Goal: Task Accomplishment & Management: Manage account settings

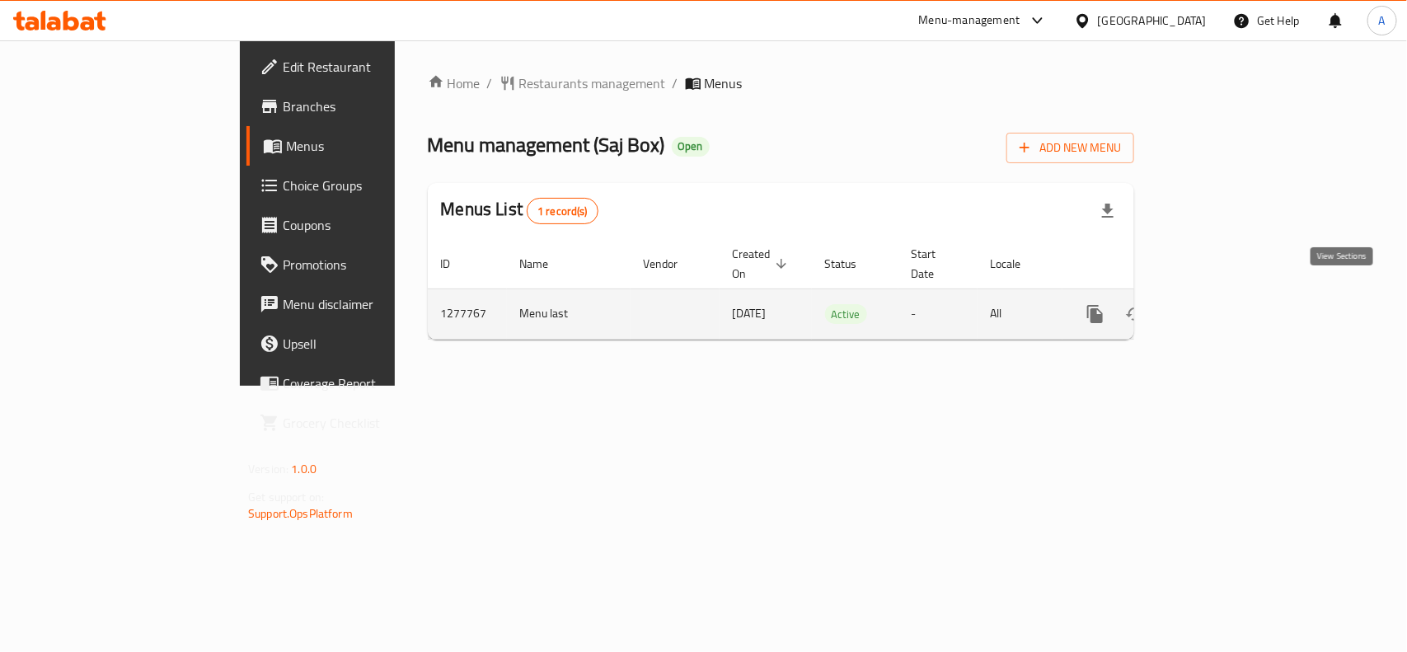
click at [1234, 294] on link "enhanced table" at bounding box center [1215, 314] width 40 height 40
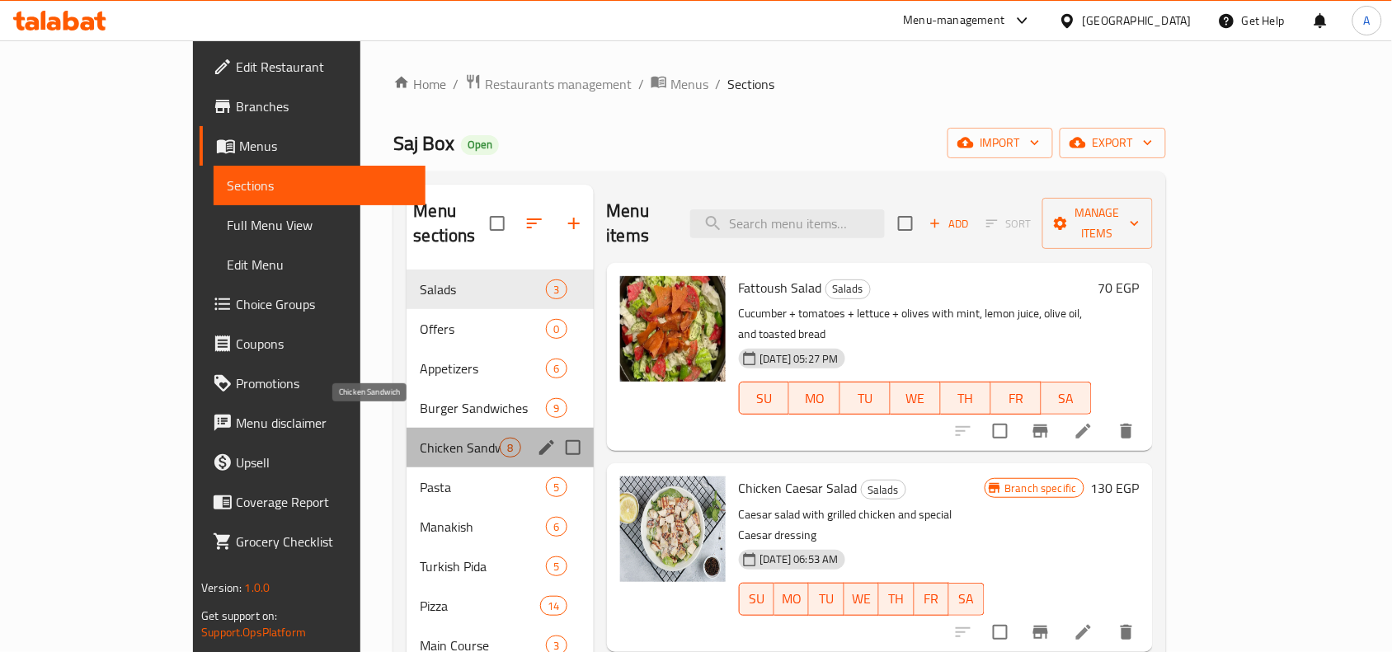
click at [420, 438] on span "Chicken Sandwich" at bounding box center [460, 448] width 80 height 20
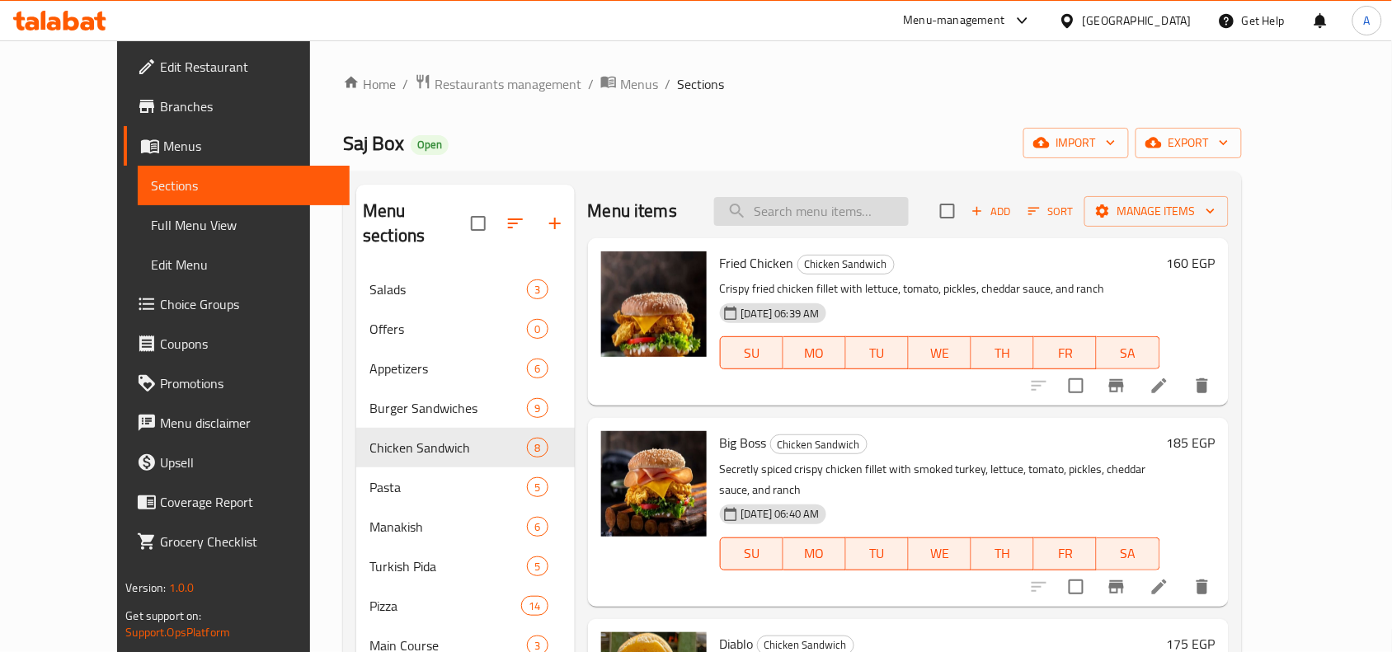
drag, startPoint x: 767, startPoint y: 206, endPoint x: 805, endPoint y: 213, distance: 39.3
click at [768, 206] on input "search" at bounding box center [811, 211] width 195 height 29
click at [818, 209] on input "search" at bounding box center [811, 211] width 195 height 29
paste input "Paneh Chicken Burger."
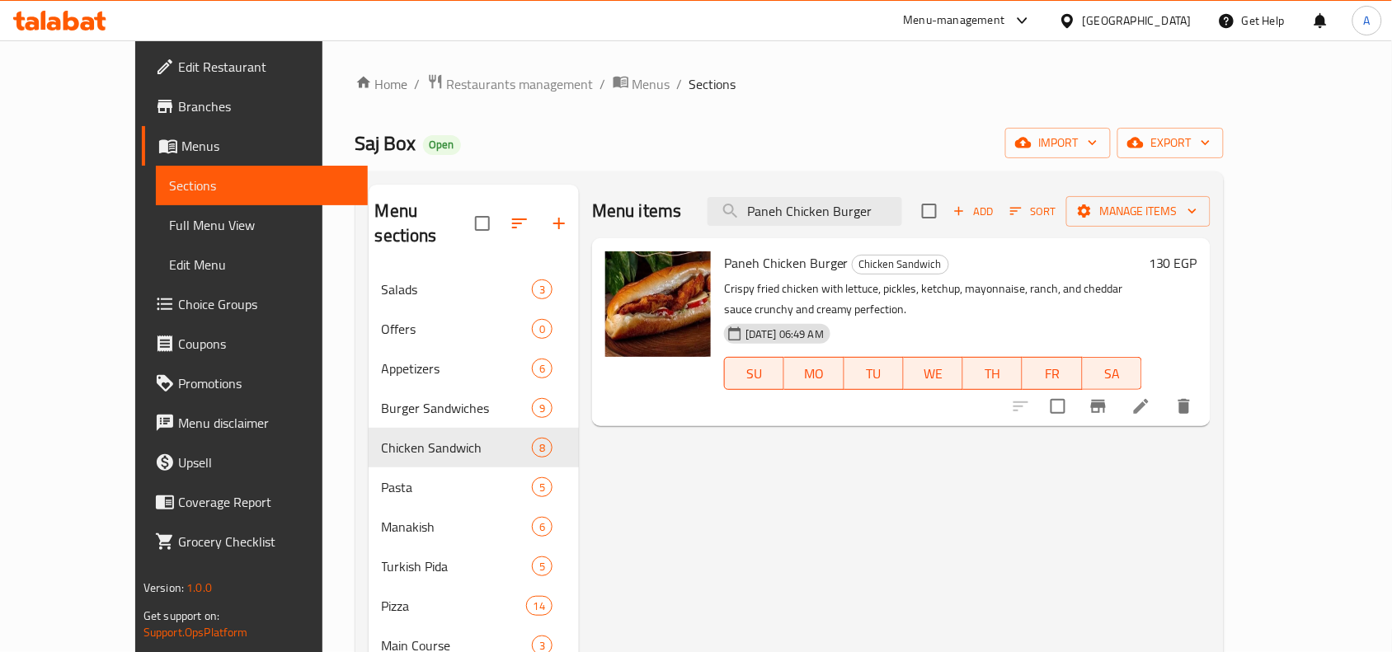
click at [767, 272] on span "Paneh Chicken Burger" at bounding box center [786, 263] width 124 height 25
copy h6 "Paneh Chicken Burger"
click at [829, 202] on input "Paneh Chicken Burger" at bounding box center [804, 211] width 195 height 29
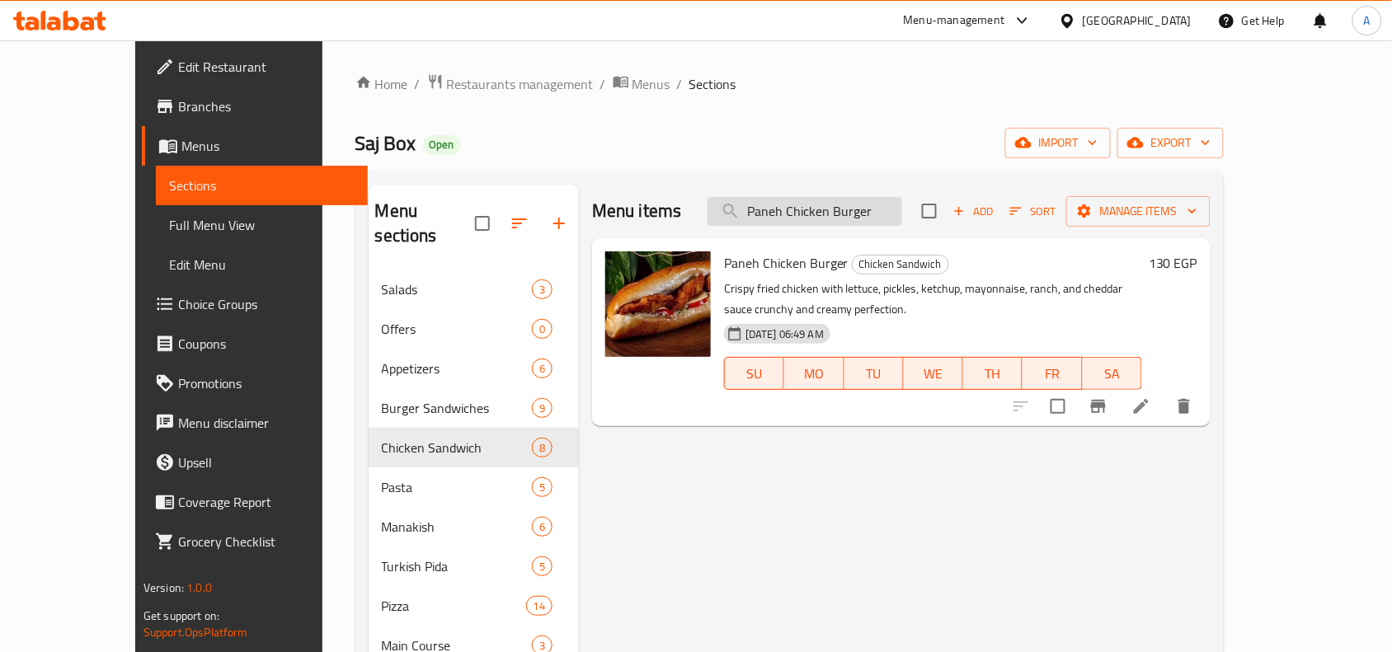
click at [829, 202] on input "Paneh Chicken Burger" at bounding box center [804, 211] width 195 height 29
paste input "Fried chicke"
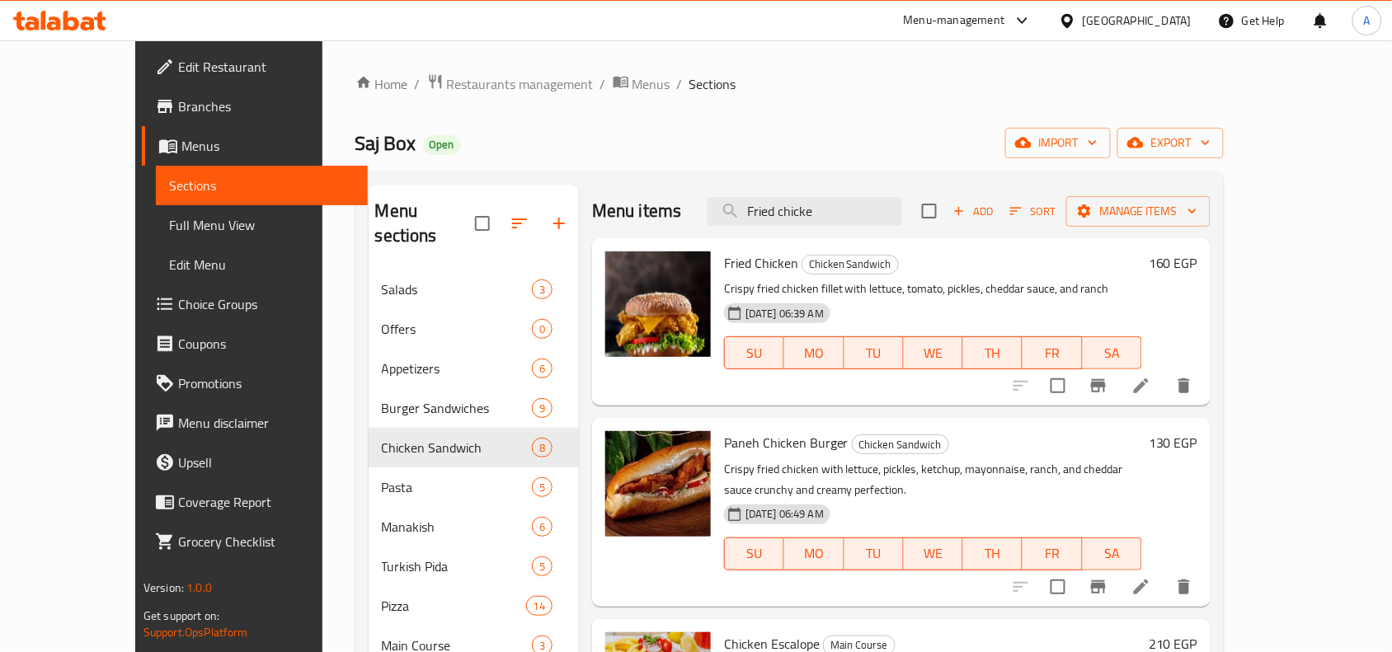
type input "Fried chicke"
click at [724, 275] on span "Fried Chicken" at bounding box center [761, 263] width 74 height 25
copy h6 "Fried Chicken"
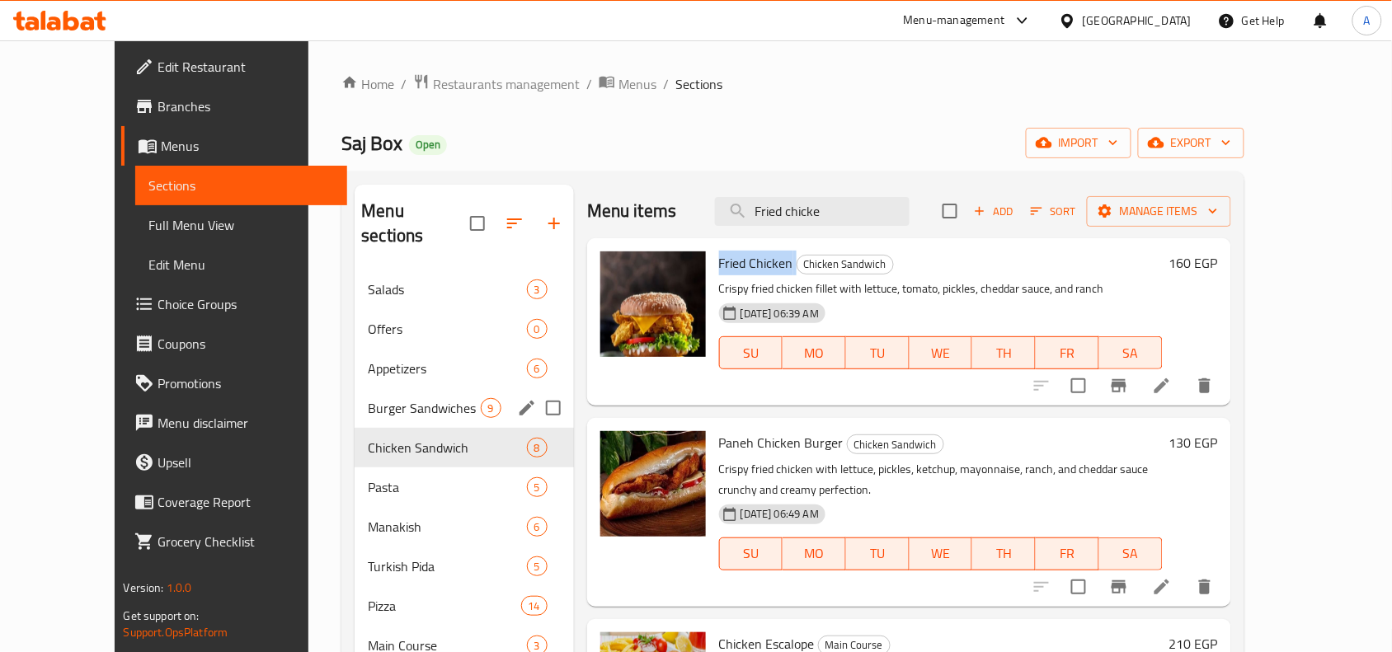
click at [368, 398] on span "Burger Sandwiches" at bounding box center [424, 408] width 112 height 20
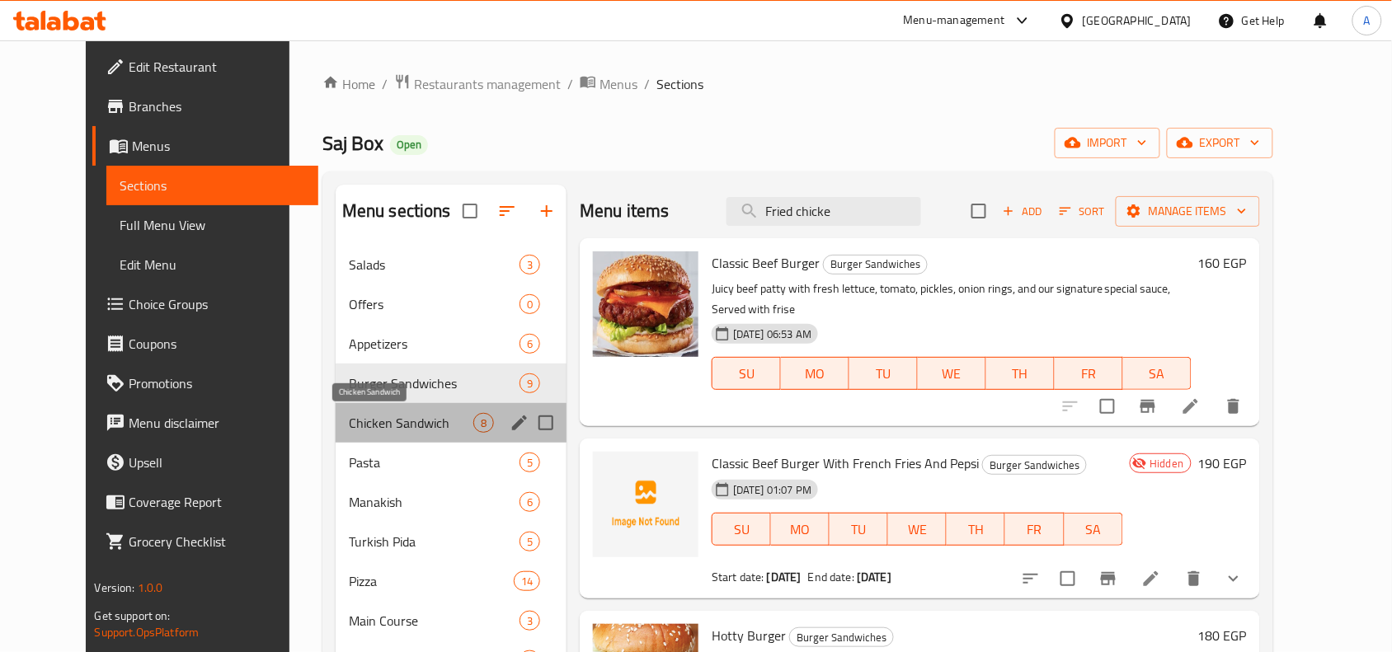
click at [361, 425] on span "Chicken Sandwich" at bounding box center [411, 423] width 124 height 20
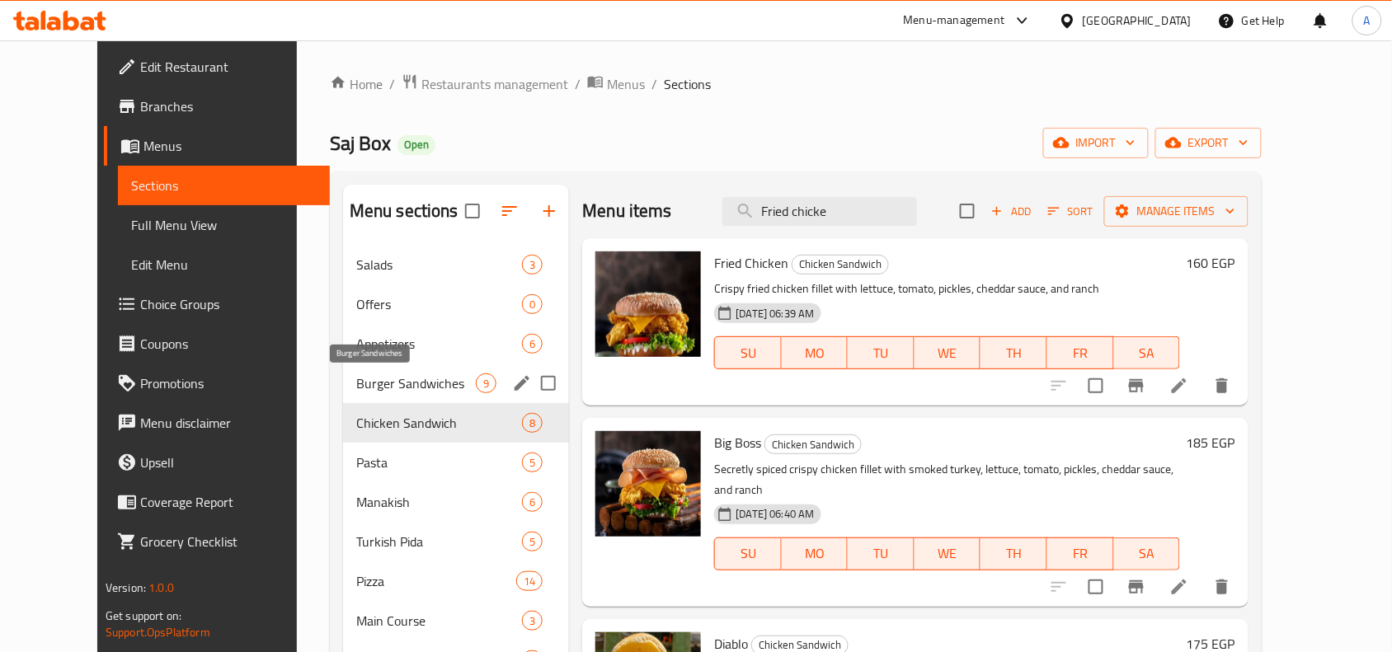
click at [356, 382] on span "Burger Sandwiches" at bounding box center [416, 383] width 120 height 20
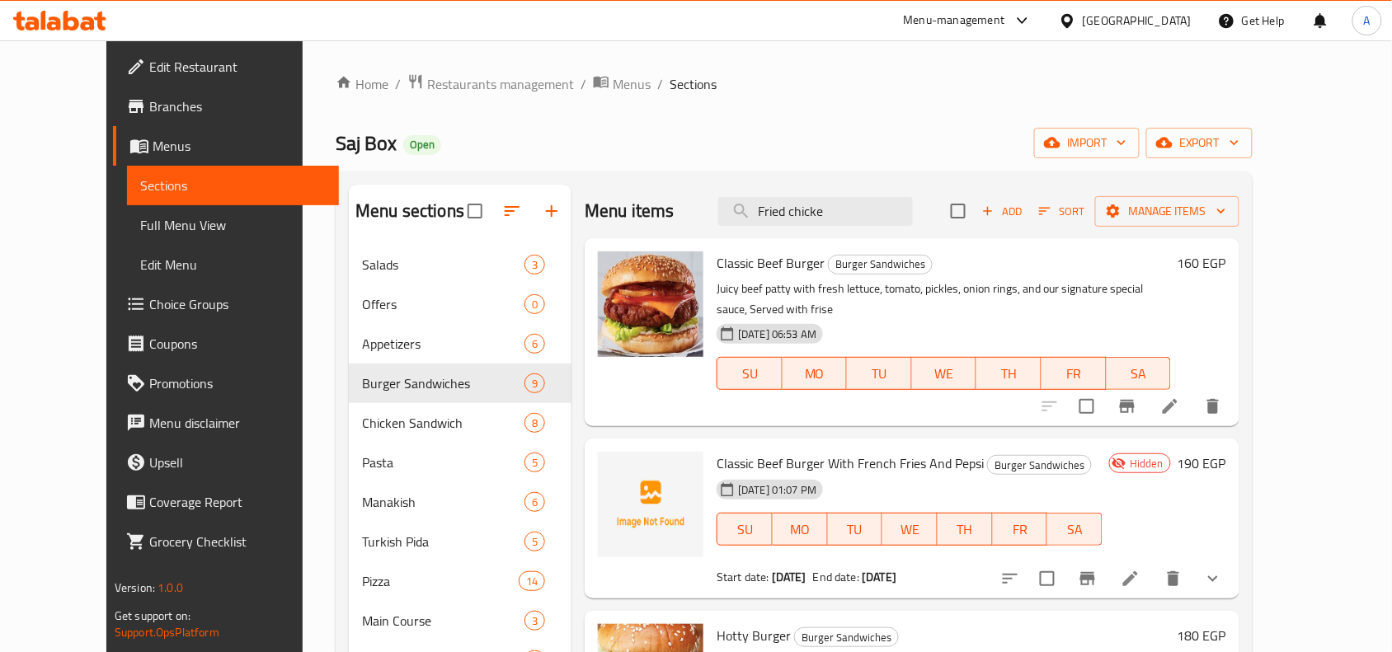
scroll to position [103, 0]
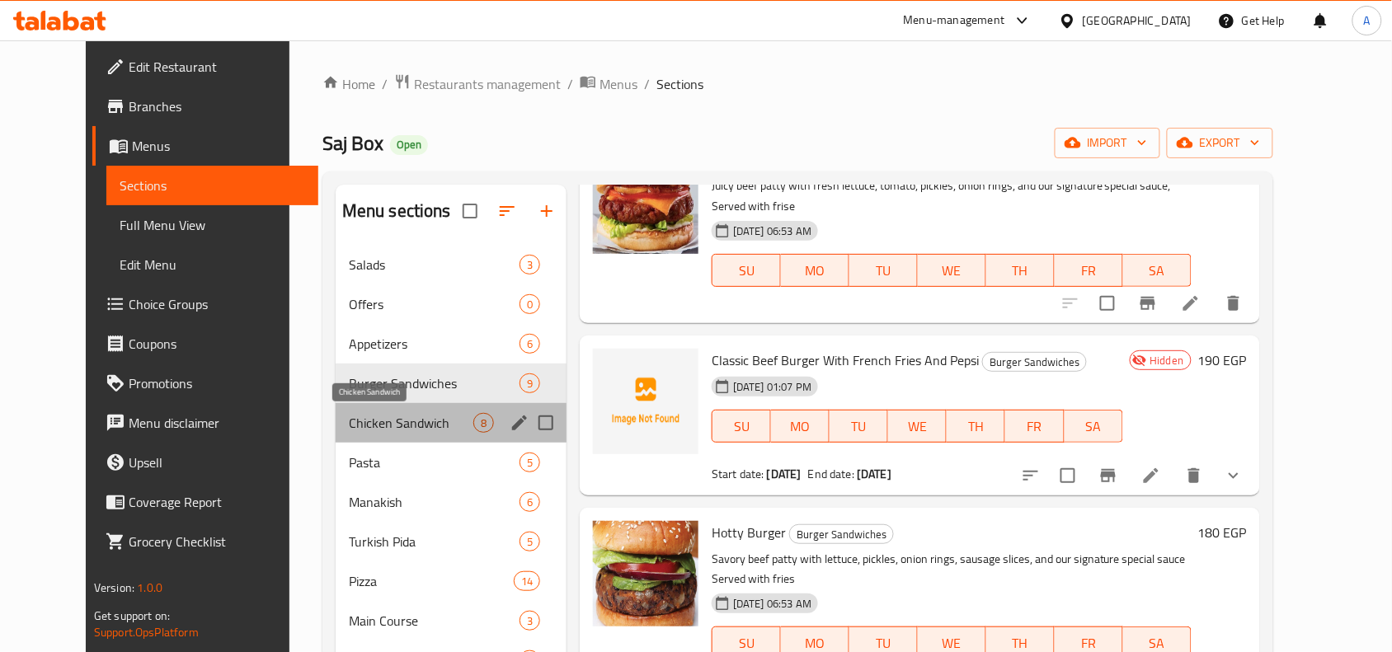
click at [405, 430] on span "Chicken Sandwich" at bounding box center [411, 423] width 124 height 20
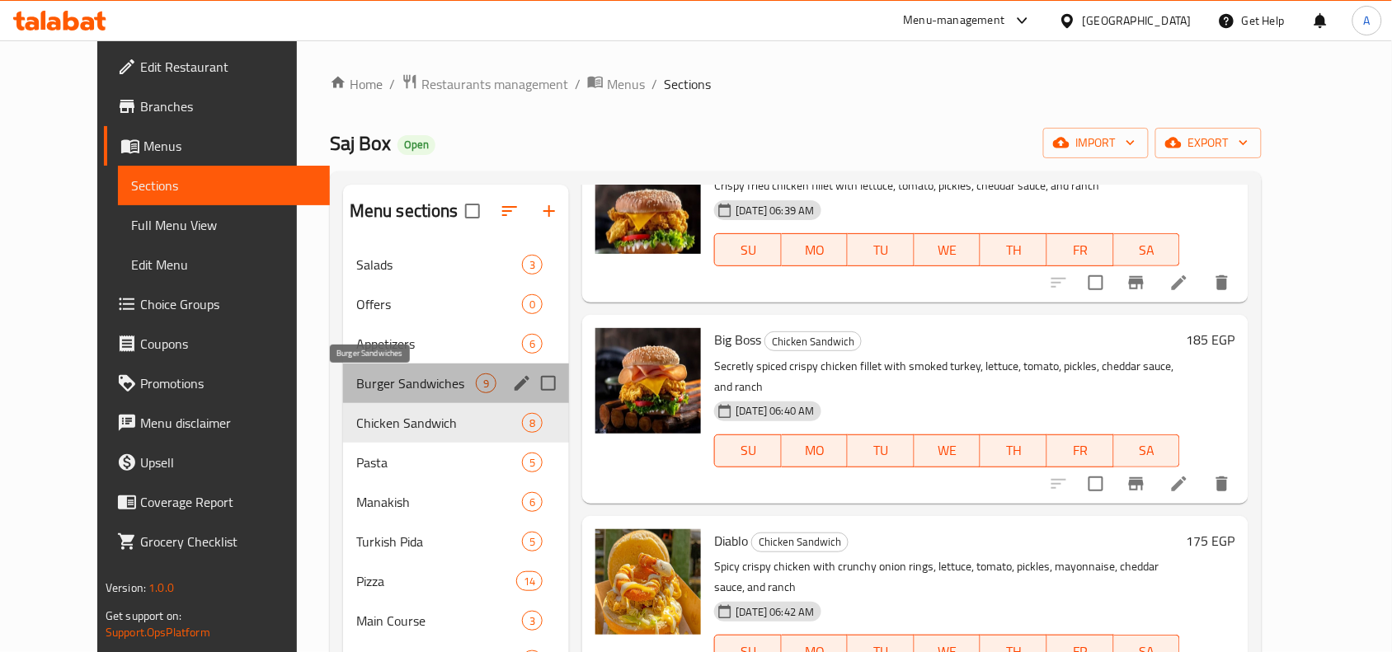
click at [356, 392] on span "Burger Sandwiches" at bounding box center [416, 383] width 120 height 20
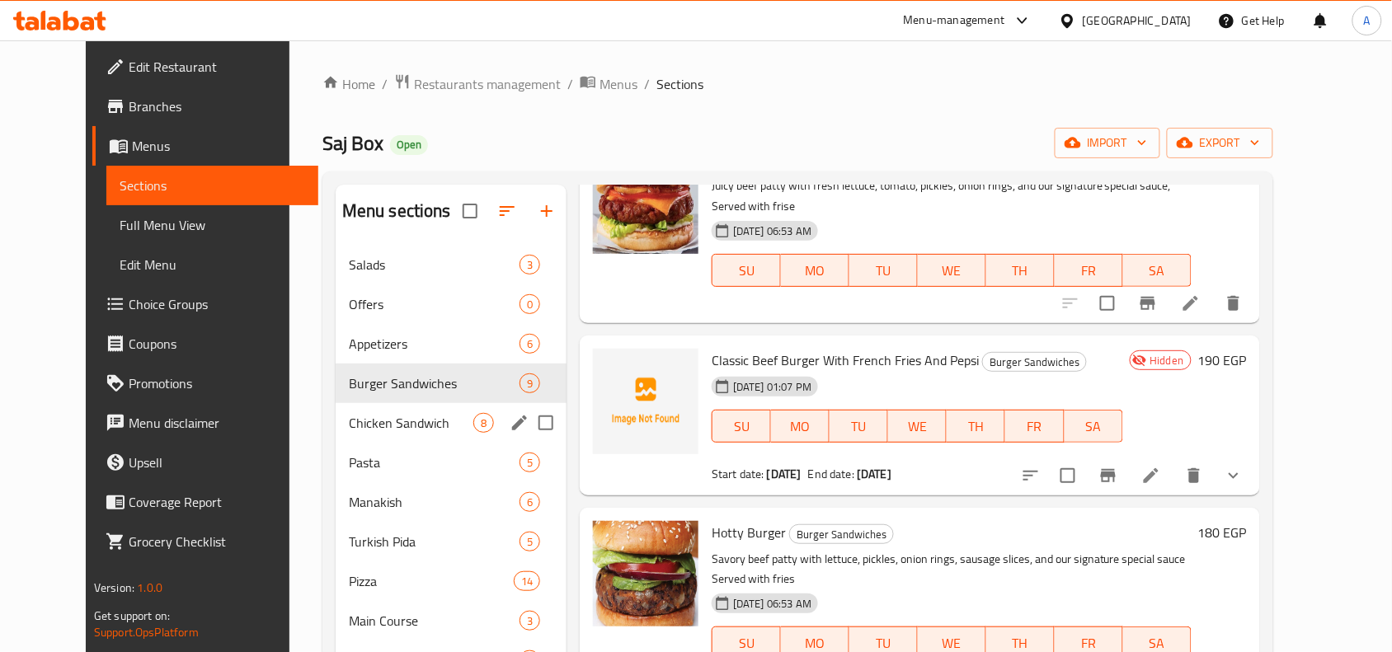
click at [355, 410] on div "Chicken Sandwich 8" at bounding box center [451, 423] width 231 height 40
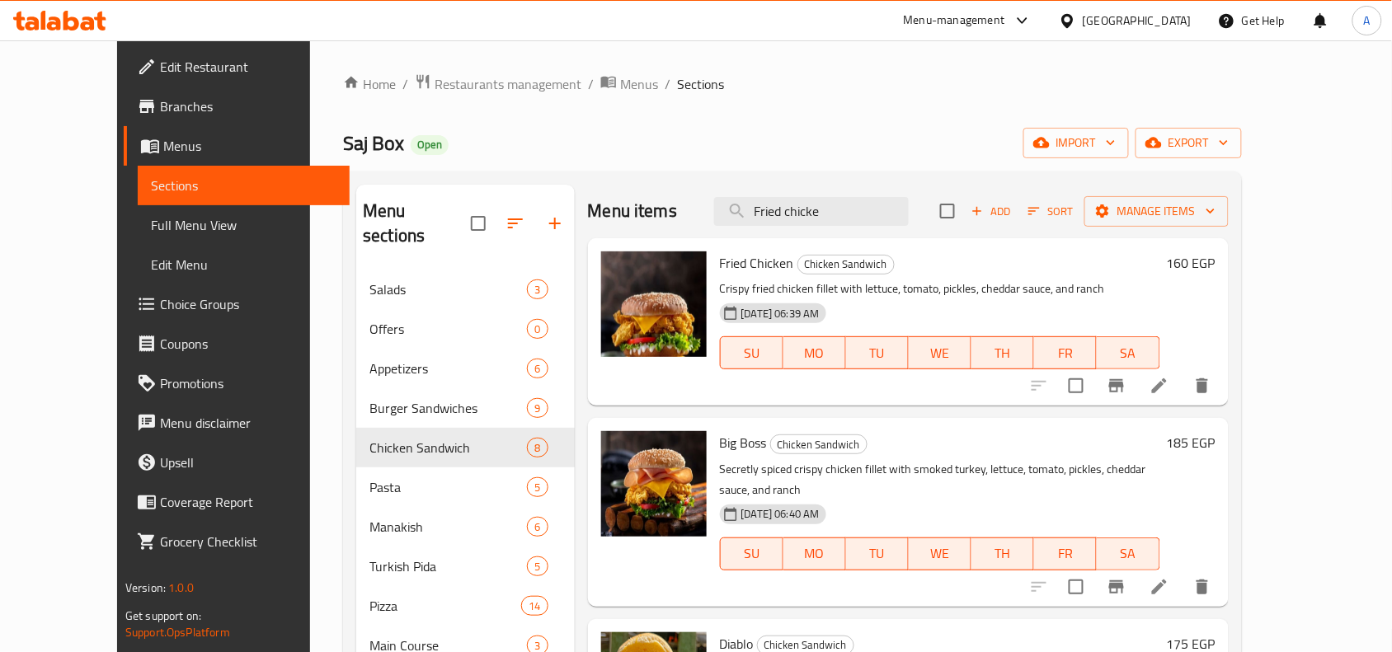
click at [1013, 206] on span "Add" at bounding box center [991, 211] width 45 height 19
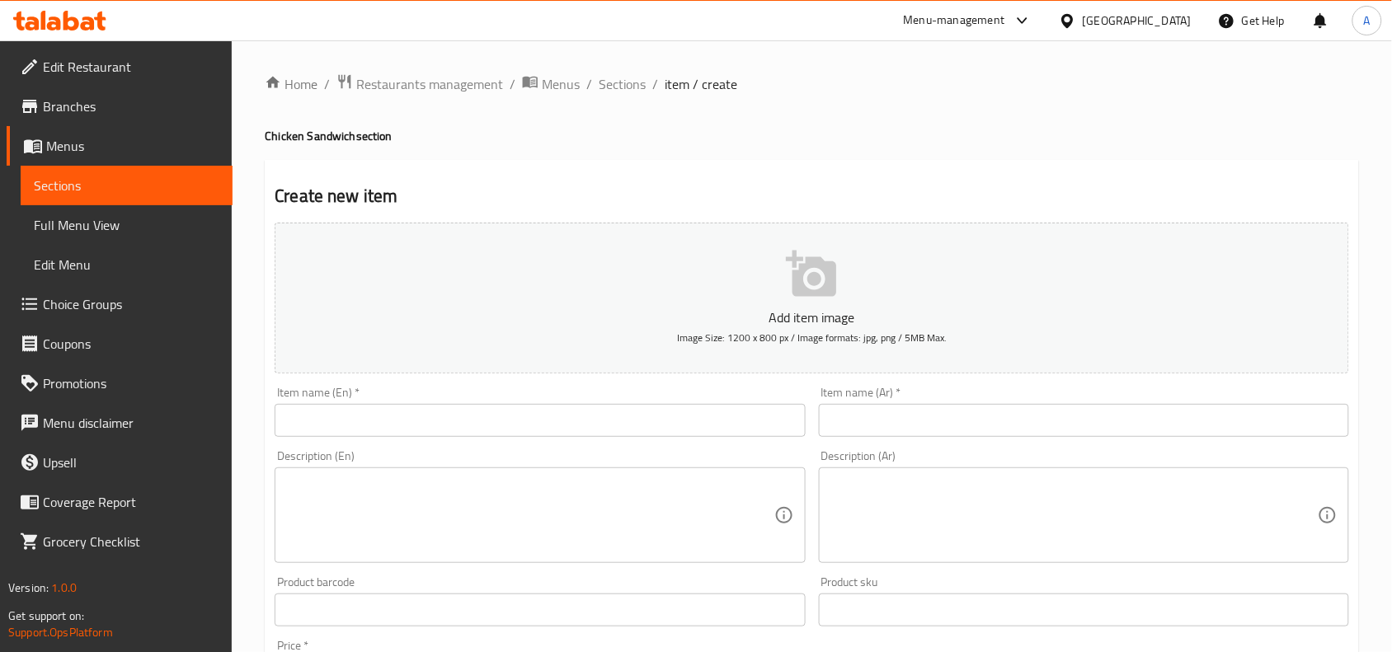
click at [693, 442] on div "Item name (En)   * Item name (En) *" at bounding box center [539, 411] width 543 height 63
click at [698, 434] on input "text" at bounding box center [540, 420] width 530 height 33
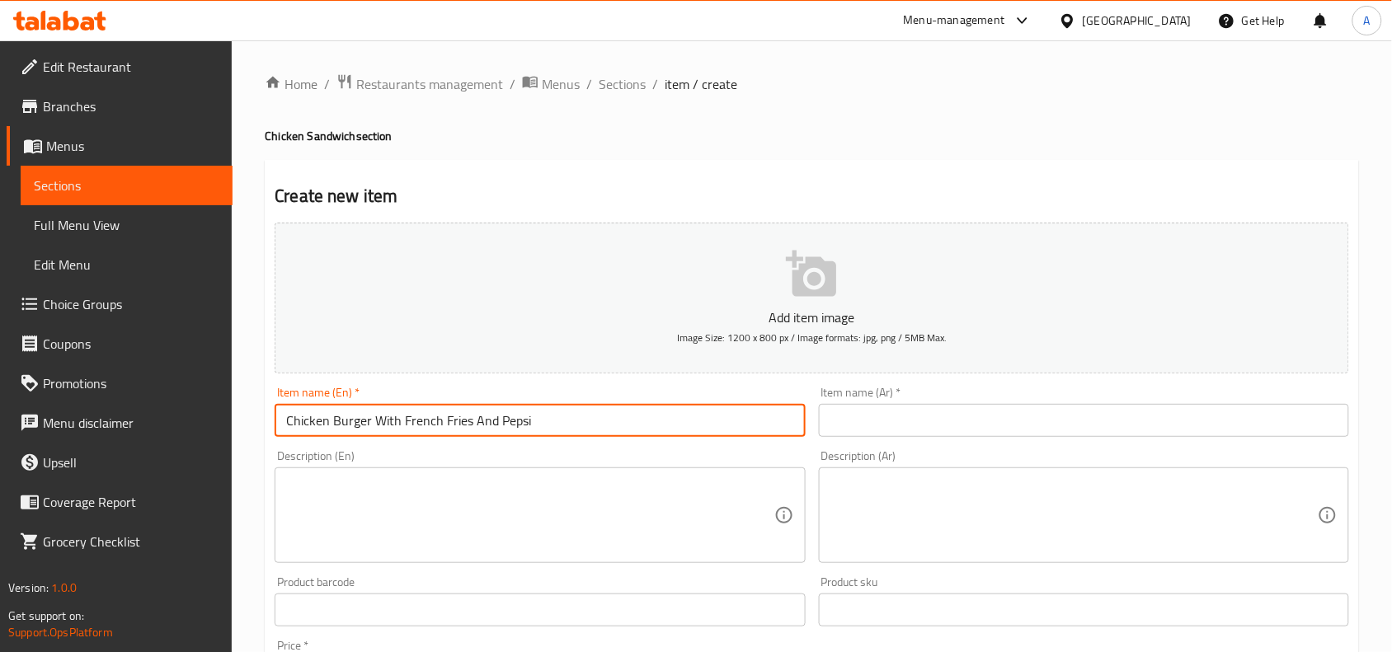
type input "Chicken Burger With French Fries And Pepsi"
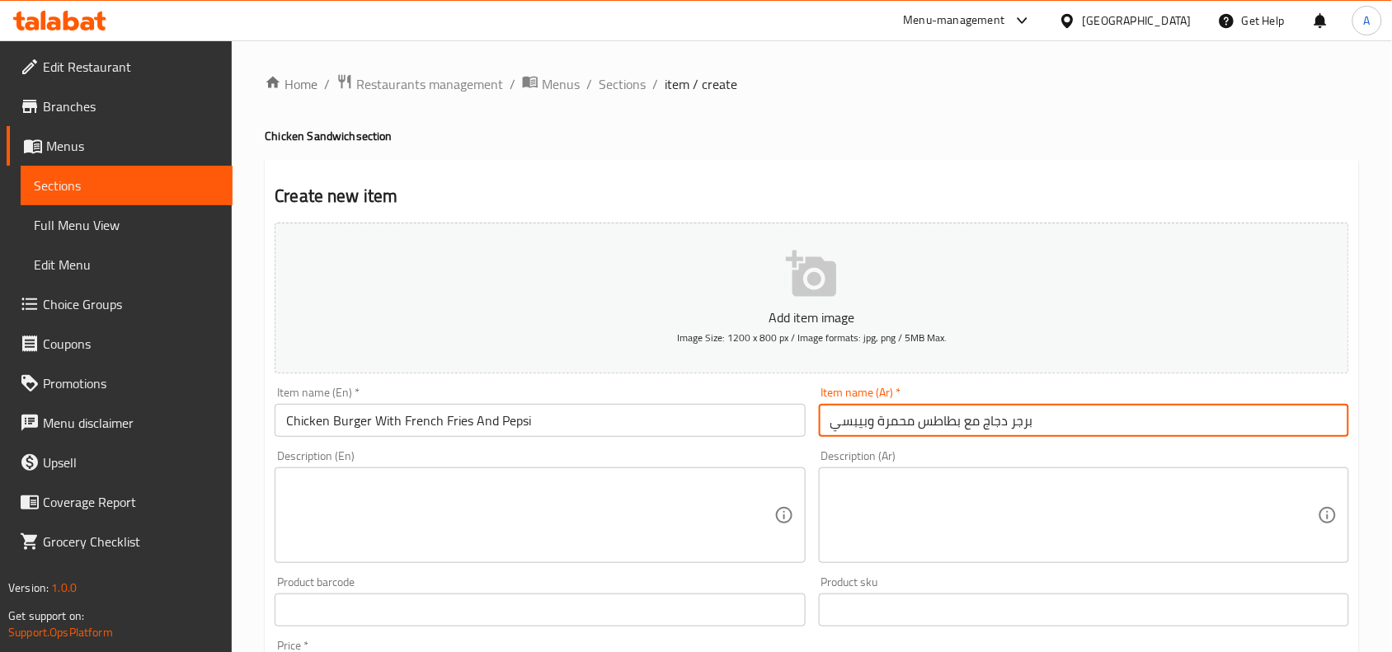
type input "برجر دجاج مع بطاطس محمرة وبيبسي"
click at [381, 521] on textarea at bounding box center [529, 516] width 487 height 78
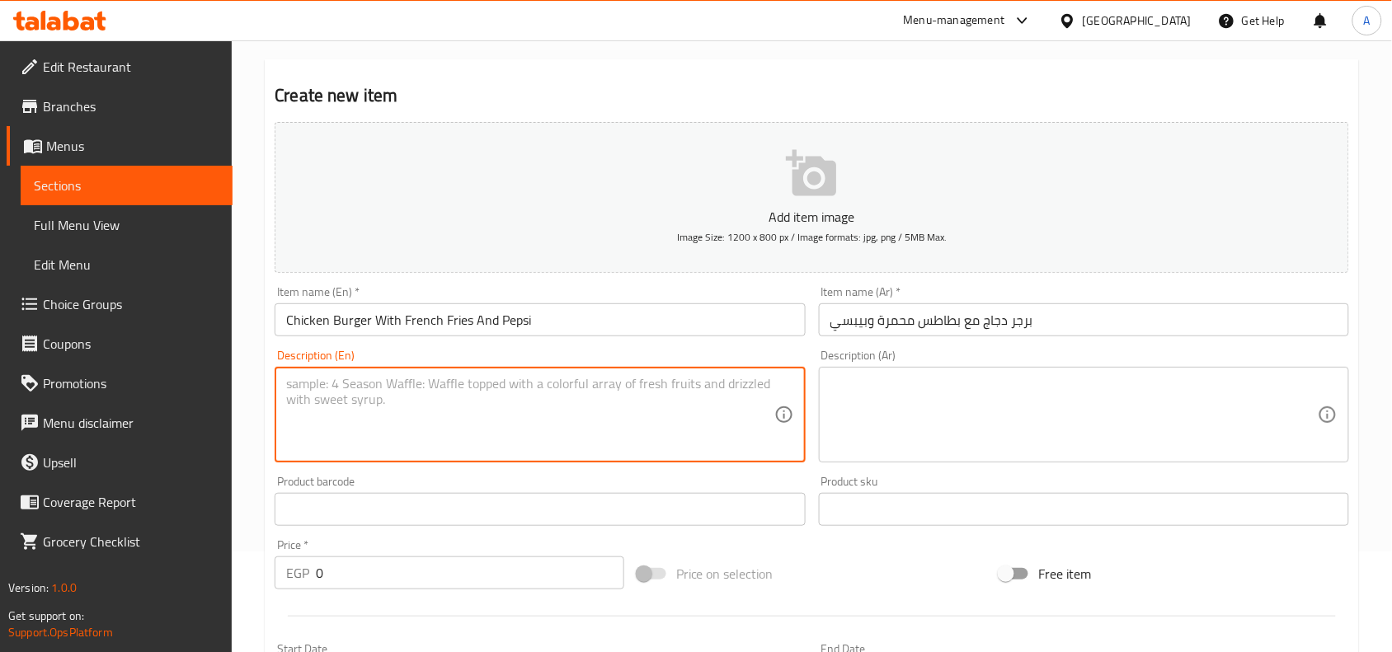
scroll to position [412, 0]
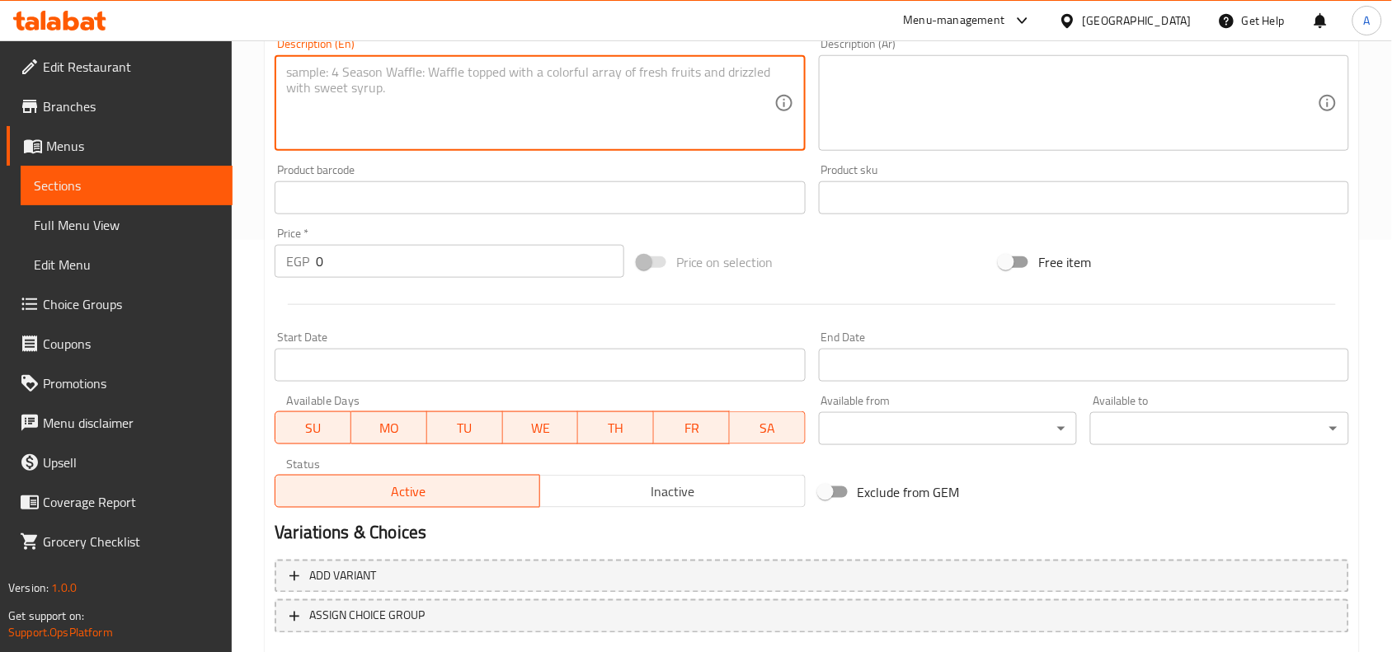
click at [364, 276] on input "0" at bounding box center [470, 261] width 308 height 33
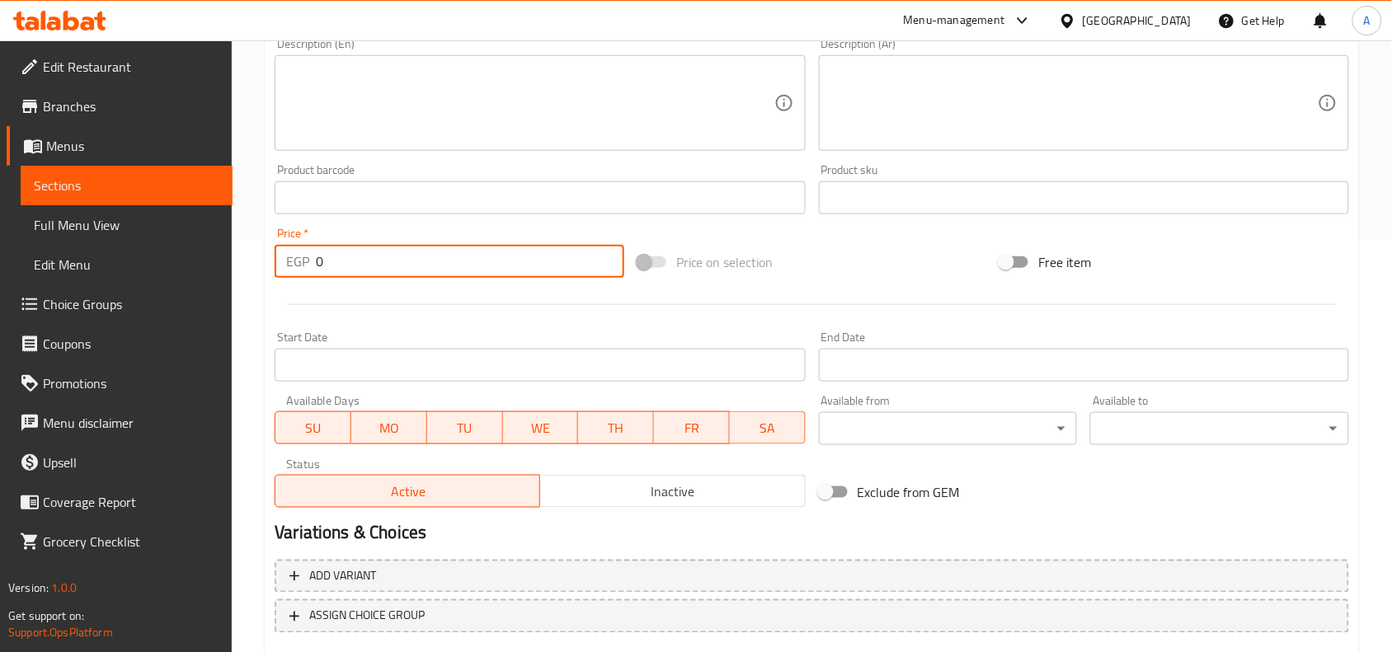
click at [364, 276] on input "0" at bounding box center [470, 261] width 308 height 33
type input "190"
click at [574, 225] on div "Price   * EGP 190 Price *" at bounding box center [449, 252] width 363 height 63
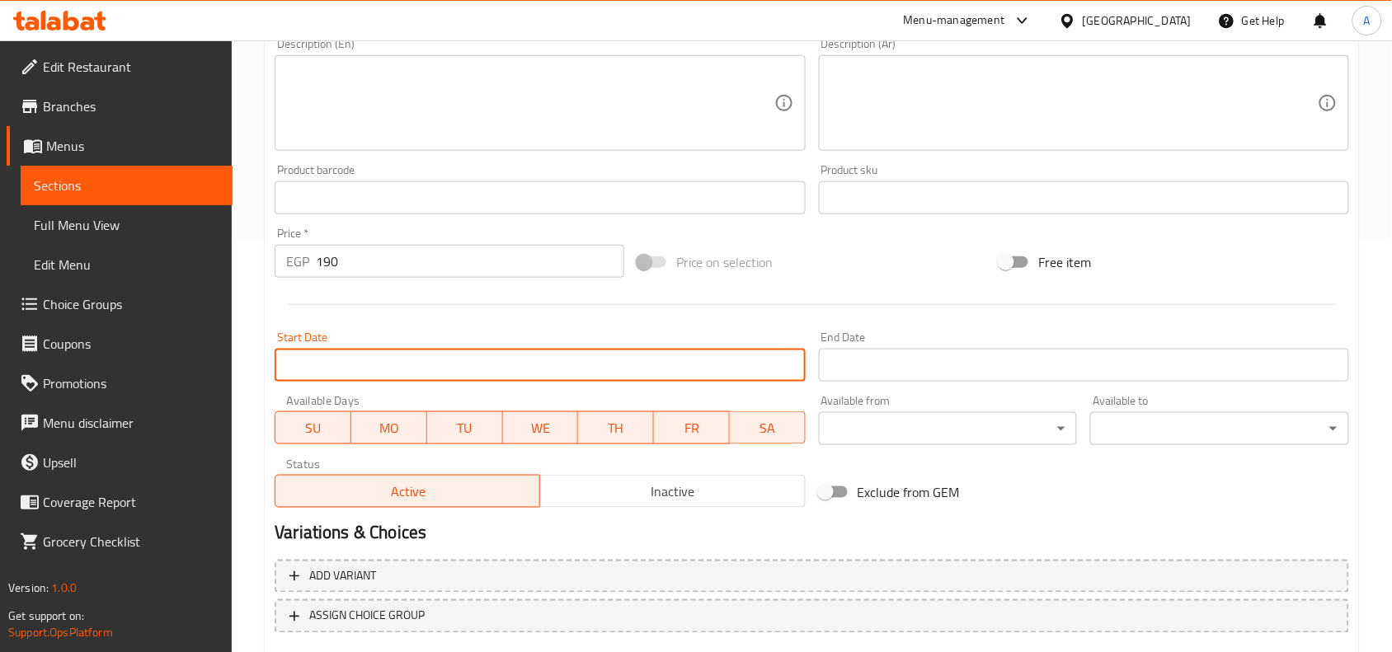
click at [495, 365] on input "Start Date" at bounding box center [540, 365] width 530 height 33
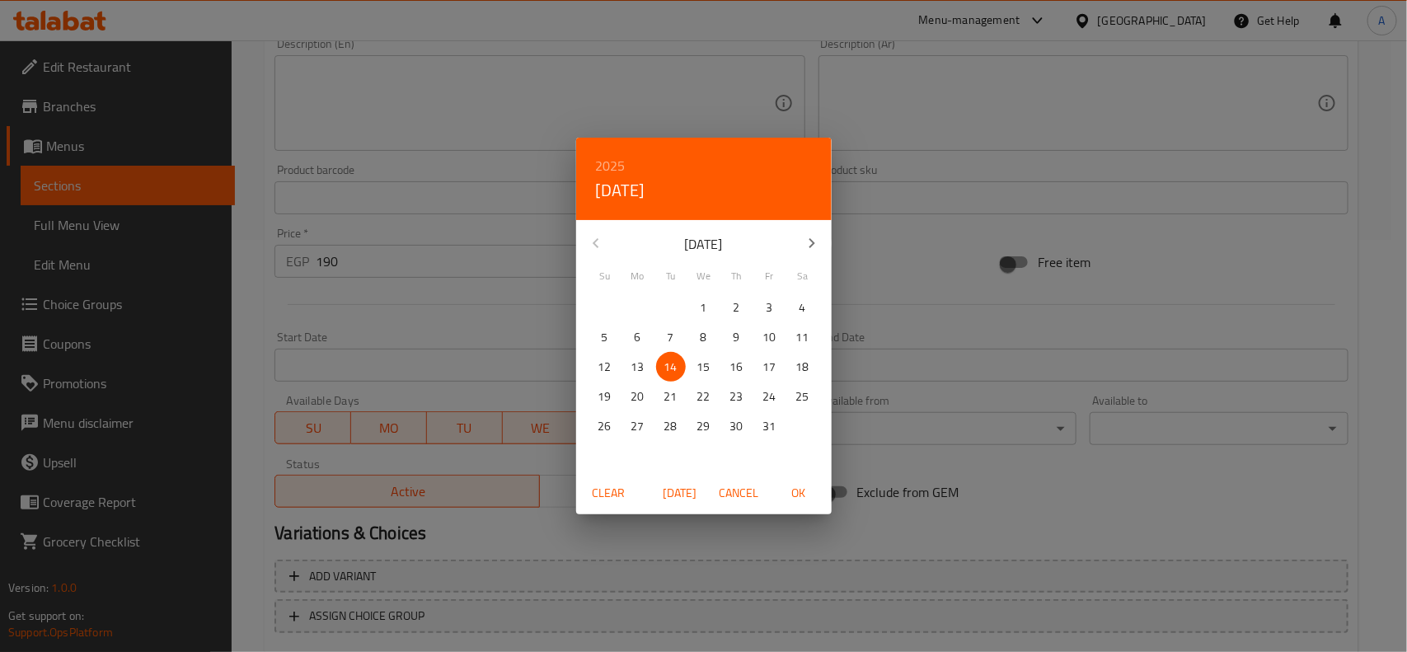
click at [641, 373] on p "13" at bounding box center [637, 367] width 13 height 21
click at [796, 485] on span "OK" at bounding box center [799, 493] width 40 height 21
type input "13-10-2025"
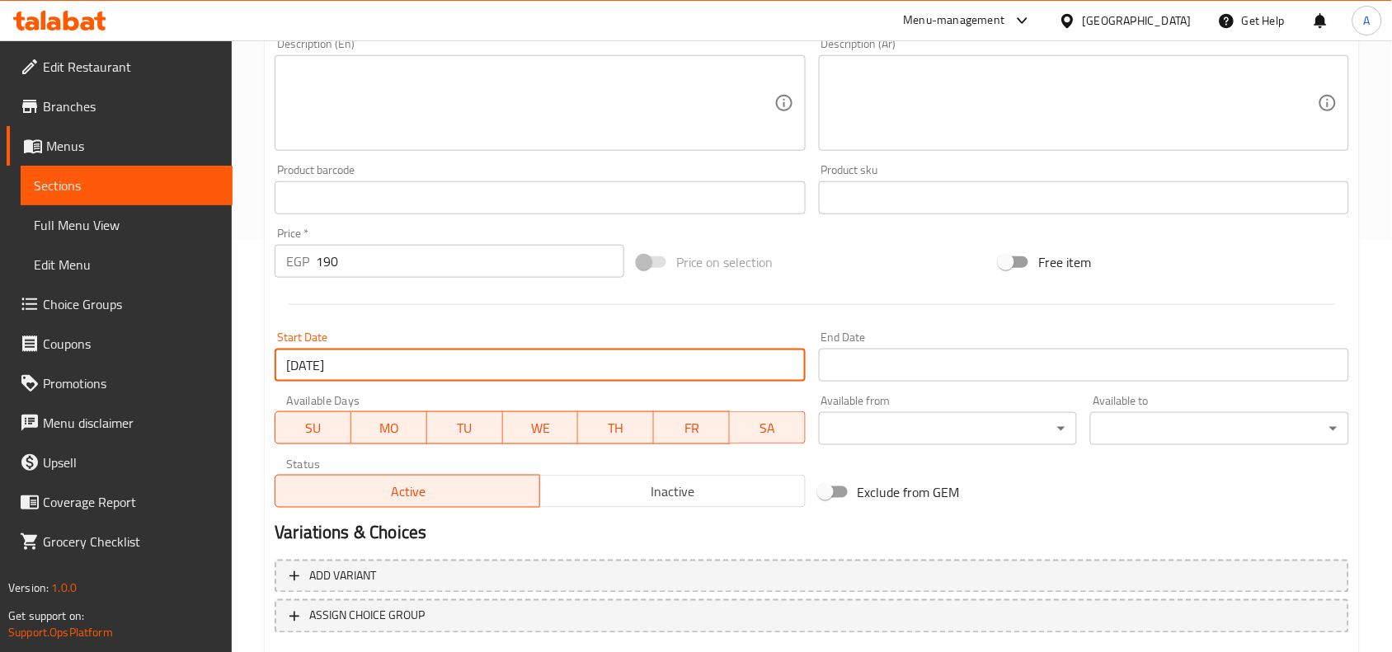
scroll to position [309, 0]
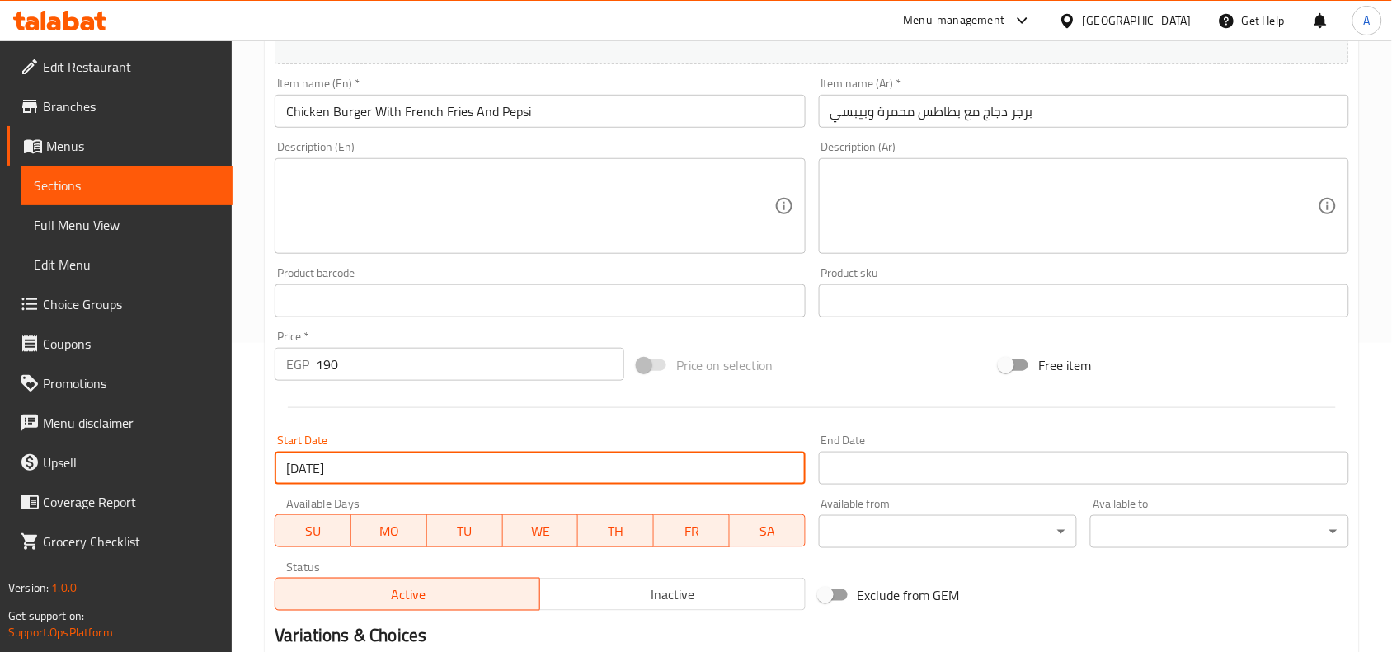
click at [852, 472] on input "Start Date" at bounding box center [1084, 468] width 530 height 33
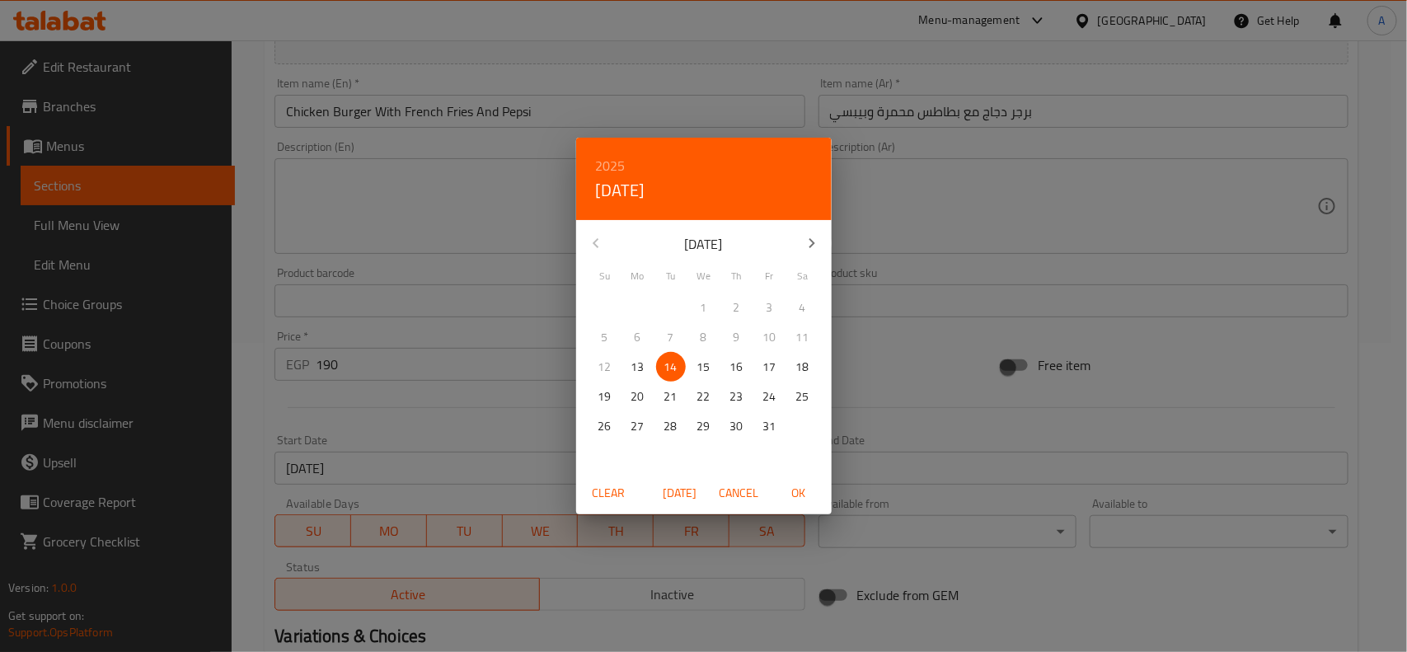
click at [608, 161] on h6 "2025" at bounding box center [611, 165] width 30 height 23
click at [693, 289] on div "2026" at bounding box center [704, 287] width 256 height 33
click at [801, 250] on button "button" at bounding box center [812, 243] width 40 height 40
click at [731, 419] on p "31" at bounding box center [736, 426] width 13 height 21
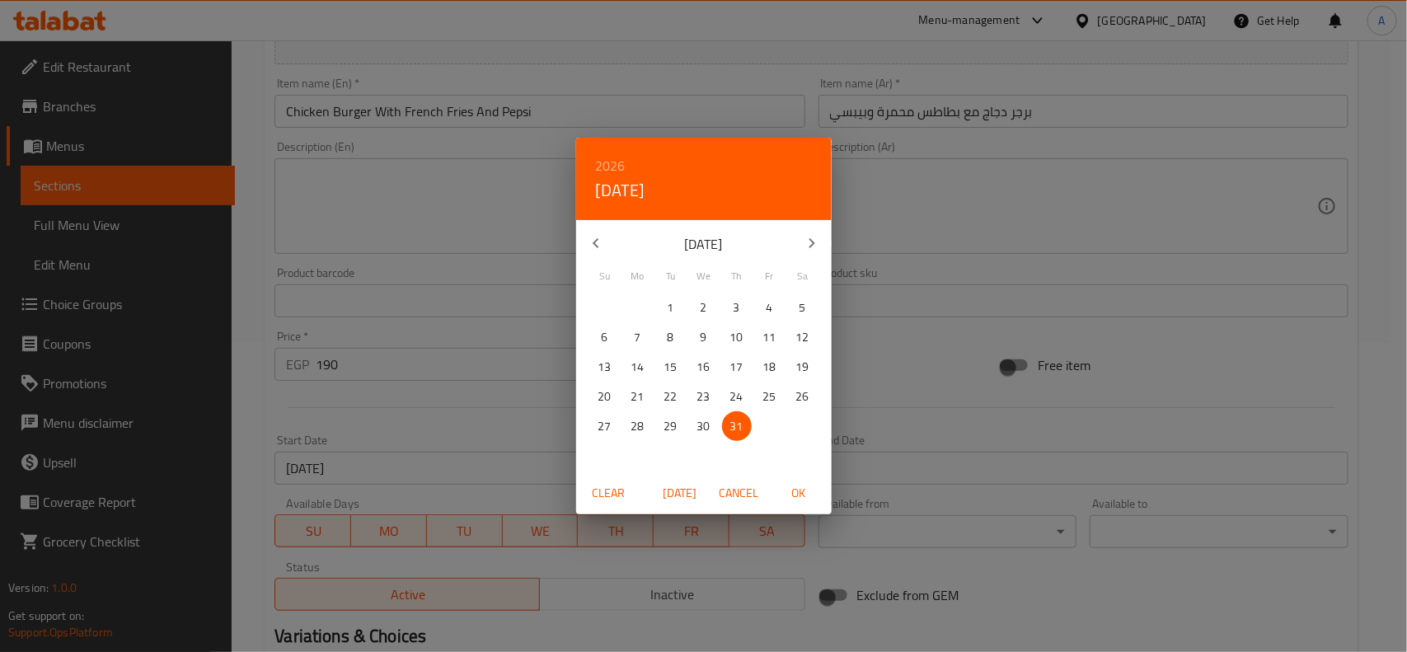
click at [794, 491] on span "OK" at bounding box center [799, 493] width 40 height 21
type input "31-12-2026"
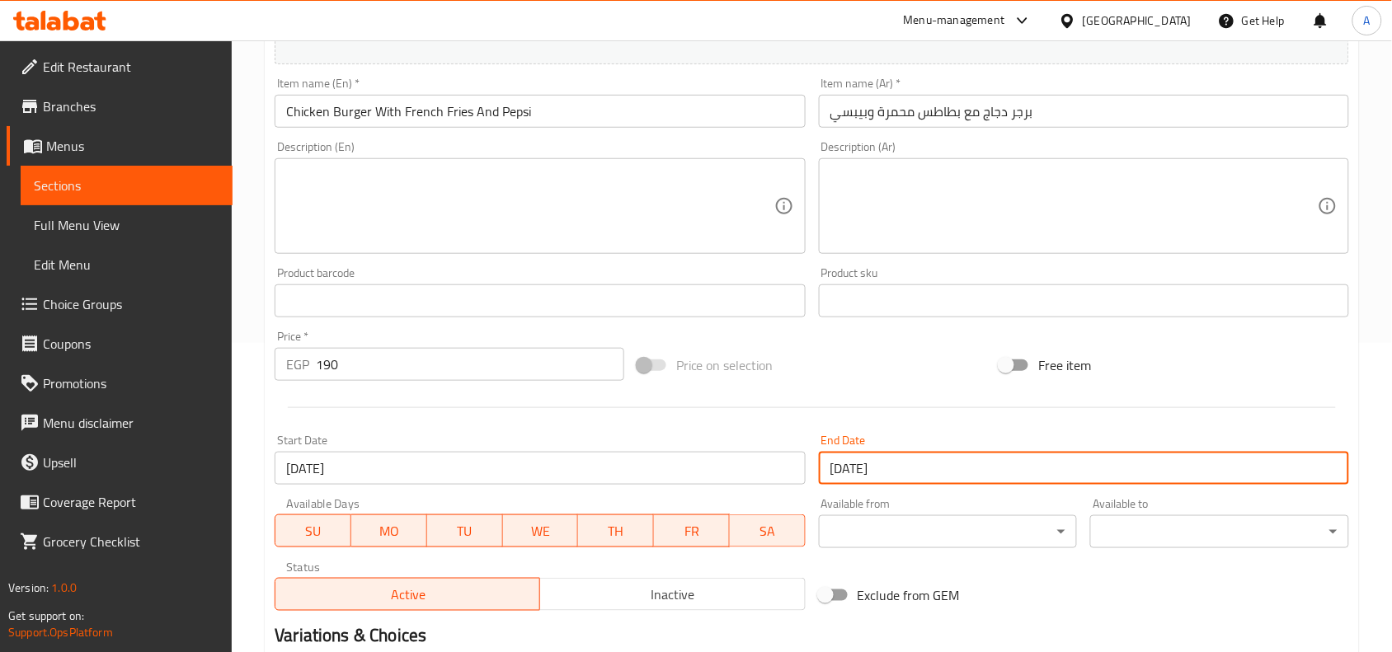
click at [919, 359] on div "Price on selection" at bounding box center [812, 365] width 363 height 45
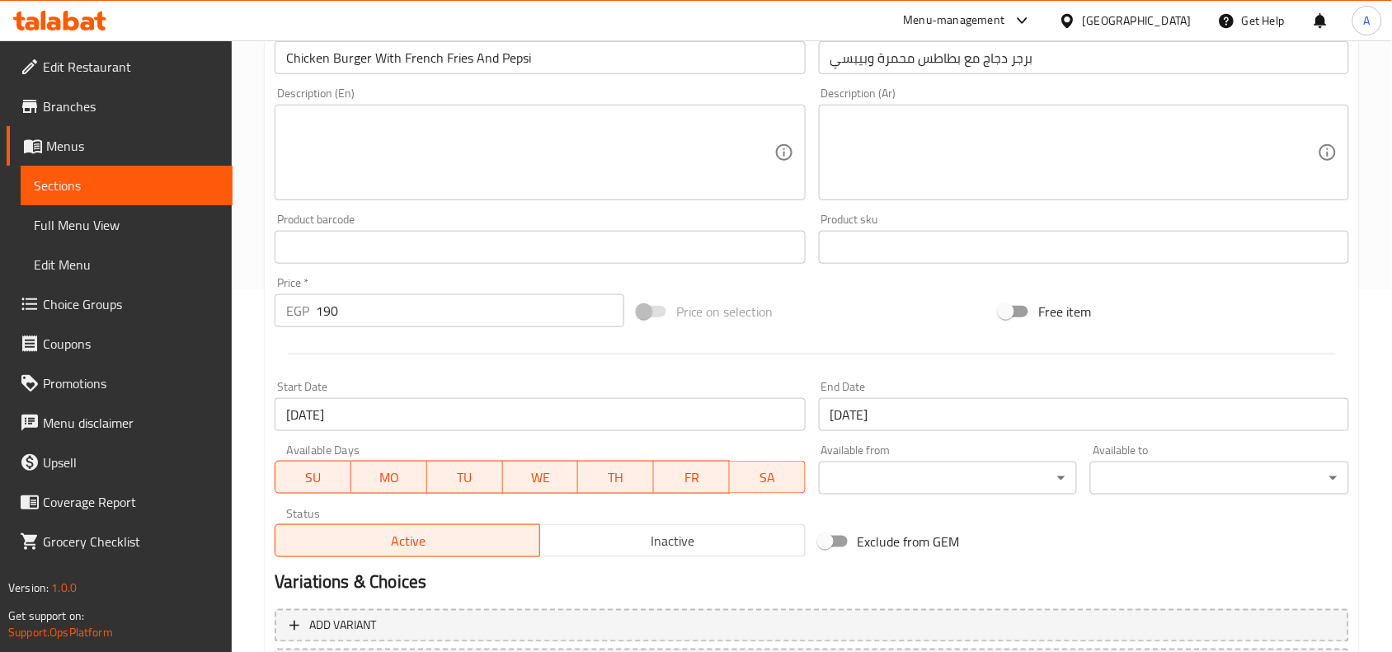
scroll to position [509, 0]
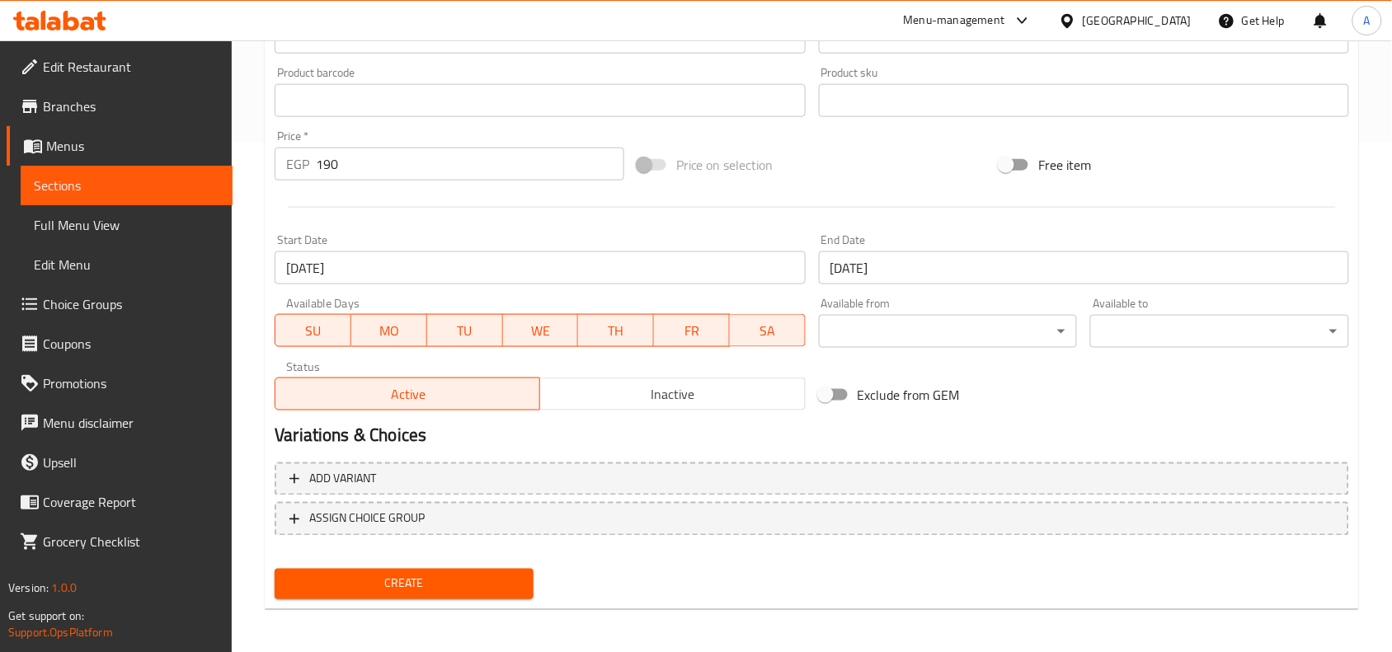
click at [719, 384] on span "Inactive" at bounding box center [672, 395] width 251 height 24
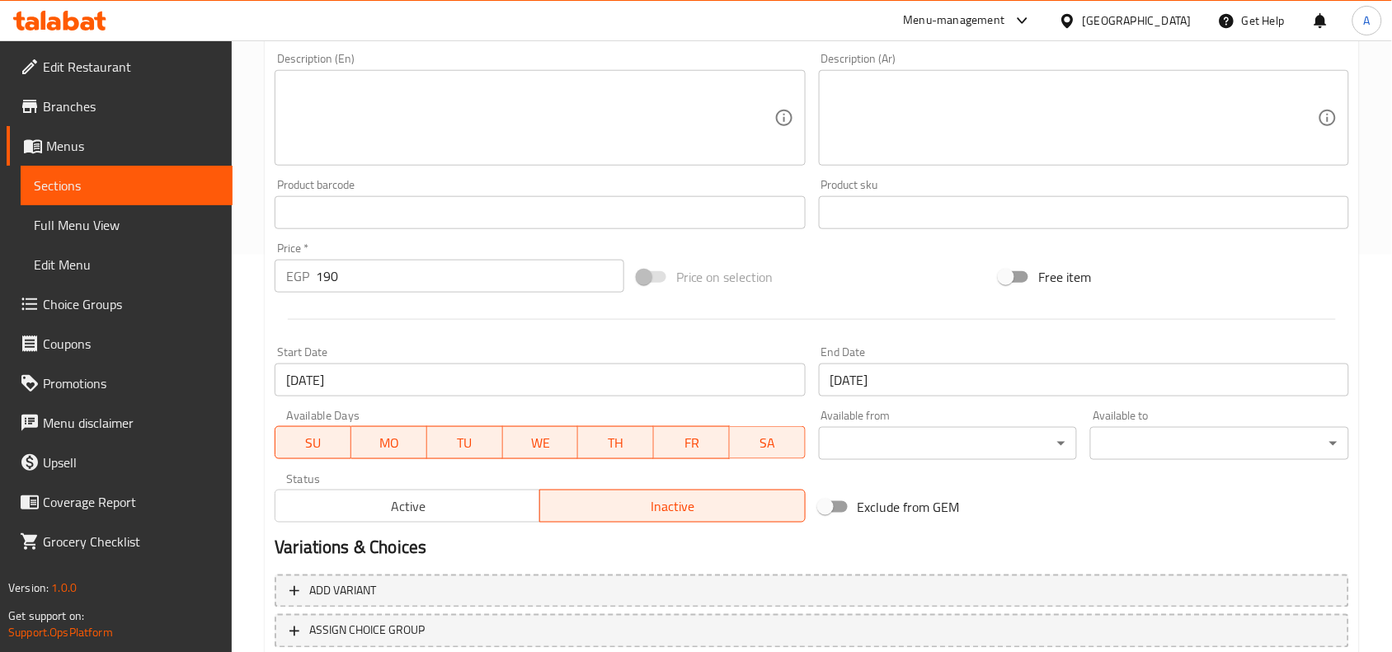
scroll to position [200, 0]
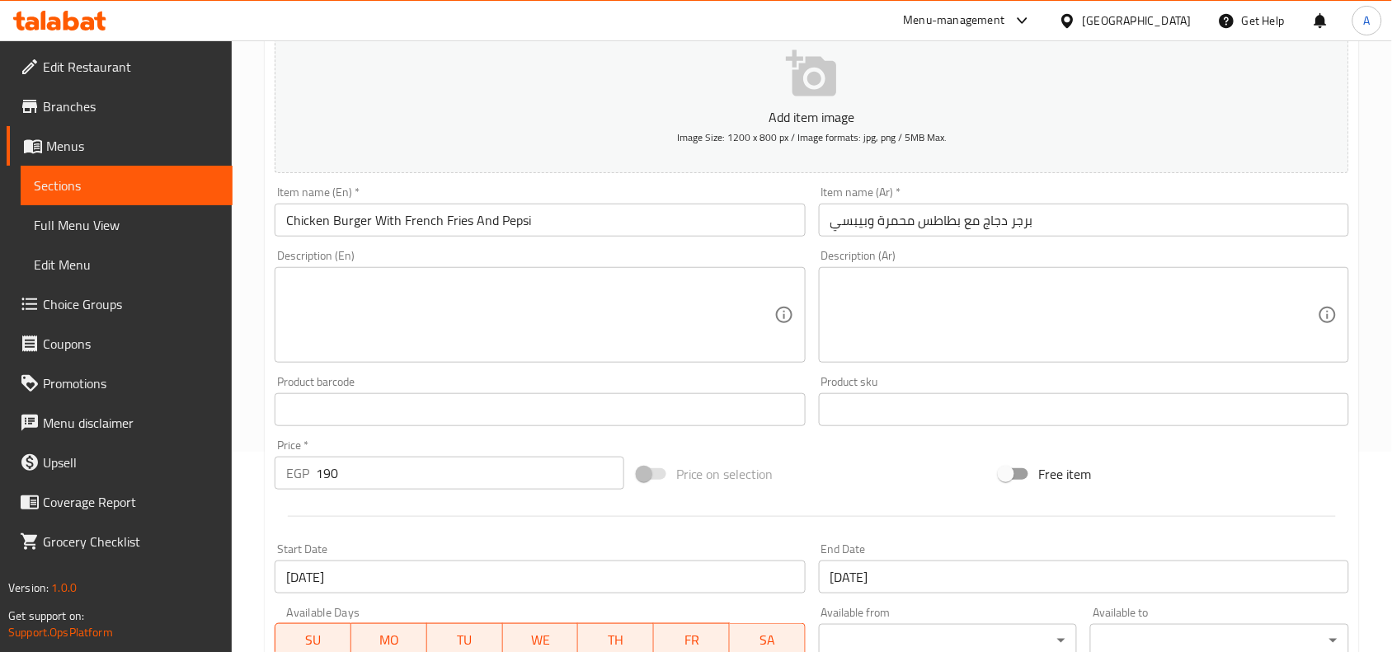
click at [657, 252] on div "Description (En) Description (En)" at bounding box center [540, 306] width 530 height 113
click at [651, 297] on textarea at bounding box center [529, 315] width 487 height 78
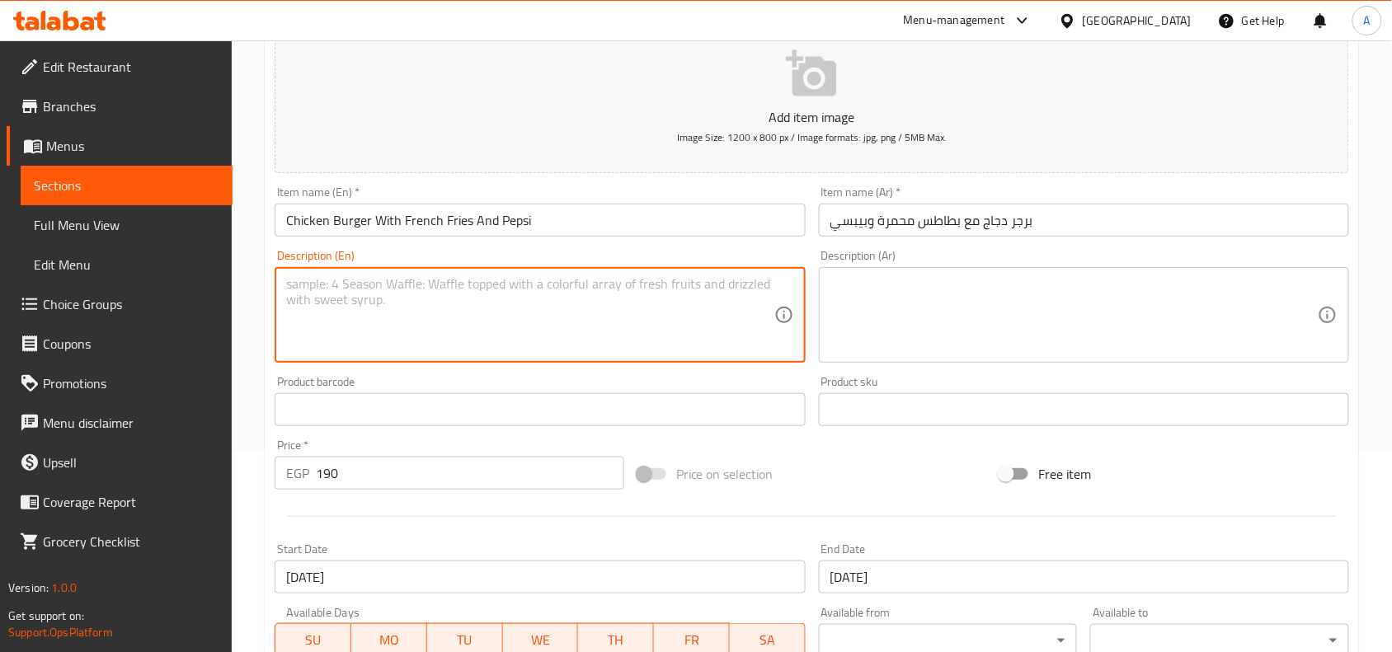
type textarea "إ"
type textarea "Sandwich from your choice served with french fries and pepsi"
click at [885, 301] on textarea at bounding box center [1073, 315] width 487 height 78
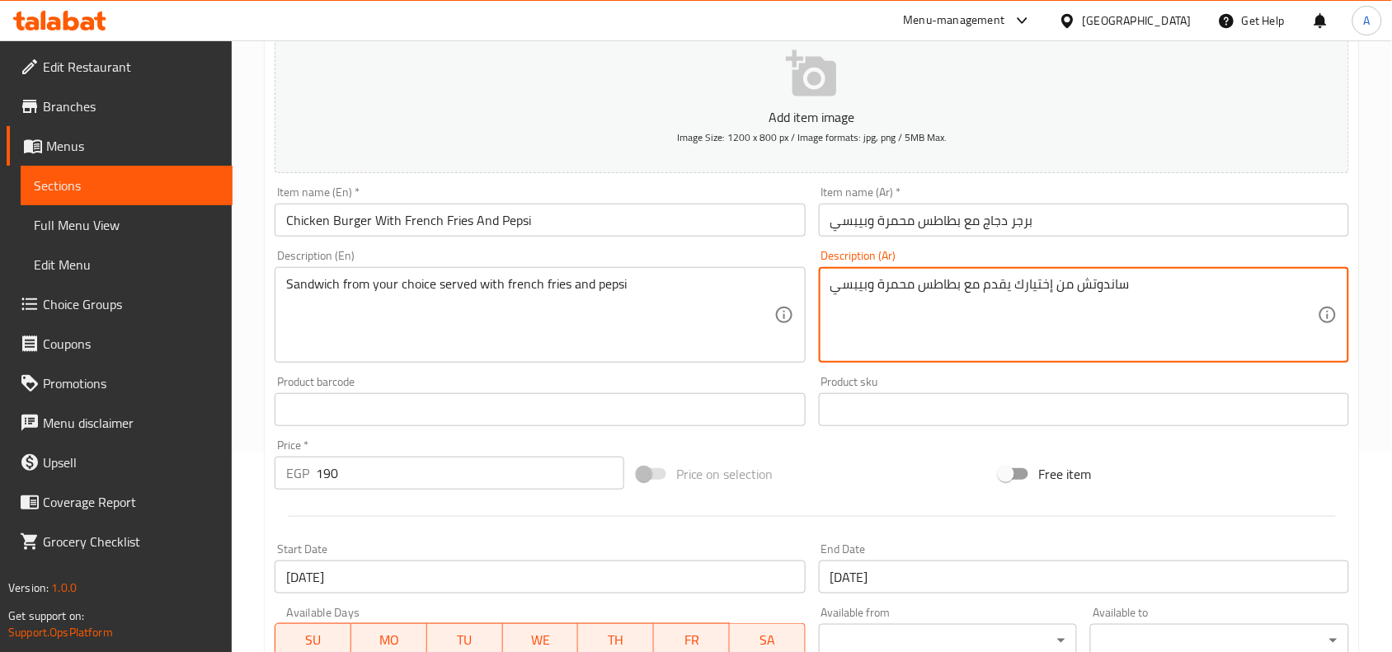
type textarea "ساندوتش من إختيارك يقدم مع بطاطس محمرة وبيبسي"
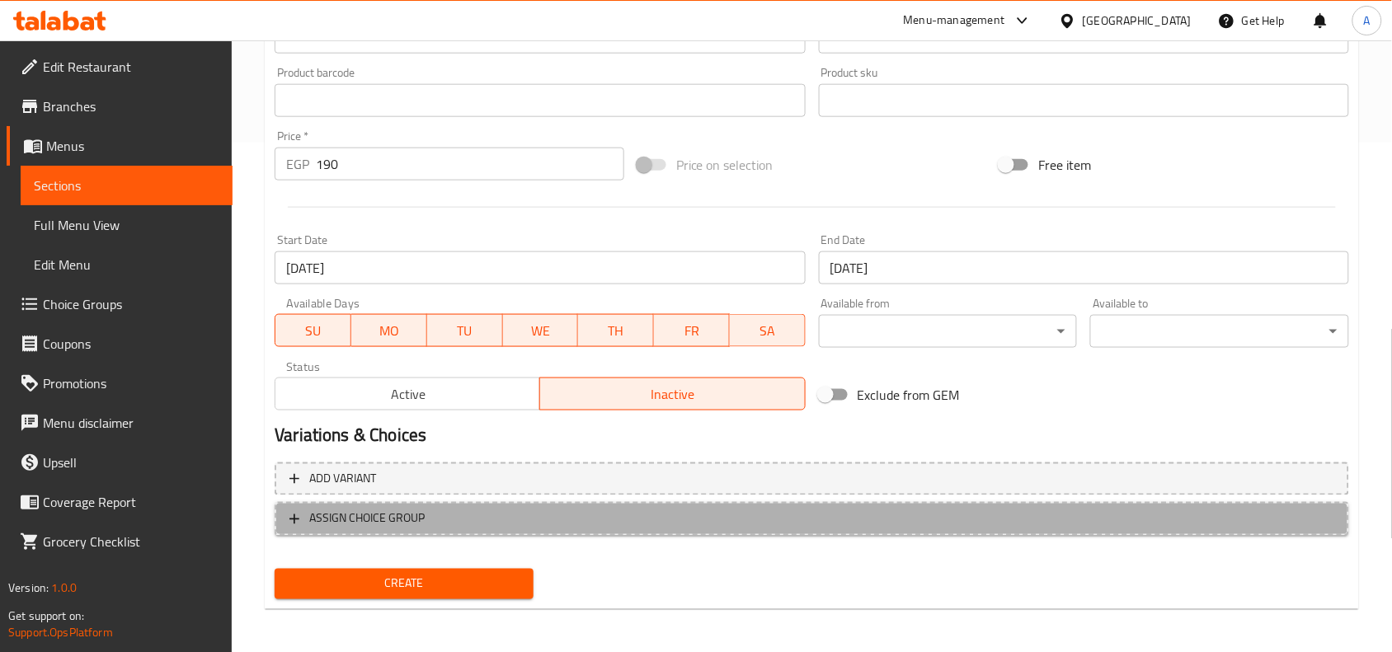
click at [434, 509] on span "ASSIGN CHOICE GROUP" at bounding box center [811, 519] width 1045 height 21
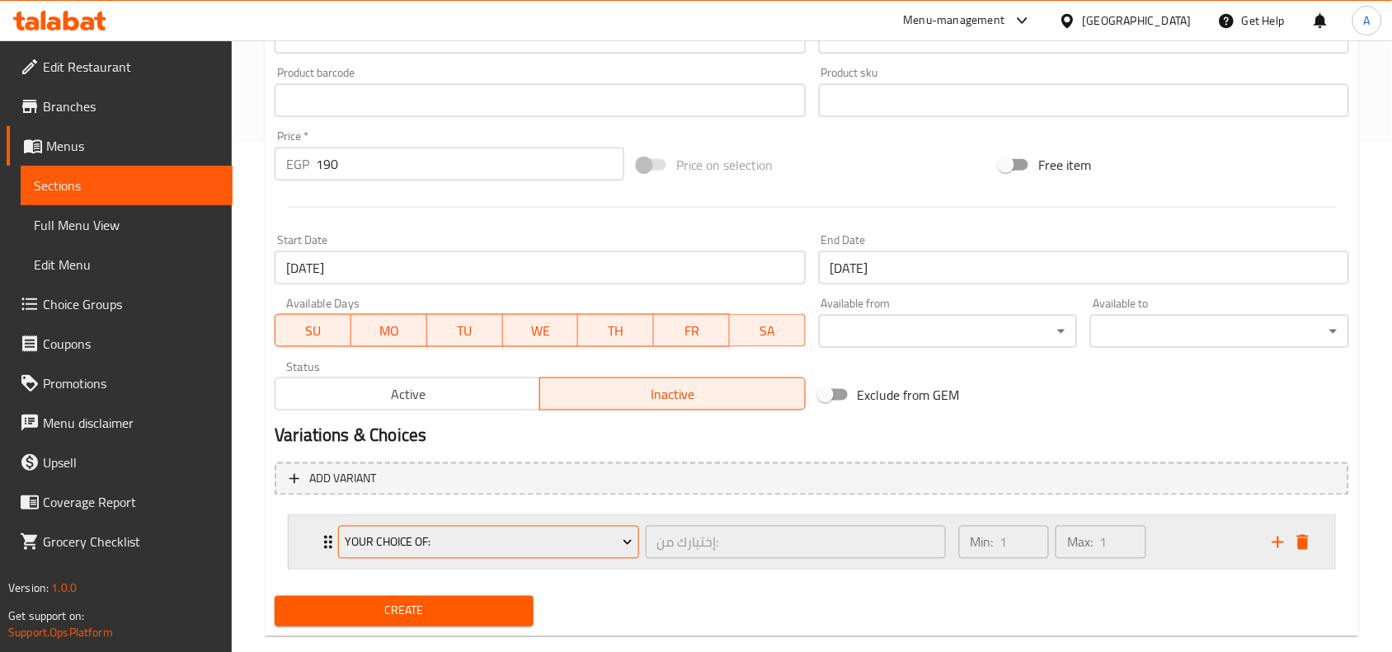
click at [451, 542] on span "Your Choice Of:" at bounding box center [489, 543] width 288 height 21
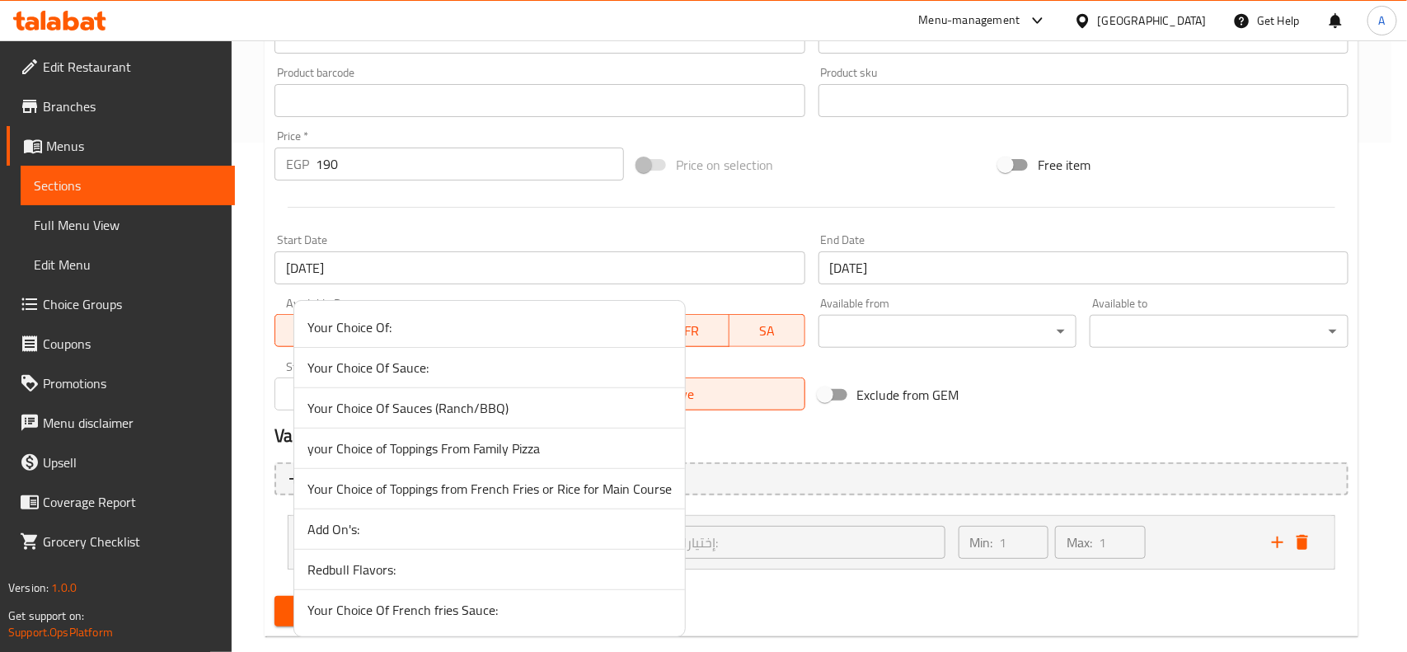
click at [442, 608] on span "Your Choice Of French fries Sauce:" at bounding box center [490, 610] width 364 height 20
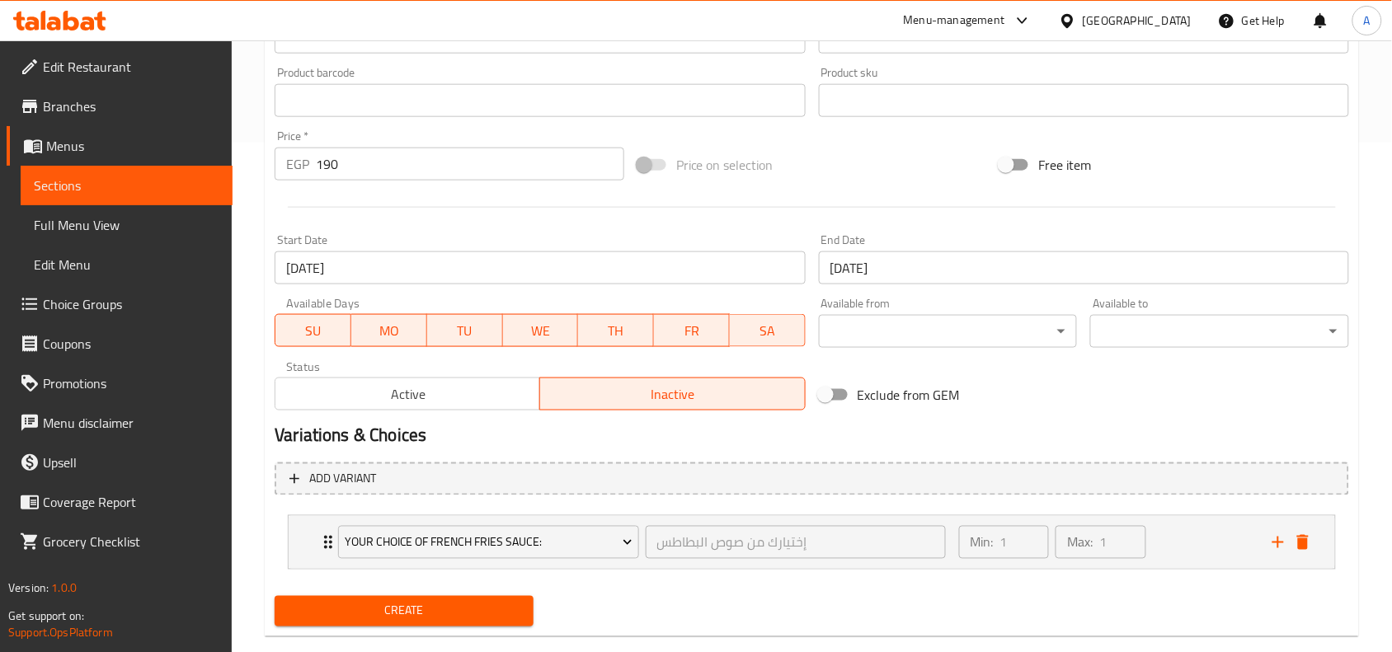
click at [488, 612] on span "Create" at bounding box center [404, 611] width 232 height 21
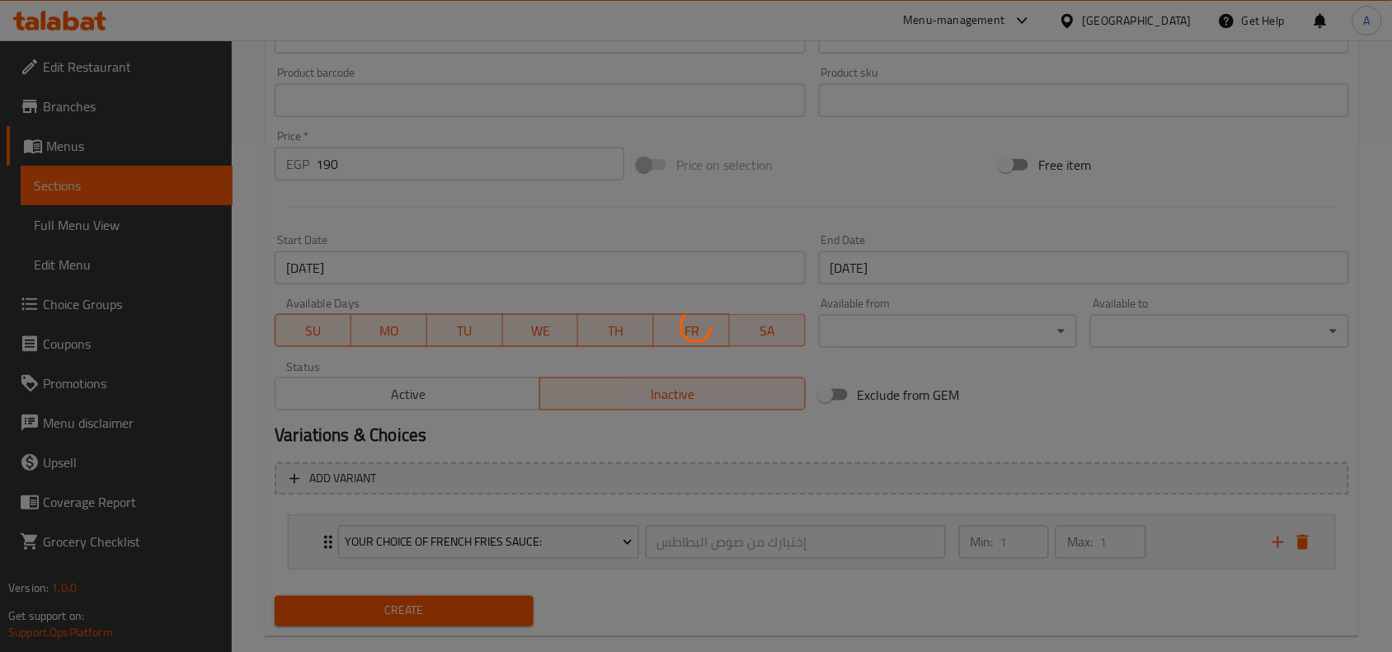
type input "0"
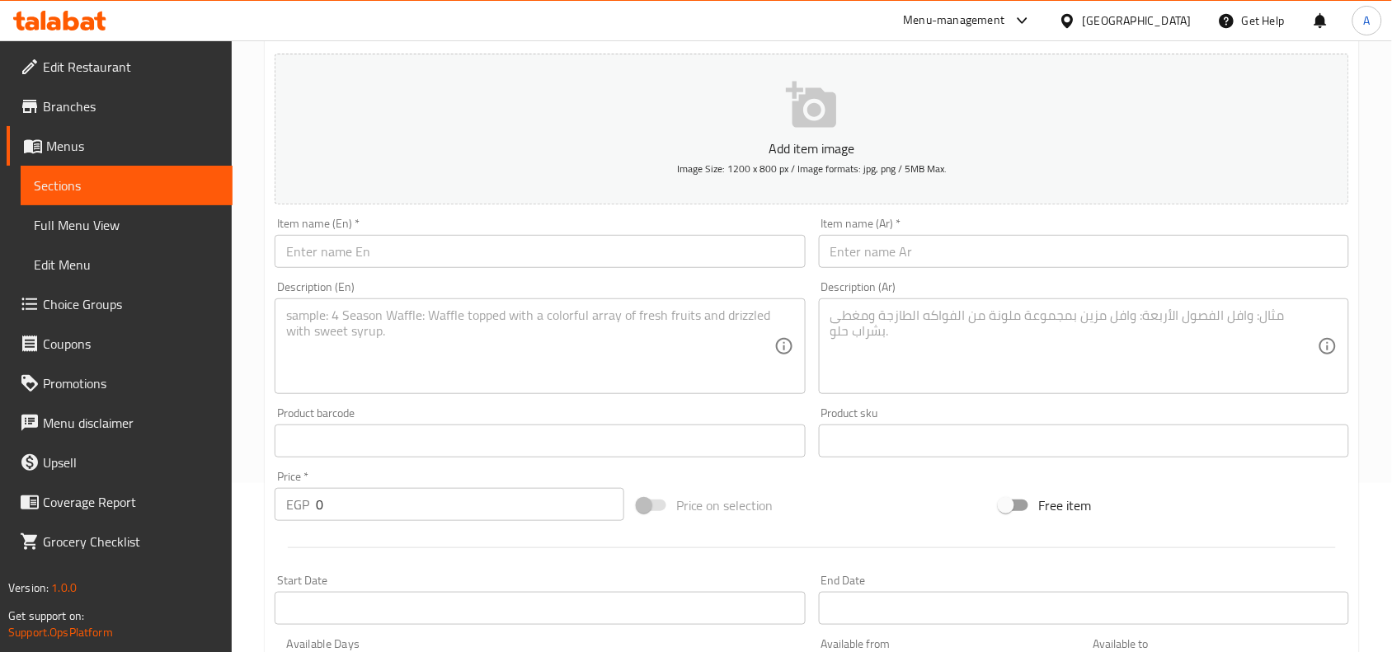
scroll to position [0, 0]
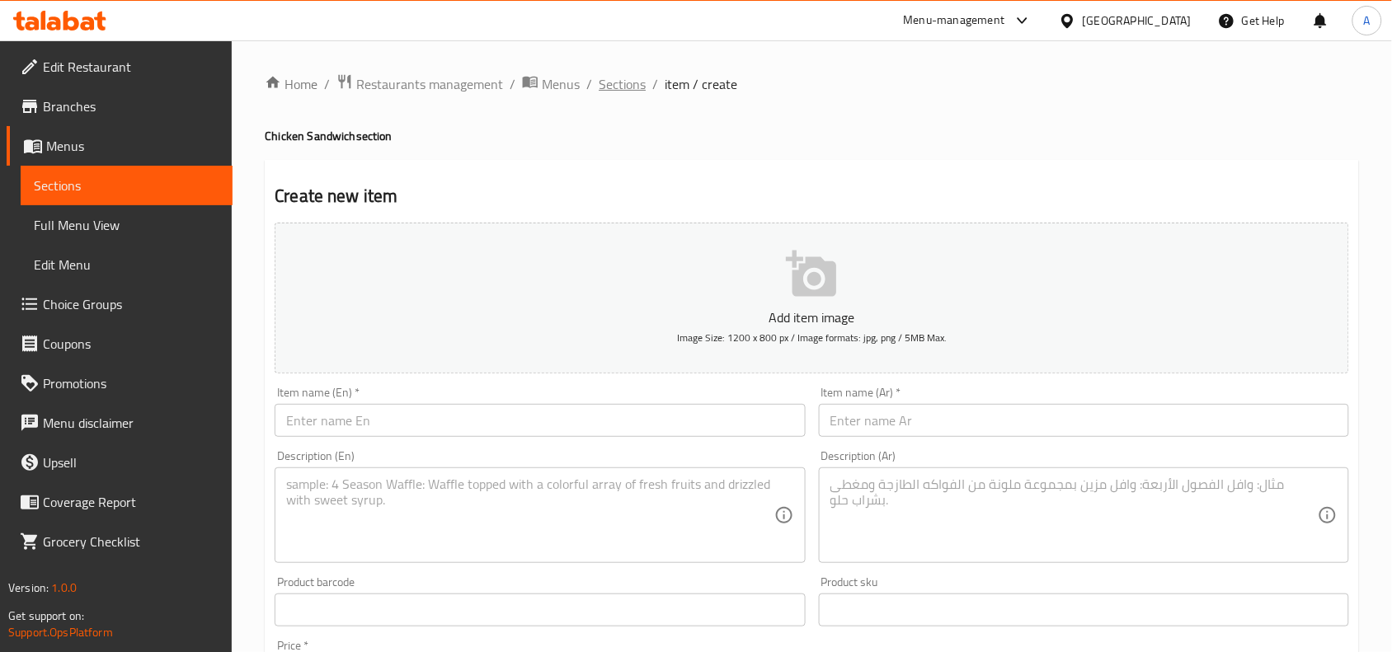
click at [614, 88] on span "Sections" at bounding box center [622, 84] width 47 height 20
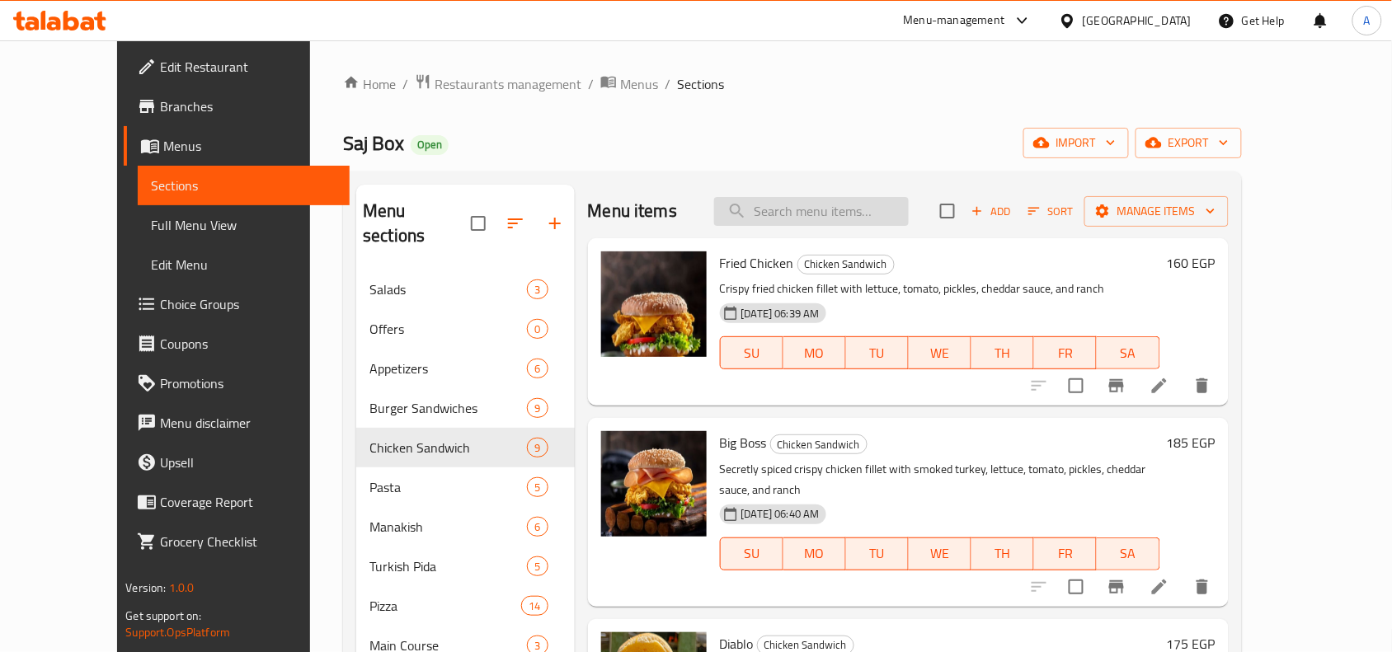
click at [908, 215] on input "search" at bounding box center [811, 211] width 195 height 29
paste input "Paneh Chicken Burger"
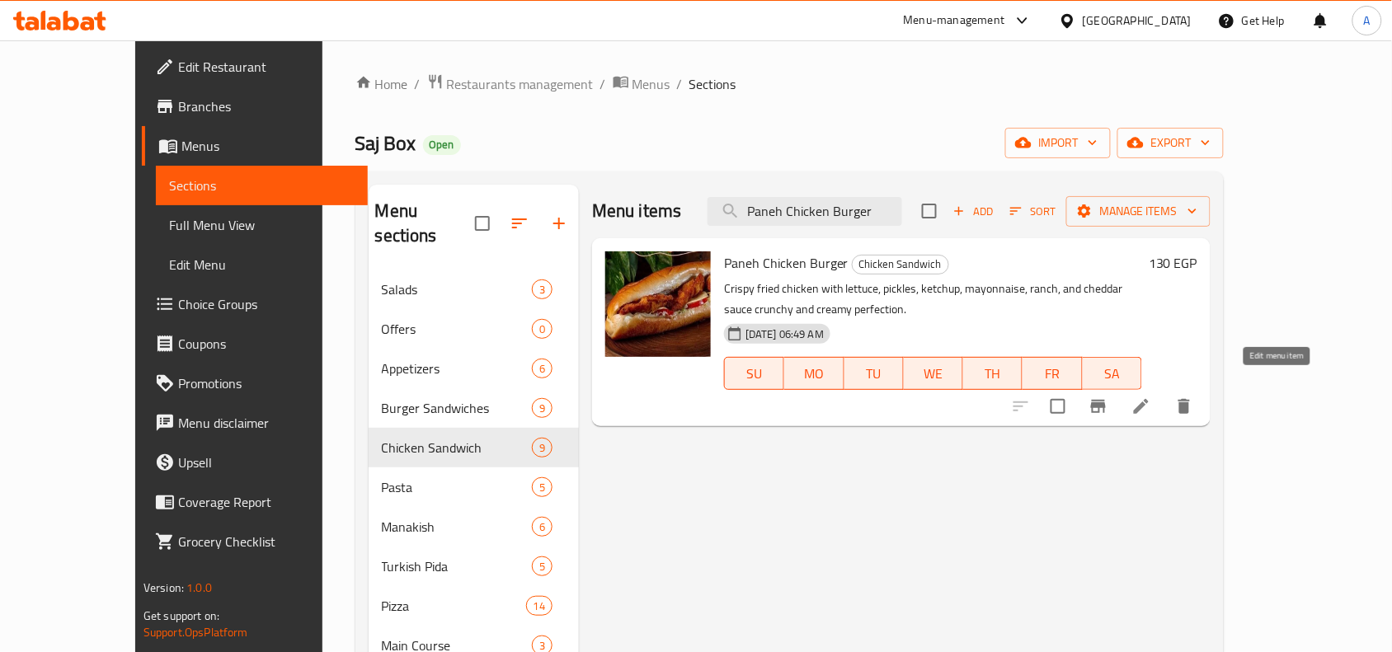
type input "Paneh Chicken Burger"
click at [1151, 397] on icon at bounding box center [1141, 407] width 20 height 20
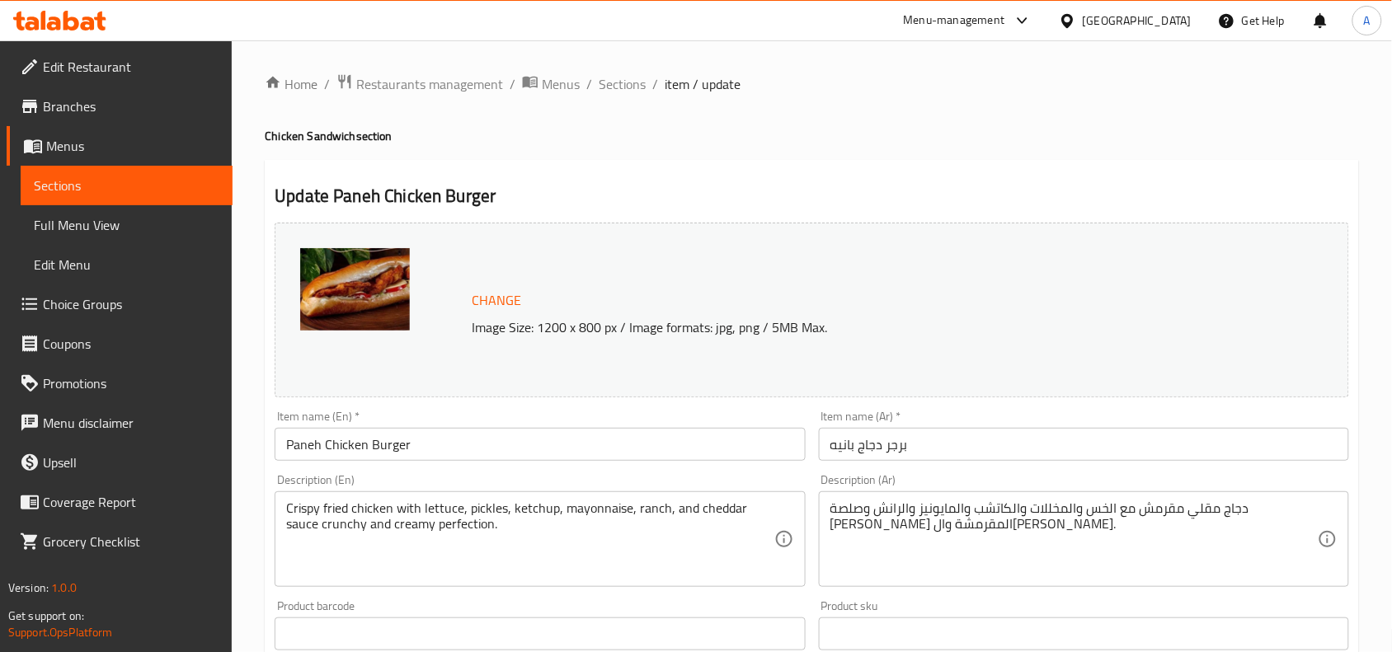
click at [868, 451] on input "برجر دجاج بانيه" at bounding box center [1084, 444] width 530 height 33
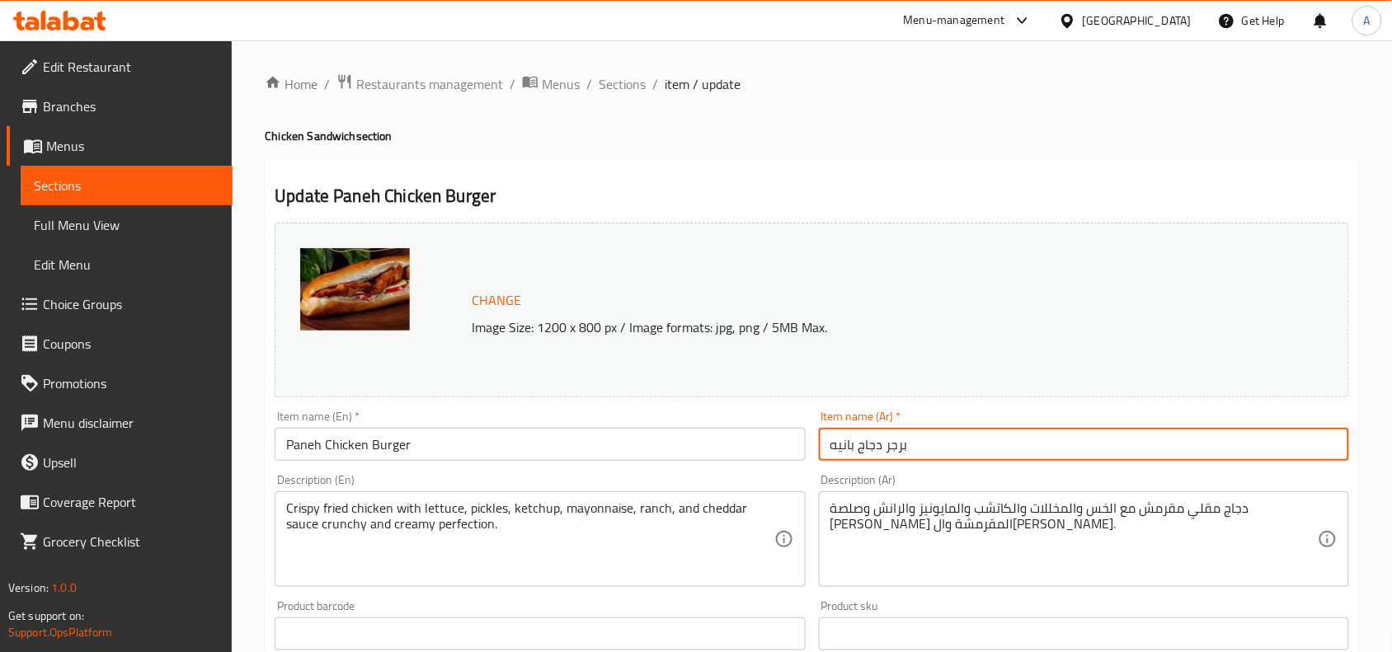
click at [868, 451] on input "برجر دجاج بانيه" at bounding box center [1084, 444] width 530 height 33
click at [610, 74] on span "Sections" at bounding box center [622, 84] width 47 height 20
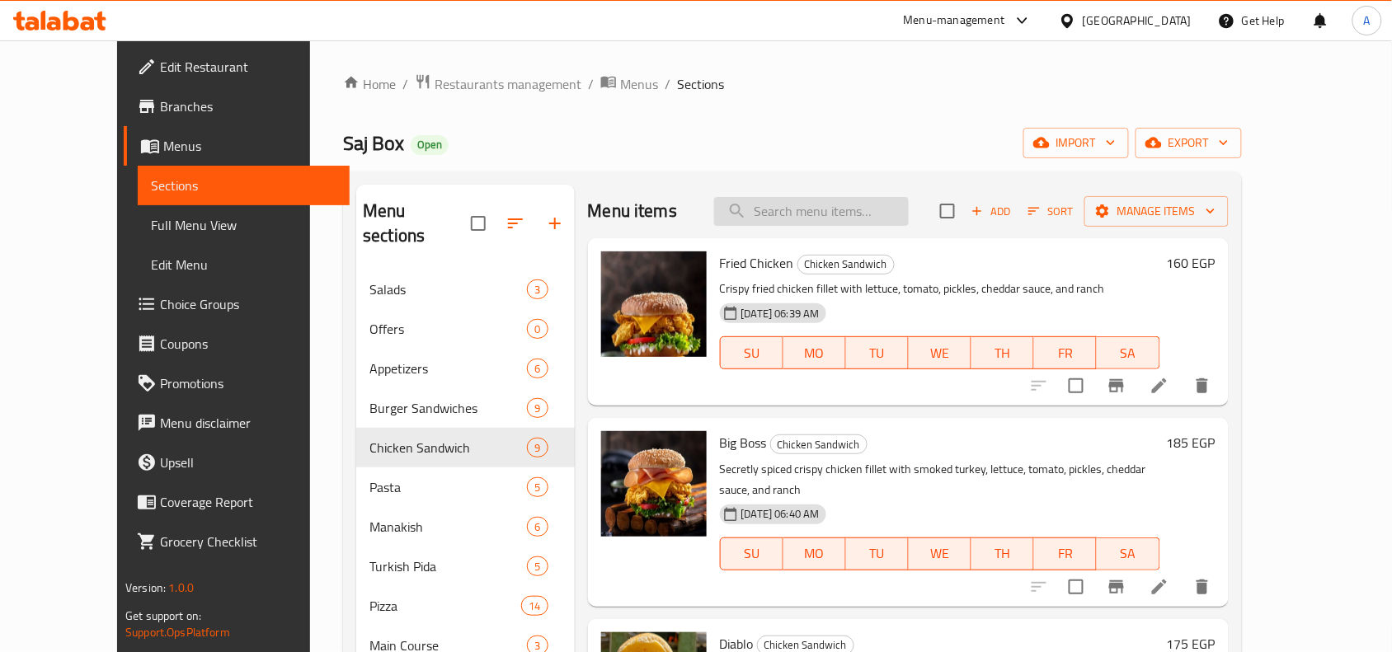
click at [867, 216] on input "search" at bounding box center [811, 211] width 195 height 29
paste input "Fried chicken"
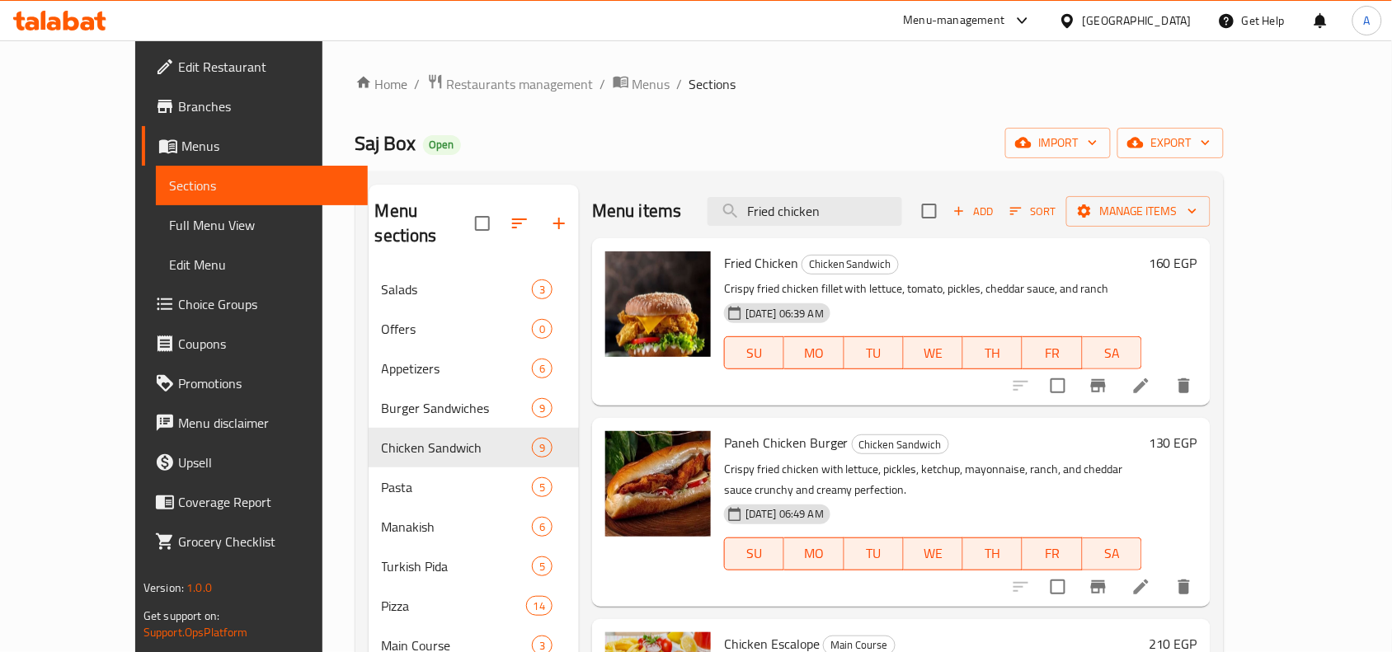
type input "Fried chicken"
click at [1164, 388] on li at bounding box center [1141, 386] width 46 height 30
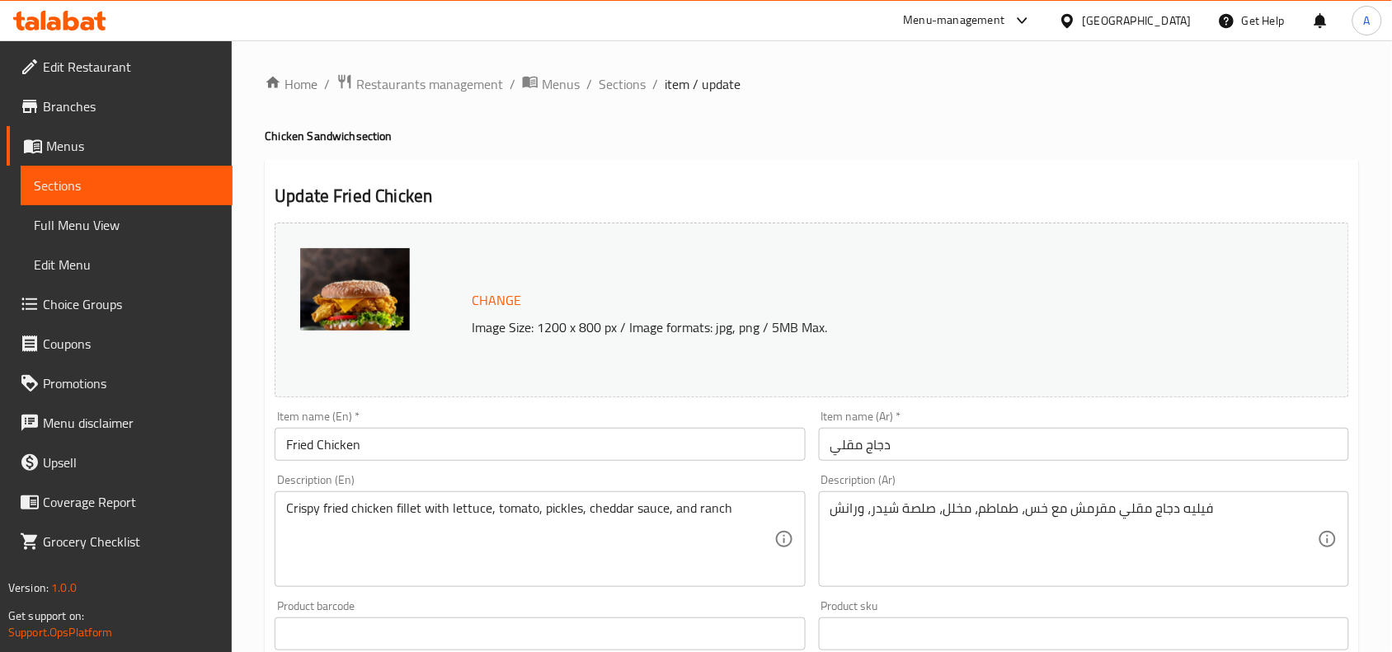
click at [870, 446] on input "دجاج مقلي" at bounding box center [1084, 444] width 530 height 33
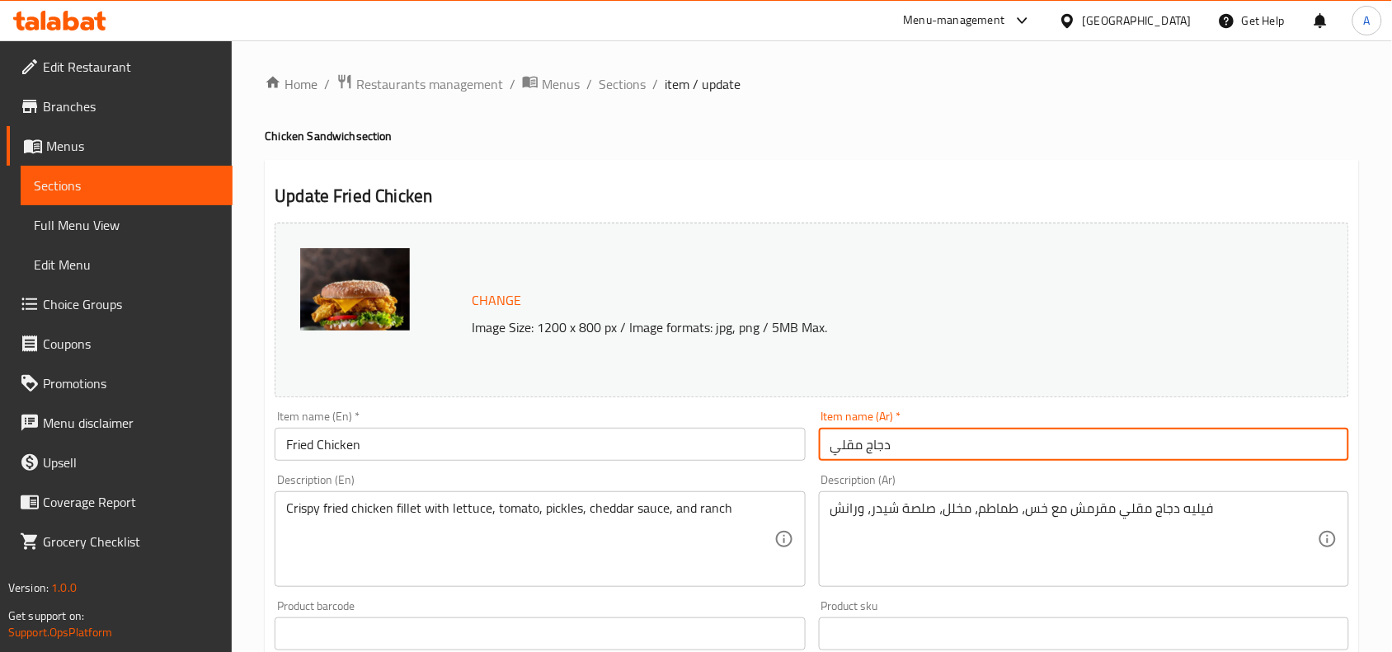
click at [870, 446] on input "دجاج مقلي" at bounding box center [1084, 444] width 530 height 33
click at [622, 97] on div "Home / Restaurants management / Menus / Sections / item / update Chicken Sandwi…" at bounding box center [812, 614] width 1094 height 1082
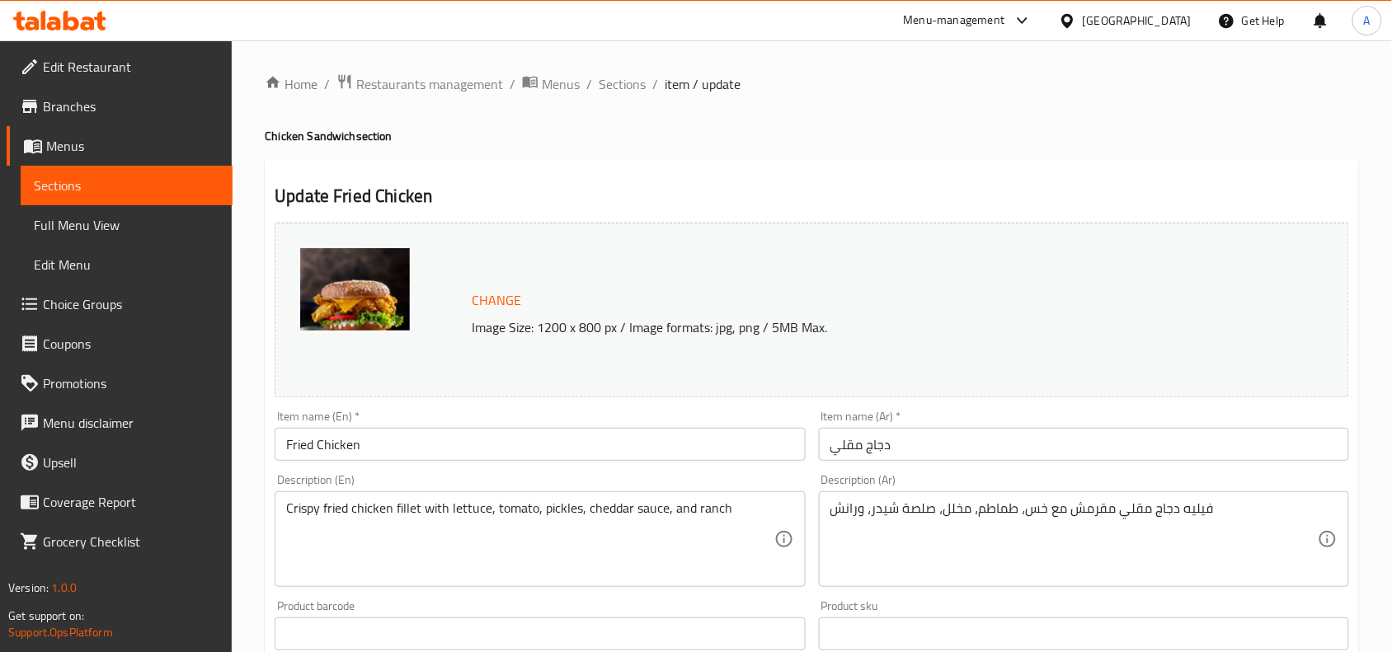
click at [622, 96] on div "Home / Restaurants management / Menus / Sections / item / update Chicken Sandwi…" at bounding box center [812, 614] width 1094 height 1082
click at [622, 87] on span "Sections" at bounding box center [622, 84] width 47 height 20
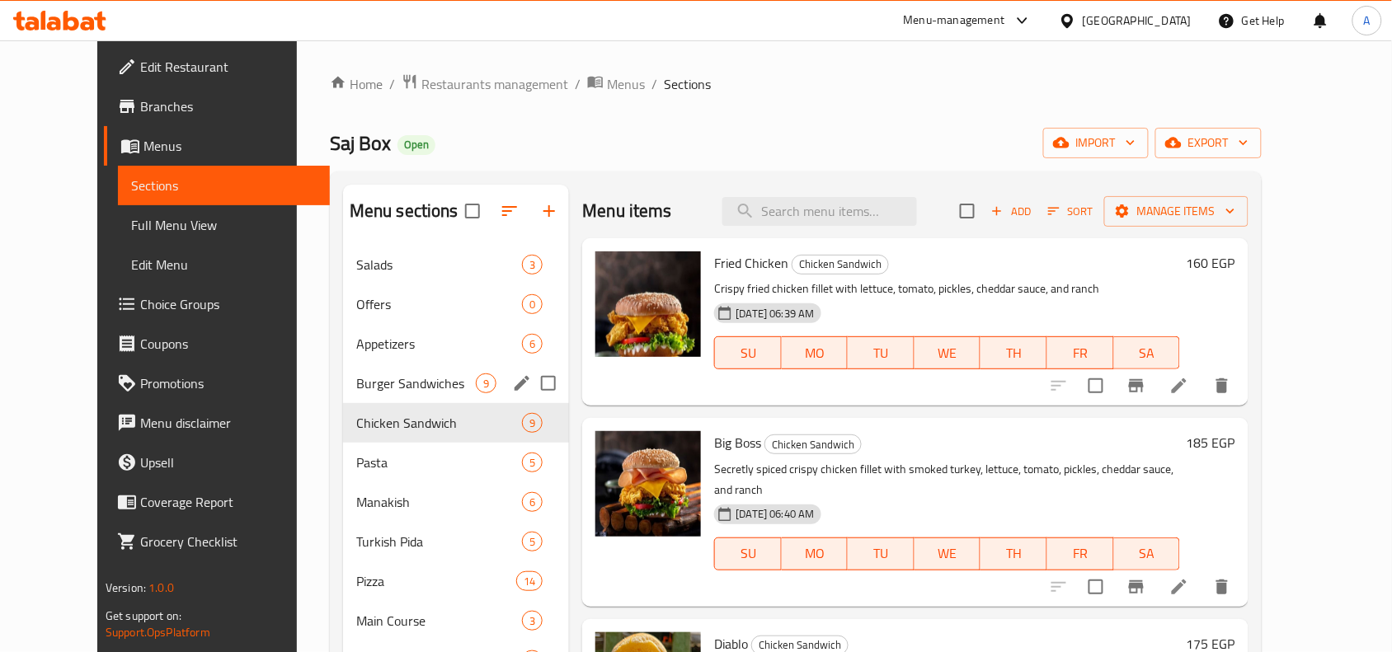
click at [356, 377] on span "Burger Sandwiches" at bounding box center [416, 383] width 120 height 20
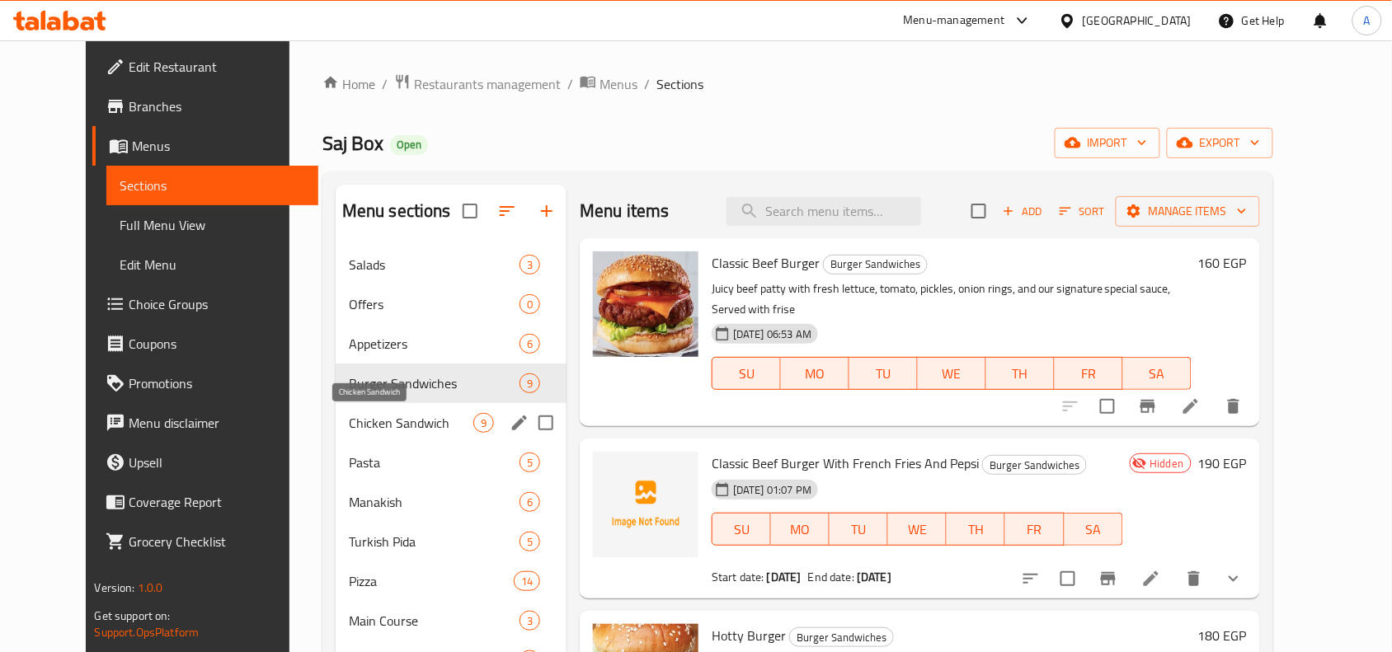
click at [383, 422] on span "Chicken Sandwich" at bounding box center [411, 423] width 124 height 20
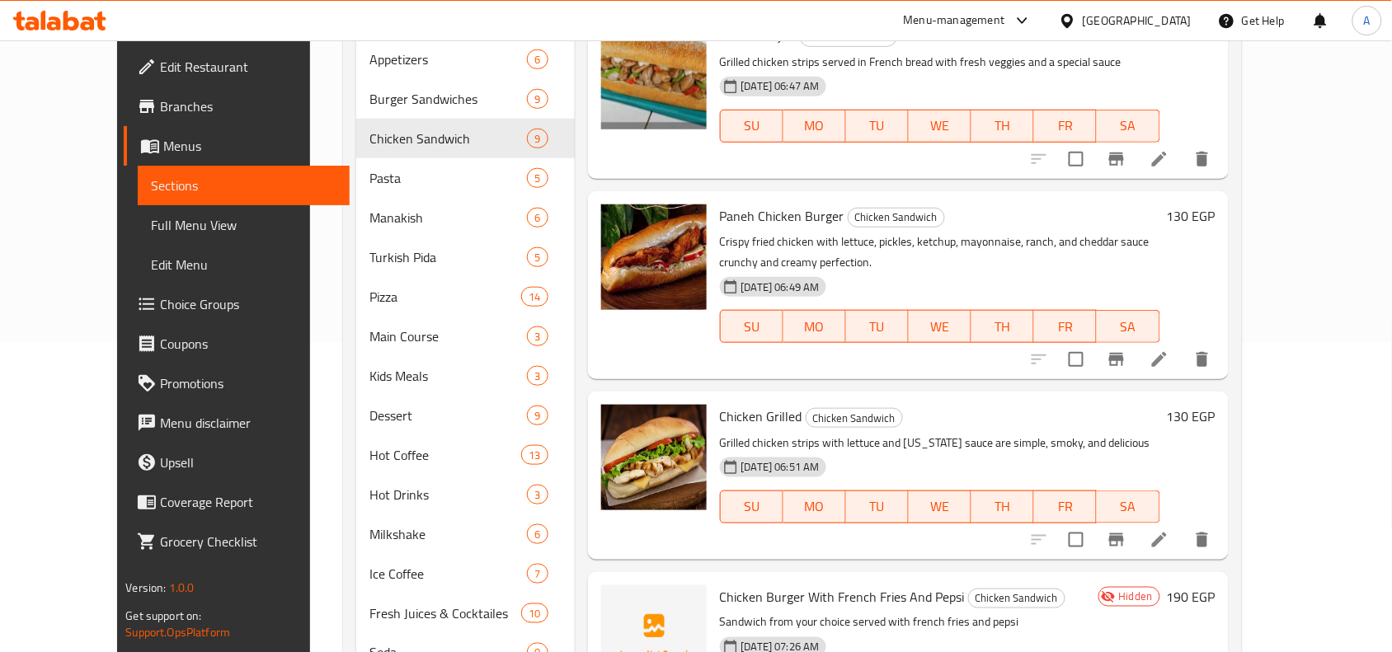
scroll to position [397, 0]
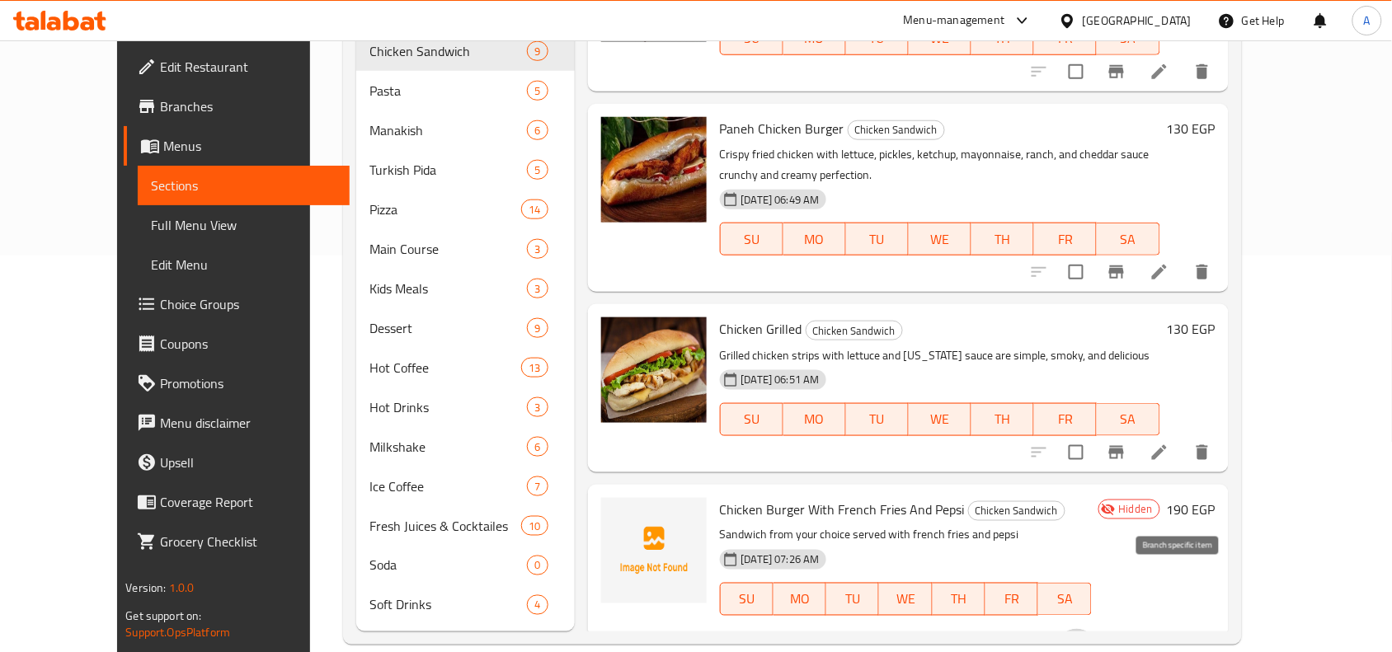
click at [1087, 639] on icon "Branch-specific-item" at bounding box center [1077, 649] width 20 height 20
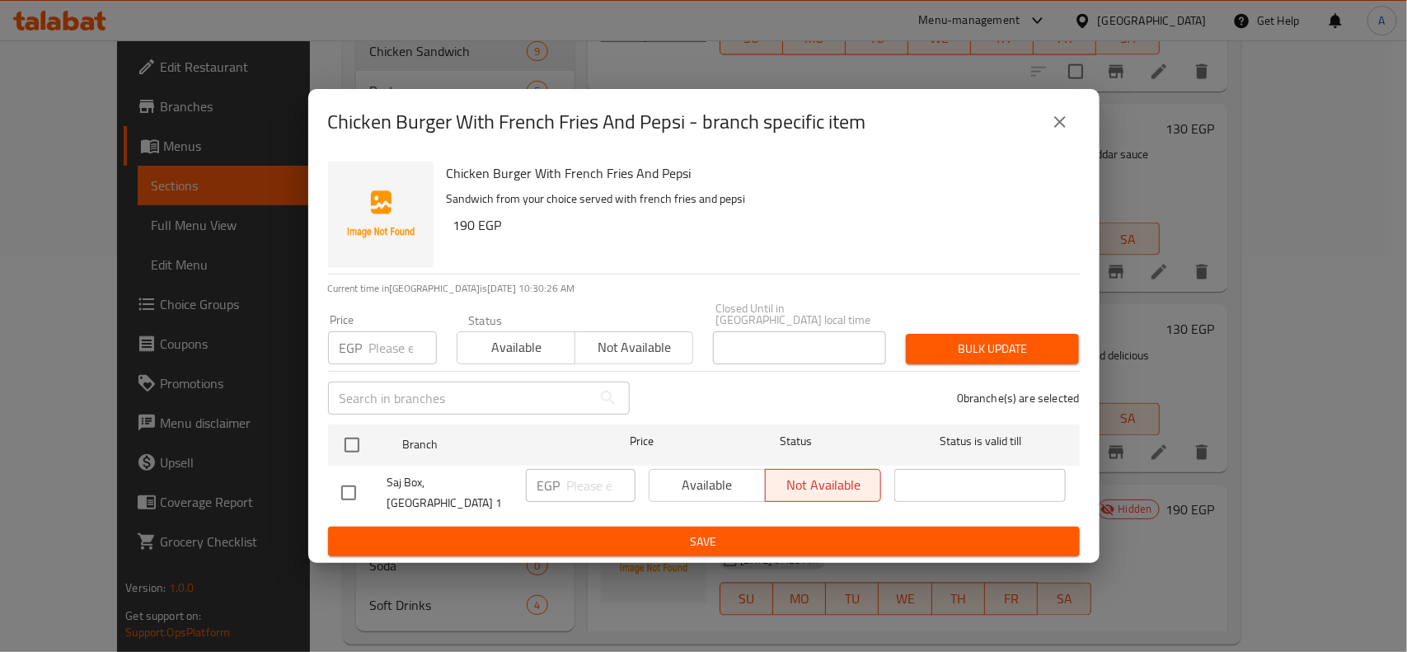
click at [1059, 132] on icon "close" at bounding box center [1060, 122] width 20 height 20
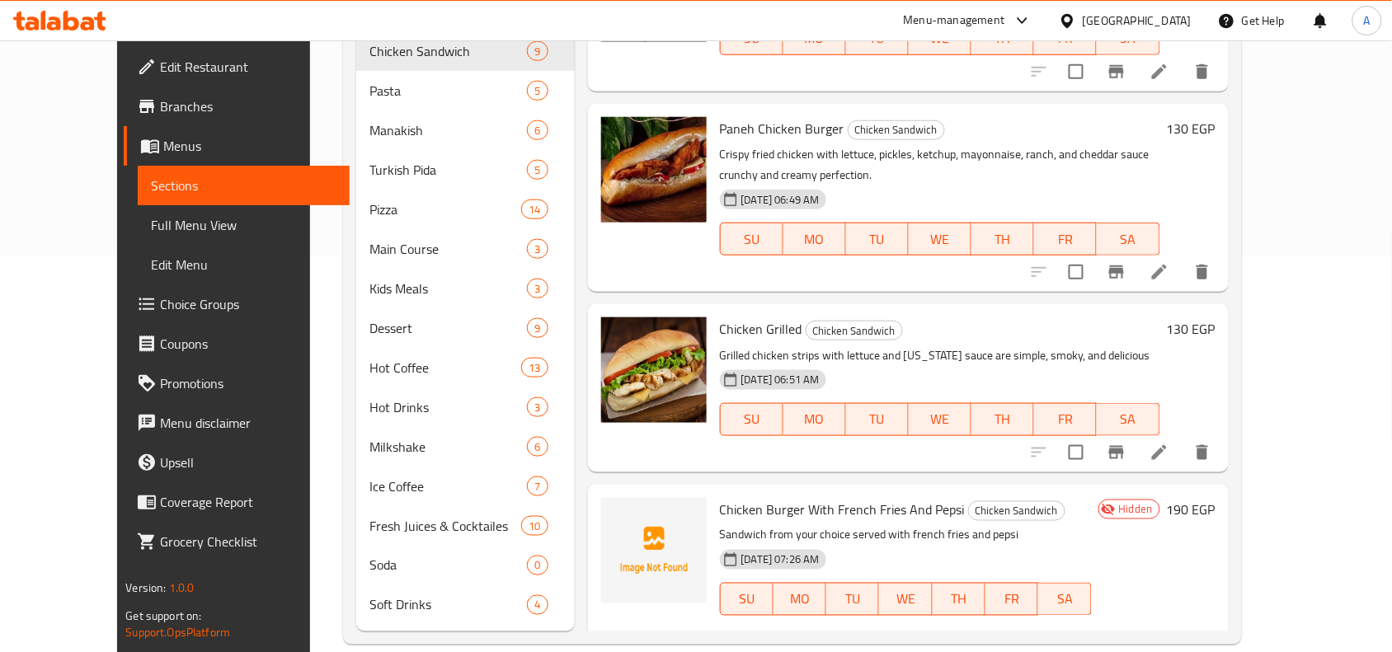
click at [1092, 525] on p "Sandwich from your choice served with french fries and pepsi" at bounding box center [906, 535] width 372 height 21
click at [1212, 639] on icon "show more" at bounding box center [1202, 649] width 20 height 20
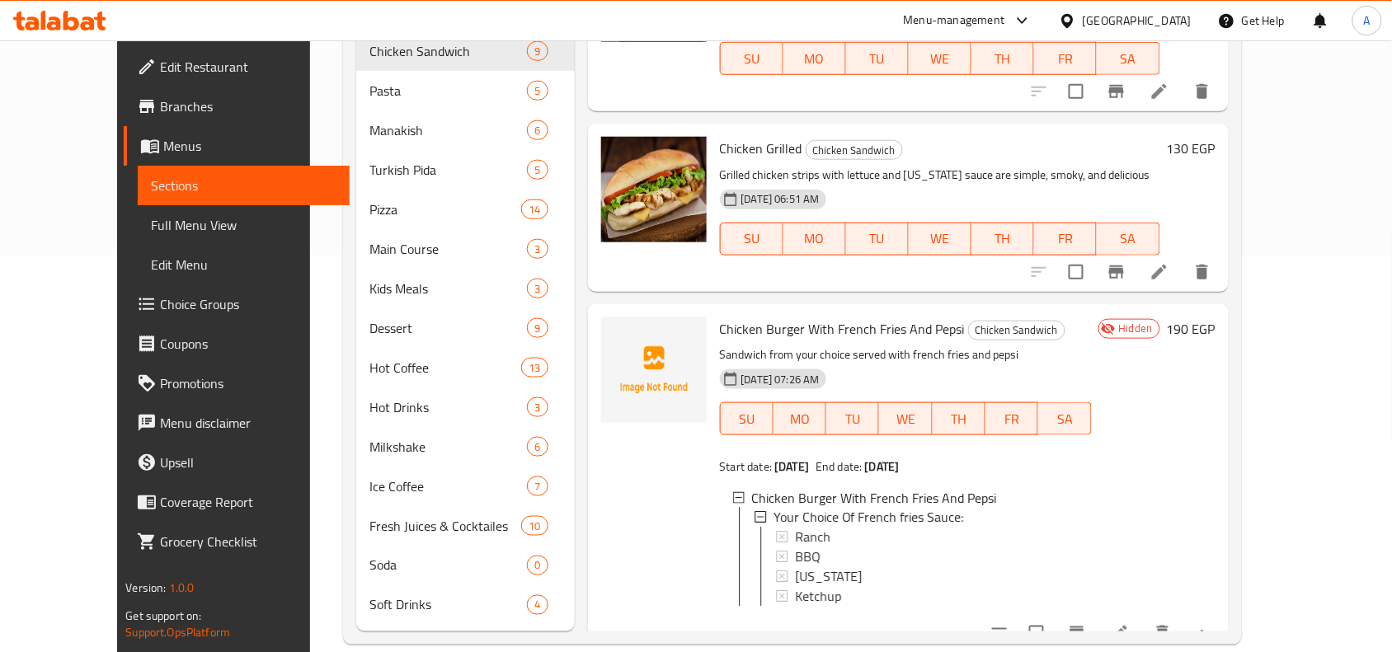
scroll to position [2, 0]
click at [1129, 623] on icon at bounding box center [1120, 633] width 20 height 20
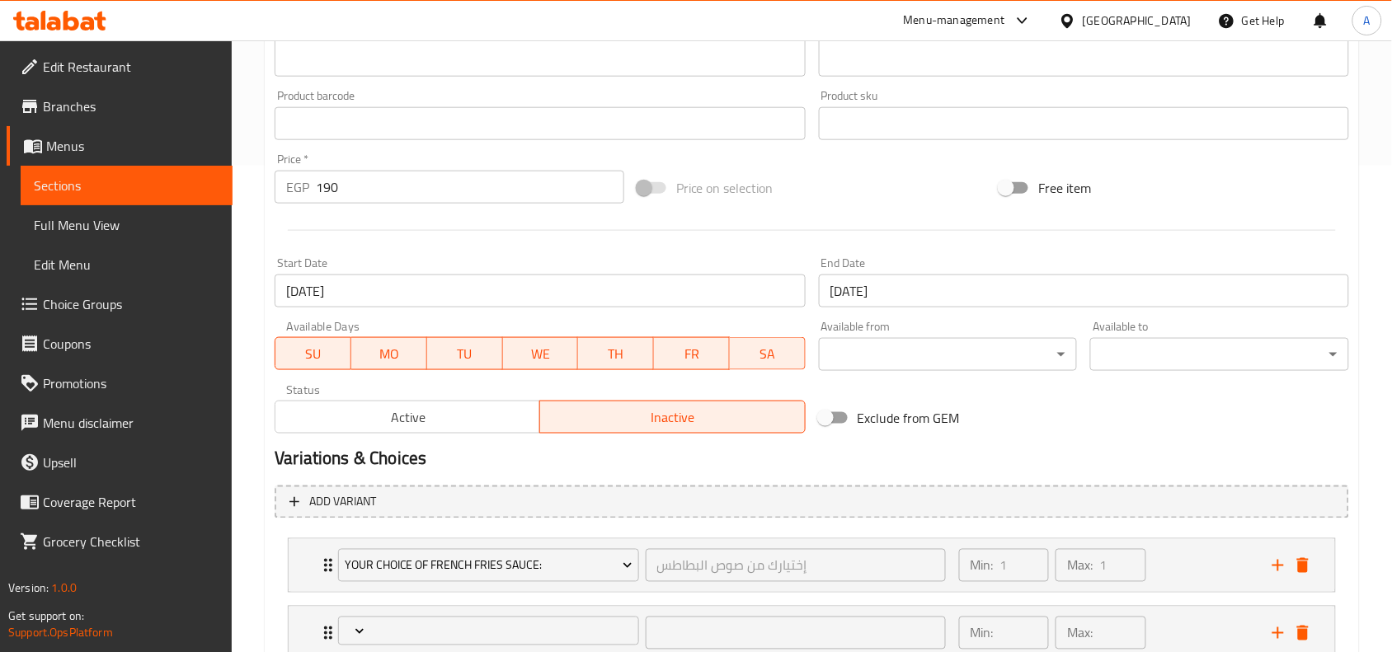
scroll to position [607, 0]
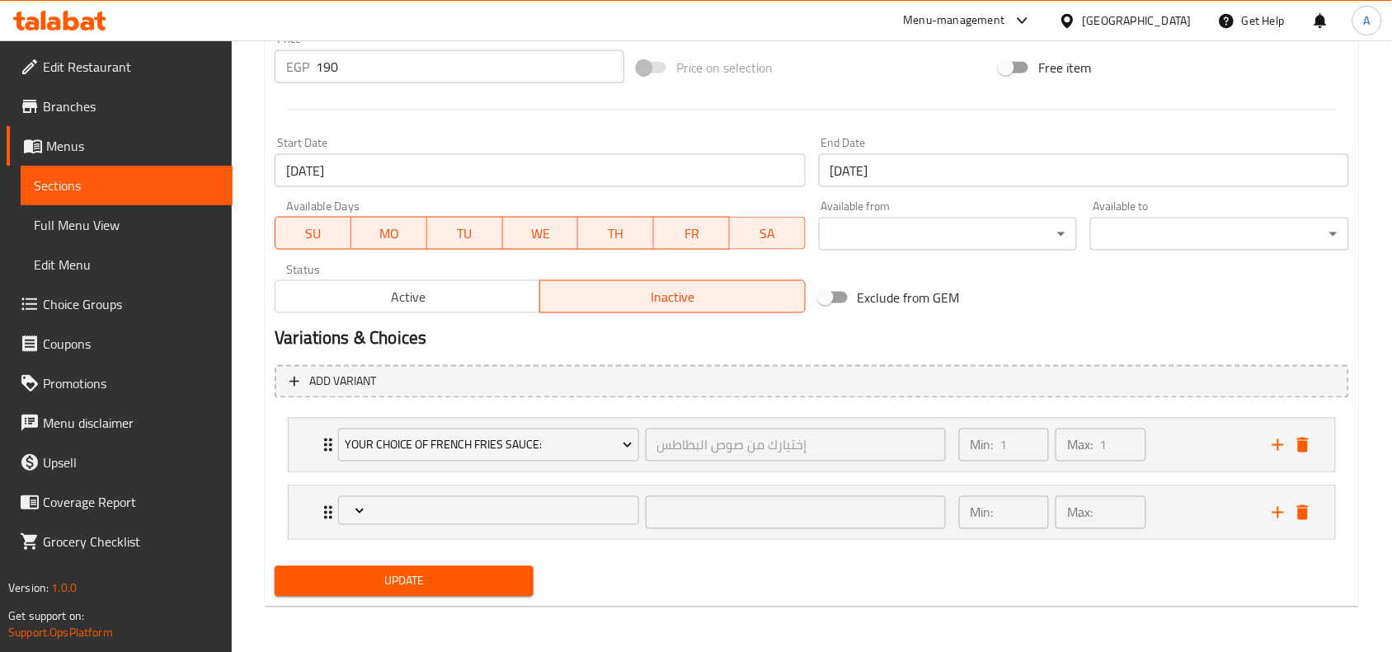
type input "إختيارك من الساندوتش"
type input "1"
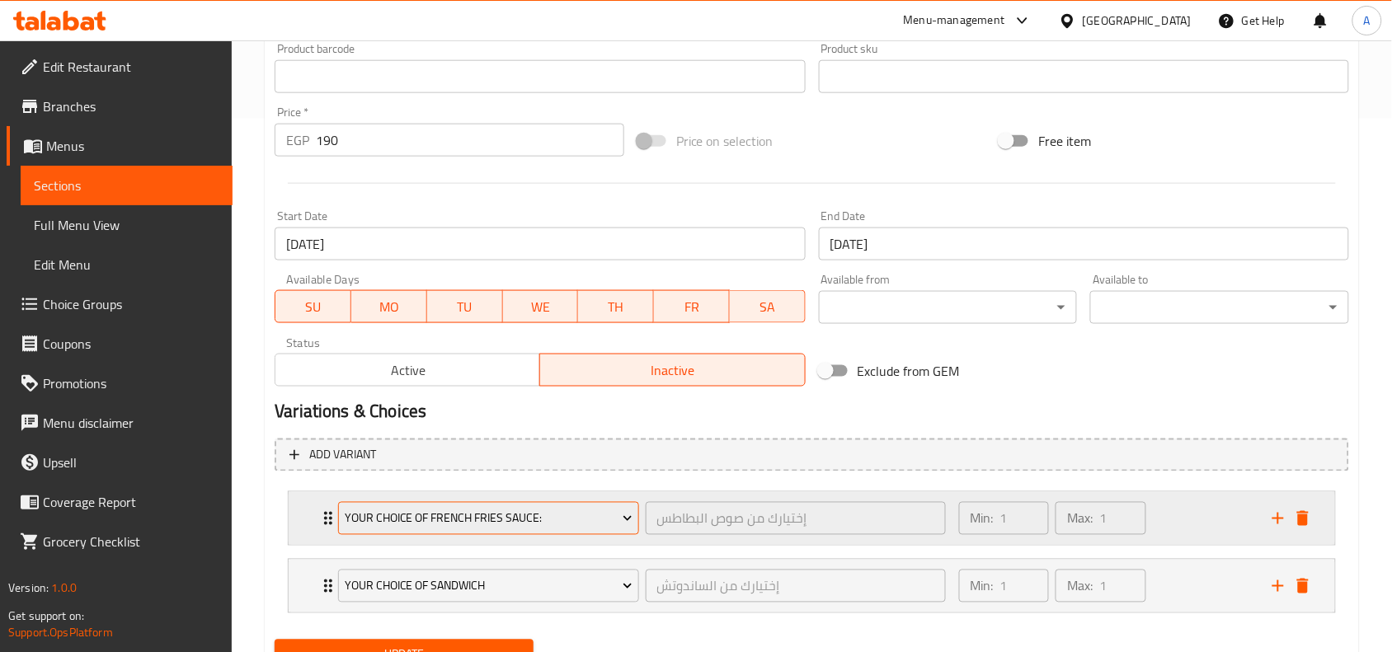
scroll to position [608, 0]
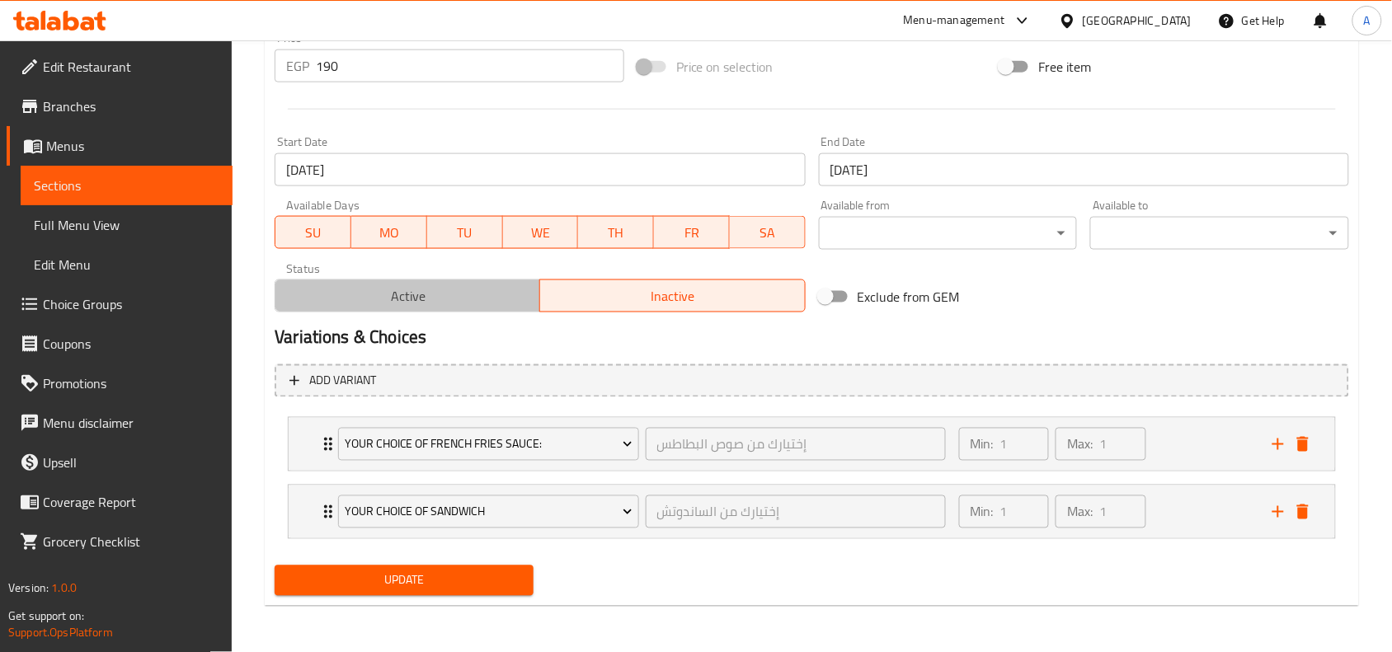
click at [467, 301] on span "Active" at bounding box center [407, 296] width 251 height 24
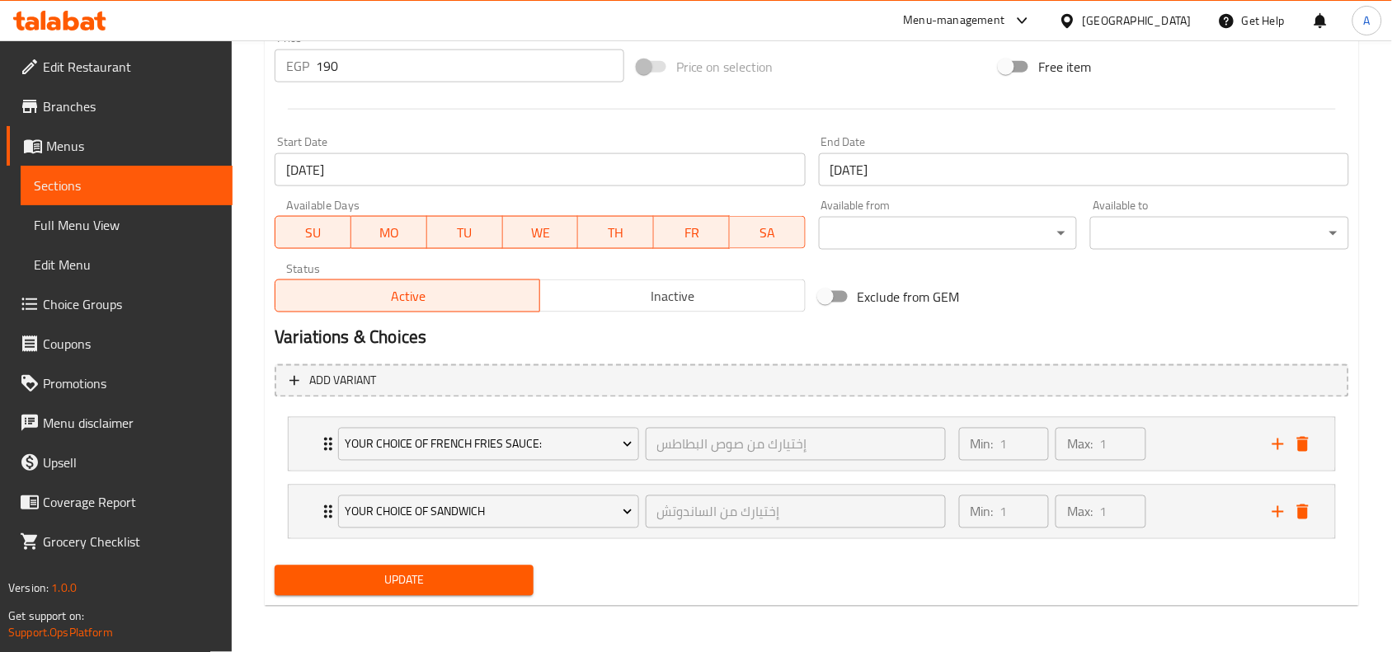
click at [458, 581] on span "Update" at bounding box center [404, 580] width 232 height 21
click at [467, 571] on span "Update" at bounding box center [404, 580] width 232 height 21
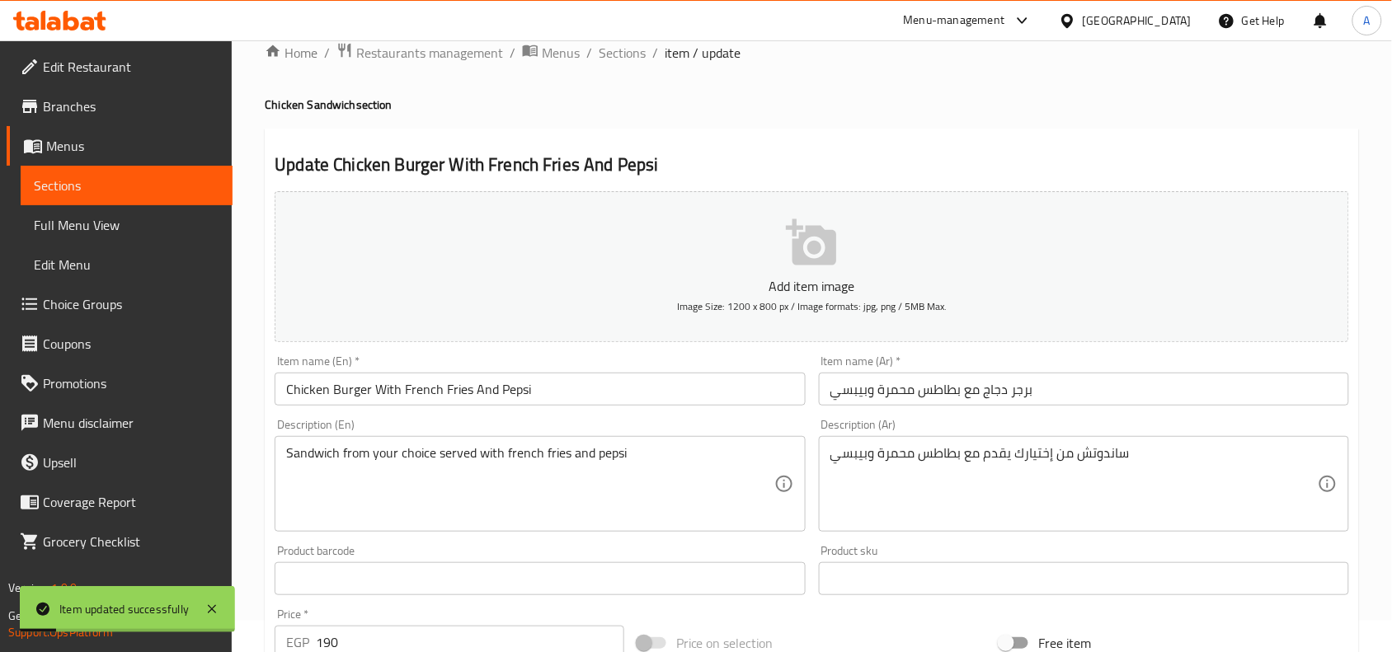
scroll to position [0, 0]
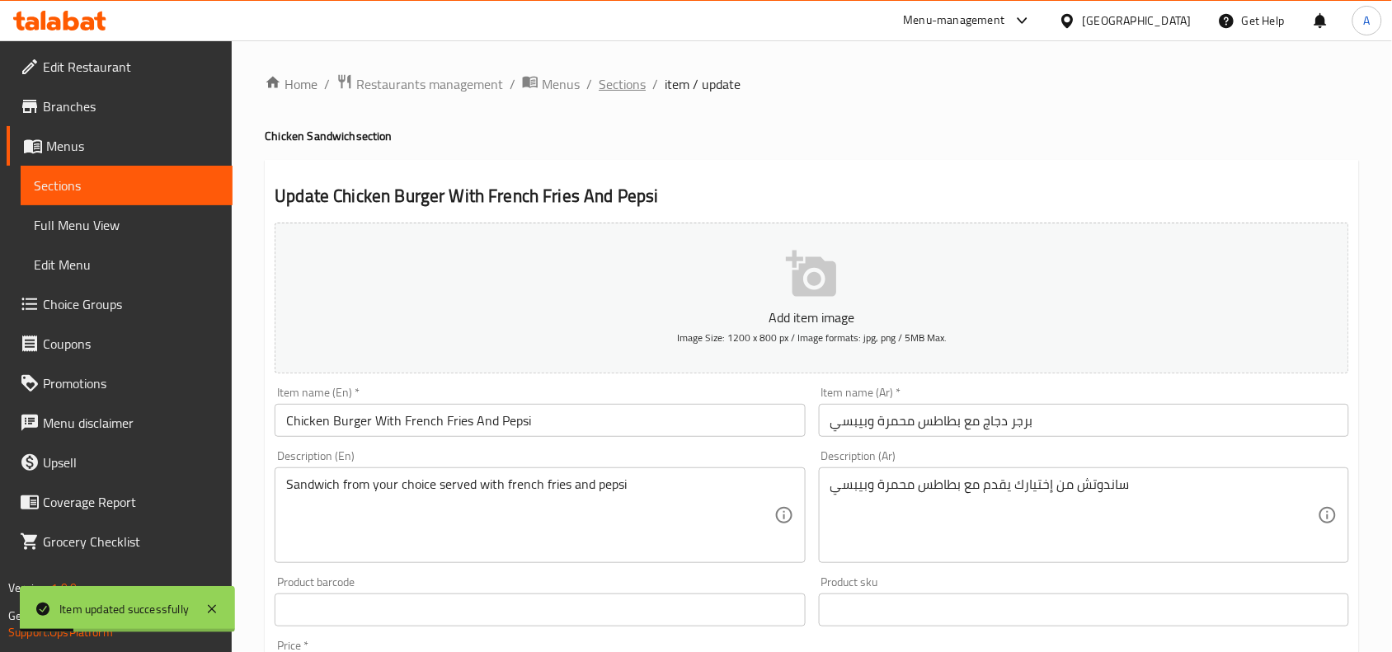
click at [619, 83] on span "Sections" at bounding box center [622, 84] width 47 height 20
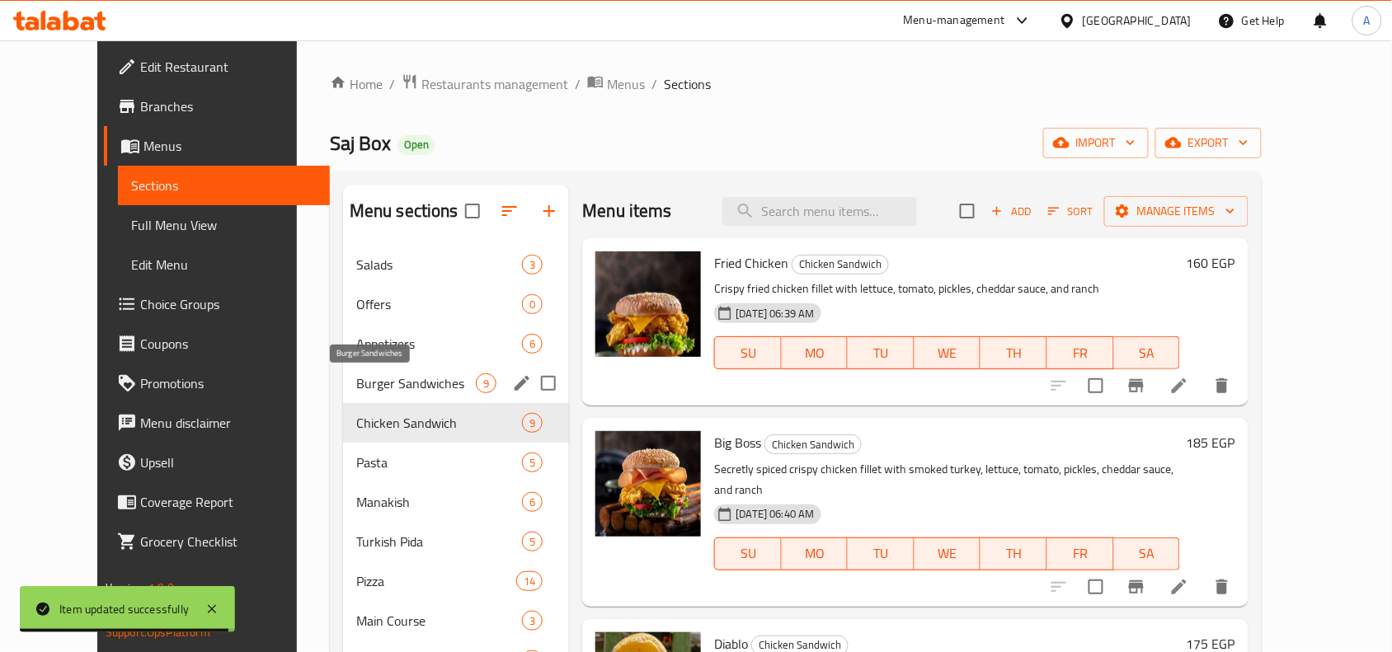
click at [421, 378] on span "Burger Sandwiches" at bounding box center [416, 383] width 120 height 20
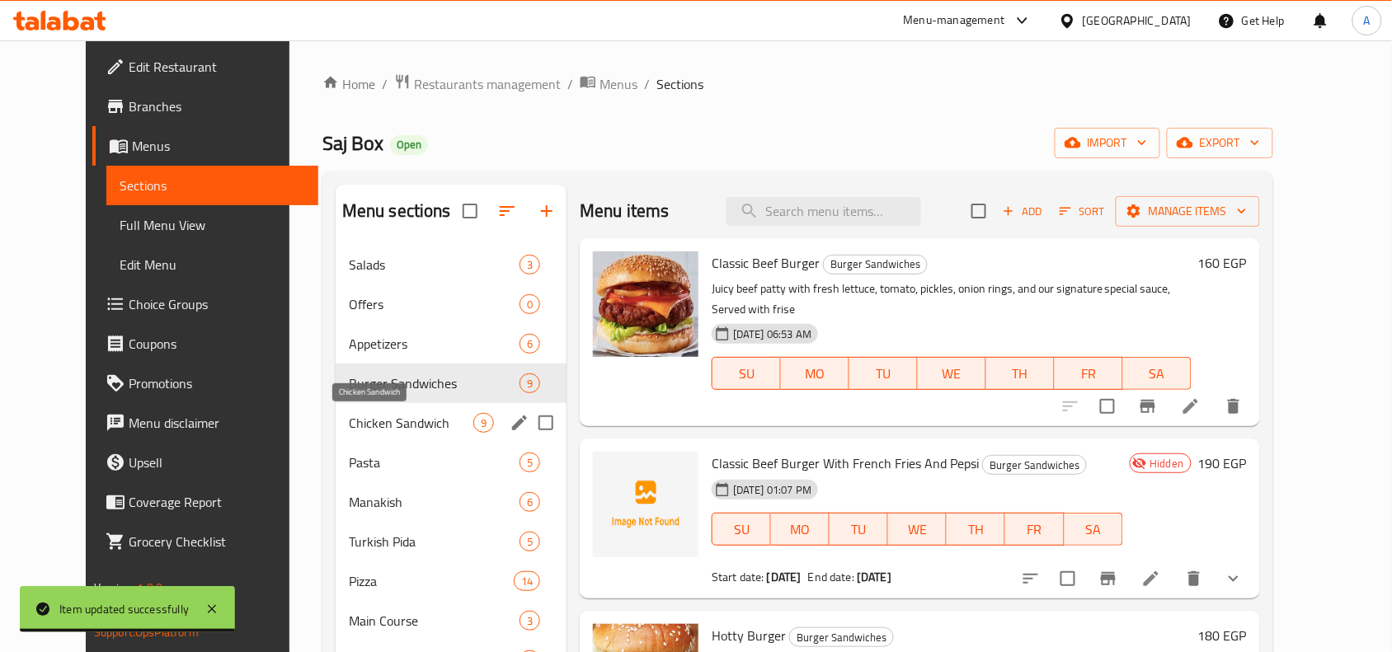
click at [398, 423] on span "Chicken Sandwich" at bounding box center [411, 423] width 124 height 20
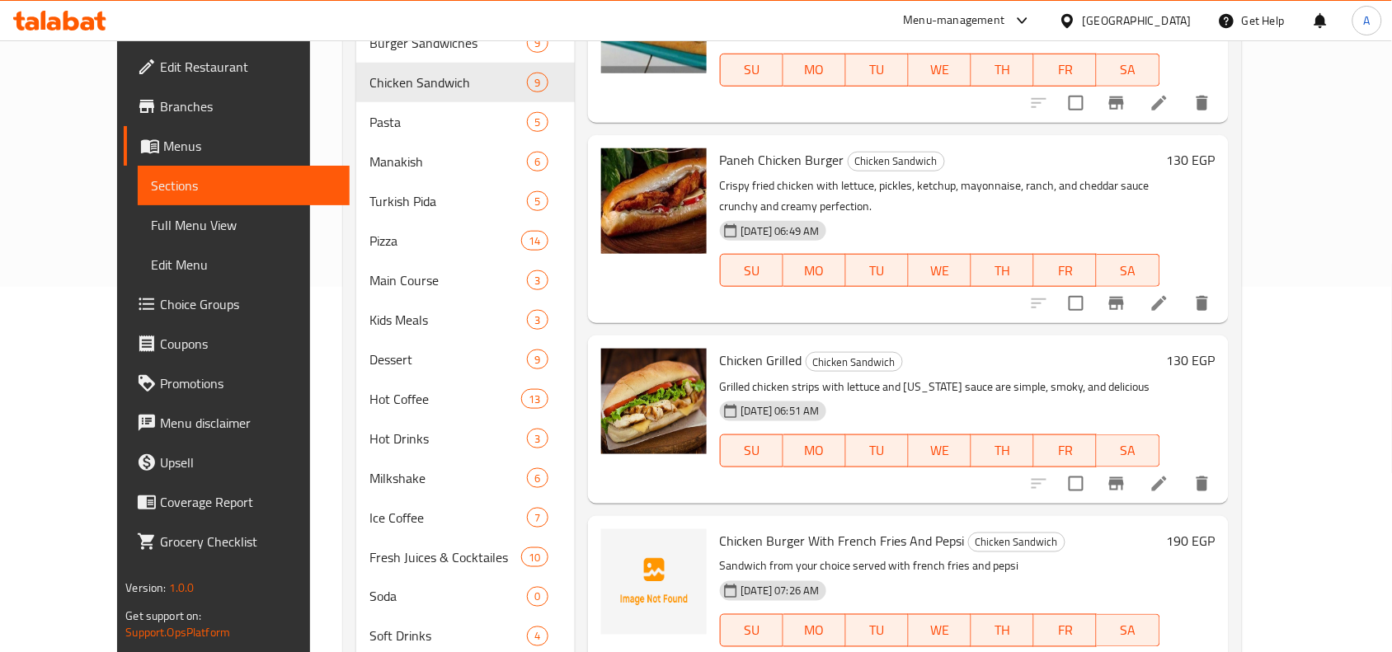
scroll to position [397, 0]
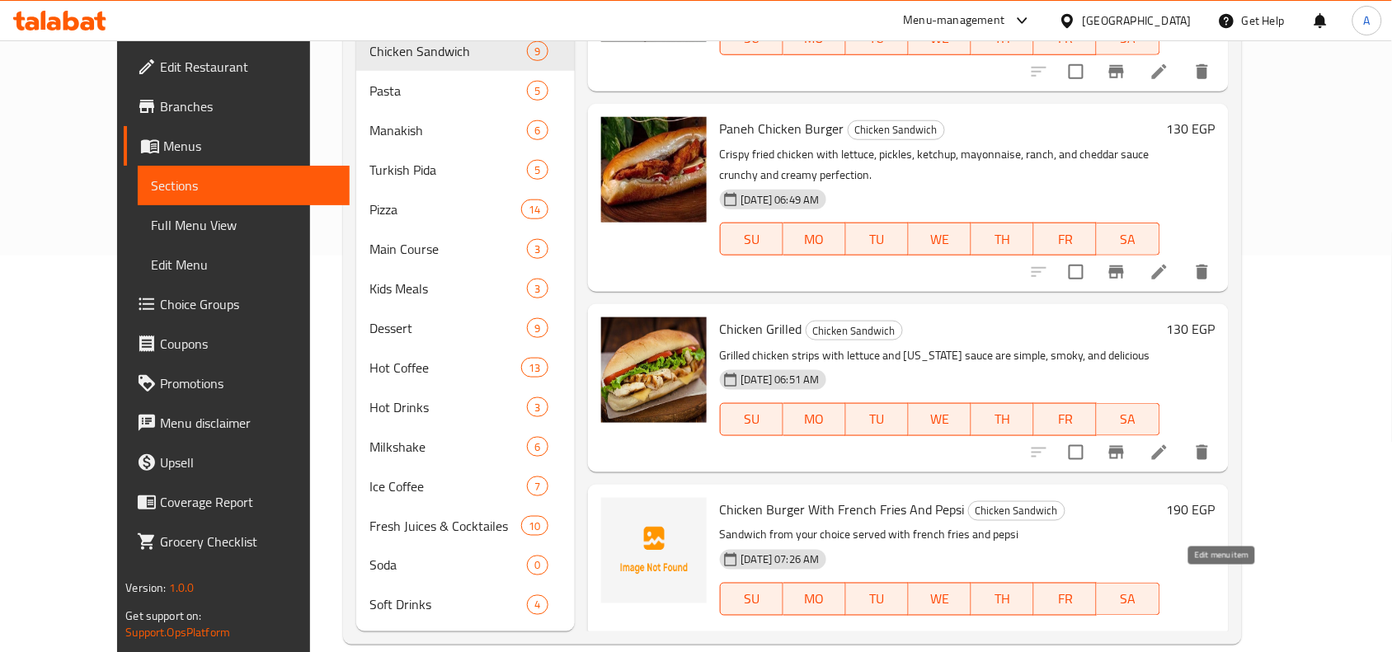
click at [1129, 639] on icon at bounding box center [1120, 649] width 20 height 20
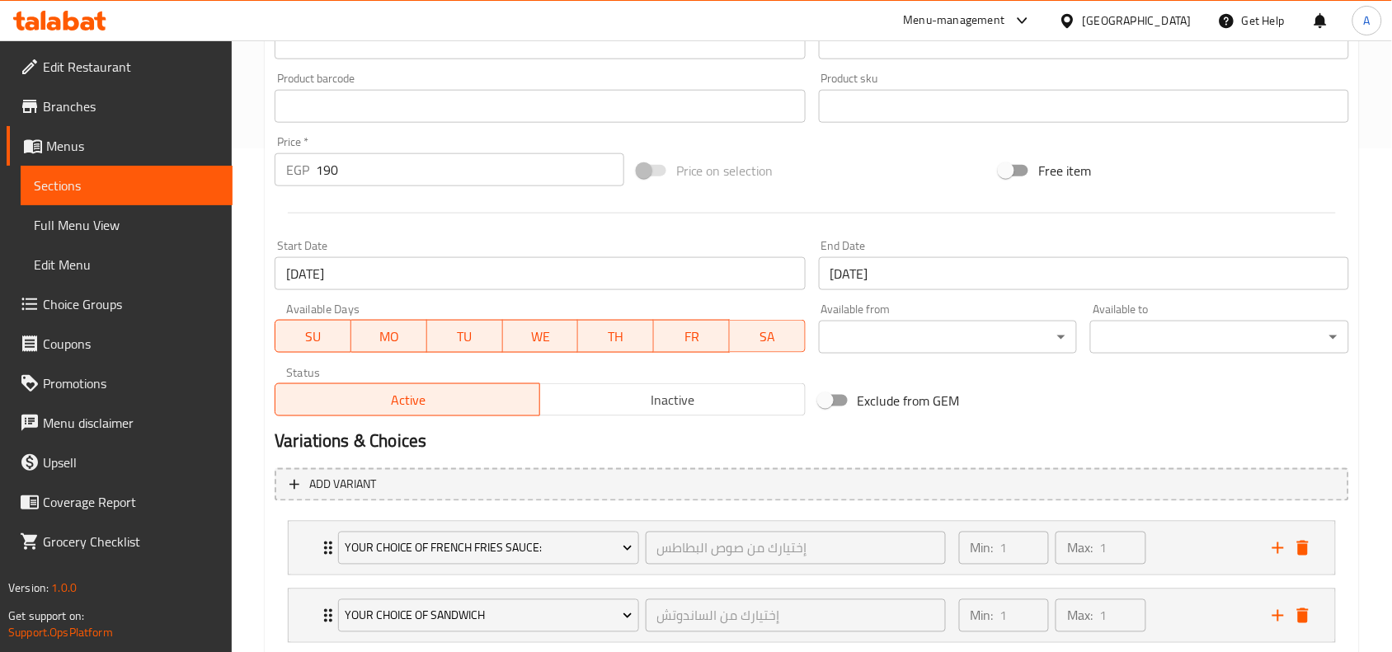
scroll to position [298, 0]
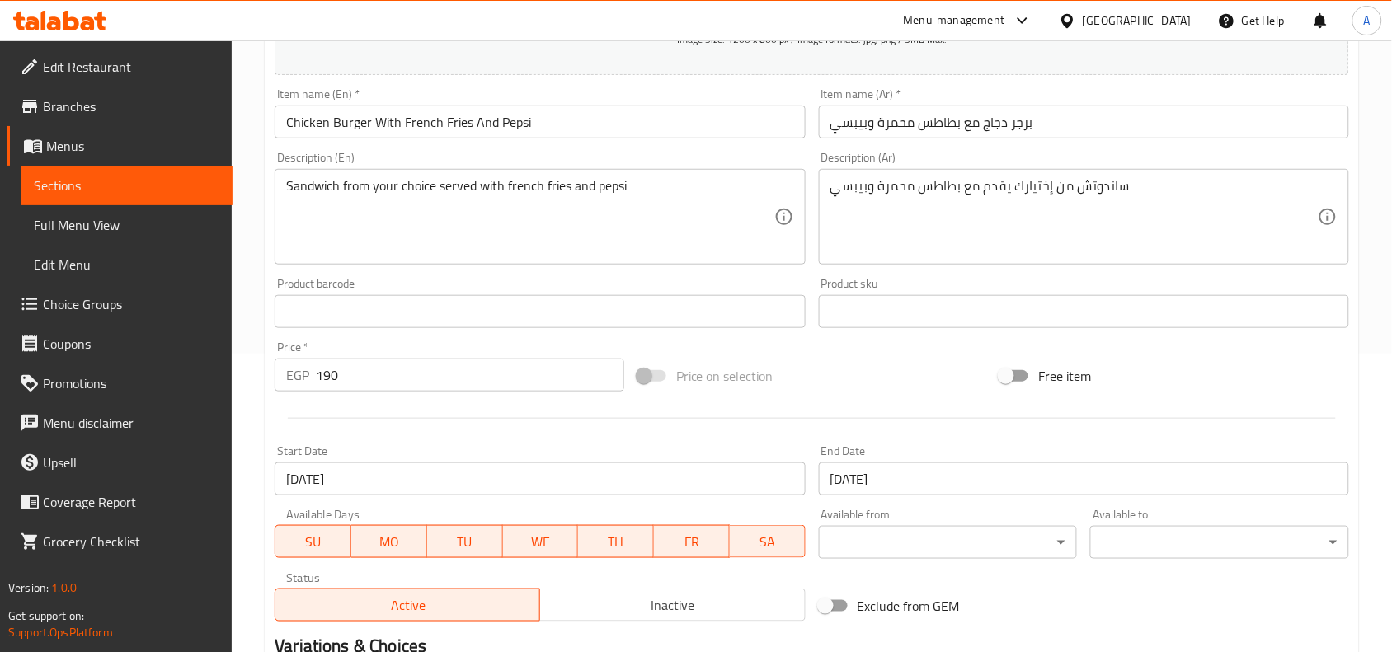
click at [505, 141] on div "Item name (En)   * Chicken Burger With French Fries And Pepsi Item name (En) *" at bounding box center [539, 113] width 543 height 63
copy div "Item name (En) *"
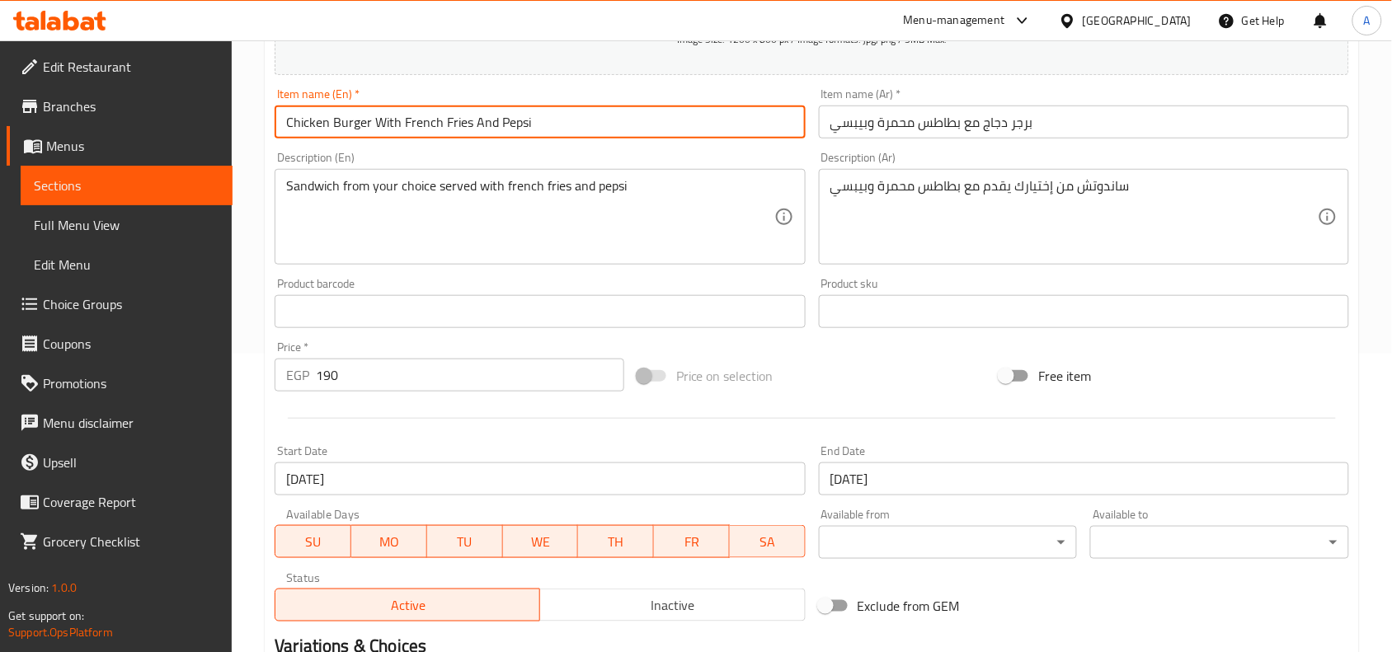
click at [495, 132] on input "Chicken Burger With French Fries And Pepsi" at bounding box center [540, 122] width 530 height 33
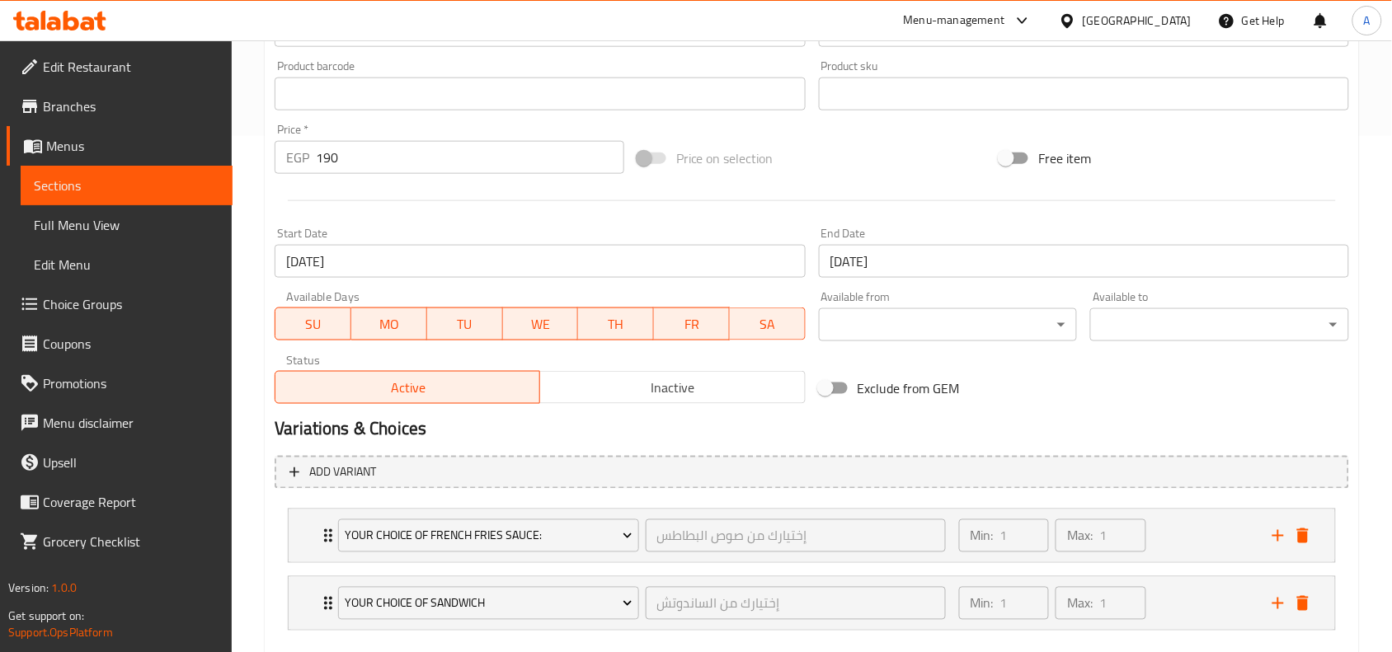
scroll to position [608, 0]
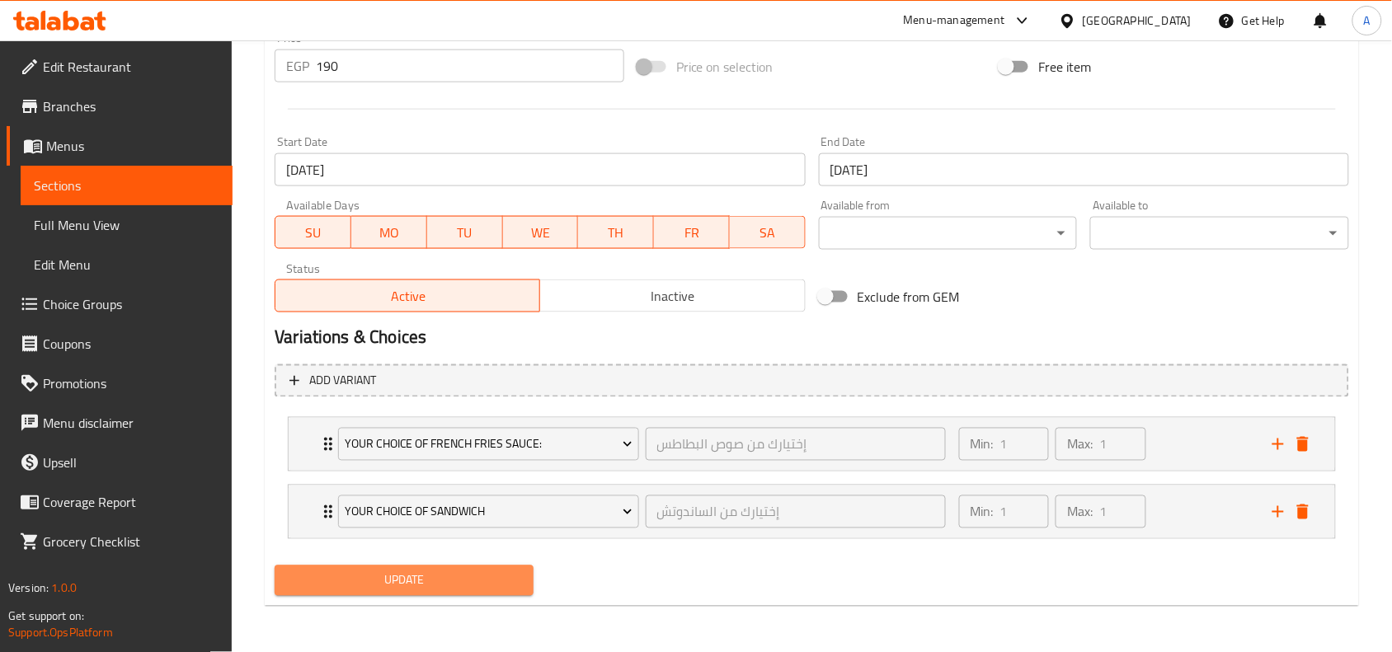
click at [455, 574] on span "Update" at bounding box center [404, 580] width 232 height 21
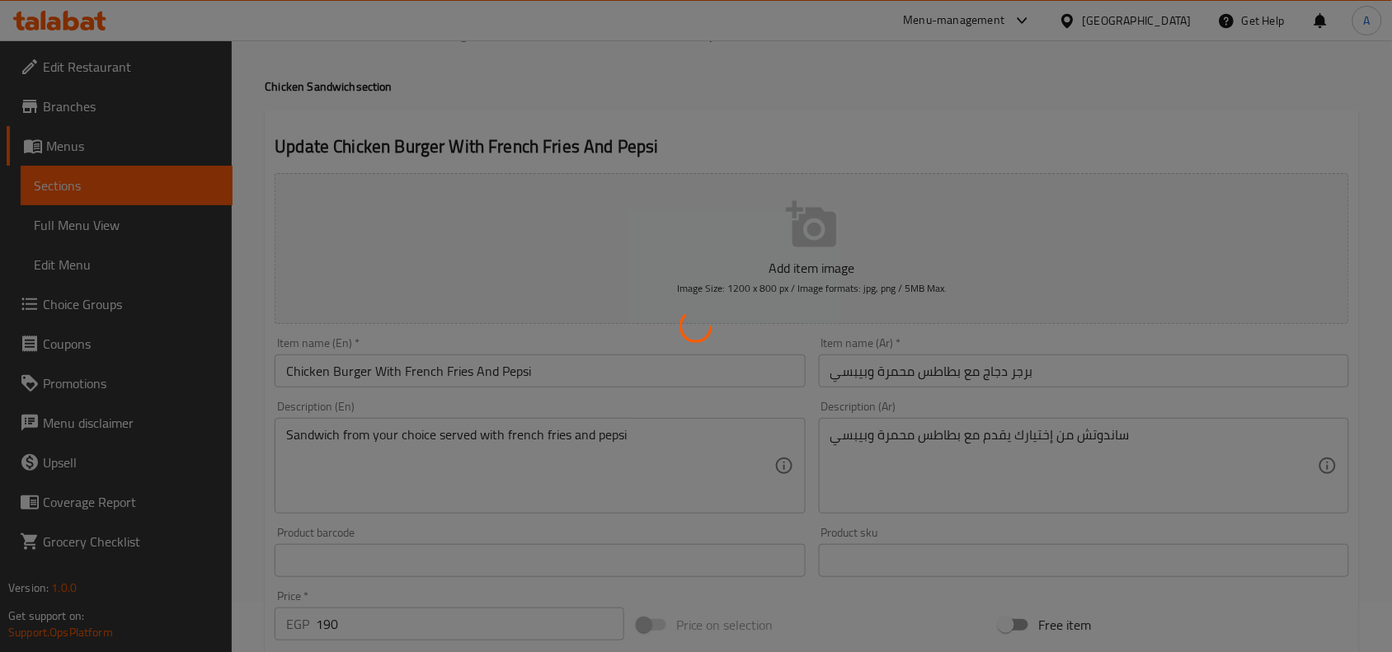
scroll to position [0, 0]
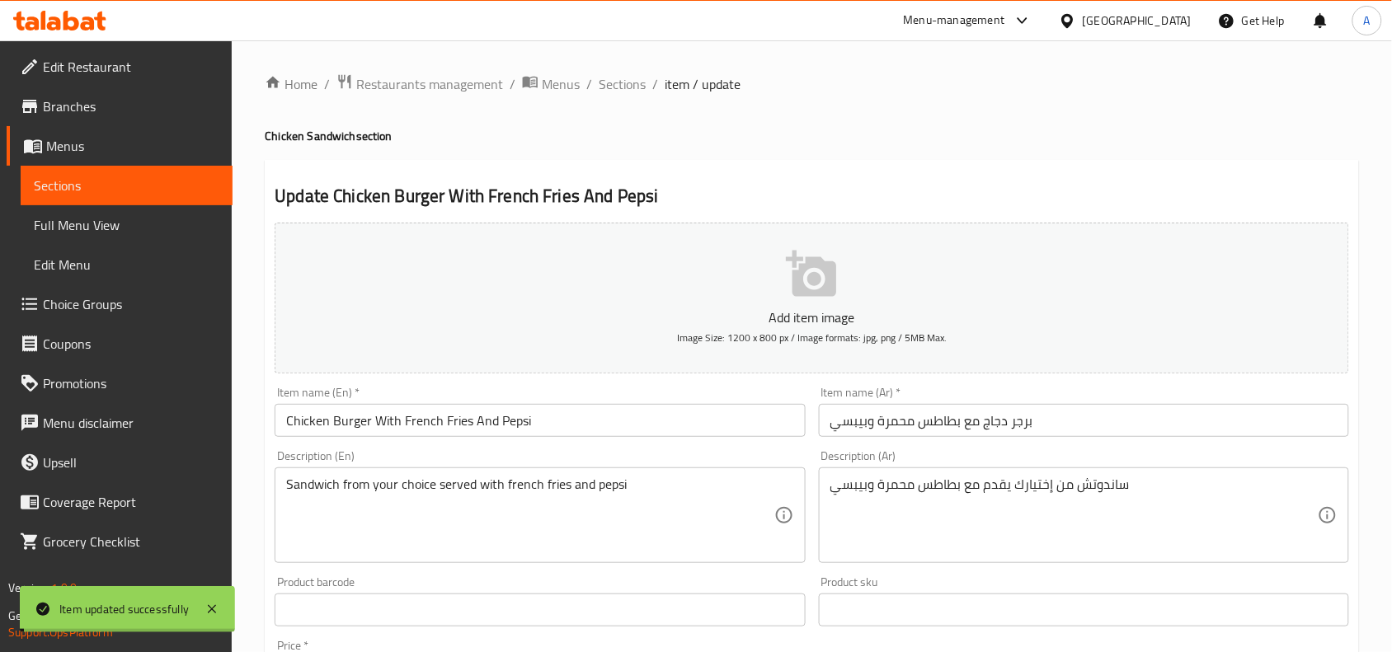
click at [551, 429] on input "Chicken Burger With French Fries And Pepsi" at bounding box center [540, 420] width 530 height 33
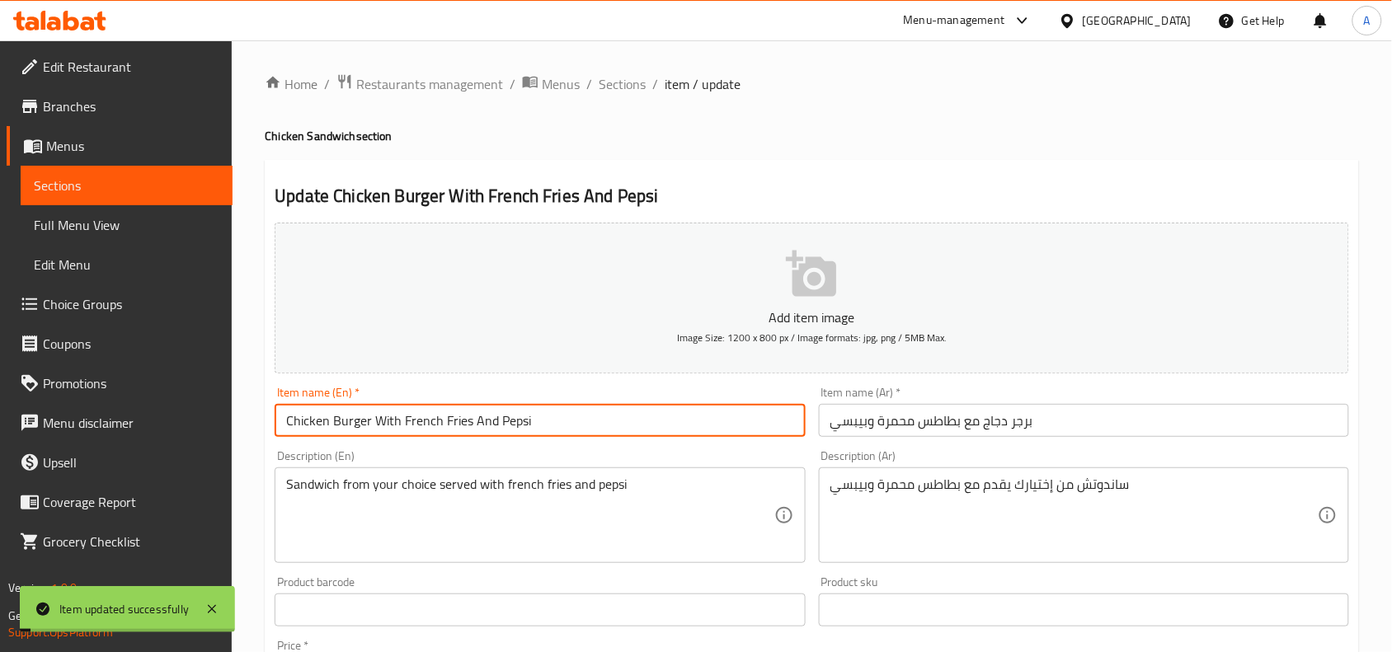
click at [551, 429] on input "Chicken Burger With French Fries And Pepsi" at bounding box center [540, 420] width 530 height 33
click at [467, 415] on input "Chicken Burger With French Fries And Pepsi" at bounding box center [540, 420] width 530 height 33
click at [468, 415] on input "Chicken Burger With French Fries And Pepsi" at bounding box center [540, 420] width 530 height 33
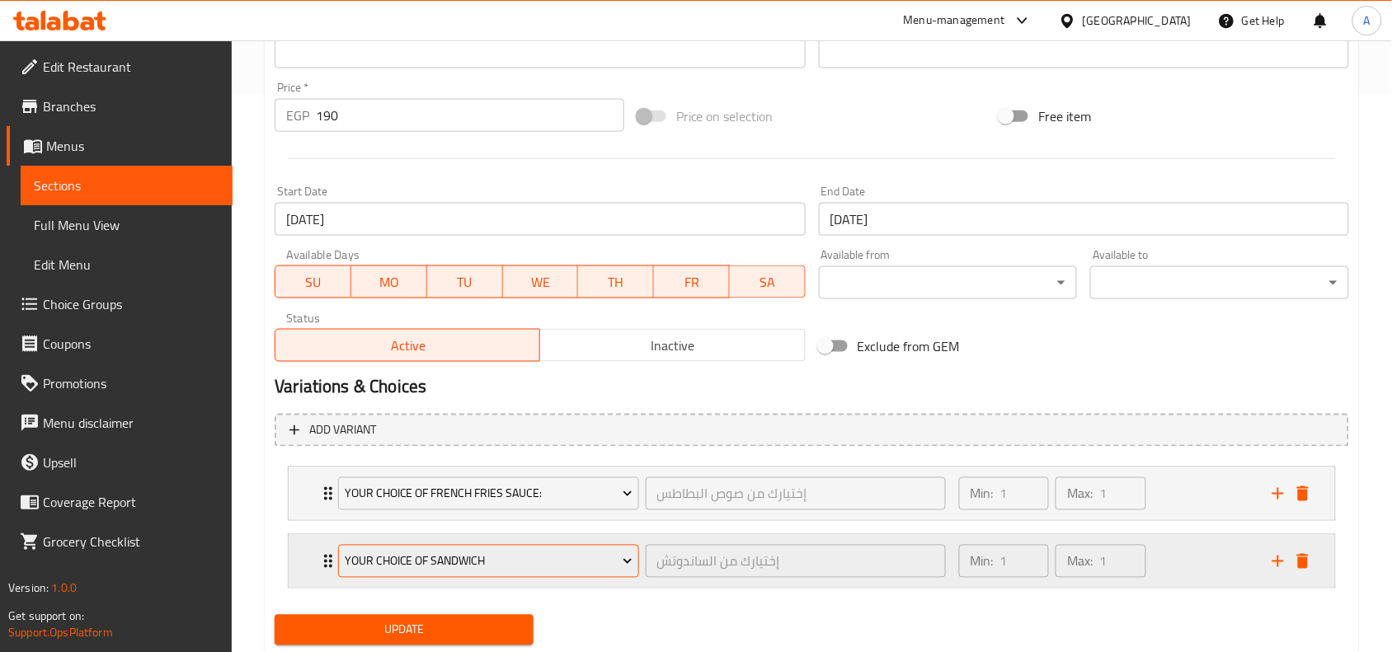
scroll to position [608, 0]
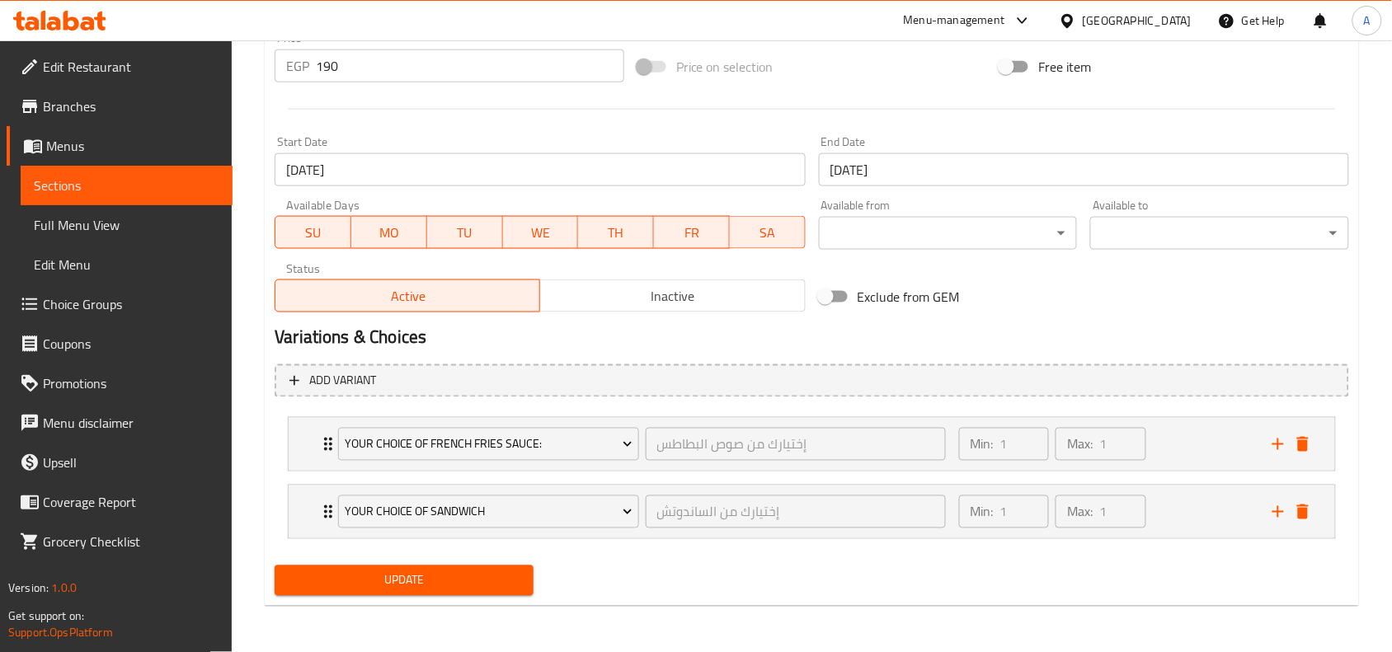
click at [678, 312] on button "Inactive" at bounding box center [671, 295] width 265 height 33
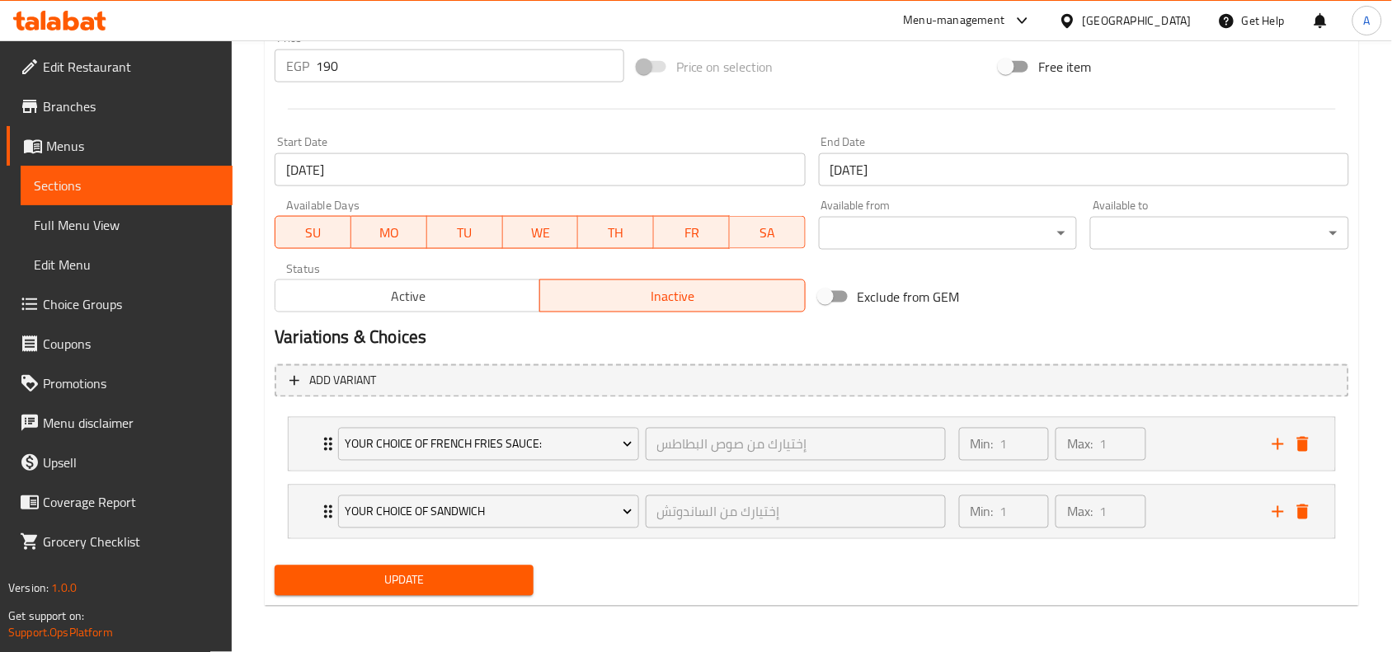
click at [488, 580] on span "Update" at bounding box center [404, 580] width 232 height 21
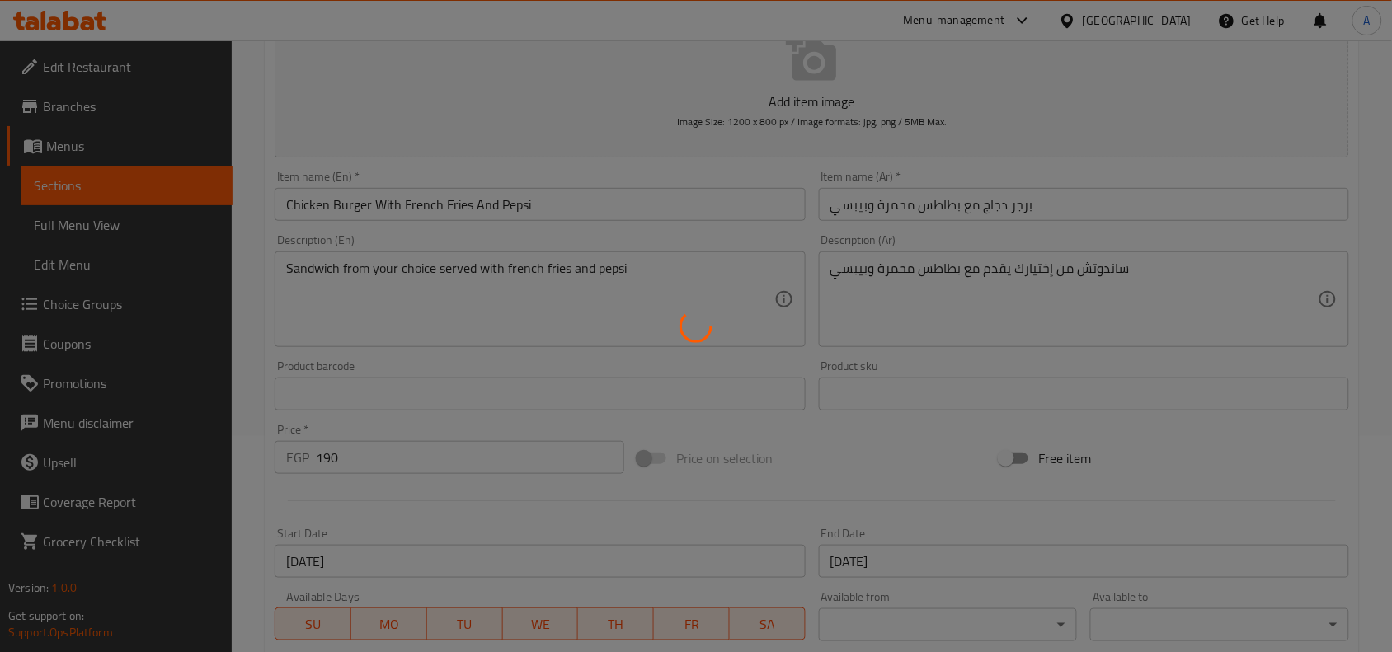
scroll to position [92, 0]
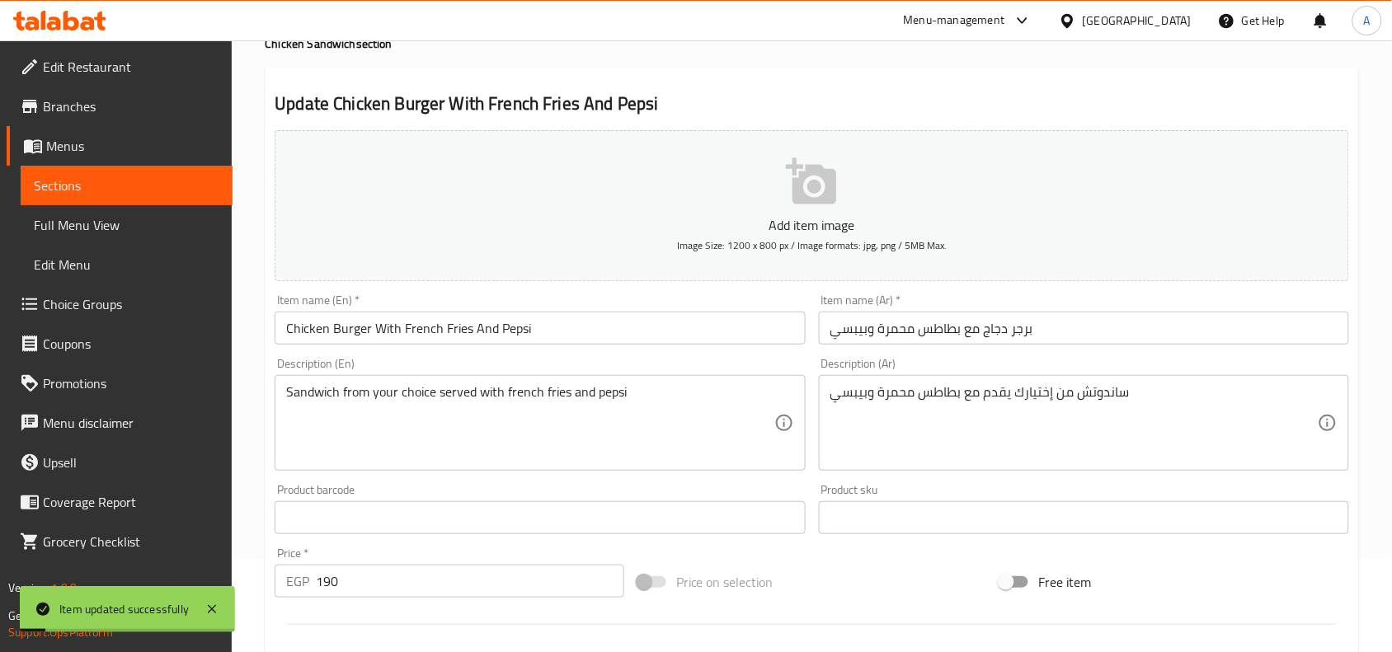
click at [483, 330] on input "Chicken Burger With French Fries And Pepsi" at bounding box center [540, 328] width 530 height 33
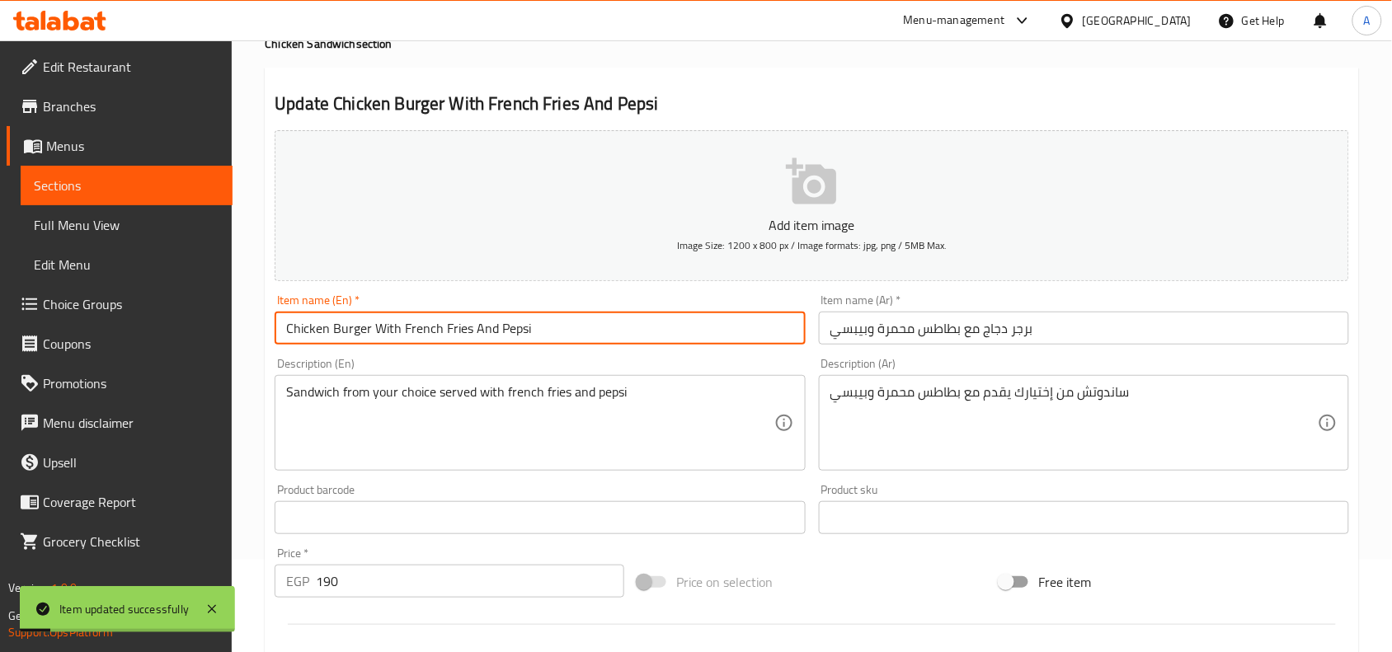
click at [483, 330] on input "Chicken Burger With French Fries And Pepsi" at bounding box center [540, 328] width 530 height 33
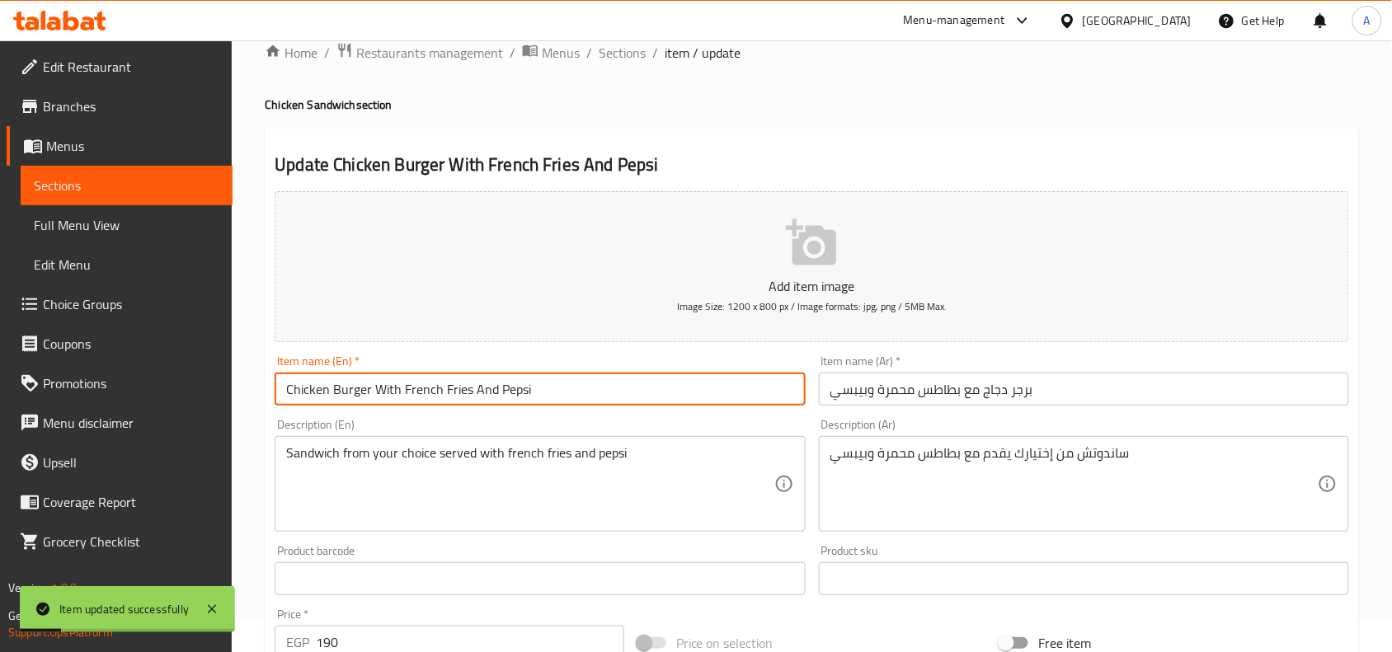
scroll to position [0, 0]
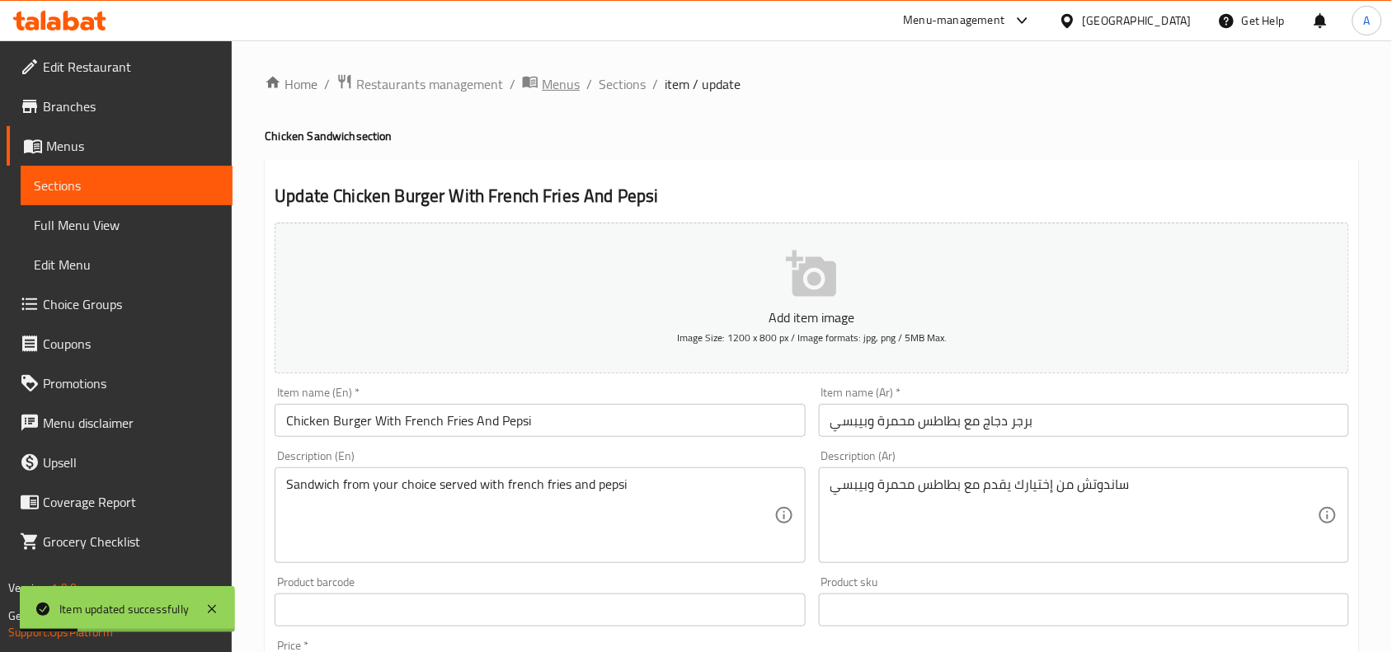
click at [552, 76] on span "Menus" at bounding box center [561, 84] width 38 height 20
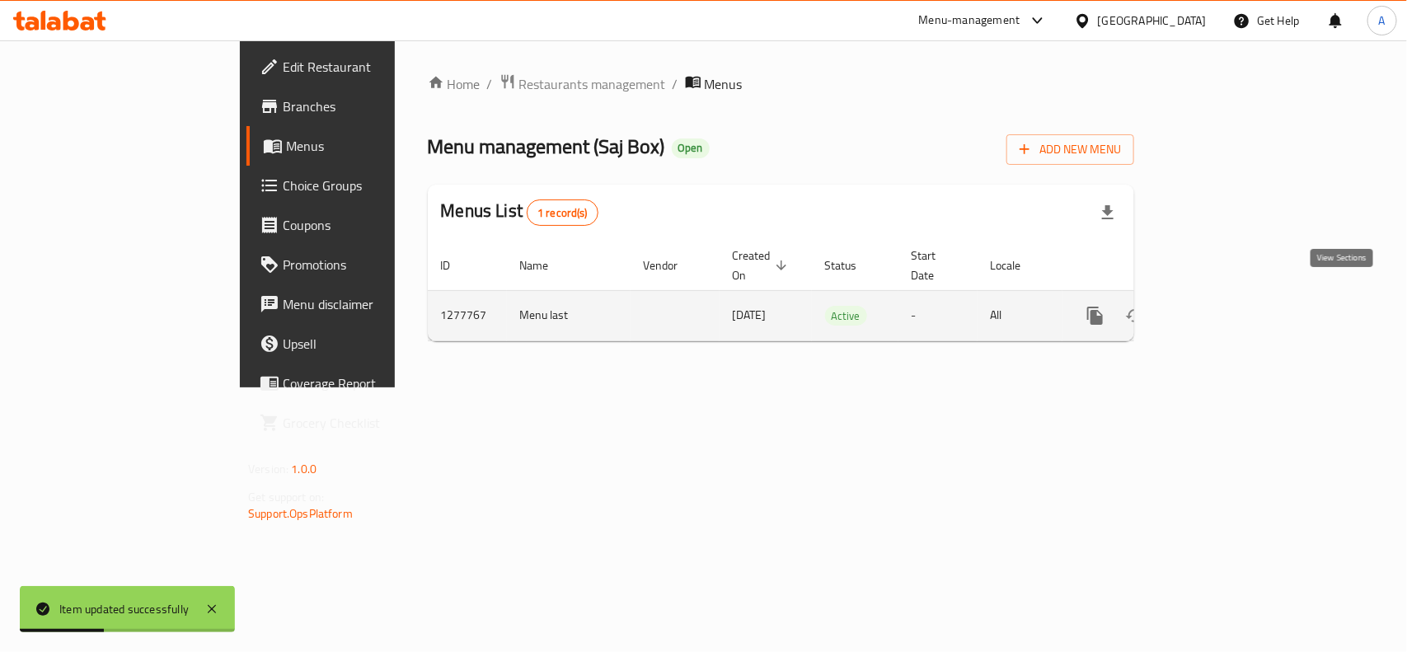
click at [1224, 306] on icon "enhanced table" at bounding box center [1214, 316] width 20 height 20
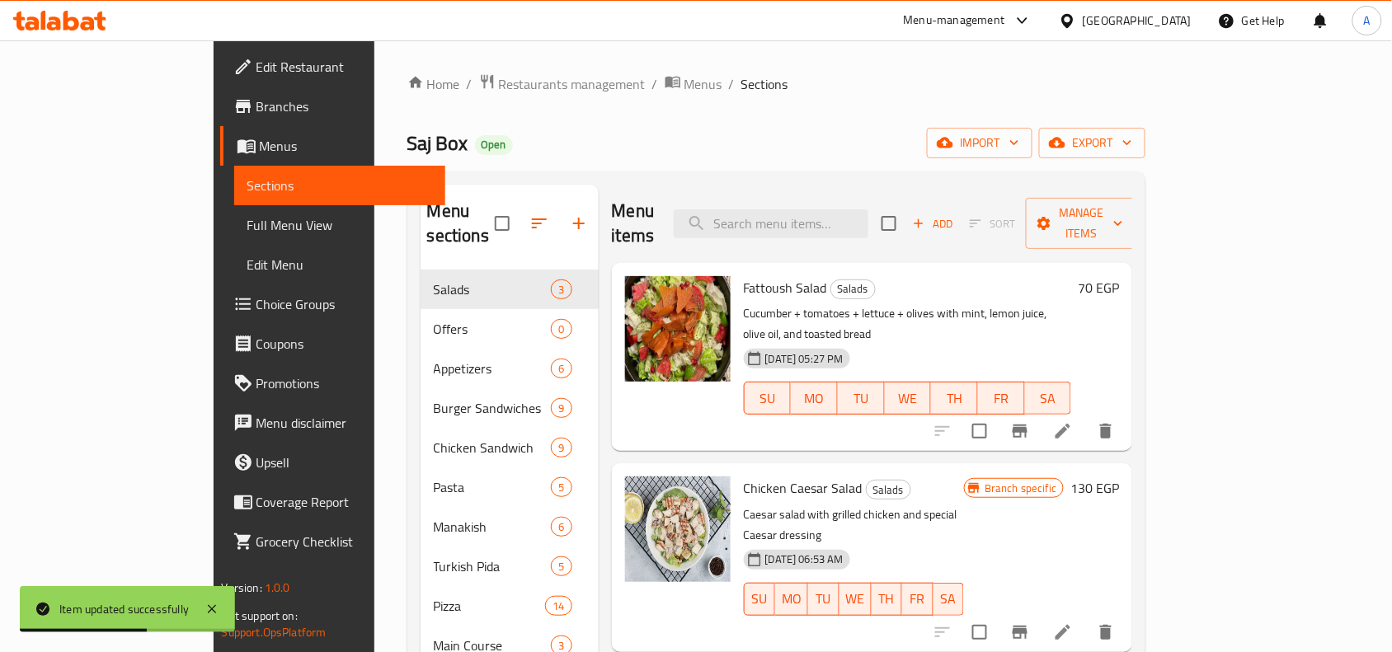
click at [234, 212] on link "Full Menu View" at bounding box center [340, 225] width 212 height 40
click at [247, 215] on span "Full Menu View" at bounding box center [339, 225] width 185 height 20
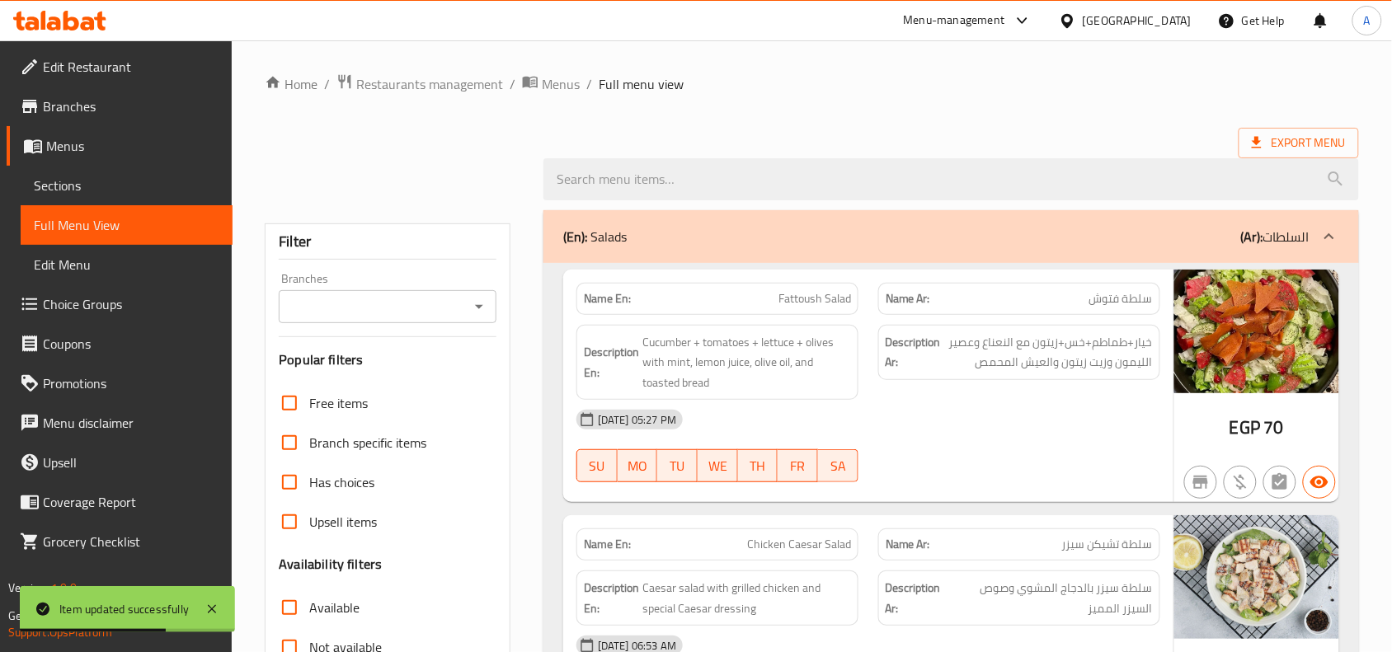
click at [481, 317] on icon "Open" at bounding box center [479, 307] width 20 height 20
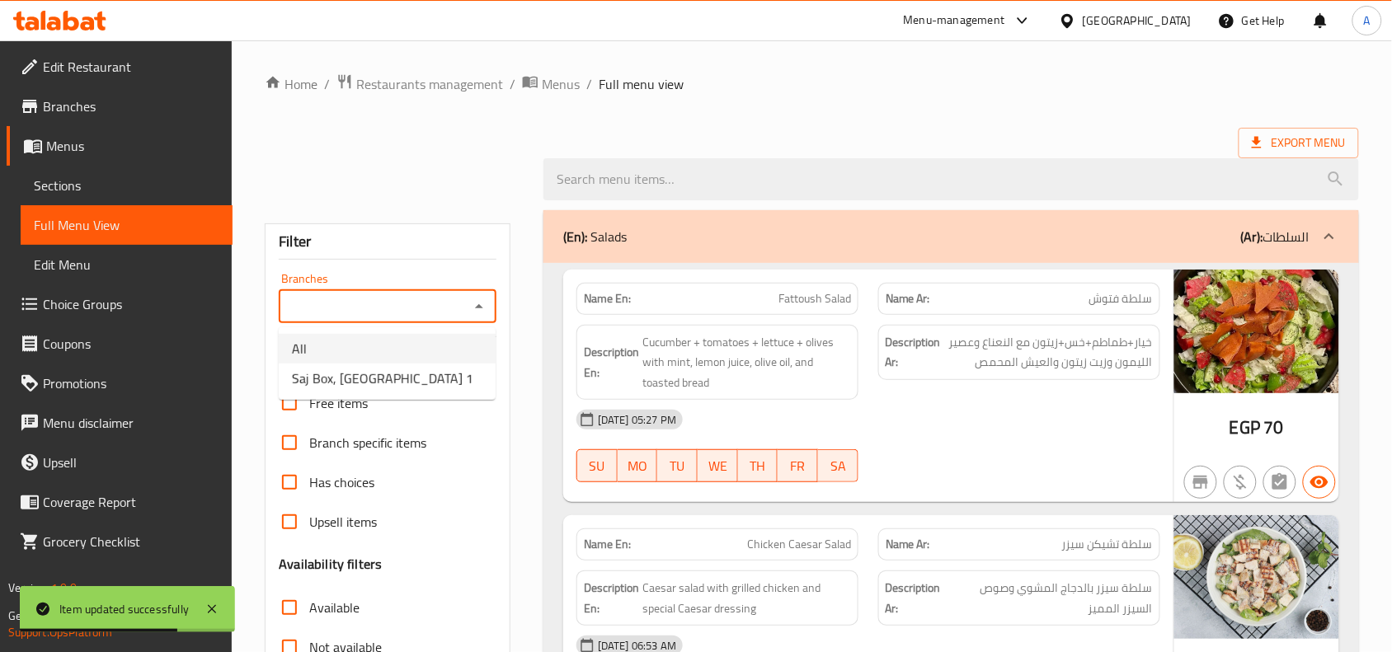
click at [392, 380] on span "Saj Box, El Rehab City 1" at bounding box center [382, 379] width 181 height 20
type input "Saj Box, El Rehab City 1"
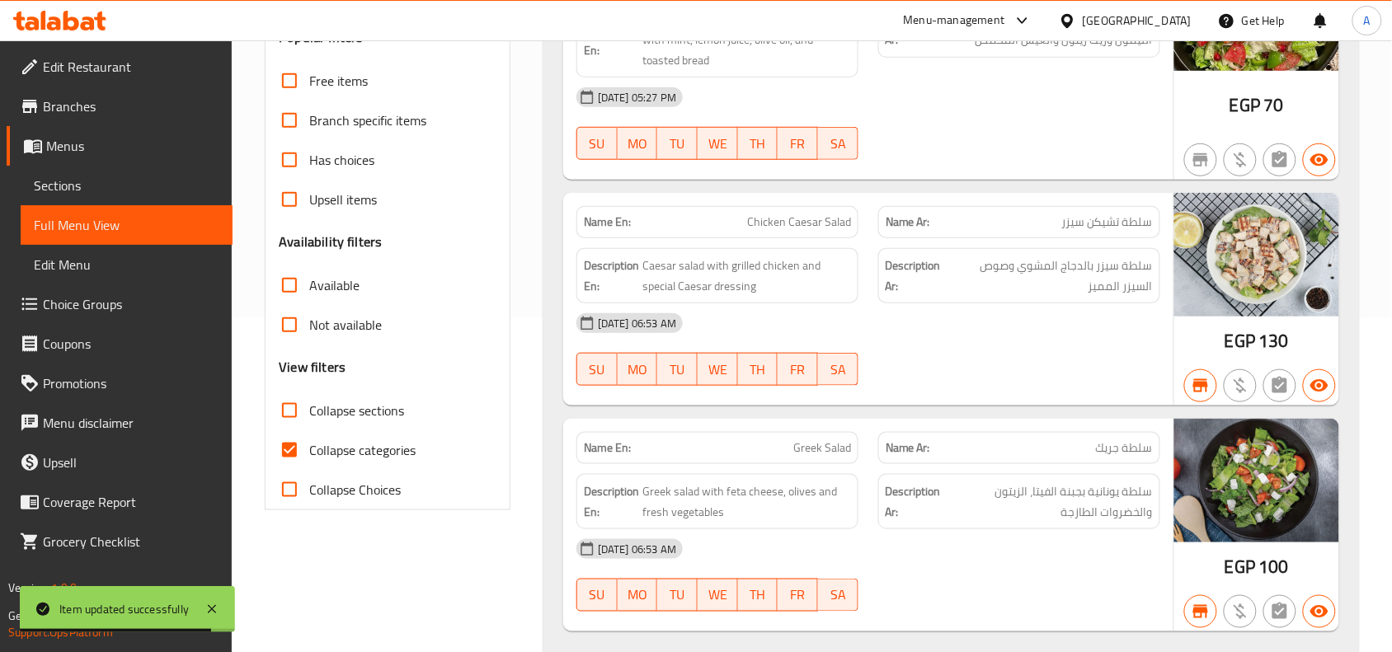
scroll to position [420, 0]
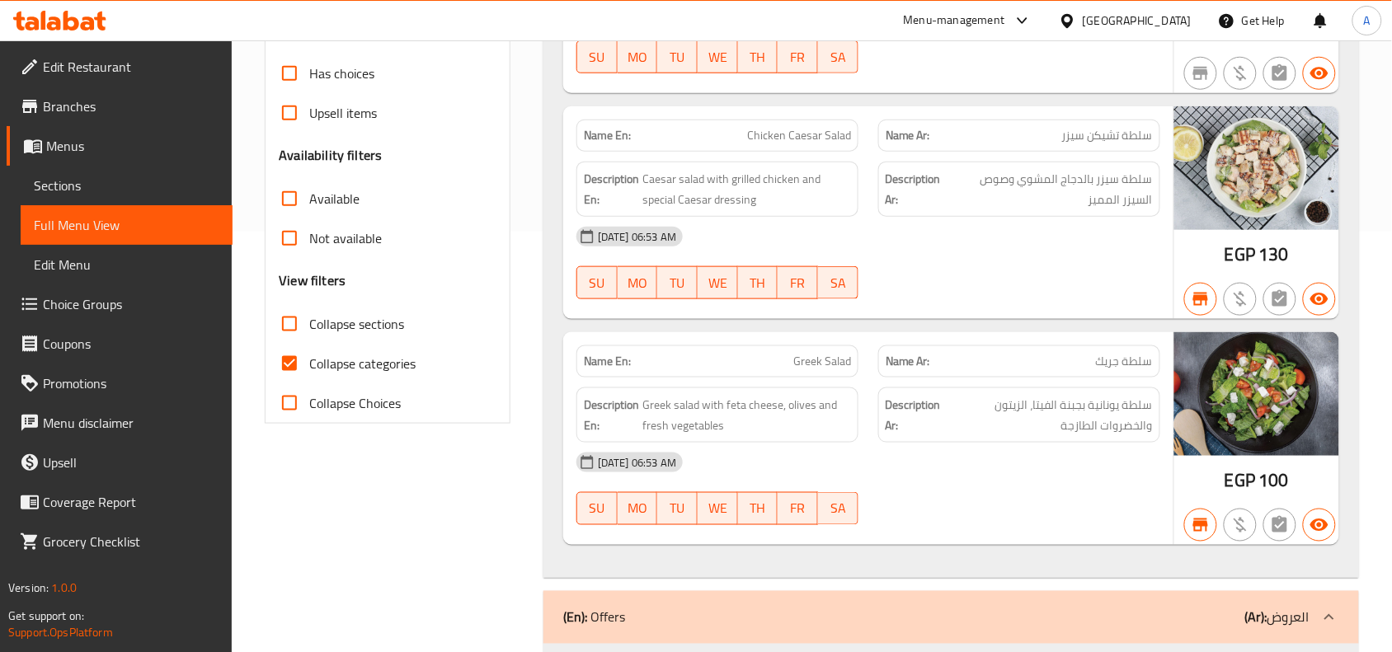
click at [295, 331] on input "Collapse sections" at bounding box center [290, 324] width 40 height 40
checkbox input "true"
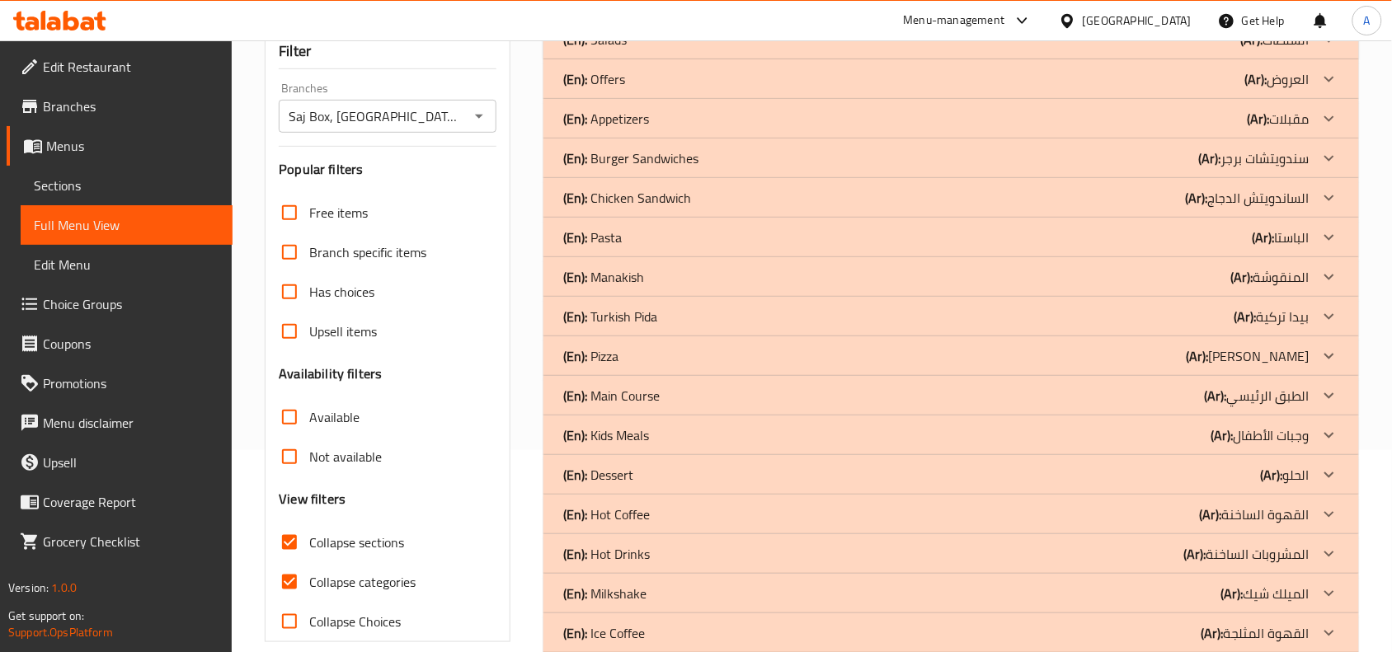
scroll to position [45, 0]
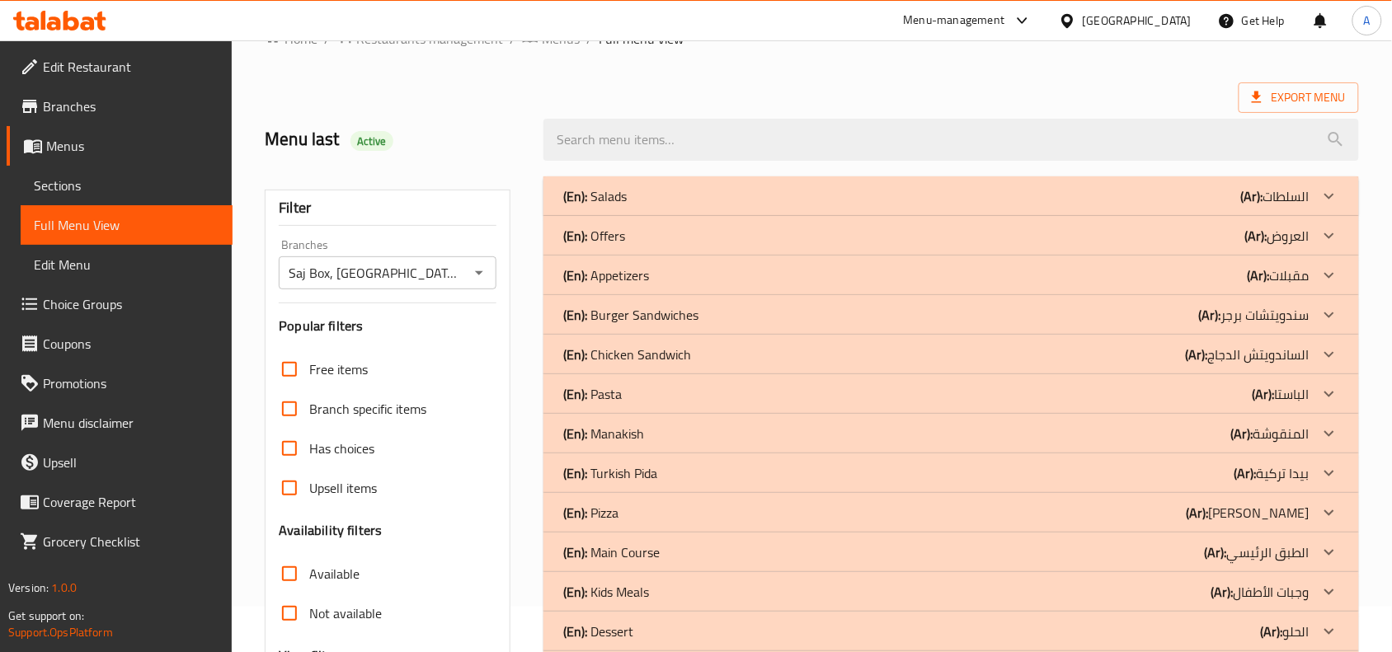
click at [1015, 354] on div "(En): Chicken Sandwich (Ar): الساندويتش الدجاج" at bounding box center [936, 355] width 746 height 20
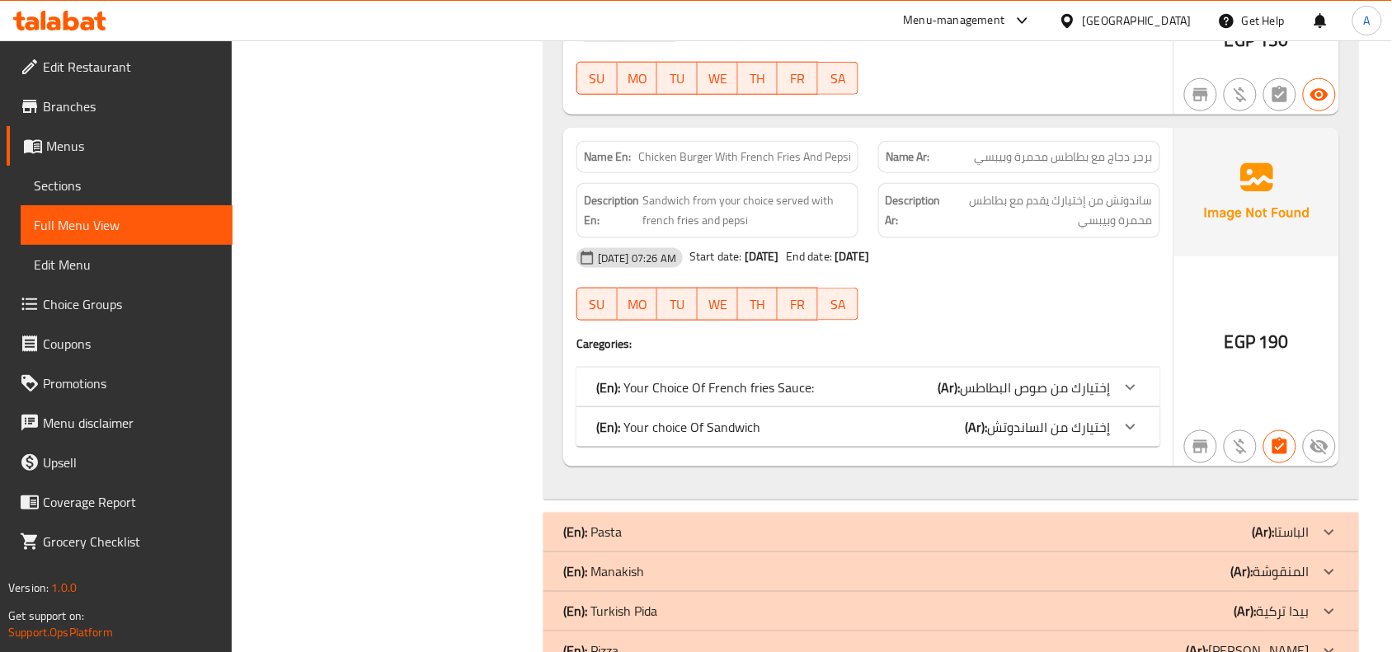
scroll to position [2336, 0]
click at [856, 376] on div "(En): Your Choice Of French fries Sauce: (Ar): إختيارك من صوص البطاطس" at bounding box center [853, 386] width 514 height 20
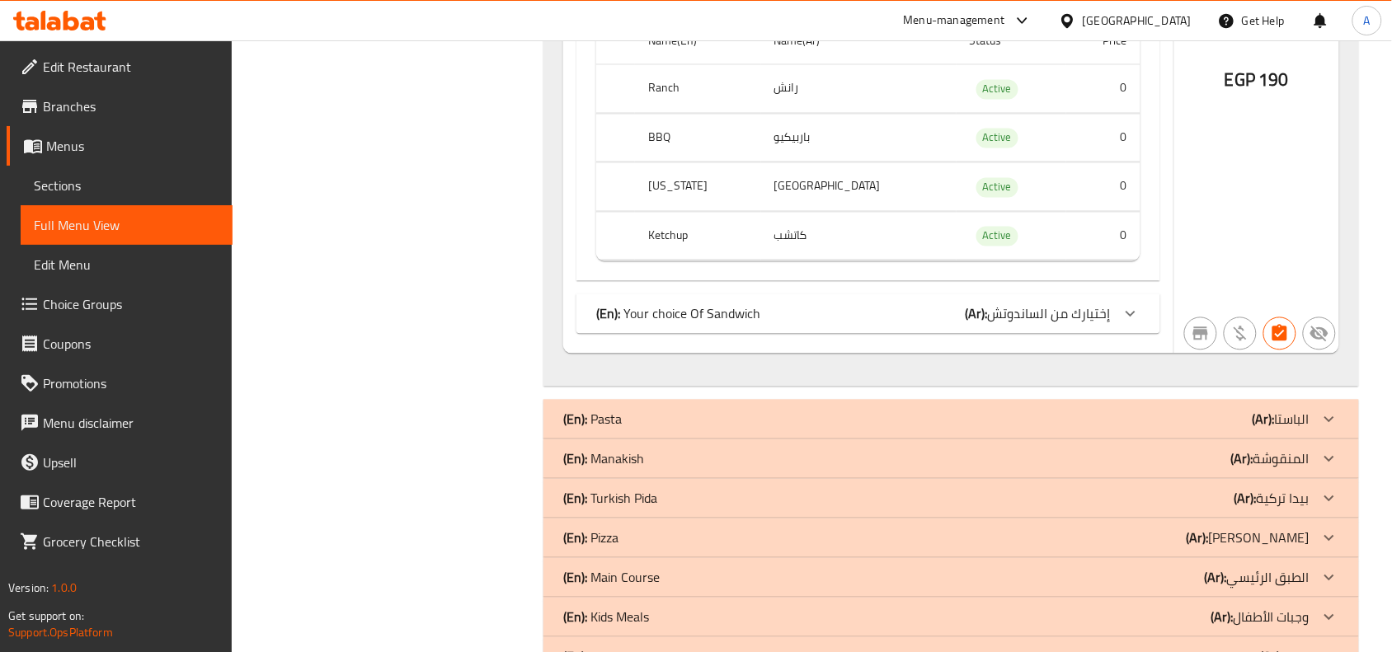
scroll to position [2748, 0]
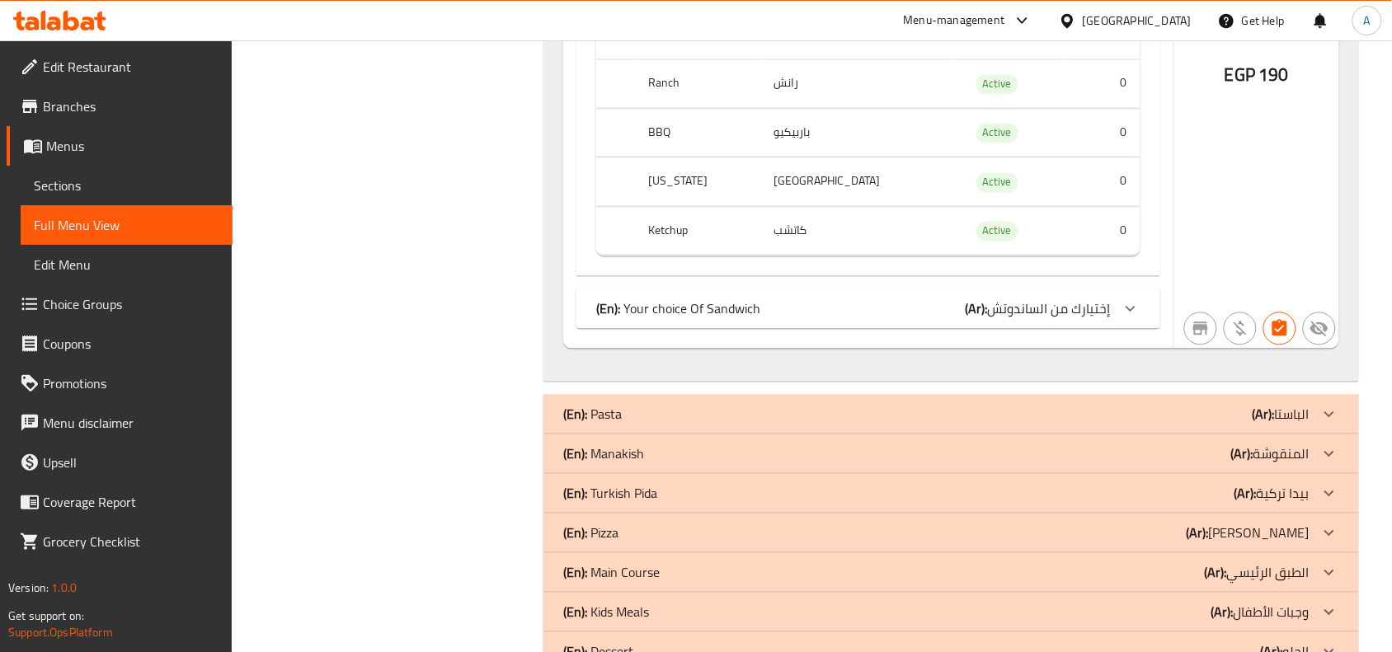
click at [801, 299] on div "(En): Your choice Of Sandwich (Ar): إختيارك من الساندوتش" at bounding box center [853, 309] width 514 height 20
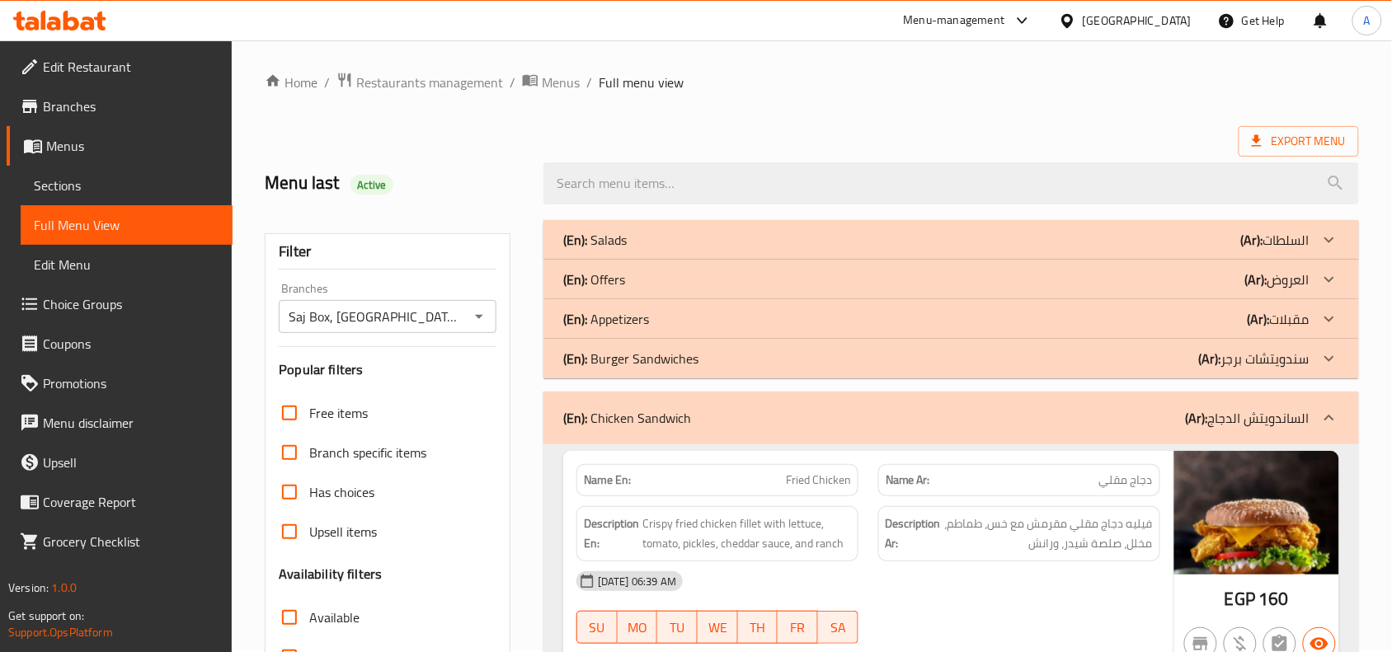
scroll to position [0, 0]
click at [462, 92] on span "Restaurants management" at bounding box center [429, 84] width 147 height 20
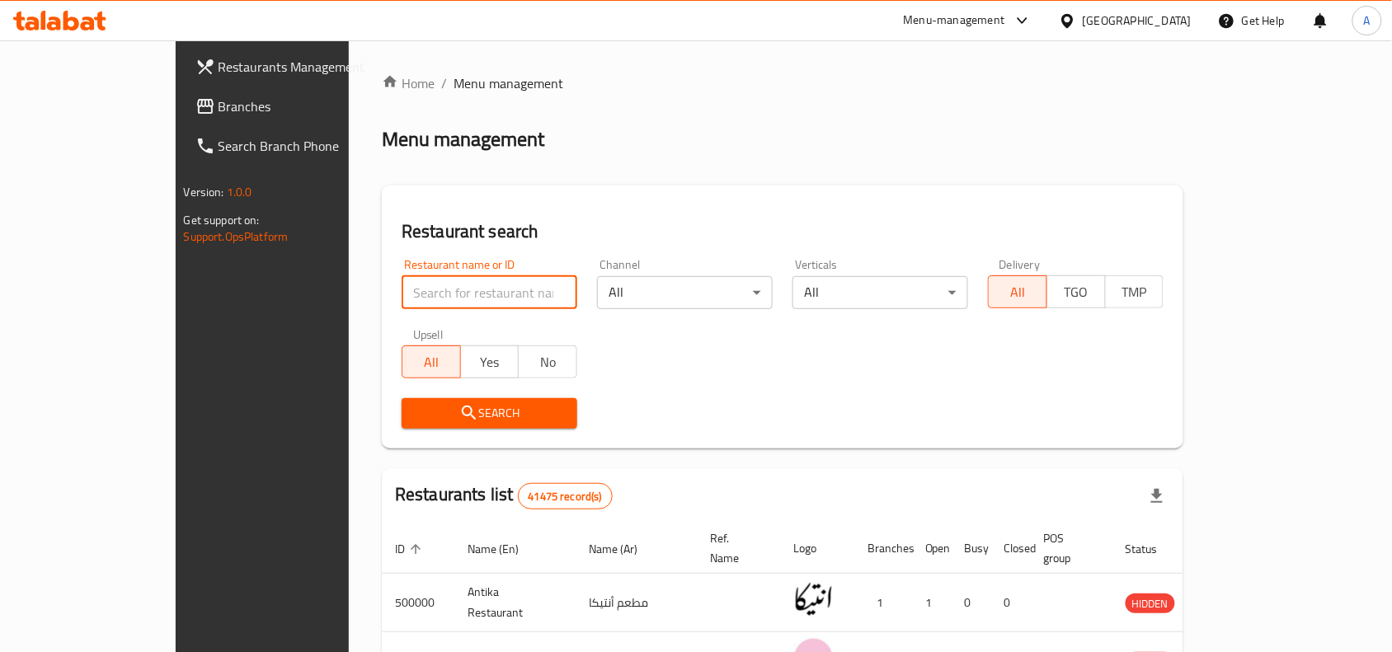
click at [445, 289] on input "search" at bounding box center [489, 292] width 176 height 33
type input "wok hub"
click button "Search" at bounding box center [489, 413] width 176 height 31
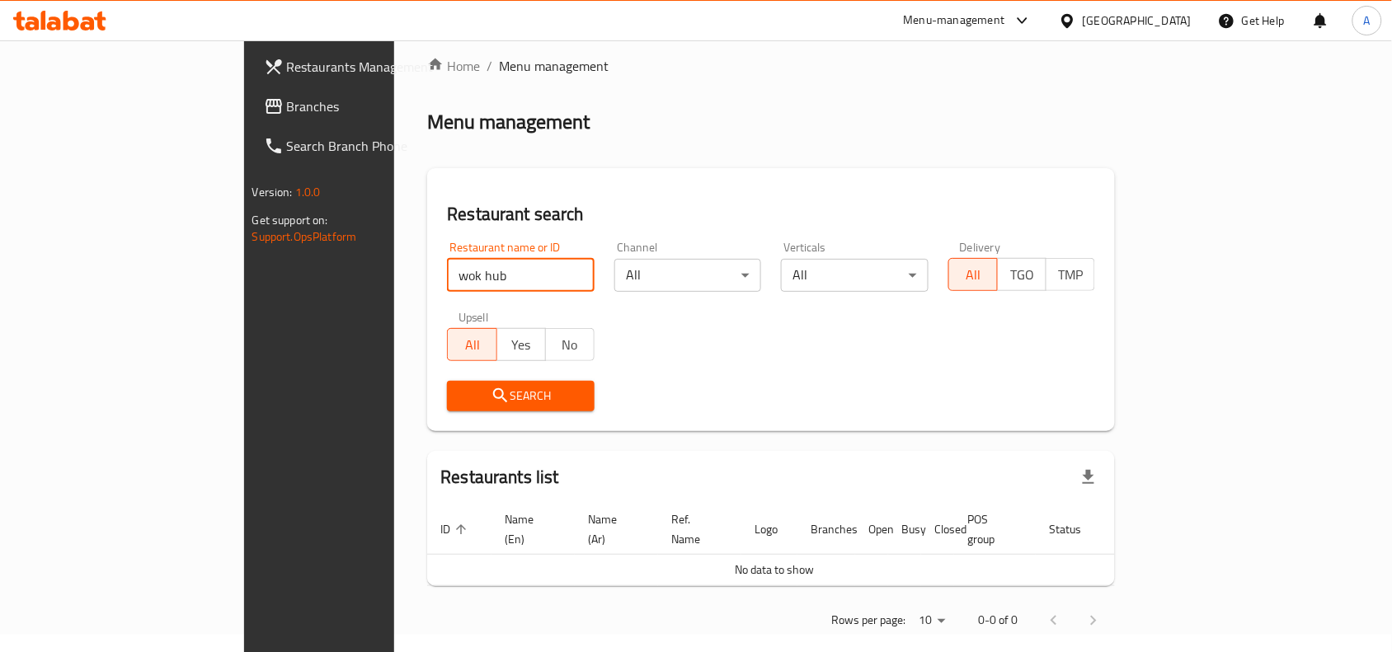
scroll to position [21, 0]
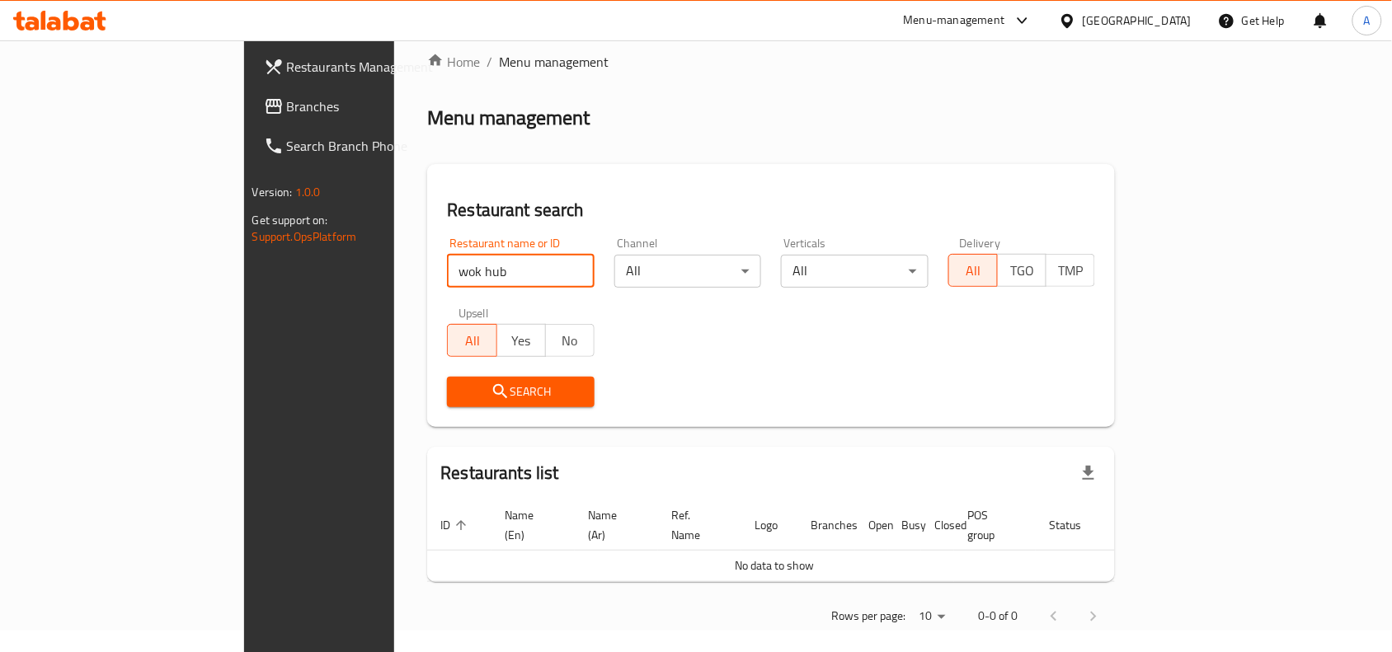
click at [1180, 22] on div "Egypt" at bounding box center [1136, 21] width 109 height 18
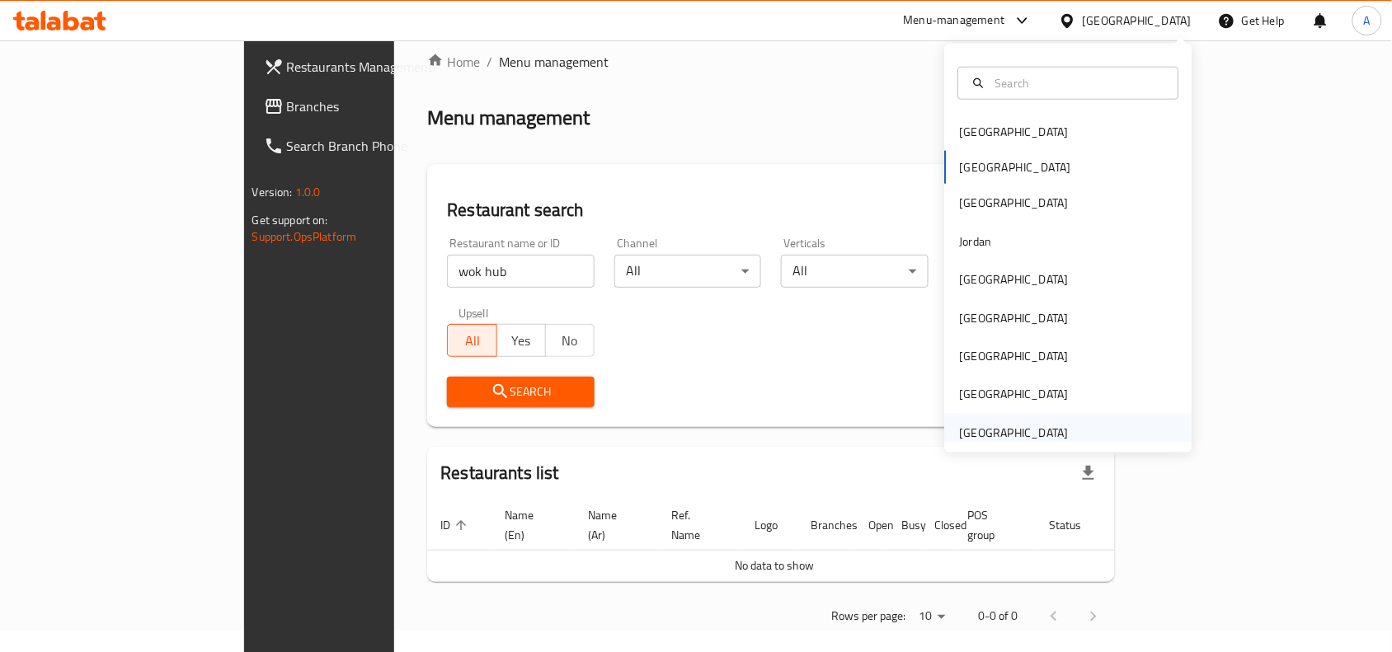
click at [993, 435] on div "[GEOGRAPHIC_DATA]" at bounding box center [1014, 433] width 109 height 18
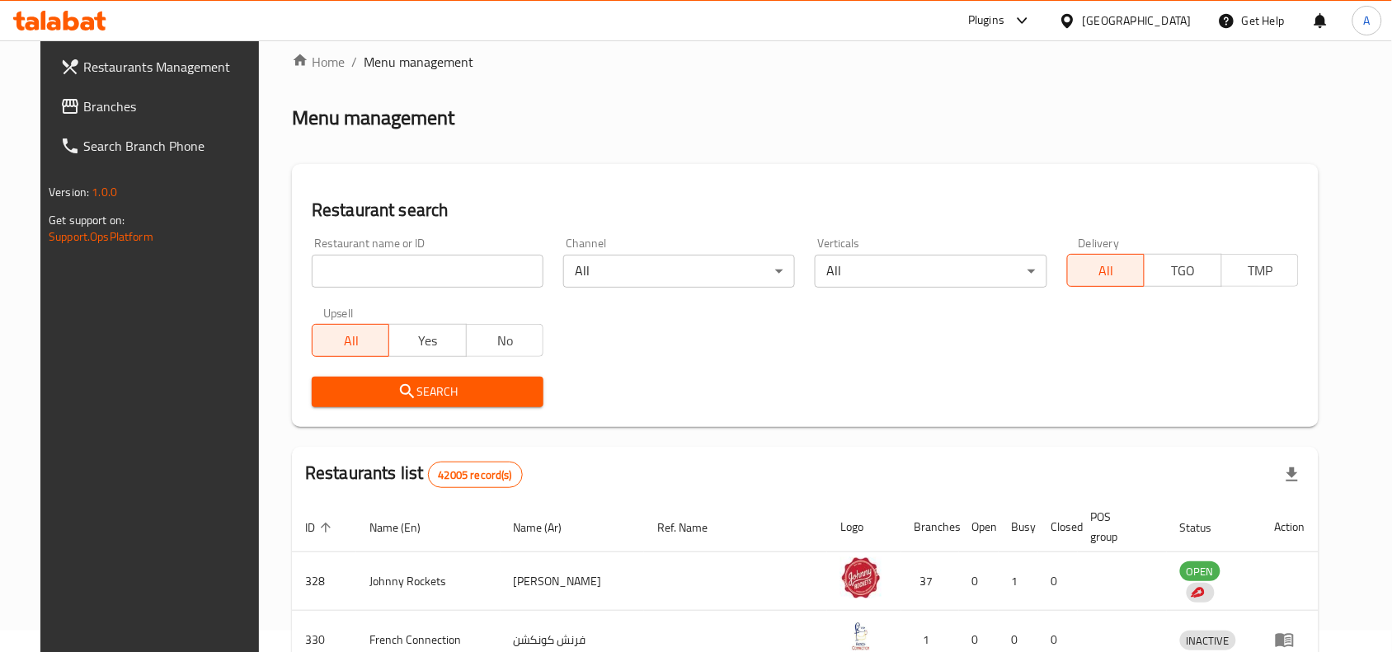
click at [444, 286] on input "search" at bounding box center [428, 271] width 232 height 33
click button "Search" at bounding box center [428, 392] width 232 height 31
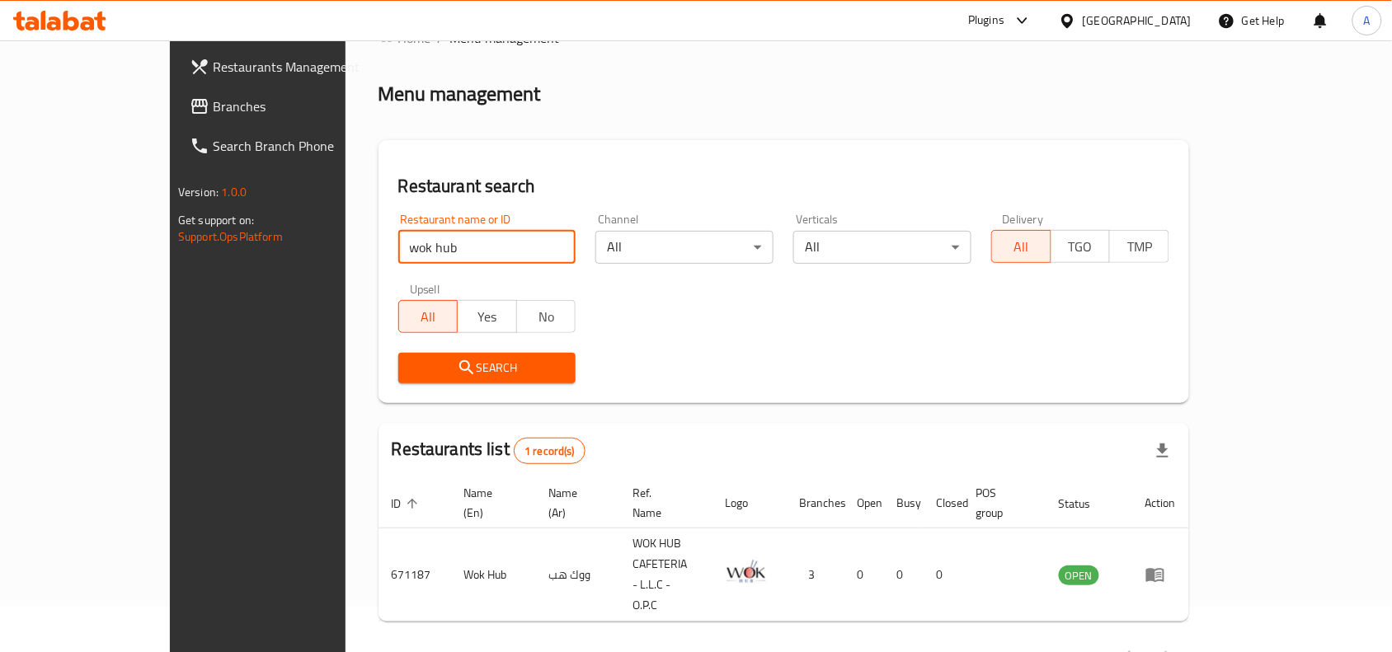
scroll to position [51, 0]
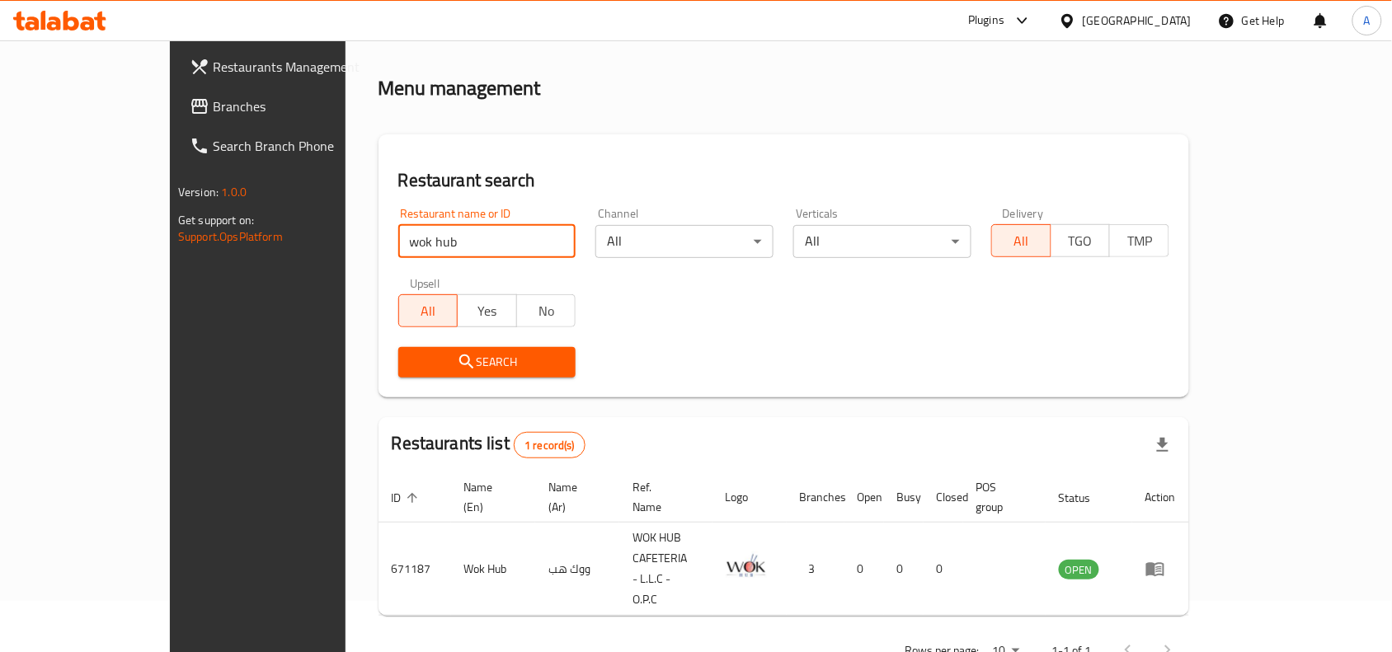
click at [398, 243] on input "wok hub" at bounding box center [487, 241] width 178 height 33
paste input "Asparagus For Healthy Food"
click button "Search" at bounding box center [487, 362] width 178 height 31
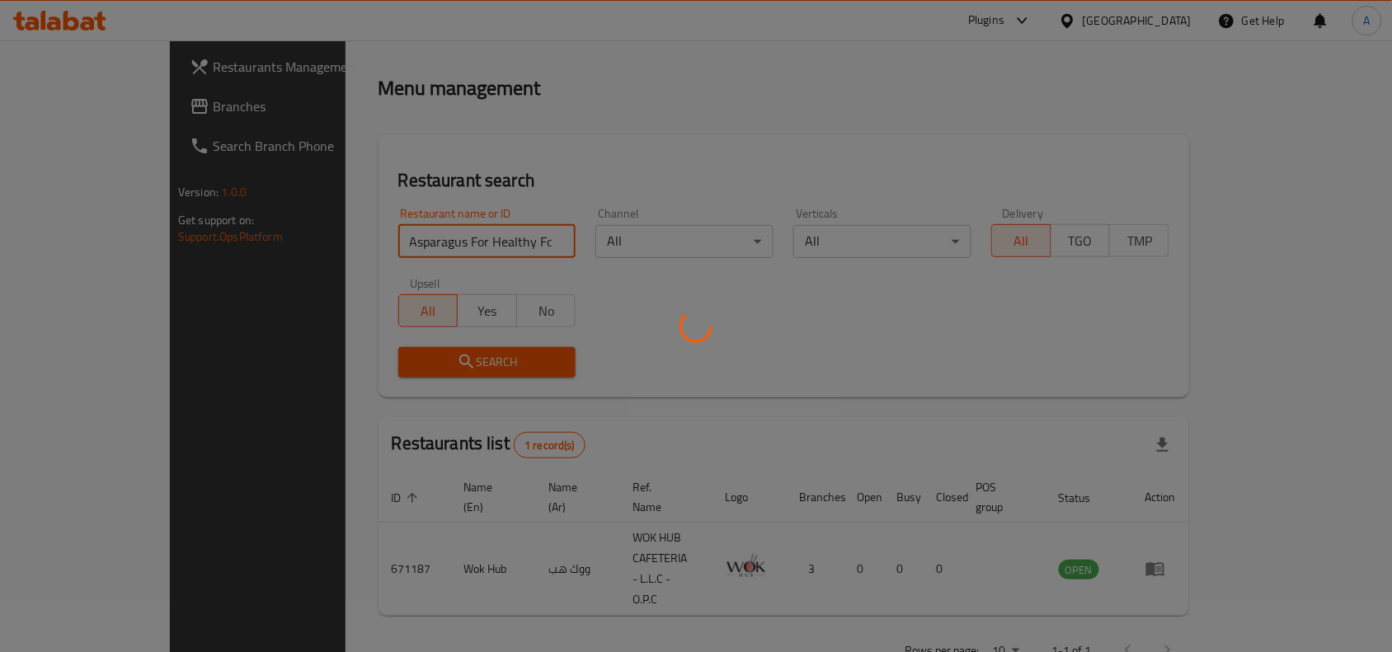
scroll to position [21, 0]
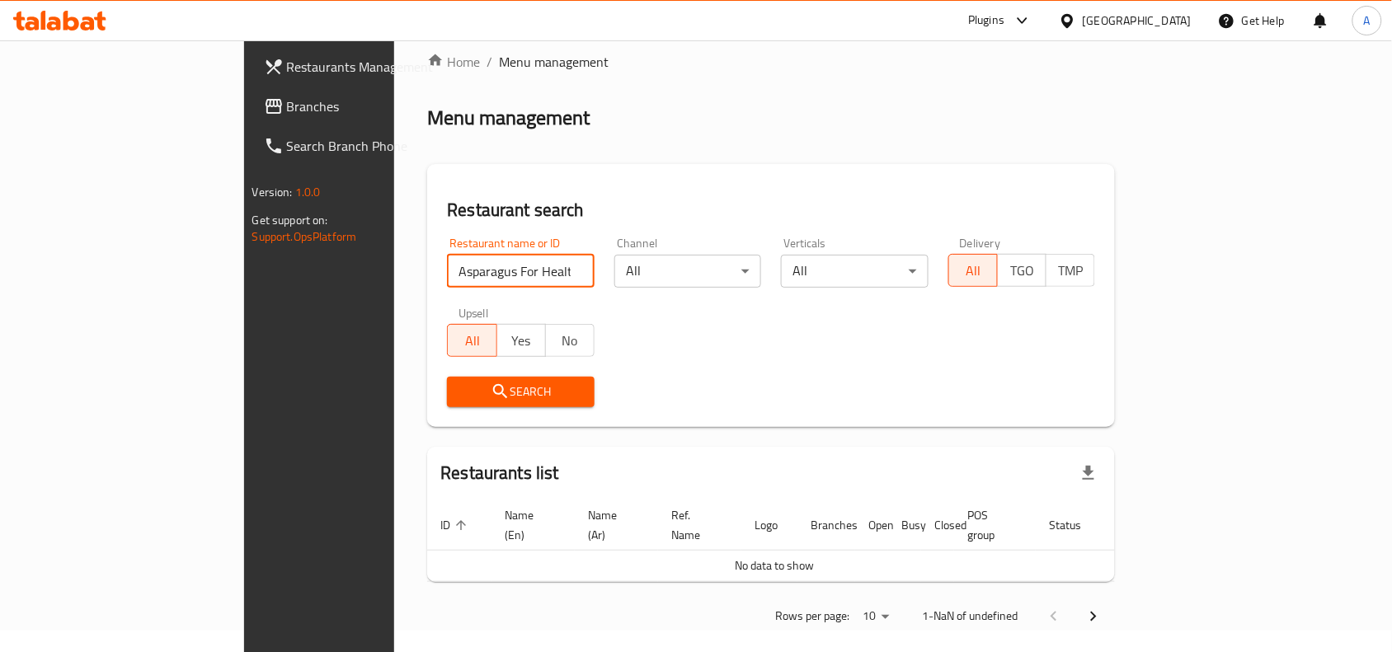
type input "Asparagus For Healthy"
click button "Search" at bounding box center [521, 392] width 148 height 31
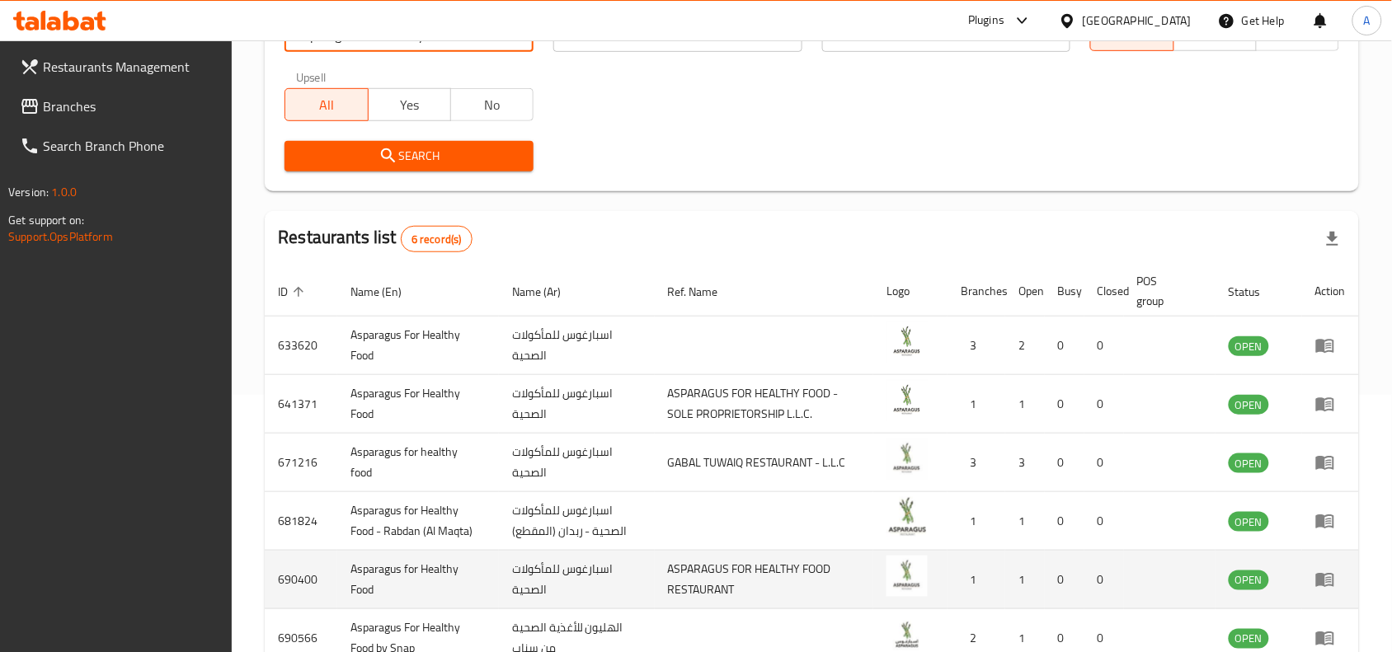
scroll to position [360, 0]
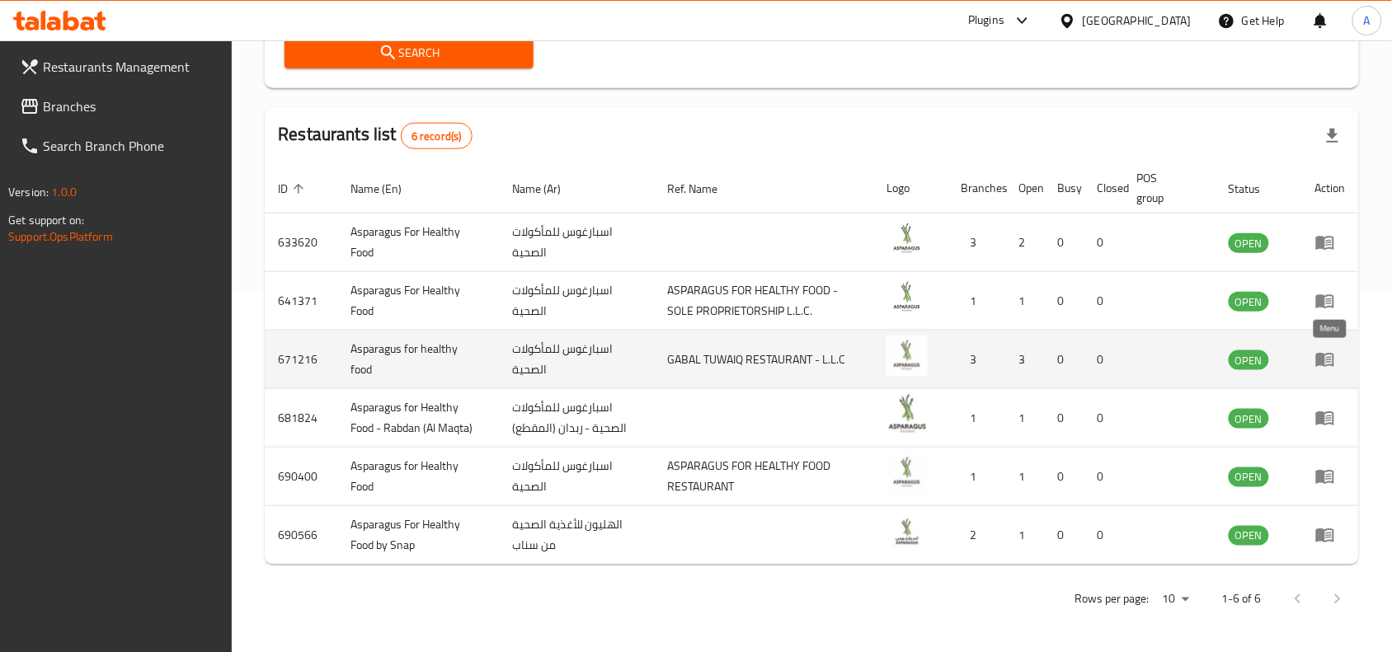
click at [1327, 359] on icon "enhanced table" at bounding box center [1329, 360] width 6 height 7
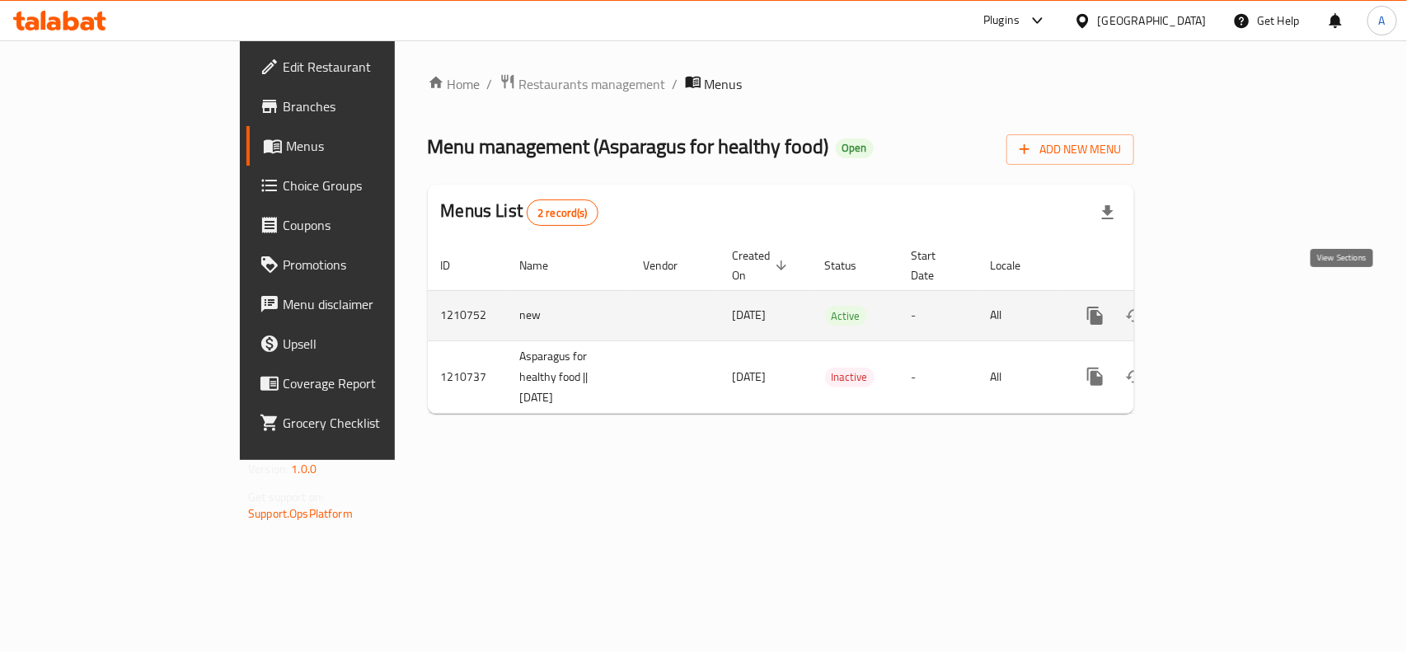
click at [1224, 306] on icon "enhanced table" at bounding box center [1214, 316] width 20 height 20
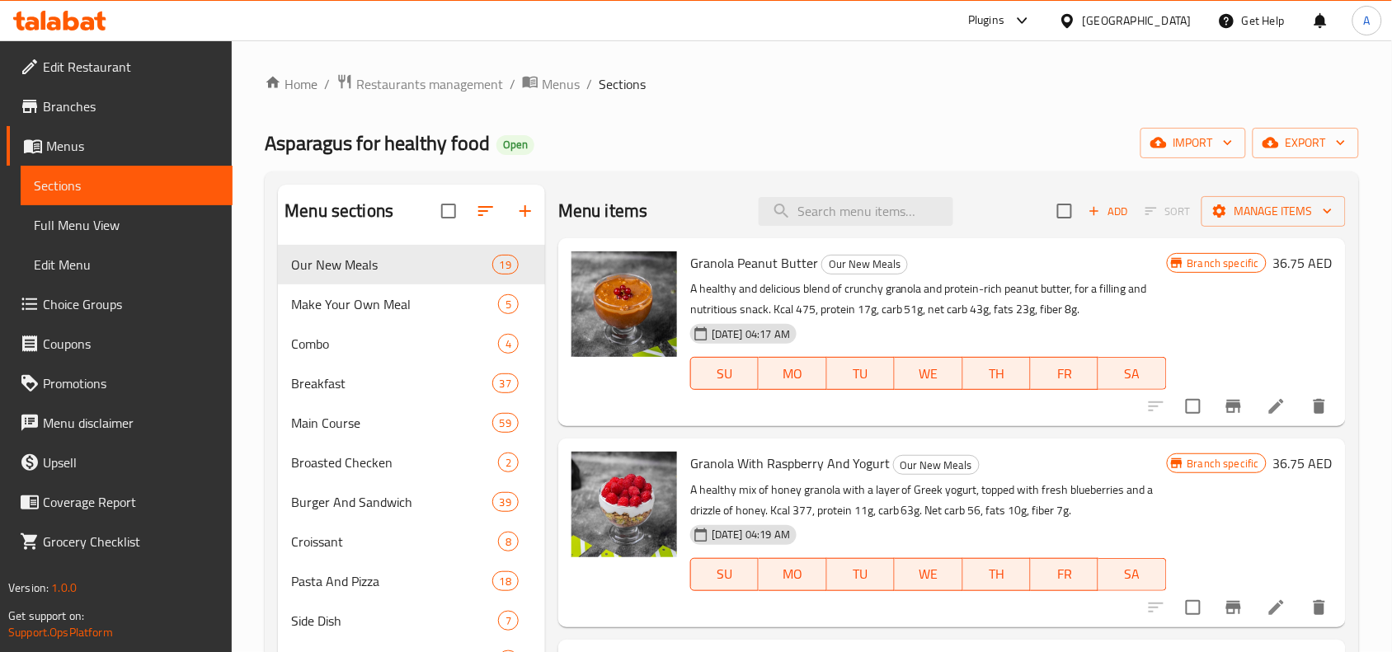
click at [87, 303] on span "Choice Groups" at bounding box center [131, 304] width 176 height 20
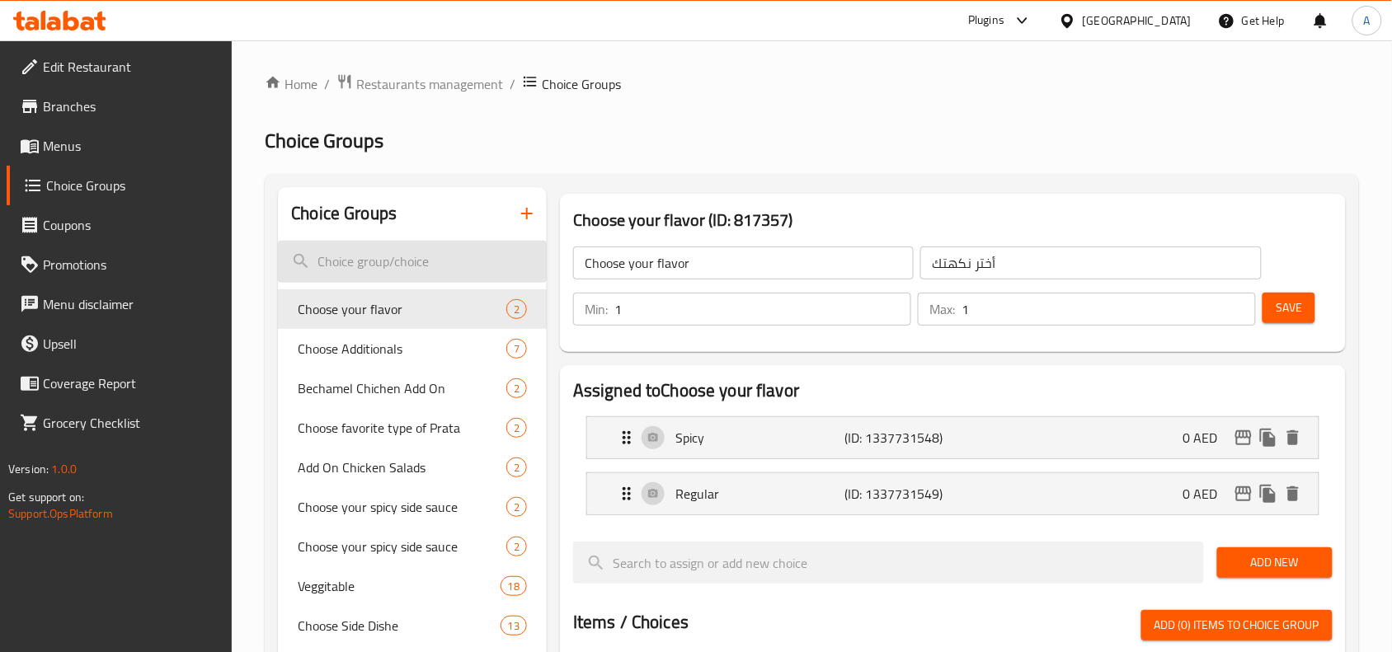
click at [397, 256] on input "search" at bounding box center [412, 262] width 269 height 42
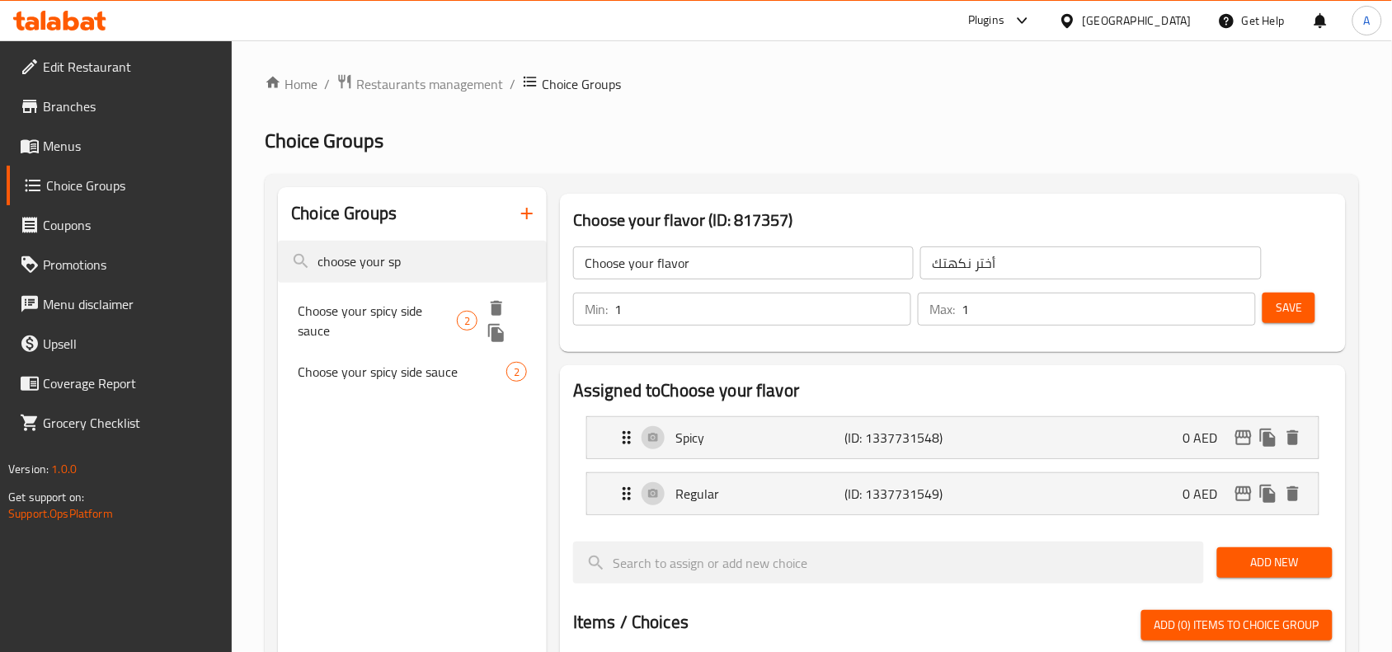
type input "choose your sp"
click at [414, 305] on span "Choose your spicy side sauce" at bounding box center [377, 321] width 159 height 40
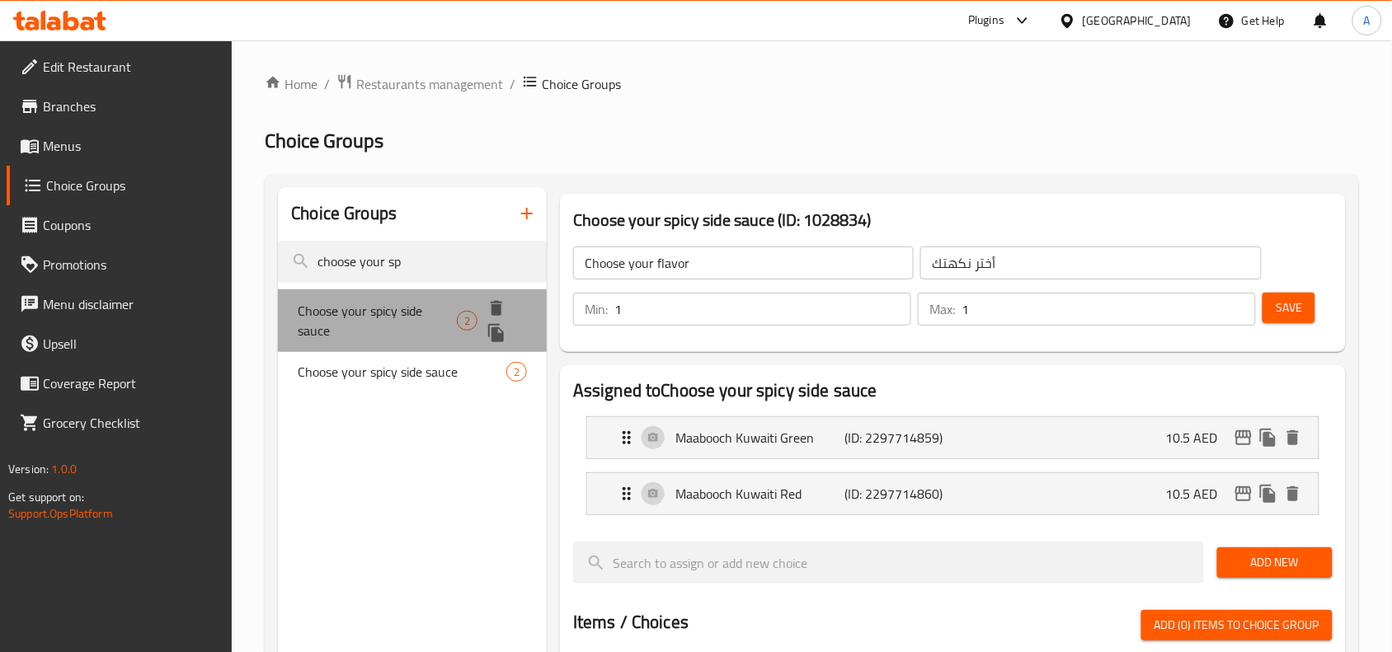
type input "Choose your spicy side sauce"
type input "أختر من الصوص الجانبي الحار"
type input "0"
type input "2"
click at [414, 305] on span "Choose your spicy side sauce" at bounding box center [377, 321] width 159 height 40
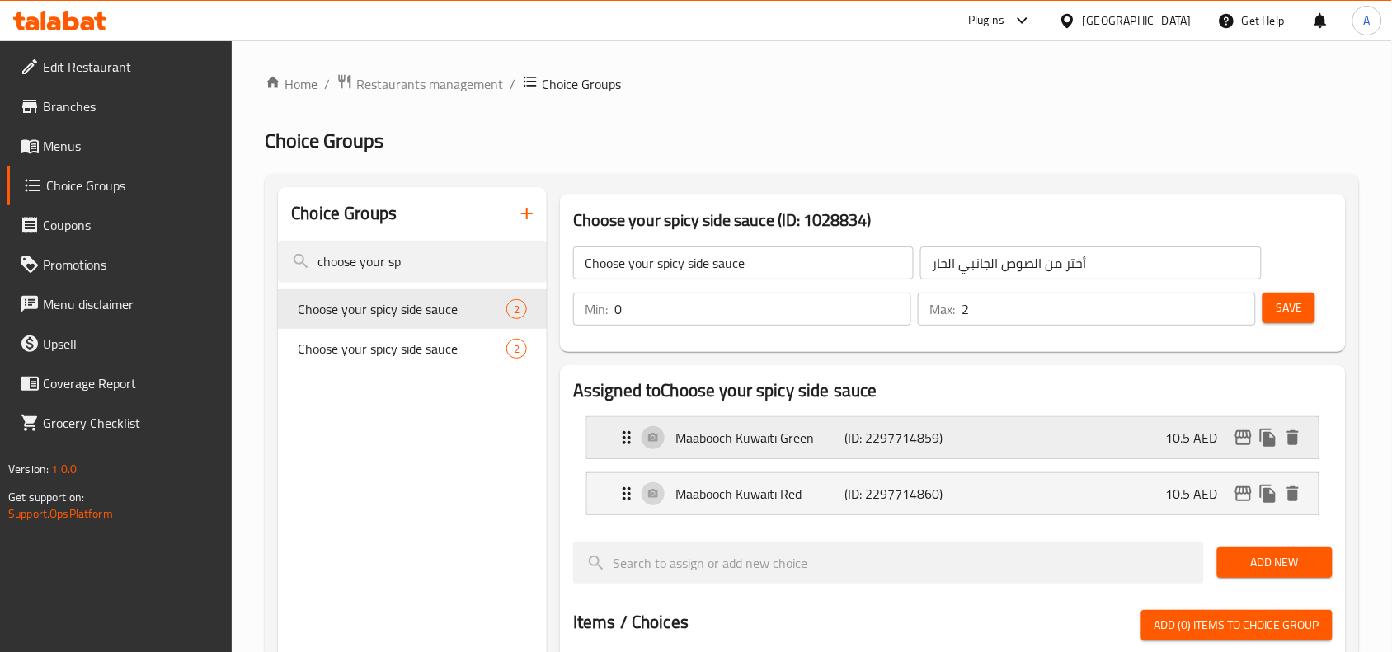
click at [806, 441] on p "Maabooch Kuwaiti Green" at bounding box center [759, 438] width 169 height 20
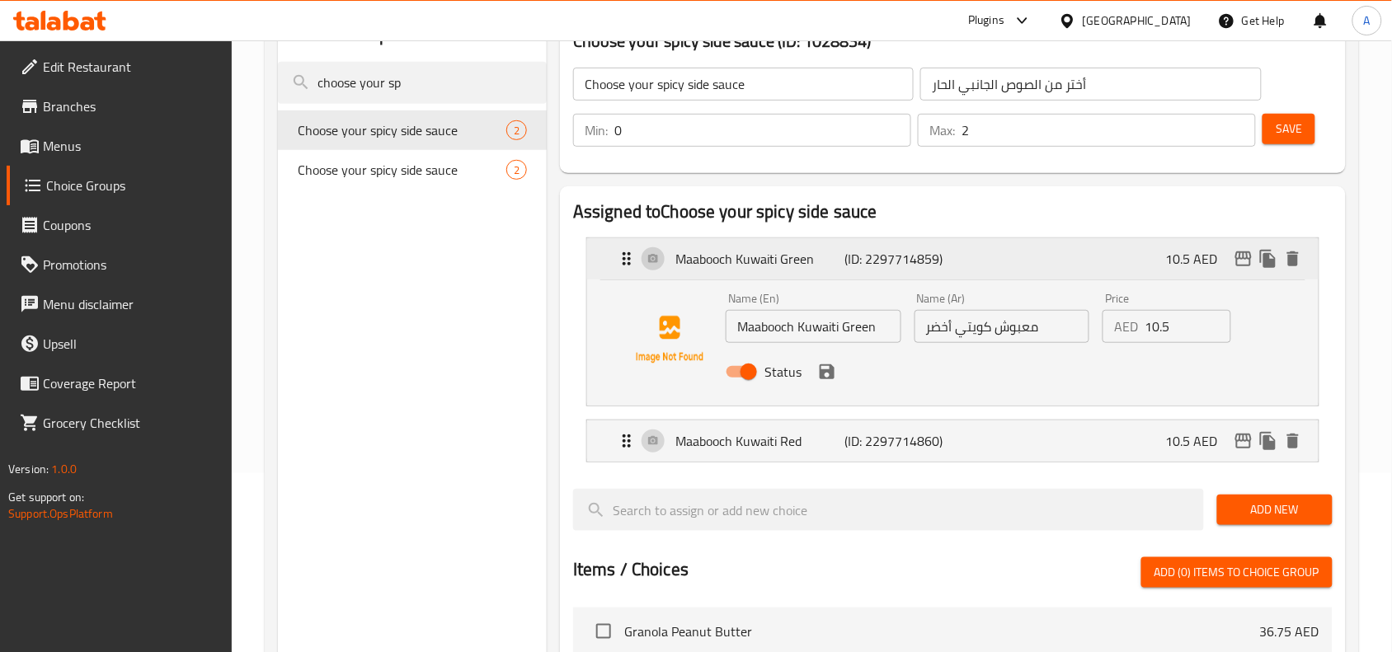
scroll to position [206, 0]
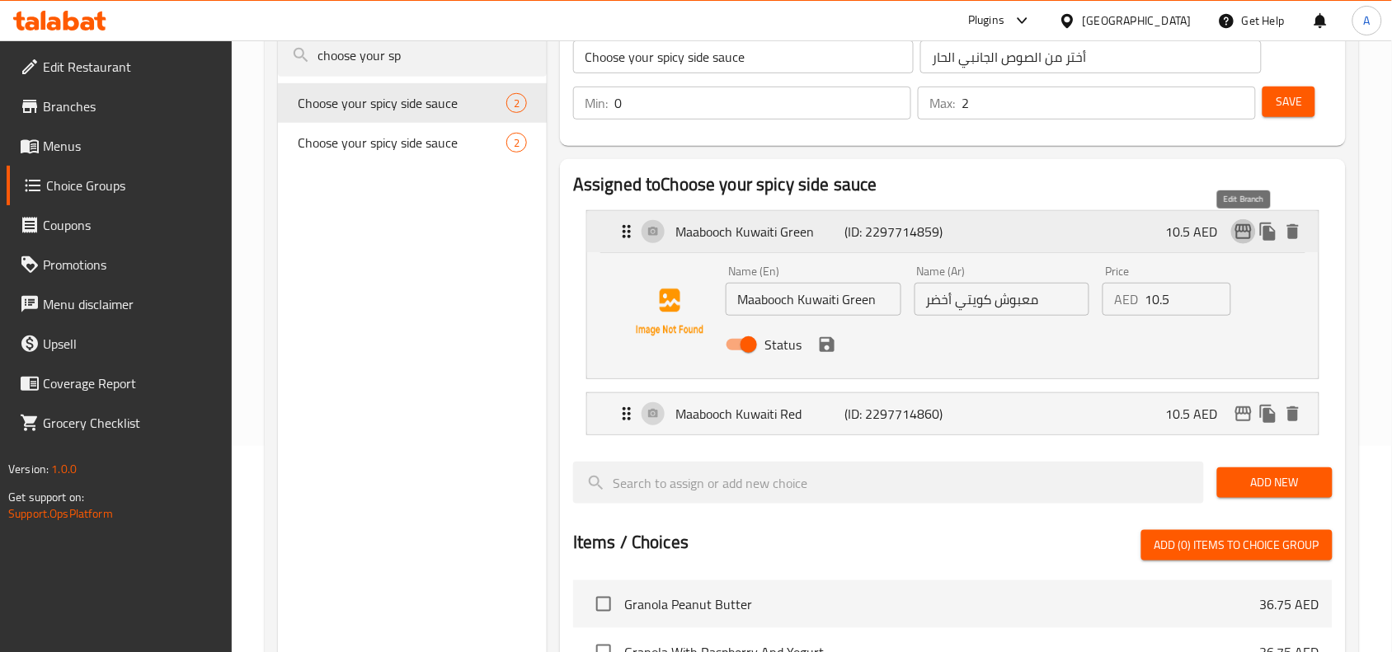
click at [1242, 243] on button "edit" at bounding box center [1243, 231] width 25 height 25
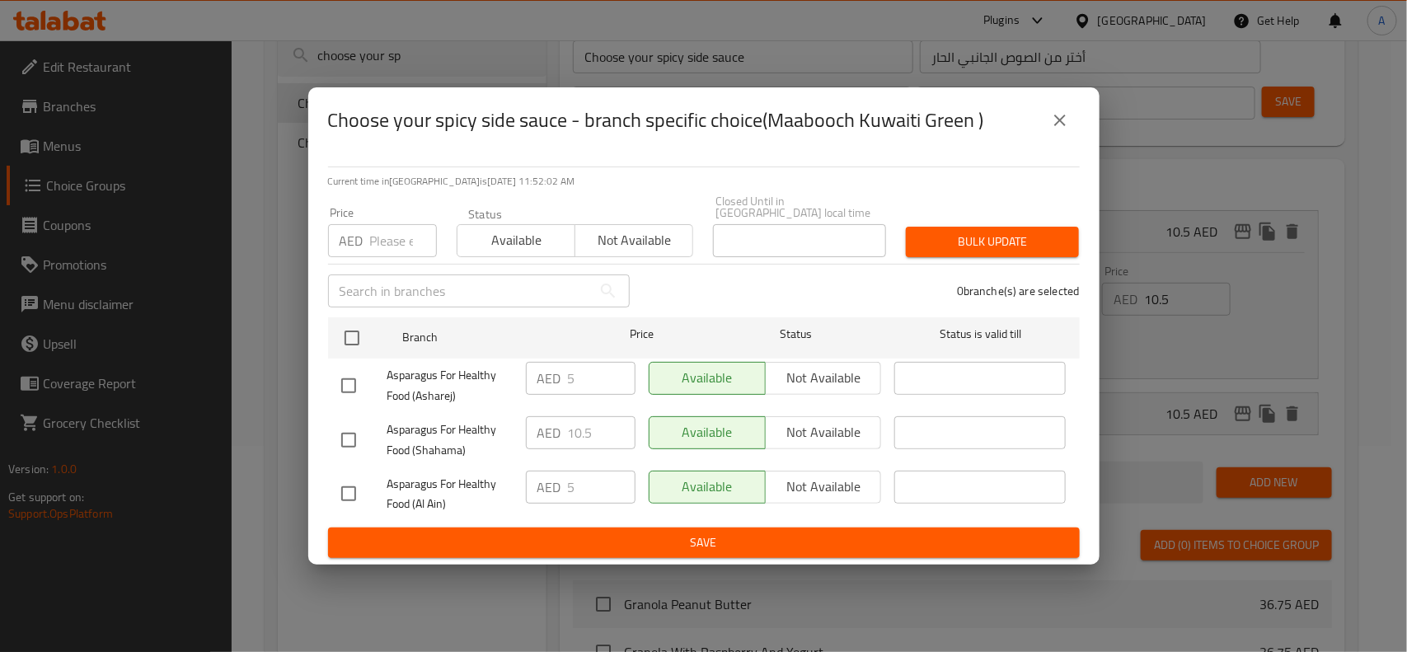
click at [1070, 128] on button "close" at bounding box center [1060, 121] width 40 height 40
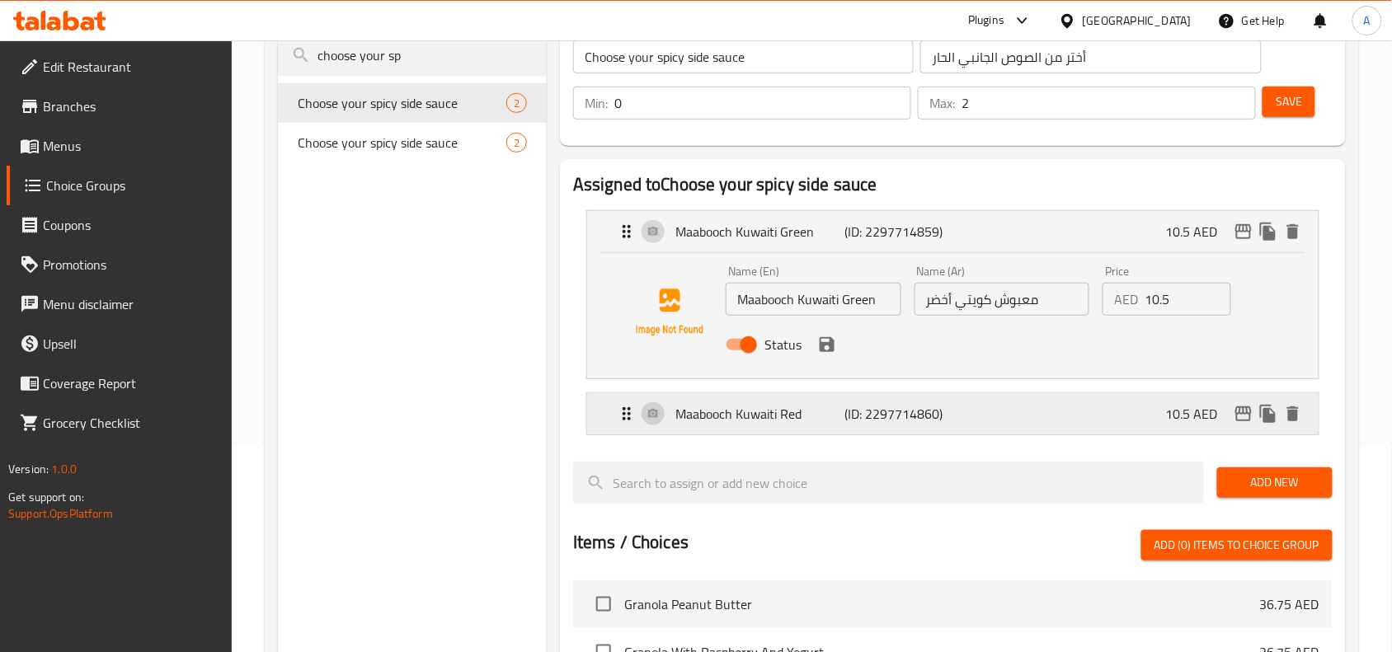
click at [1238, 418] on icon "edit" at bounding box center [1243, 414] width 20 height 20
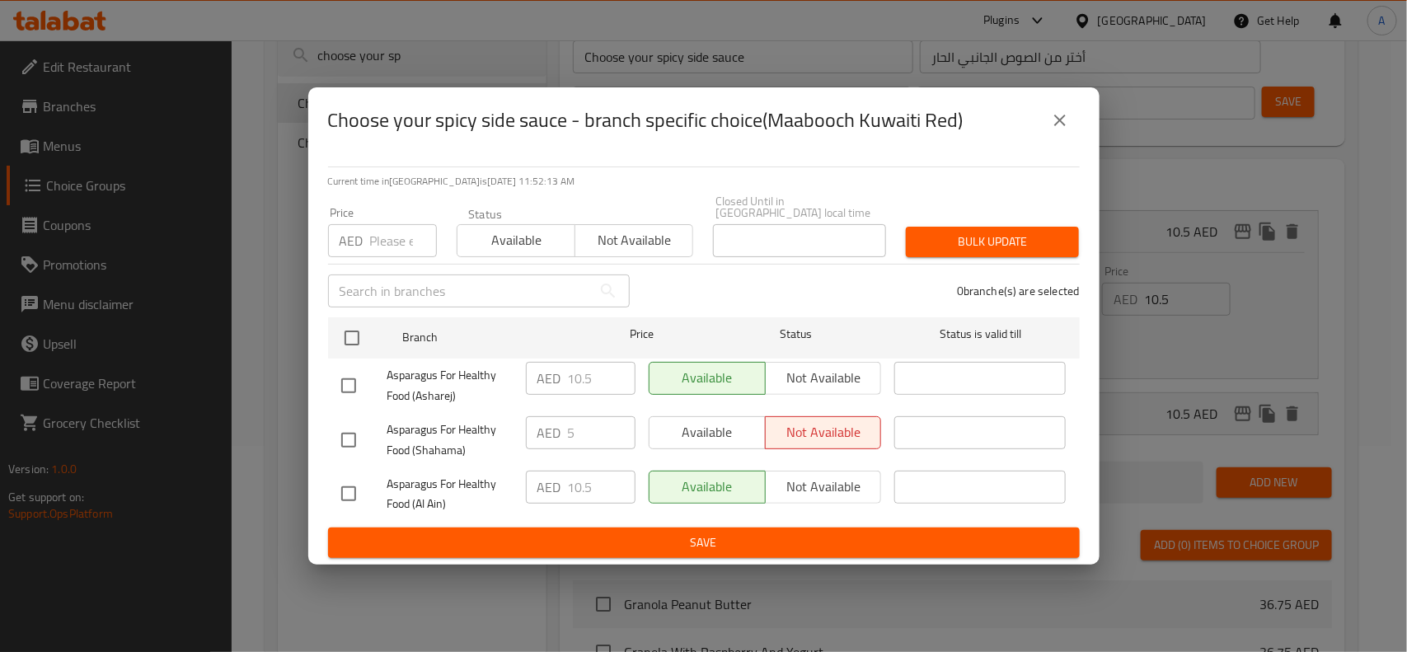
click at [1057, 126] on icon "close" at bounding box center [1060, 120] width 20 height 20
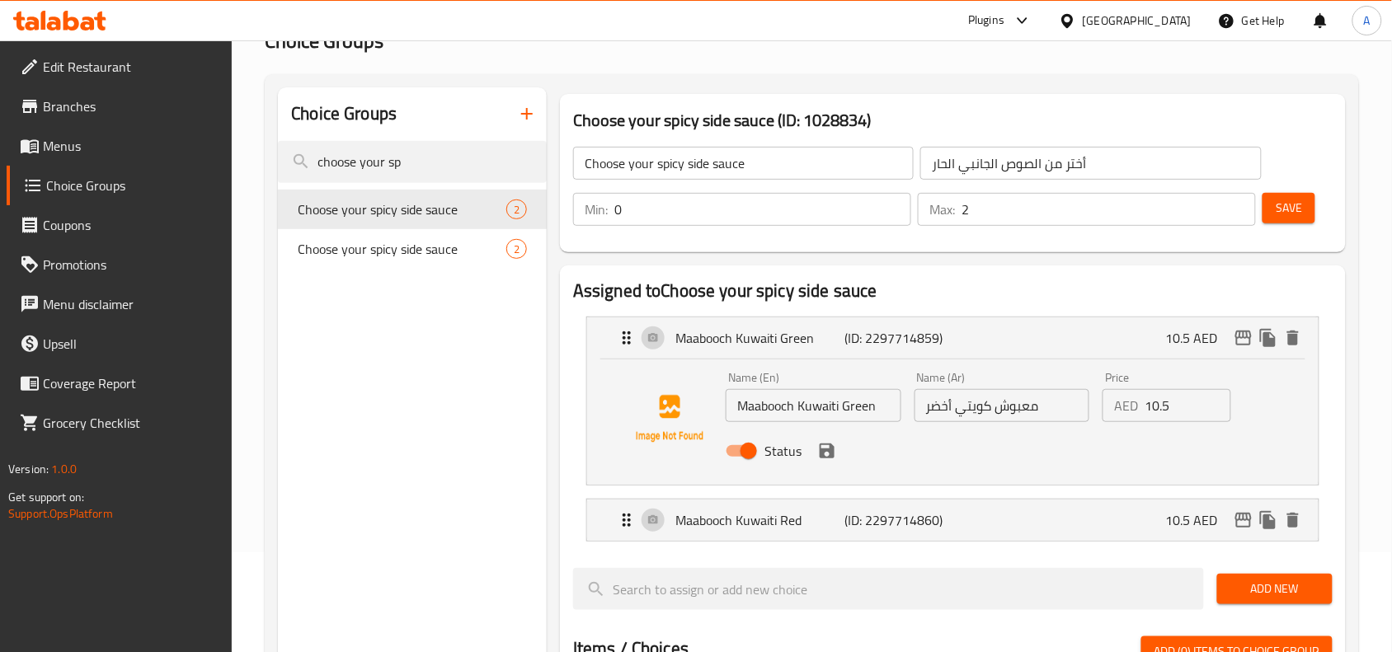
scroll to position [0, 0]
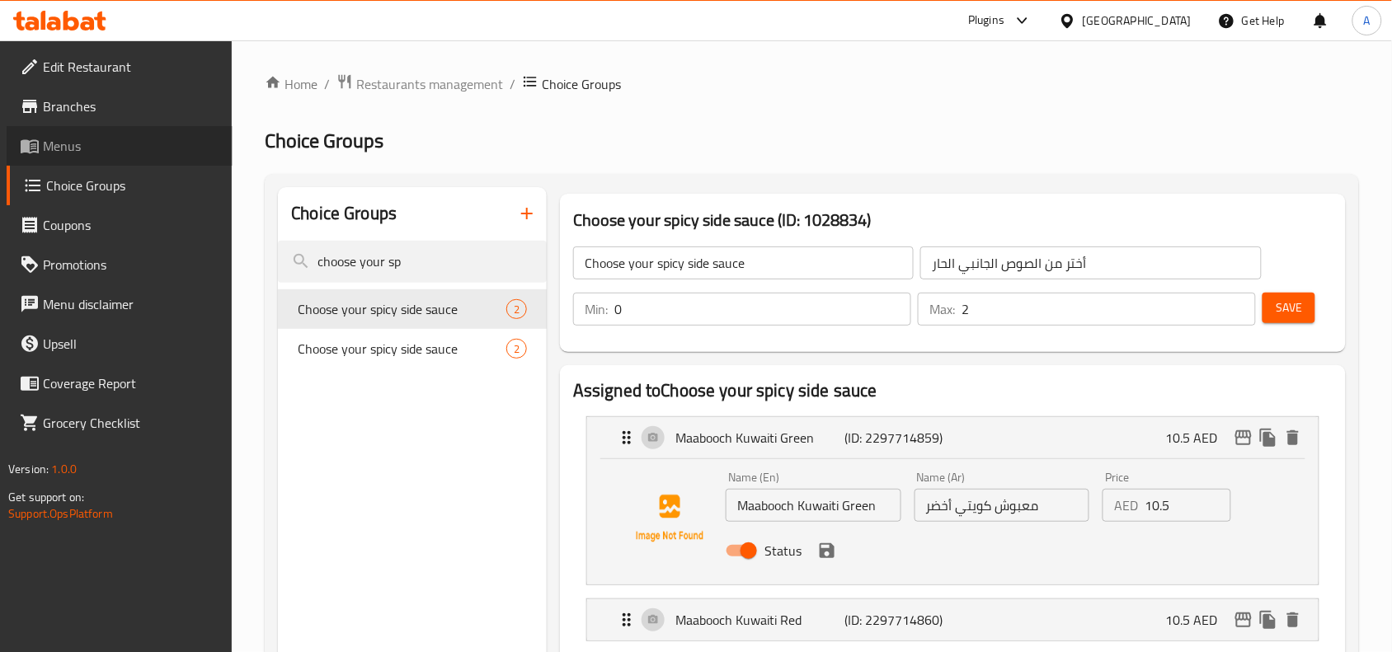
click at [91, 146] on span "Menus" at bounding box center [131, 146] width 176 height 20
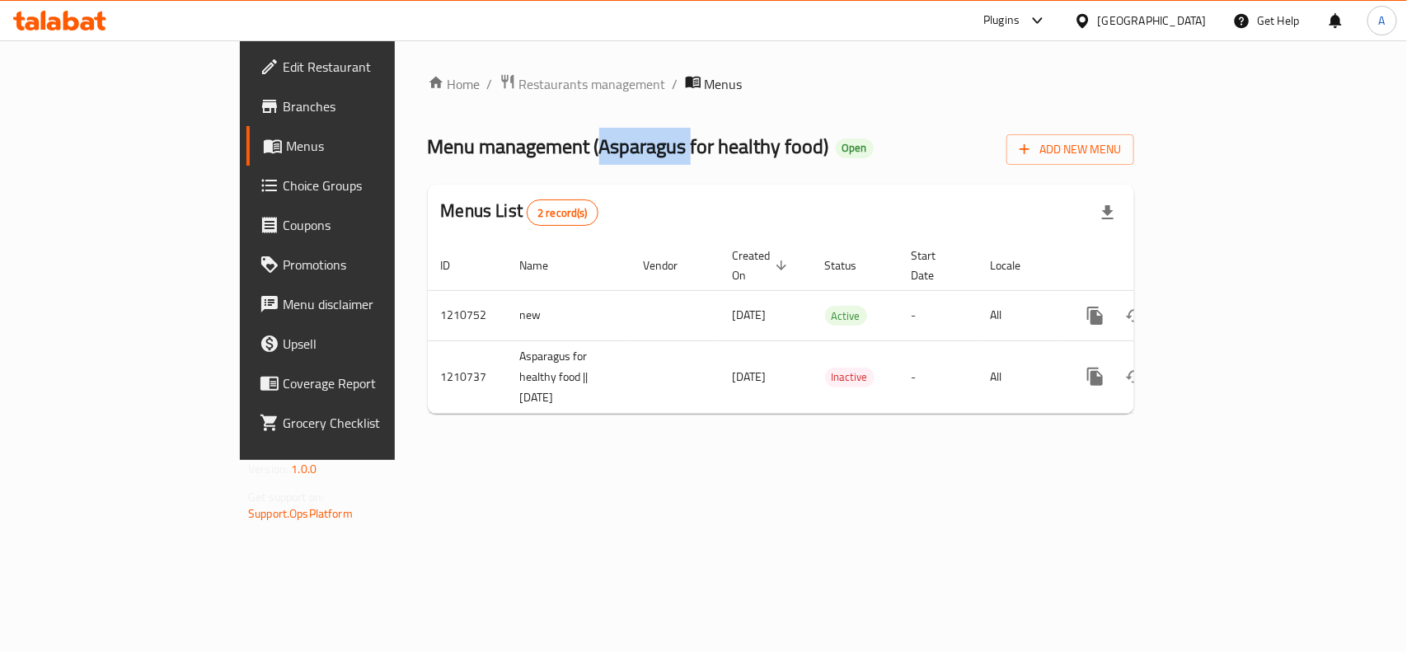
drag, startPoint x: 444, startPoint y: 150, endPoint x: 530, endPoint y: 154, distance: 86.7
click at [530, 154] on span "Menu management ( Asparagus for healthy food )" at bounding box center [628, 146] width 401 height 37
drag, startPoint x: 439, startPoint y: 150, endPoint x: 664, endPoint y: 150, distance: 225.1
click at [664, 150] on span "Menu management ( Asparagus for healthy food )" at bounding box center [628, 146] width 401 height 37
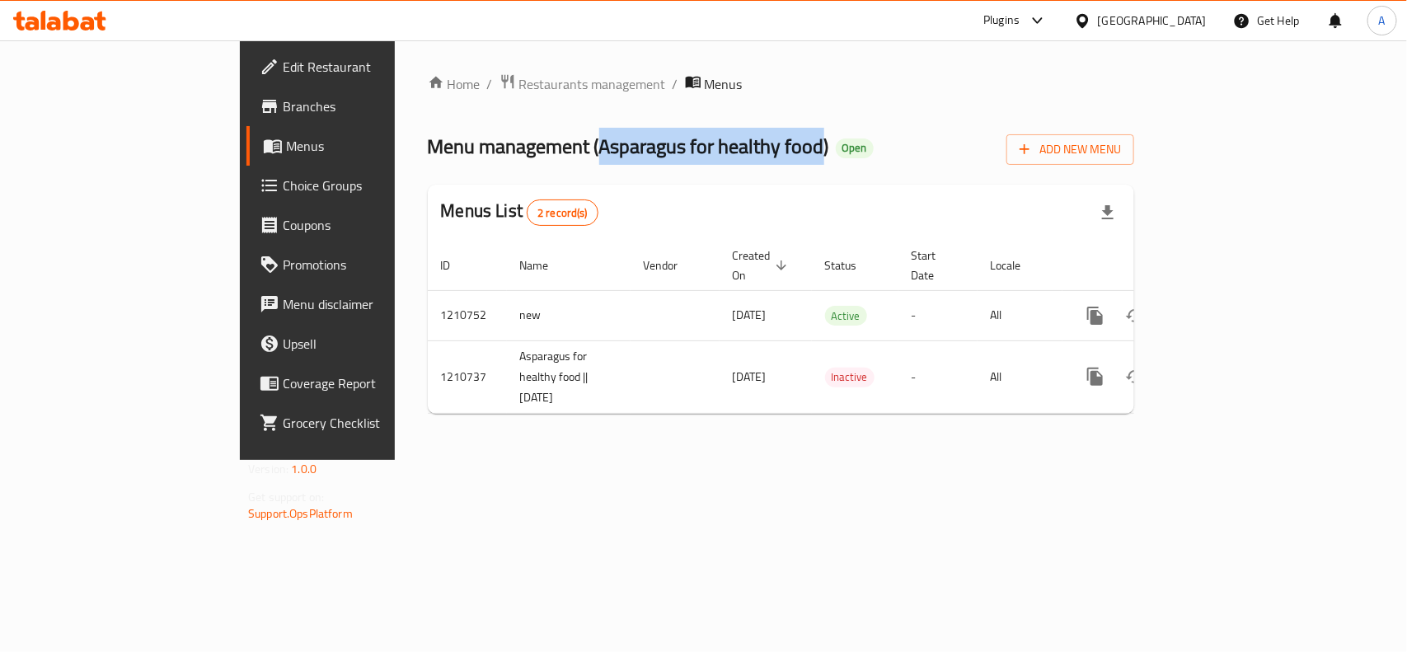
copy span "Asparagus for healthy food"
click at [448, 100] on div "Home / Restaurants management / Menus Menu management ( Asparagus for healthy f…" at bounding box center [781, 250] width 707 height 354
click at [448, 99] on div "Home / Restaurants management / Menus Menu management ( Asparagus for healthy f…" at bounding box center [781, 250] width 707 height 354
click at [519, 87] on span "Restaurants management" at bounding box center [592, 84] width 147 height 20
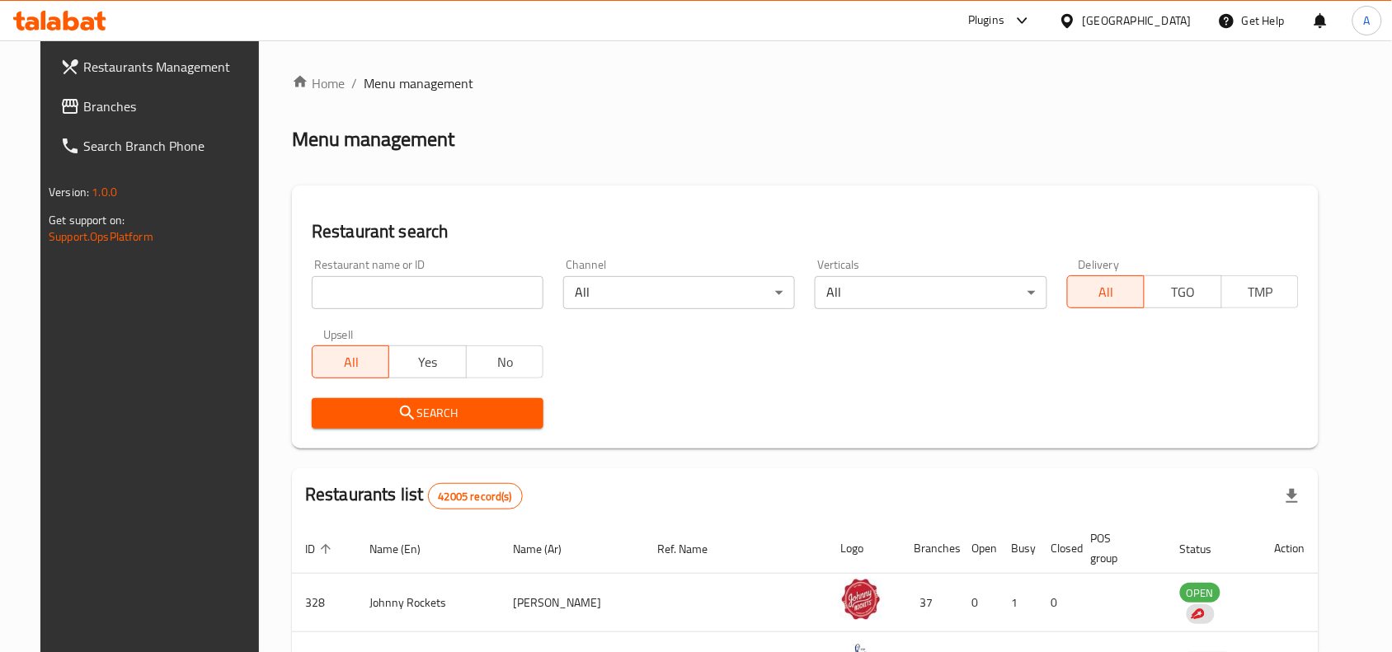
click at [453, 301] on input "search" at bounding box center [428, 292] width 232 height 33
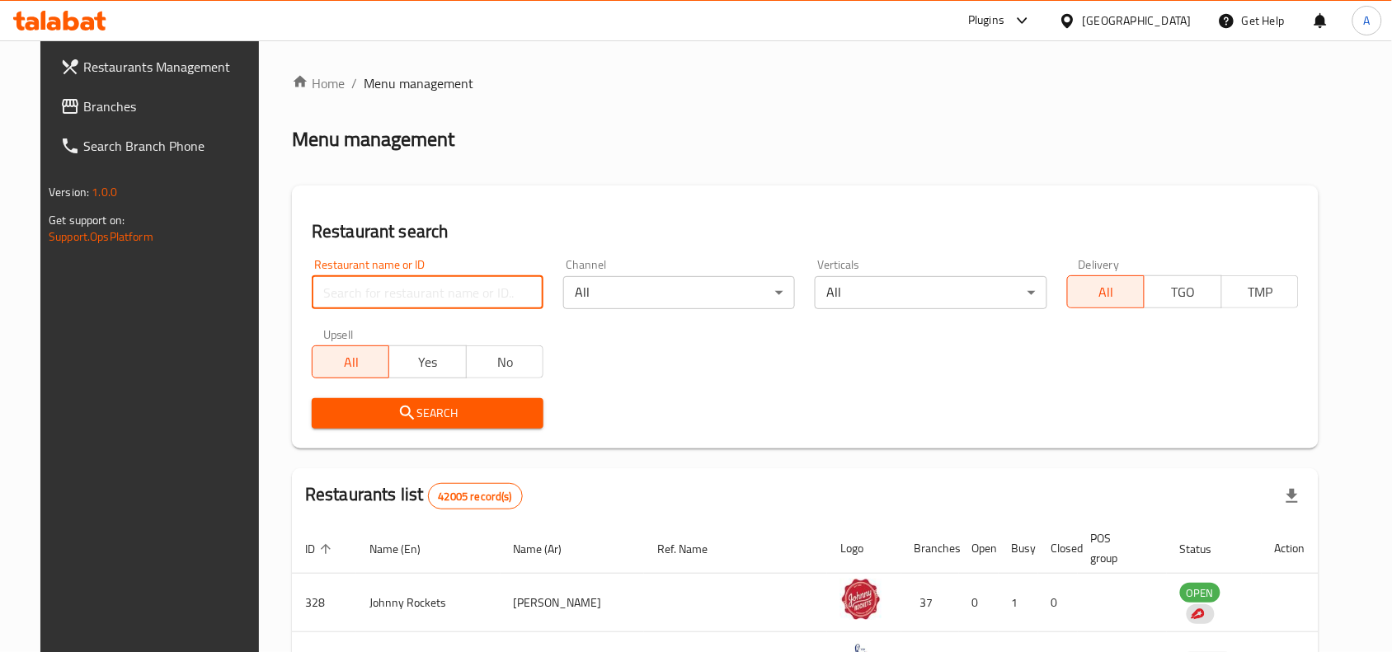
paste input "Asparagus for healthy food"
click button "Search" at bounding box center [428, 413] width 232 height 31
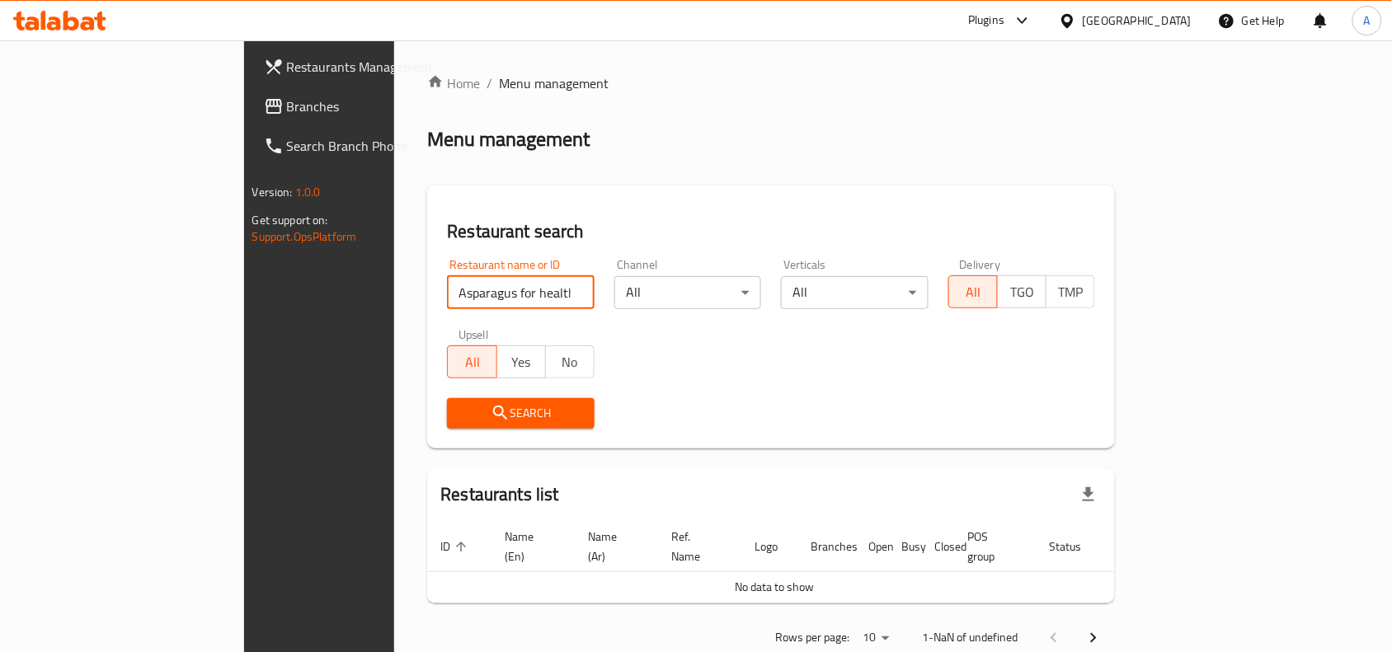
type input "Asparagus for healthy fo"
click button "Search" at bounding box center [521, 413] width 148 height 31
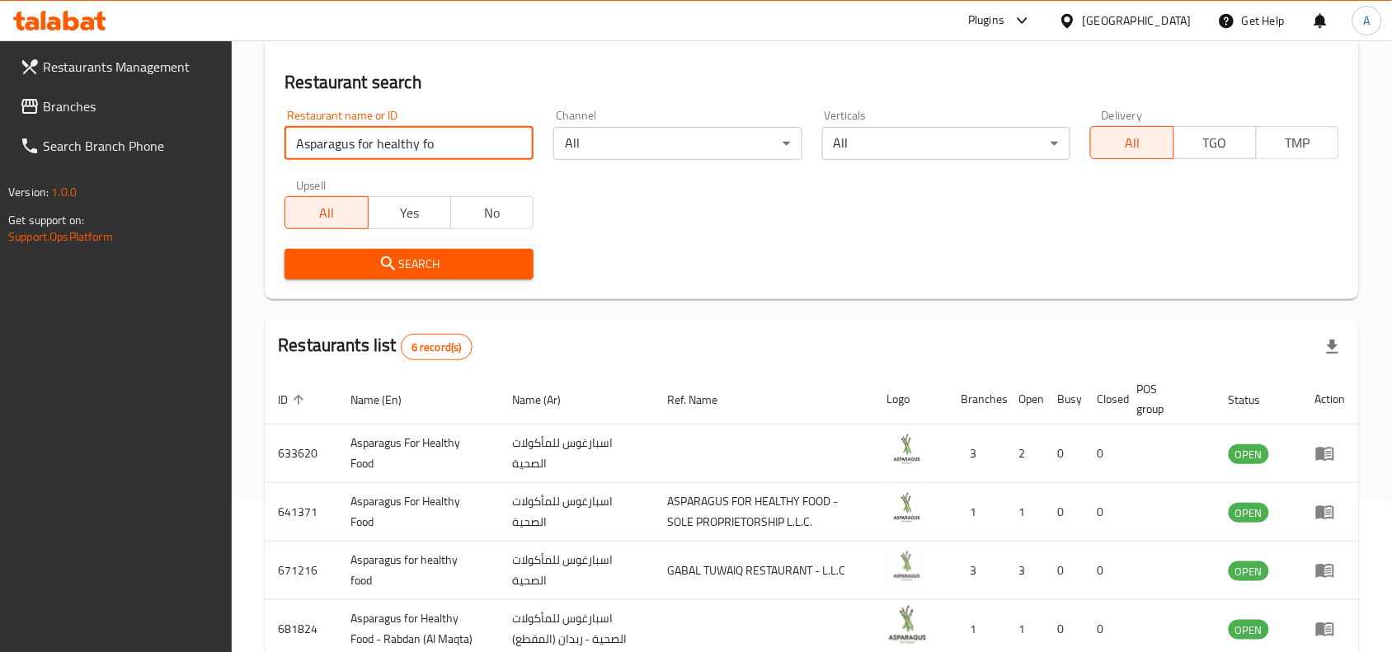
scroll to position [309, 0]
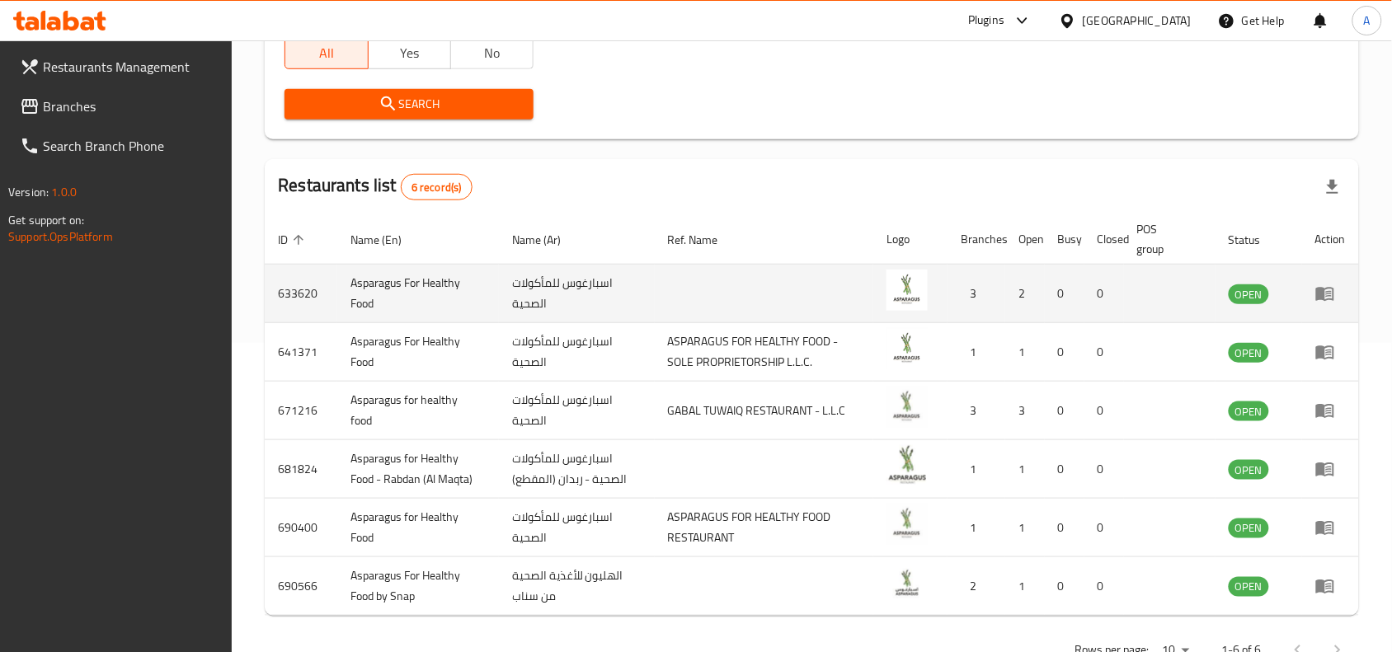
click at [286, 298] on td "633620" at bounding box center [301, 294] width 73 height 59
copy td "633620"
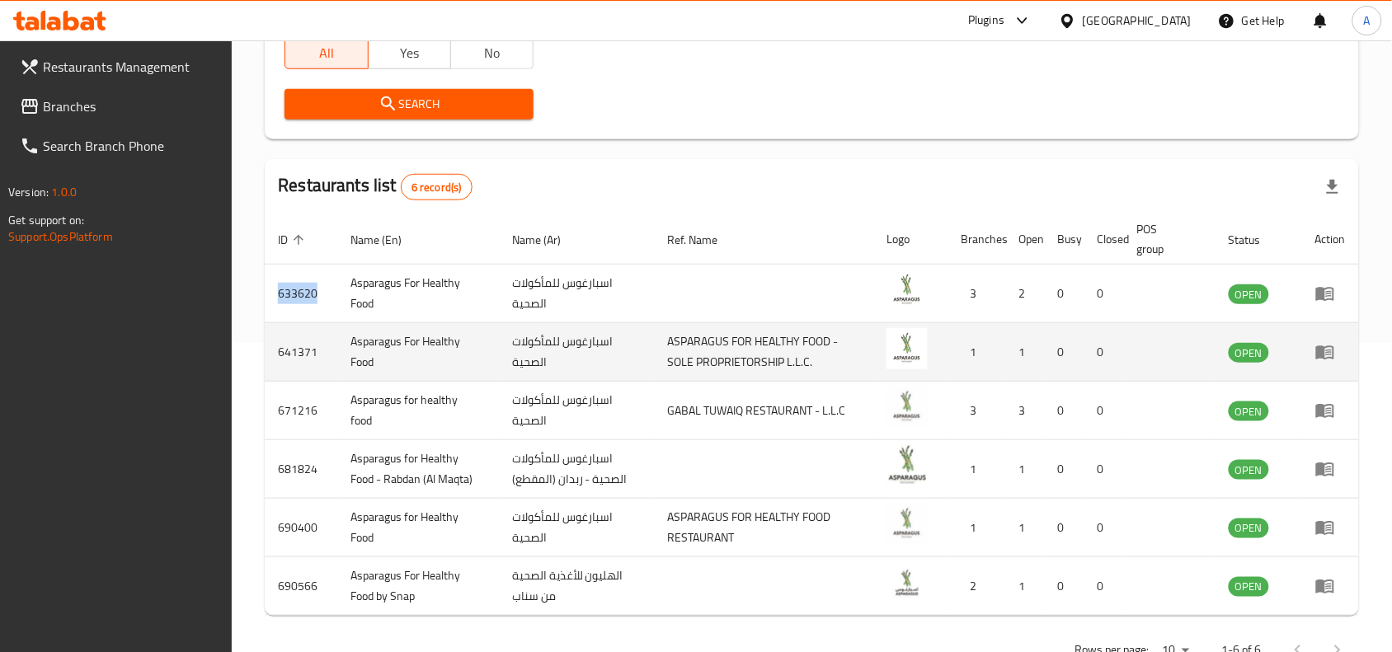
click at [286, 346] on td "641371" at bounding box center [301, 352] width 73 height 59
copy td "641371"
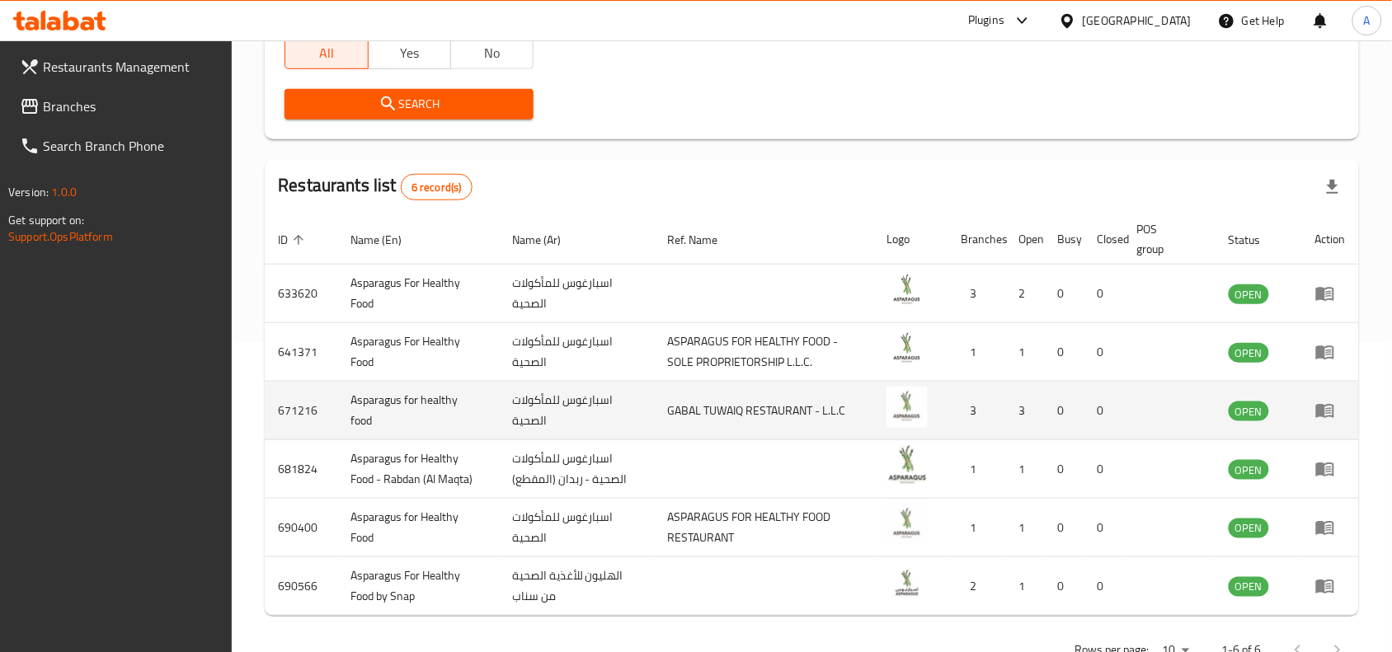
click at [293, 411] on td "671216" at bounding box center [301, 411] width 73 height 59
copy td "671216"
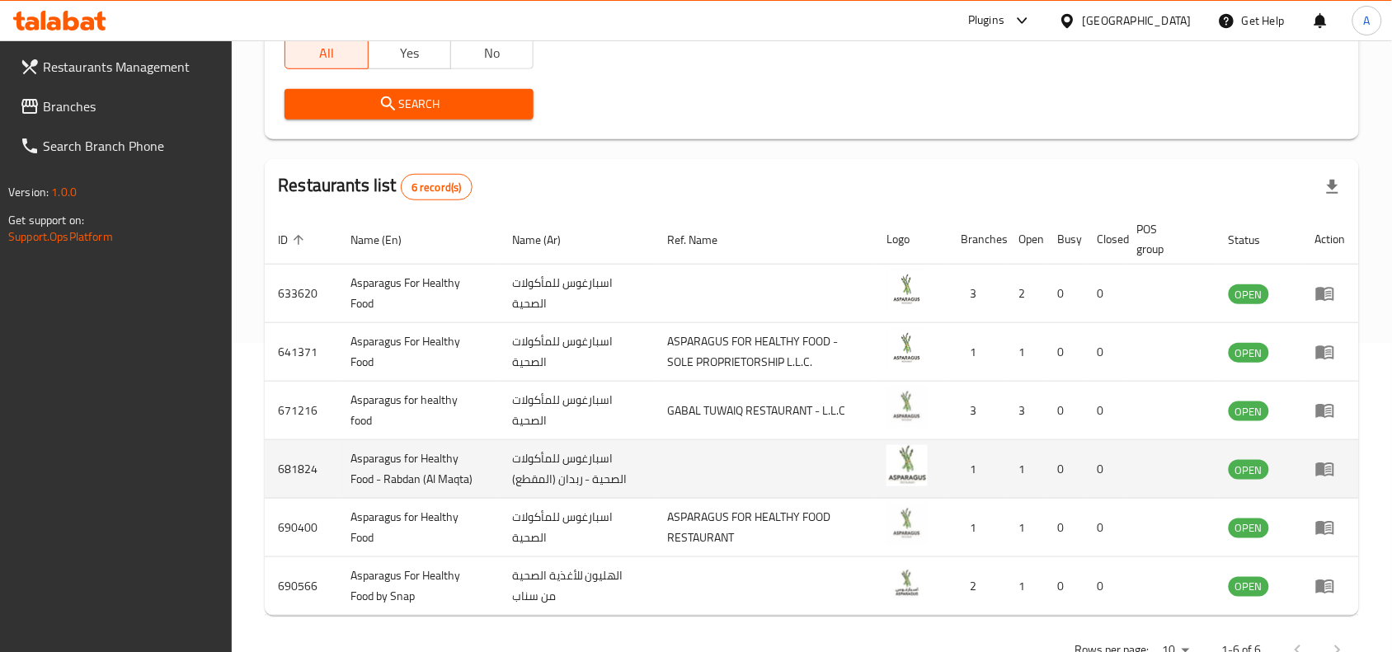
click at [293, 472] on td "681824" at bounding box center [301, 469] width 73 height 59
copy td "681824"
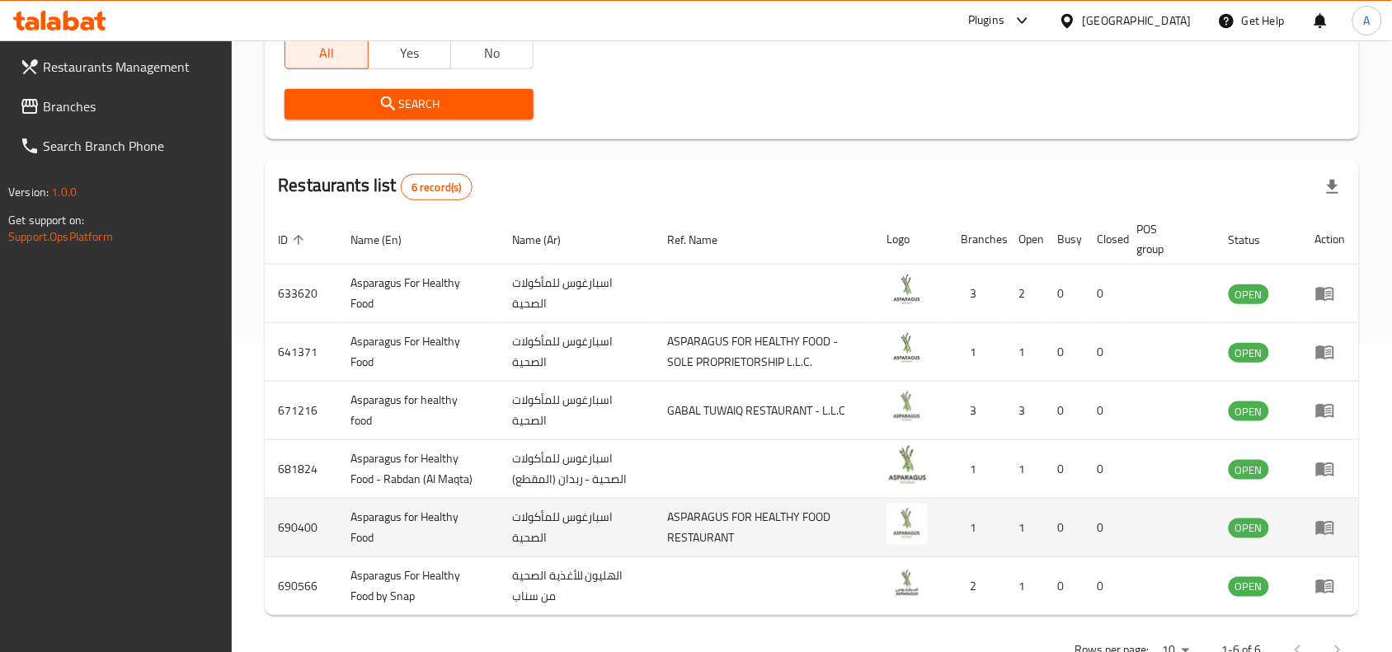
click at [307, 530] on td "690400" at bounding box center [301, 528] width 73 height 59
click at [306, 530] on td "690400" at bounding box center [301, 528] width 73 height 59
copy td "690400"
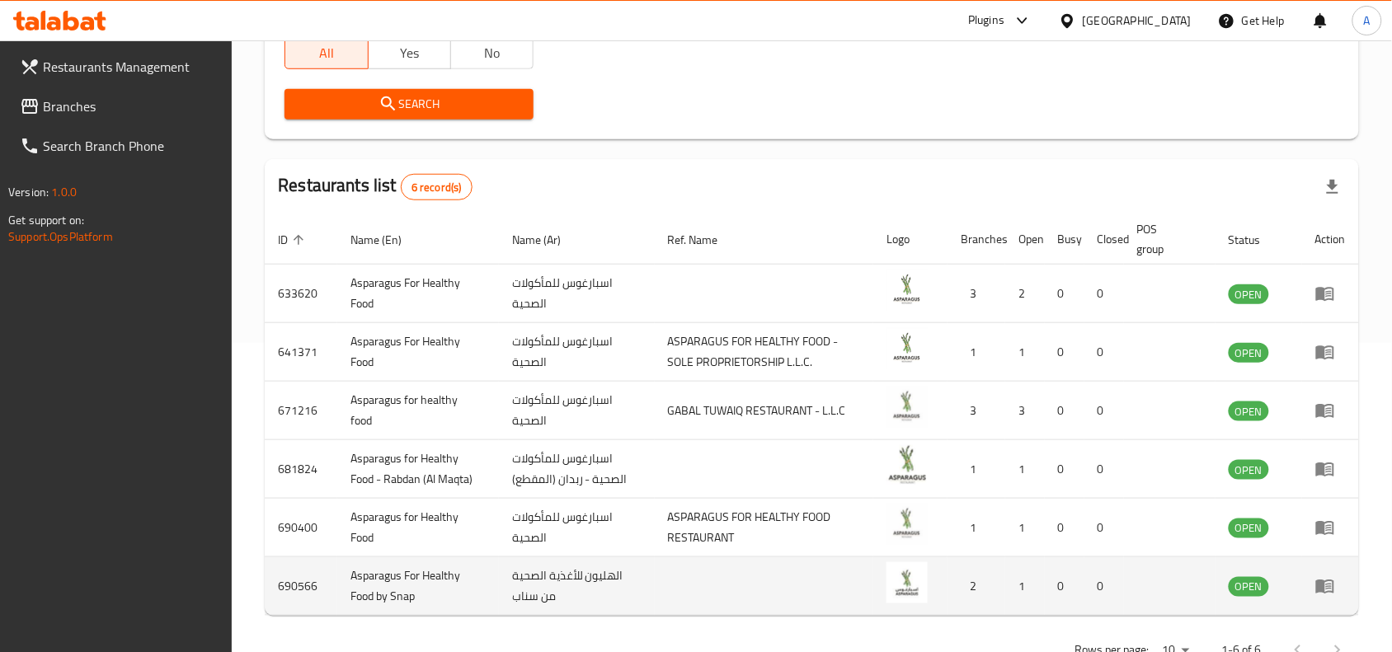
click at [301, 574] on td "690566" at bounding box center [301, 586] width 73 height 59
copy td "690566"
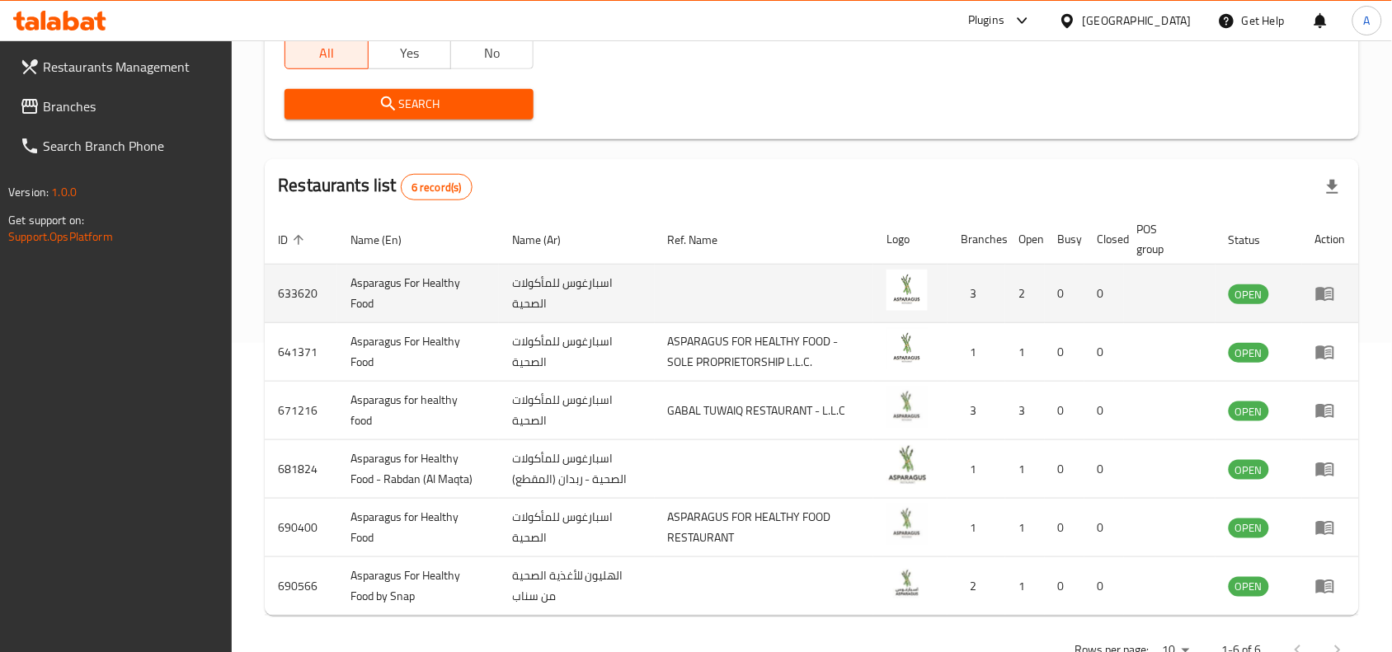
click at [302, 289] on td "633620" at bounding box center [301, 294] width 73 height 59
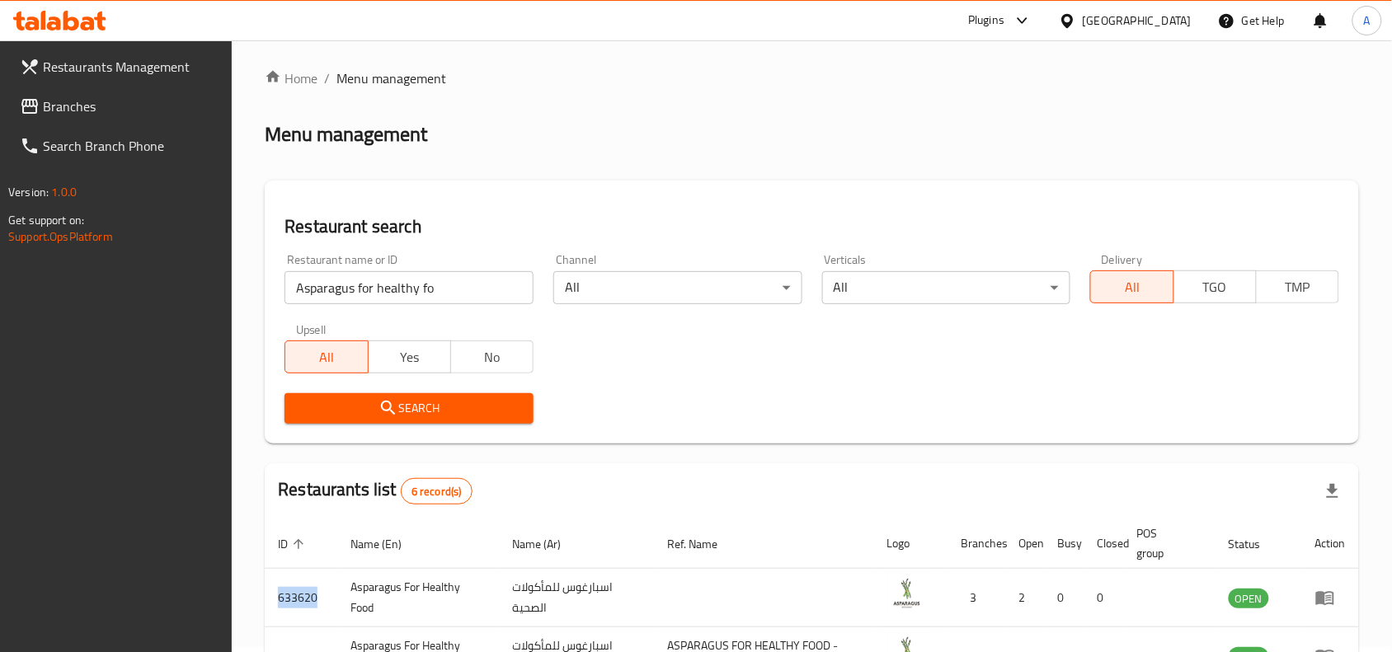
scroll to position [0, 0]
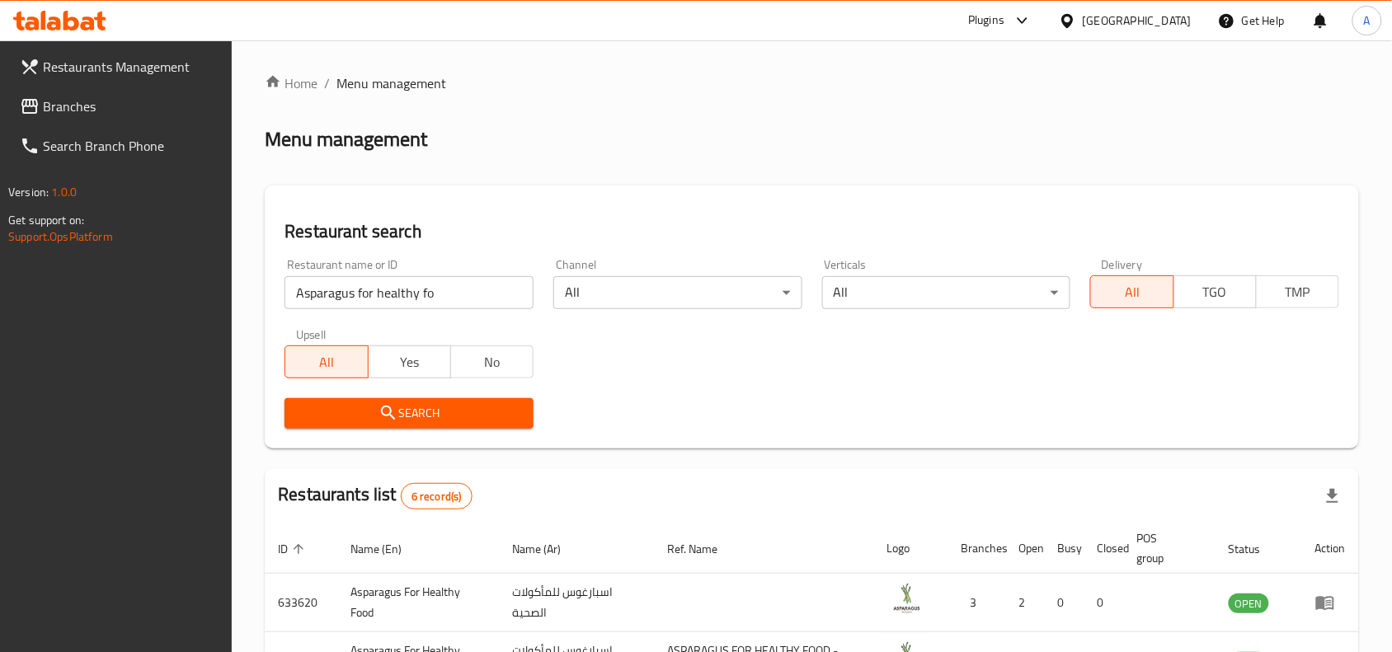
click at [984, 31] on div "Plugins" at bounding box center [1000, 21] width 90 height 40
click at [989, 21] on div "Plugins" at bounding box center [986, 21] width 36 height 20
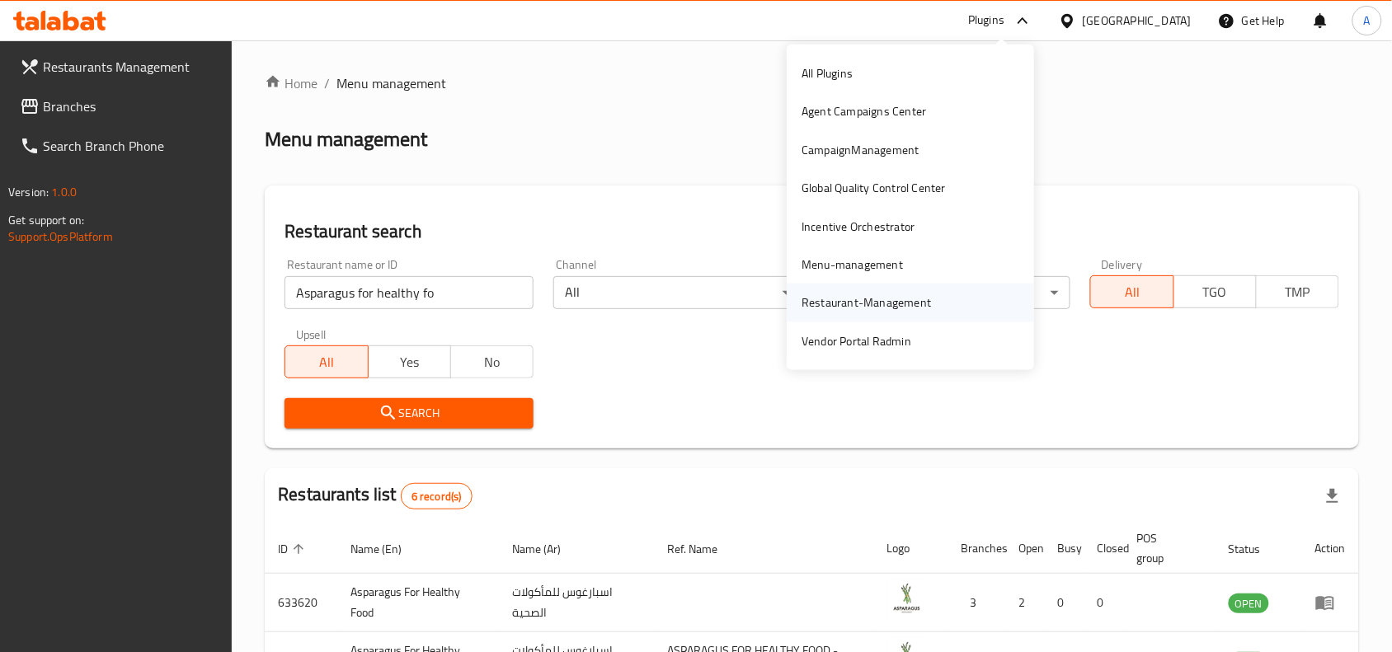
click at [852, 305] on div "Restaurant-Management" at bounding box center [865, 302] width 129 height 18
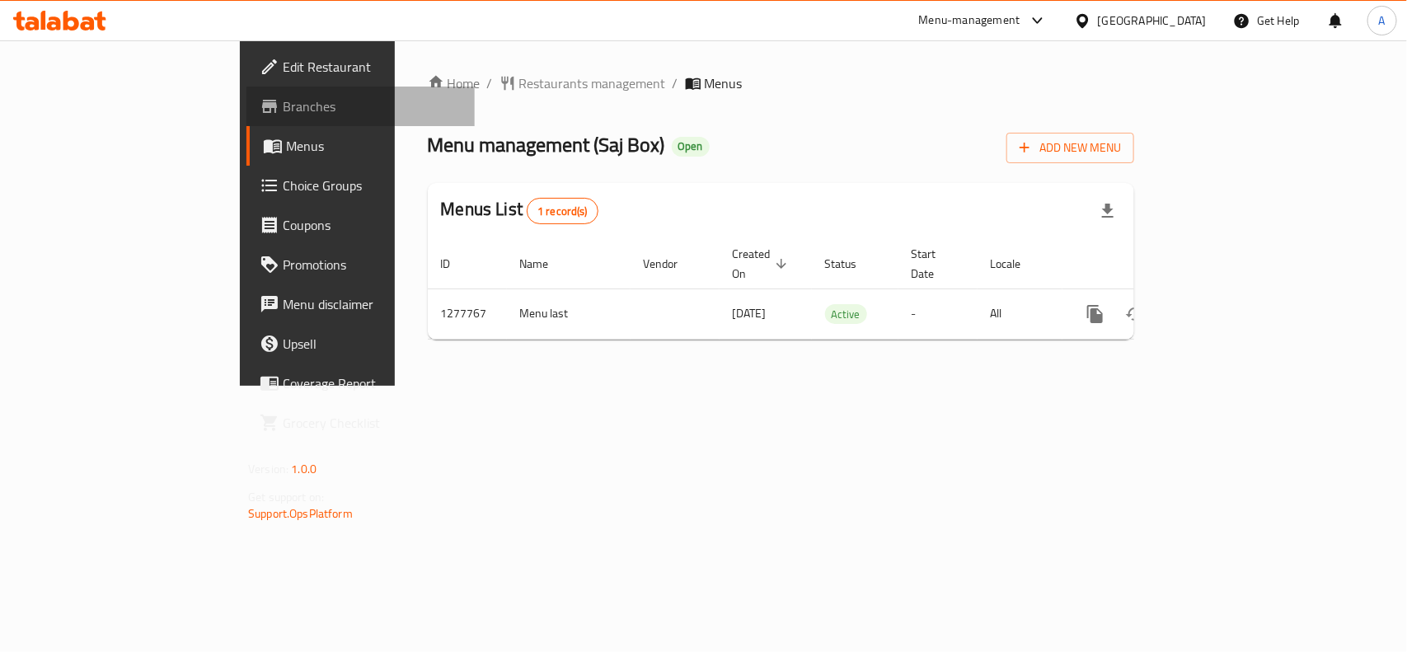
click at [283, 104] on span "Branches" at bounding box center [372, 106] width 179 height 20
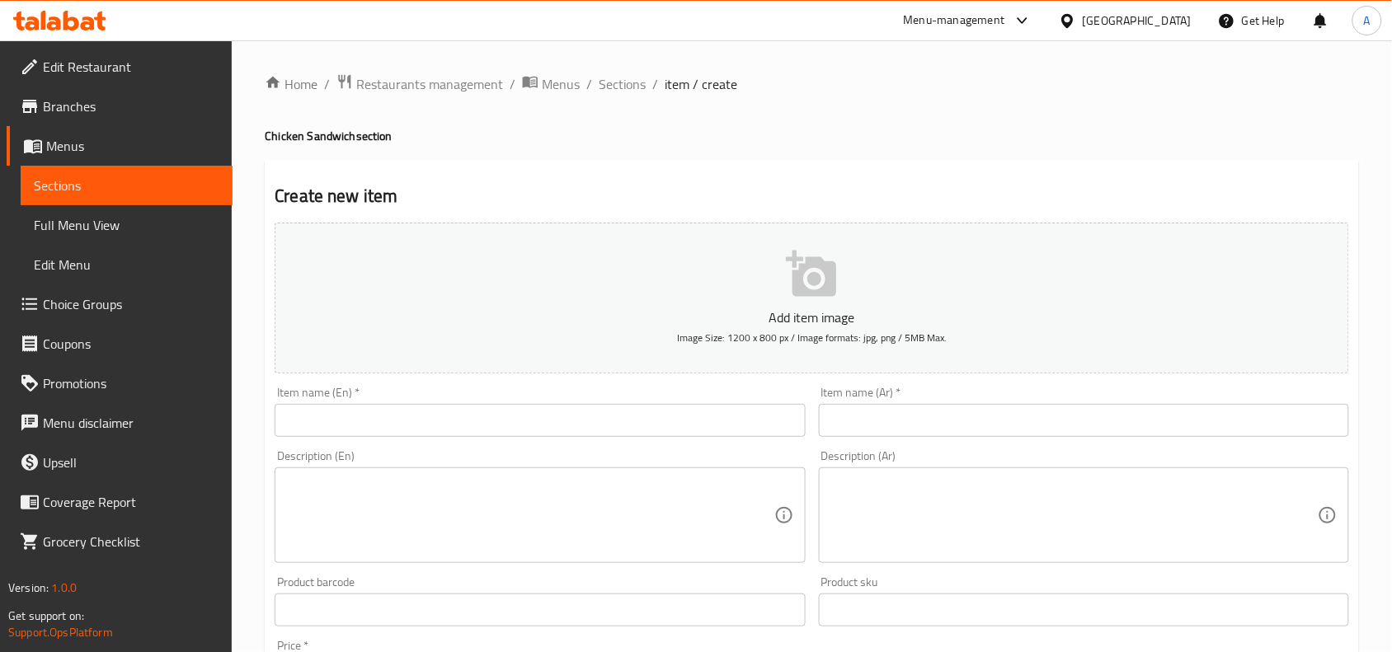
click at [87, 298] on span "Choice Groups" at bounding box center [131, 304] width 176 height 20
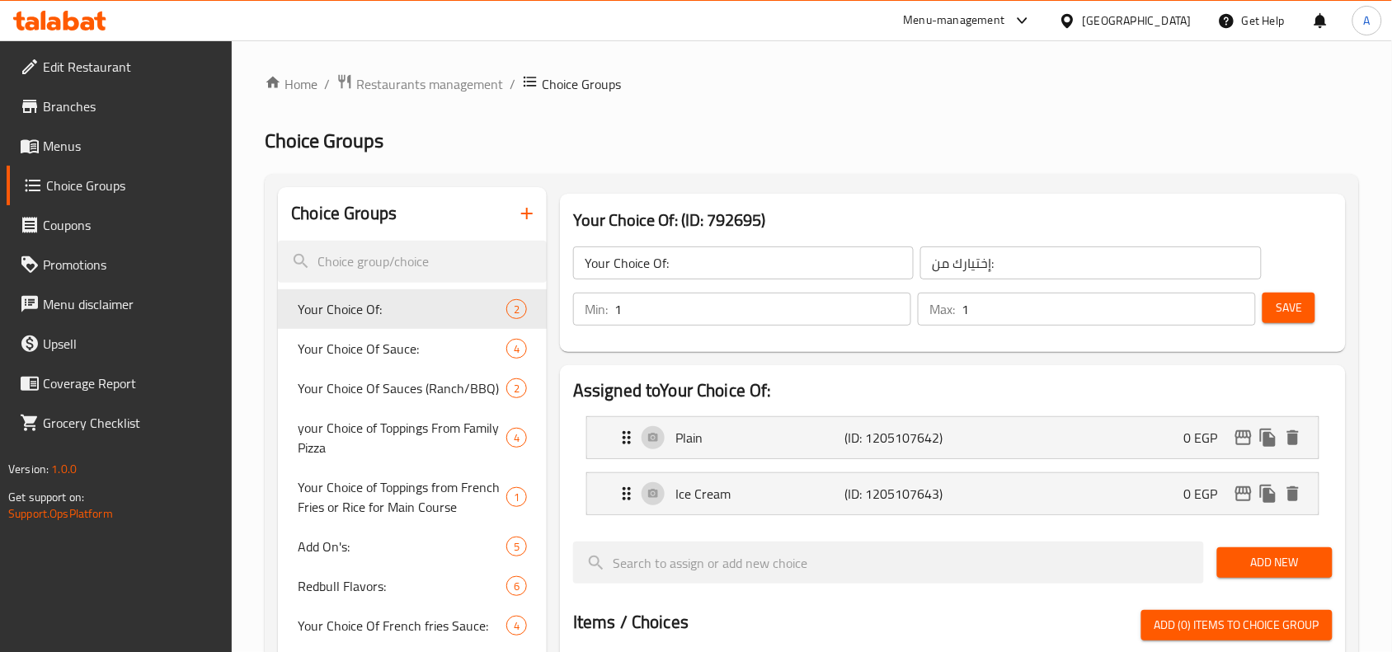
click at [526, 217] on icon "button" at bounding box center [527, 214] width 12 height 12
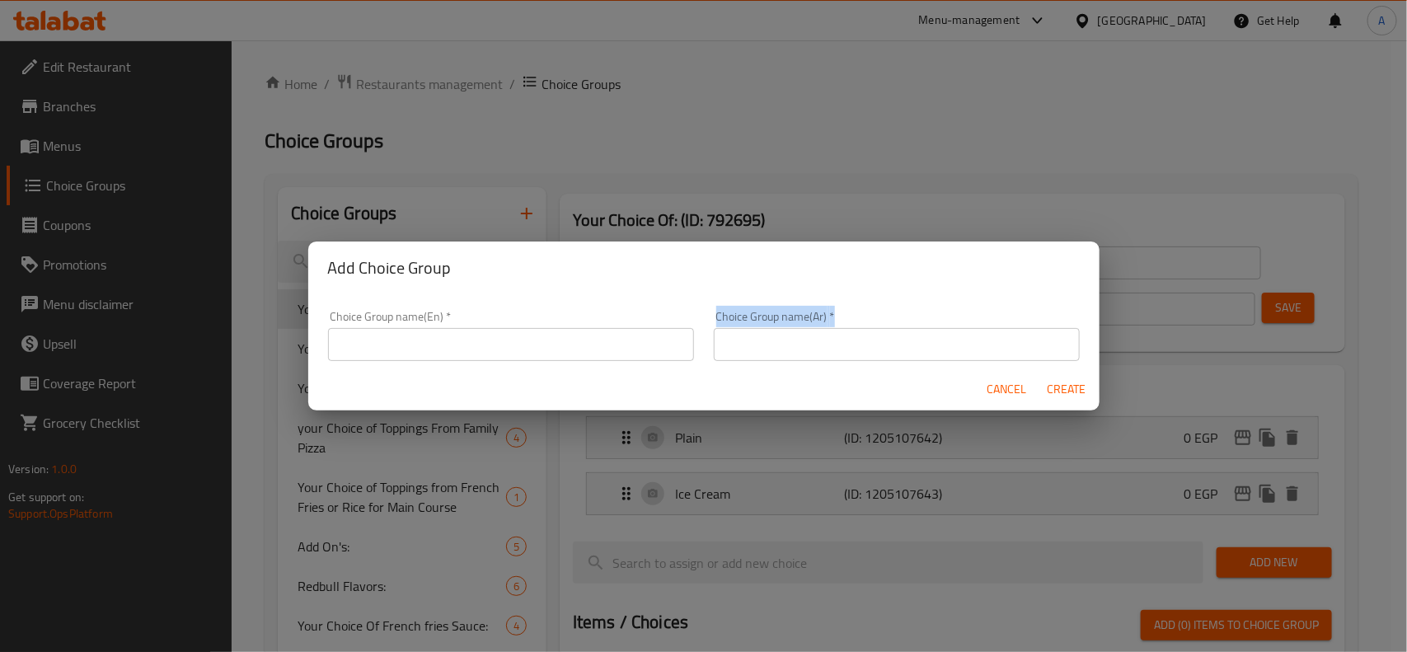
click at [437, 361] on form "Choice Group name(En)   * Choice Group name(En) * Choice Group name(Ar)   * Cho…" at bounding box center [703, 352] width 791 height 117
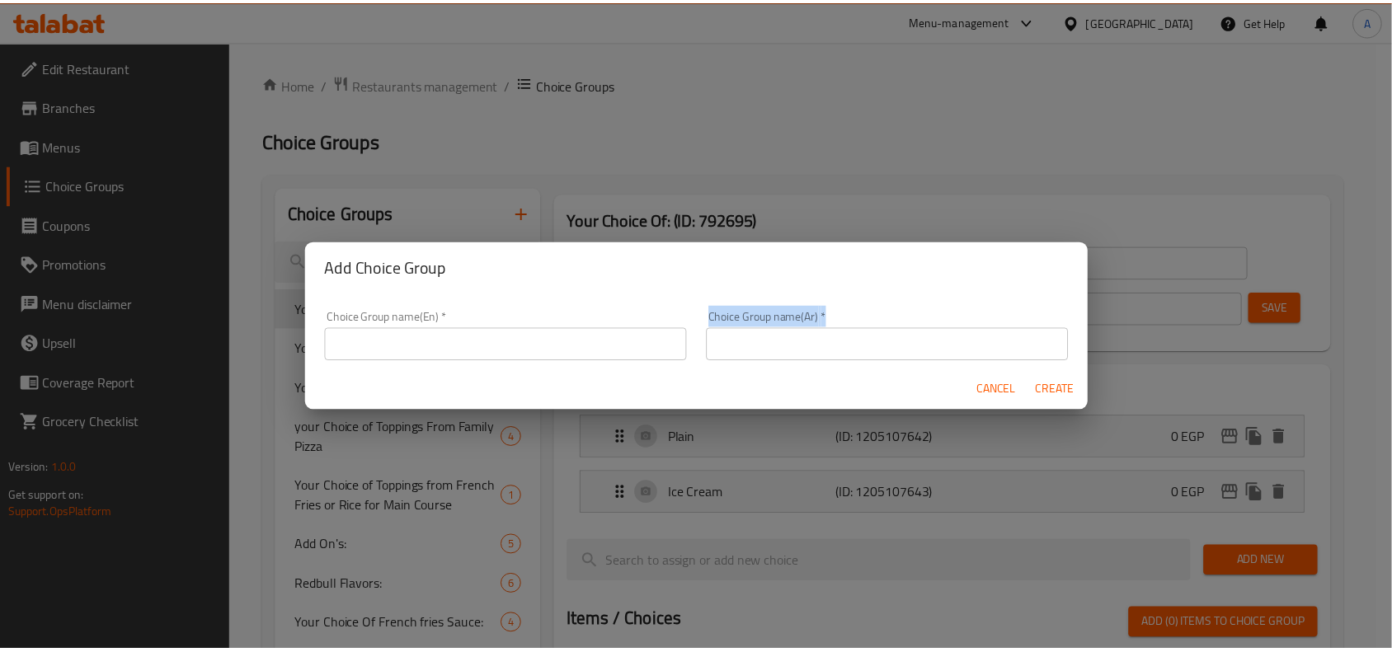
scroll to position [4, 0]
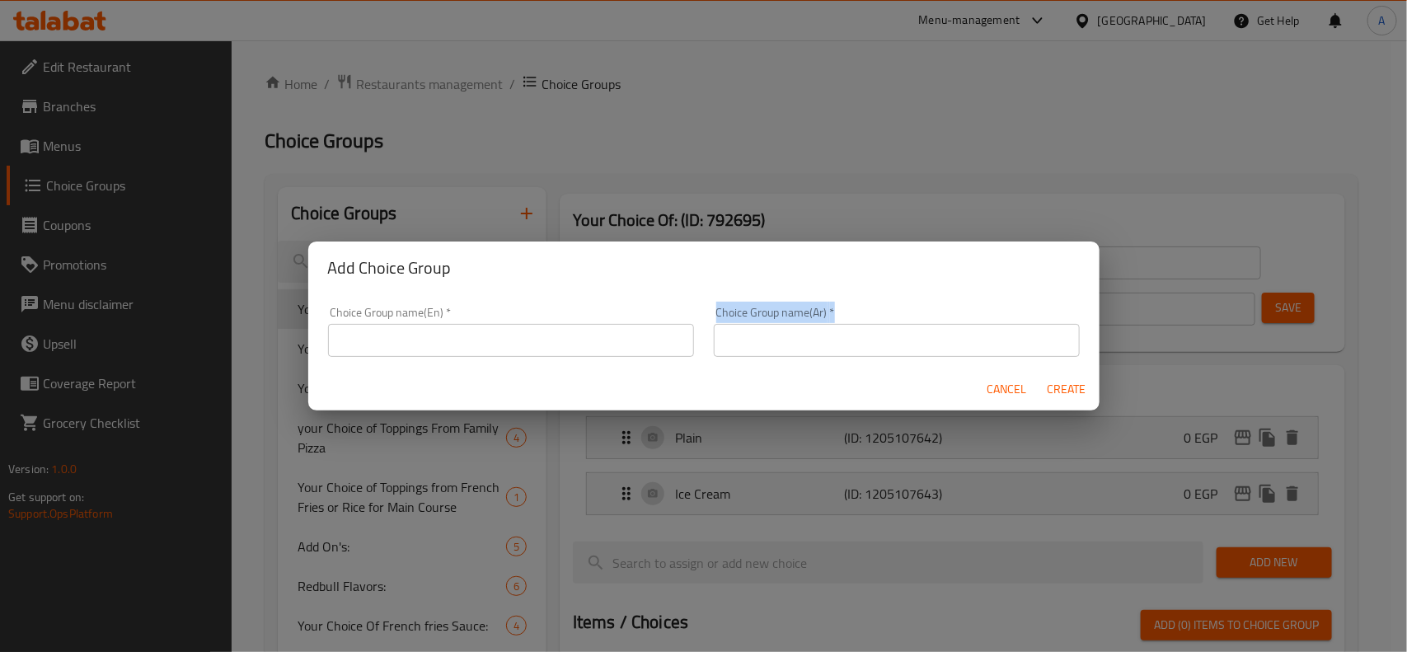
click at [437, 359] on div "Choice Group name(En)   * Choice Group name(En) *" at bounding box center [511, 332] width 386 height 70
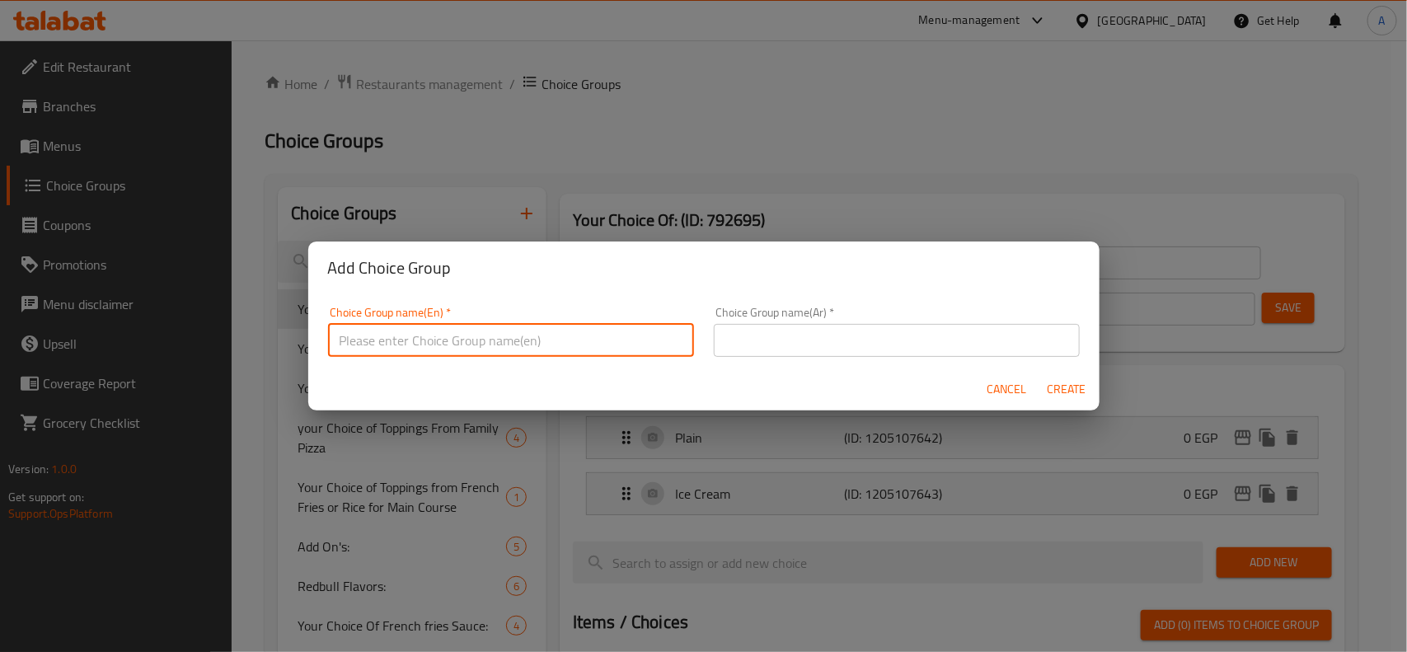
click at [437, 346] on input "text" at bounding box center [511, 340] width 366 height 33
type input "Your choice Of Sandwich"
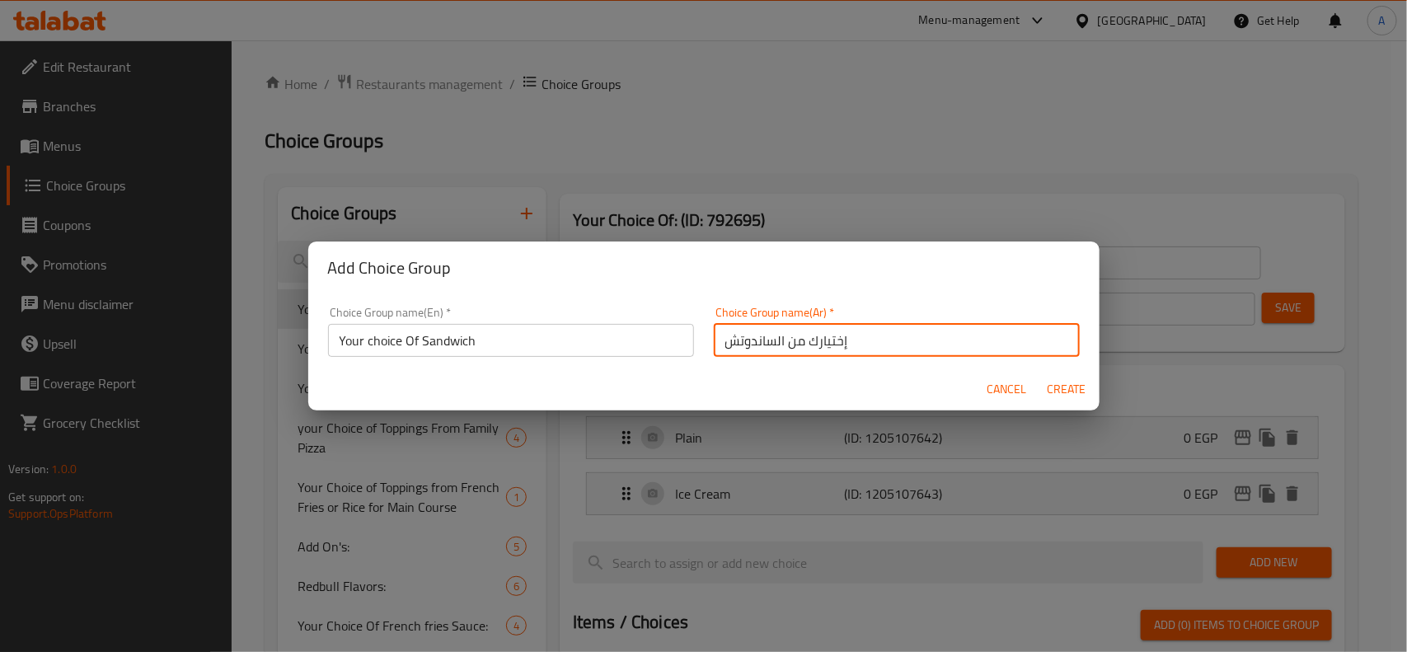
type input "إختيارك من الساندوتش"
click at [1073, 393] on span "Create" at bounding box center [1067, 389] width 40 height 21
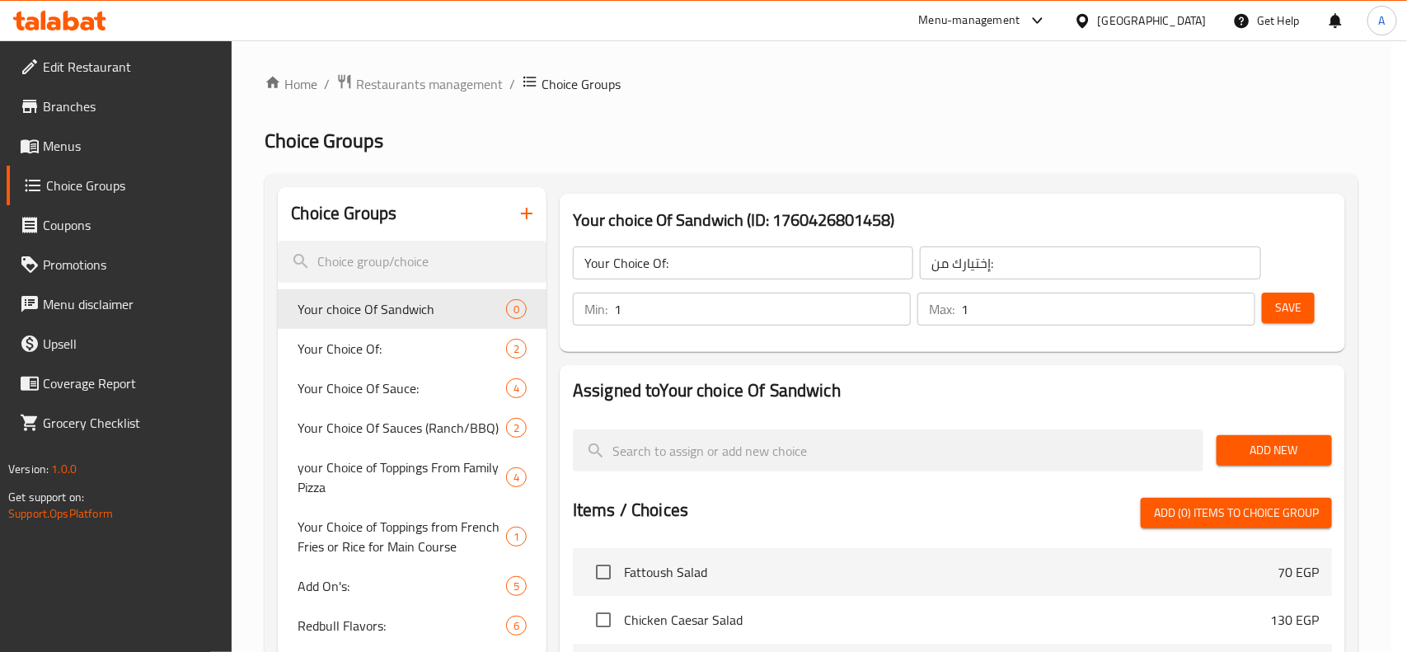
type input "Your choice Of Sandwich"
type input "إختيارك من الساندوتش"
type input "0"
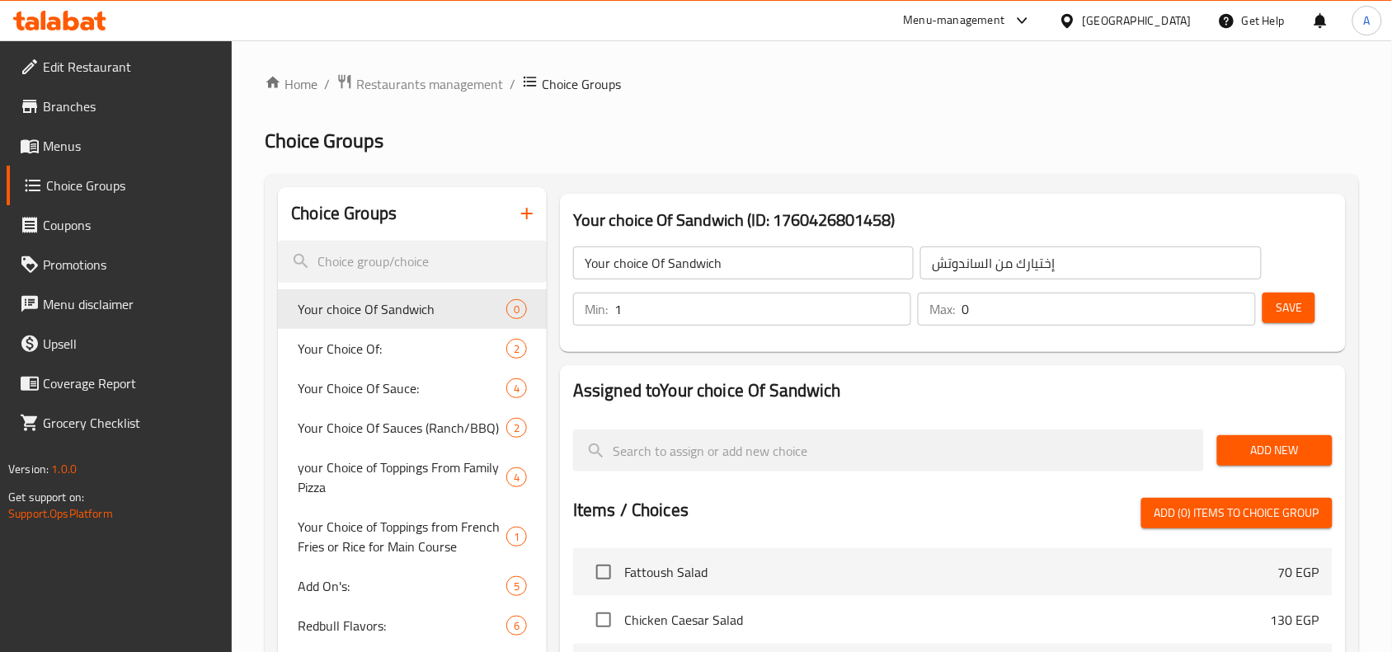
type input "1"
click at [894, 302] on input "1" at bounding box center [762, 309] width 297 height 33
type input "1"
click at [1241, 303] on input "1" at bounding box center [1108, 309] width 294 height 33
click at [1261, 441] on span "Add New" at bounding box center [1274, 450] width 89 height 21
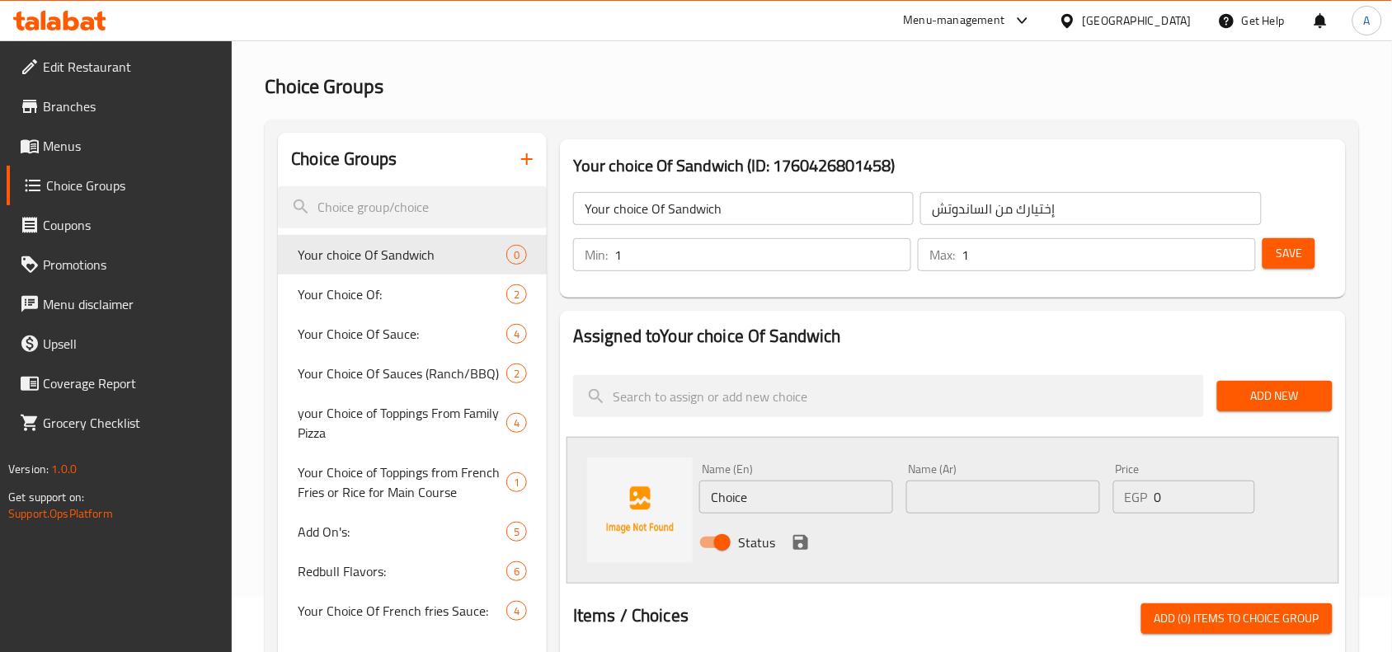
scroll to position [206, 0]
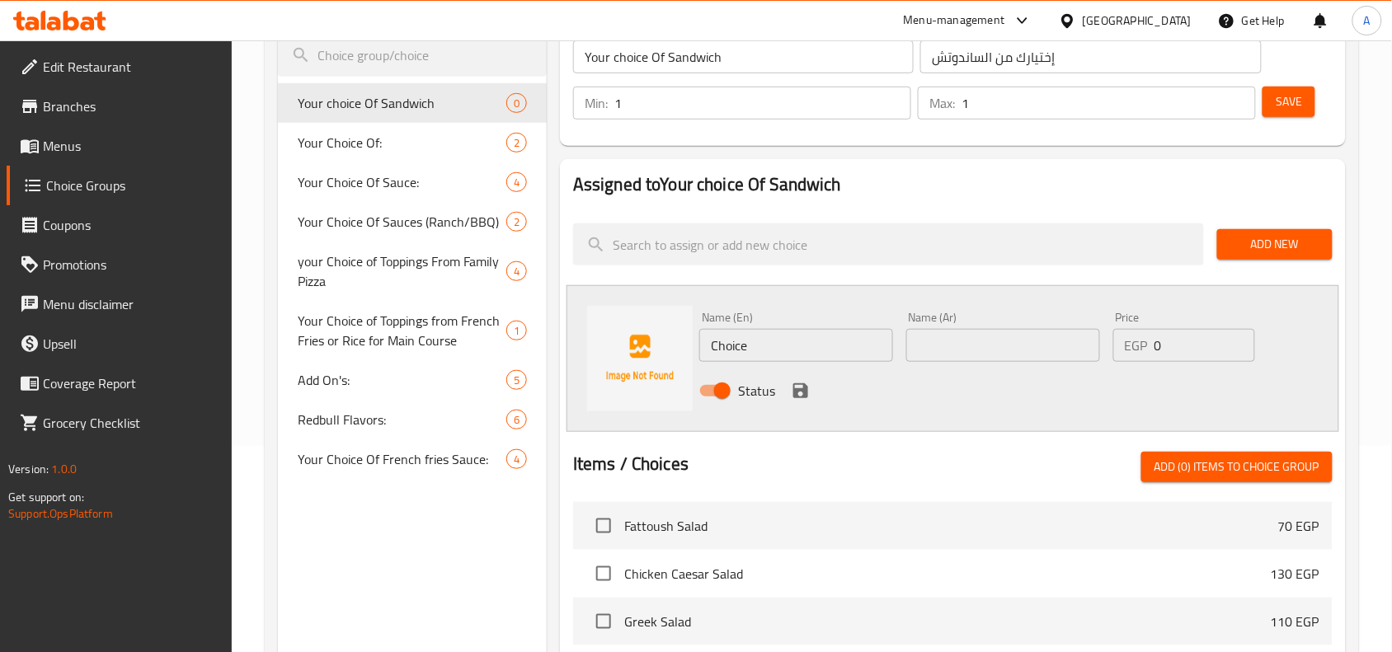
click at [768, 339] on input "Choice" at bounding box center [796, 345] width 194 height 33
paste input "Paneh Chicken Burger"
type input "Paneh Chicken Burger"
click at [974, 347] on input "text" at bounding box center [1003, 345] width 194 height 33
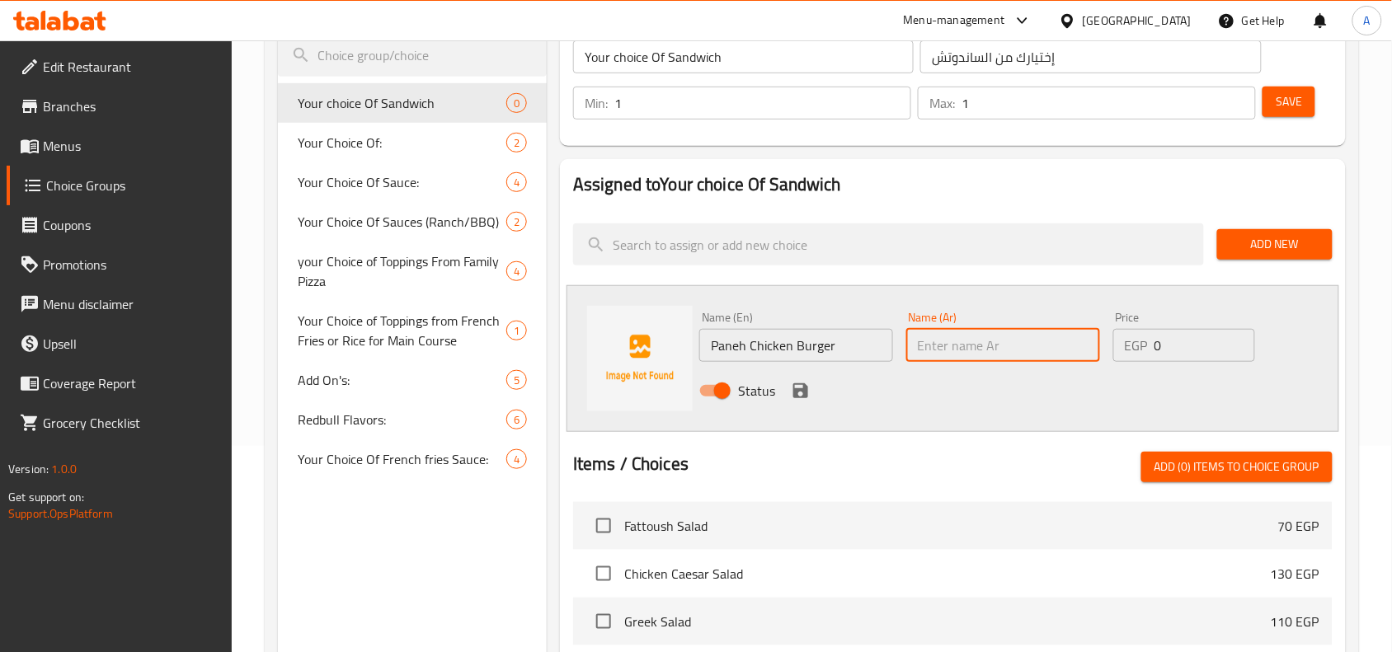
paste input "برجر دجاج بانيه"
type input "برجر دجاج بانيه"
click at [801, 396] on icon "save" at bounding box center [800, 390] width 15 height 15
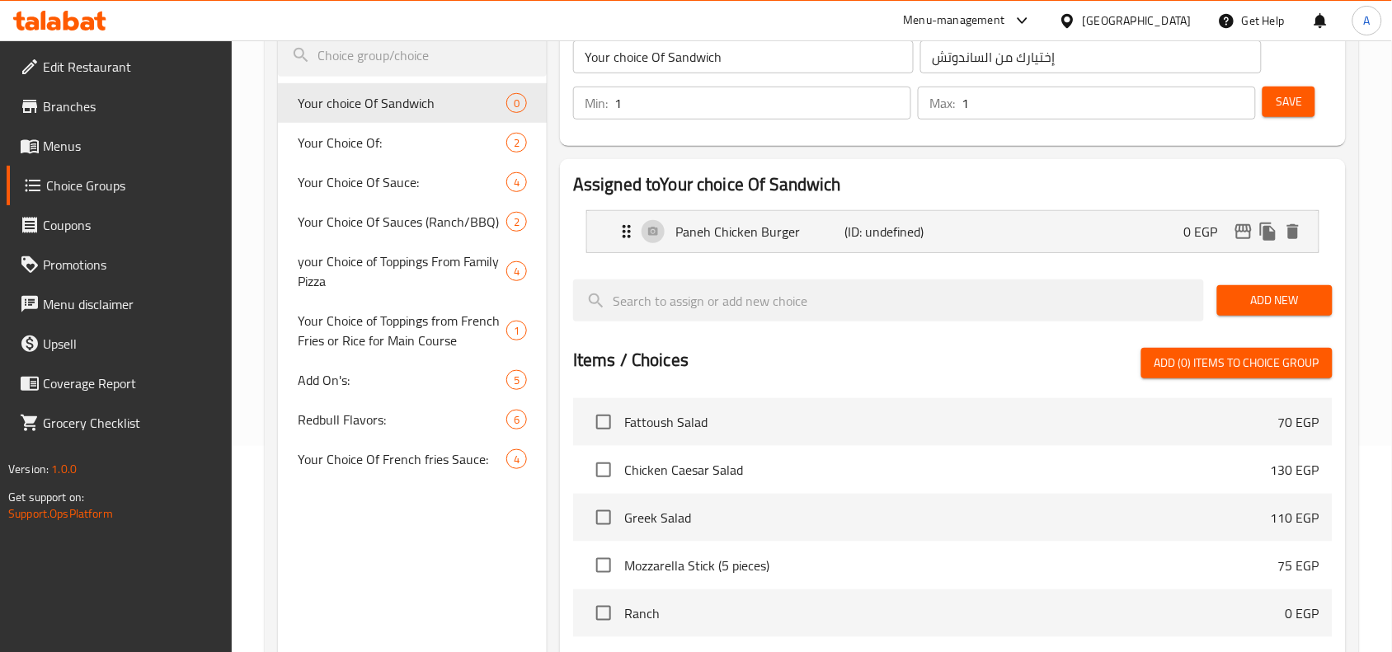
click at [1225, 303] on button "Add New" at bounding box center [1274, 300] width 115 height 31
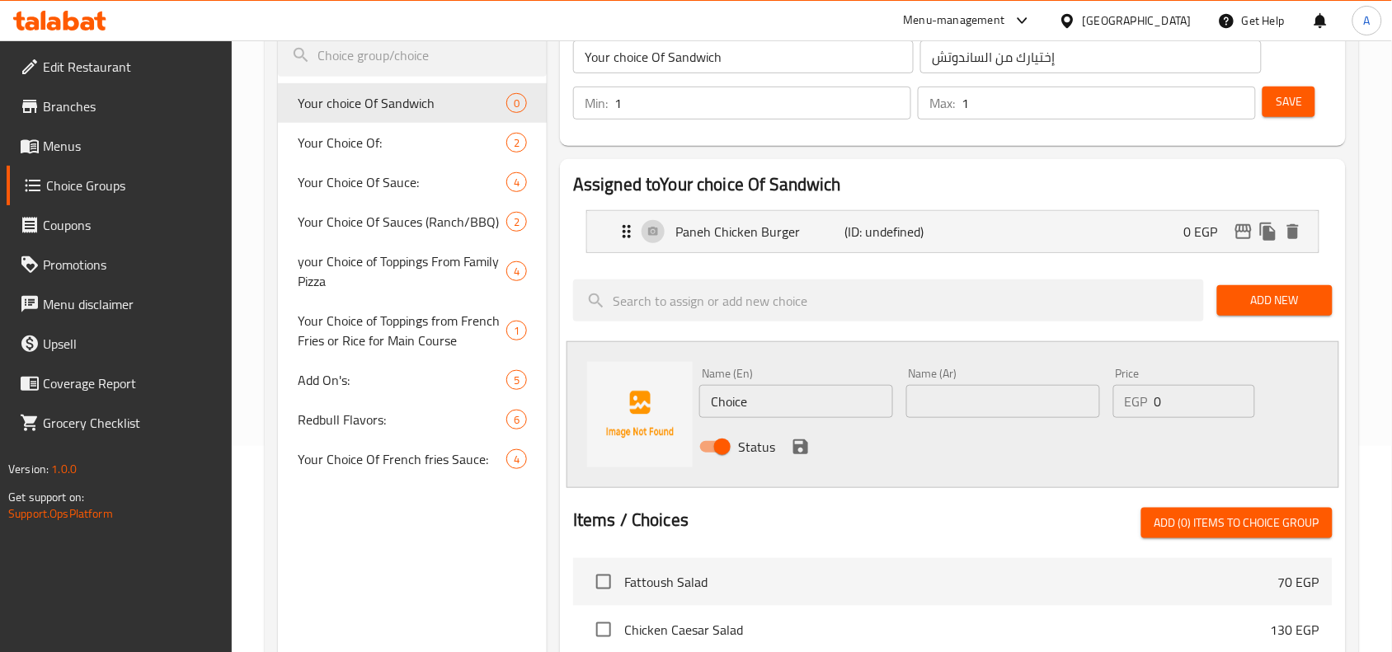
click at [815, 402] on input "Choice" at bounding box center [796, 401] width 194 height 33
paste input "Fried chicken"
type input "Fried chicken"
click at [971, 392] on input "text" at bounding box center [1003, 401] width 194 height 33
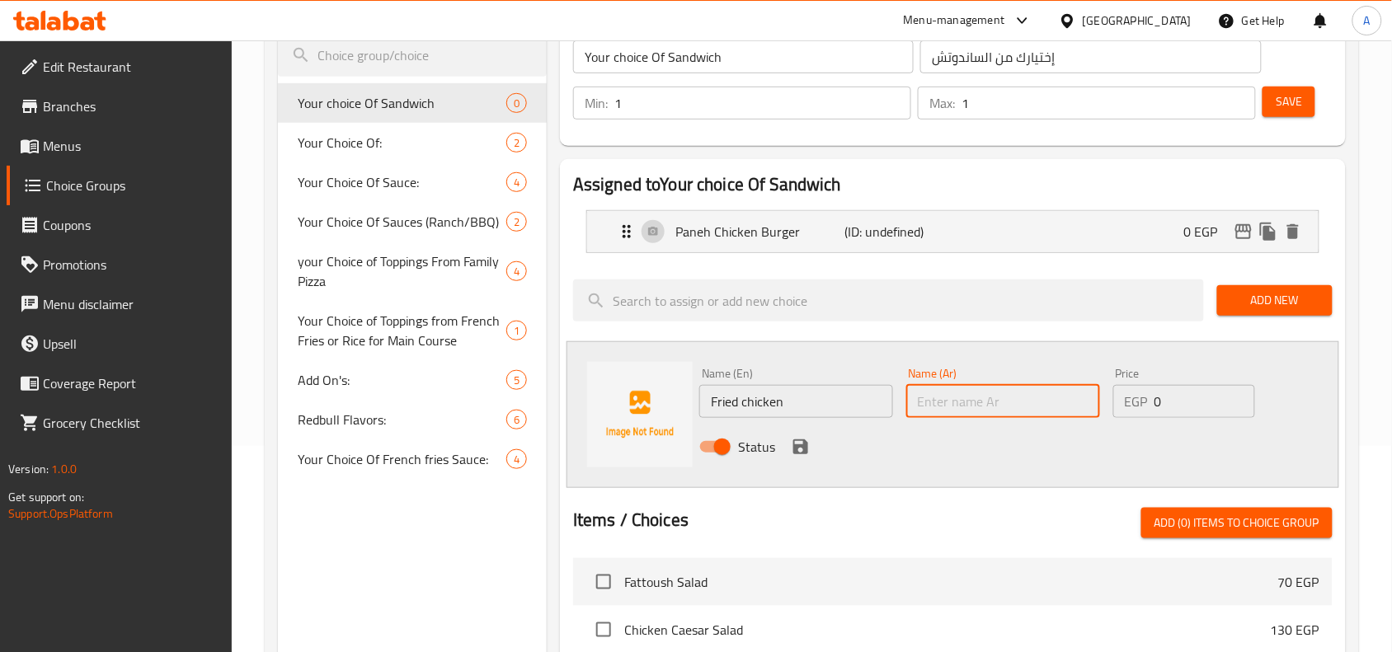
paste input "دجاج مقلي"
type input "دجاج مقلي"
click at [796, 442] on icon "save" at bounding box center [801, 447] width 20 height 20
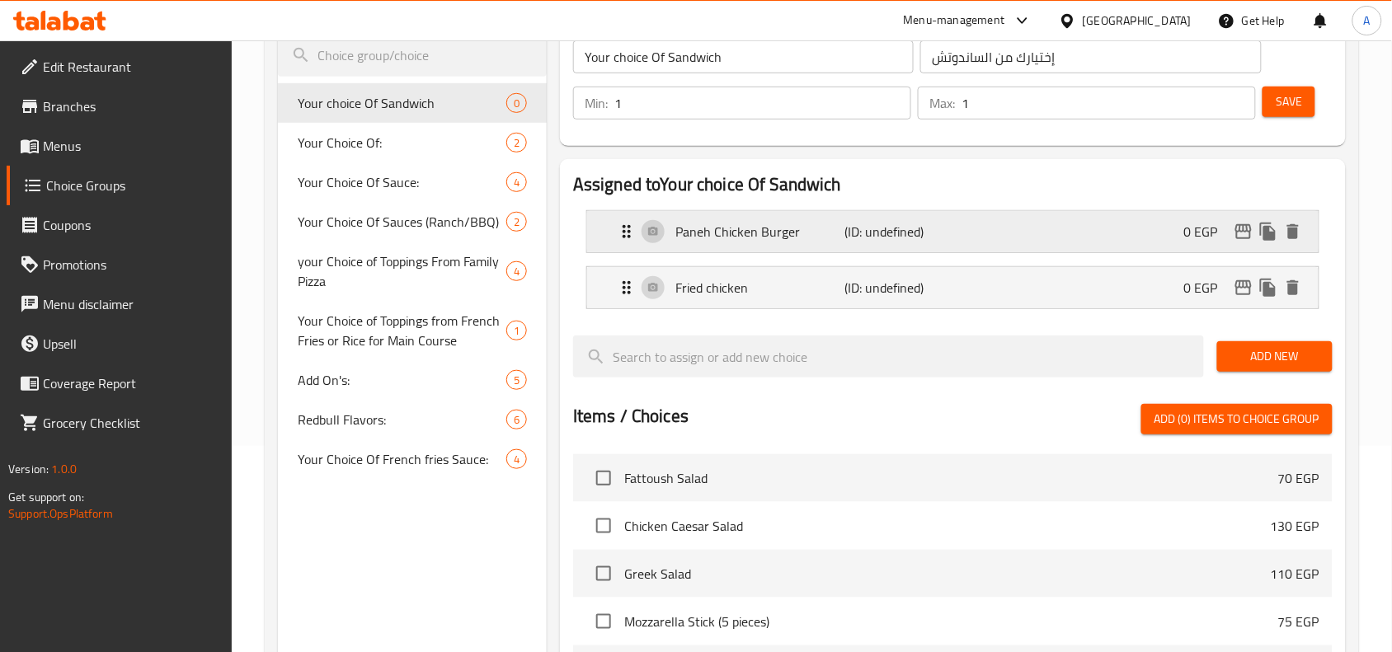
click at [786, 228] on p "Paneh Chicken Burger" at bounding box center [759, 232] width 169 height 20
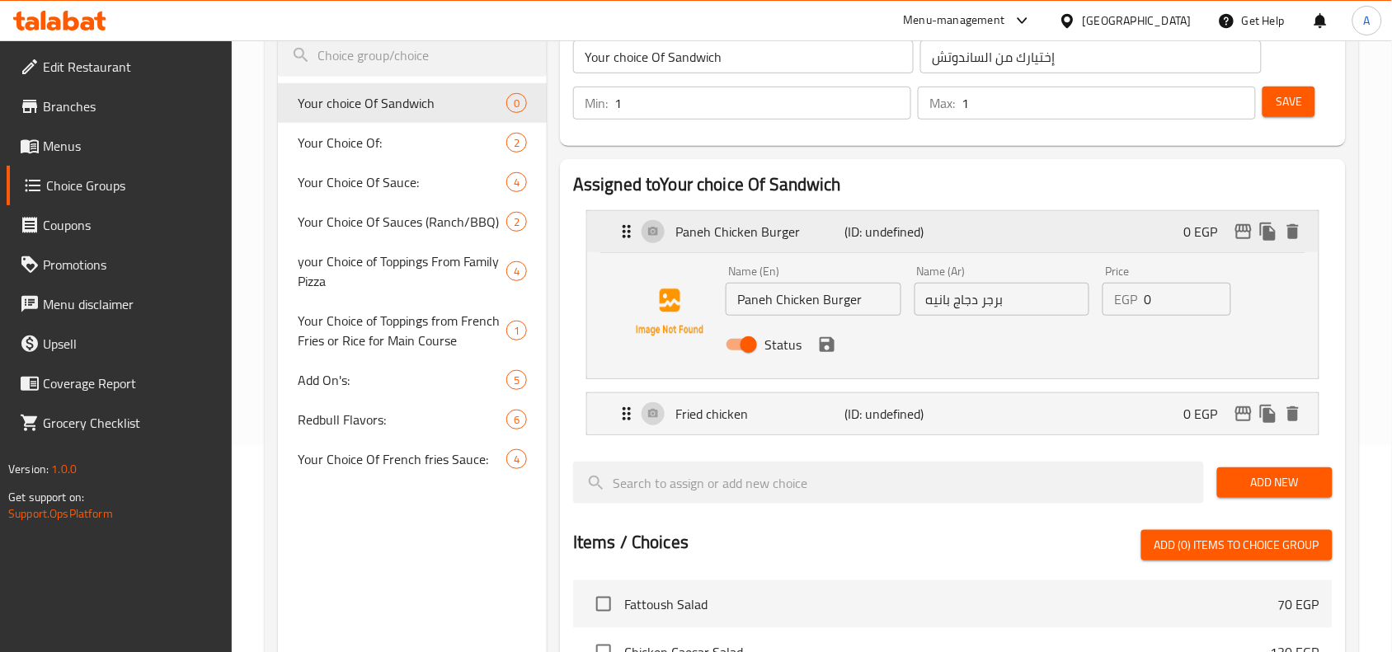
click at [786, 228] on p "Paneh Chicken Burger" at bounding box center [759, 232] width 169 height 20
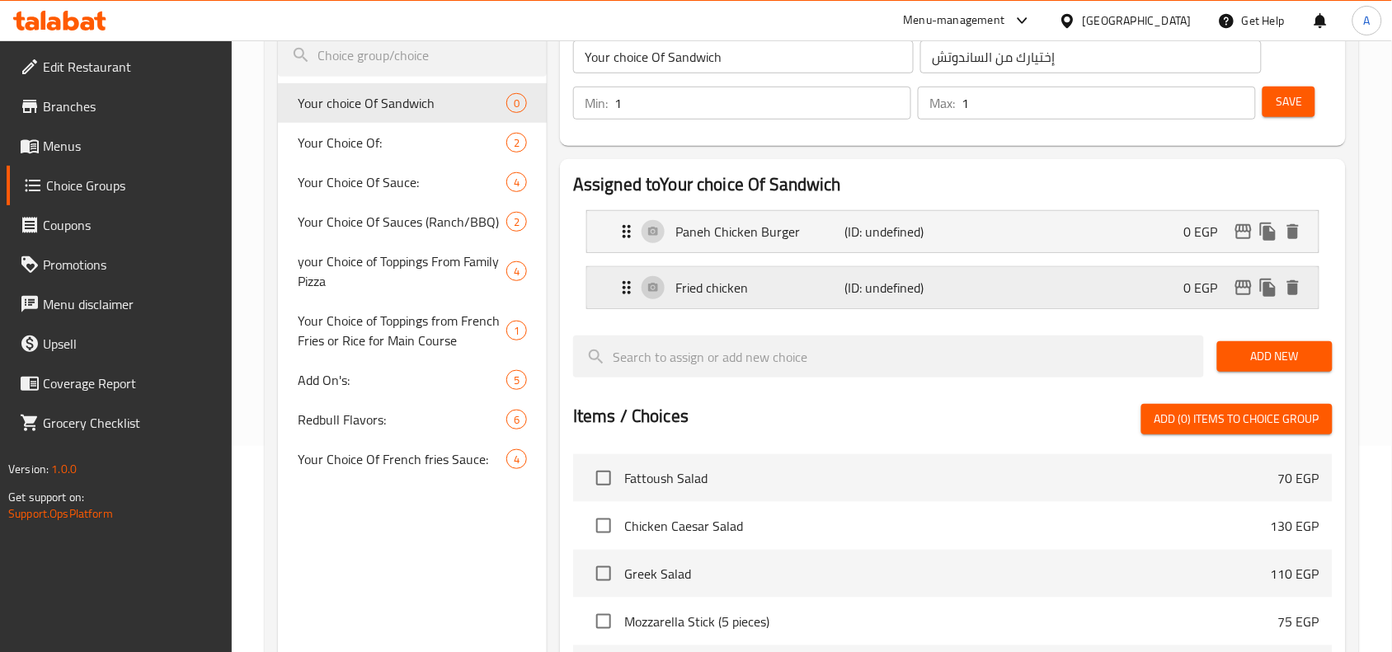
click at [768, 308] on div "Fried chicken (ID: undefined) 0 EGP" at bounding box center [958, 287] width 682 height 41
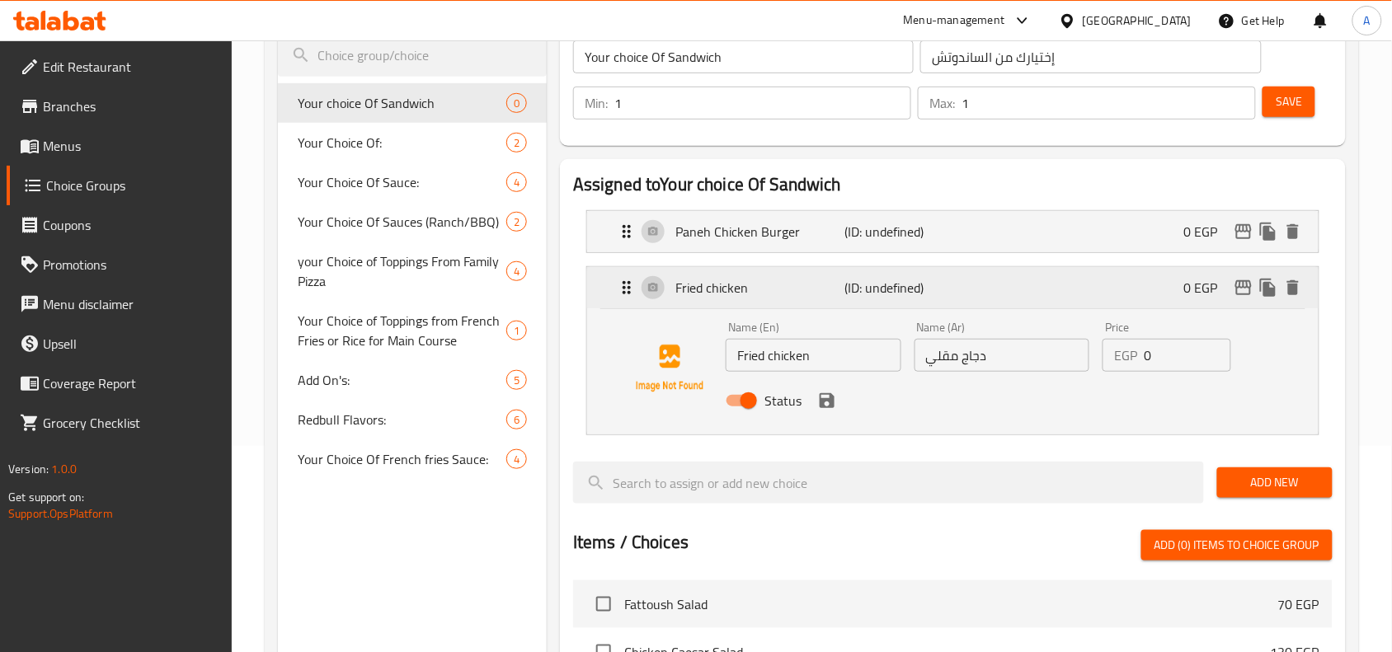
click at [768, 308] on div "Fried chicken (ID: undefined) 0 EGP" at bounding box center [958, 287] width 682 height 41
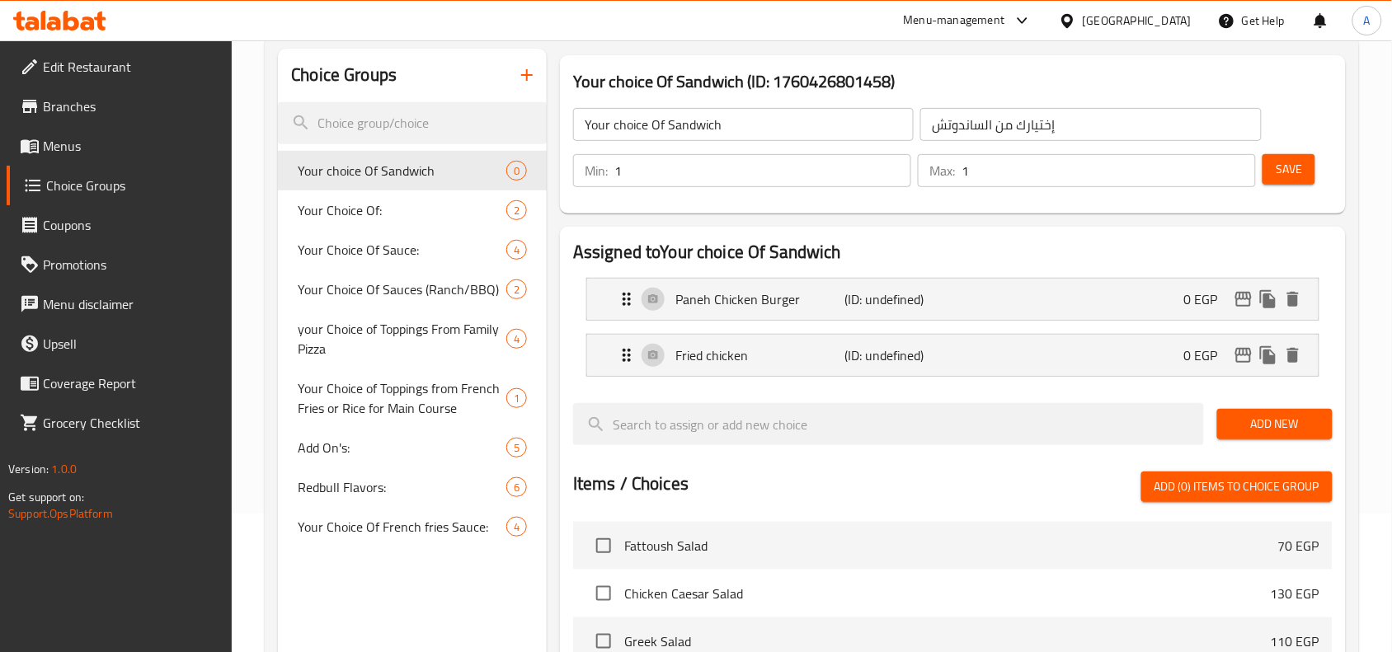
scroll to position [103, 0]
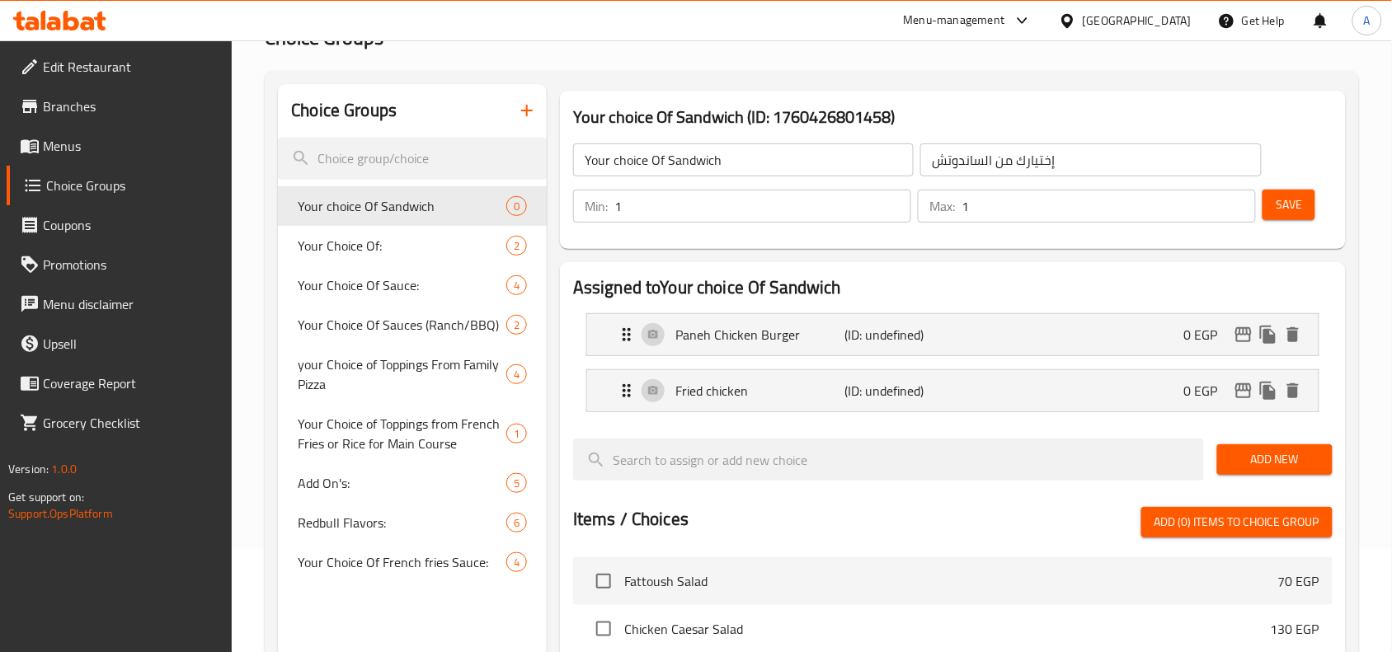
click at [1311, 204] on button "Save" at bounding box center [1288, 205] width 53 height 31
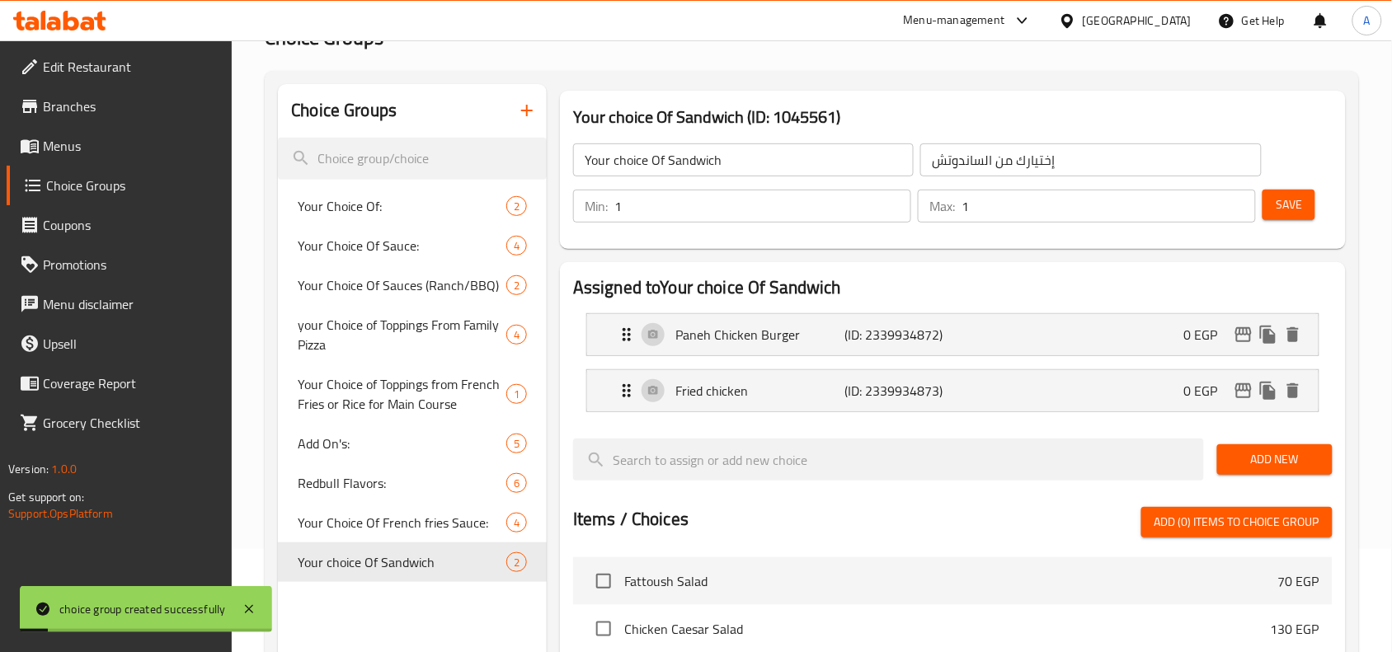
click at [777, 174] on input "Your choice Of Sandwich" at bounding box center [743, 159] width 340 height 33
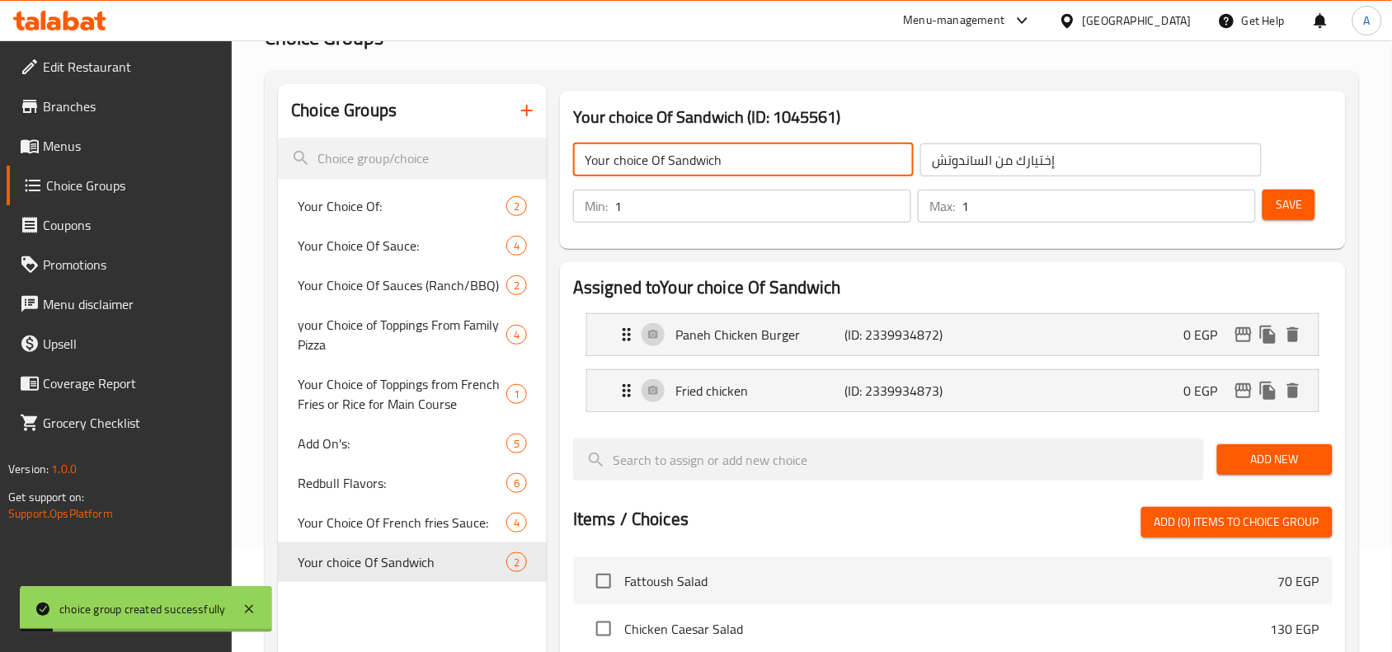
click at [777, 174] on input "Your choice Of Sandwich" at bounding box center [743, 159] width 340 height 33
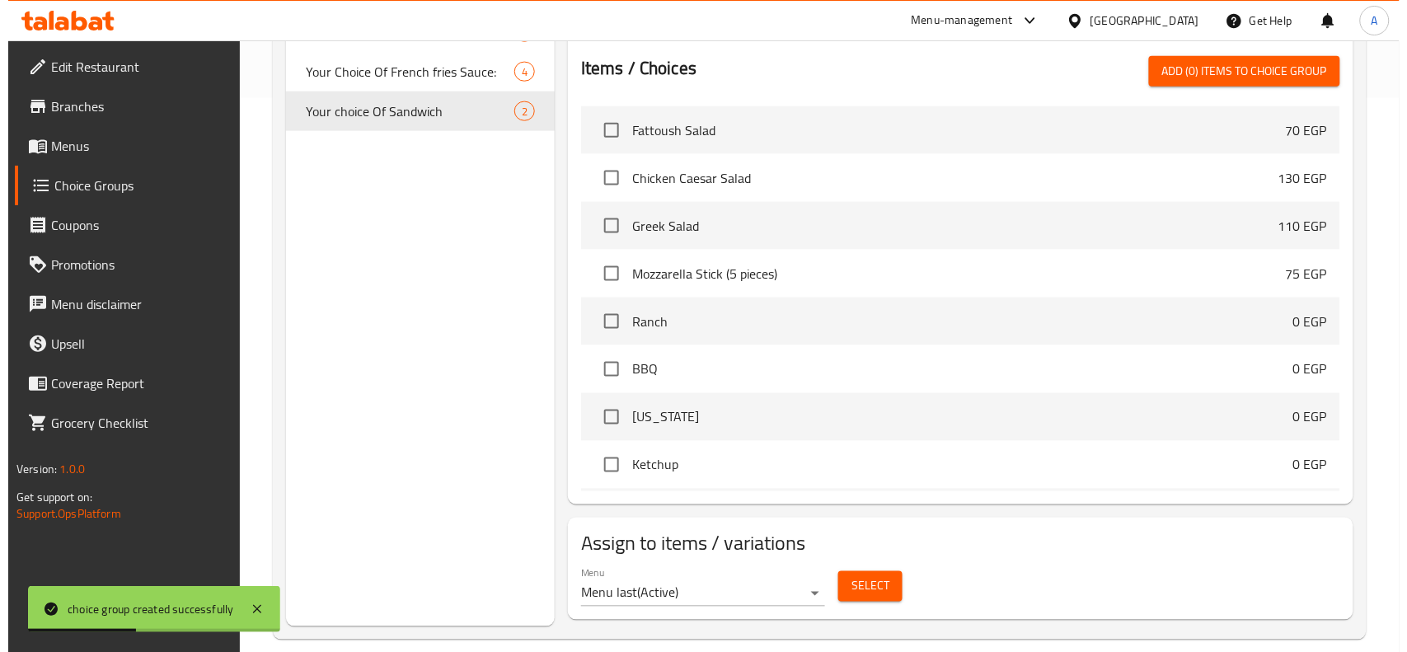
scroll to position [575, 0]
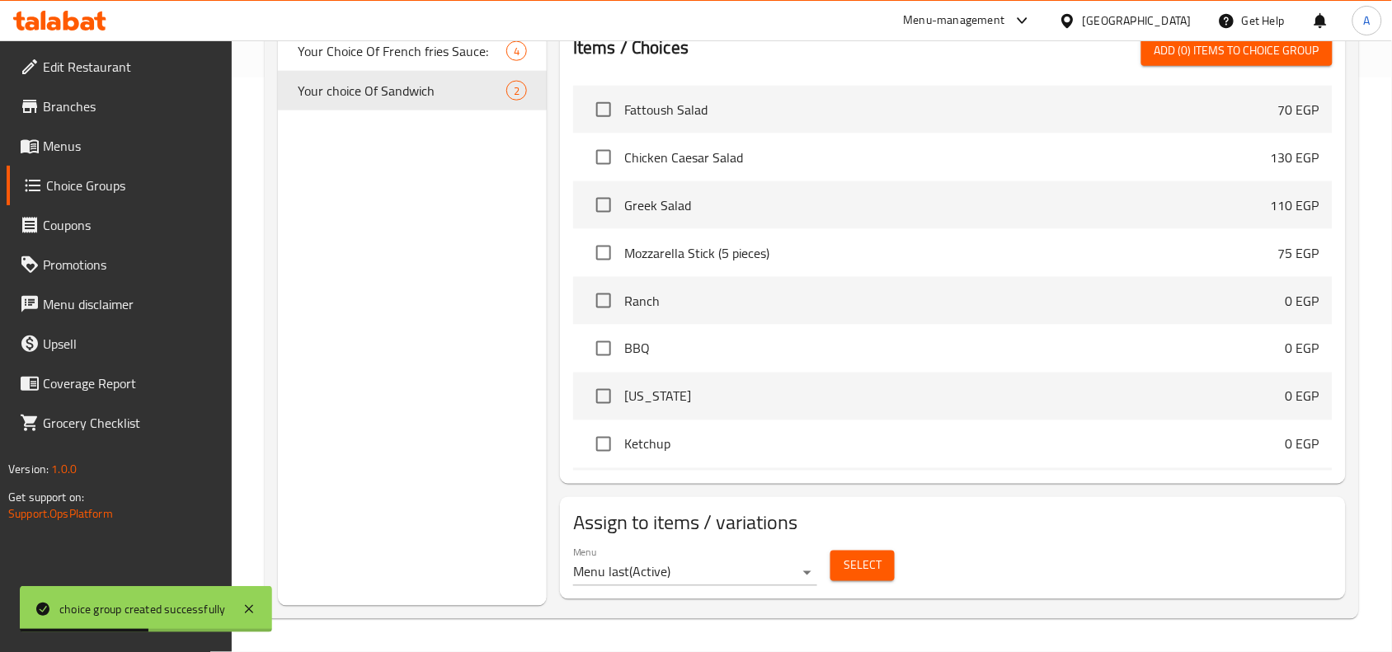
click at [851, 561] on span "Select" at bounding box center [862, 566] width 38 height 21
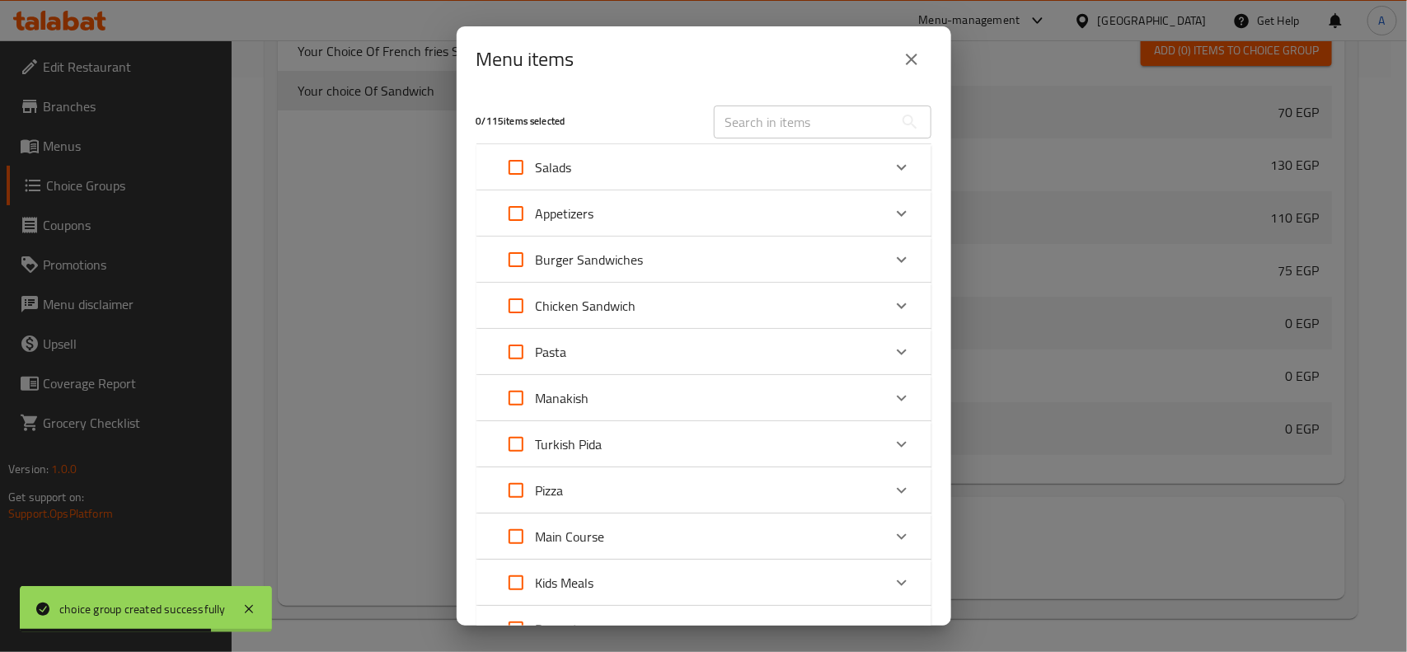
click at [687, 302] on div "Chicken Sandwich" at bounding box center [689, 306] width 386 height 40
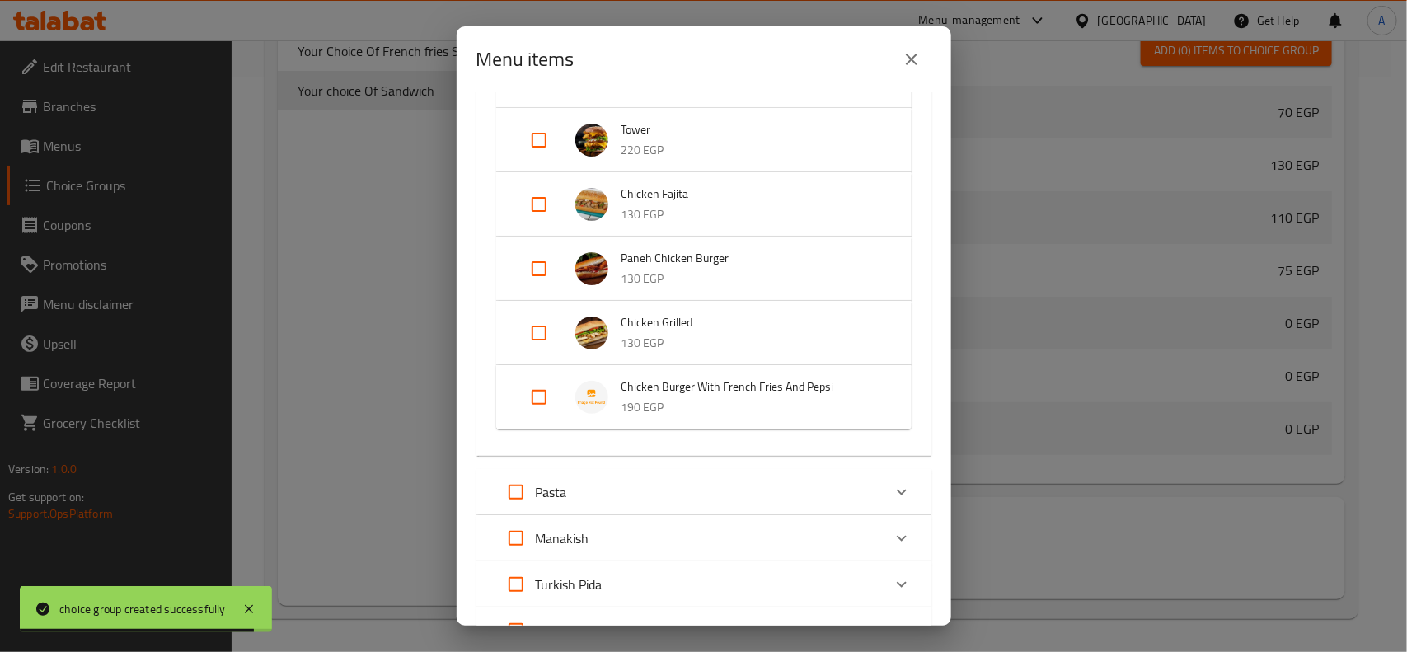
scroll to position [515, 0]
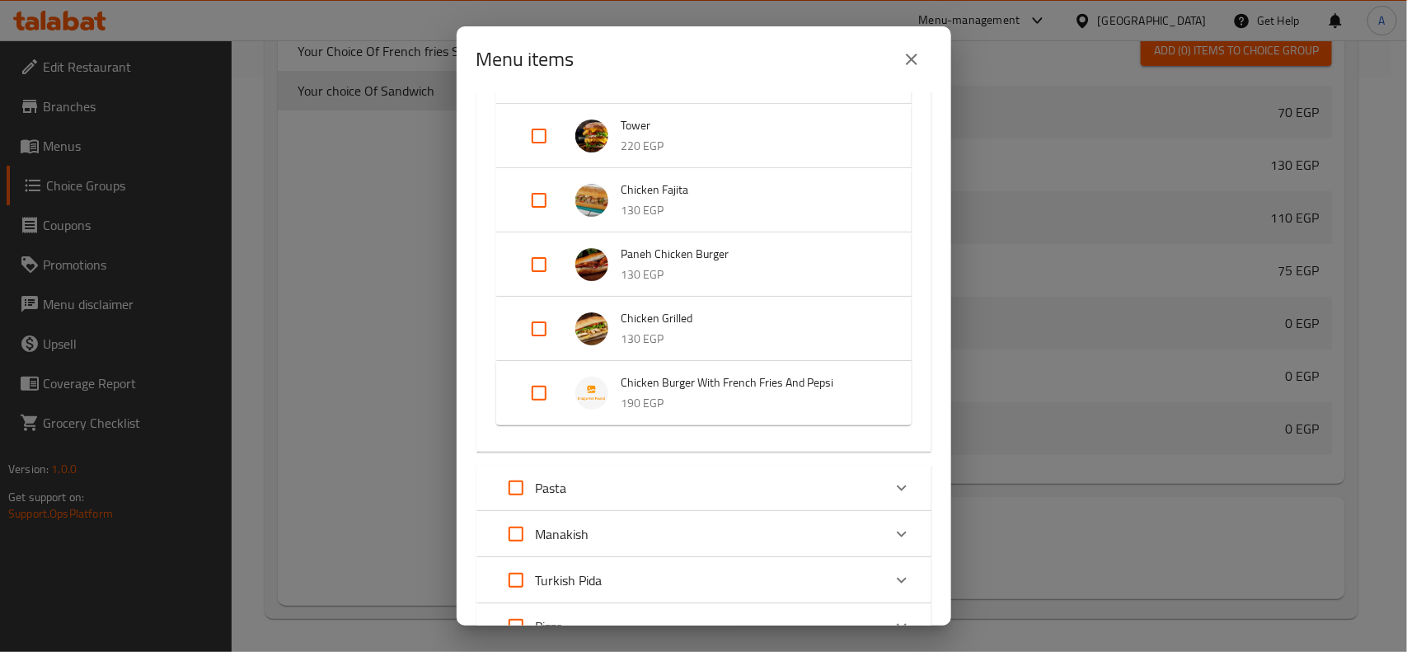
click at [533, 401] on input "Expand" at bounding box center [539, 393] width 40 height 40
checkbox input "true"
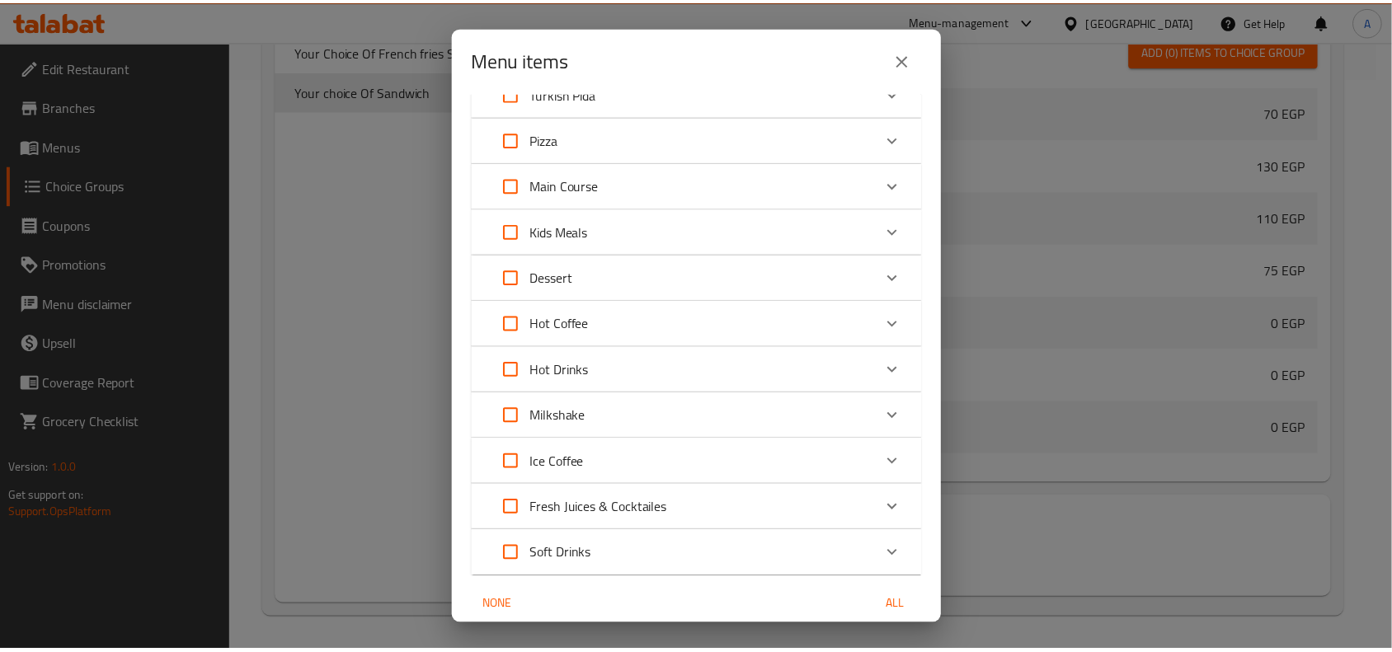
scroll to position [1081, 0]
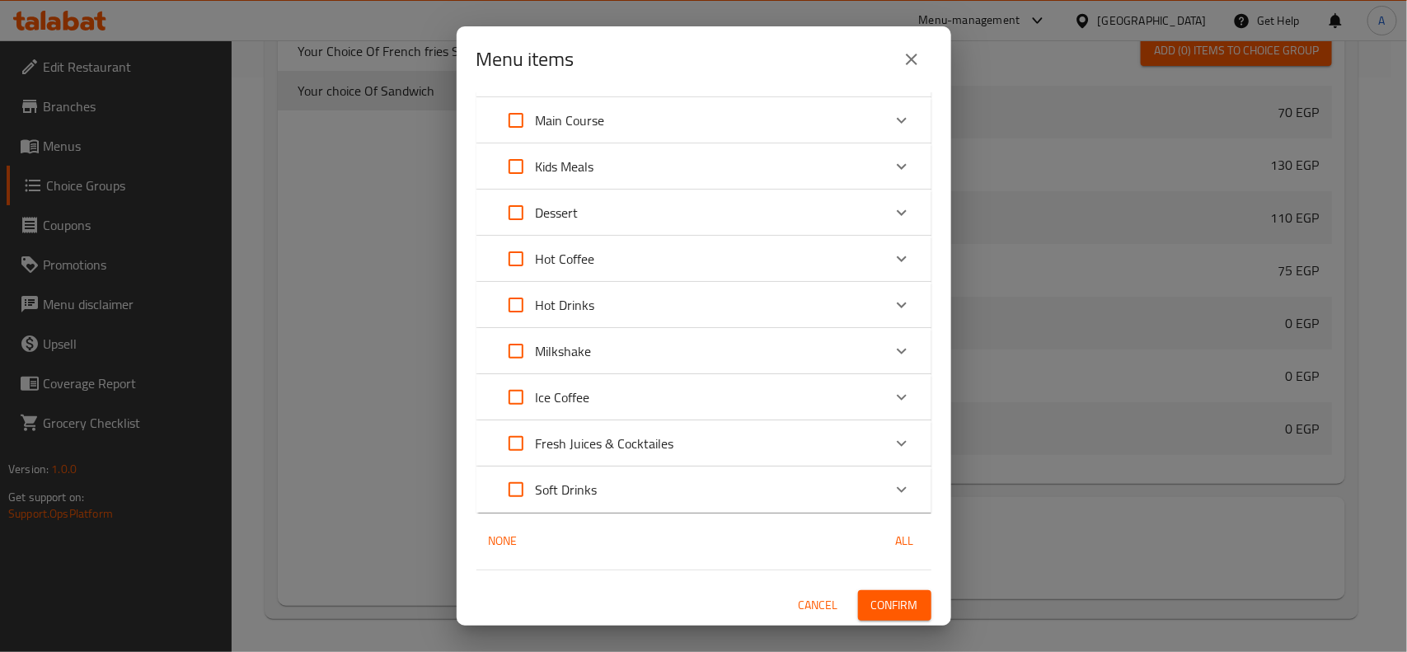
click at [882, 599] on span "Confirm" at bounding box center [894, 605] width 47 height 21
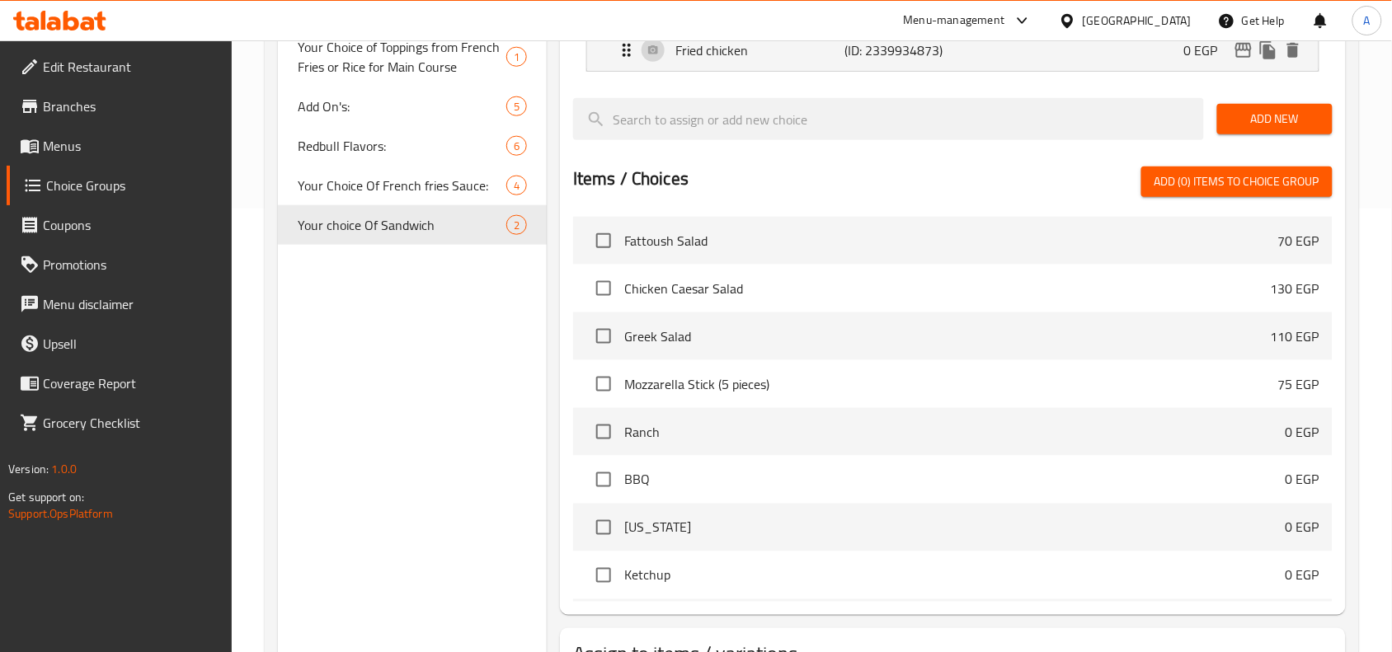
scroll to position [369, 0]
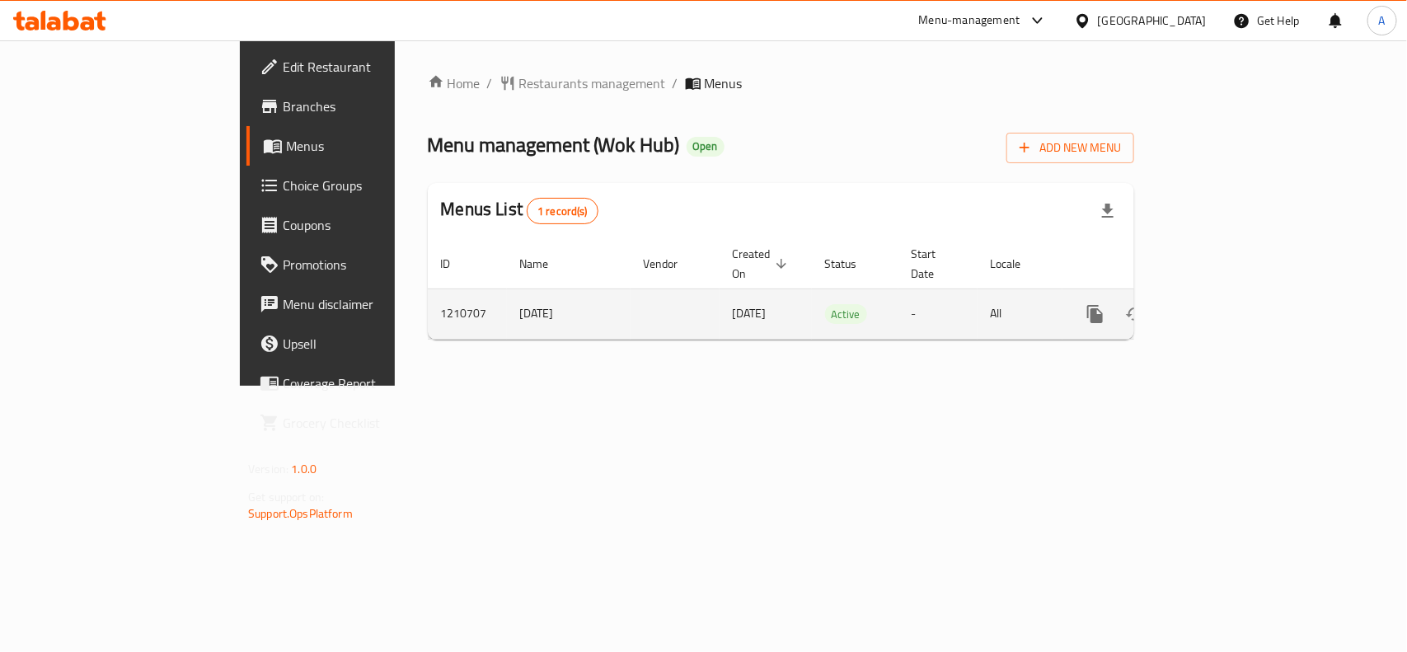
click at [1224, 304] on icon "enhanced table" at bounding box center [1214, 314] width 20 height 20
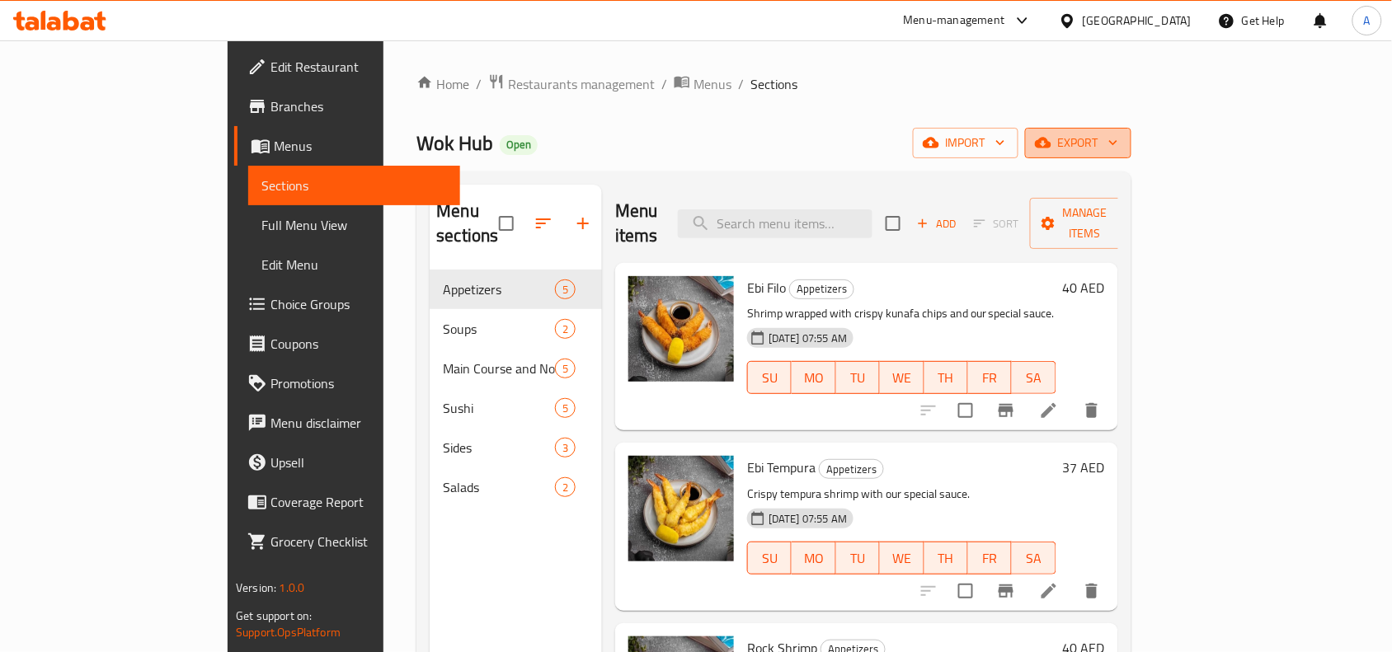
click at [1118, 134] on span "export" at bounding box center [1078, 143] width 80 height 21
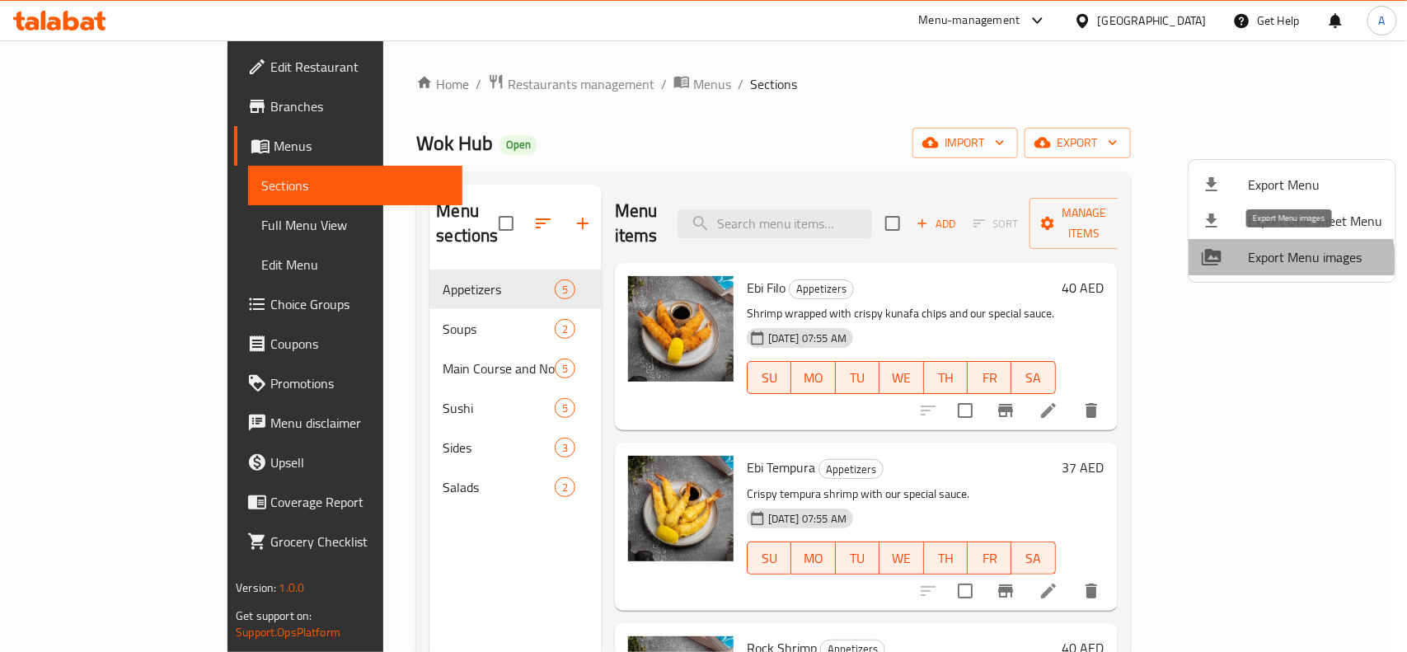
click at [1279, 260] on span "Export Menu images" at bounding box center [1315, 257] width 134 height 20
click at [834, 103] on div at bounding box center [703, 326] width 1407 height 652
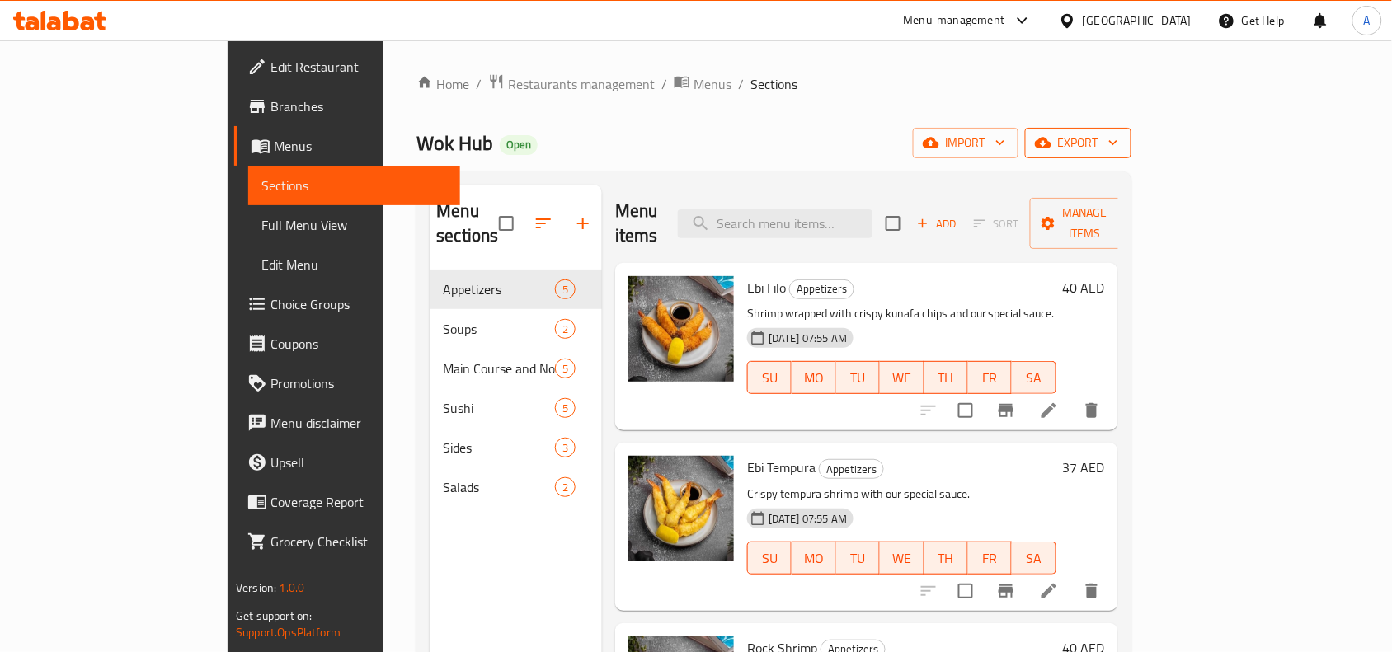
click at [1118, 145] on span "export" at bounding box center [1078, 143] width 80 height 21
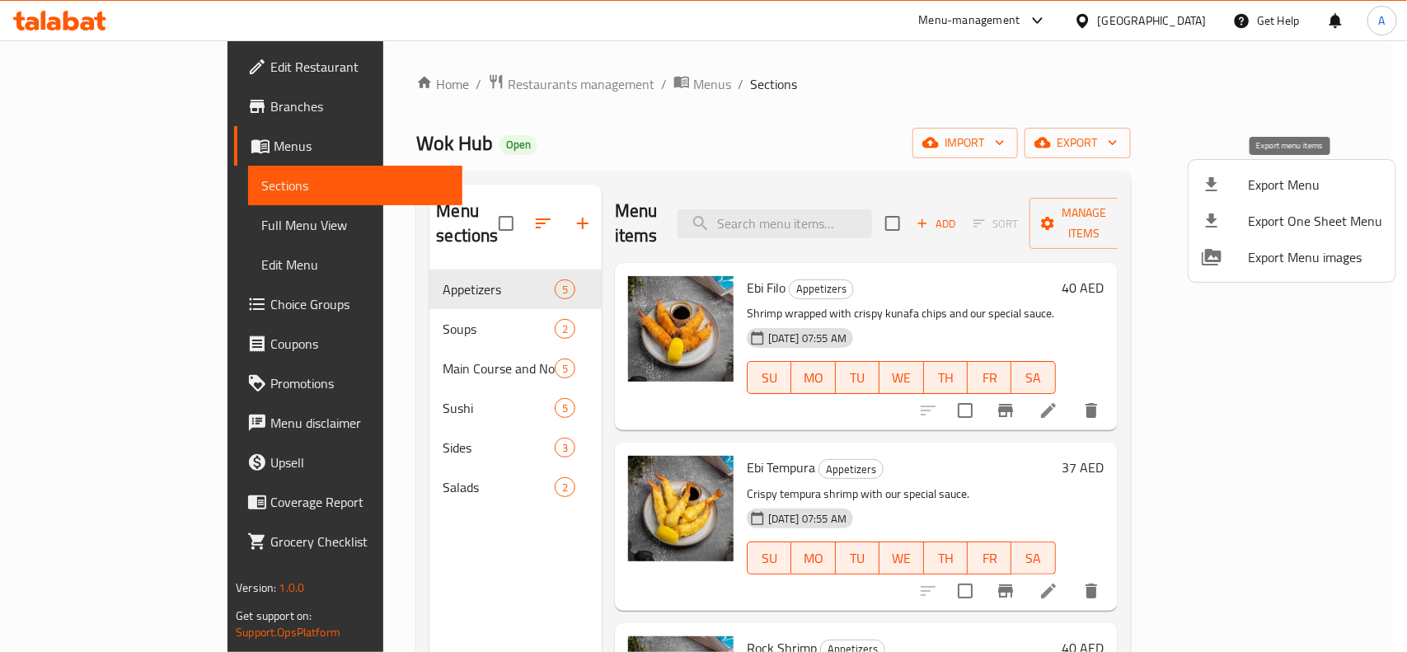
click at [1274, 182] on span "Export Menu" at bounding box center [1315, 185] width 134 height 20
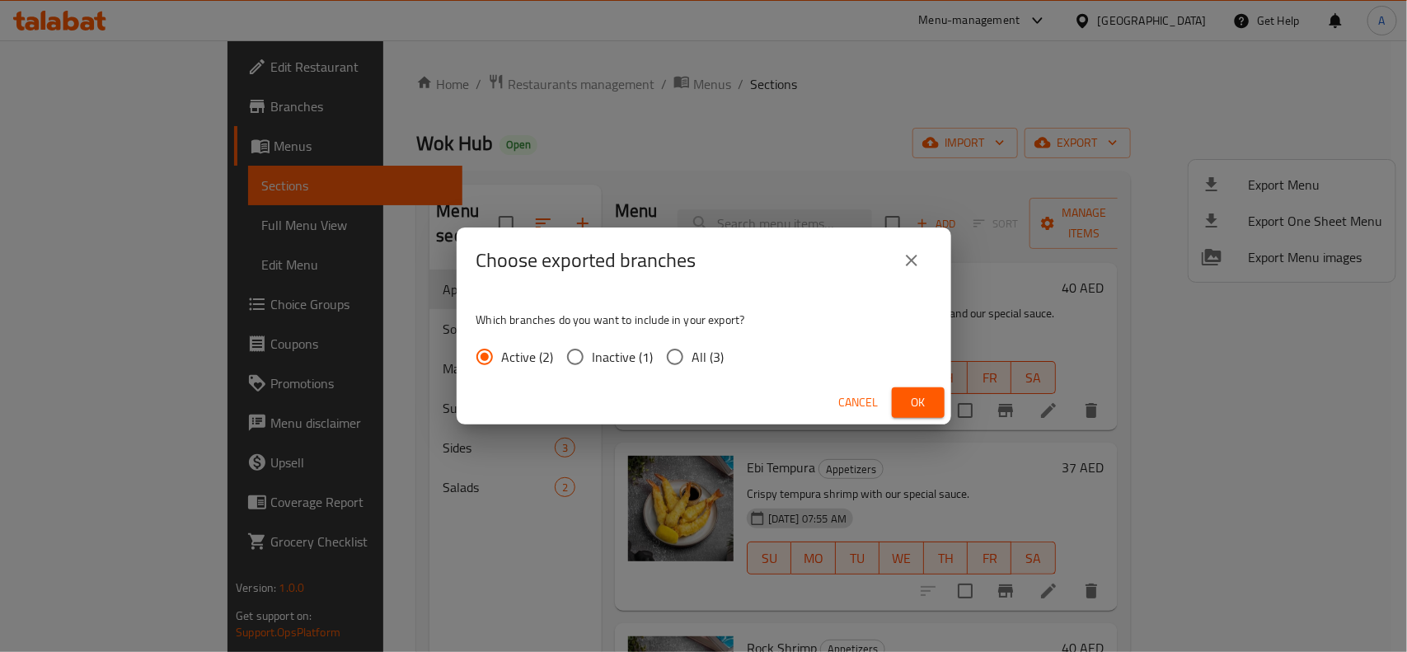
click at [674, 355] on input "All (3)" at bounding box center [675, 357] width 35 height 35
radio input "true"
click at [907, 396] on span "Ok" at bounding box center [918, 402] width 26 height 21
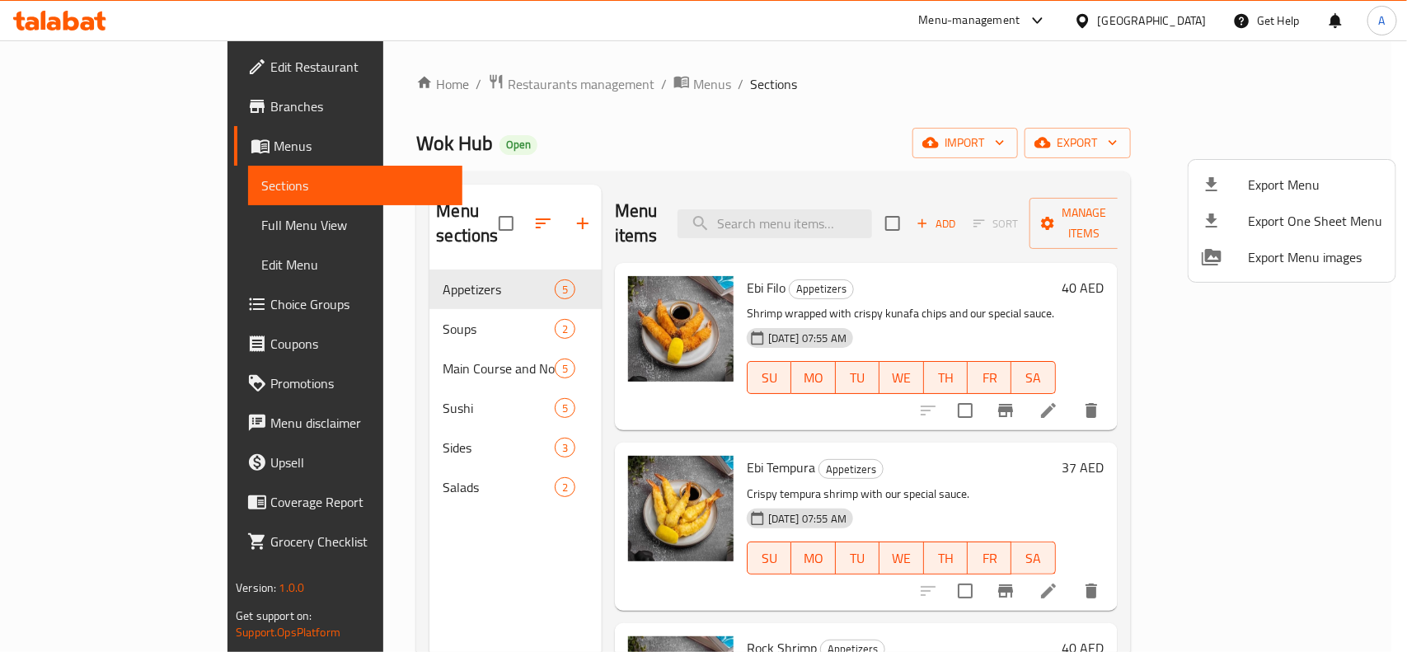
click at [944, 150] on div at bounding box center [703, 326] width 1407 height 652
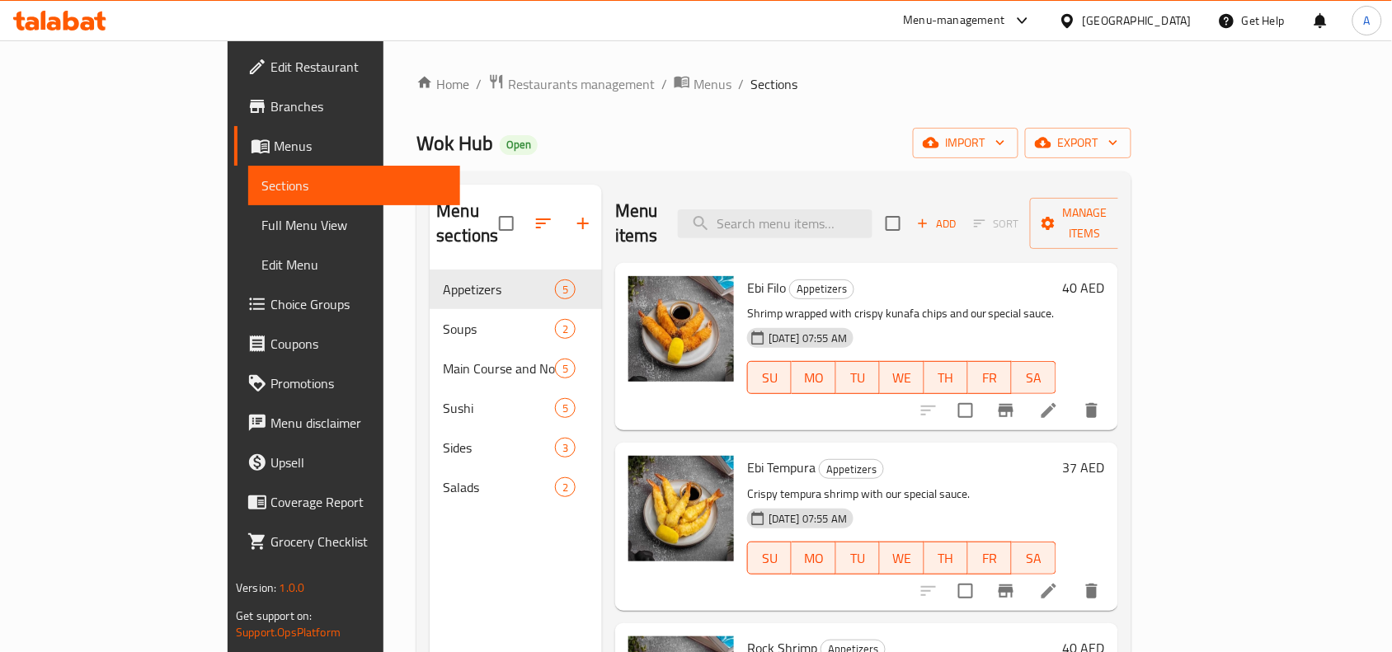
click at [270, 305] on span "Choice Groups" at bounding box center [358, 304] width 176 height 20
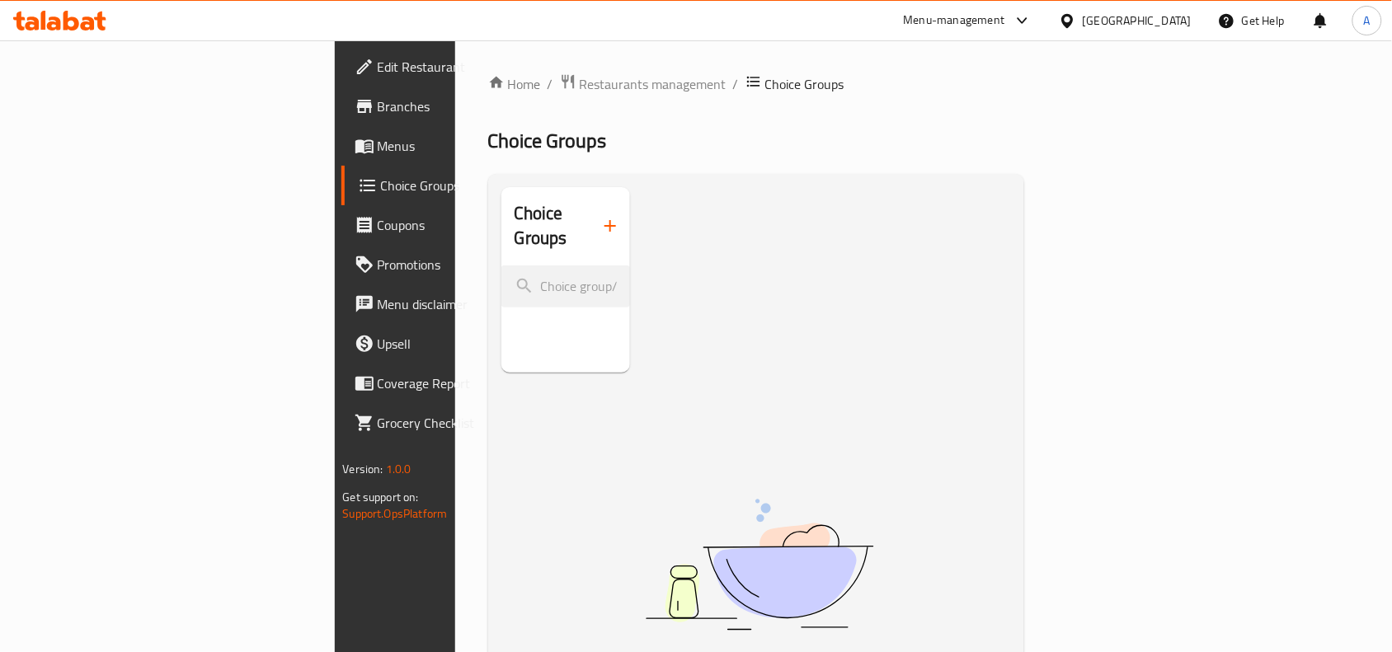
click at [378, 145] on span "Menus" at bounding box center [466, 146] width 176 height 20
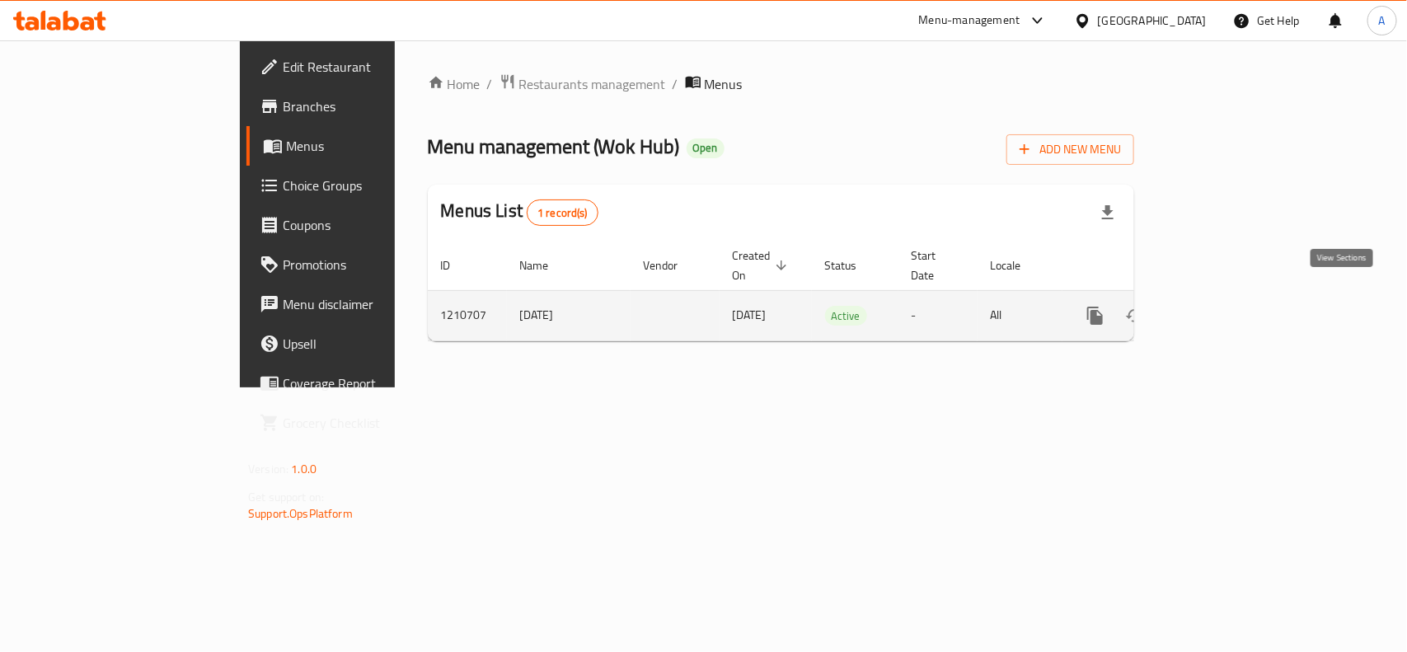
click at [1234, 305] on link "enhanced table" at bounding box center [1215, 316] width 40 height 40
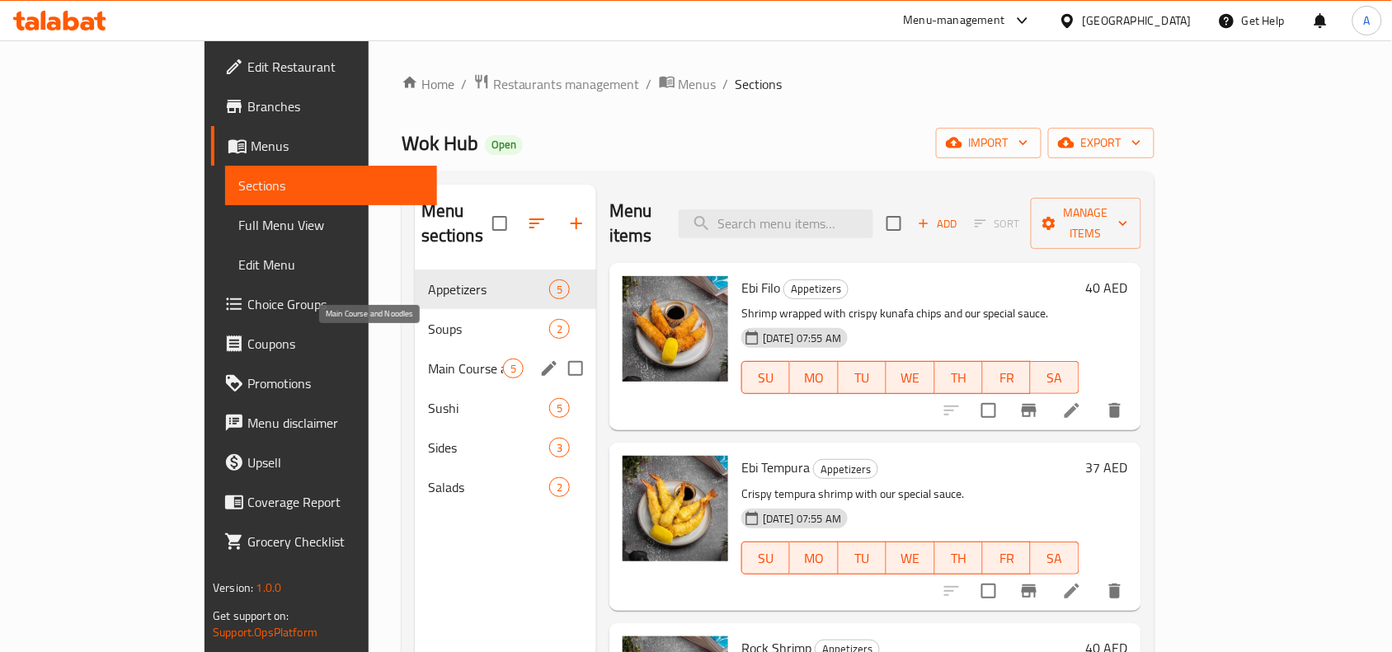
click at [415, 315] on div "Soups 2" at bounding box center [505, 329] width 181 height 40
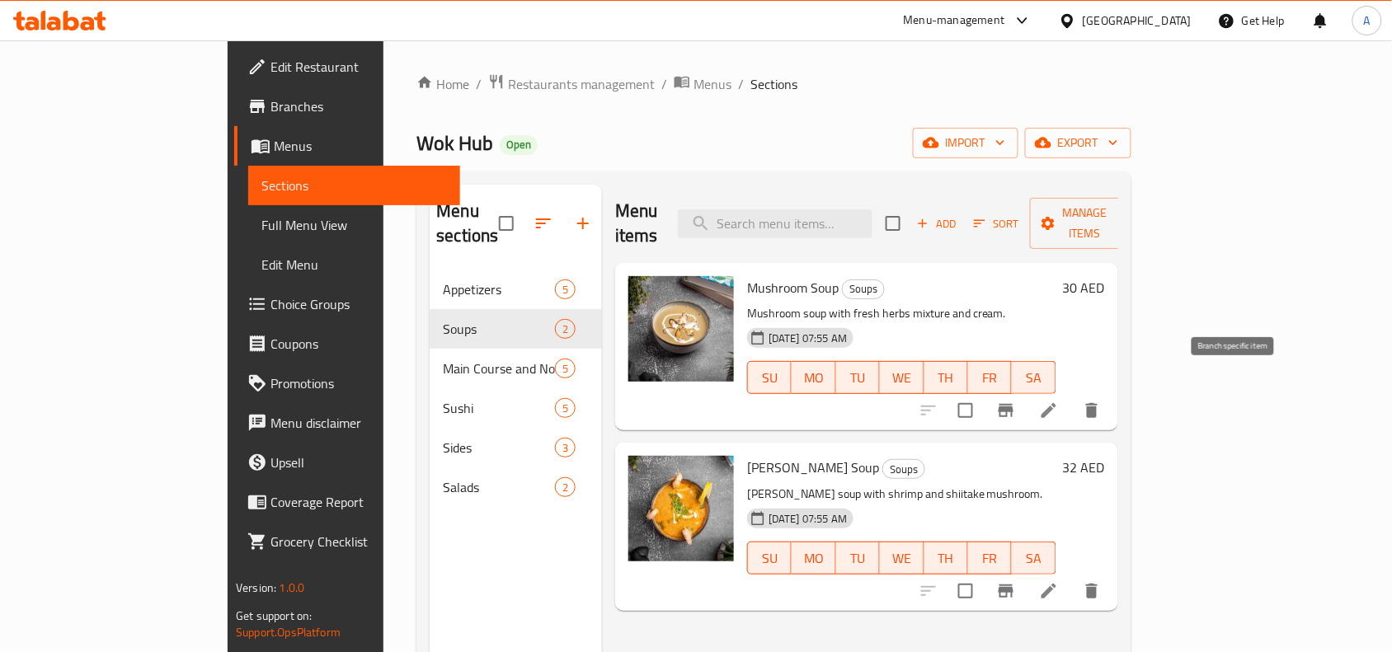
click at [1016, 401] on icon "Branch-specific-item" at bounding box center [1006, 411] width 20 height 20
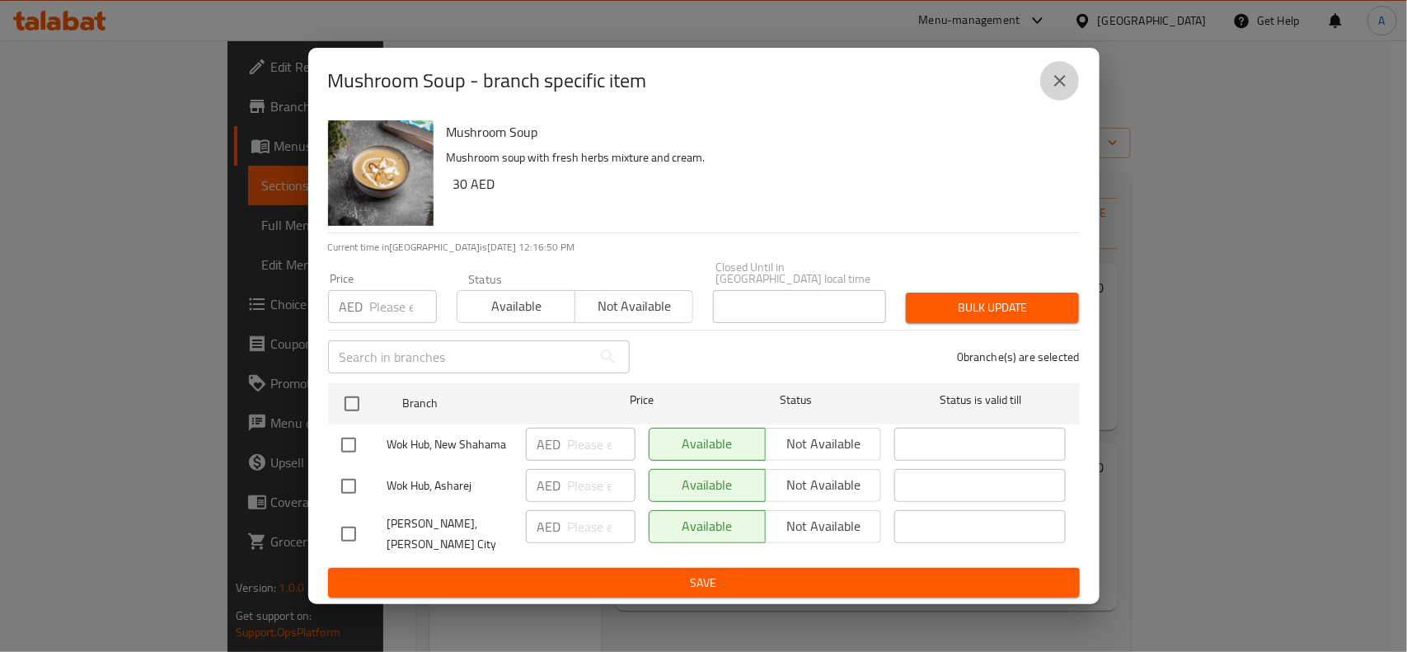
click at [1054, 82] on icon "close" at bounding box center [1060, 81] width 20 height 20
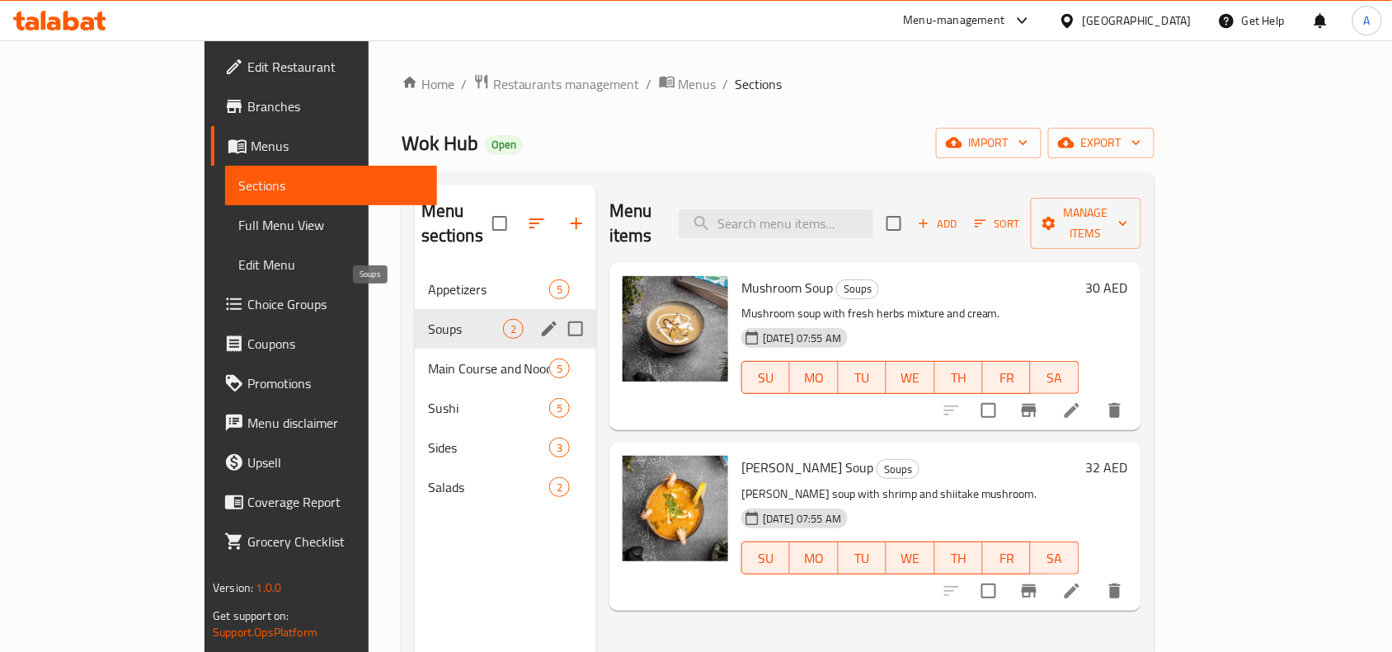
click at [418, 278] on div "Appetizers 5" at bounding box center [505, 290] width 181 height 40
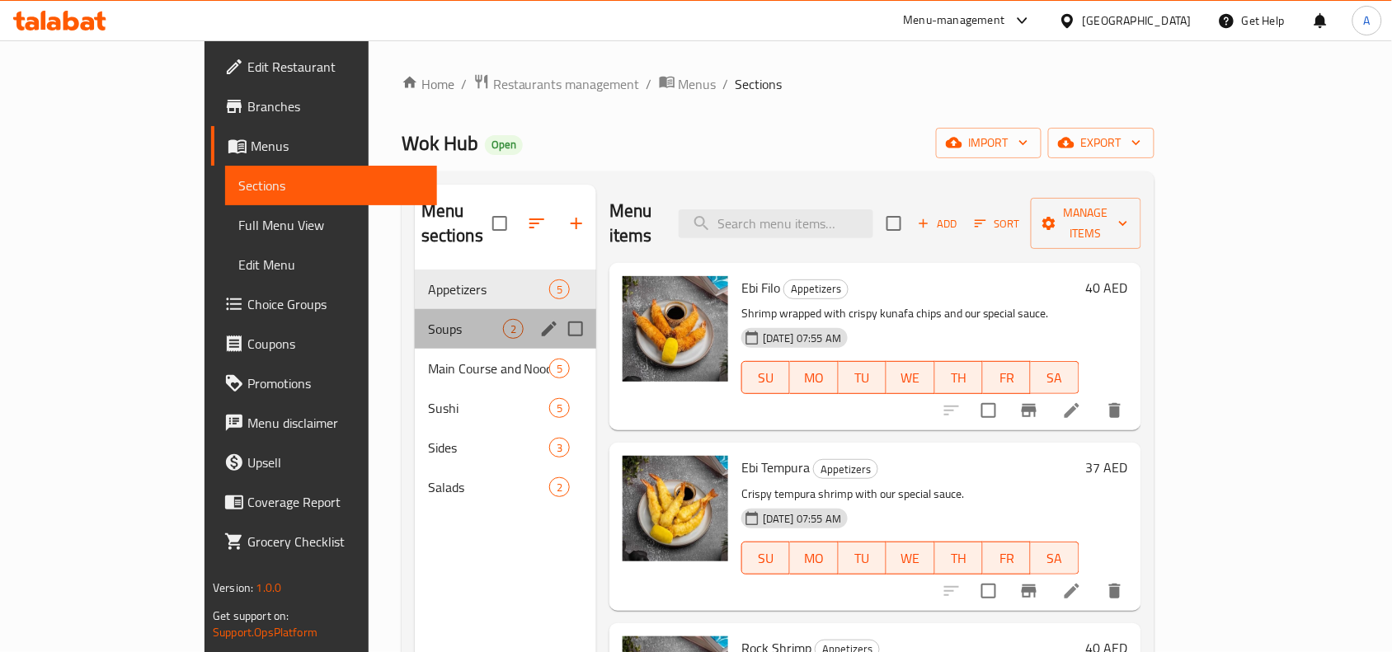
click at [421, 309] on div "Soups 2" at bounding box center [505, 329] width 181 height 40
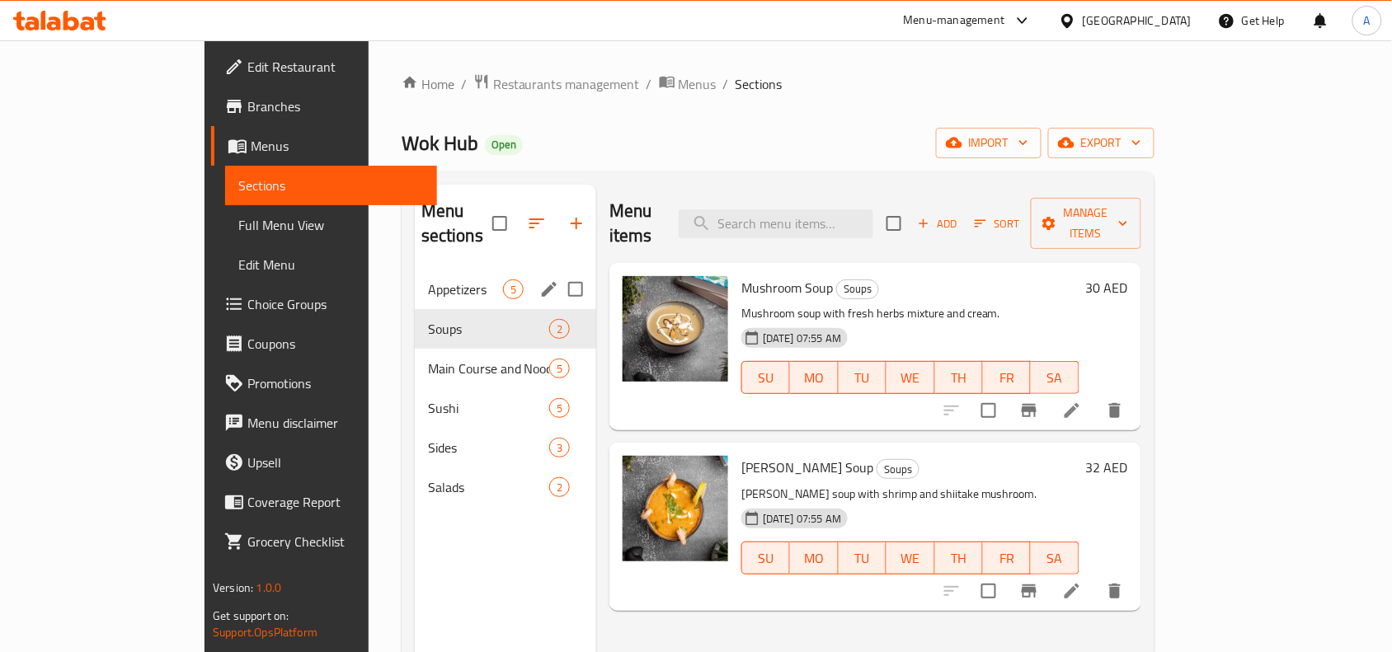
click at [439, 279] on span "Appetizers" at bounding box center [465, 289] width 75 height 20
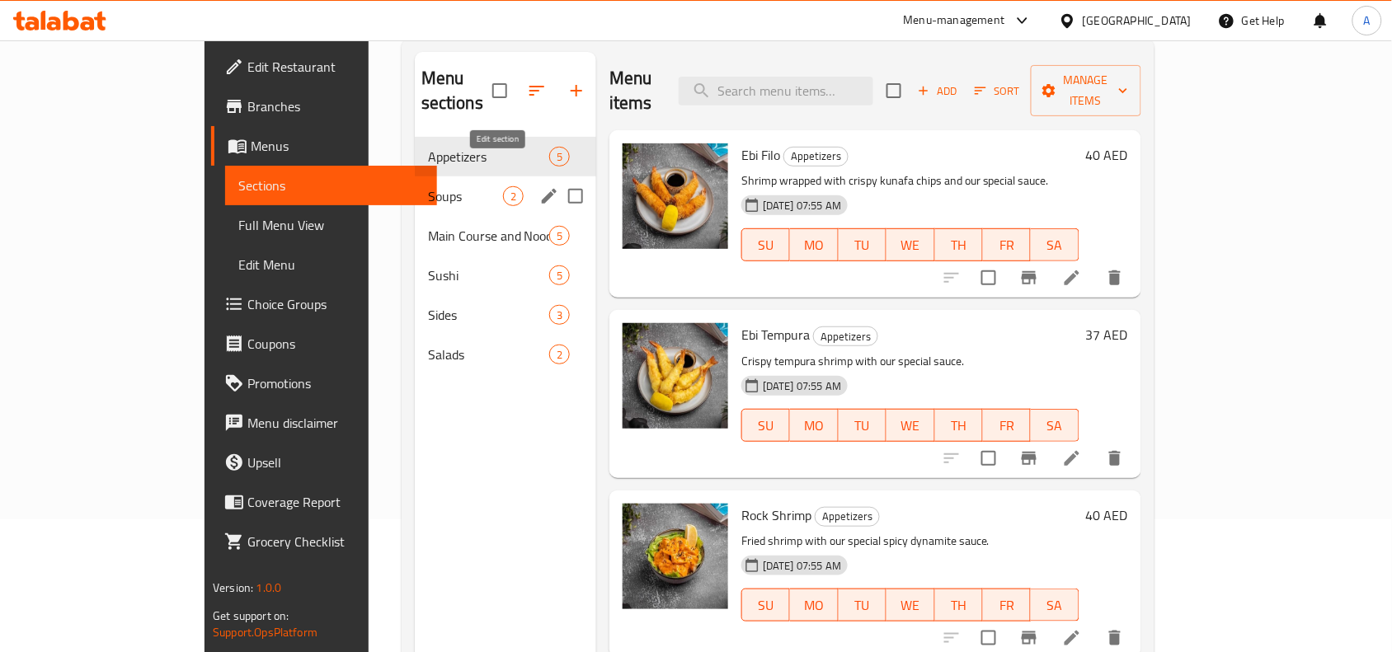
scroll to position [26, 0]
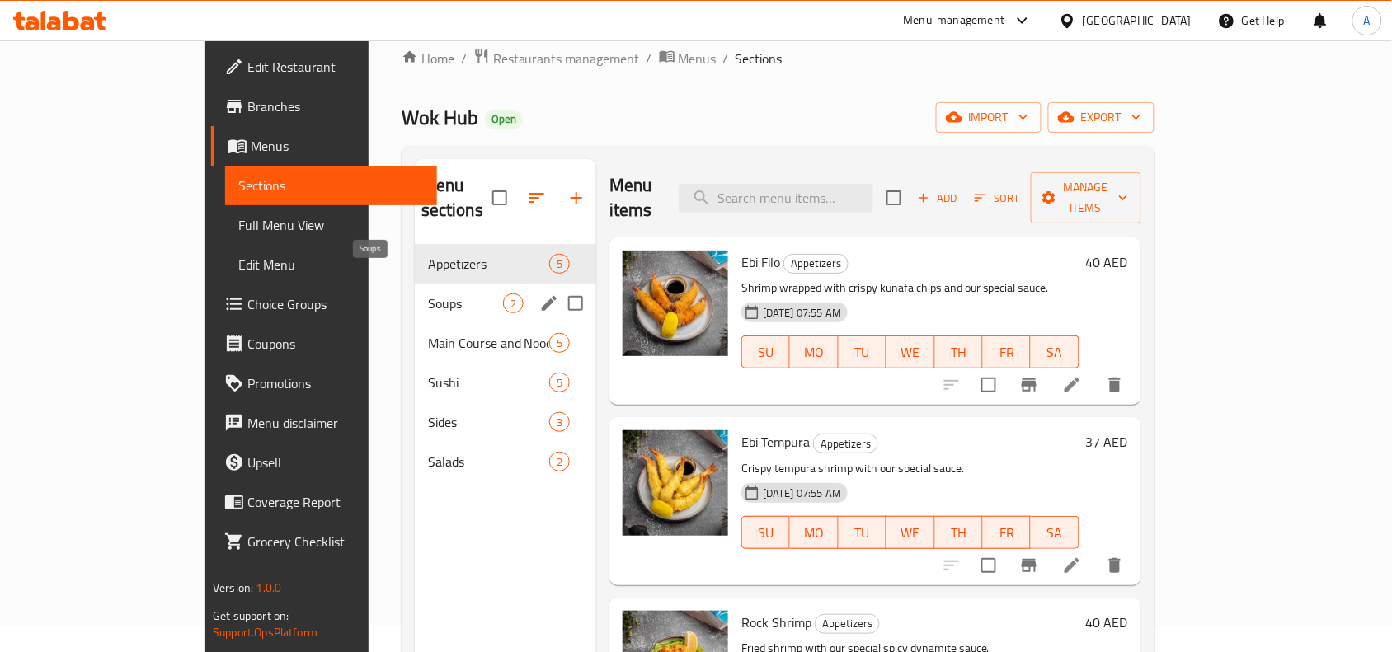
click at [437, 293] on span "Soups" at bounding box center [465, 303] width 75 height 20
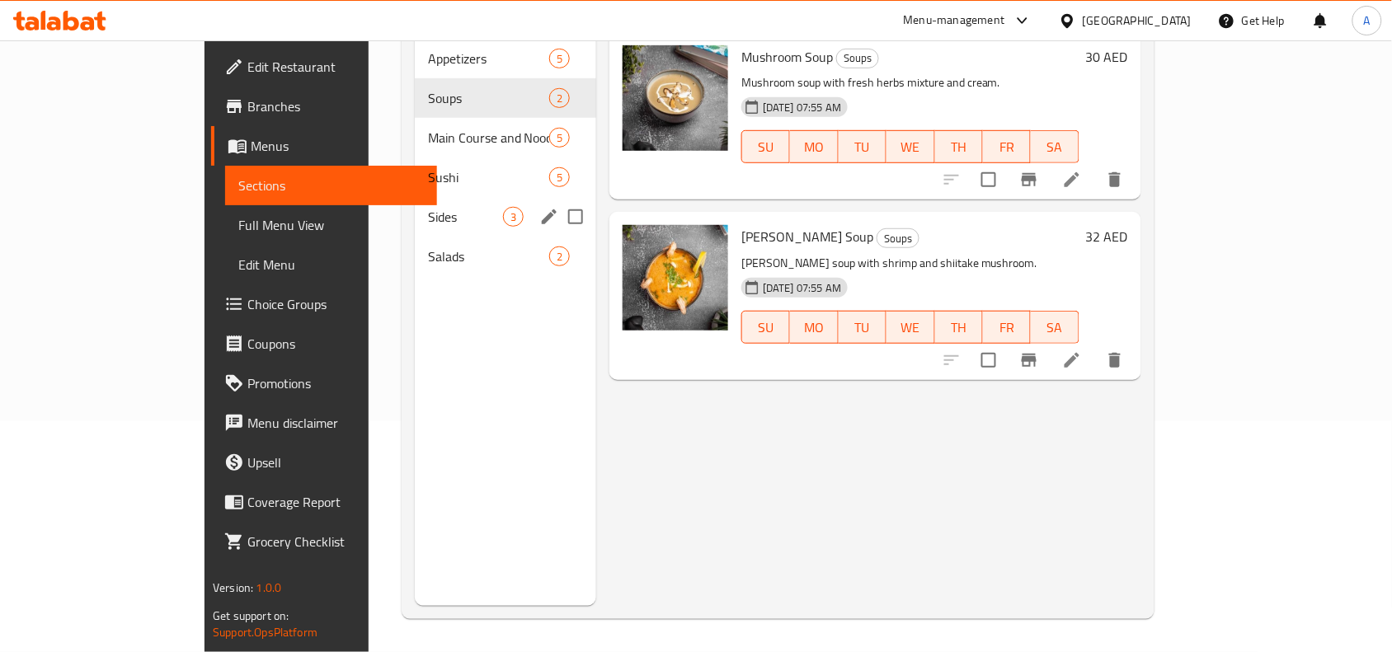
scroll to position [26, 0]
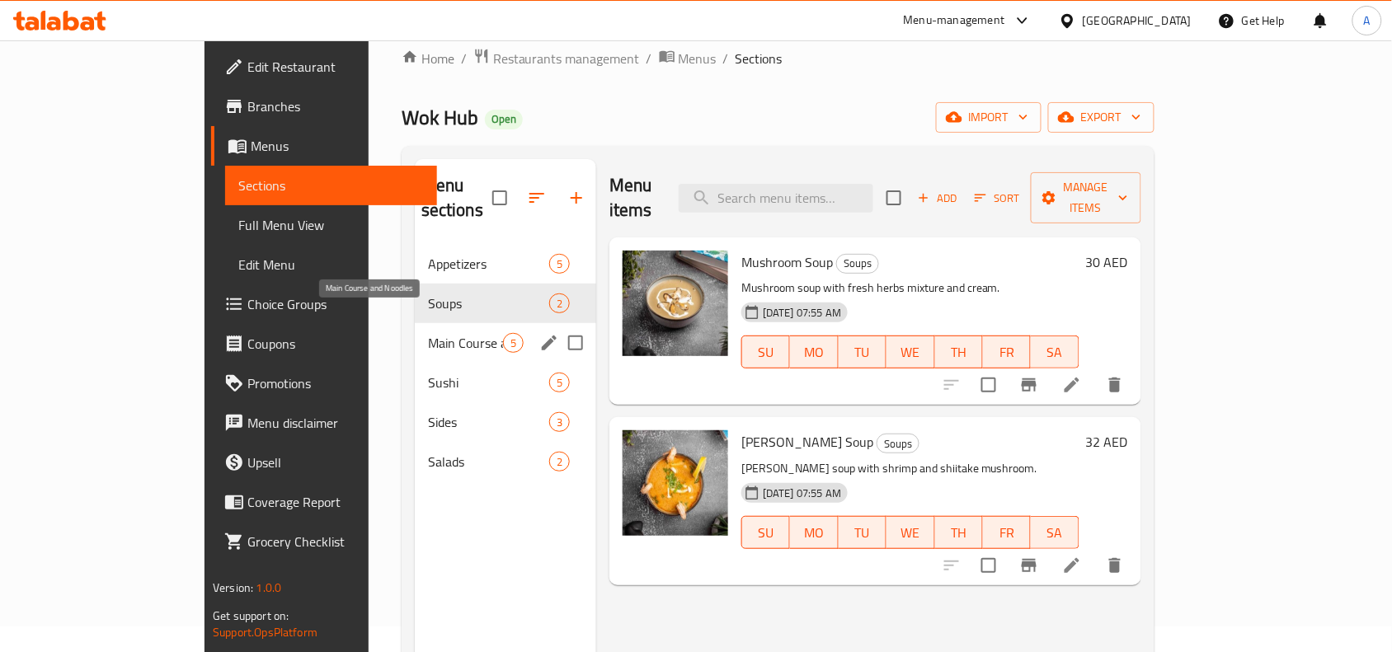
click at [430, 333] on span "Main Course and Noodles" at bounding box center [465, 343] width 75 height 20
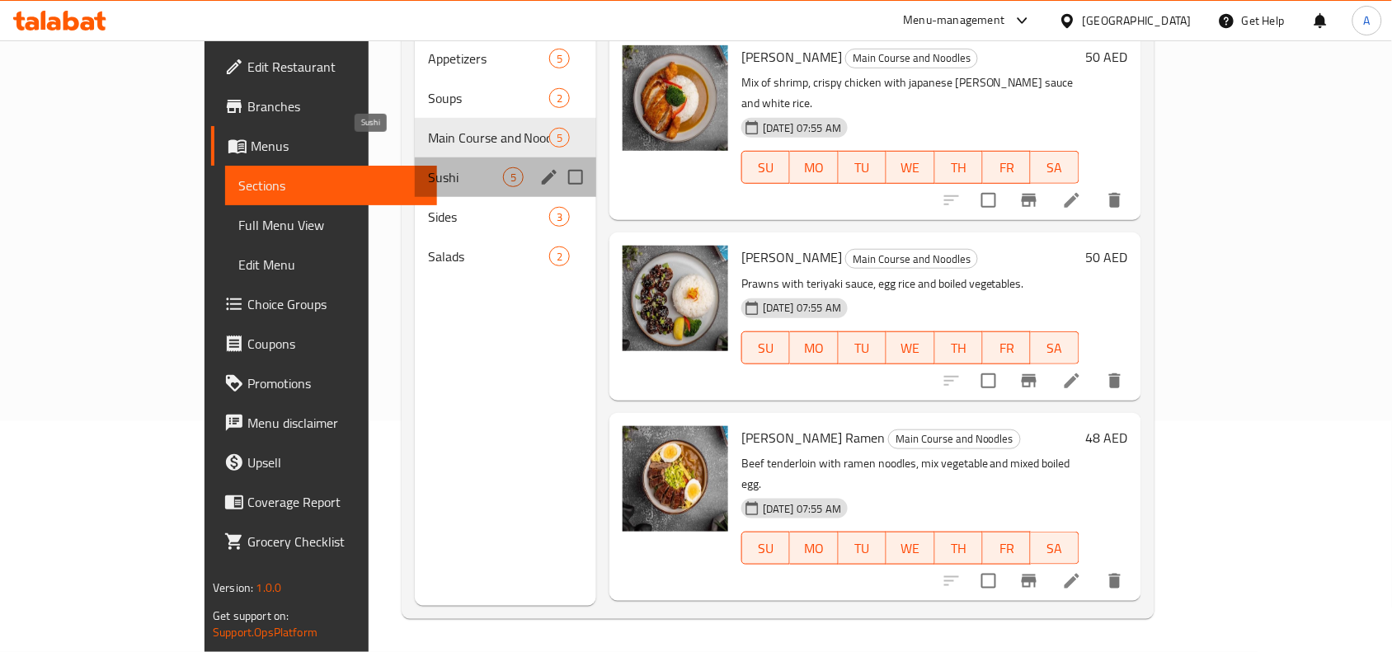
click at [428, 167] on span "Sushi" at bounding box center [465, 177] width 75 height 20
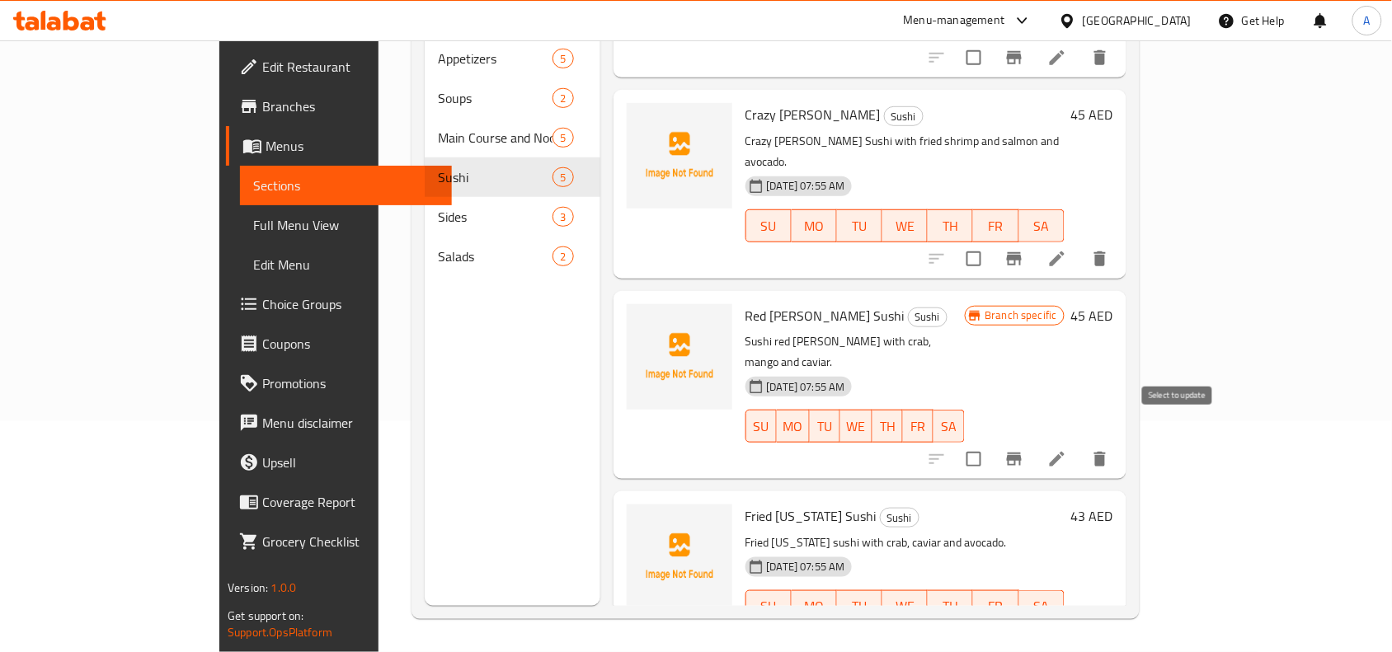
scroll to position [289, 0]
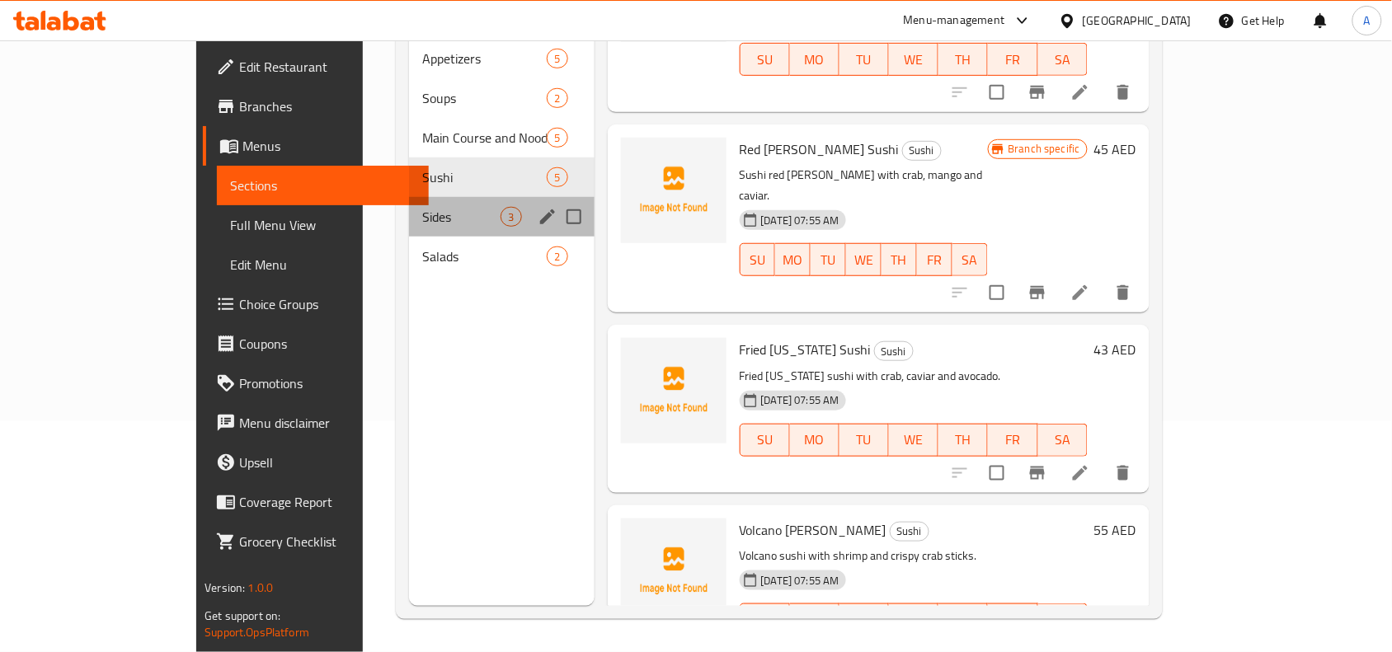
click at [409, 207] on div "Sides 3" at bounding box center [501, 217] width 185 height 40
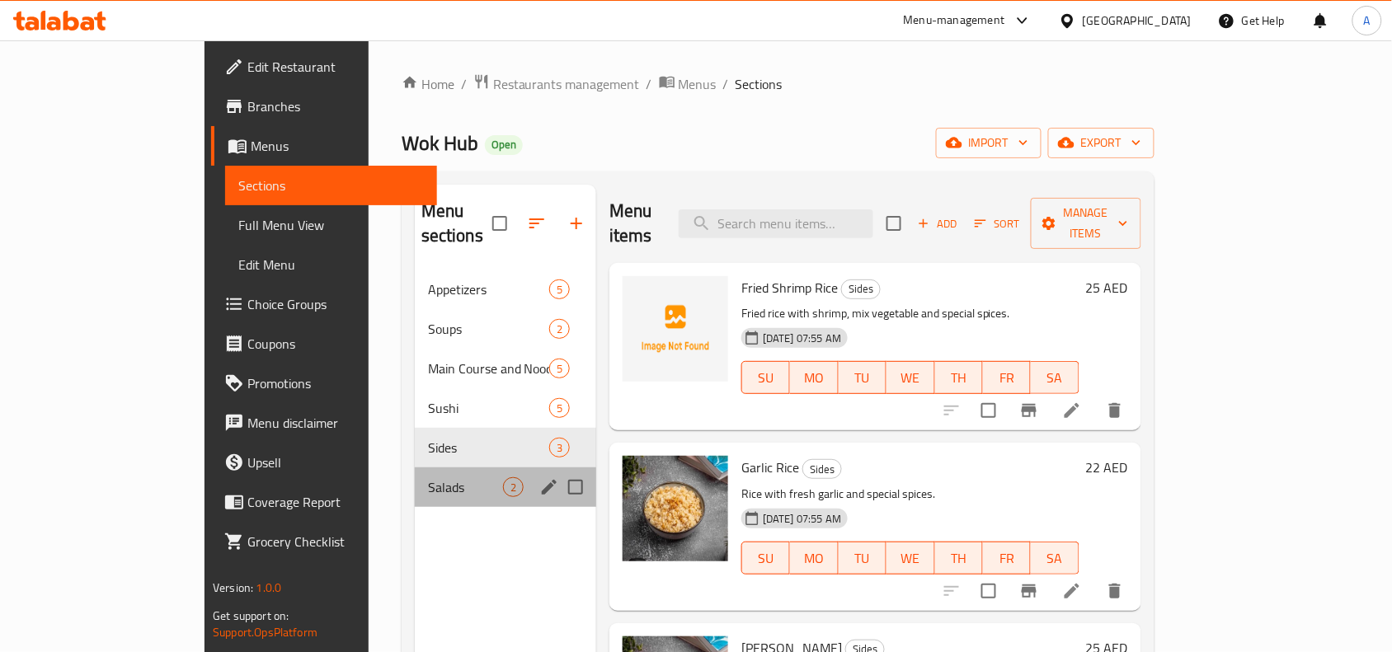
click at [415, 479] on div "Salads 2" at bounding box center [505, 487] width 181 height 40
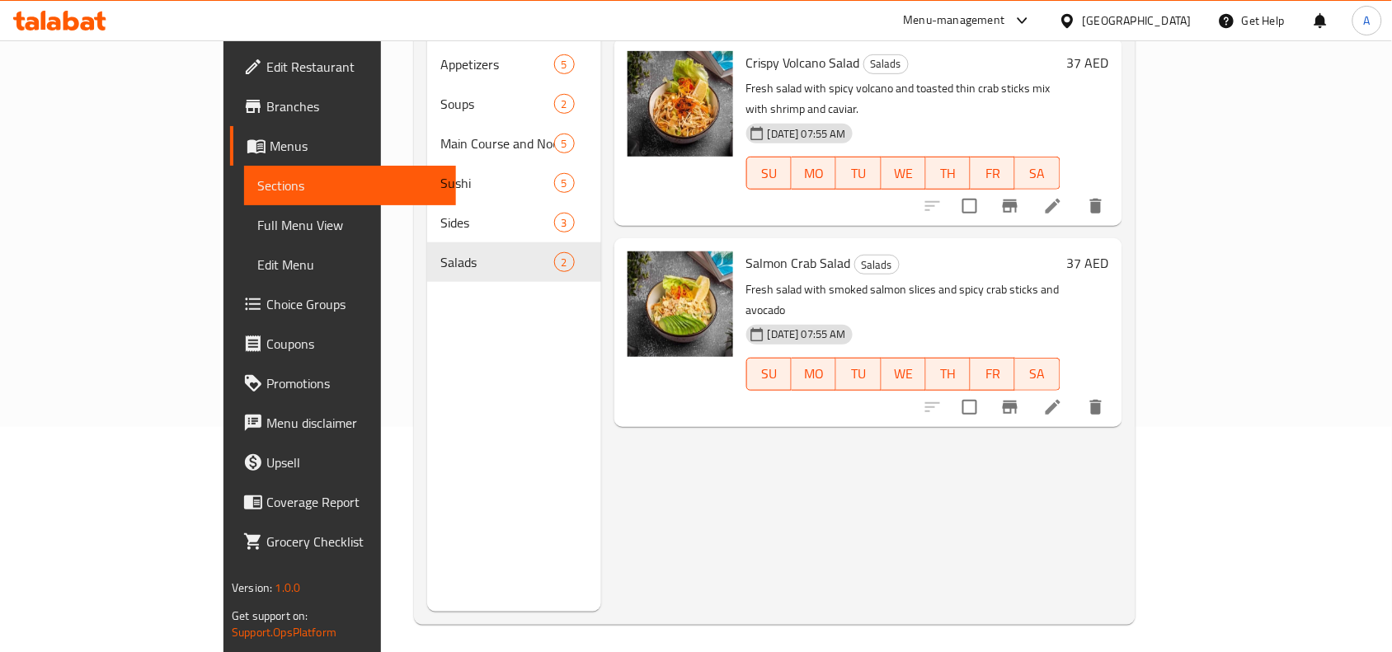
scroll to position [232, 0]
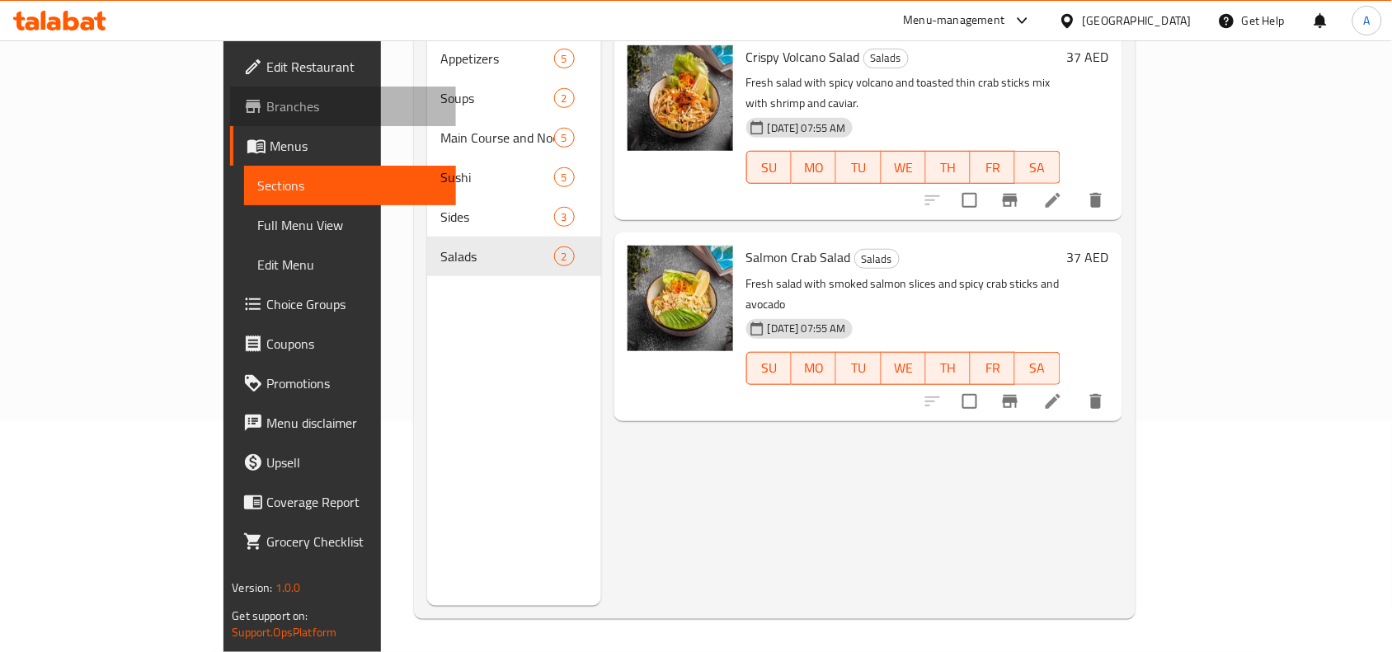
click at [266, 101] on span "Branches" at bounding box center [354, 106] width 176 height 20
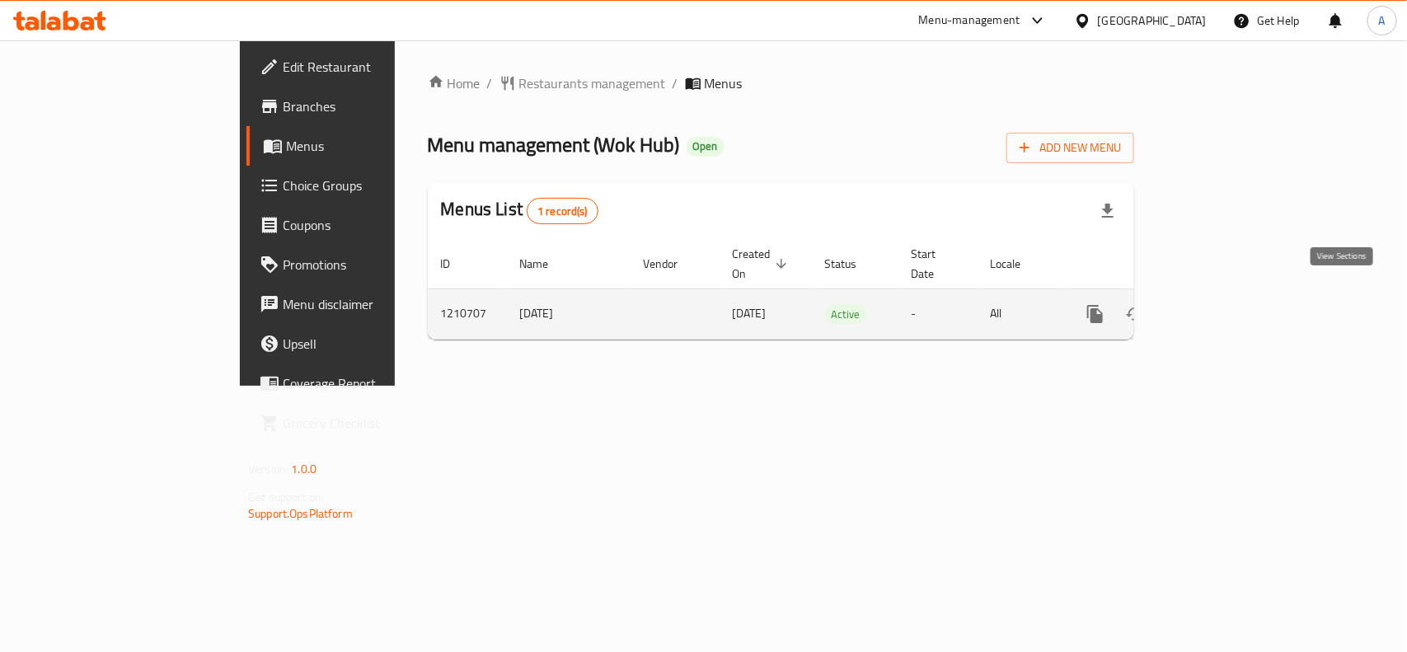
click at [1222, 307] on icon "enhanced table" at bounding box center [1214, 314] width 15 height 15
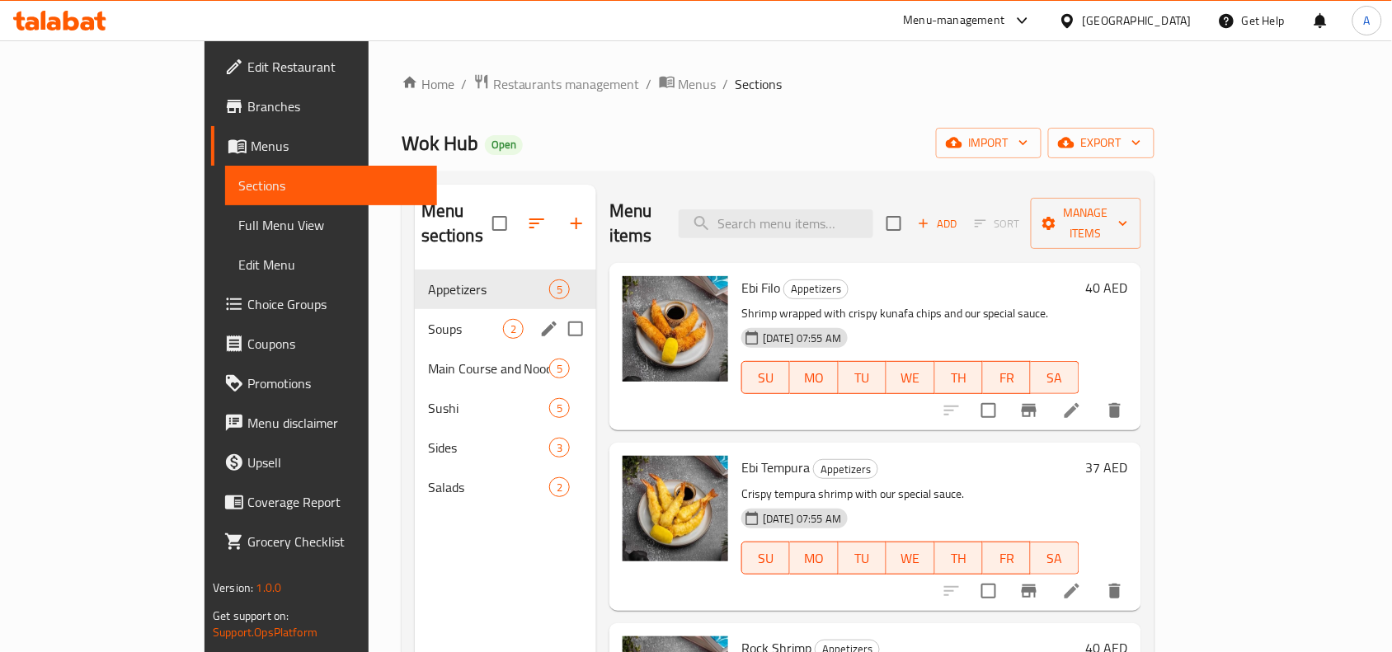
click at [428, 319] on span "Soups" at bounding box center [465, 329] width 75 height 20
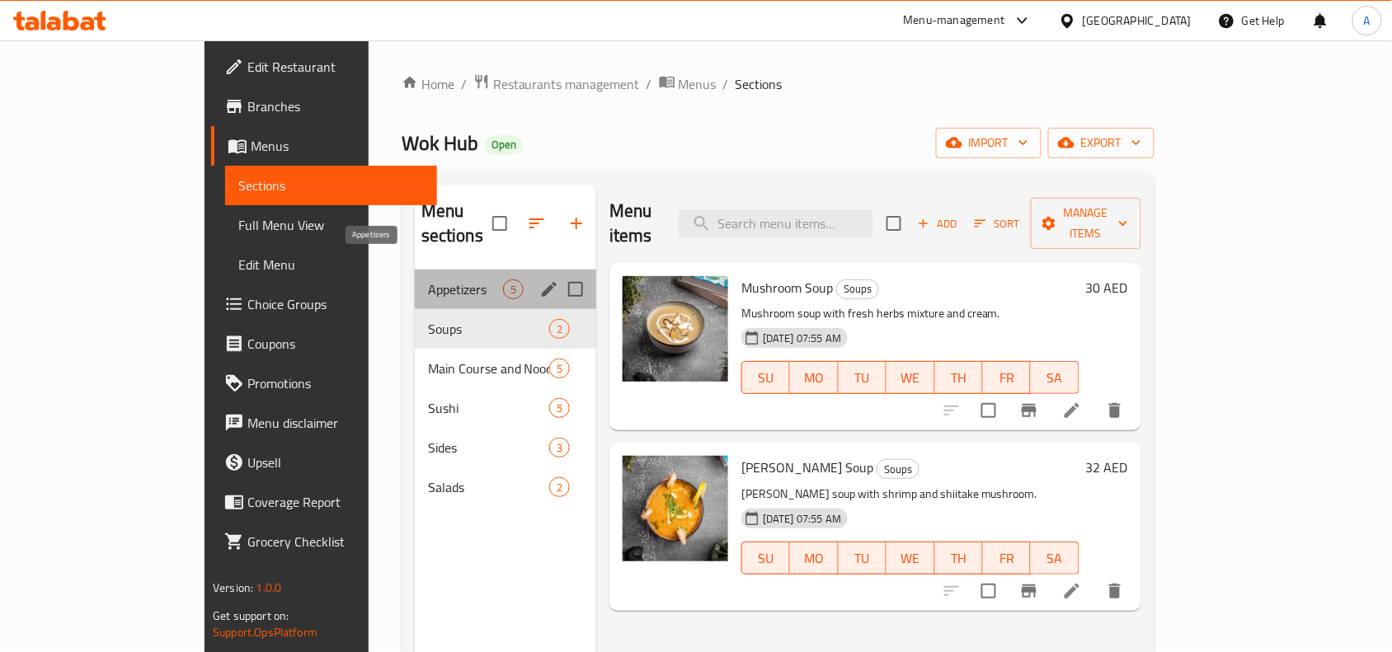
click at [428, 279] on span "Appetizers" at bounding box center [465, 289] width 75 height 20
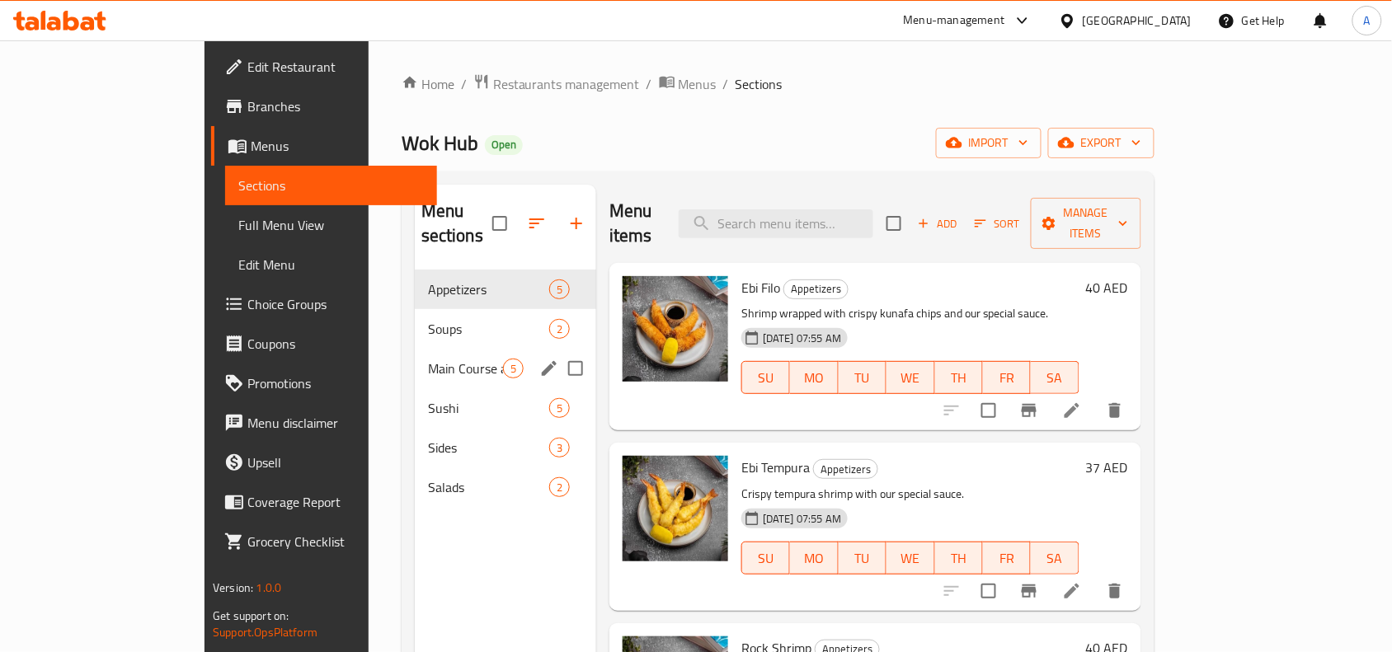
click at [434, 349] on div "Main Course and Noodles 5" at bounding box center [505, 369] width 181 height 40
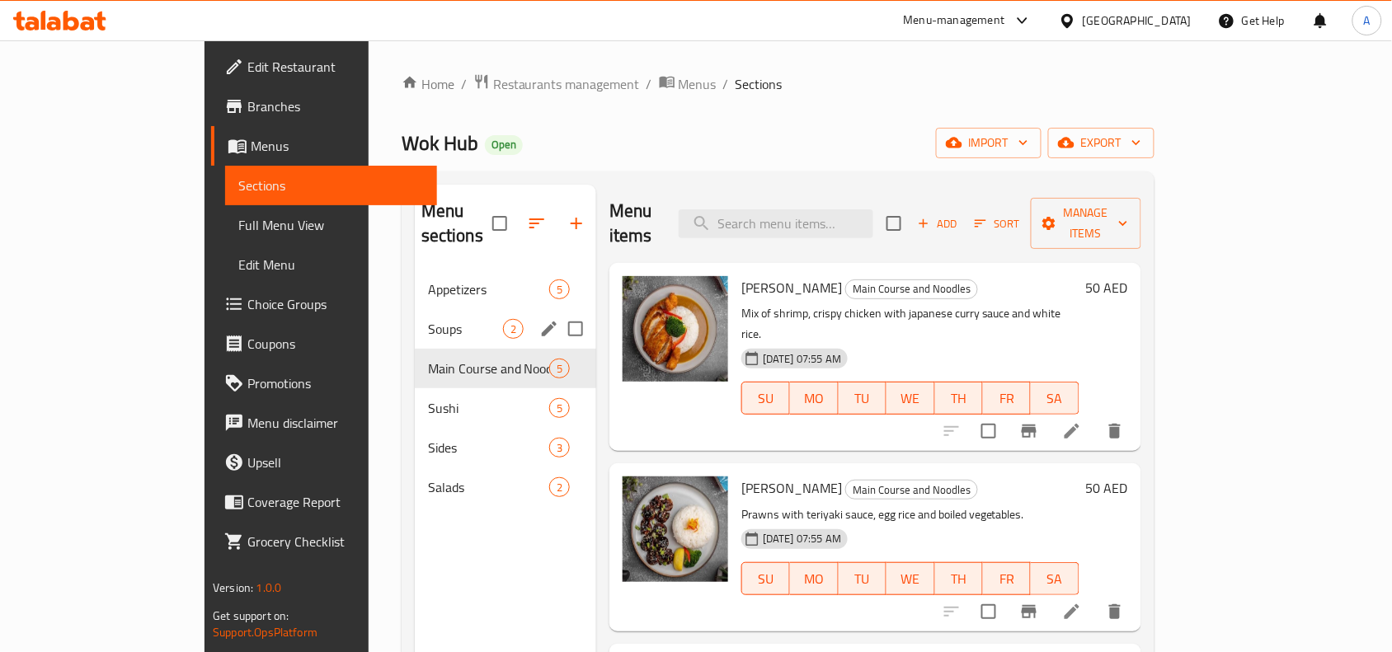
click at [425, 309] on div "Soups 2" at bounding box center [505, 329] width 181 height 40
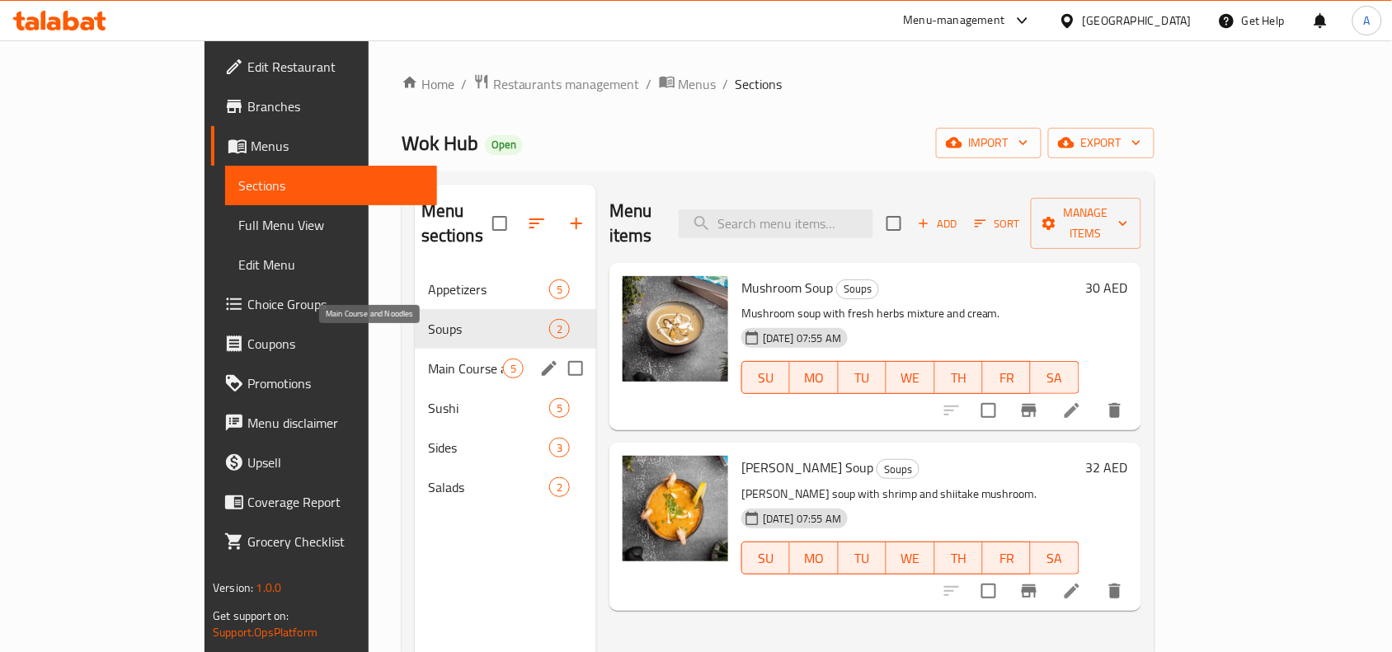
click at [428, 359] on span "Main Course and Noodles" at bounding box center [465, 369] width 75 height 20
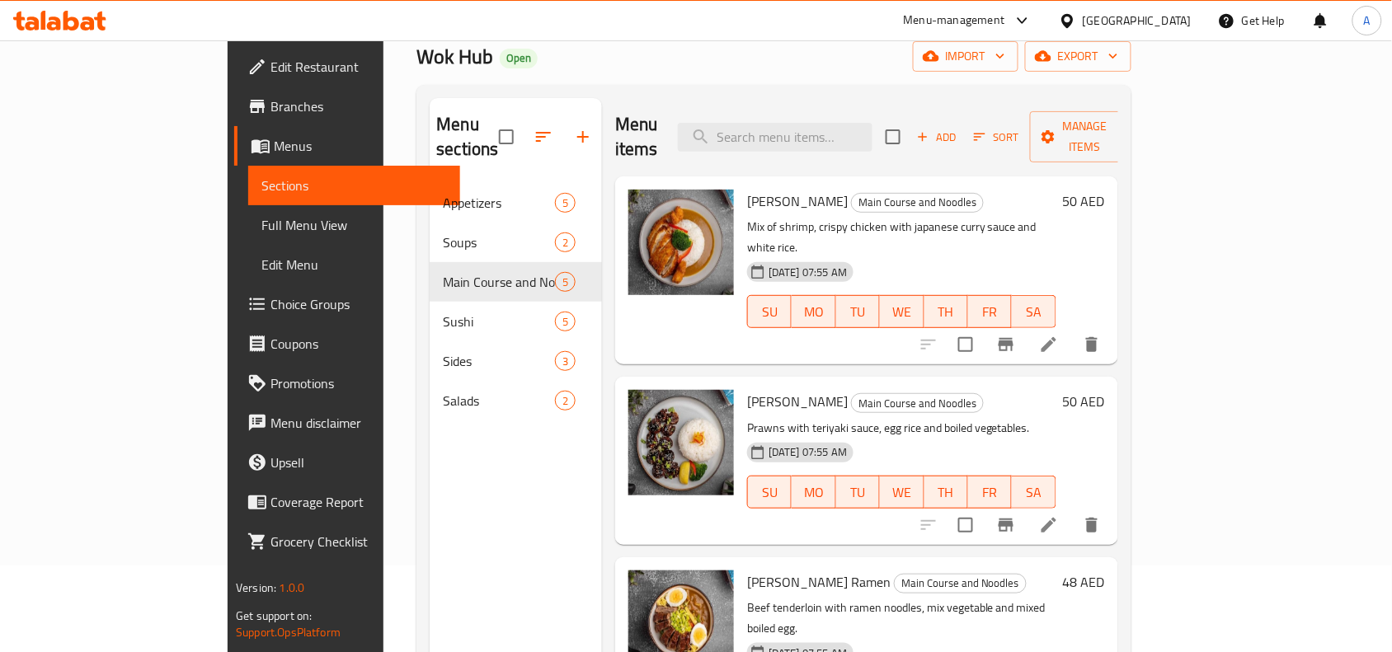
scroll to position [206, 0]
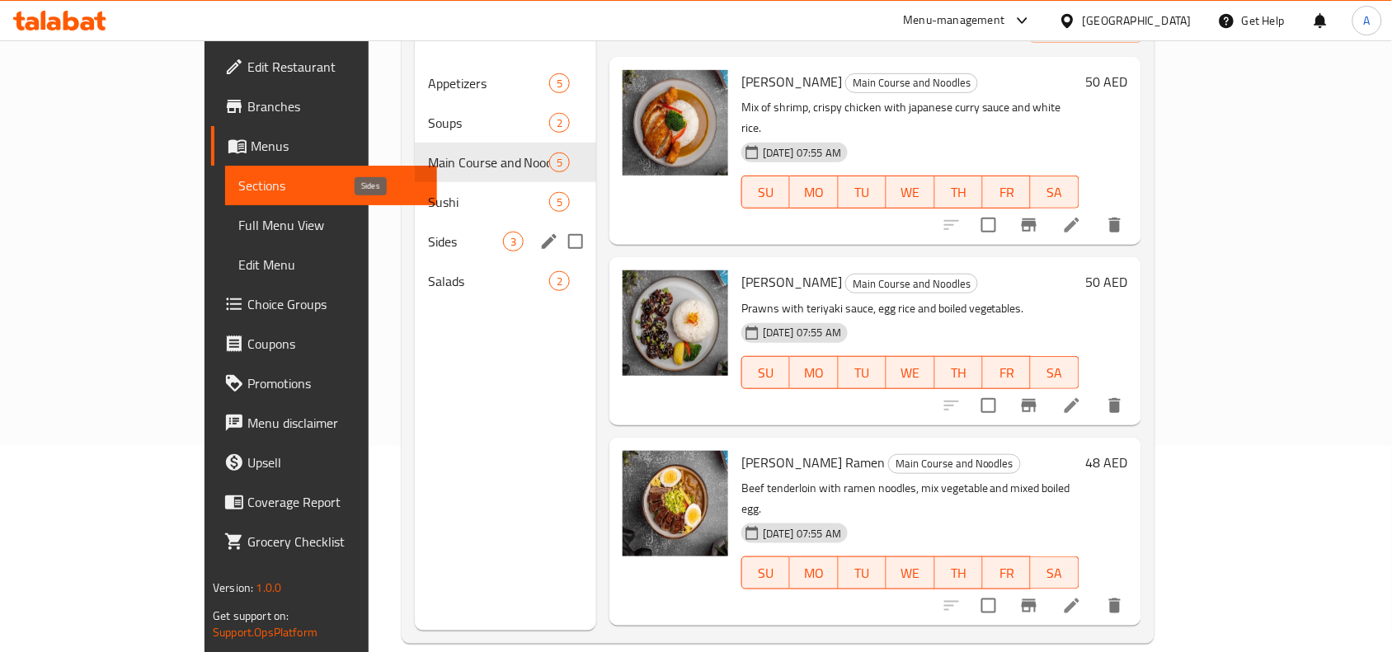
click at [415, 195] on div "Sushi 5" at bounding box center [505, 202] width 181 height 40
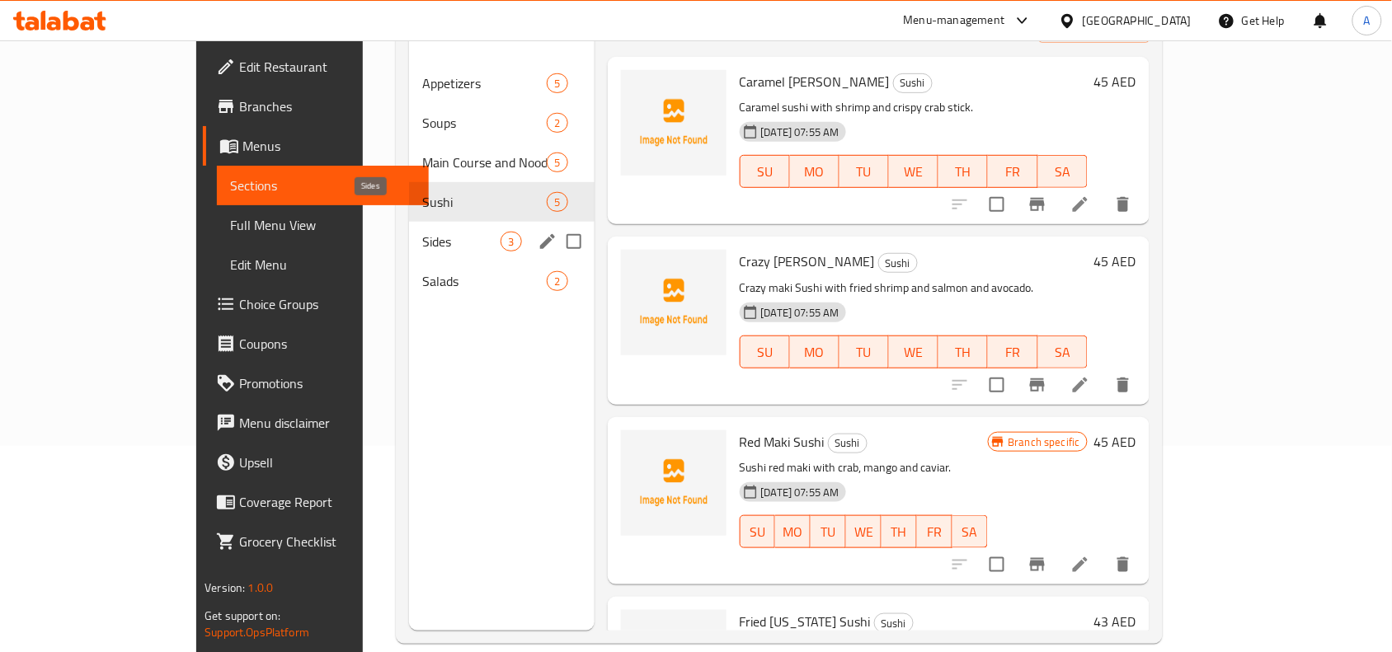
click at [422, 232] on span "Sides" at bounding box center [461, 242] width 78 height 20
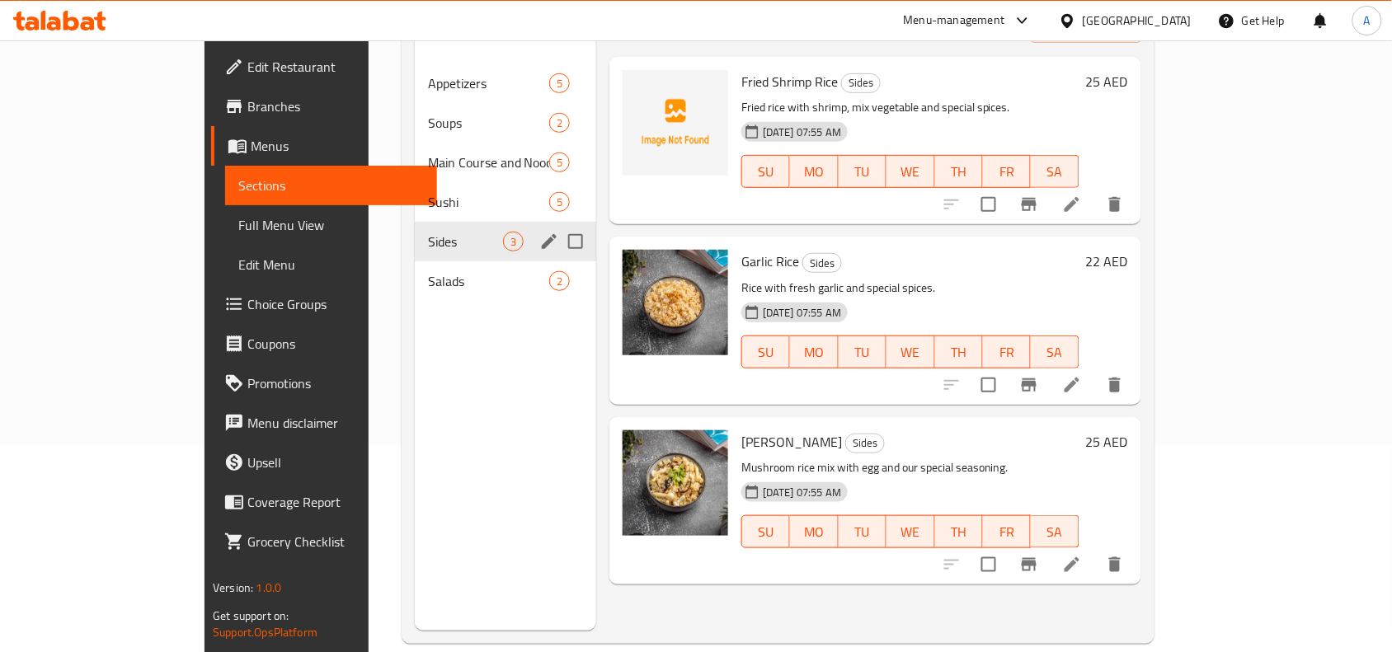
click at [428, 271] on span "Salads" at bounding box center [488, 281] width 121 height 20
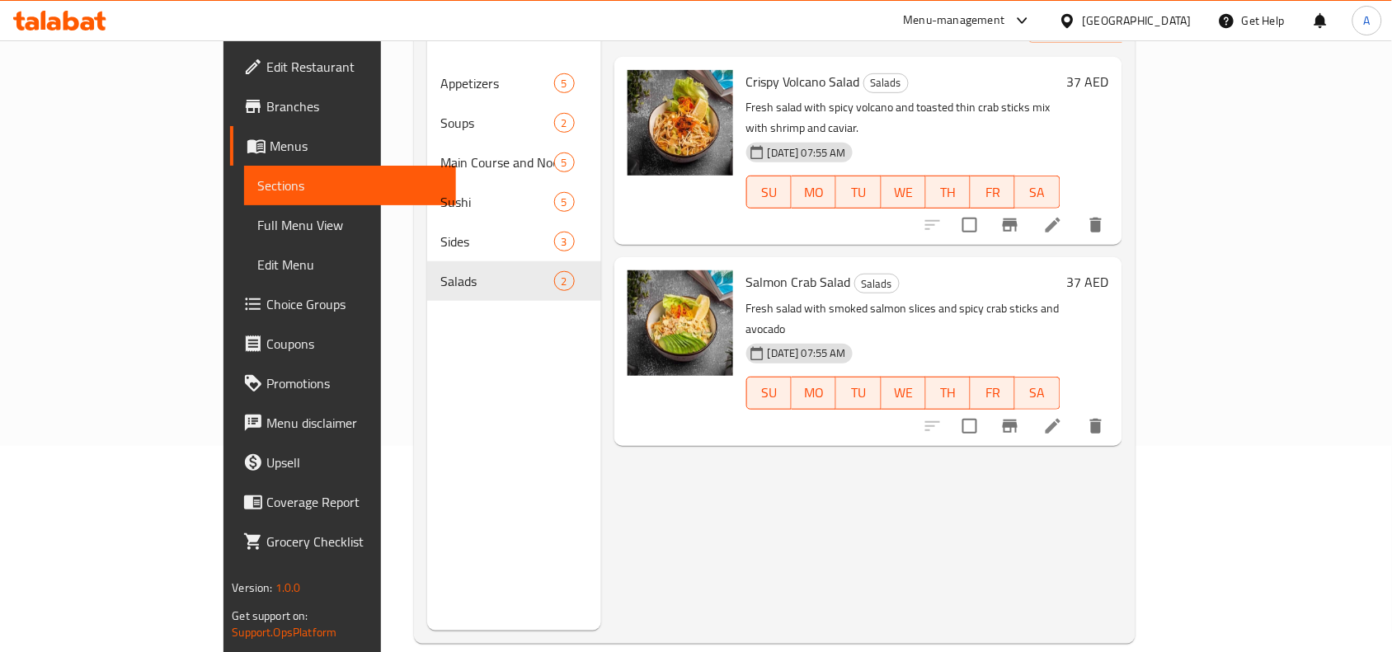
click at [257, 227] on span "Full Menu View" at bounding box center [349, 225] width 185 height 20
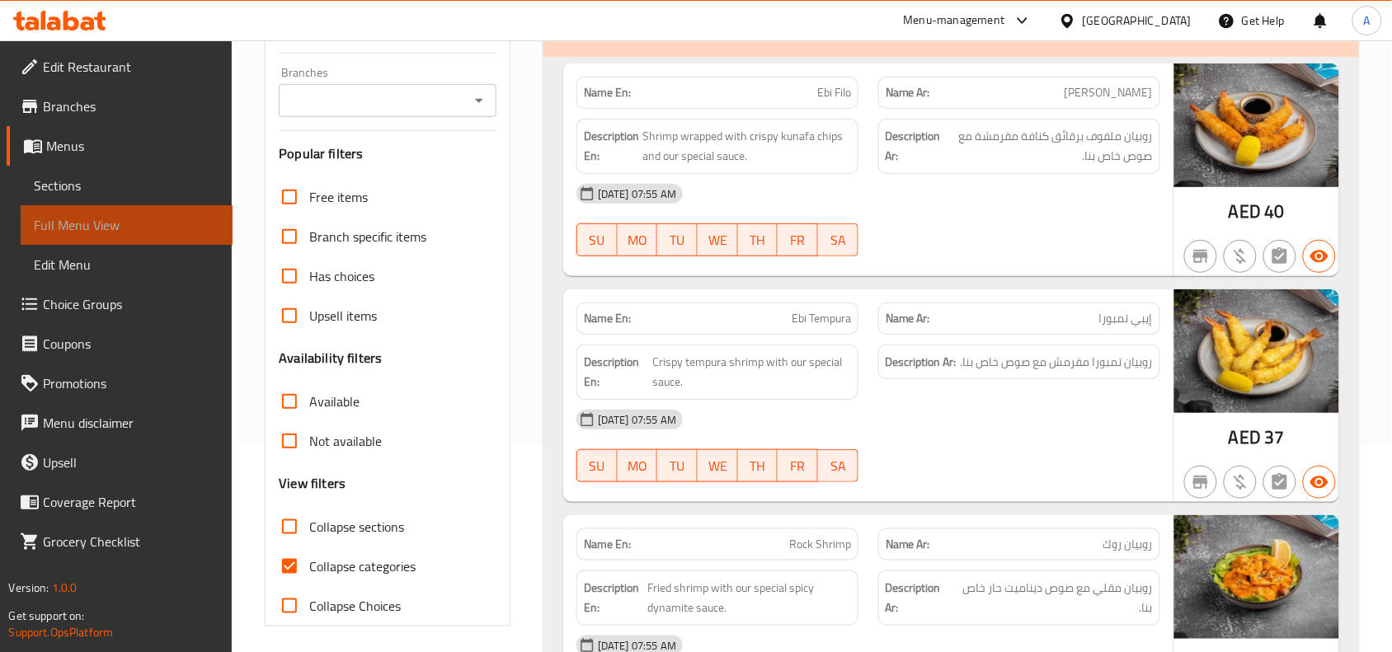
click at [116, 227] on span "Full Menu View" at bounding box center [126, 225] width 185 height 20
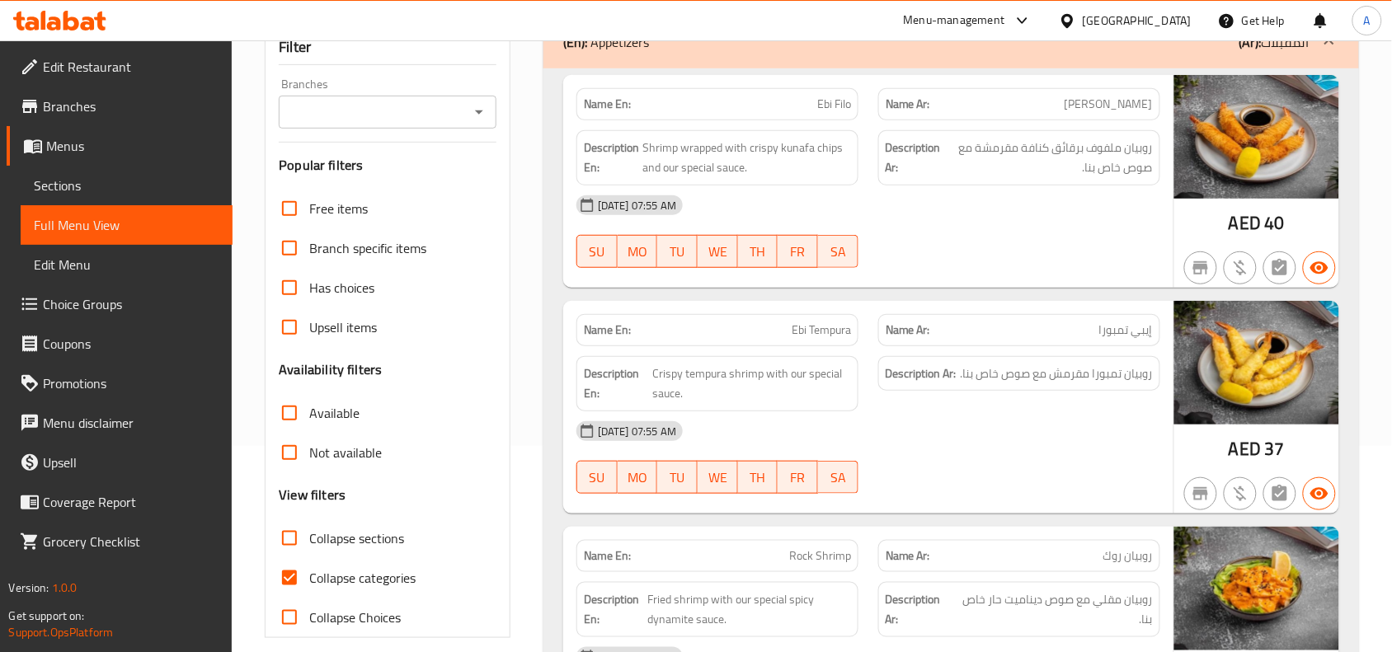
click at [459, 124] on input "Branches" at bounding box center [374, 112] width 181 height 23
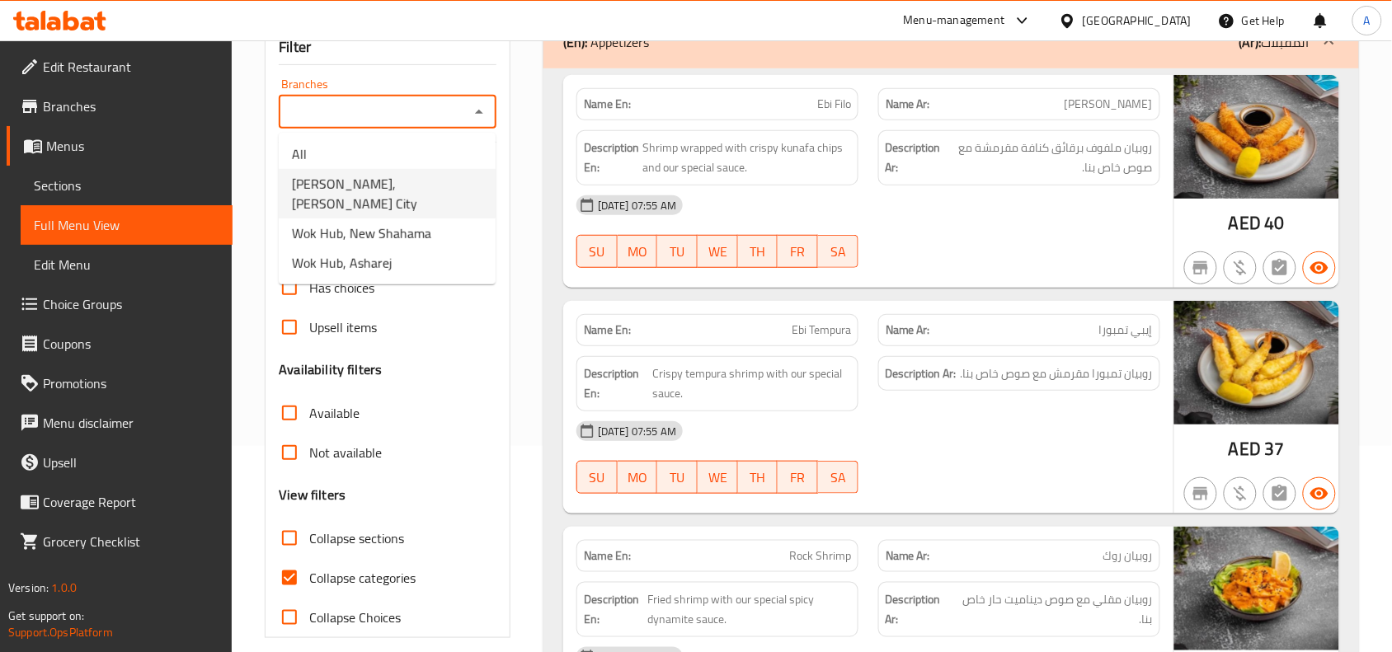
click at [398, 187] on span "Wok Hub, Mohammed Bin Zayed City" at bounding box center [387, 194] width 190 height 40
type input "Wok Hub, Mohammed Bin Zayed City"
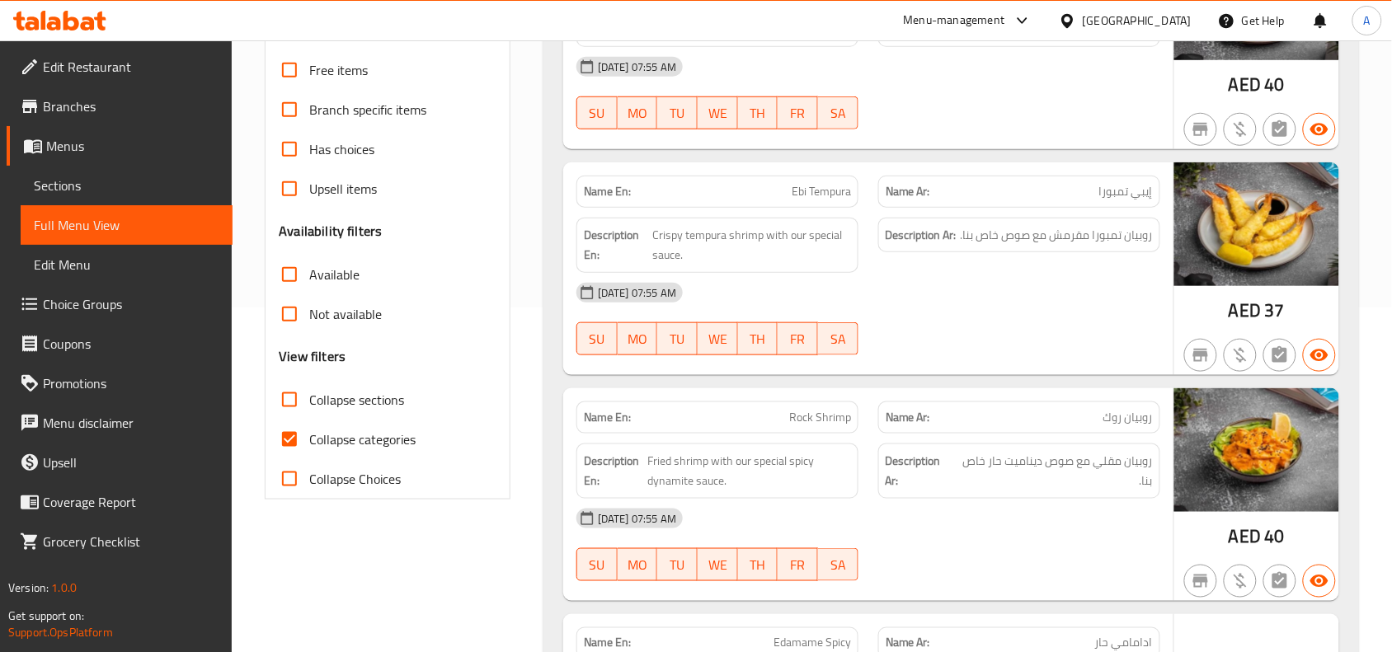
scroll to position [534, 0]
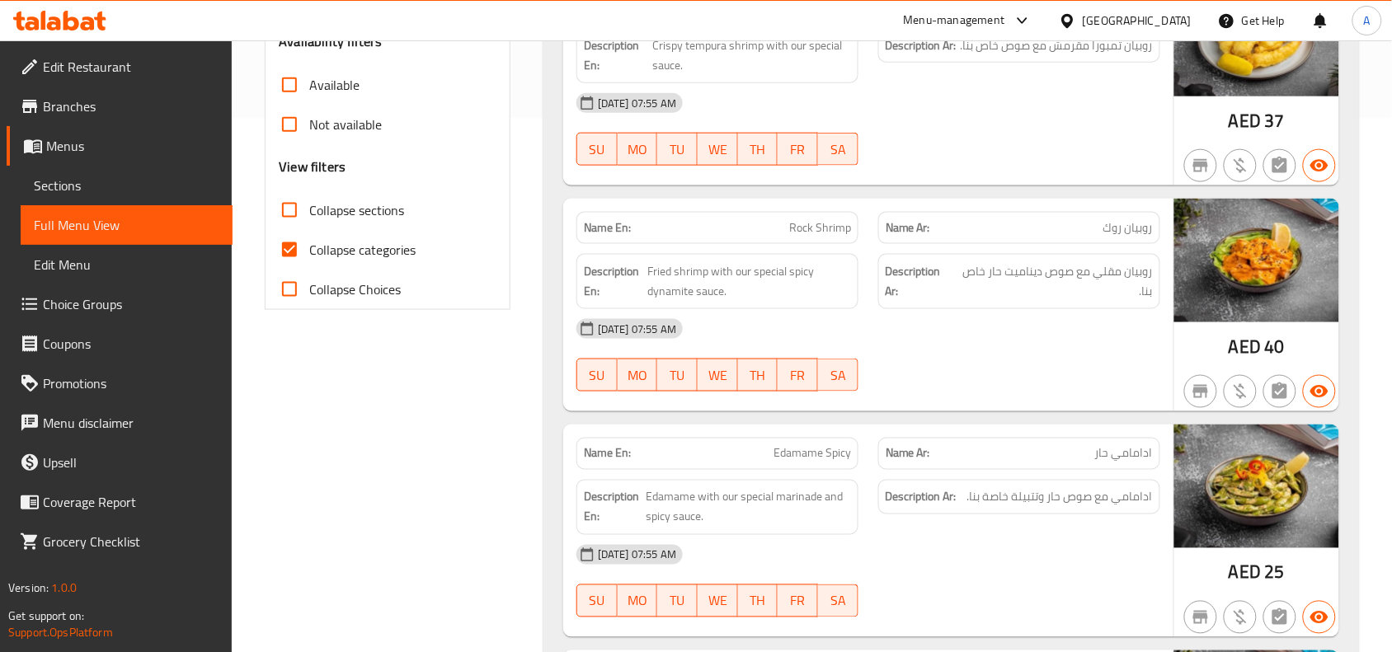
click at [301, 256] on input "Collapse categories" at bounding box center [290, 250] width 40 height 40
checkbox input "false"
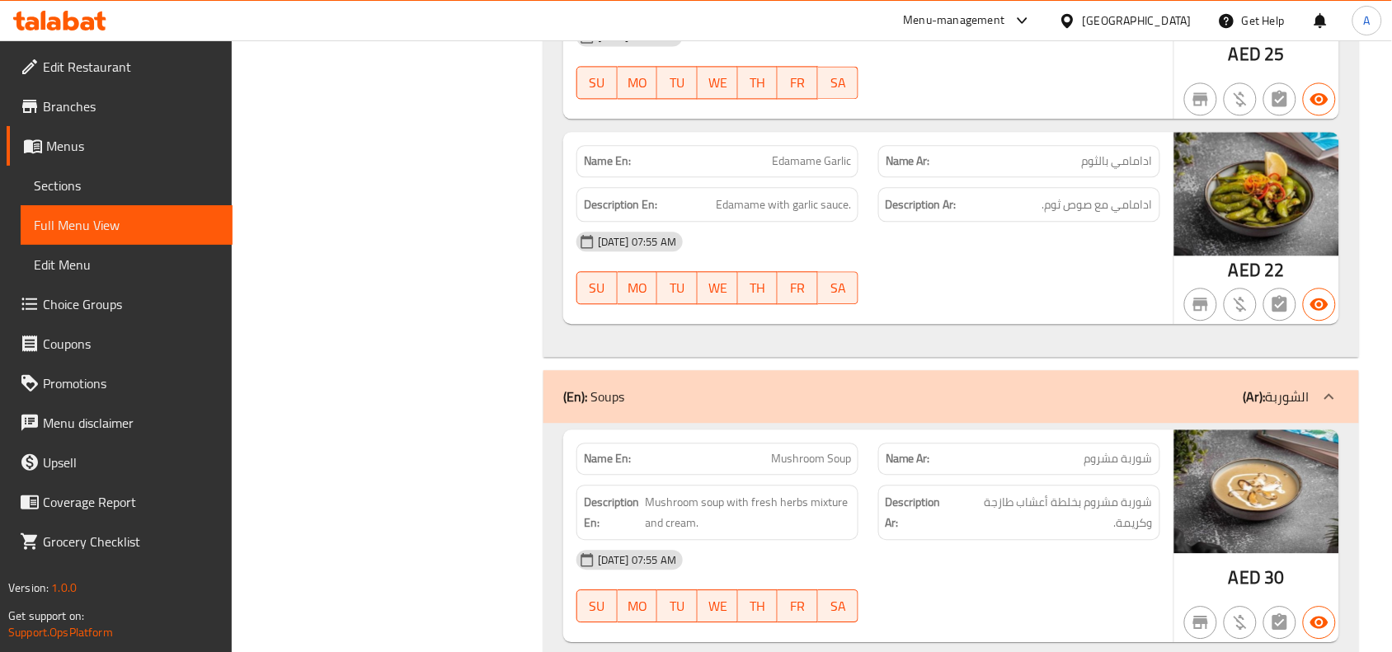
scroll to position [0, 0]
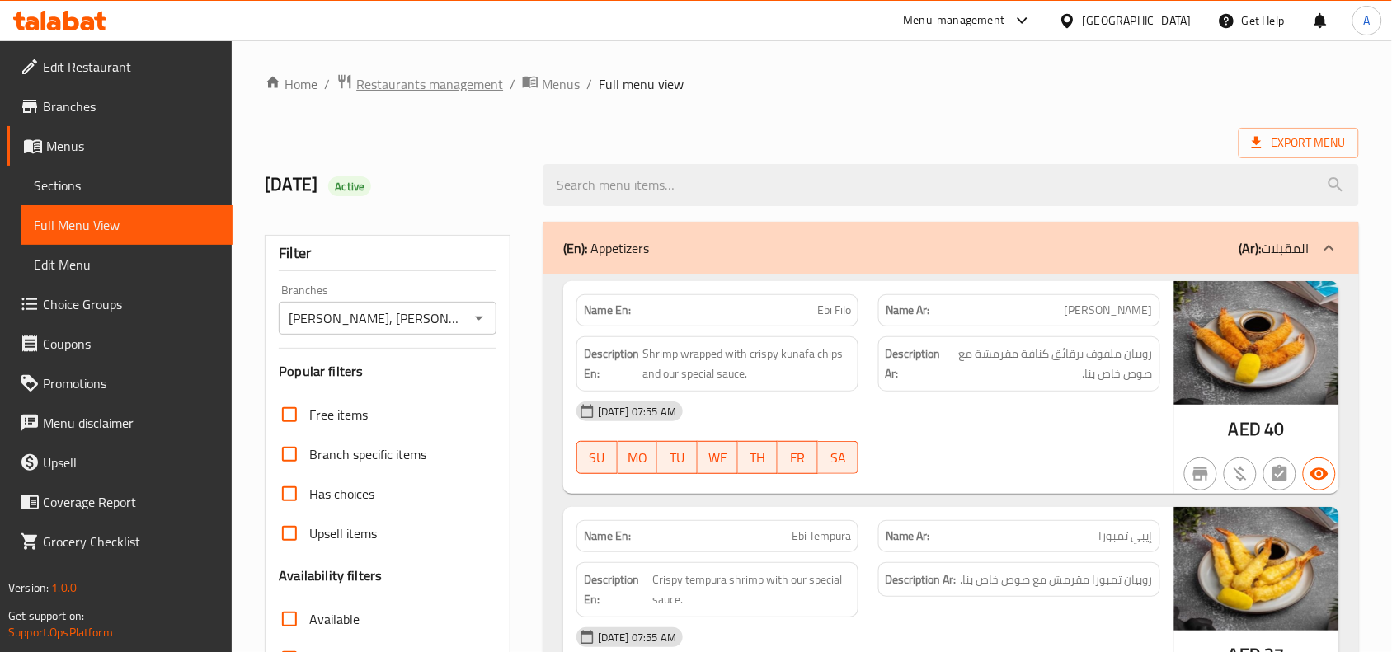
click at [459, 92] on span "Restaurants management" at bounding box center [429, 84] width 147 height 20
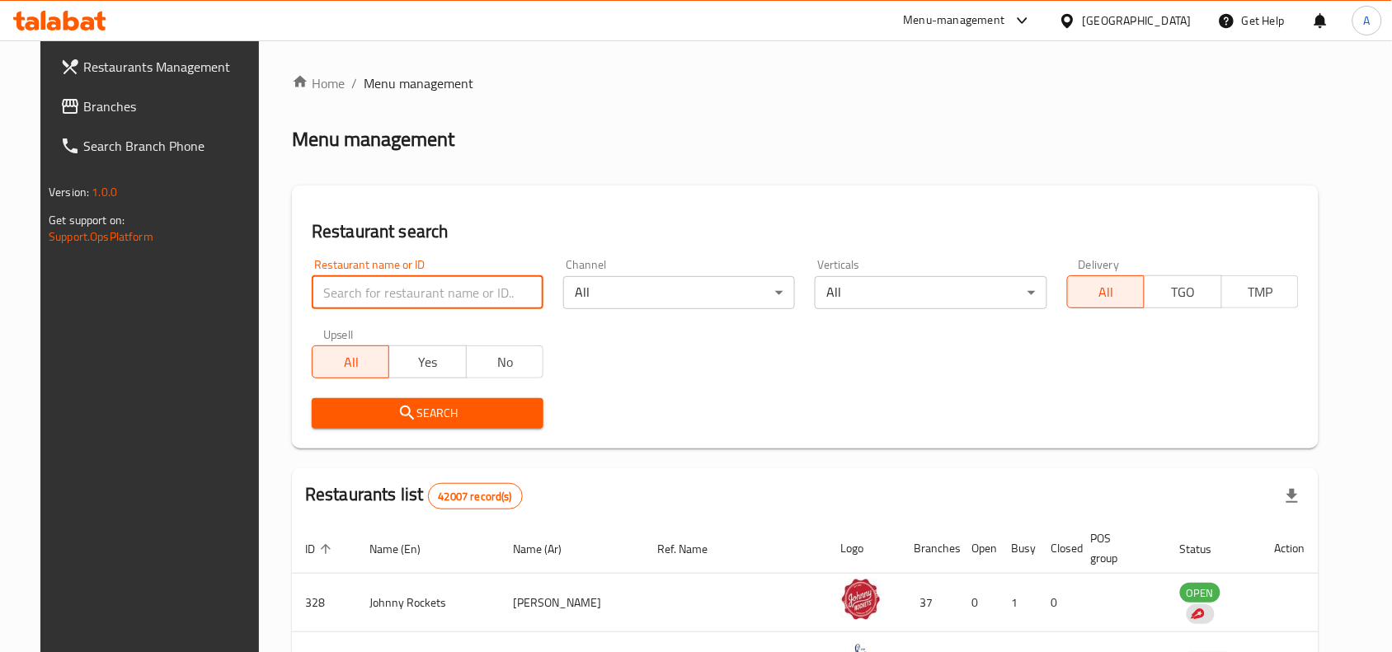
click at [452, 282] on input "search" at bounding box center [428, 292] width 232 height 33
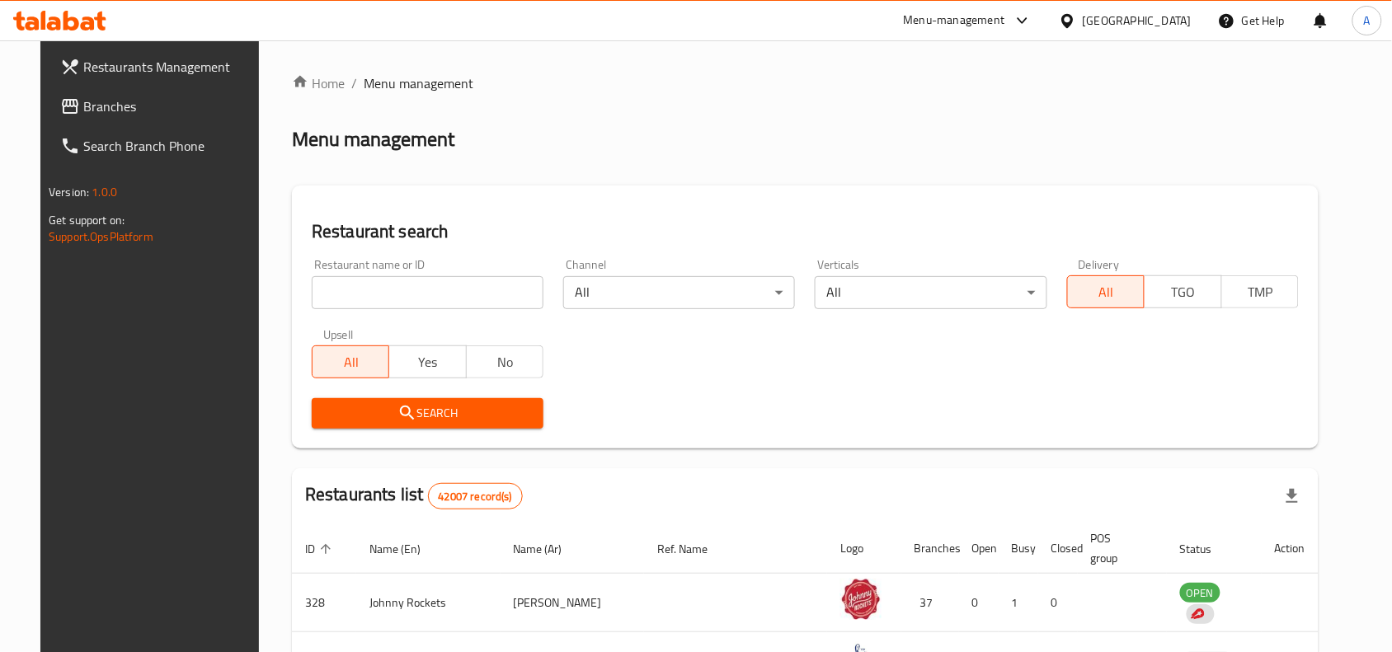
click at [446, 303] on input "search" at bounding box center [428, 292] width 232 height 33
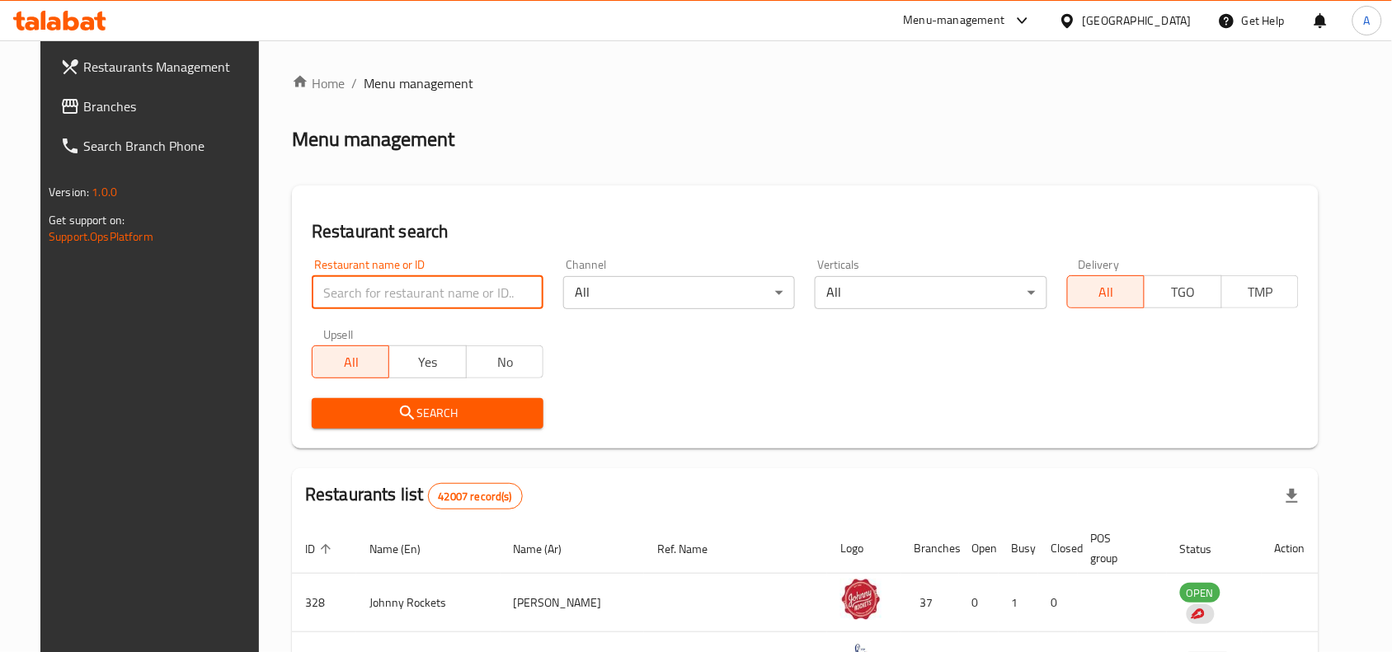
paste input "633620"
type input "633620"
click button "Search" at bounding box center [428, 413] width 232 height 31
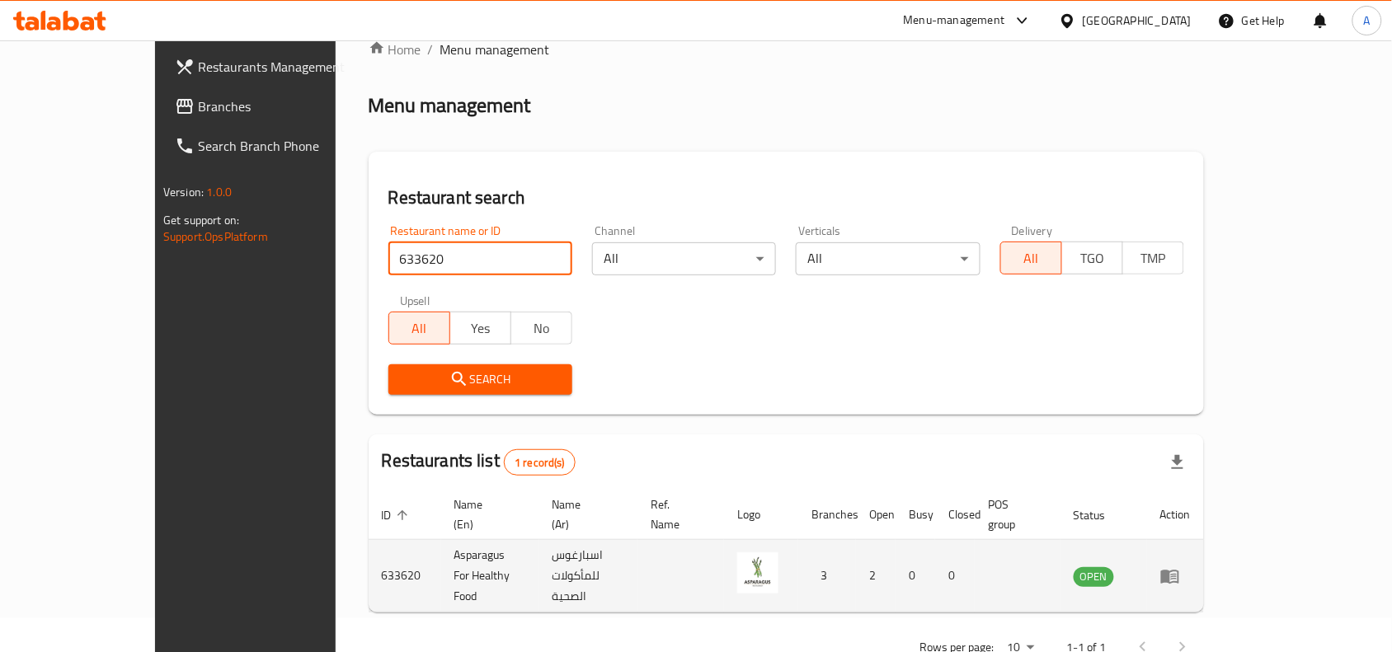
scroll to position [51, 0]
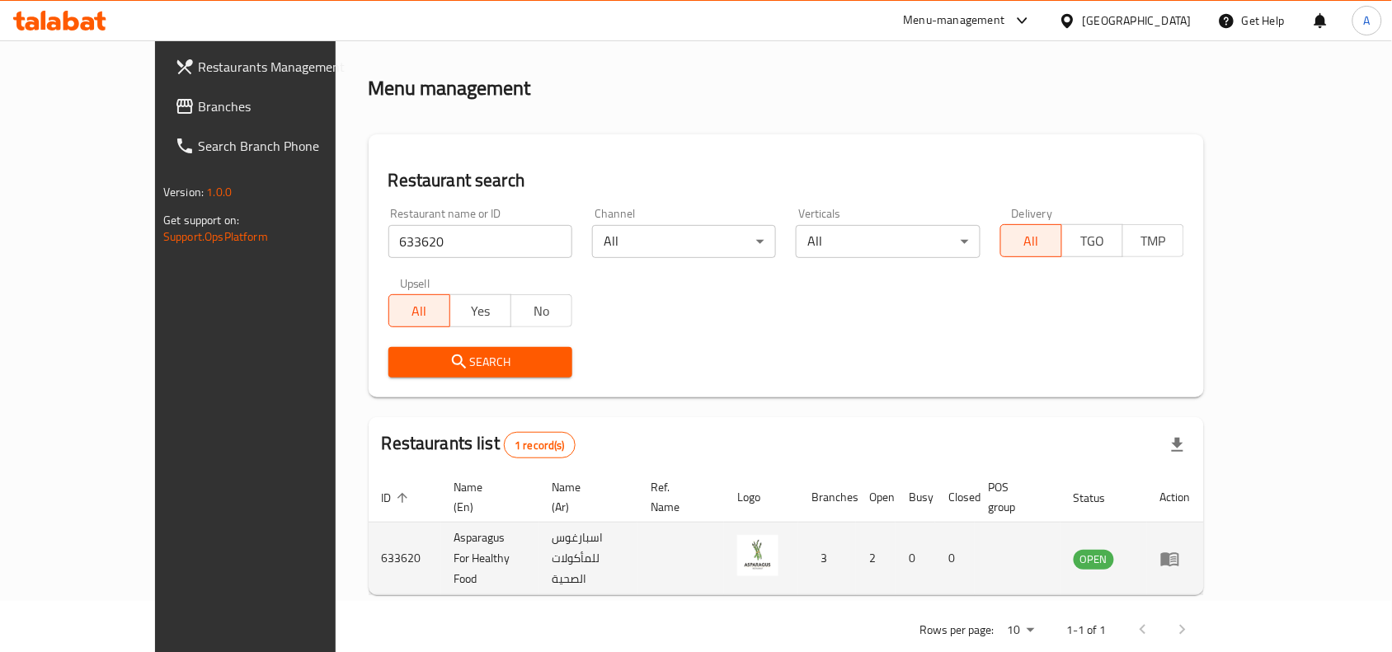
click at [441, 528] on td "Asparagus For Healthy Food" at bounding box center [490, 559] width 98 height 73
copy td "Asparagus For Healthy Food"
click at [1180, 549] on icon "enhanced table" at bounding box center [1170, 559] width 20 height 20
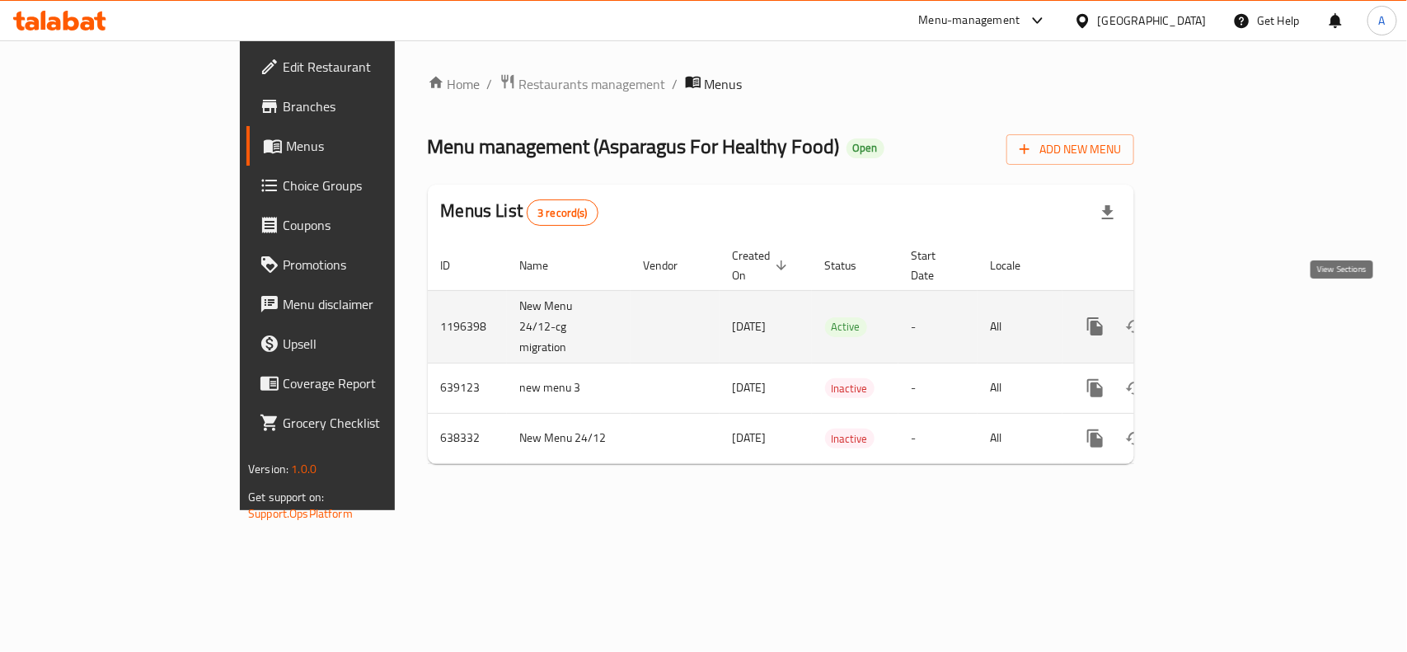
click at [1222, 319] on icon "enhanced table" at bounding box center [1214, 326] width 15 height 15
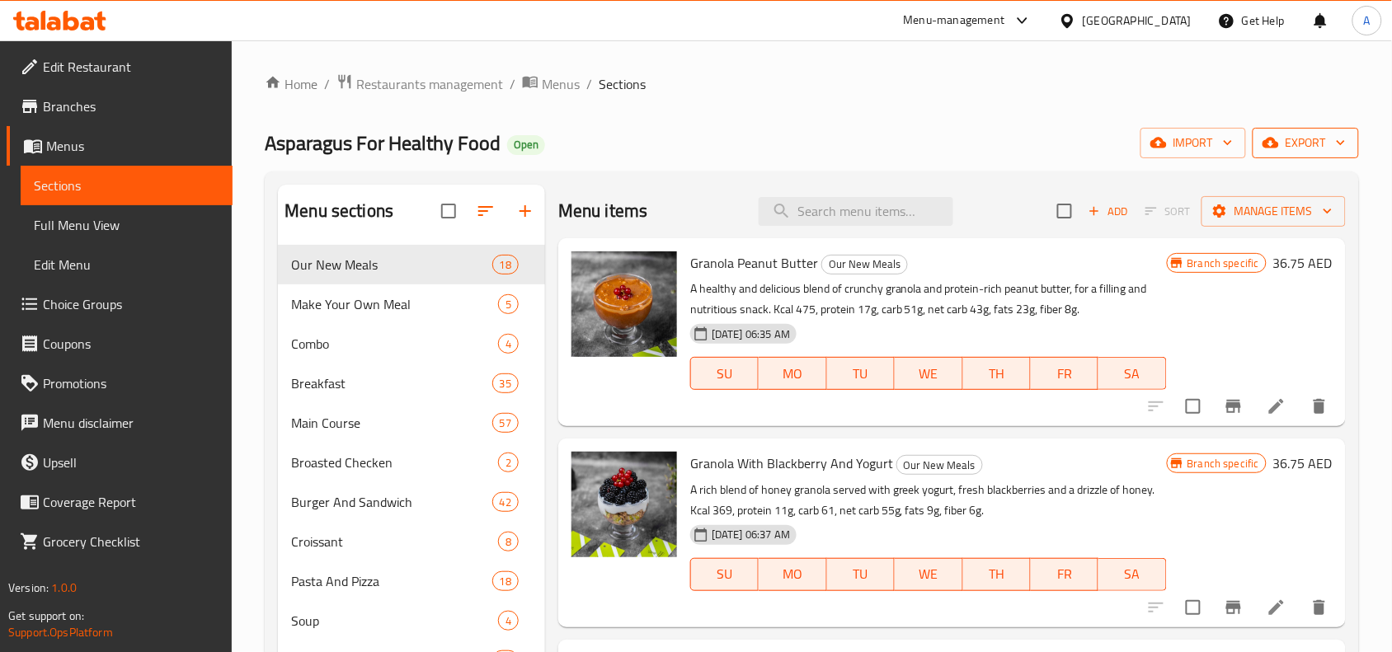
click at [1296, 141] on span "export" at bounding box center [1305, 143] width 80 height 21
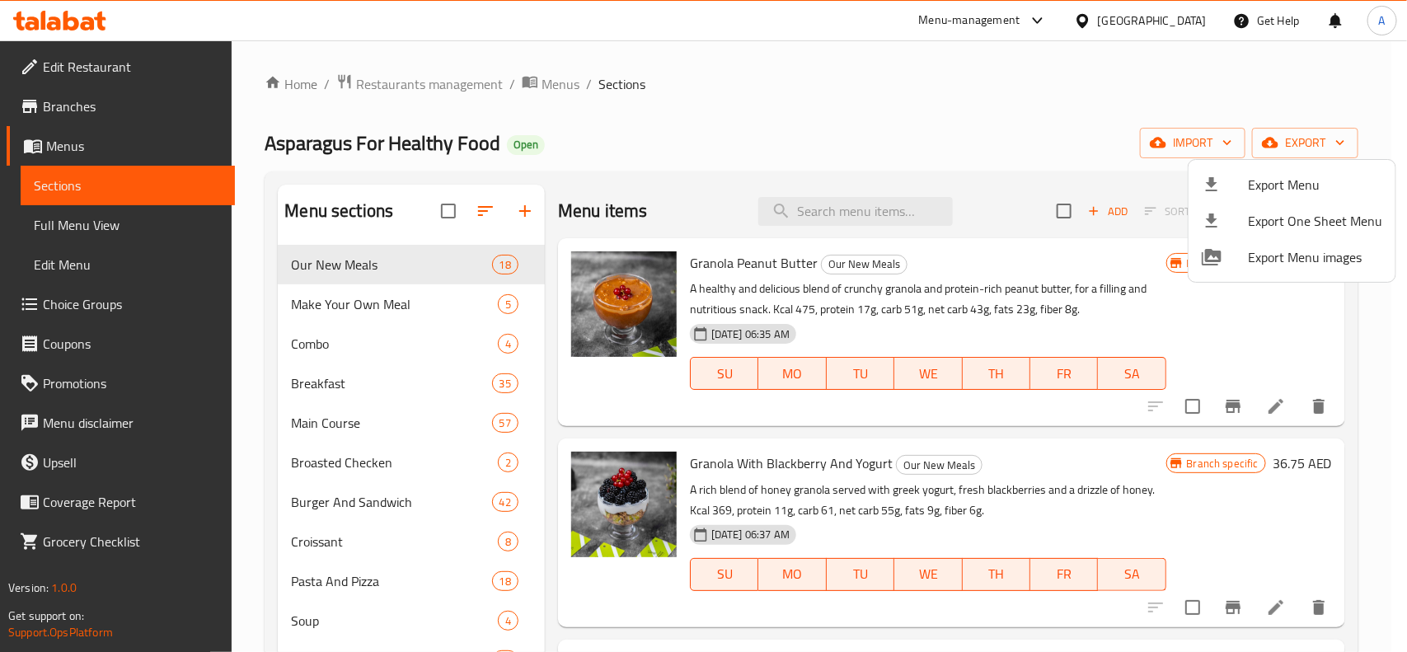
click at [1271, 188] on span "Export Menu" at bounding box center [1315, 185] width 134 height 20
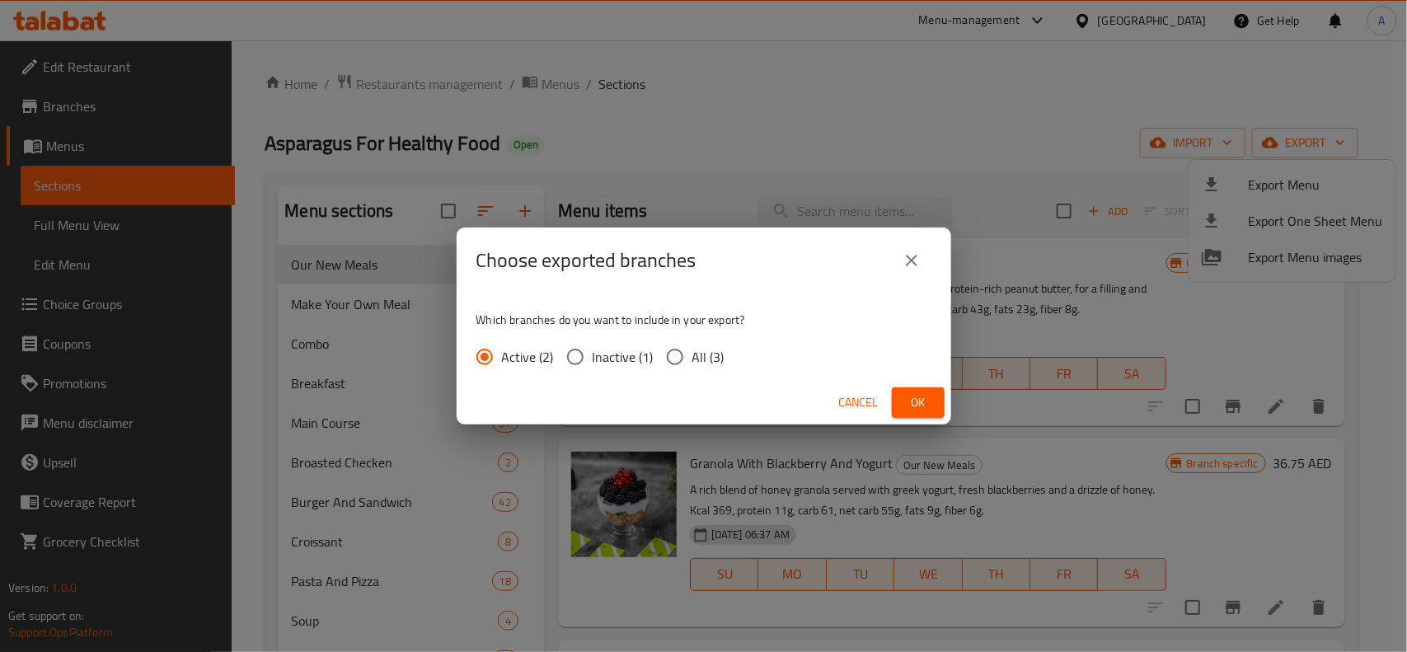
click at [678, 360] on input "All (3)" at bounding box center [675, 357] width 35 height 35
radio input "true"
click at [913, 398] on span "Ok" at bounding box center [918, 402] width 26 height 21
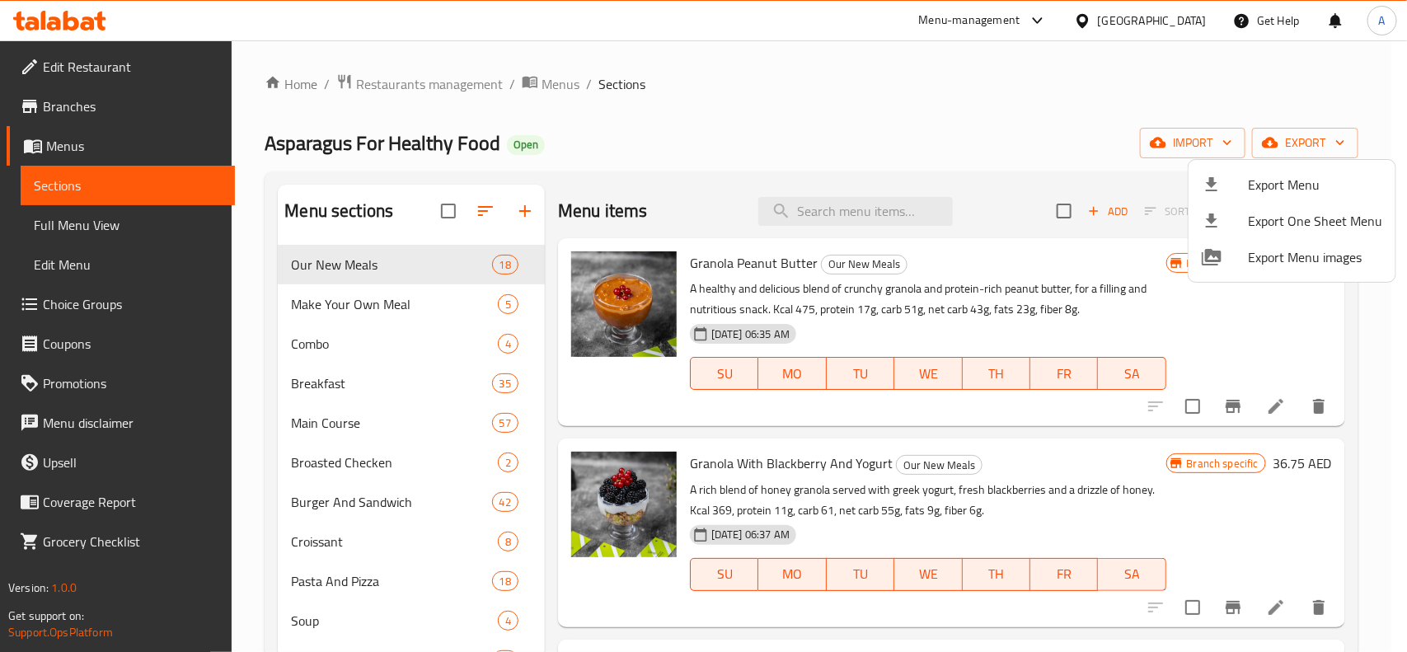
click at [1319, 80] on div at bounding box center [703, 326] width 1407 height 652
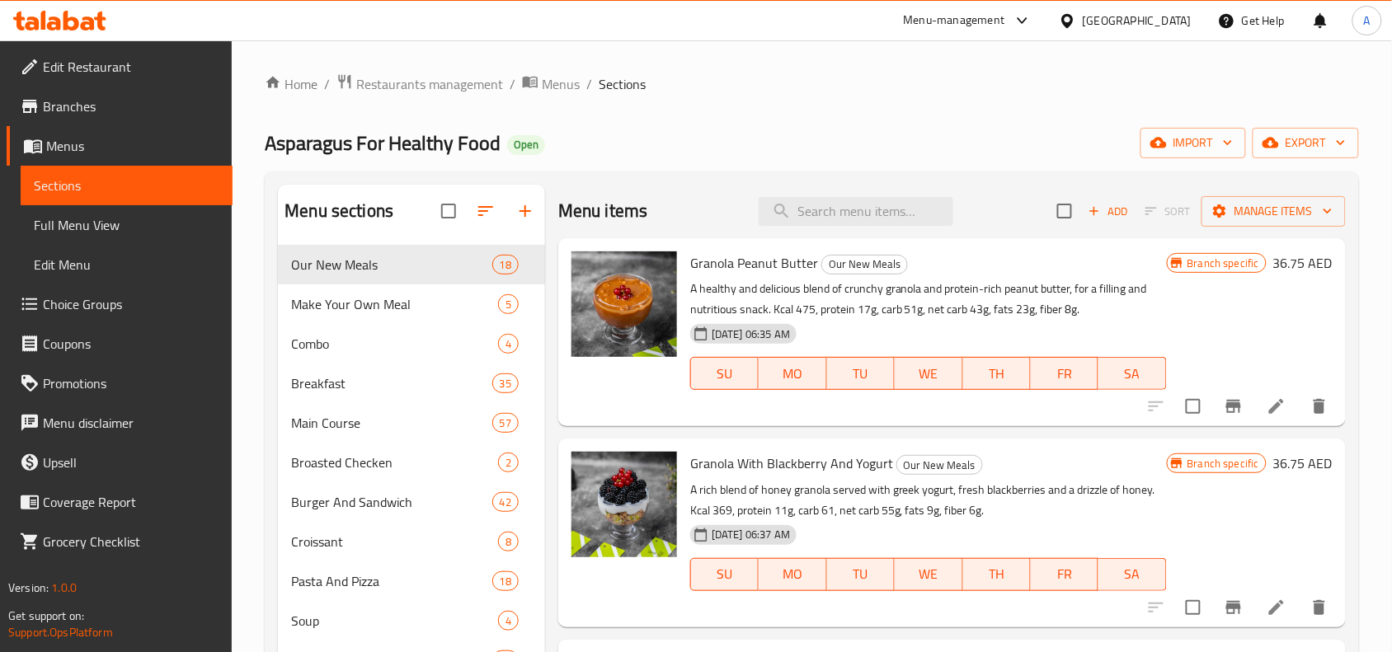
click at [83, 305] on span "Choice Groups" at bounding box center [131, 304] width 176 height 20
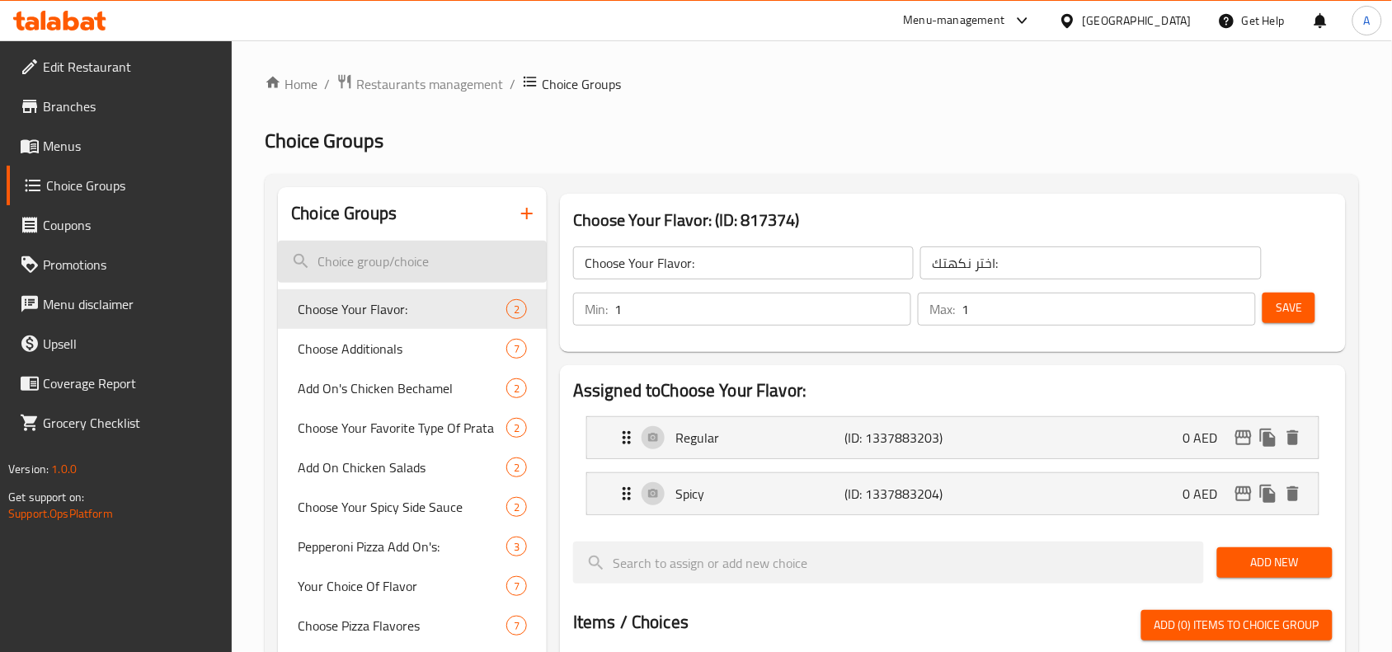
click at [401, 264] on input "search" at bounding box center [412, 262] width 269 height 42
paste input "Choose Your Spicy Side Sauce"
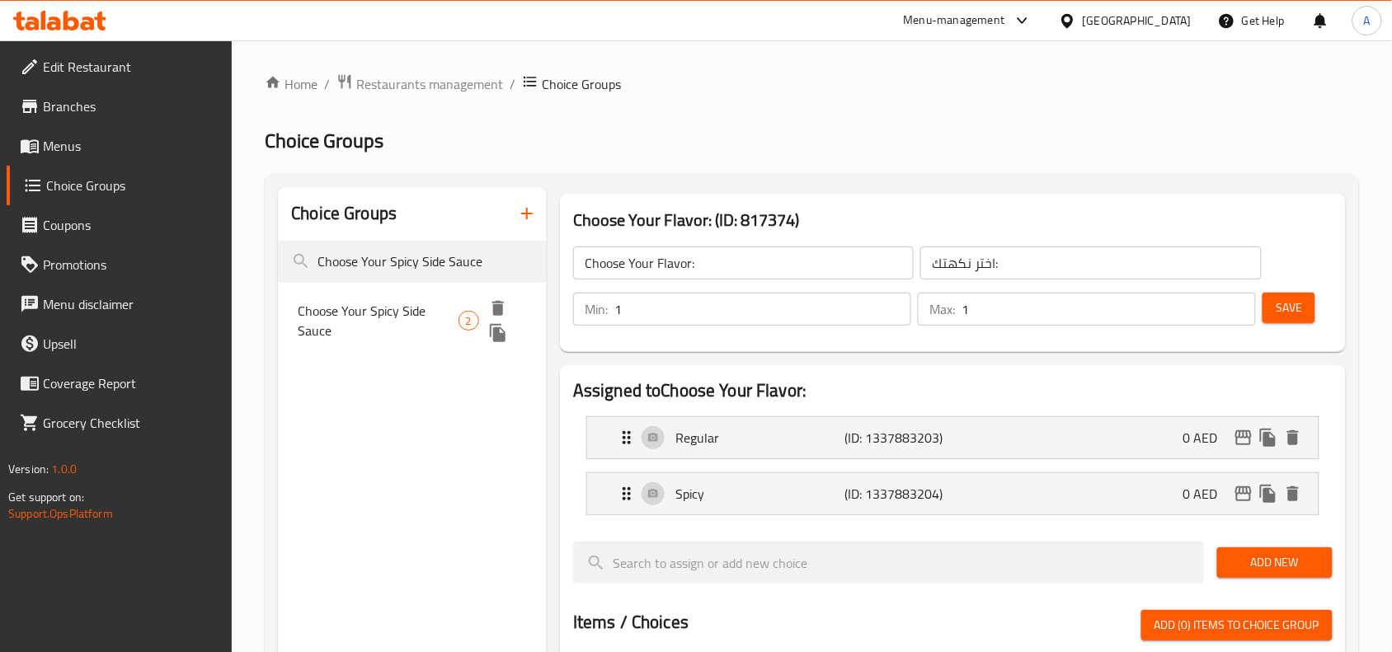
type input "Choose Your Spicy Side Sauce"
click at [438, 323] on span "Choose Your Spicy Side Sauce" at bounding box center [378, 321] width 160 height 40
type input "Choose Your Spicy Side Sauce"
type input "أختر من صوص جانبي حار"
type input "0"
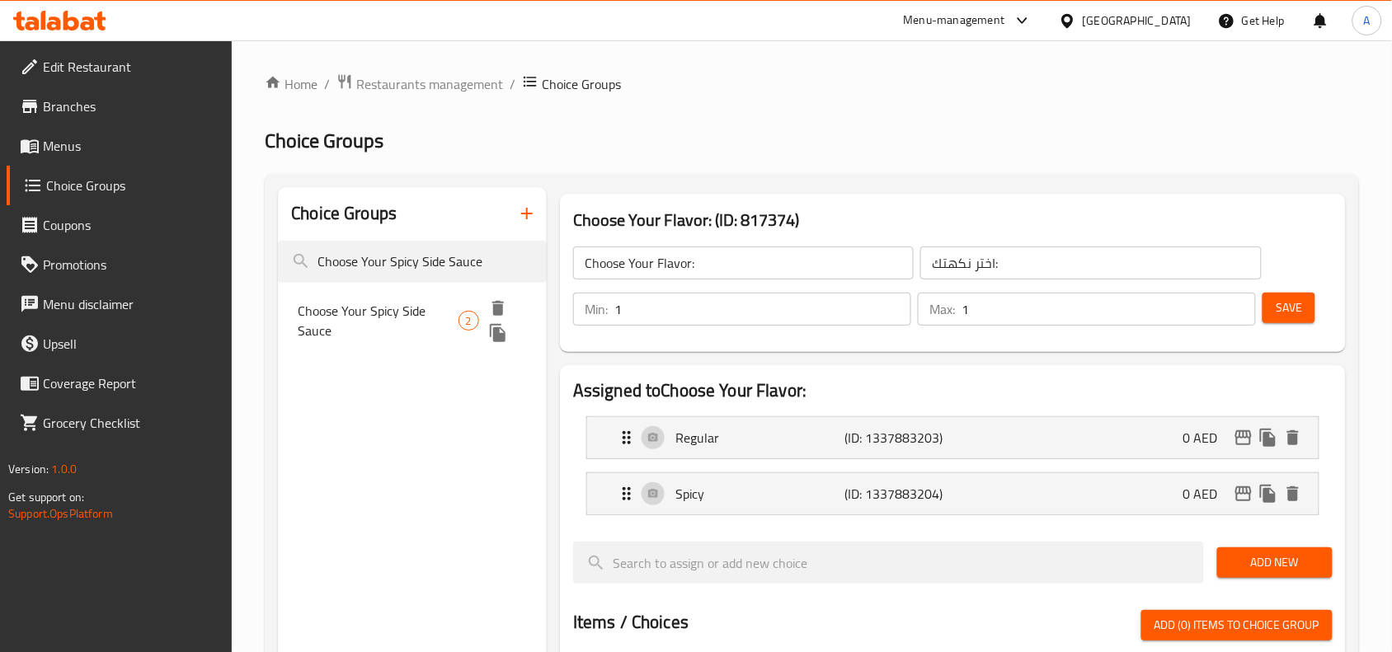
type input "2"
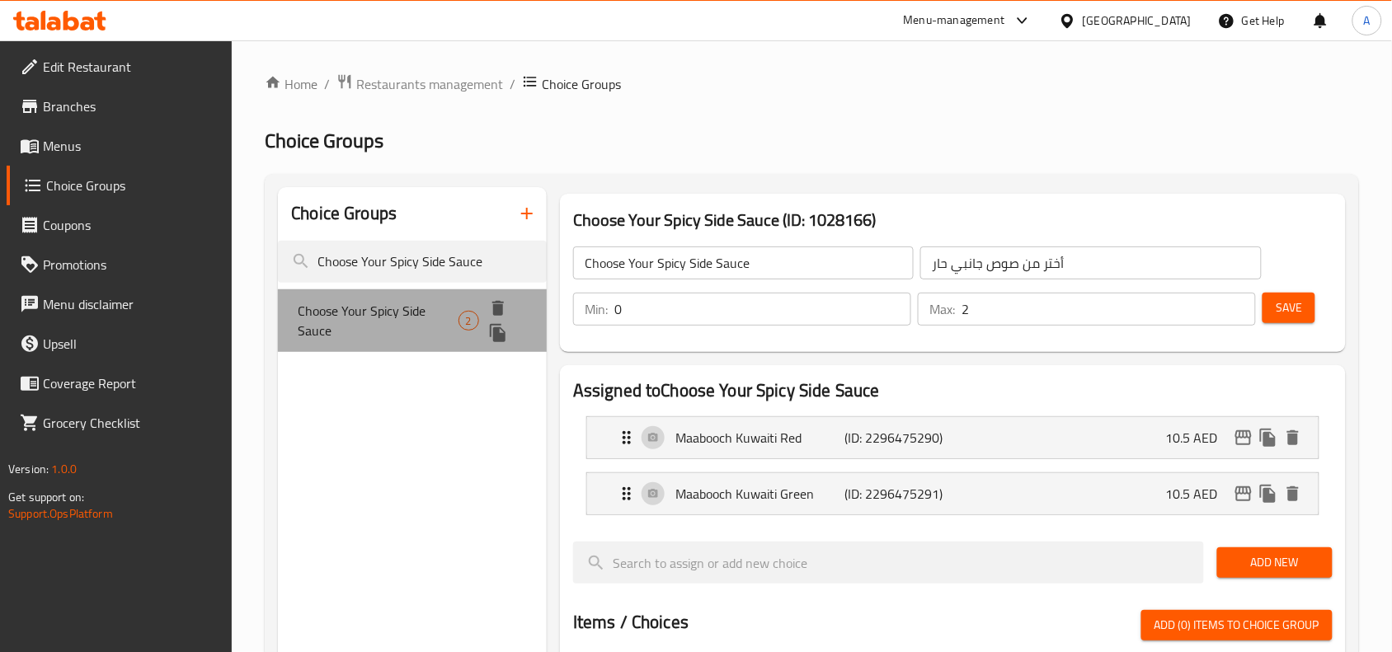
click at [438, 323] on span "Choose Your Spicy Side Sauce" at bounding box center [378, 321] width 160 height 40
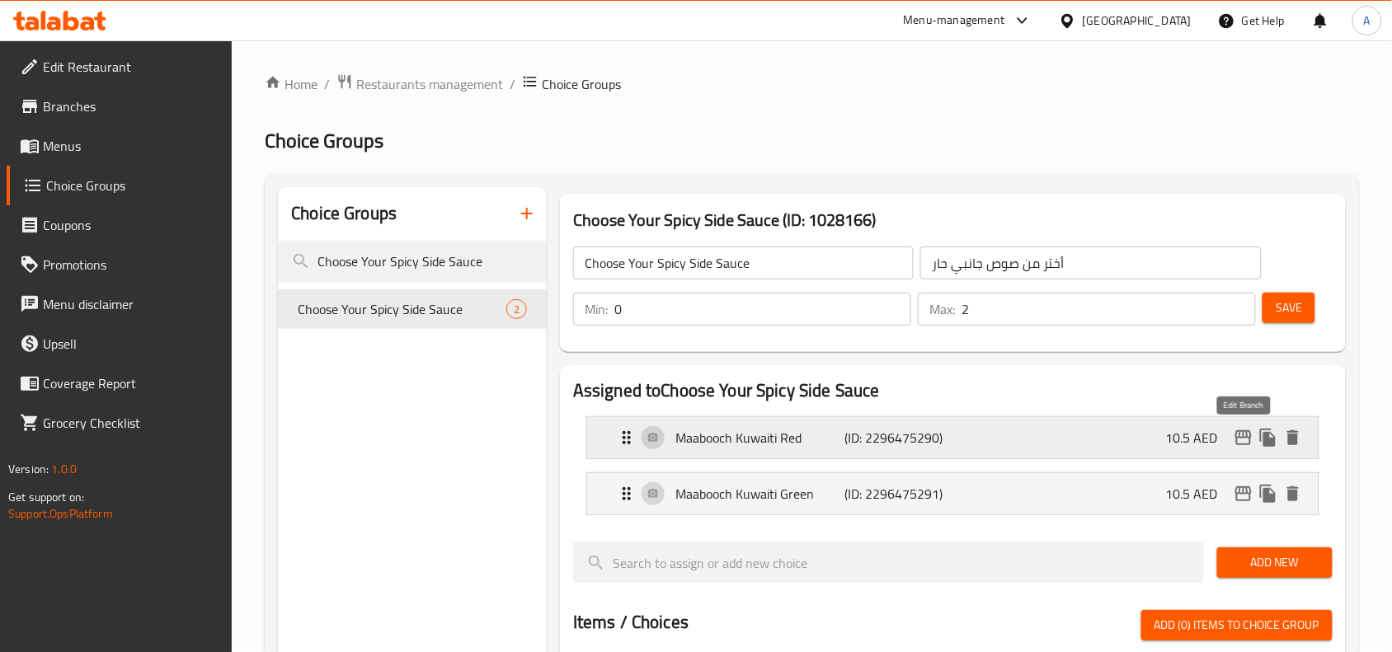
click at [1242, 444] on icon "edit" at bounding box center [1243, 437] width 16 height 15
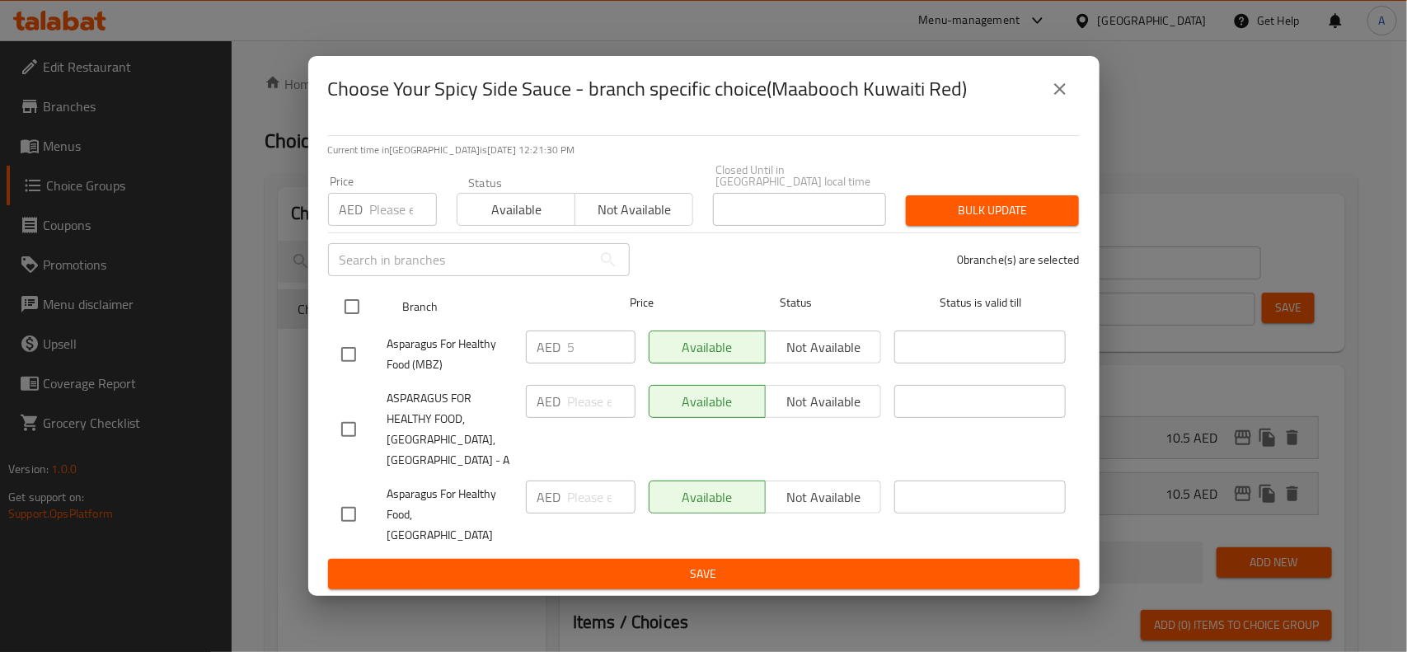
click at [351, 324] on input "checkbox" at bounding box center [352, 306] width 35 height 35
checkbox input "true"
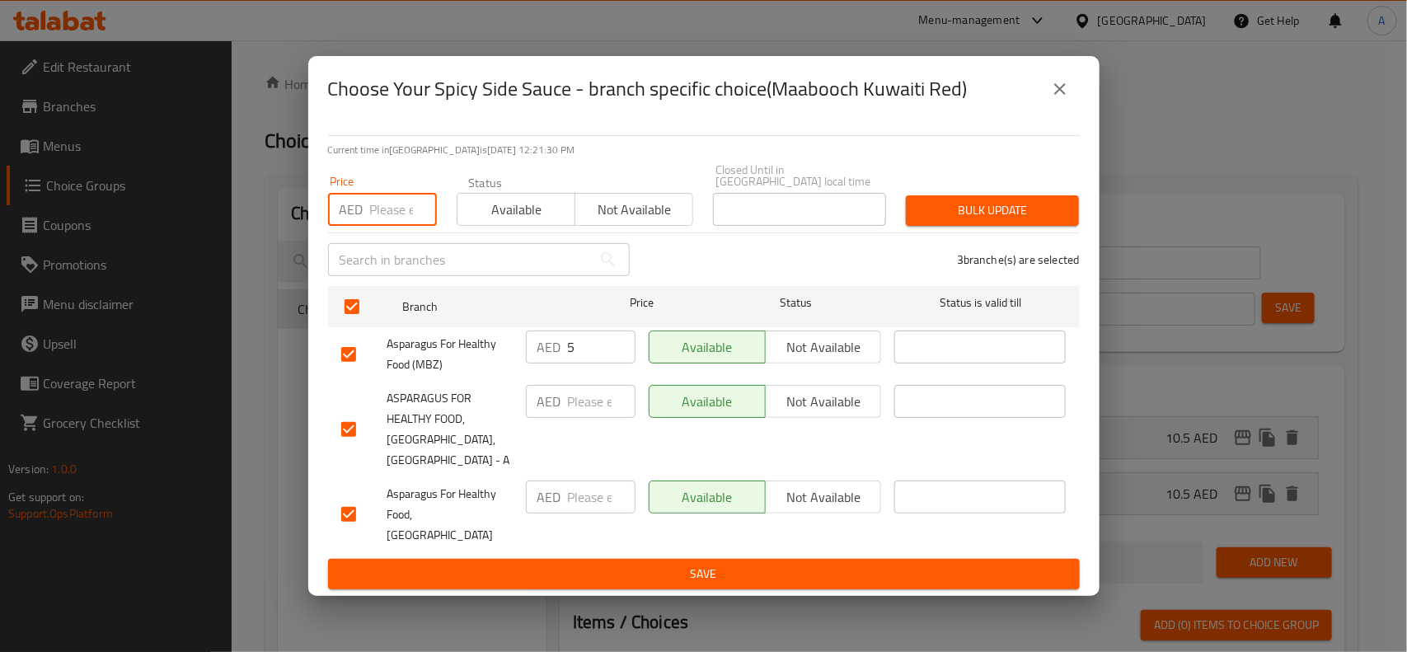
click at [388, 226] on input "number" at bounding box center [403, 209] width 67 height 33
type input "5"
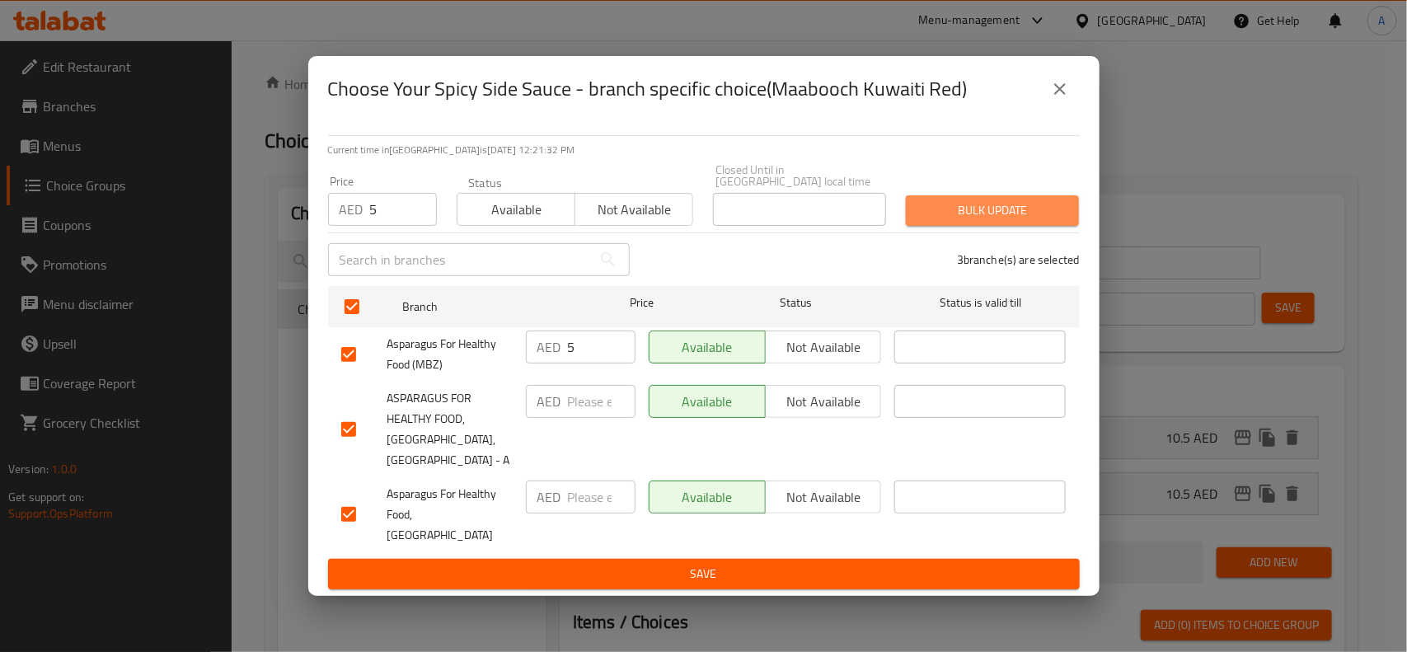
click at [975, 221] on span "Bulk update" at bounding box center [992, 210] width 147 height 21
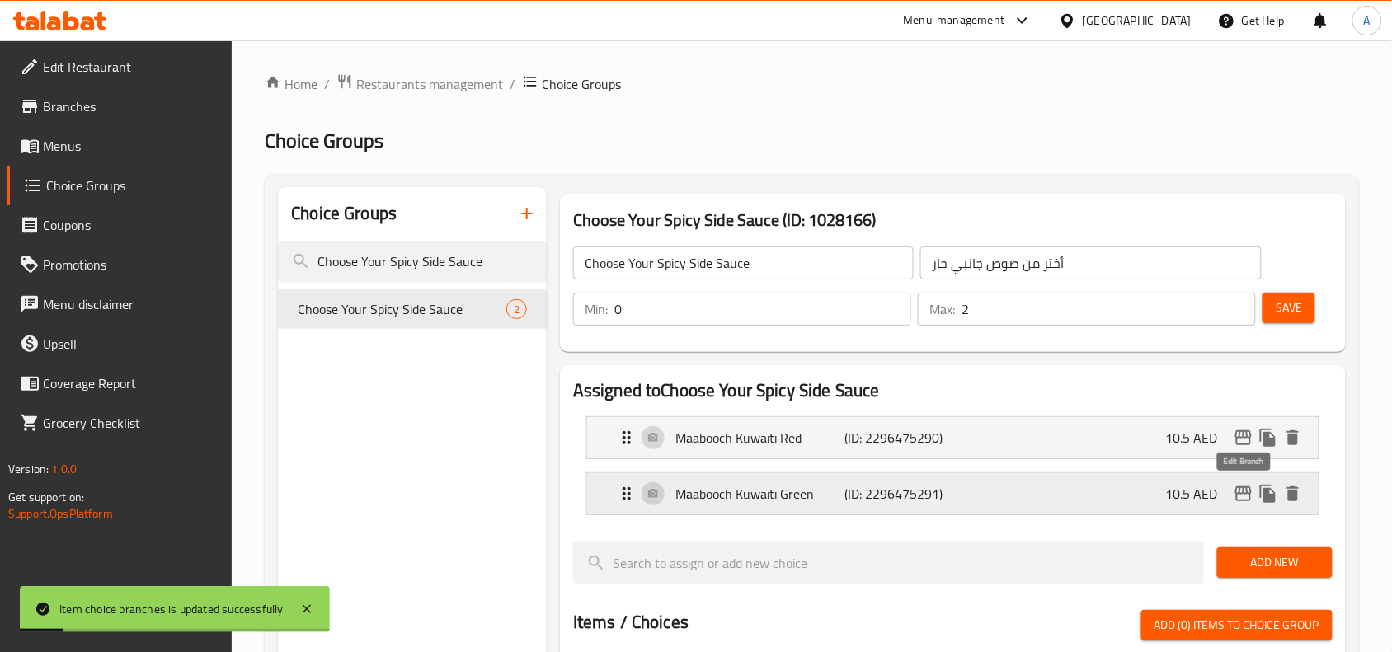
click at [1249, 504] on icon "edit" at bounding box center [1243, 494] width 20 height 20
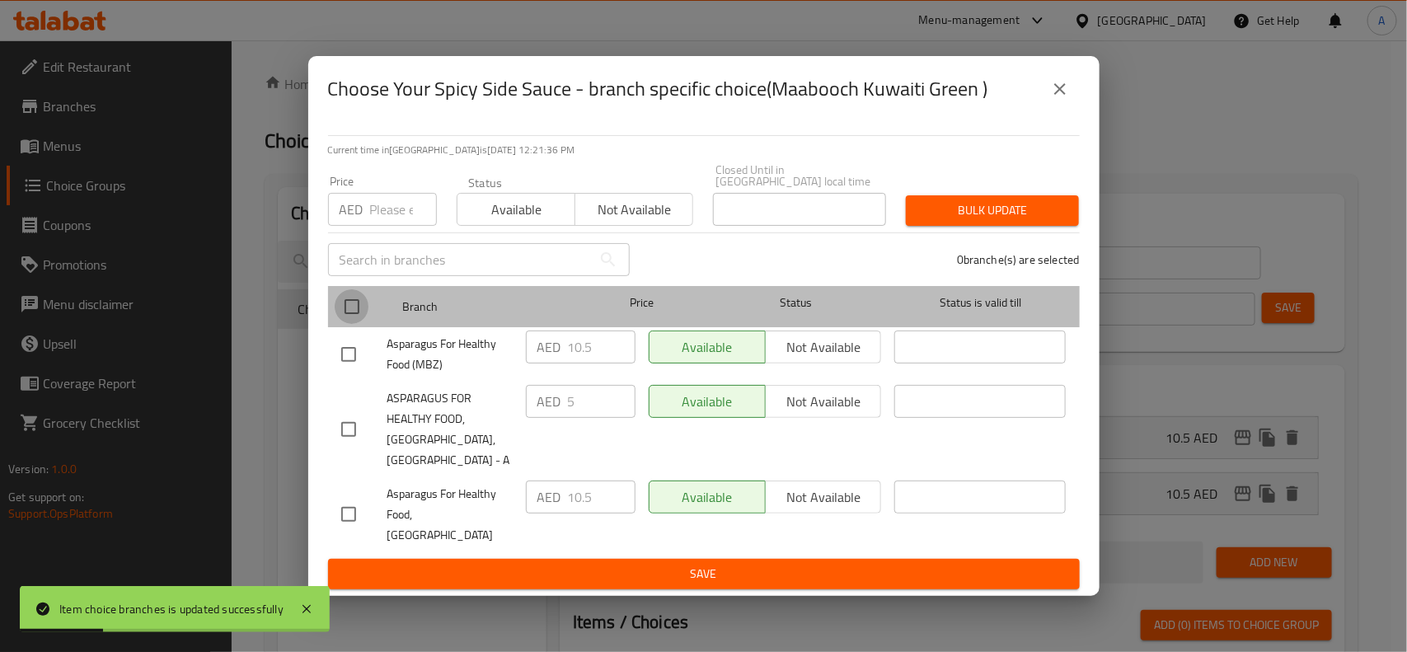
click at [365, 324] on input "checkbox" at bounding box center [352, 306] width 35 height 35
checkbox input "true"
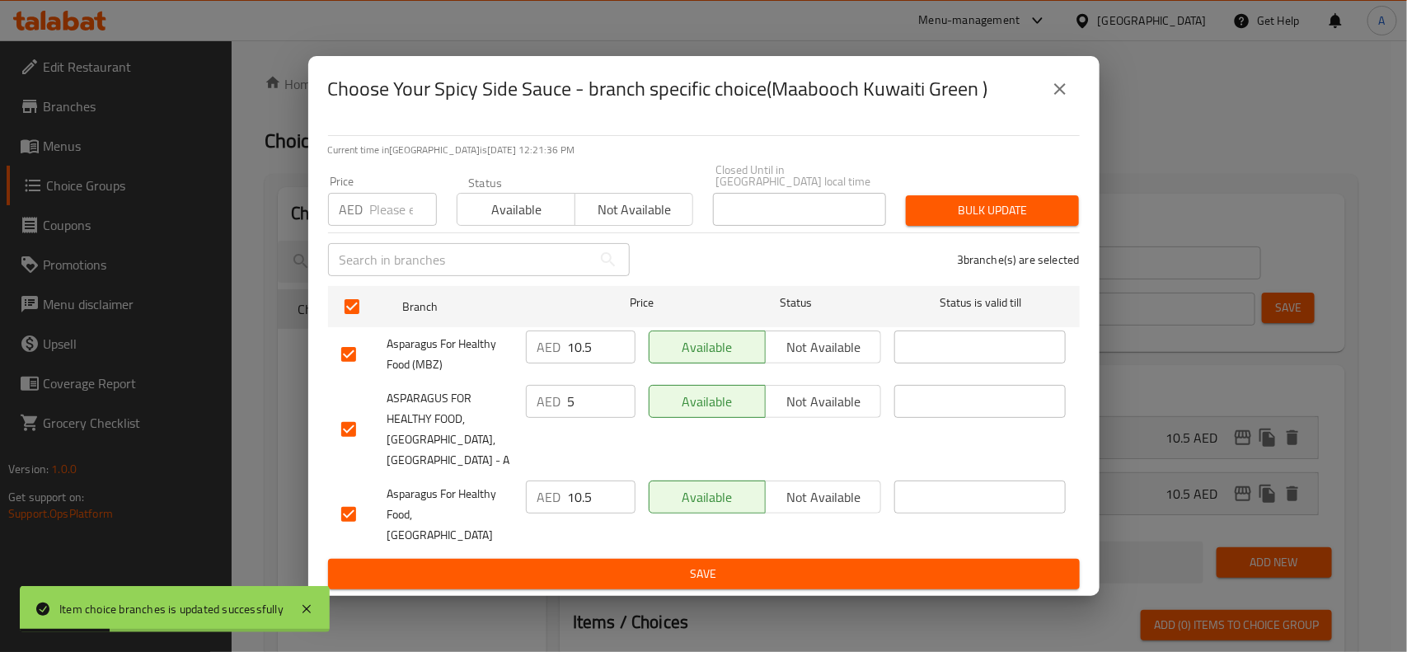
click at [385, 226] on input "number" at bounding box center [403, 209] width 67 height 33
type input "5"
click at [966, 221] on span "Bulk update" at bounding box center [992, 210] width 147 height 21
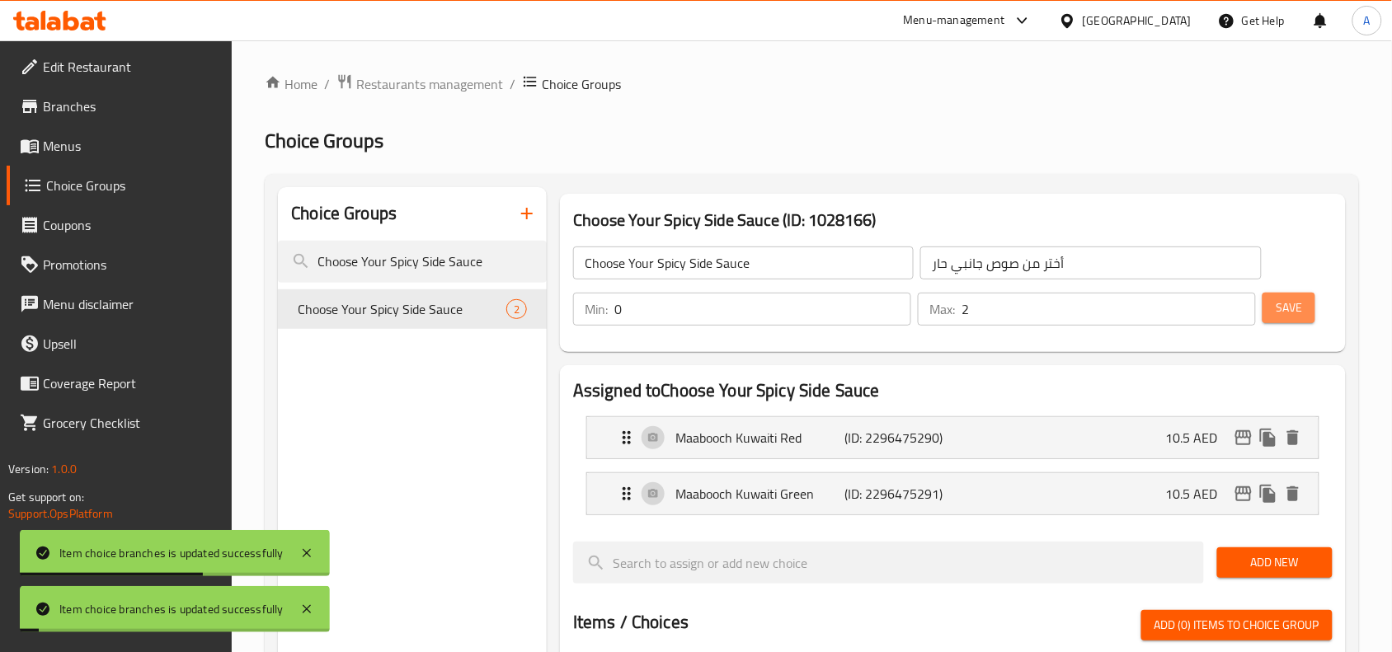
click at [1292, 307] on span "Save" at bounding box center [1288, 308] width 26 height 21
click at [1243, 442] on icon "edit" at bounding box center [1243, 438] width 20 height 20
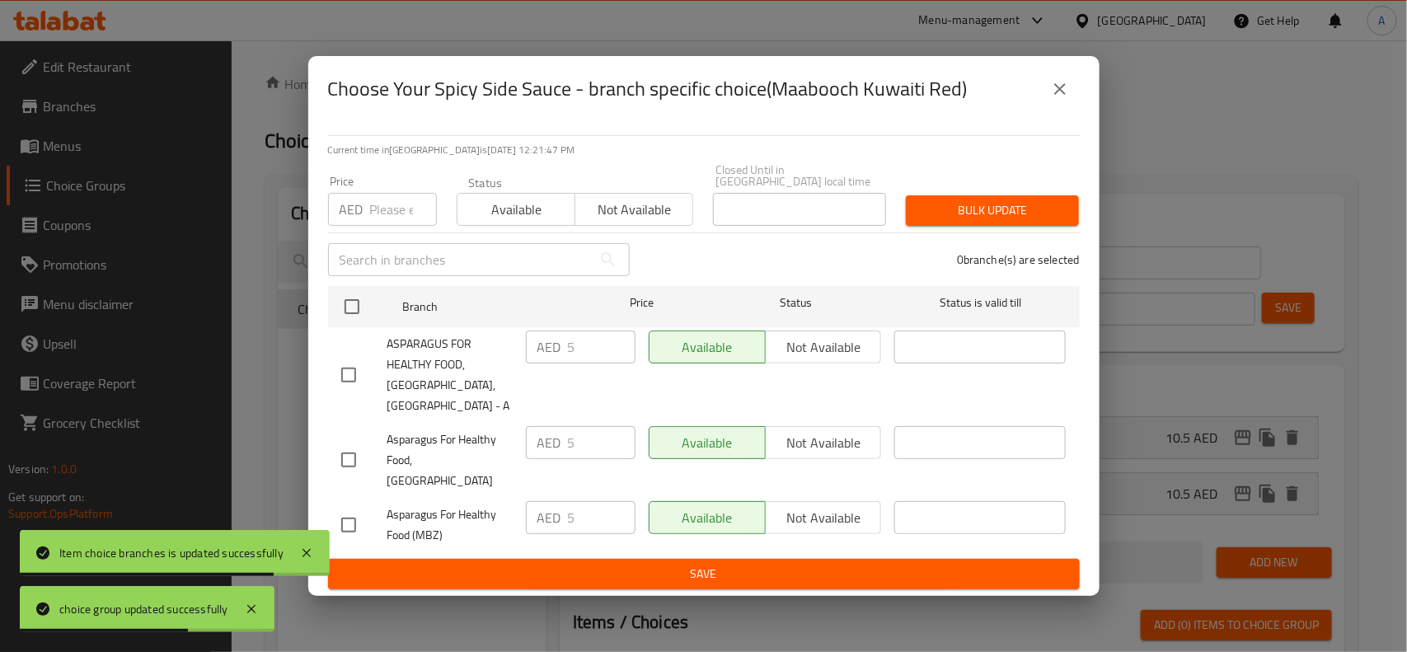
click at [1060, 99] on icon "close" at bounding box center [1060, 89] width 20 height 20
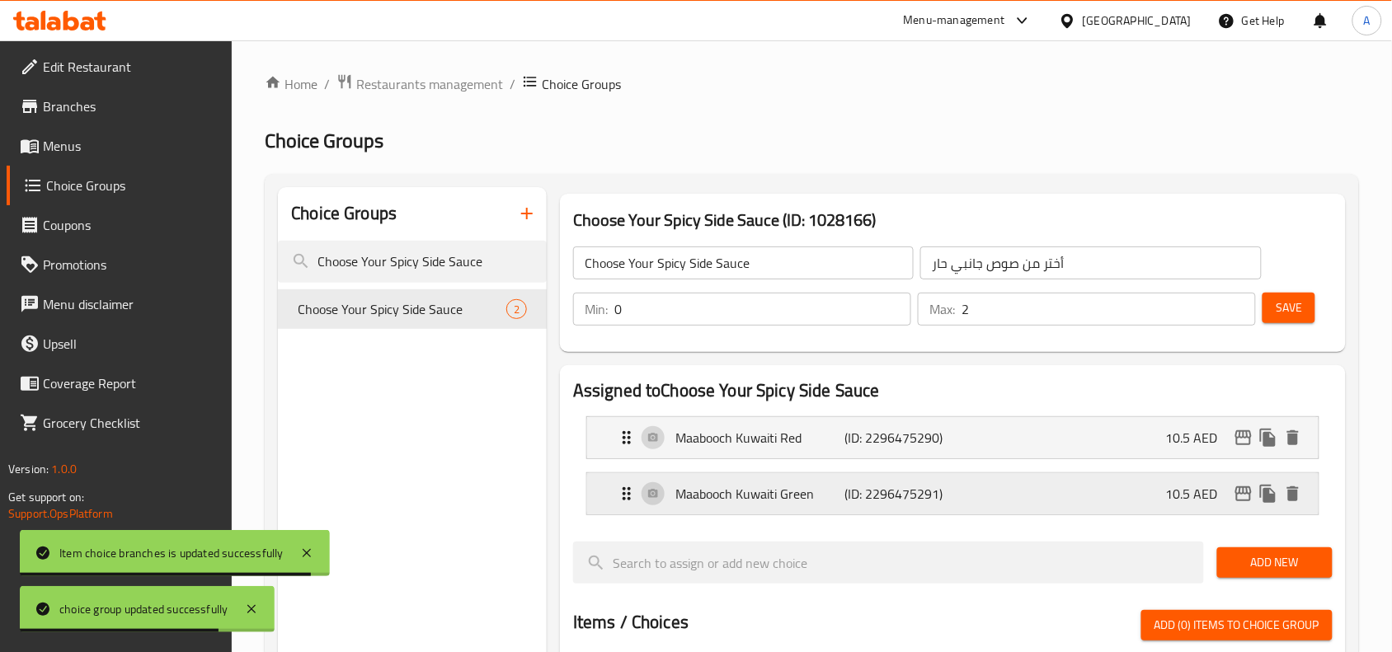
click at [1245, 497] on icon "edit" at bounding box center [1243, 494] width 20 height 20
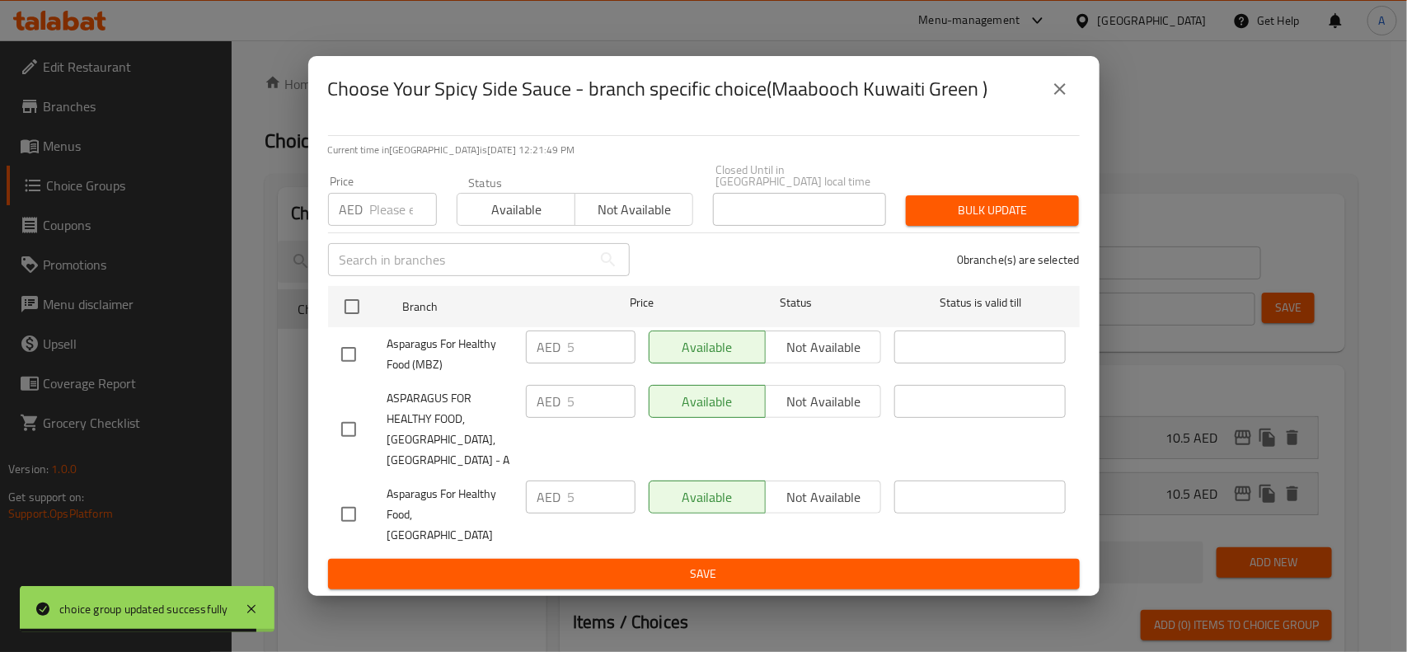
click at [1062, 99] on icon "close" at bounding box center [1060, 89] width 20 height 20
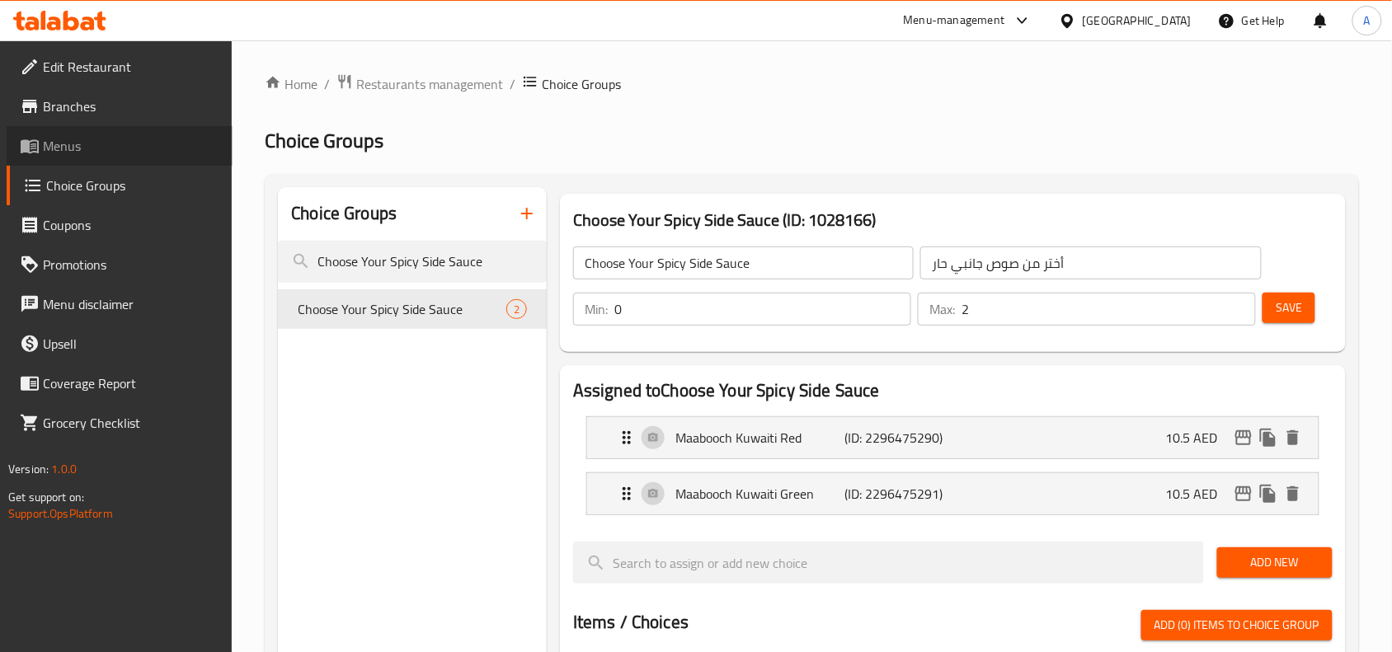
click at [75, 142] on span "Menus" at bounding box center [131, 146] width 176 height 20
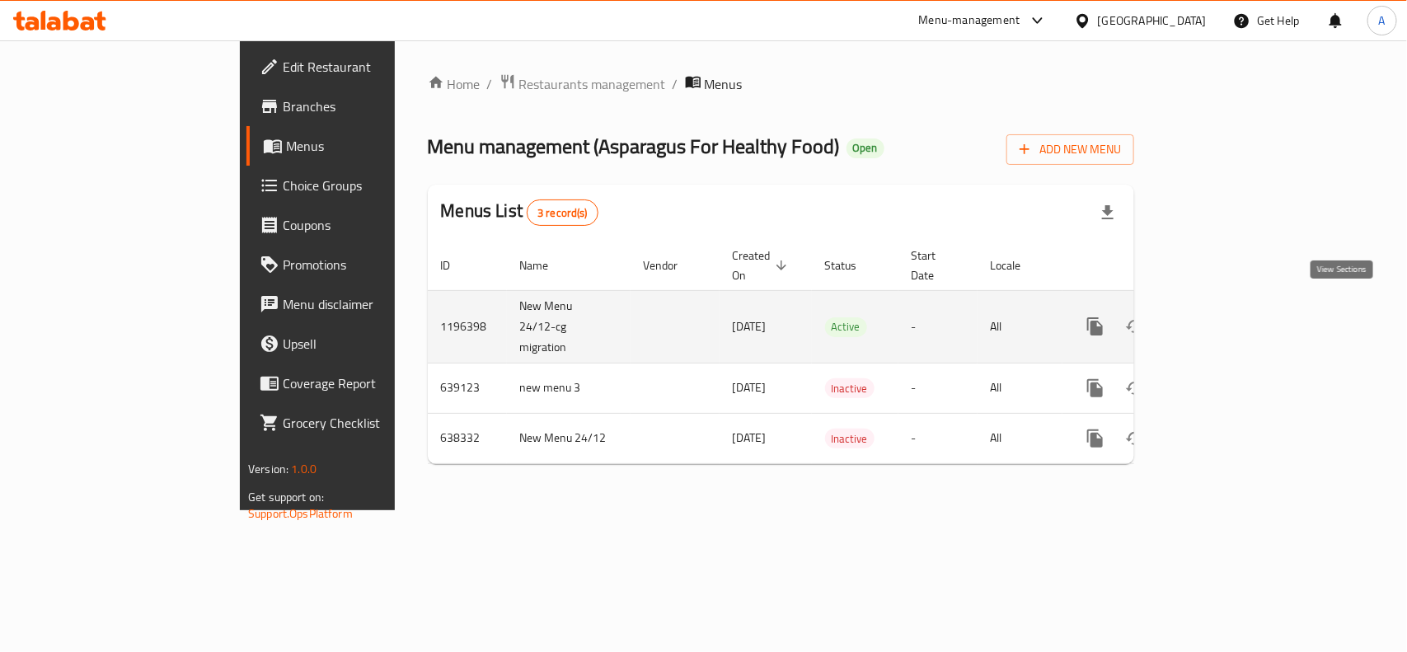
click at [1224, 317] on icon "enhanced table" at bounding box center [1214, 327] width 20 height 20
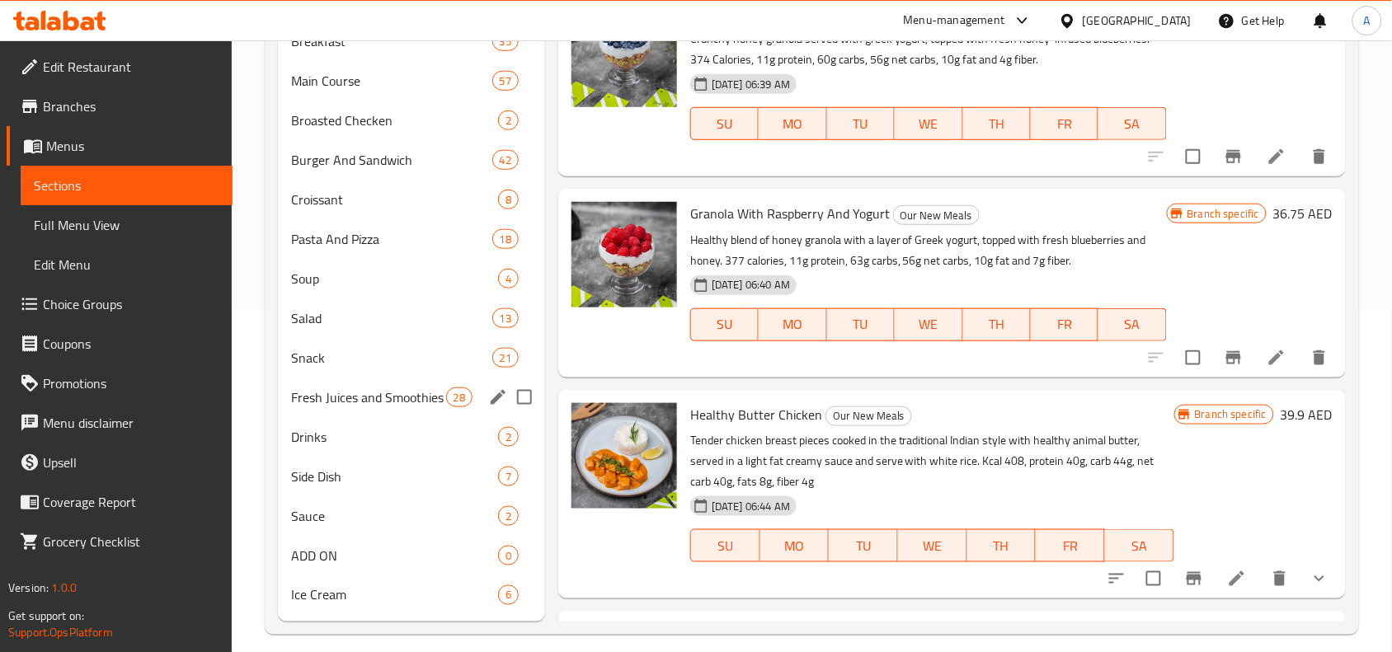
scroll to position [357, 0]
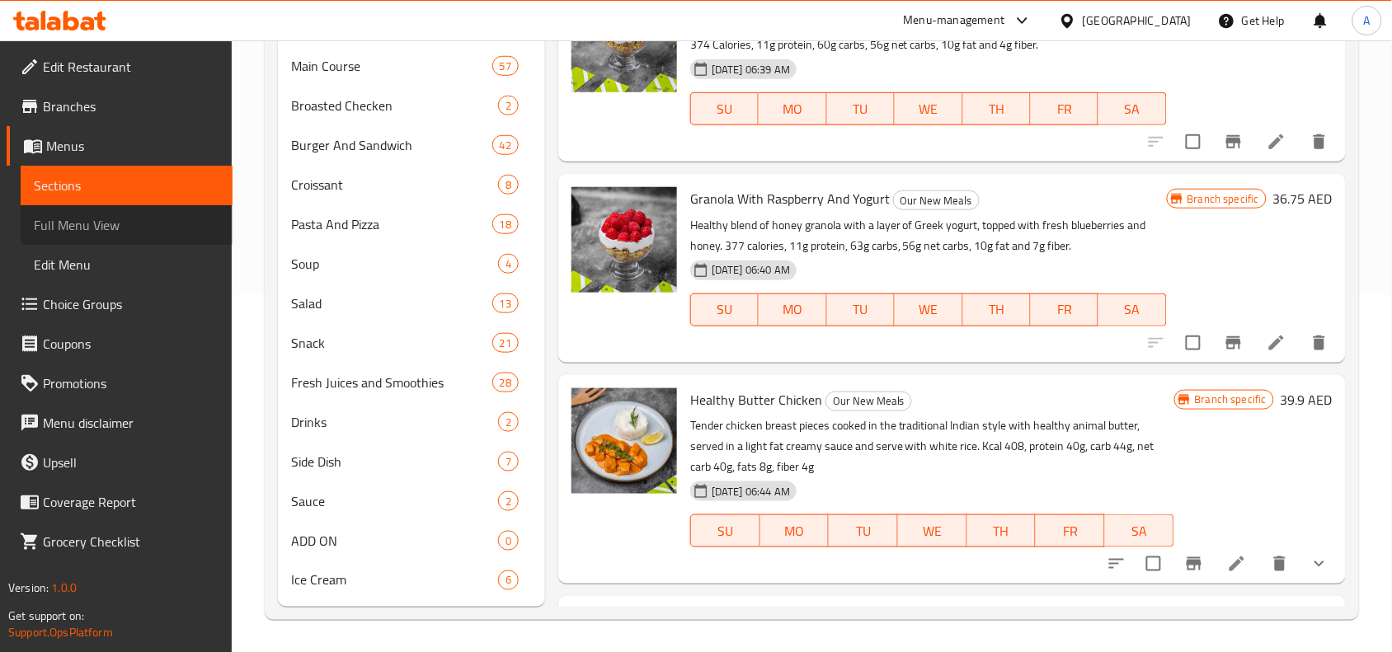
click at [67, 228] on span "Full Menu View" at bounding box center [126, 225] width 185 height 20
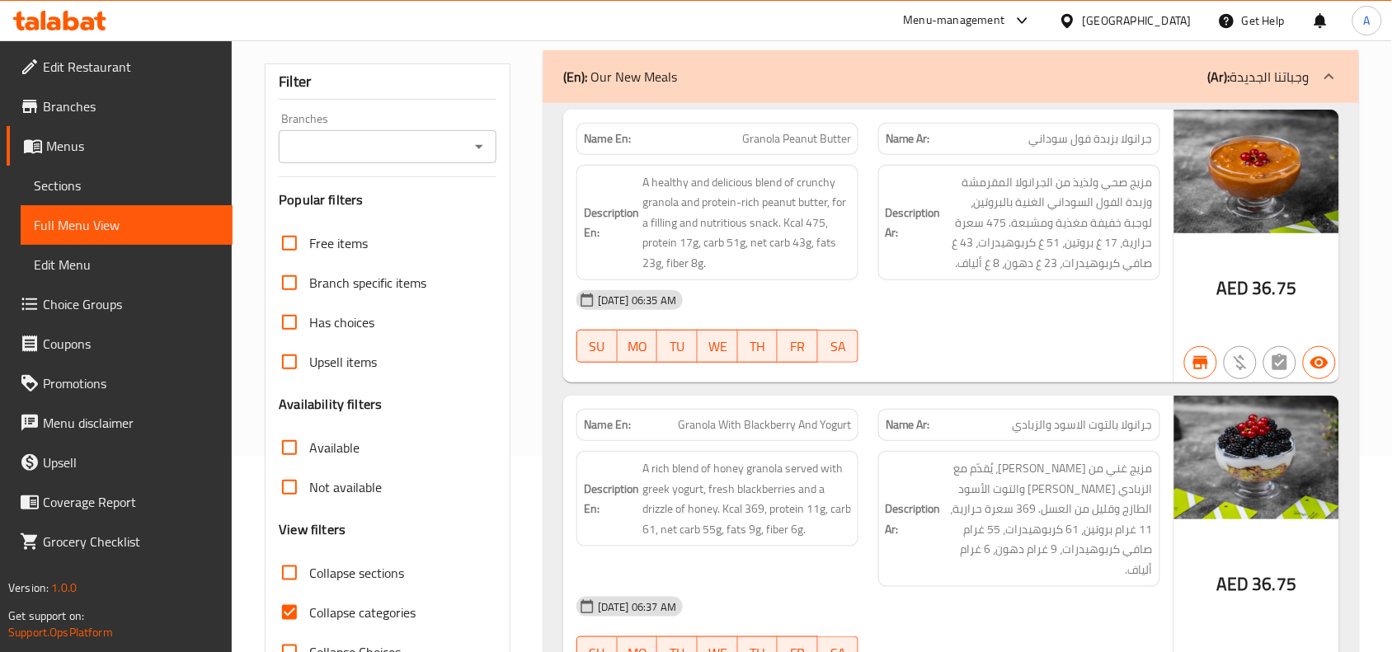
scroll to position [48, 0]
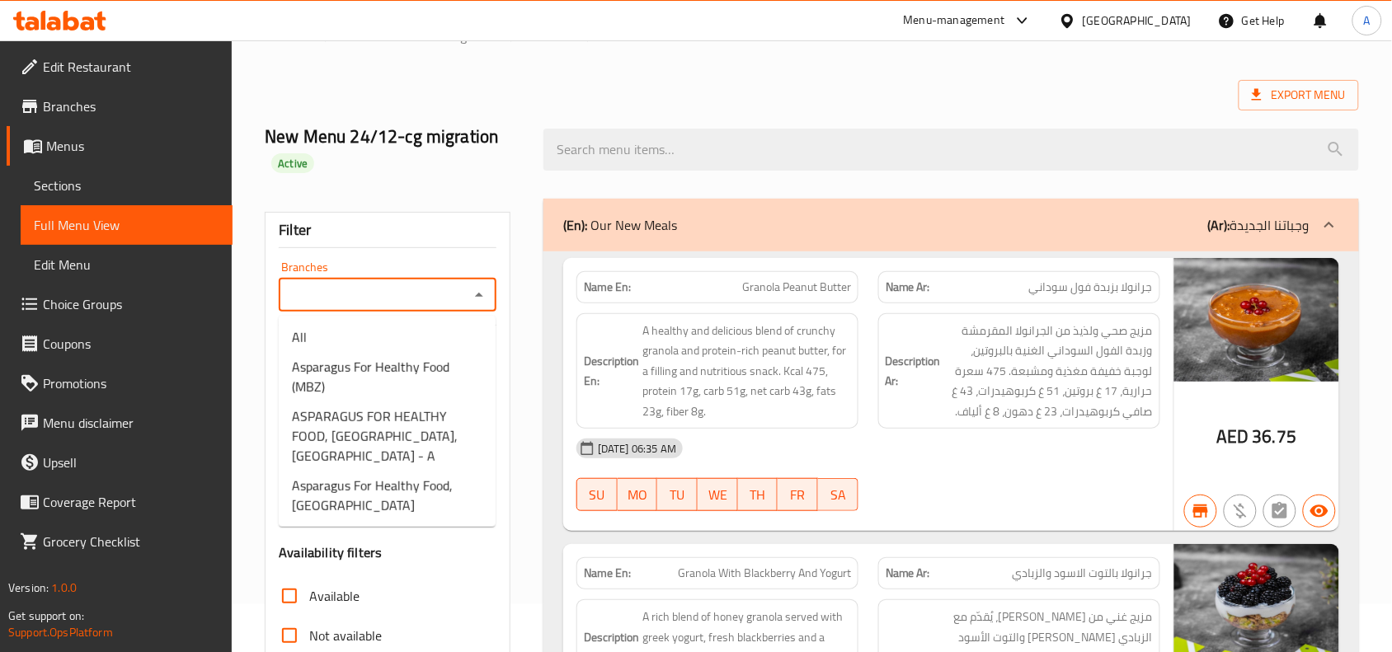
click at [453, 297] on input "Branches" at bounding box center [374, 295] width 181 height 23
click at [397, 360] on span "Asparagus For Healthy Food (MBZ)" at bounding box center [387, 377] width 190 height 40
type input "Asparagus For Healthy Food (MBZ)"
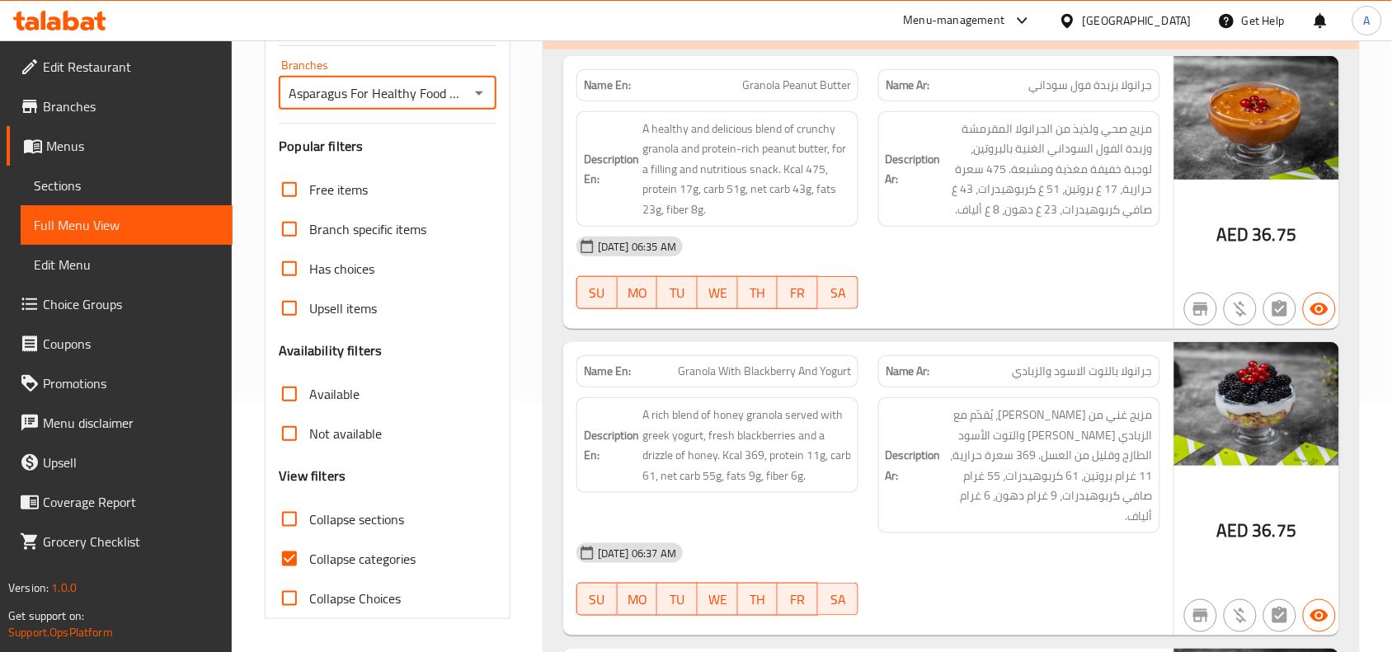
scroll to position [353, 0]
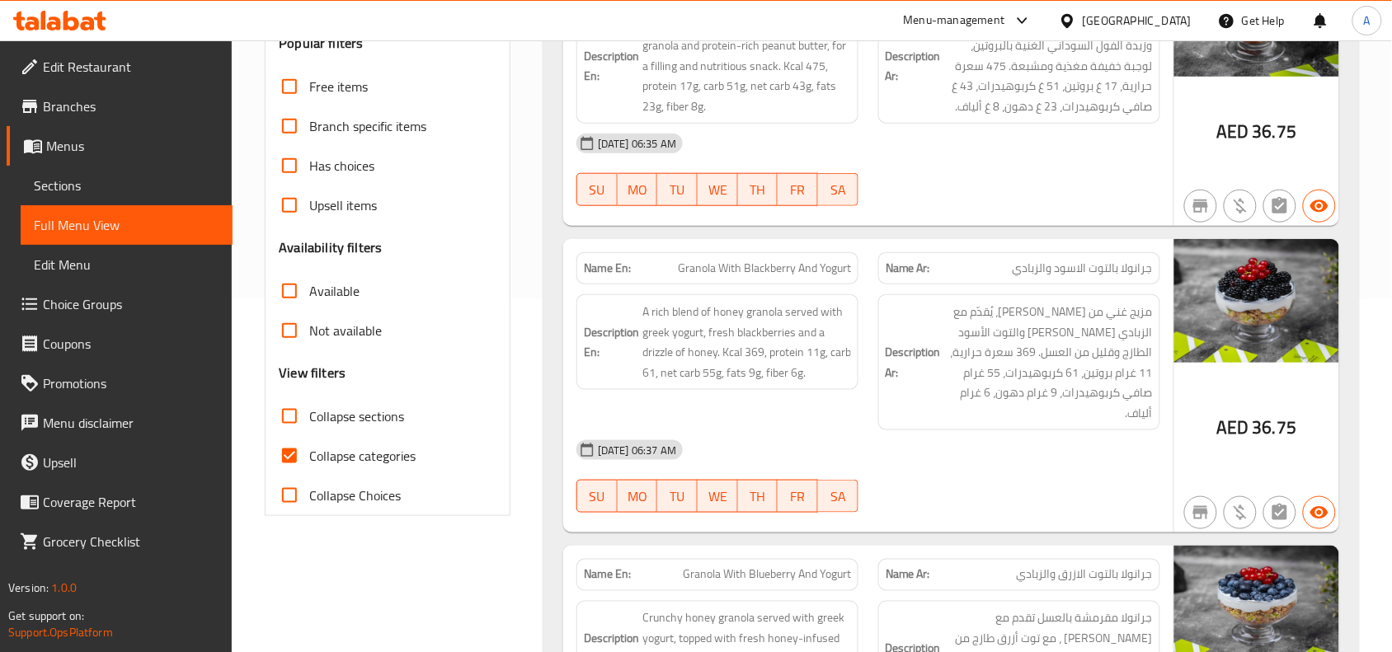
click at [290, 455] on input "Collapse categories" at bounding box center [290, 456] width 40 height 40
checkbox input "false"
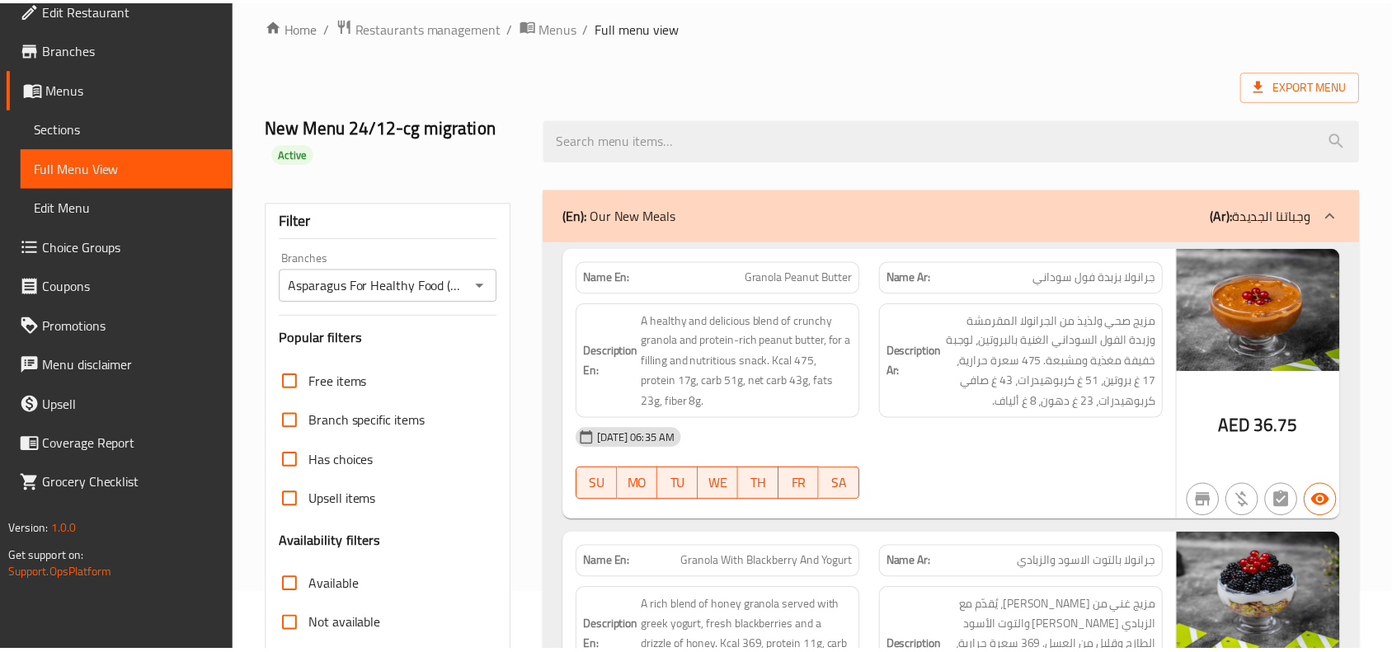
scroll to position [0, 0]
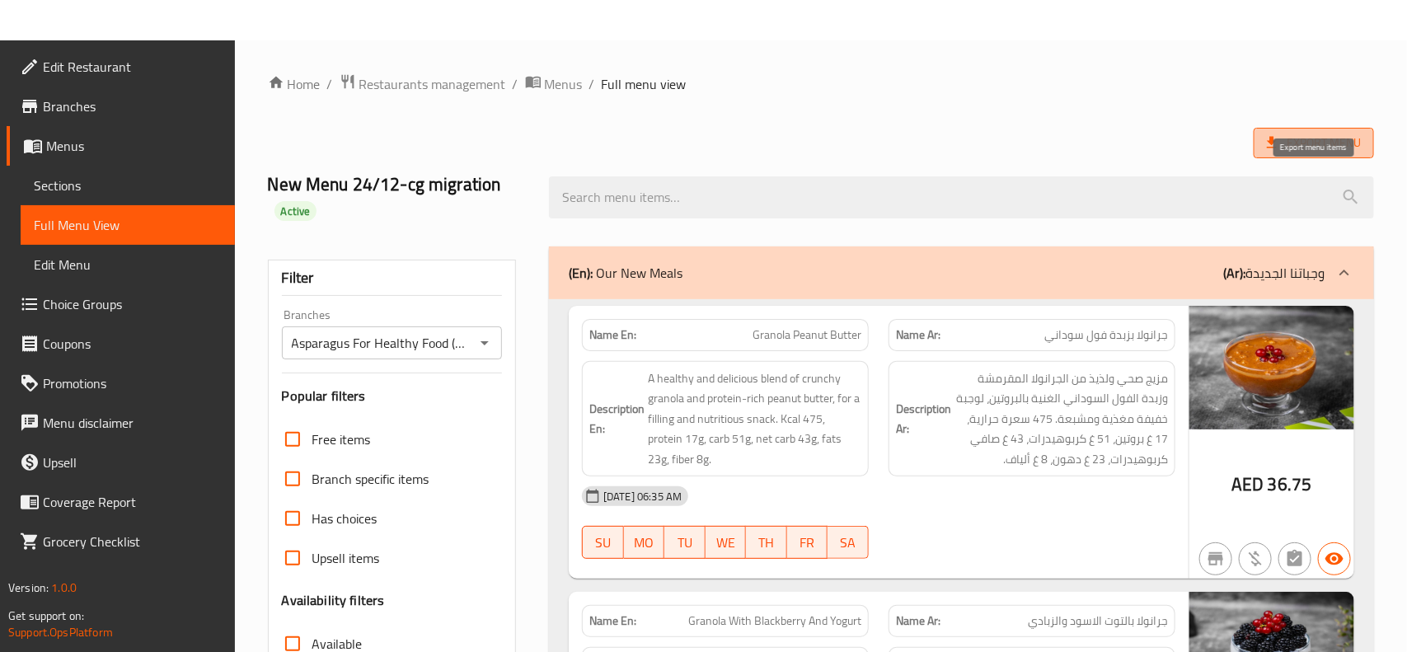
click at [1301, 154] on span "Export Menu" at bounding box center [1314, 143] width 120 height 31
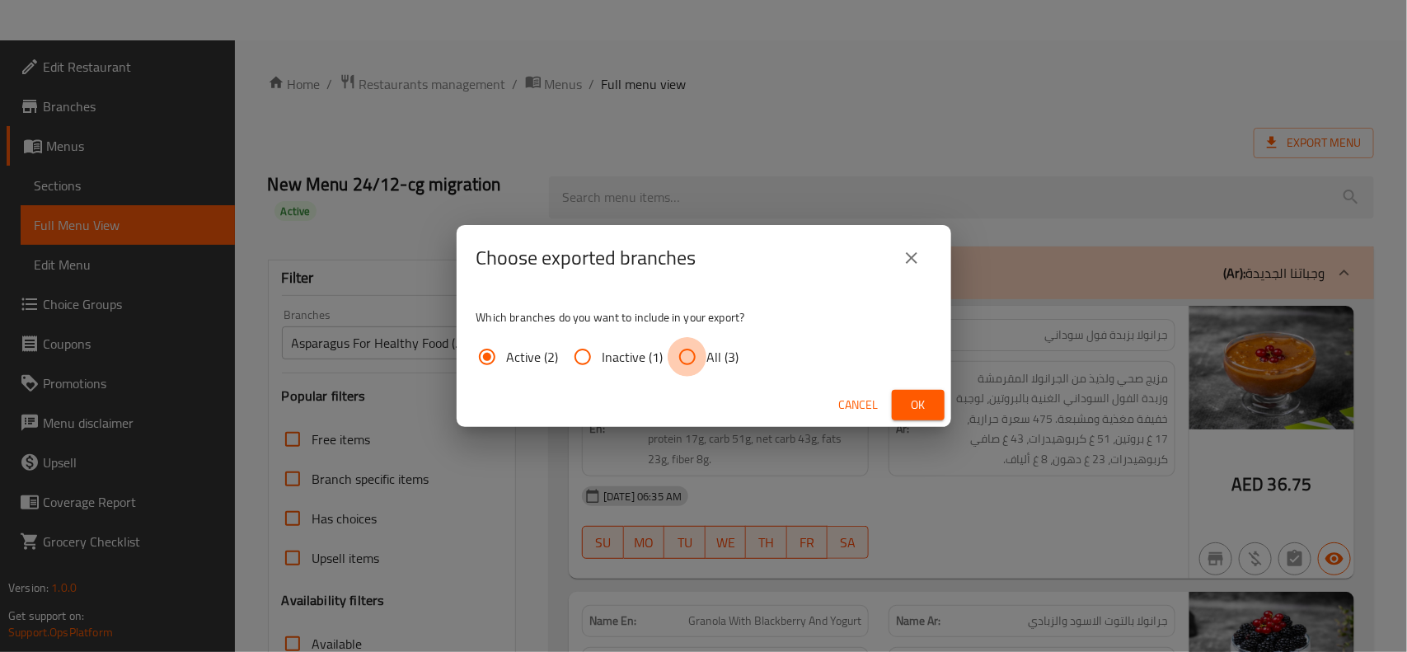
click at [693, 359] on input "All (3)" at bounding box center [688, 357] width 40 height 40
radio input "true"
drag, startPoint x: 919, startPoint y: 412, endPoint x: 884, endPoint y: 357, distance: 65.6
click at [919, 412] on span "Ok" at bounding box center [918, 405] width 26 height 21
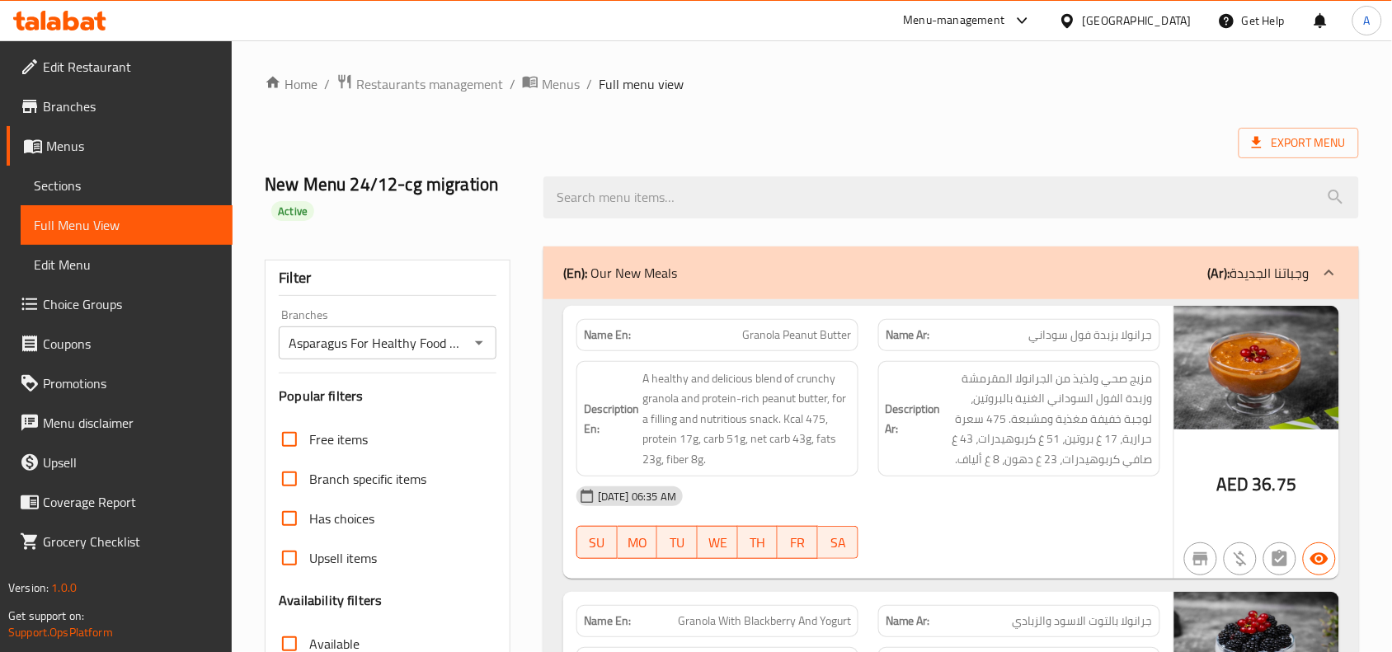
click at [522, 150] on div "New Menu 24/12-cg migration Active" at bounding box center [394, 197] width 279 height 98
click at [447, 85] on span "Restaurants management" at bounding box center [429, 84] width 147 height 20
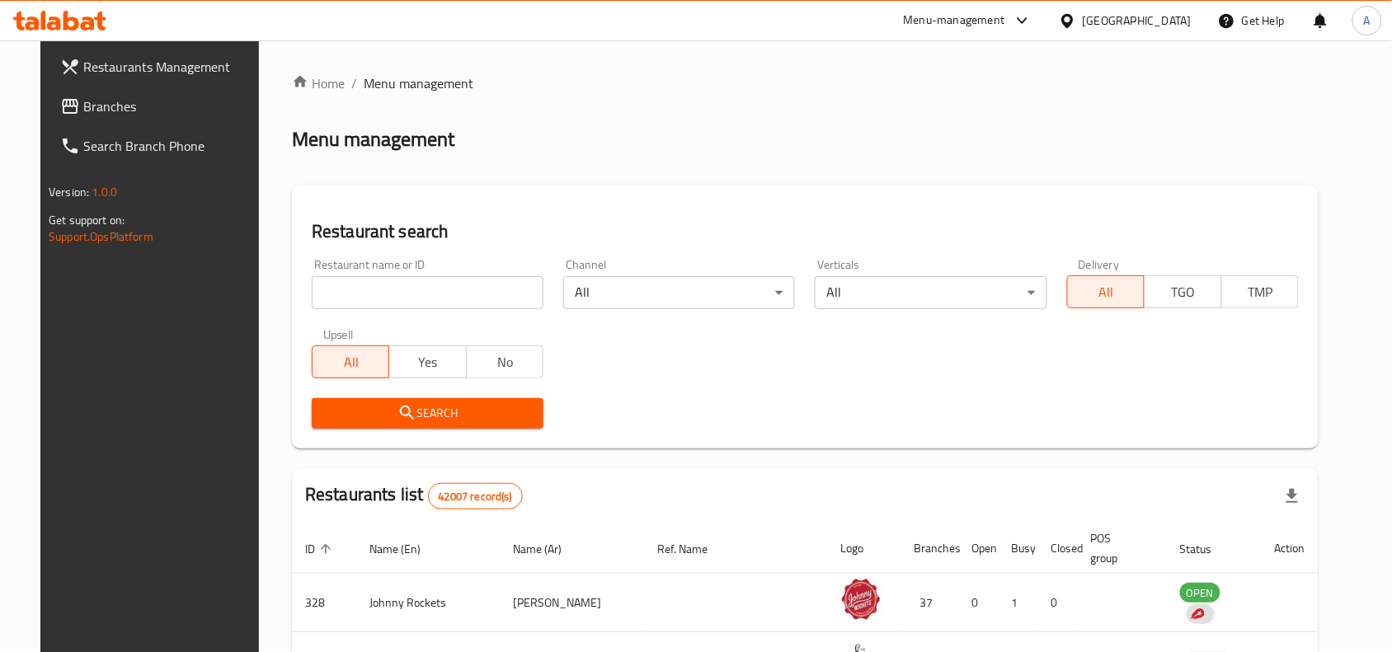
click at [418, 310] on div "Restaurant name or ID Restaurant name or ID" at bounding box center [427, 284] width 251 height 70
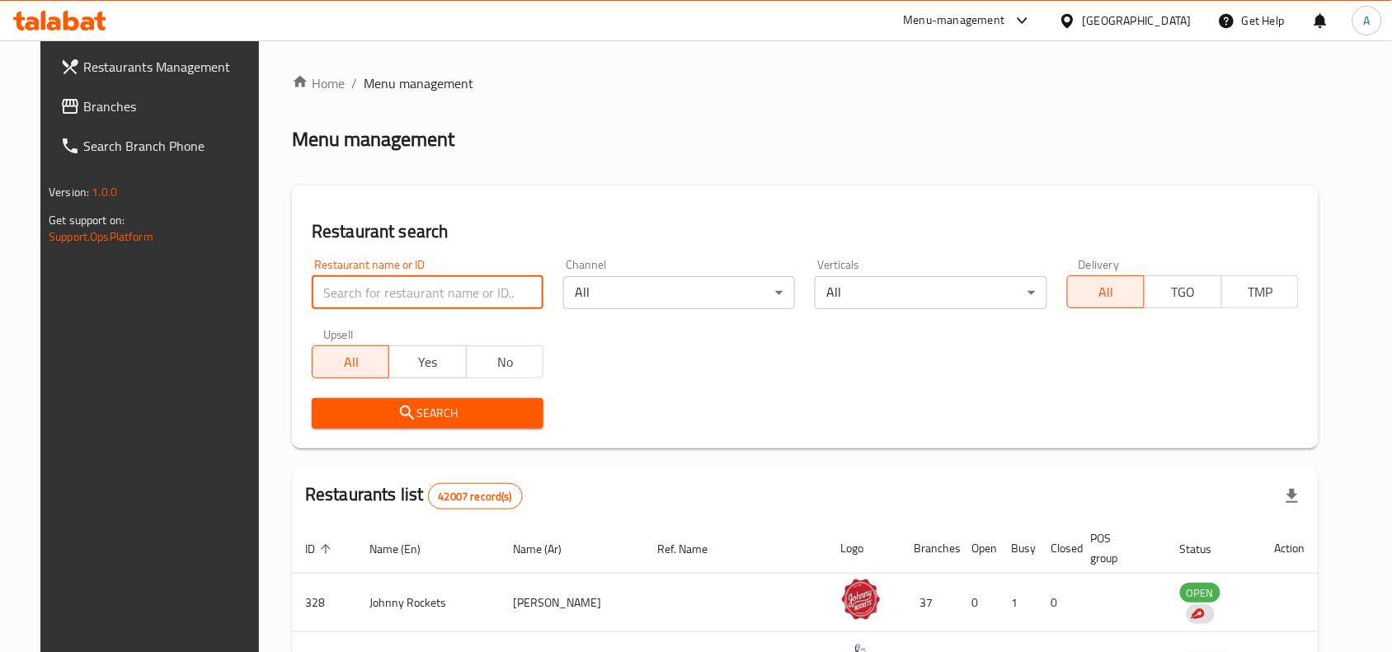
click at [420, 284] on input "search" at bounding box center [428, 292] width 232 height 33
paste input "641371"
type input "641371"
click button "Search" at bounding box center [428, 413] width 232 height 31
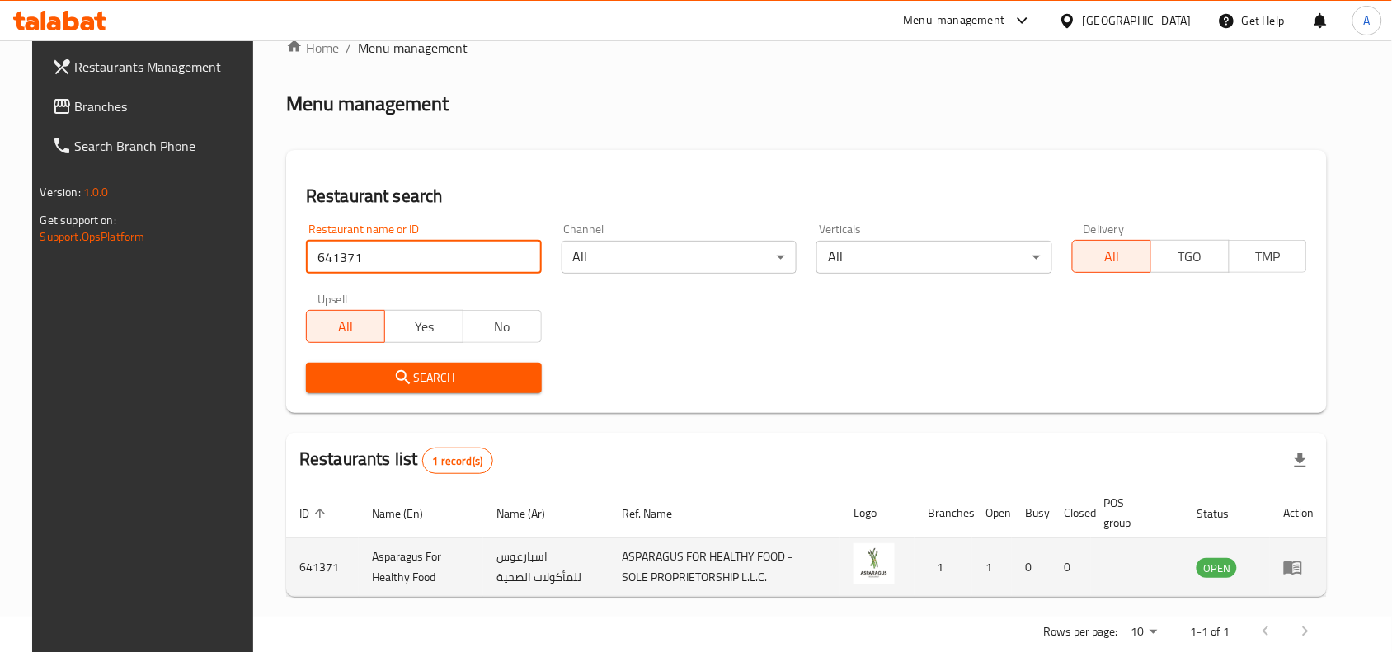
scroll to position [70, 0]
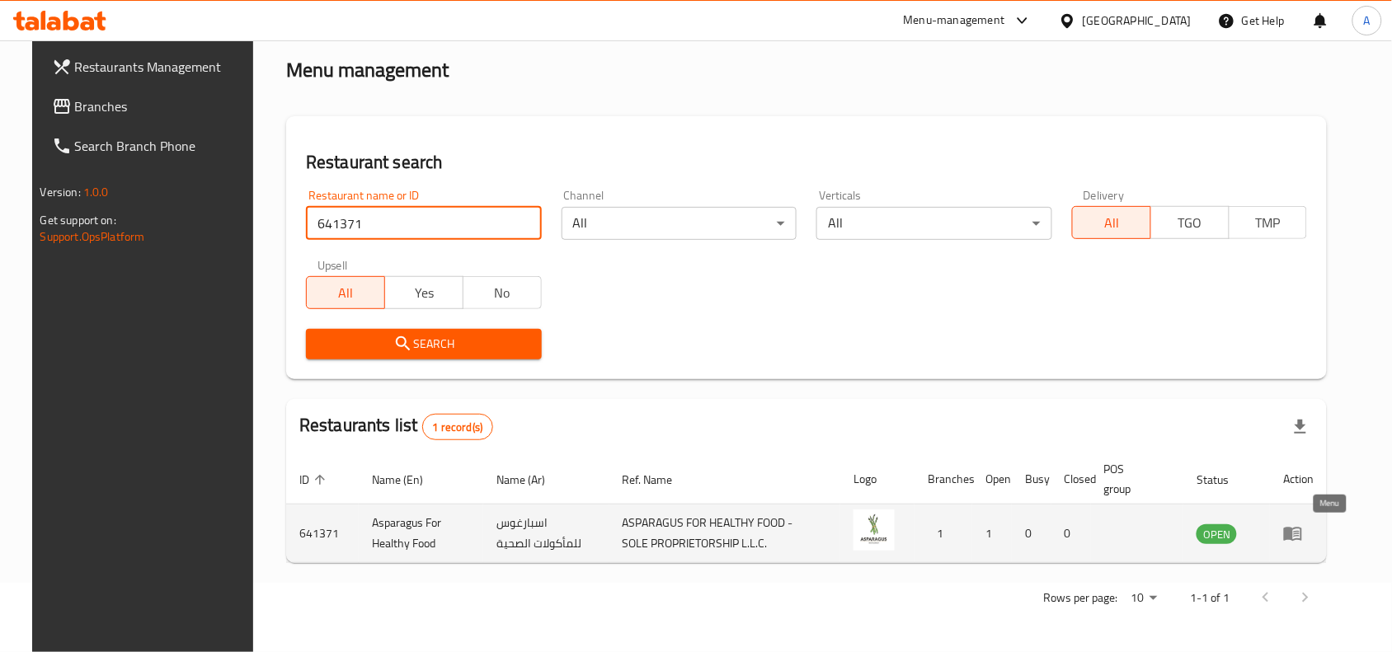
click at [1303, 540] on icon "enhanced table" at bounding box center [1293, 533] width 20 height 20
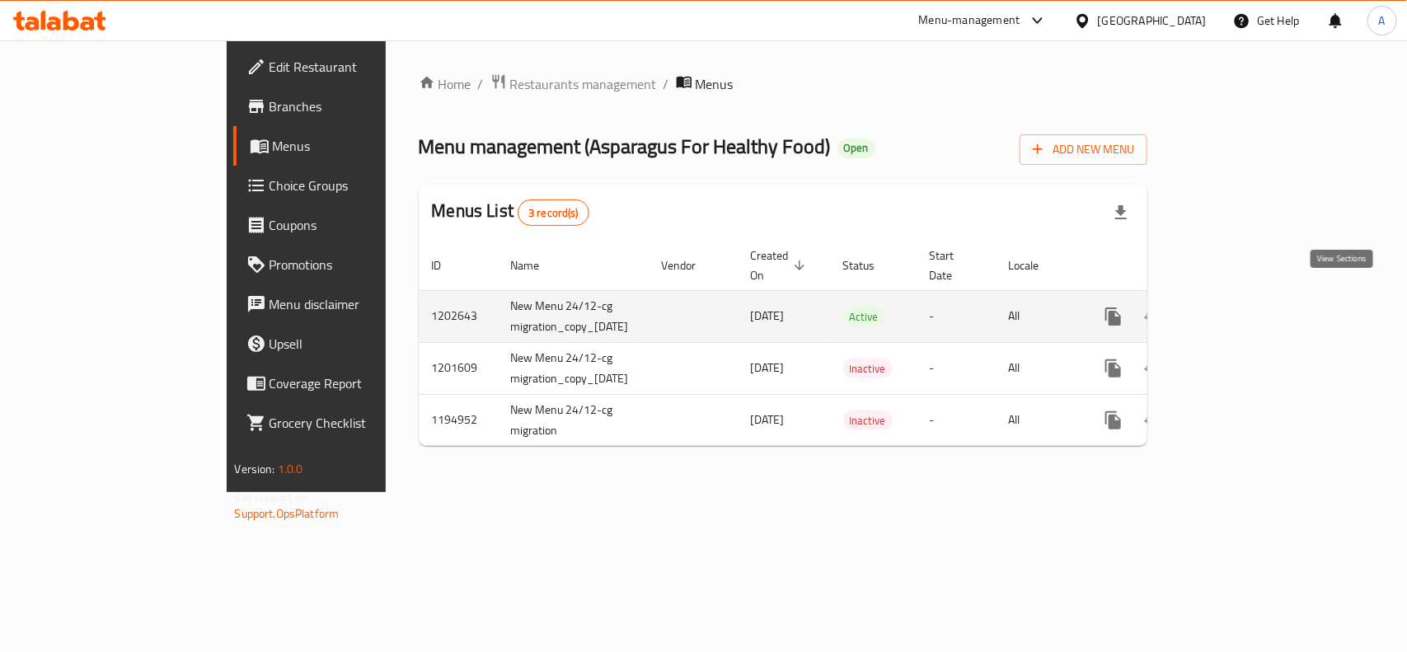
click at [1242, 307] on icon "enhanced table" at bounding box center [1233, 317] width 20 height 20
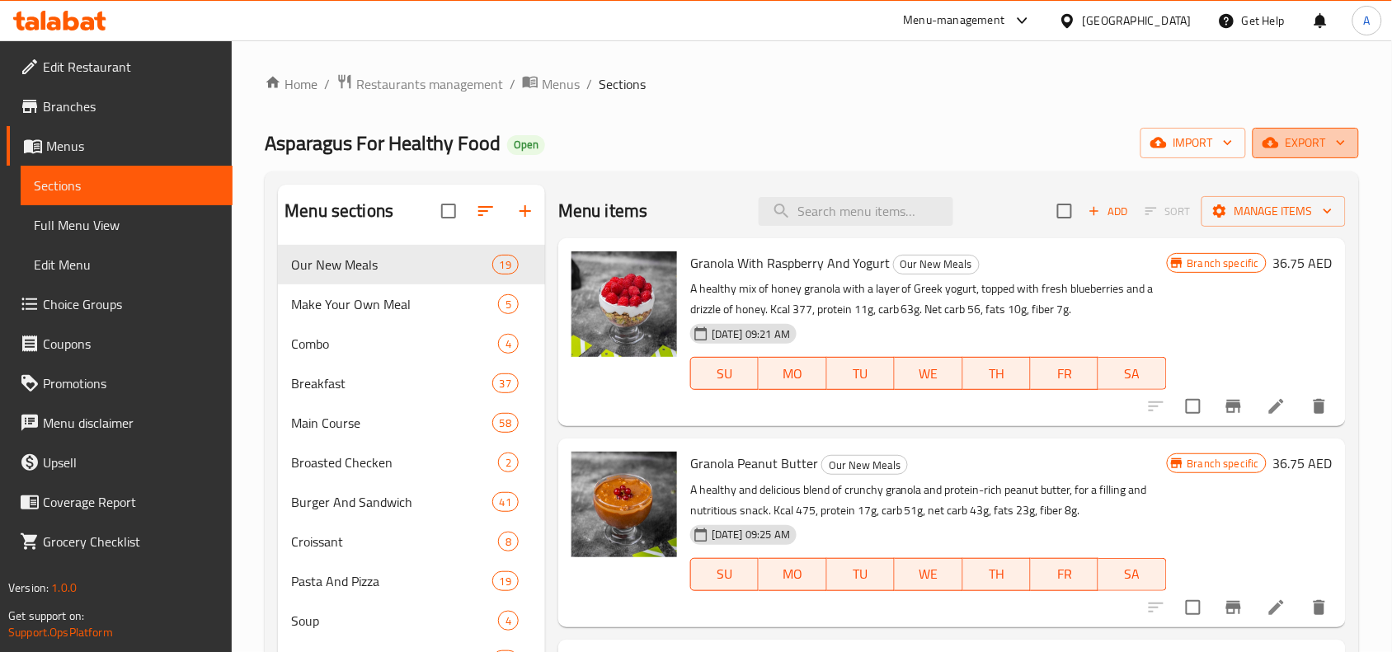
click at [1305, 155] on button "export" at bounding box center [1305, 143] width 106 height 31
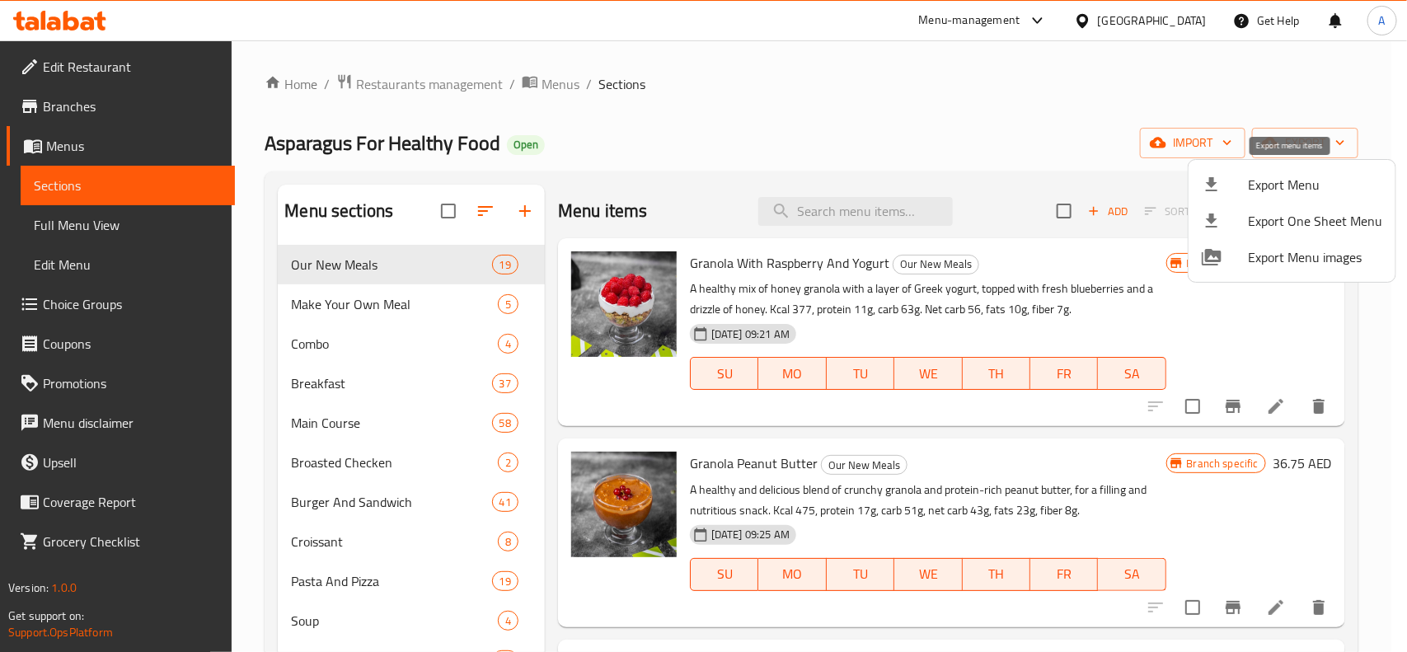
click at [1271, 179] on span "Export Menu" at bounding box center [1315, 185] width 134 height 20
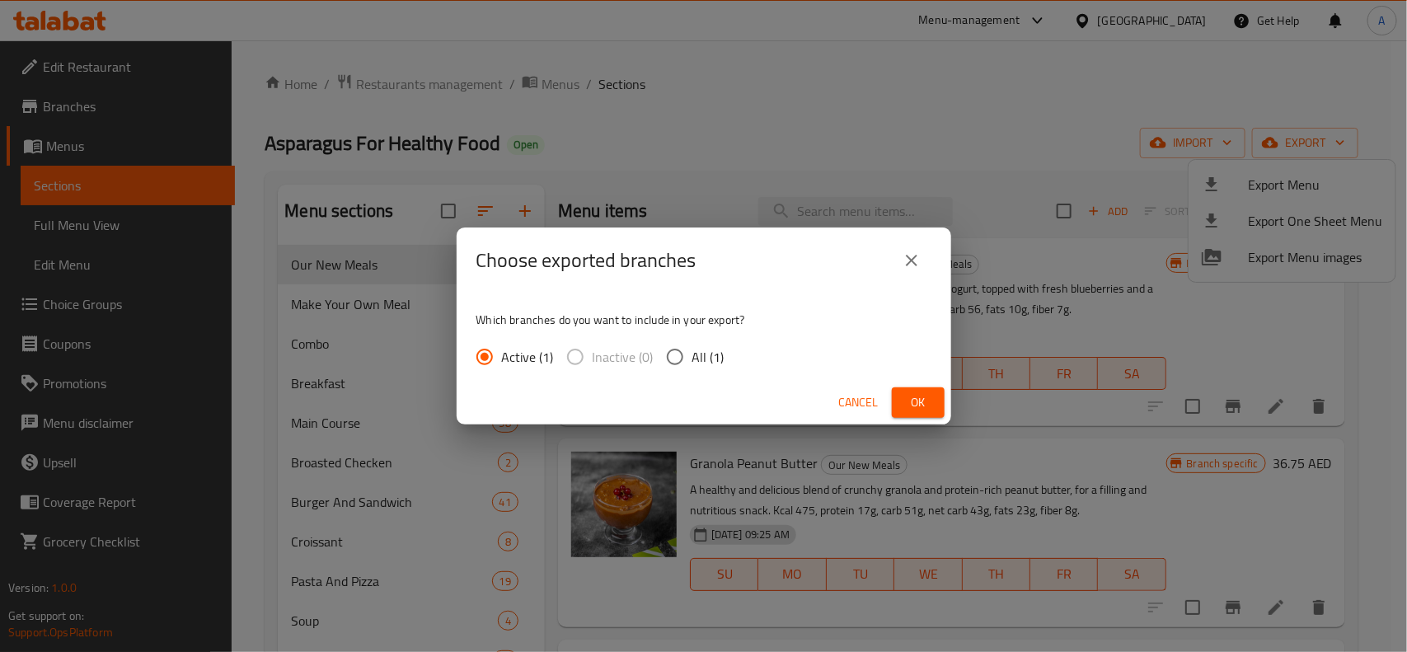
click at [676, 364] on input "All (1)" at bounding box center [675, 357] width 35 height 35
radio input "true"
click at [908, 394] on span "Ok" at bounding box center [918, 402] width 26 height 21
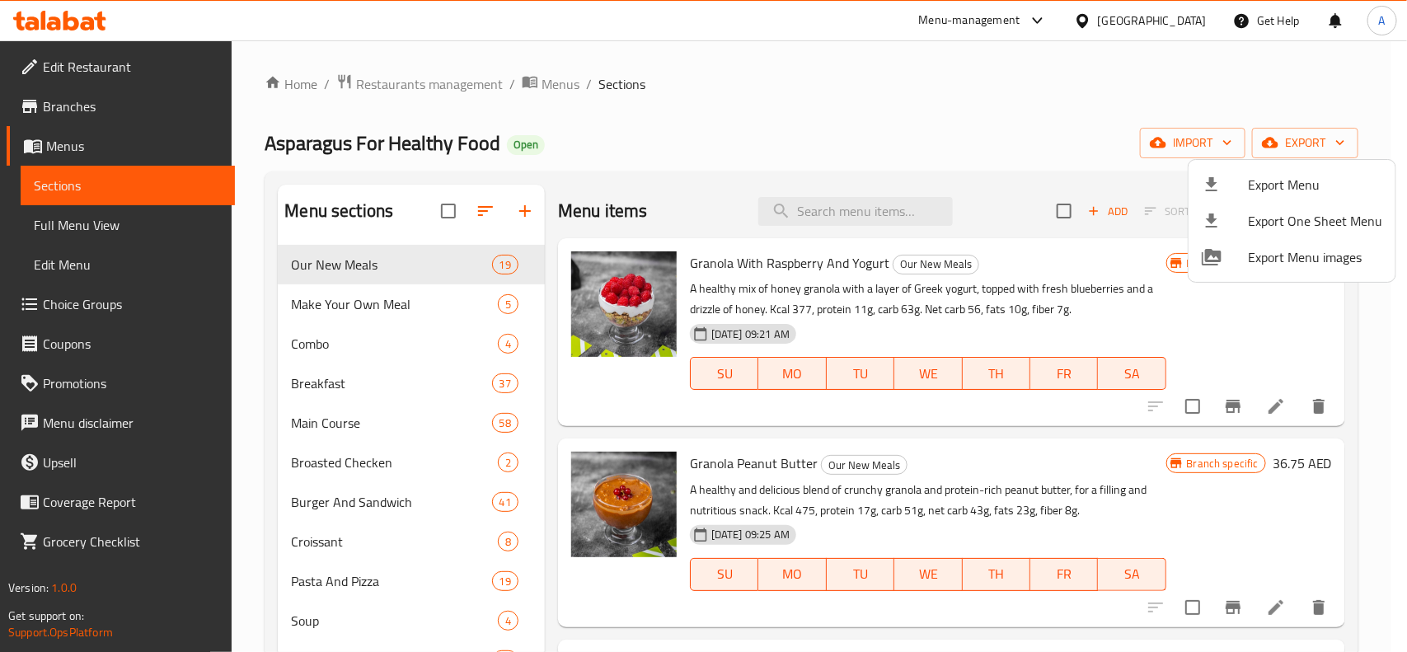
click at [965, 112] on div at bounding box center [703, 326] width 1407 height 652
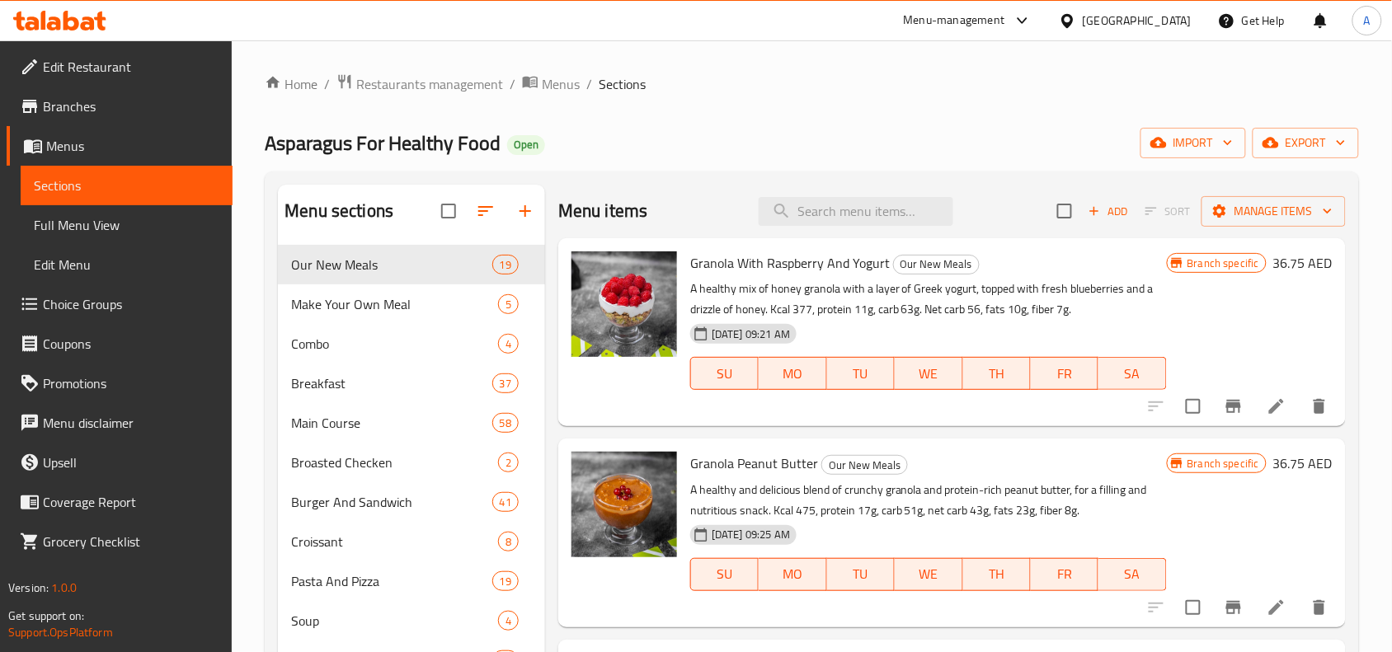
click at [75, 306] on span "Choice Groups" at bounding box center [131, 304] width 176 height 20
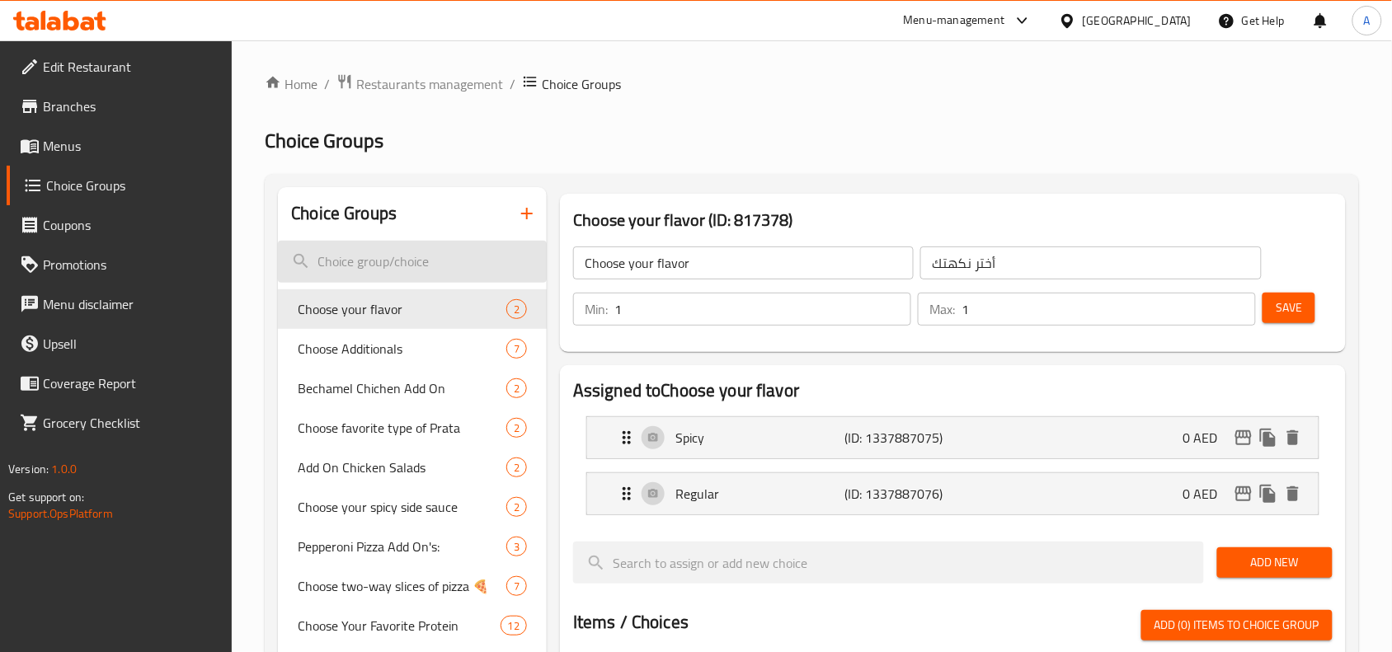
click at [363, 264] on input "search" at bounding box center [412, 262] width 269 height 42
paste input "Choose Your Spicy Side Sauce"
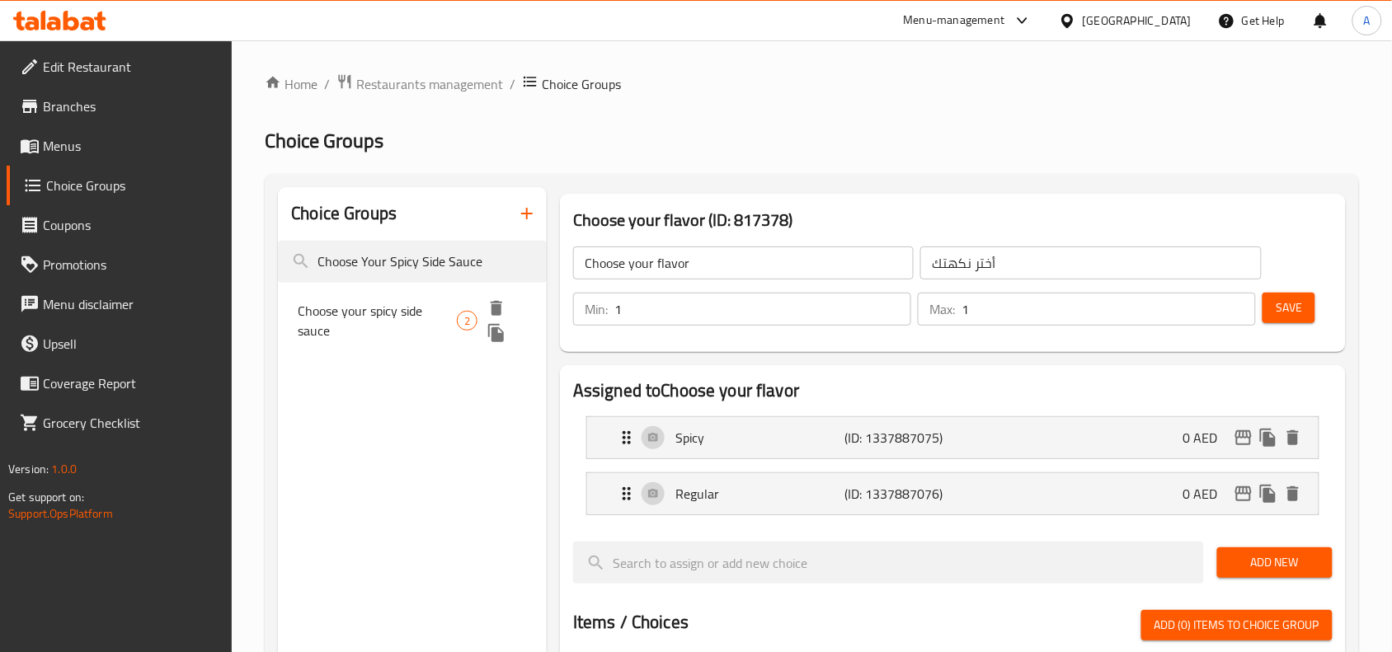
type input "Choose Your Spicy Side Sauce"
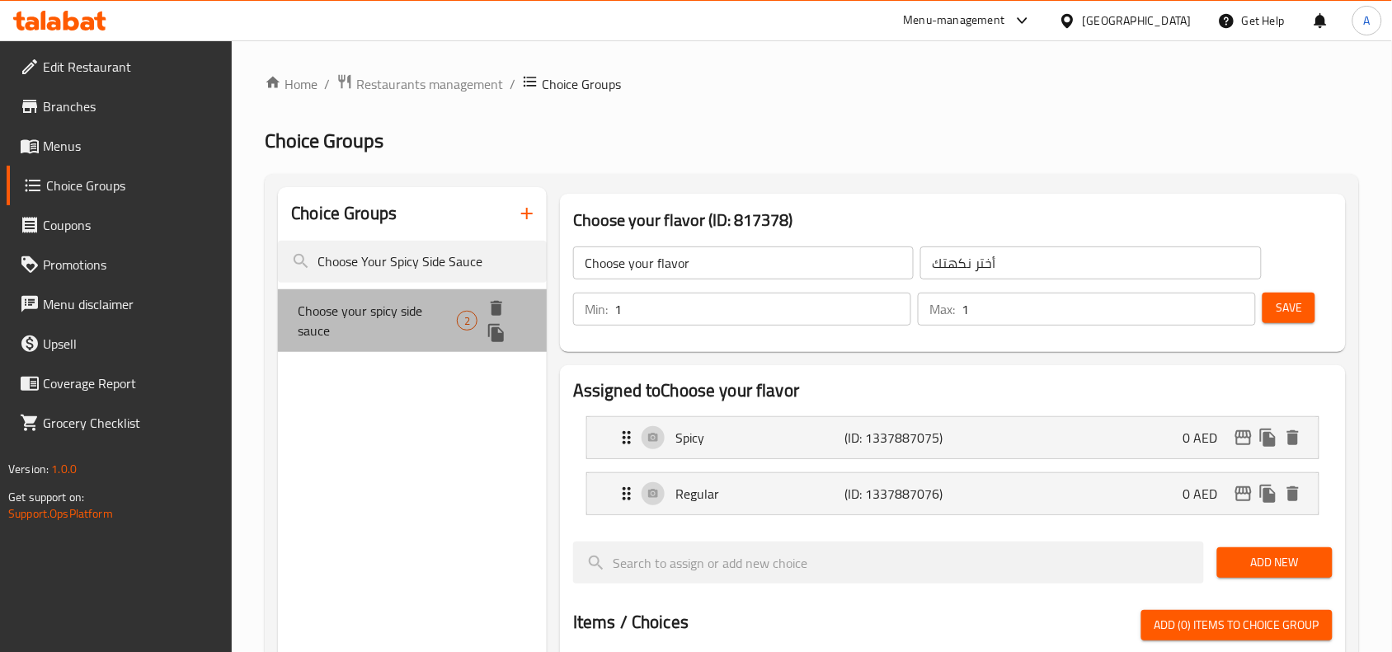
click at [383, 303] on span "Choose your spicy side sauce" at bounding box center [377, 321] width 159 height 40
type input "Choose your spicy side sauce"
type input "أختر من الصوص الجانبي الحار"
type input "0"
type input "2"
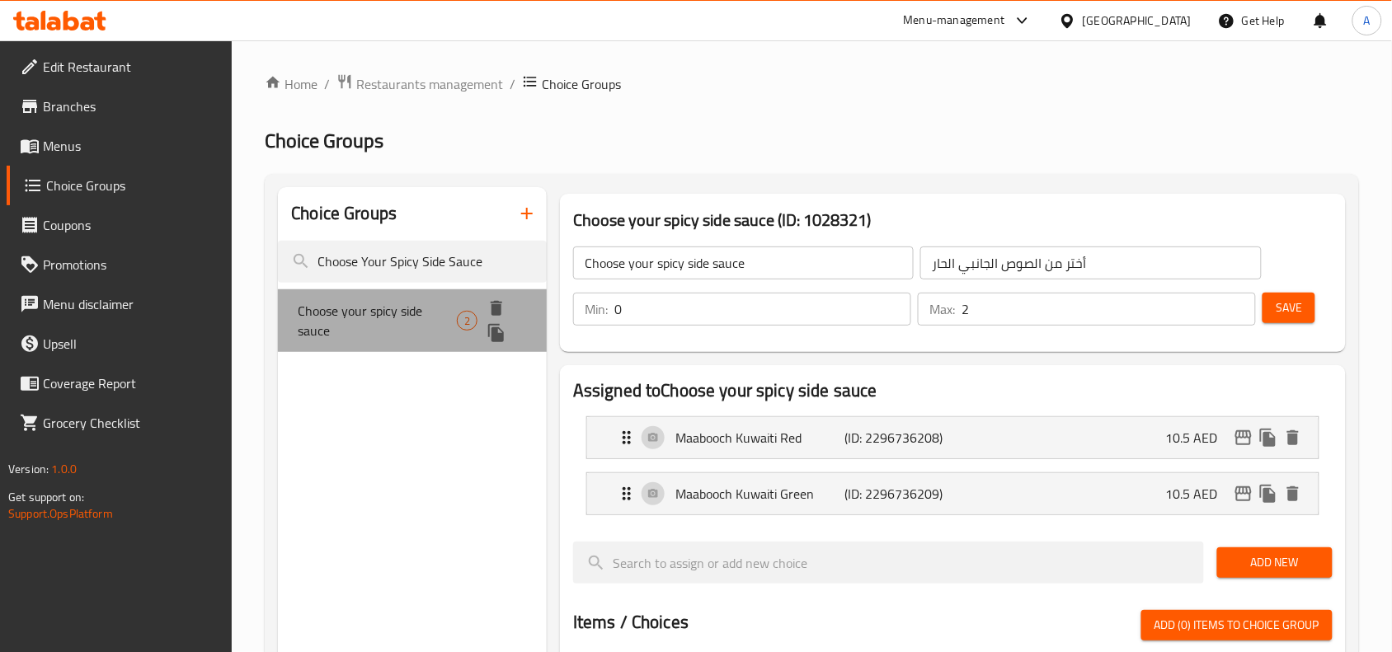
click at [383, 303] on span "Choose your spicy side sauce" at bounding box center [377, 321] width 159 height 40
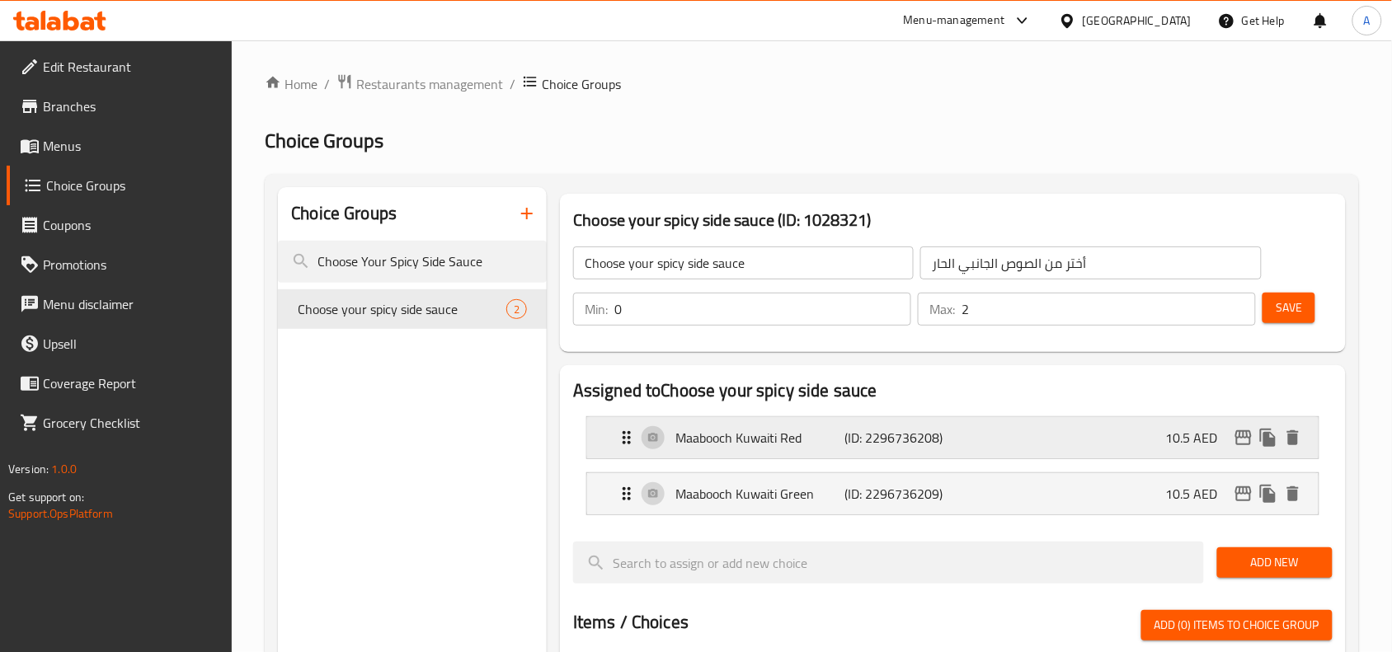
click at [1238, 439] on icon "edit" at bounding box center [1243, 438] width 20 height 20
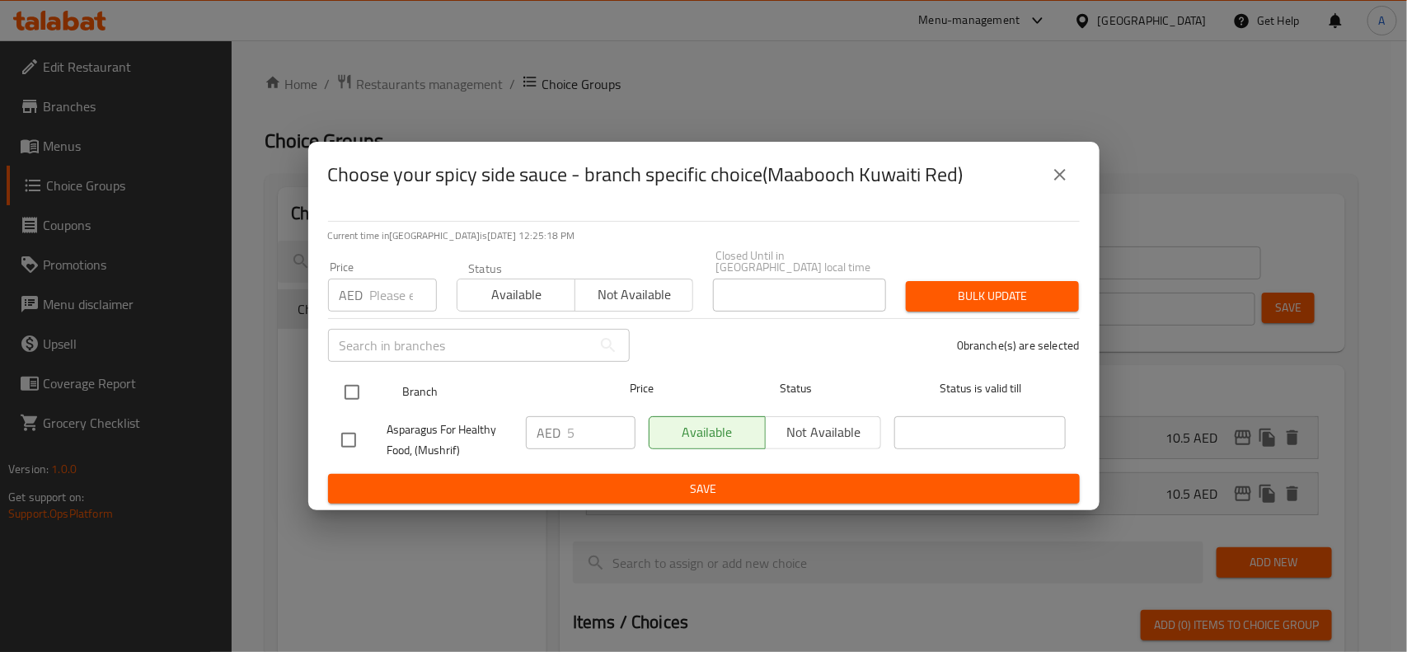
click at [357, 385] on input "checkbox" at bounding box center [352, 392] width 35 height 35
checkbox input "true"
click at [380, 316] on div "Price AED Price" at bounding box center [382, 286] width 129 height 70
click at [379, 305] on input "number" at bounding box center [403, 295] width 67 height 33
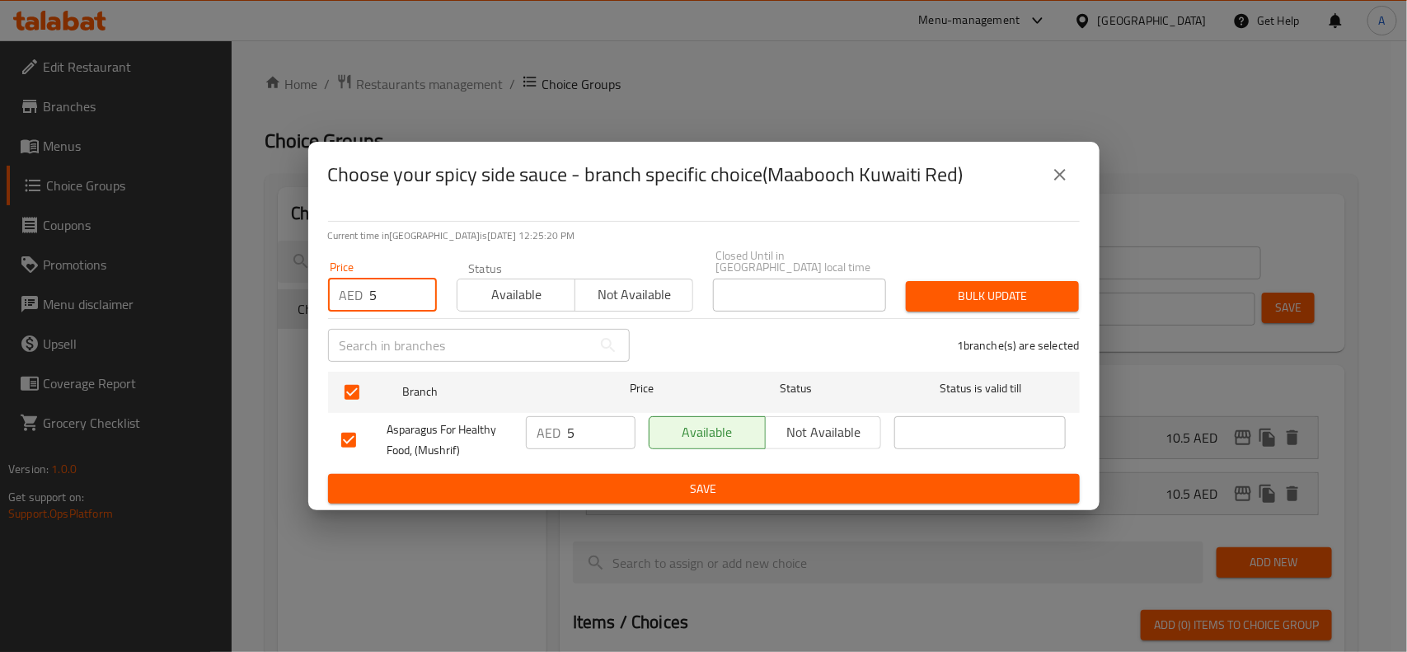
type input "5"
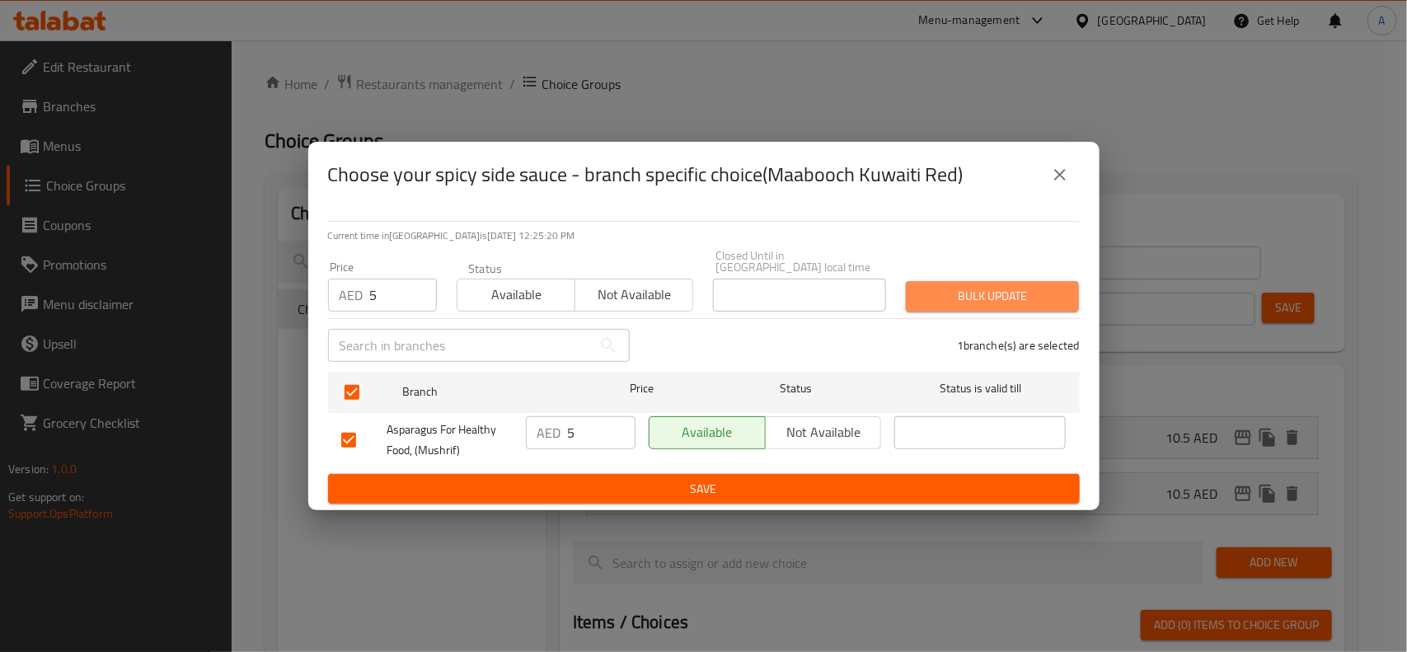
click at [983, 295] on span "Bulk update" at bounding box center [992, 296] width 147 height 21
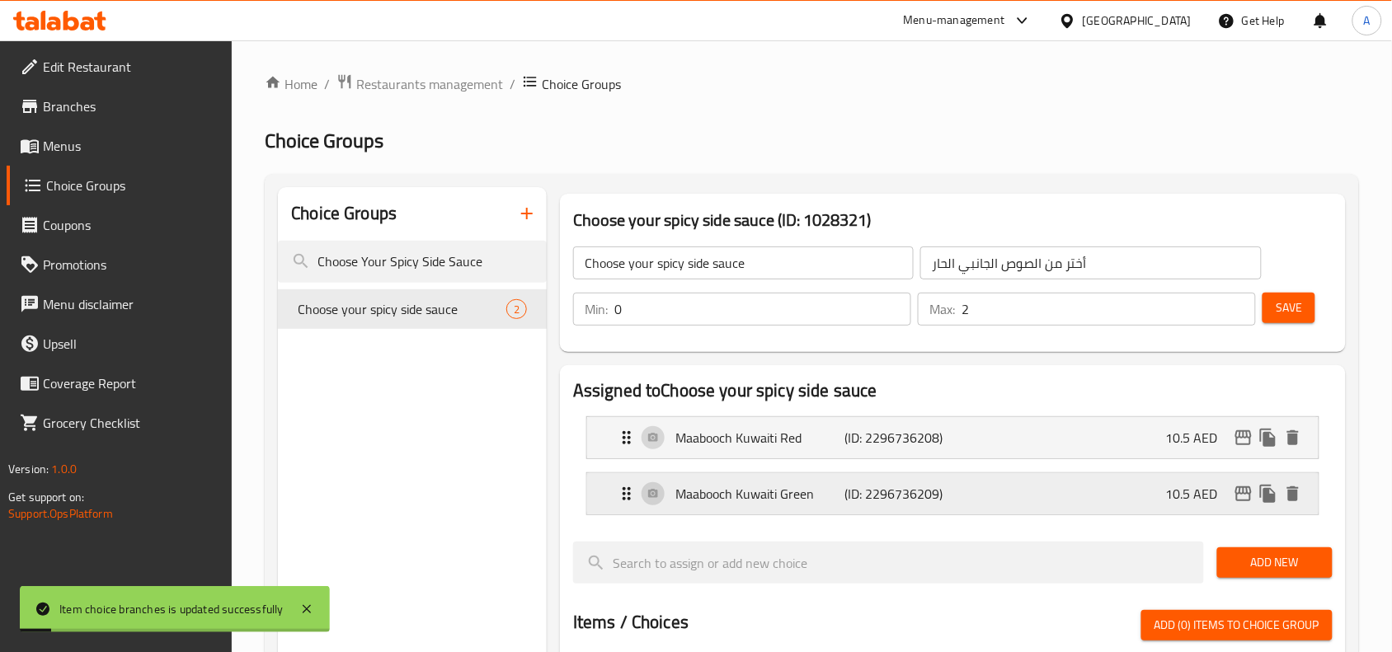
click at [1247, 488] on icon "edit" at bounding box center [1243, 493] width 16 height 15
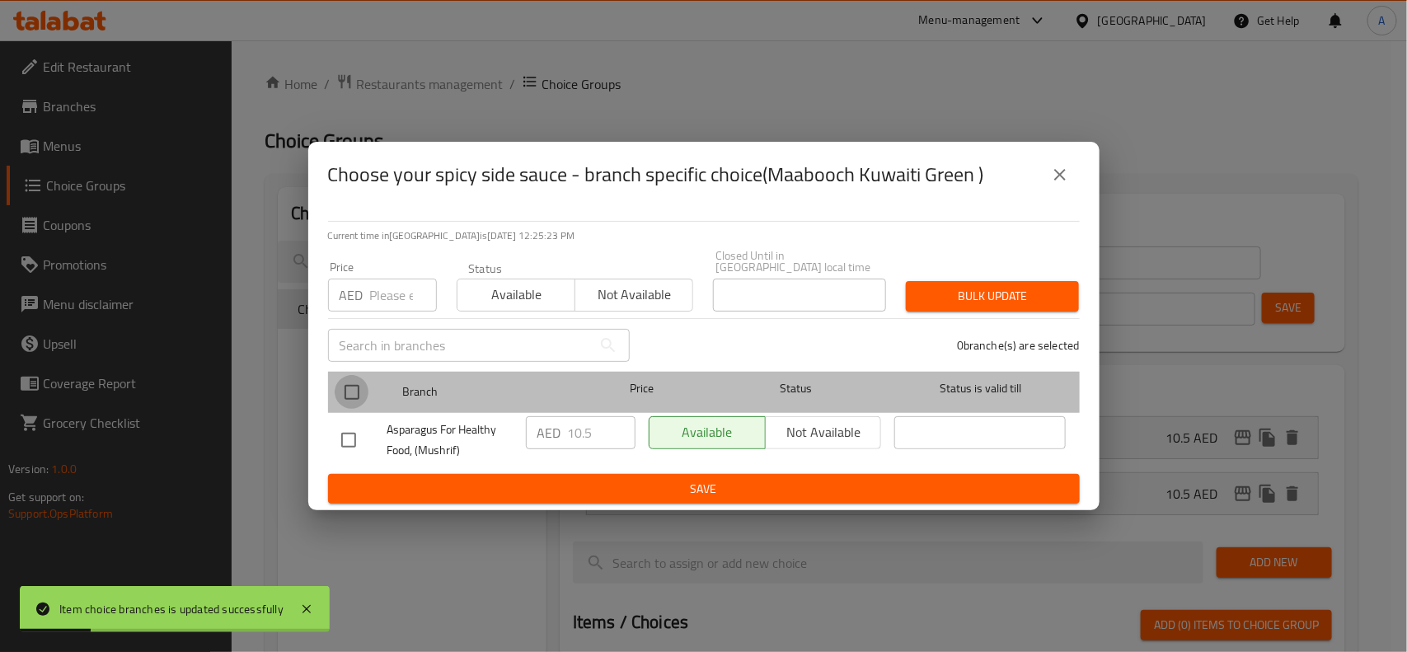
click at [340, 398] on input "checkbox" at bounding box center [352, 392] width 35 height 35
checkbox input "true"
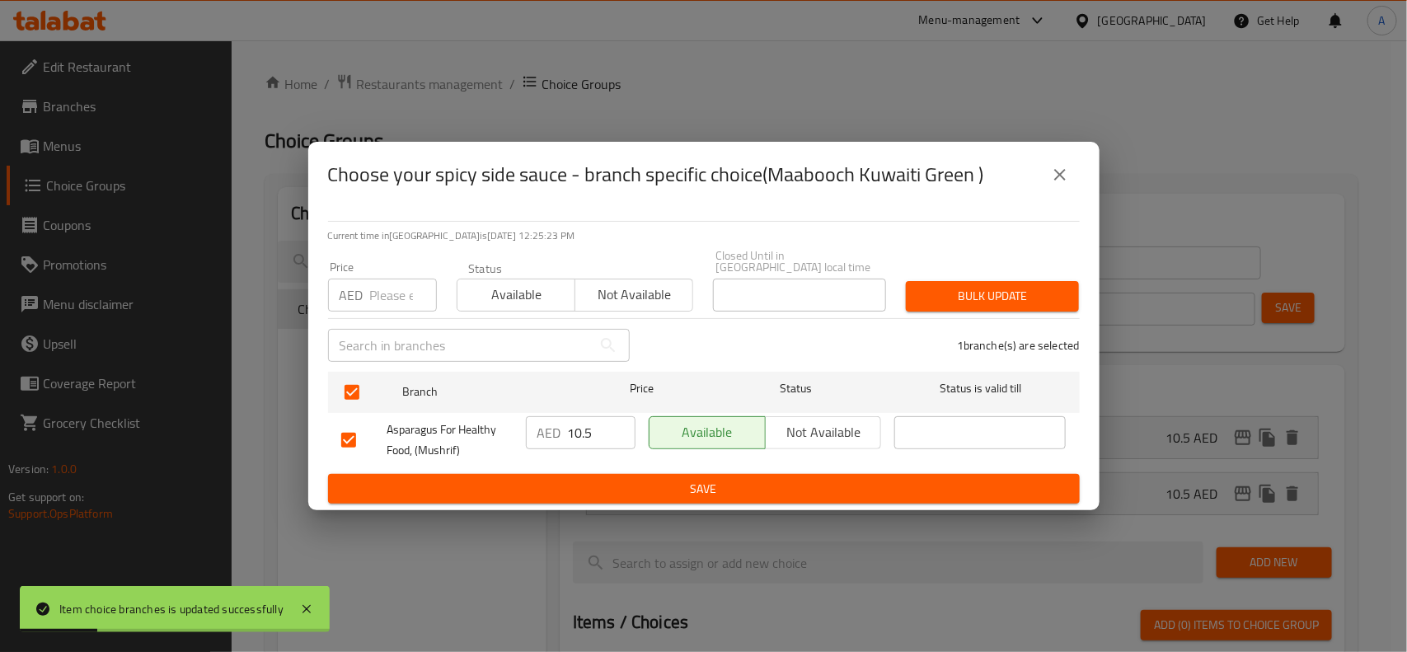
click at [386, 326] on div "​" at bounding box center [479, 345] width 322 height 53
click at [390, 307] on input "number" at bounding box center [403, 295] width 67 height 33
type input "5"
click at [961, 293] on span "Bulk update" at bounding box center [992, 296] width 147 height 21
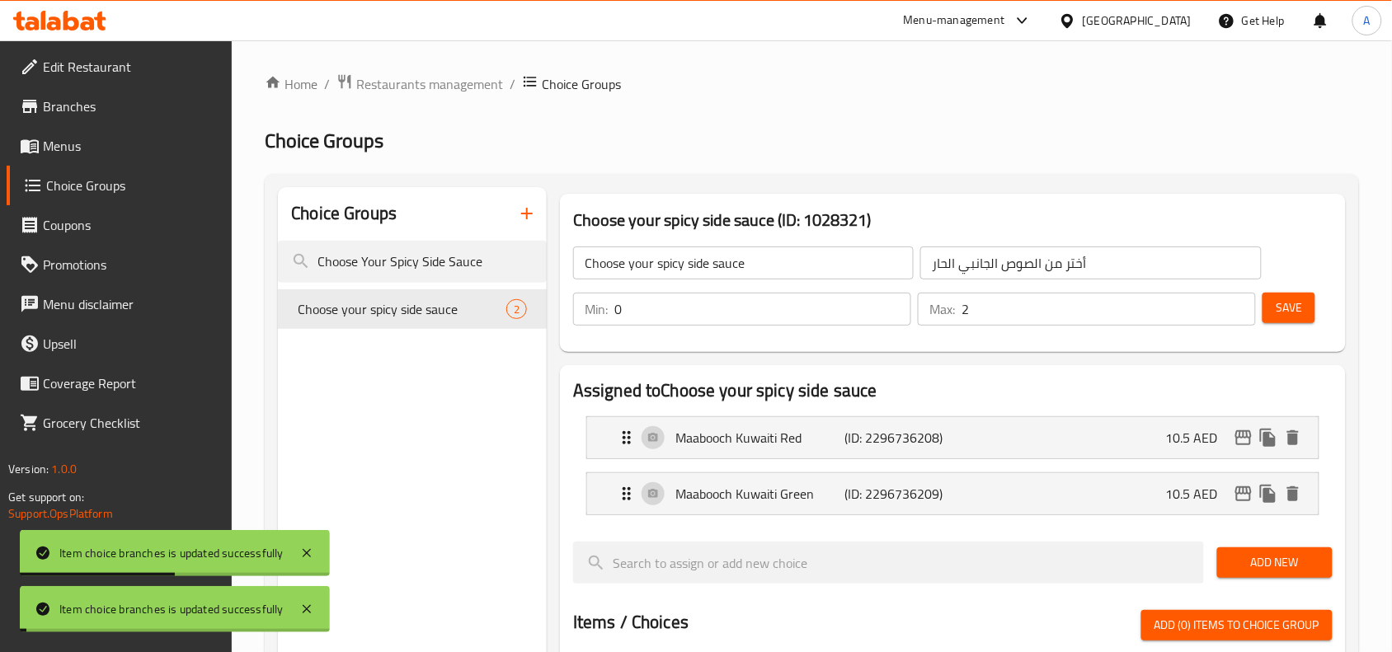
type input "Choose your spicy side sauce"
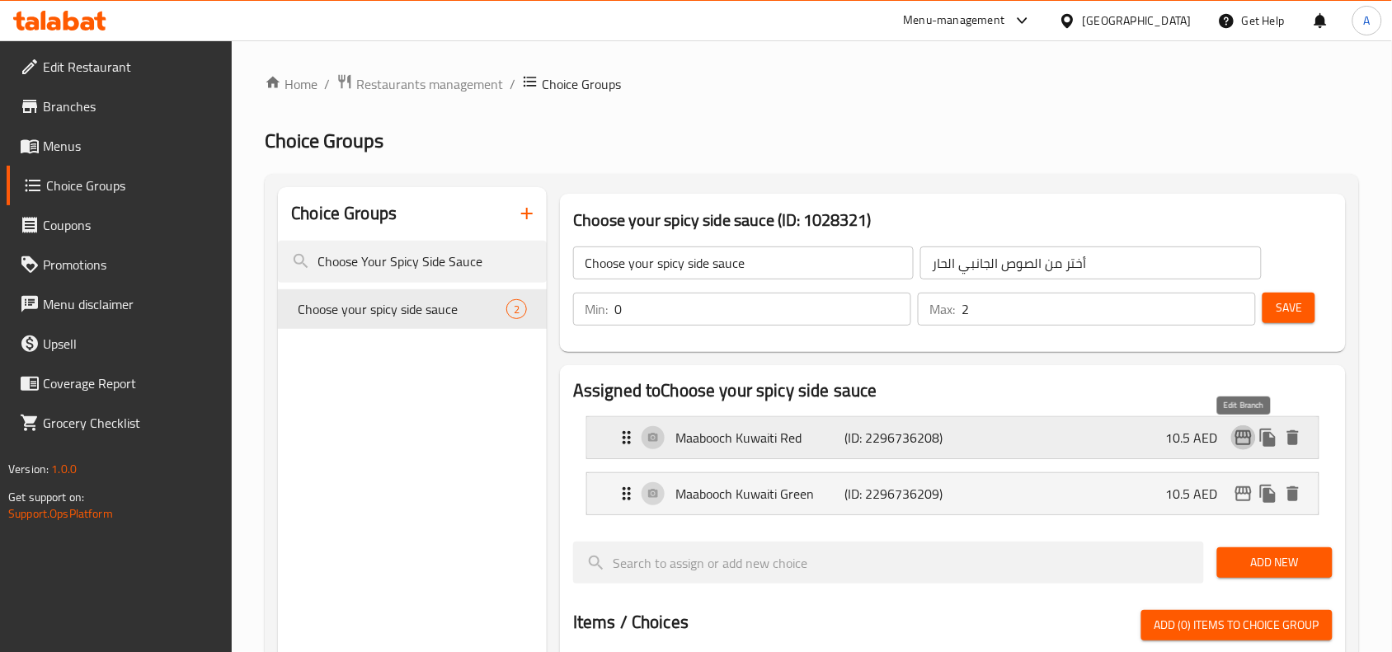
click at [1237, 434] on icon "edit" at bounding box center [1243, 438] width 20 height 20
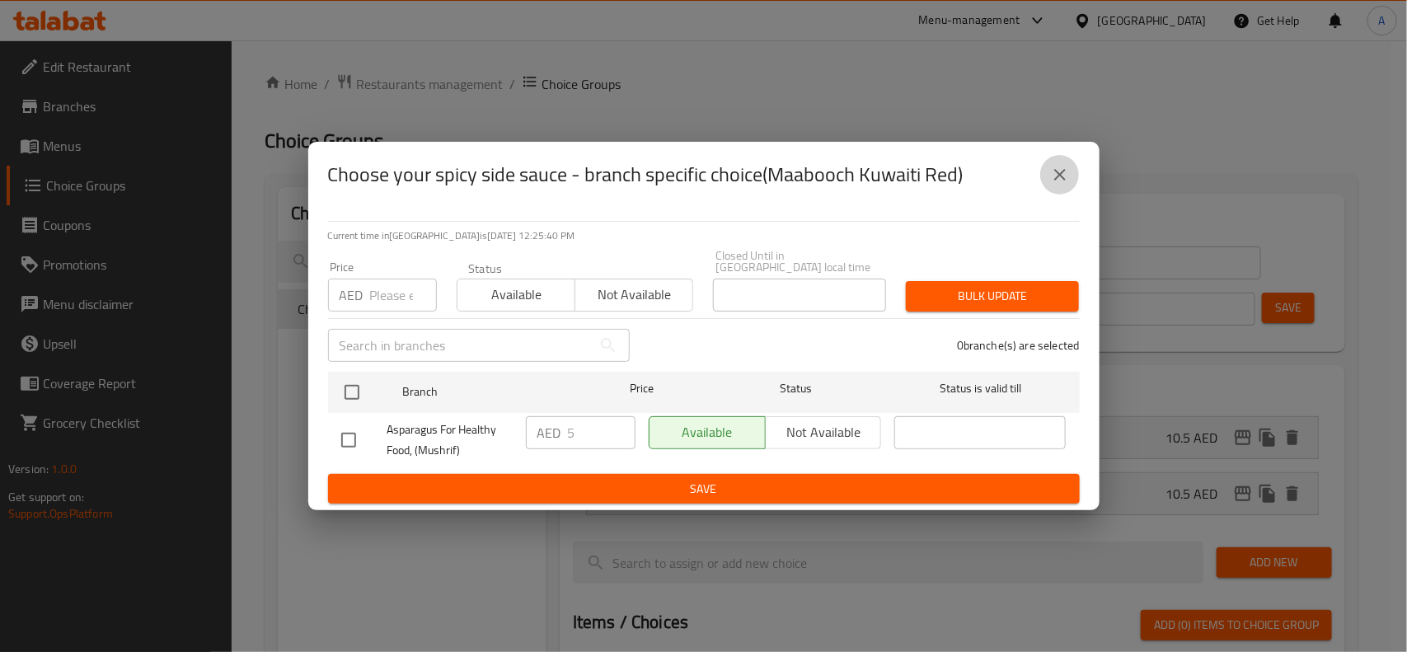
click at [1066, 166] on icon "close" at bounding box center [1060, 175] width 20 height 20
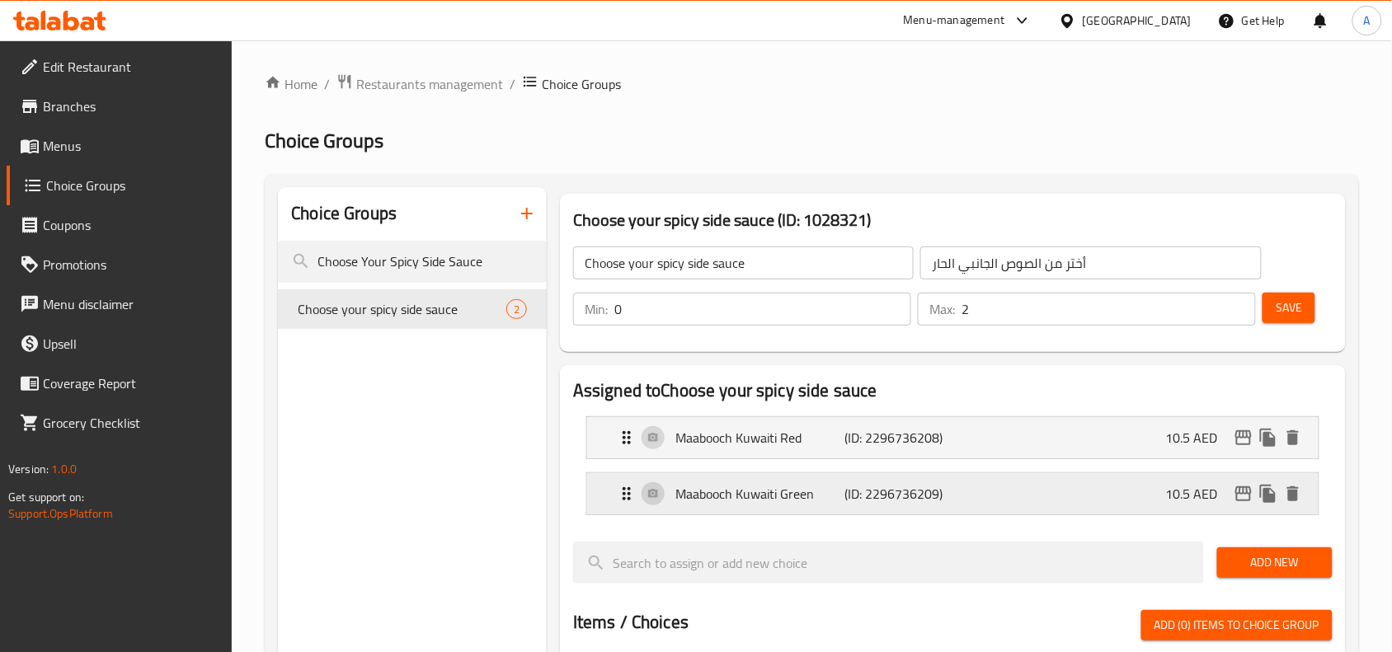
click at [1234, 501] on icon "edit" at bounding box center [1243, 494] width 20 height 20
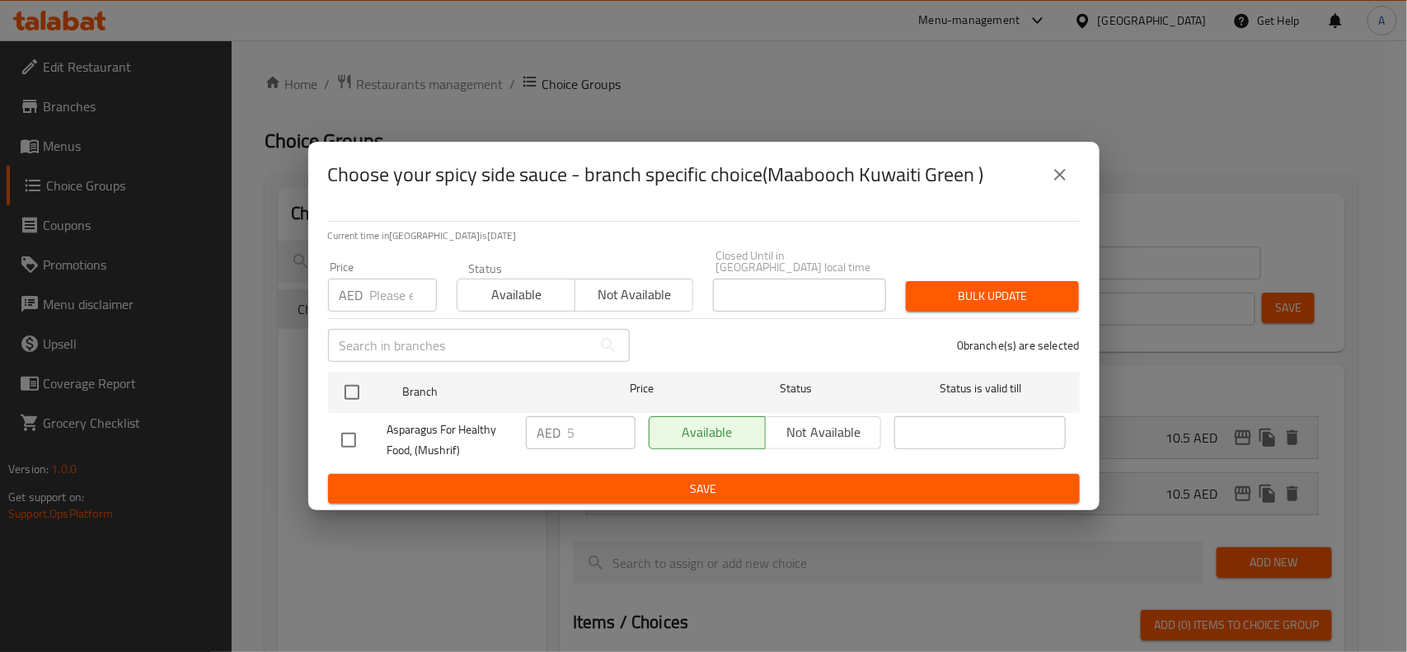
click at [1050, 184] on icon "close" at bounding box center [1060, 175] width 20 height 20
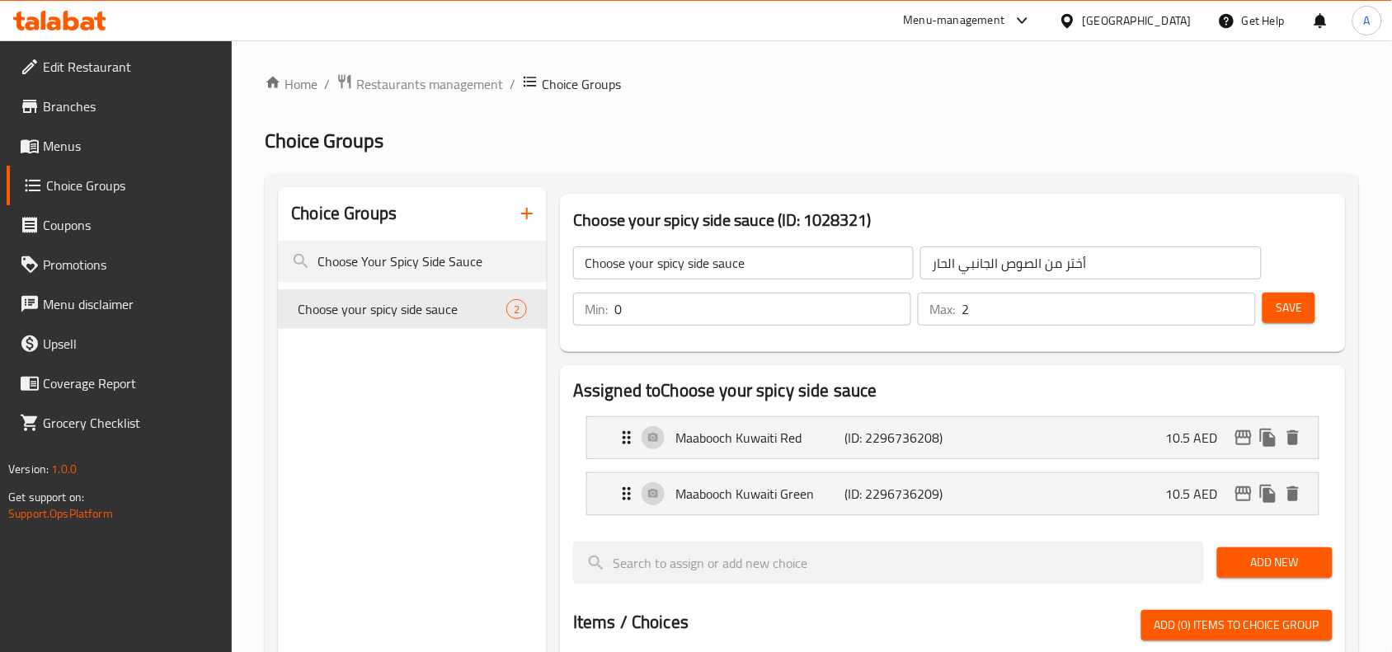
click at [1287, 319] on button "Save" at bounding box center [1288, 308] width 53 height 31
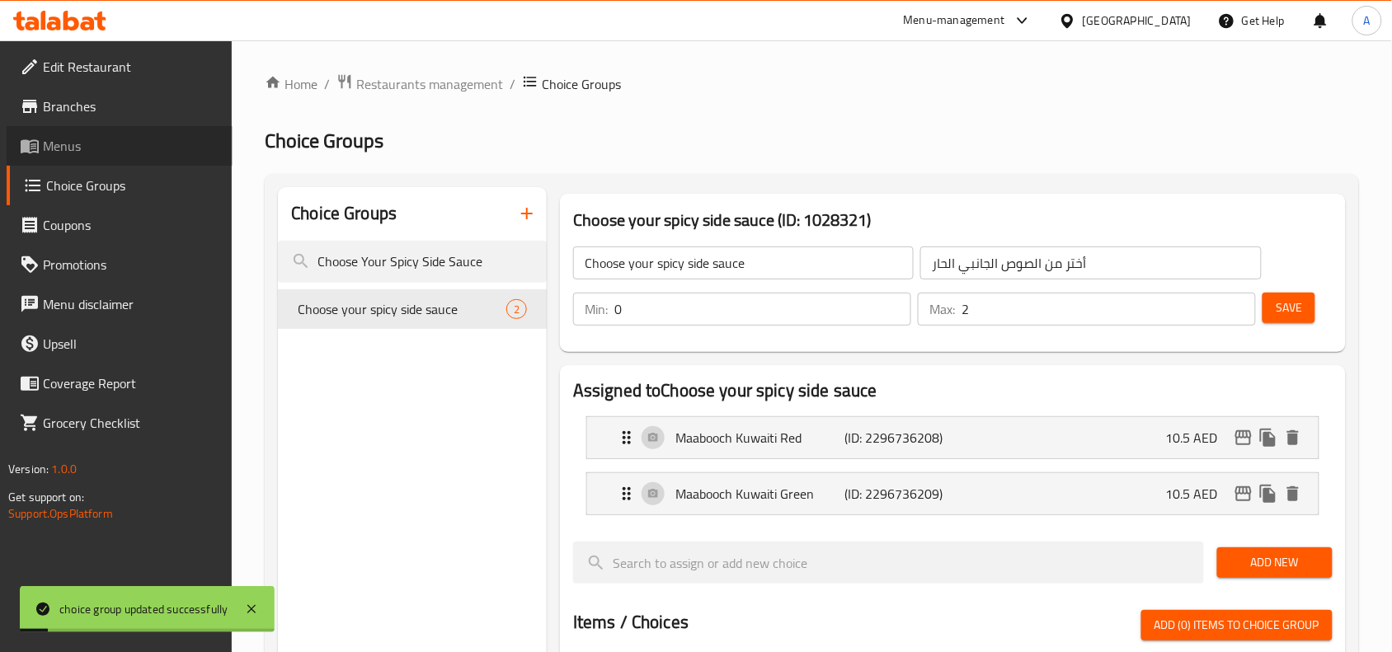
click at [92, 147] on span "Menus" at bounding box center [131, 146] width 176 height 20
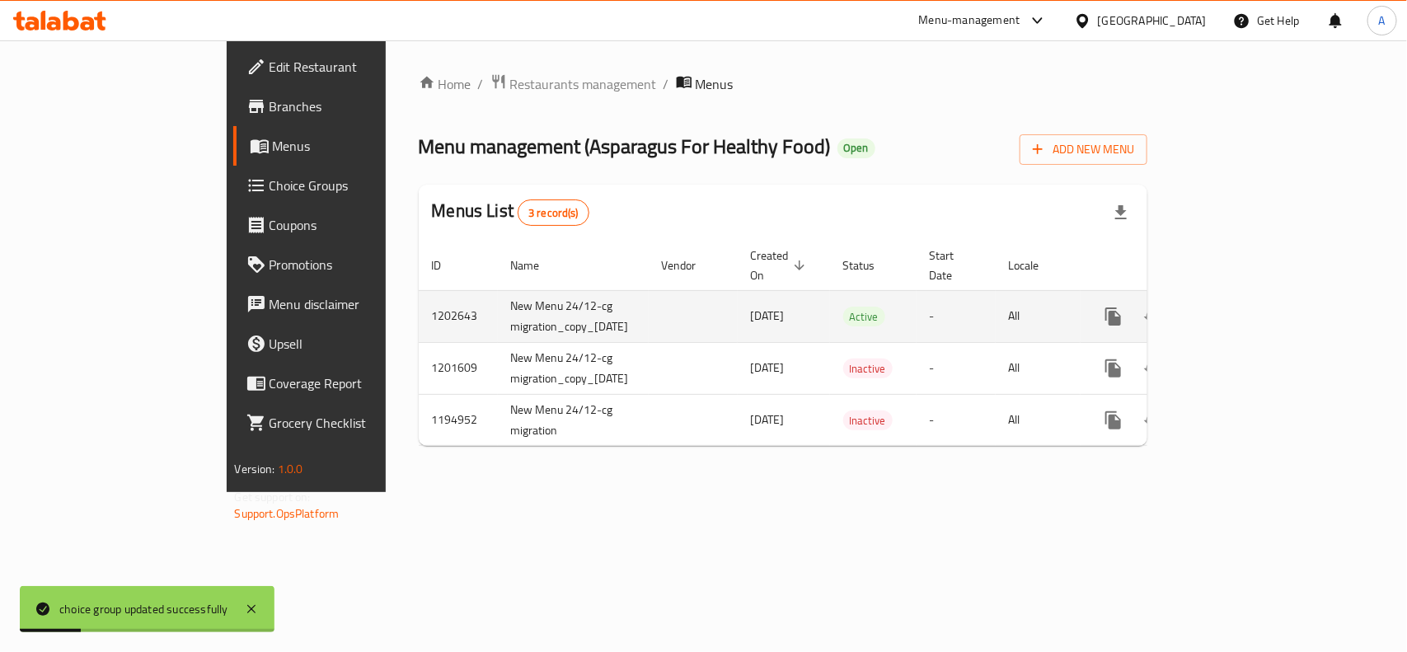
click at [1242, 307] on icon "enhanced table" at bounding box center [1233, 317] width 20 height 20
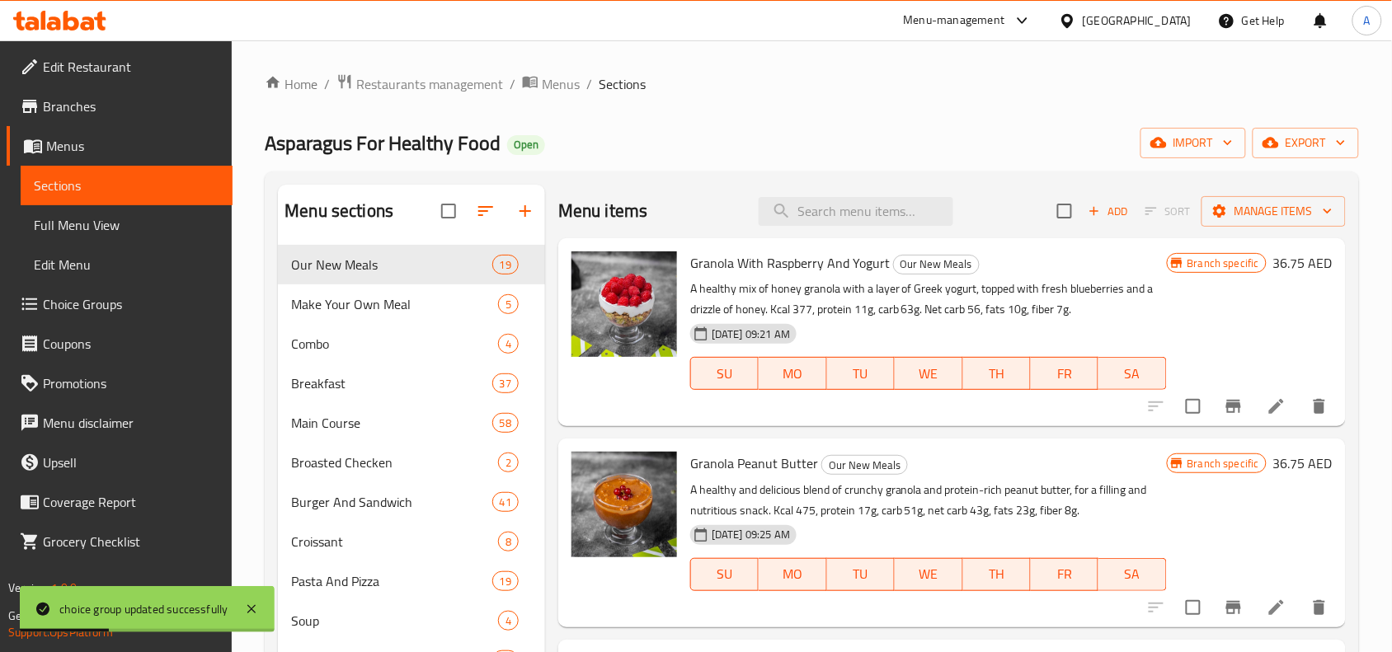
click at [143, 233] on span "Full Menu View" at bounding box center [126, 225] width 185 height 20
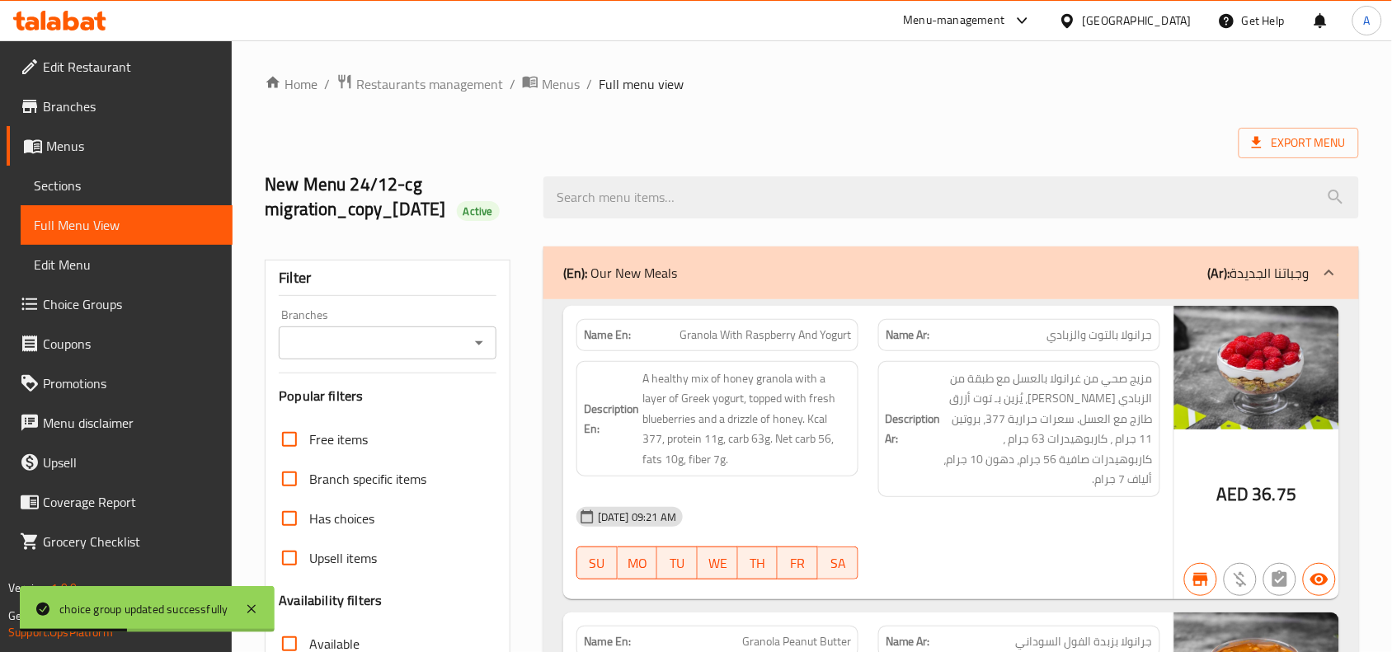
click at [475, 350] on div "Branches Branches" at bounding box center [388, 334] width 218 height 50
click at [476, 354] on button "Open" at bounding box center [478, 342] width 23 height 23
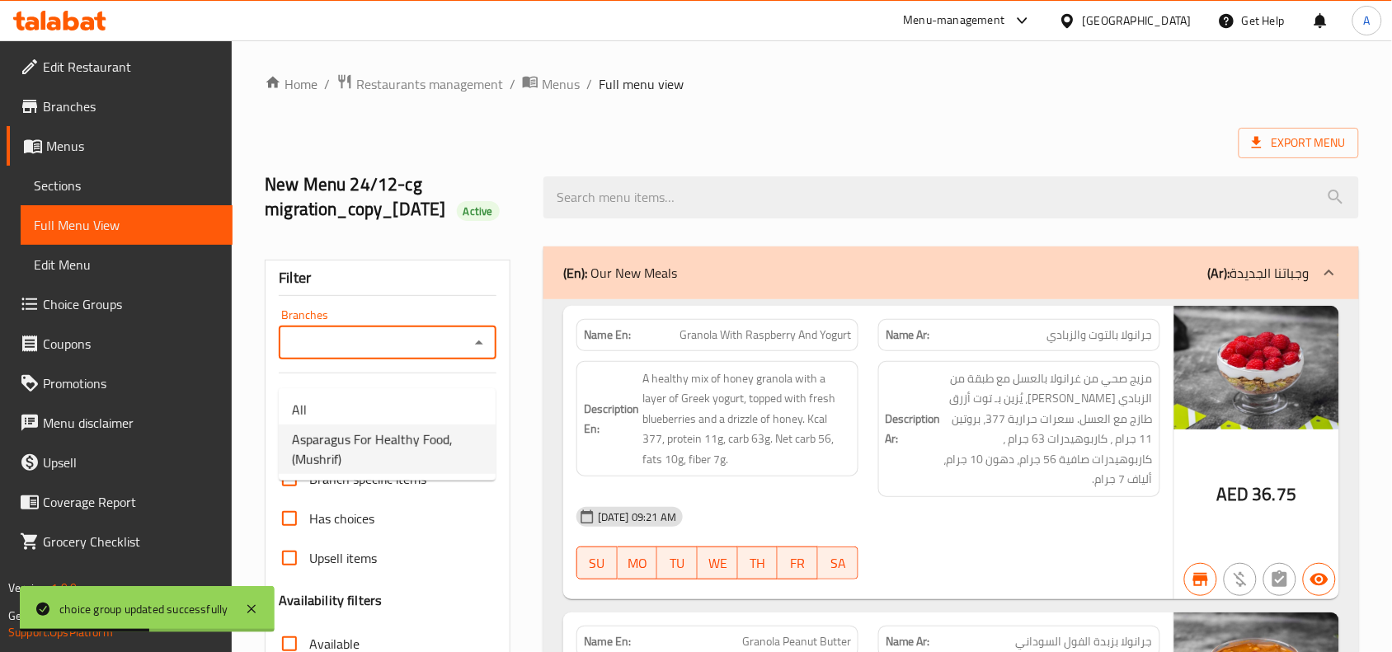
drag, startPoint x: 412, startPoint y: 437, endPoint x: 437, endPoint y: 323, distance: 116.4
click at [413, 438] on span "Asparagus For Healthy Food, (Mushrif)" at bounding box center [387, 450] width 190 height 40
type input "Asparagus For Healthy Food, (Mushrif)"
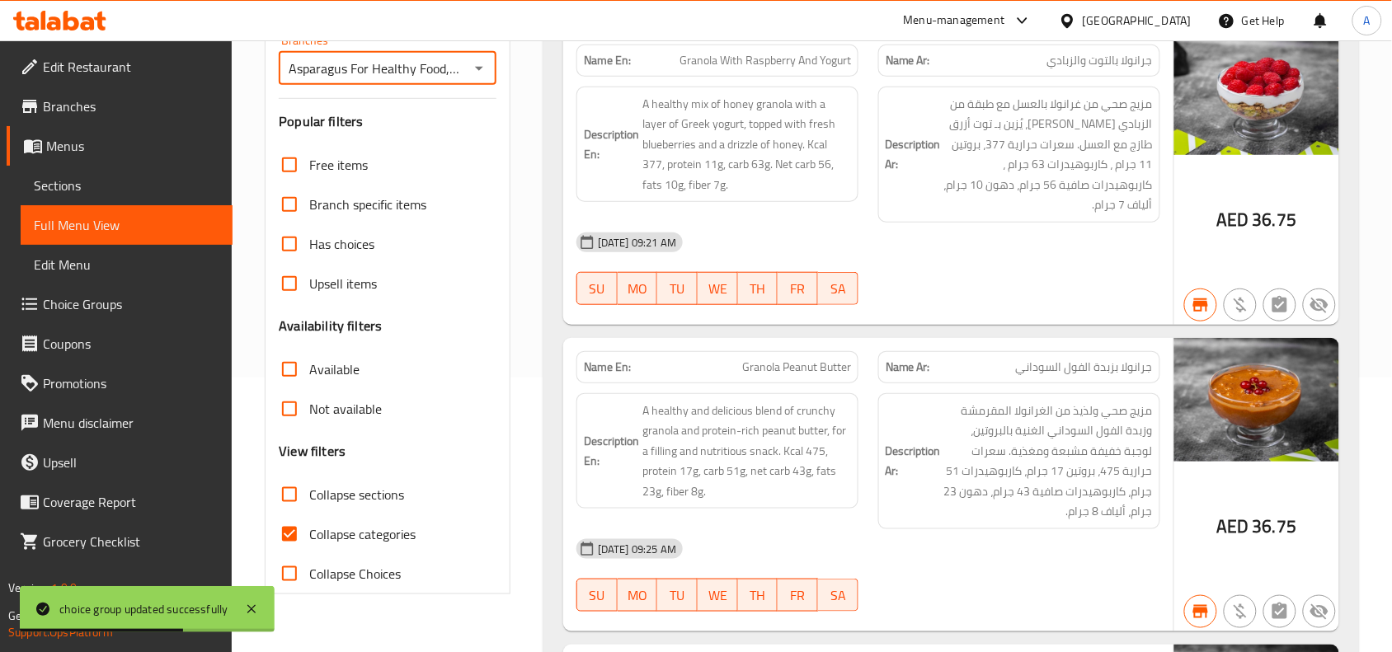
scroll to position [584, 0]
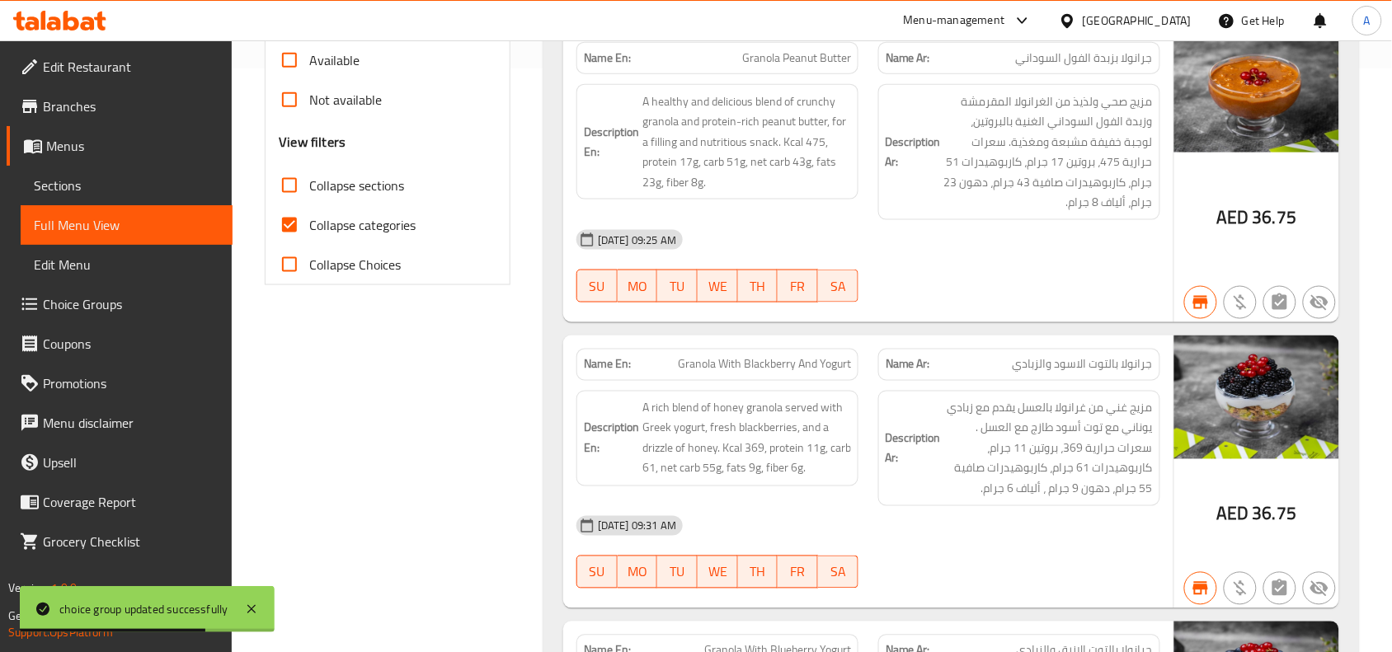
click at [290, 245] on input "Collapse categories" at bounding box center [290, 225] width 40 height 40
checkbox input "false"
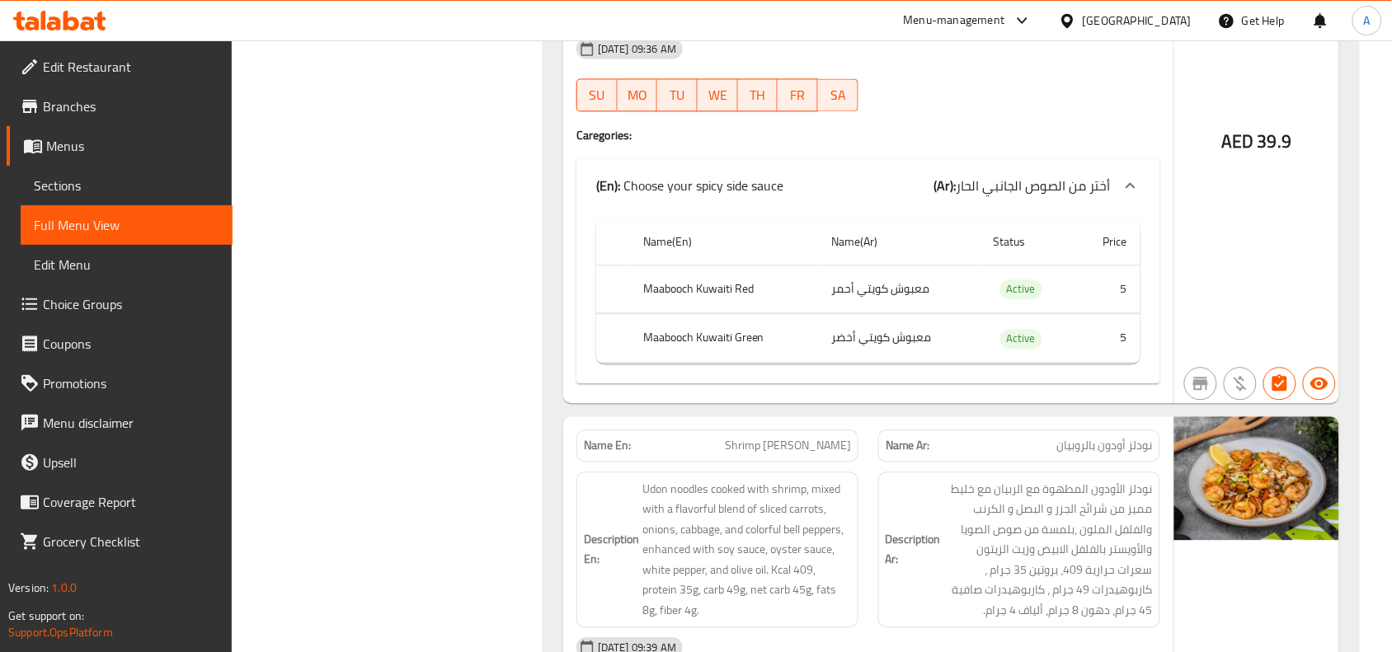
scroll to position [0, 0]
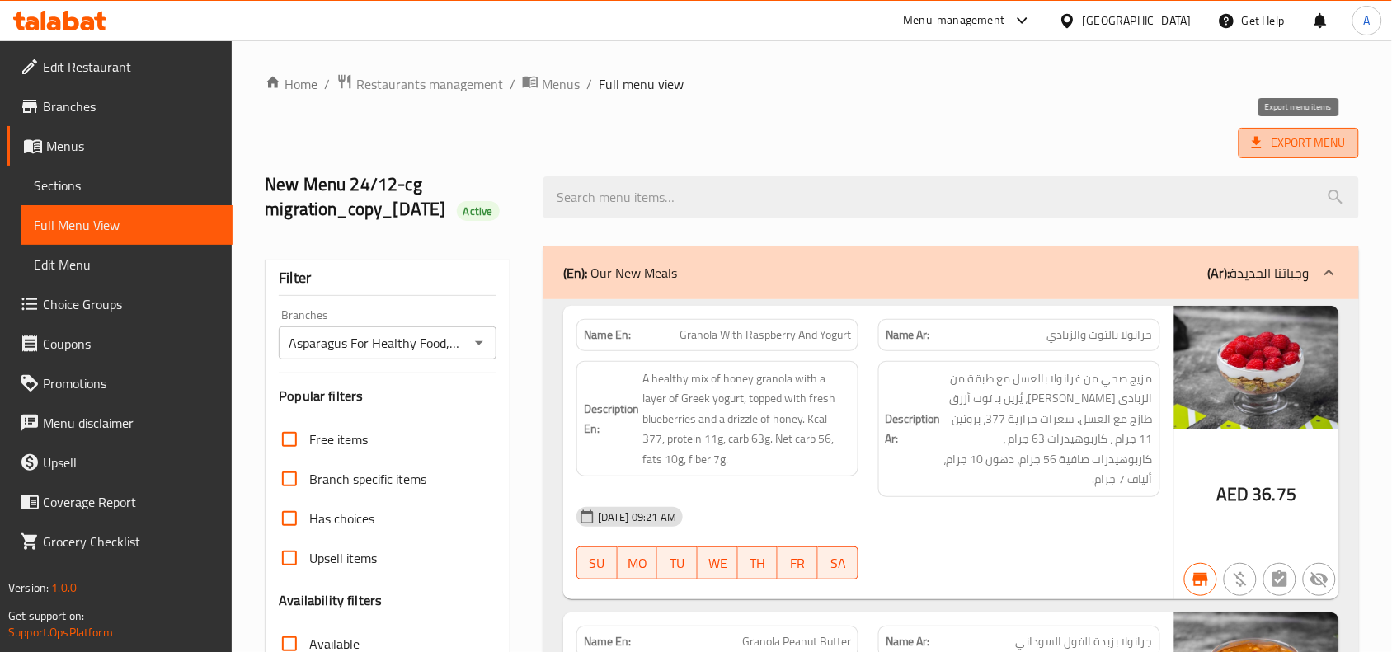
click at [1300, 148] on span "Export Menu" at bounding box center [1298, 143] width 94 height 21
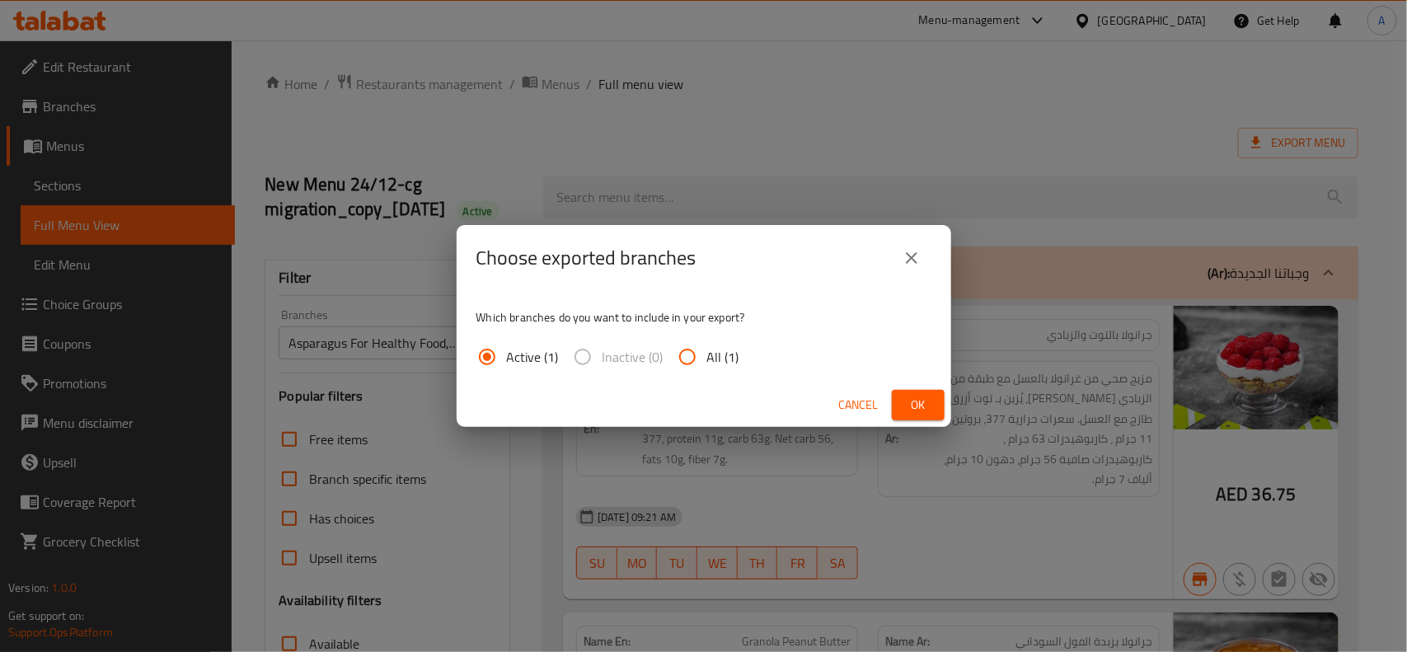
click at [695, 364] on input "All (1)" at bounding box center [688, 357] width 40 height 40
radio input "true"
click at [911, 406] on span "Ok" at bounding box center [918, 405] width 26 height 21
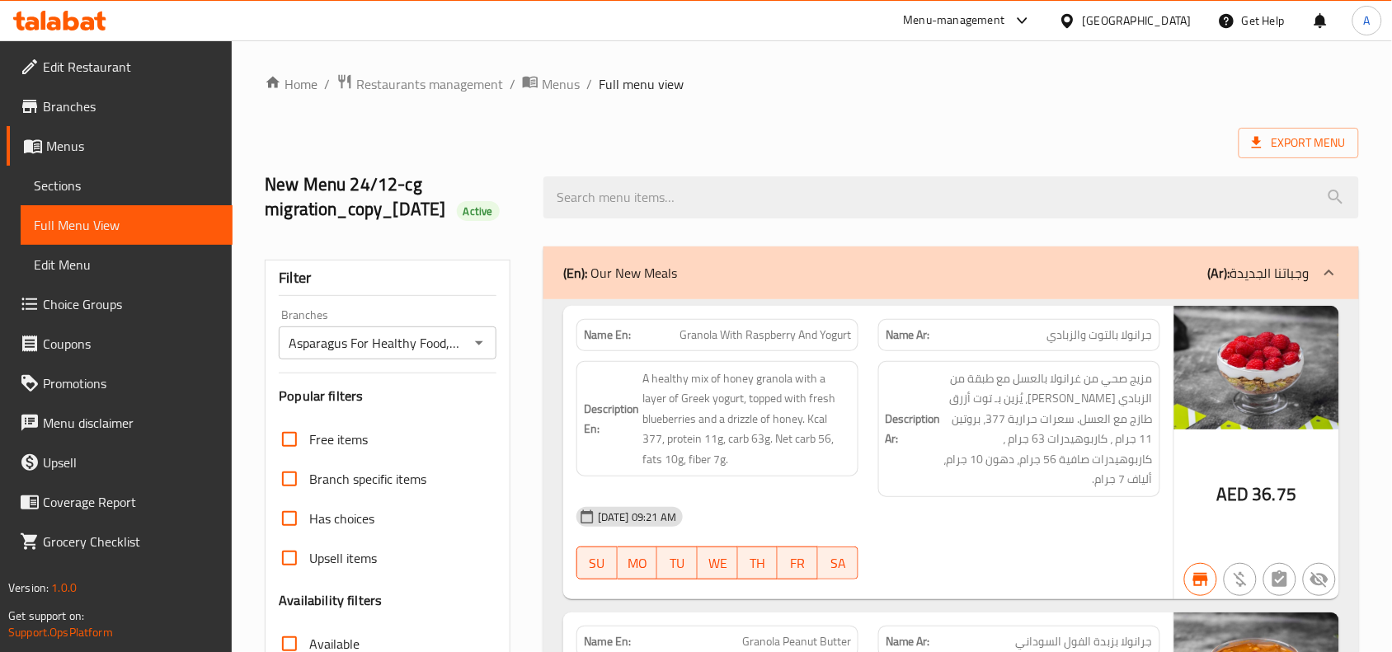
click at [447, 88] on span "Restaurants management" at bounding box center [429, 84] width 147 height 20
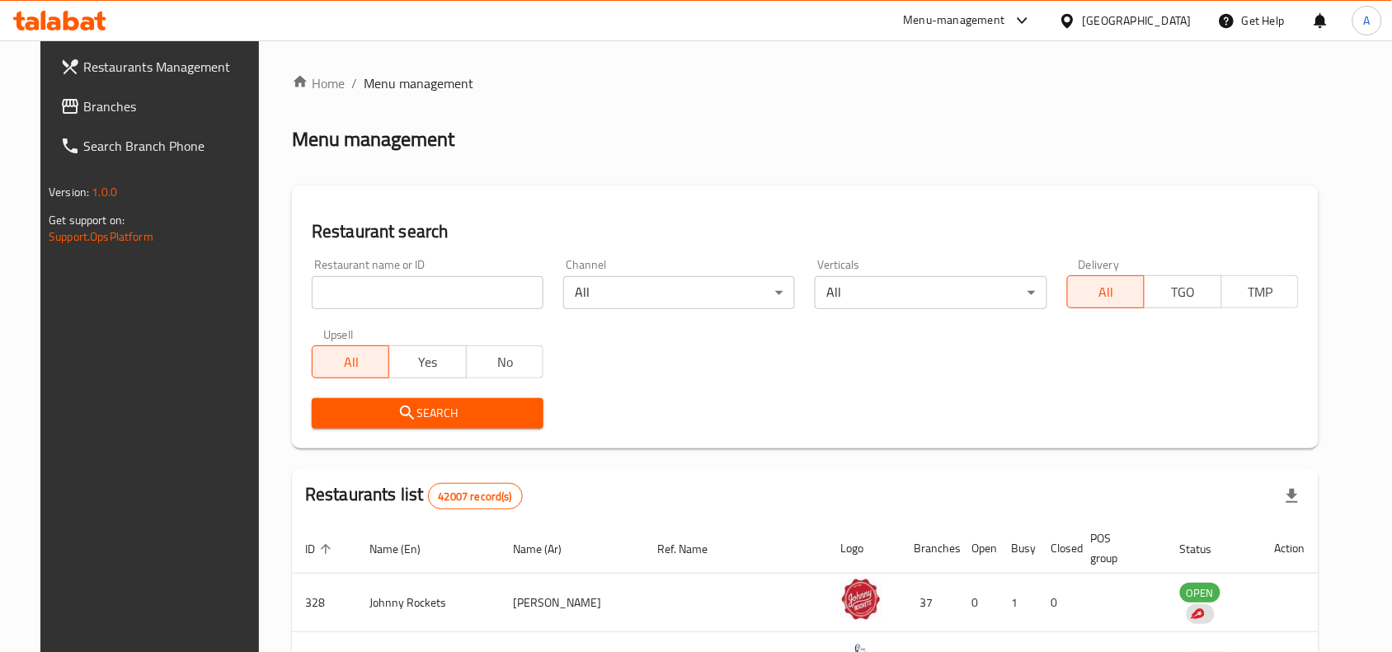
click at [482, 310] on div "Restaurant name or ID Restaurant name or ID" at bounding box center [427, 284] width 251 height 70
click at [481, 303] on input "search" at bounding box center [428, 292] width 232 height 33
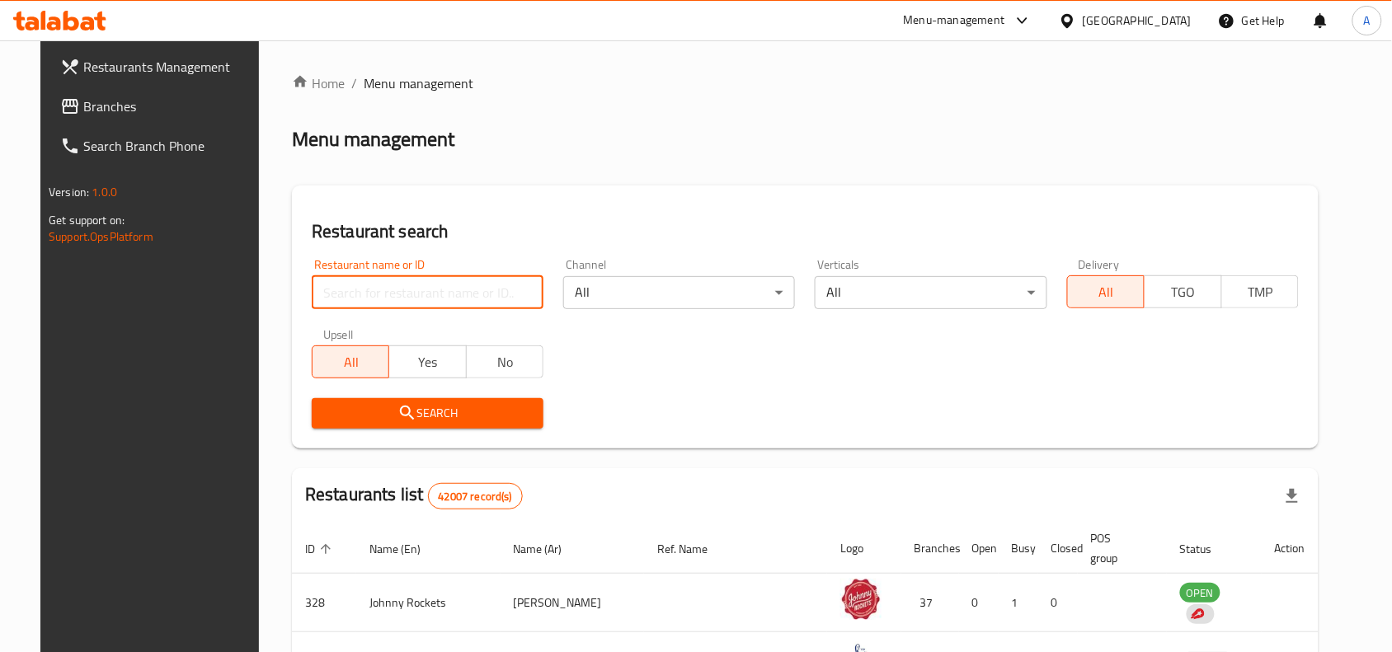
paste input "681824"
type input "681824"
click button "Search" at bounding box center [428, 413] width 232 height 31
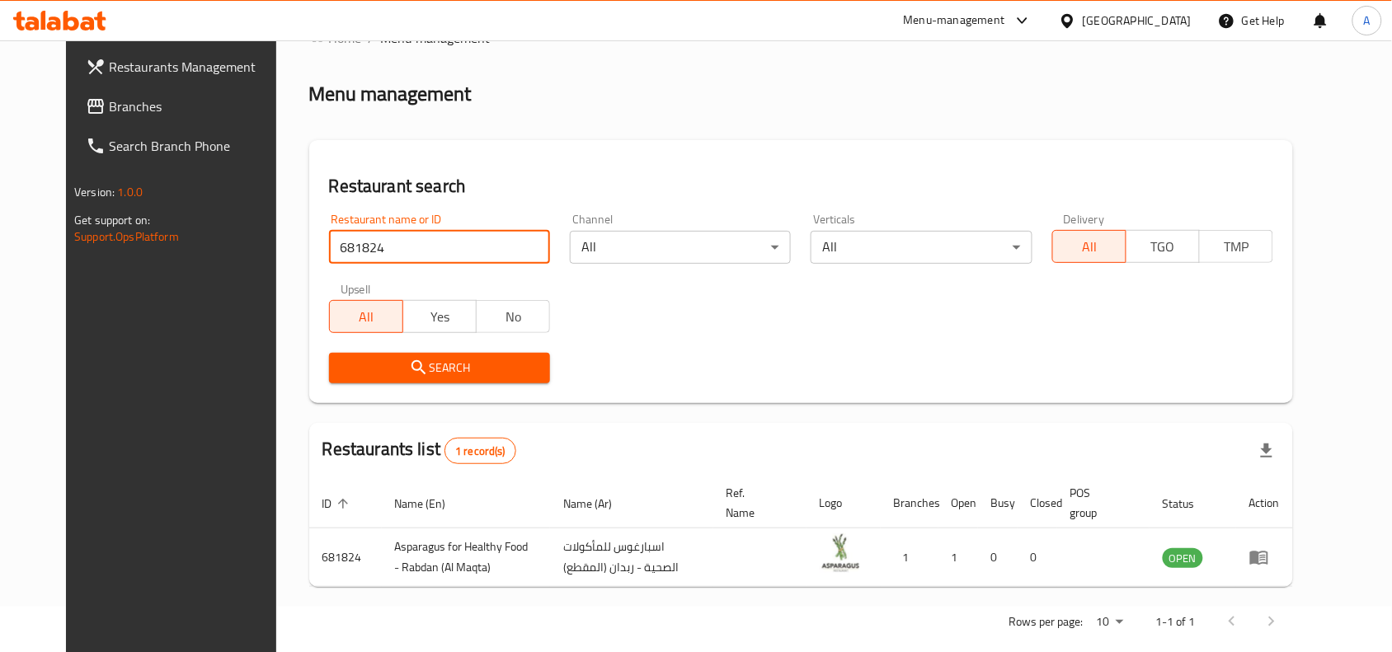
scroll to position [70, 0]
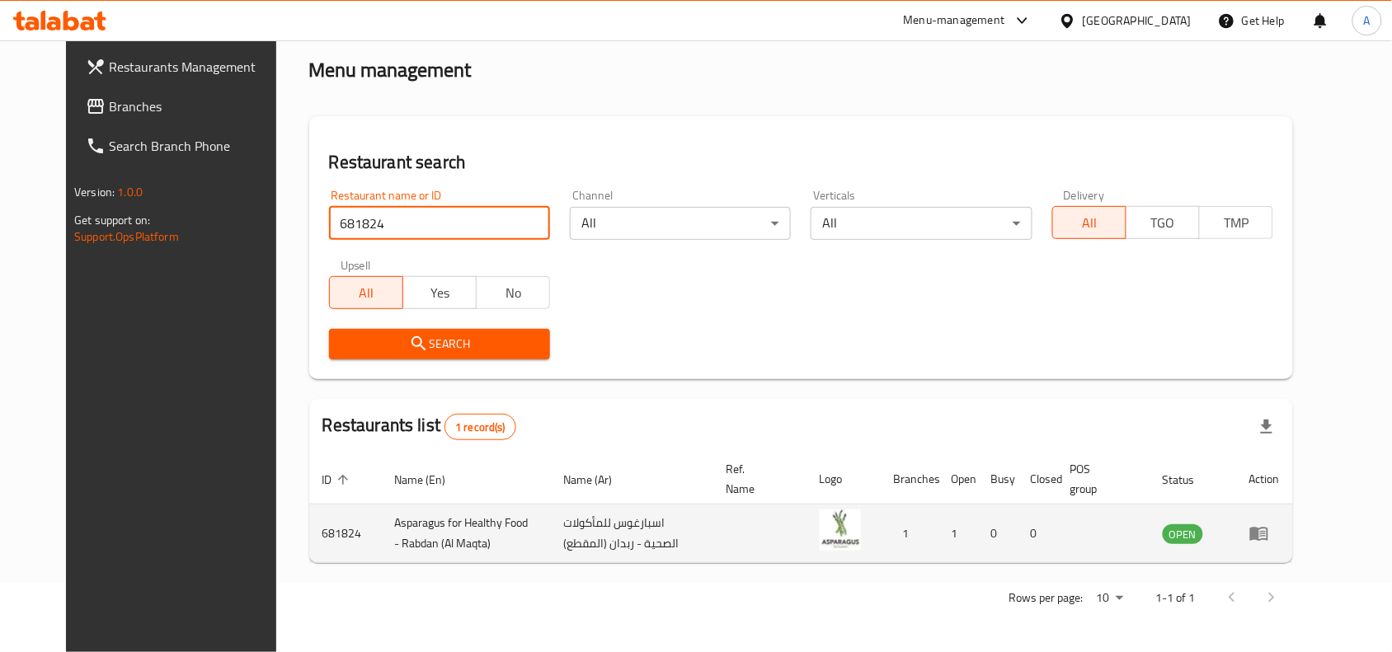
click at [1265, 533] on icon "enhanced table" at bounding box center [1263, 534] width 6 height 7
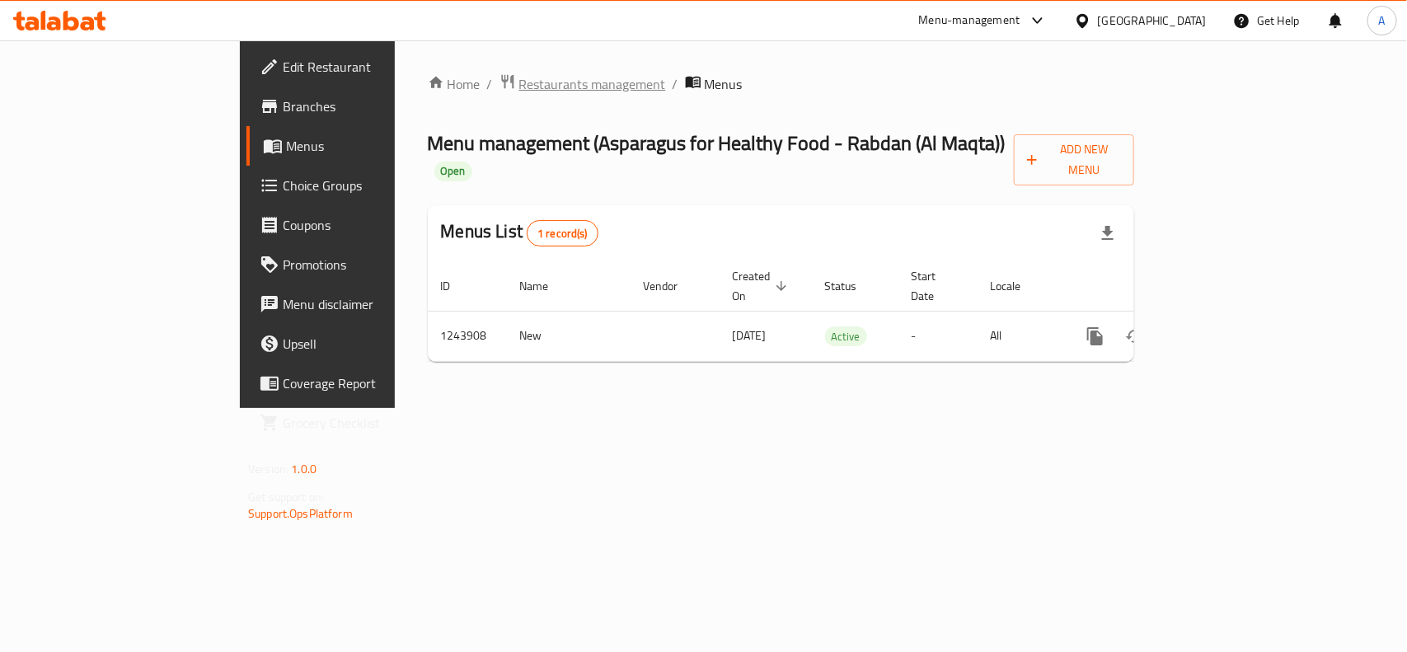
click at [519, 84] on span "Restaurants management" at bounding box center [592, 84] width 147 height 20
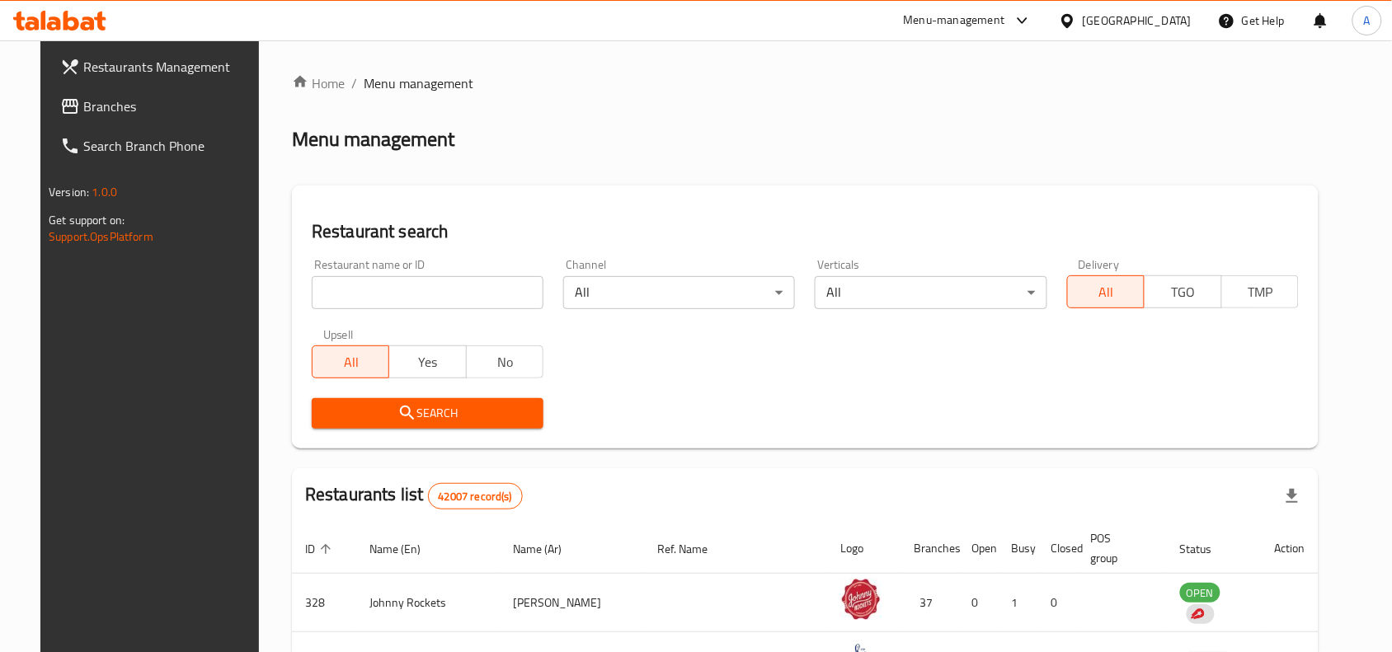
click at [984, 25] on div "Menu-management" at bounding box center [954, 21] width 101 height 20
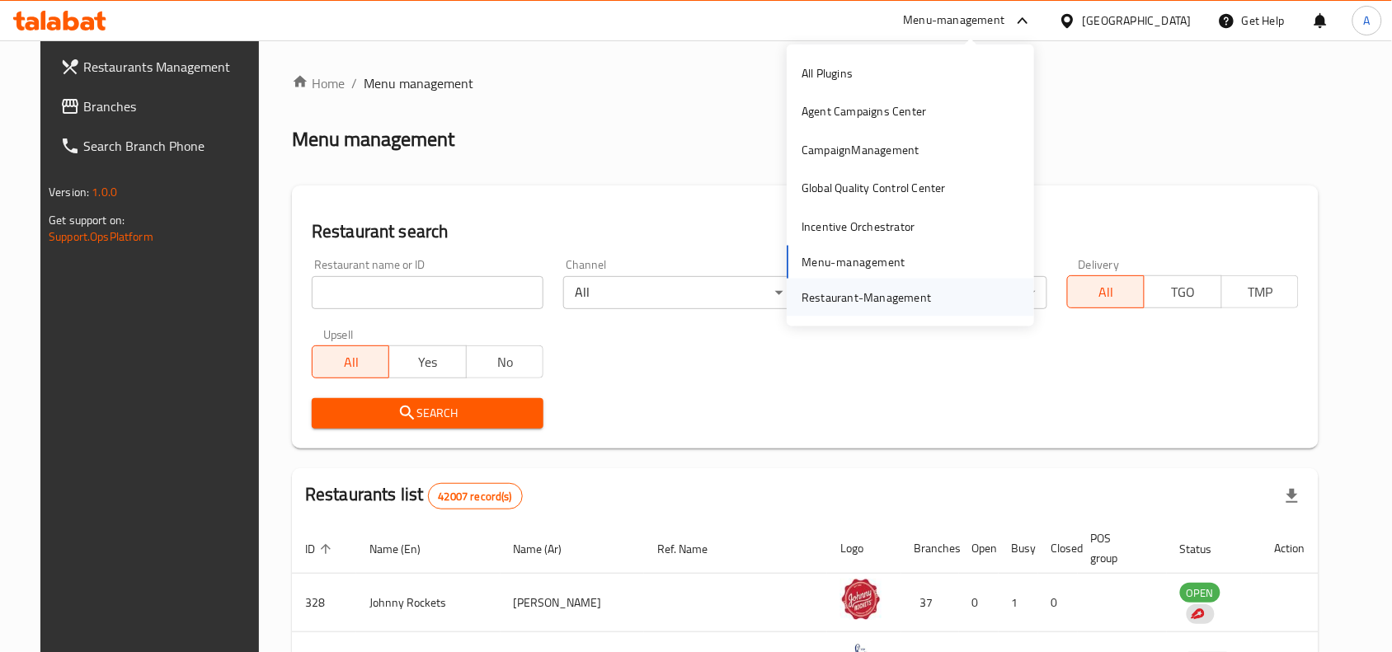
click at [862, 289] on div "Restaurant-Management" at bounding box center [865, 298] width 129 height 18
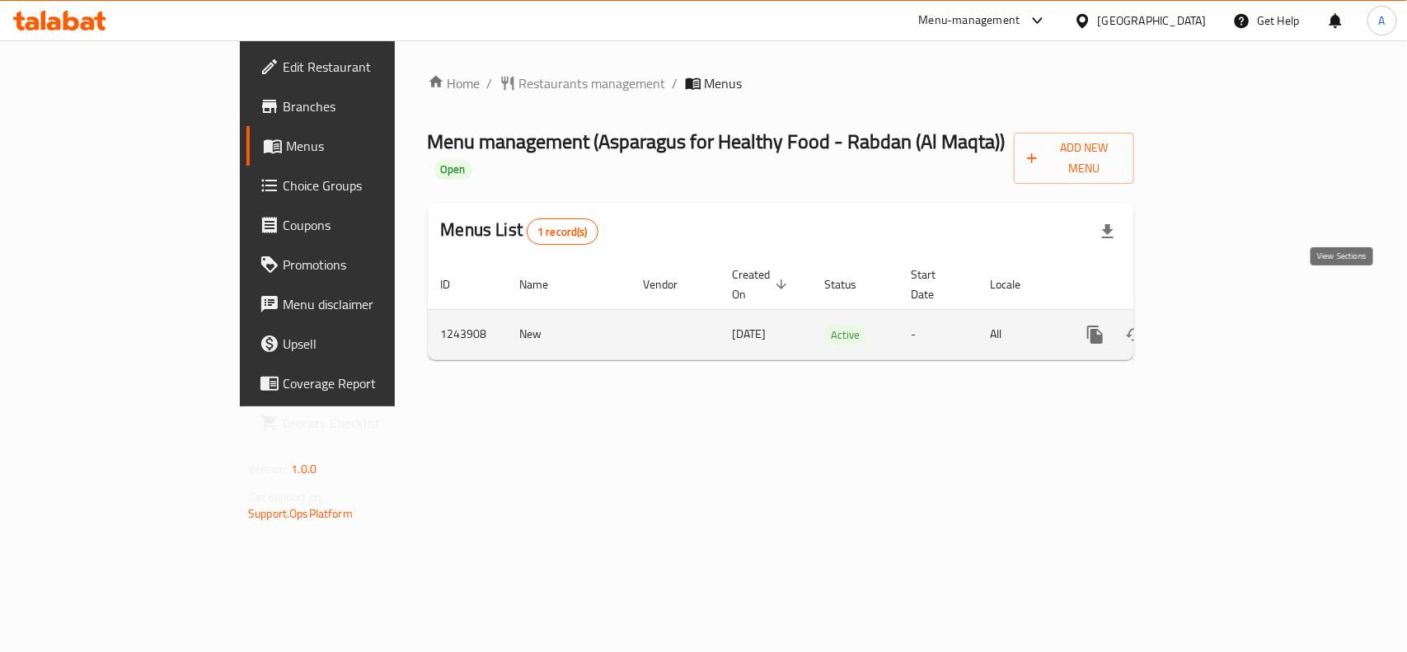
click at [1224, 325] on icon "enhanced table" at bounding box center [1214, 335] width 20 height 20
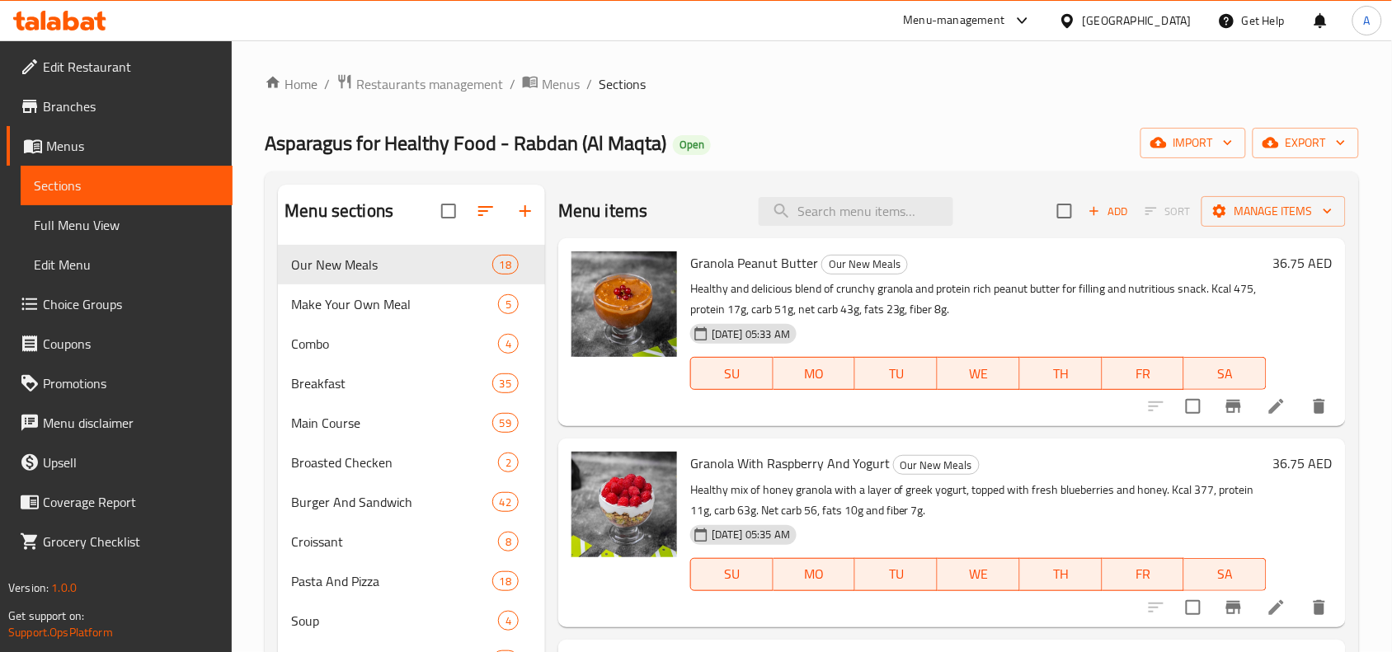
click at [115, 311] on span "Choice Groups" at bounding box center [131, 304] width 176 height 20
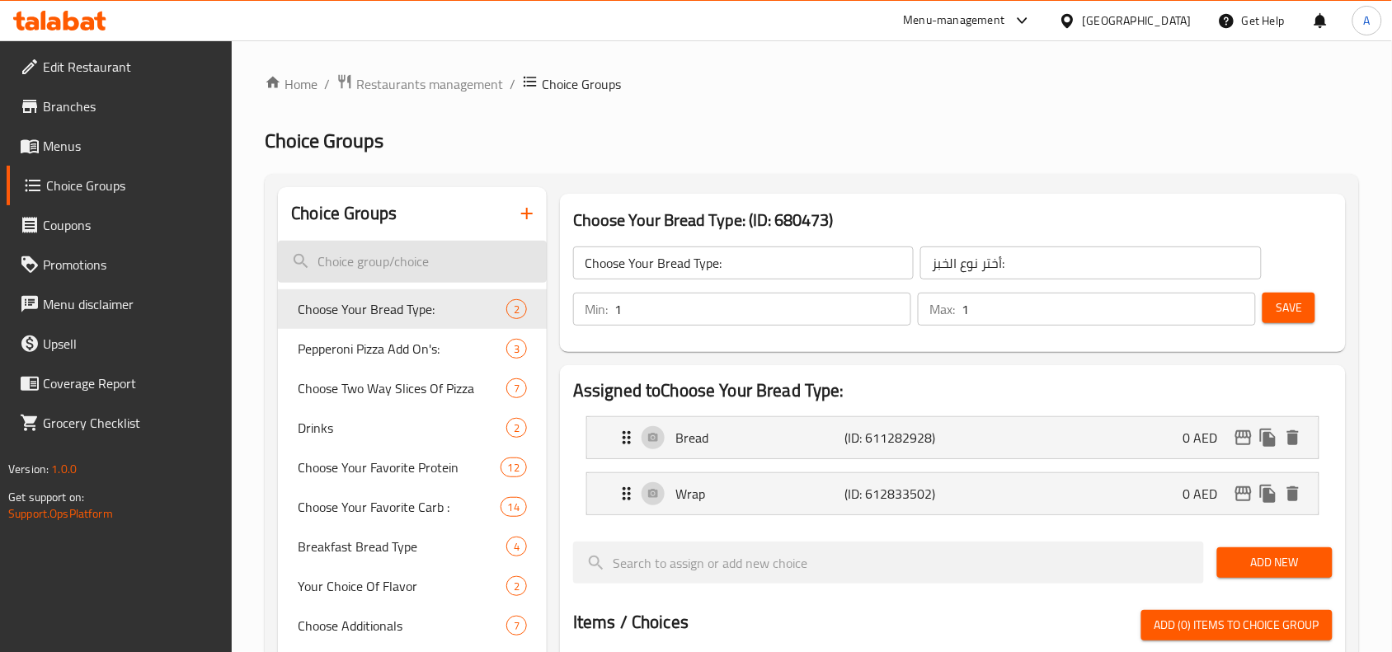
click at [434, 272] on input "search" at bounding box center [412, 262] width 269 height 42
paste input "Choose Your Spicy Side Sauce"
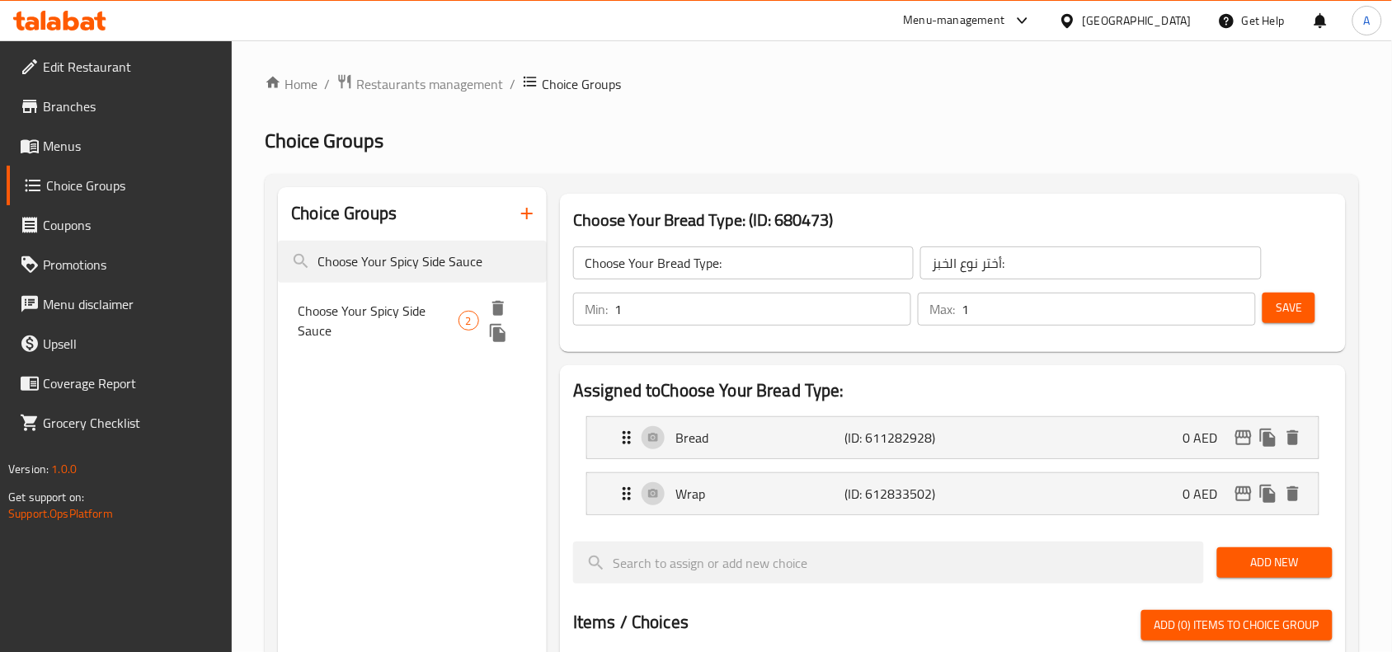
type input "Choose Your Spicy Side Sauce"
click at [459, 319] on span "2" at bounding box center [468, 321] width 19 height 16
type input "Choose Your Spicy Side Sauce"
type input "أختر من الصوص الجانبي الحار"
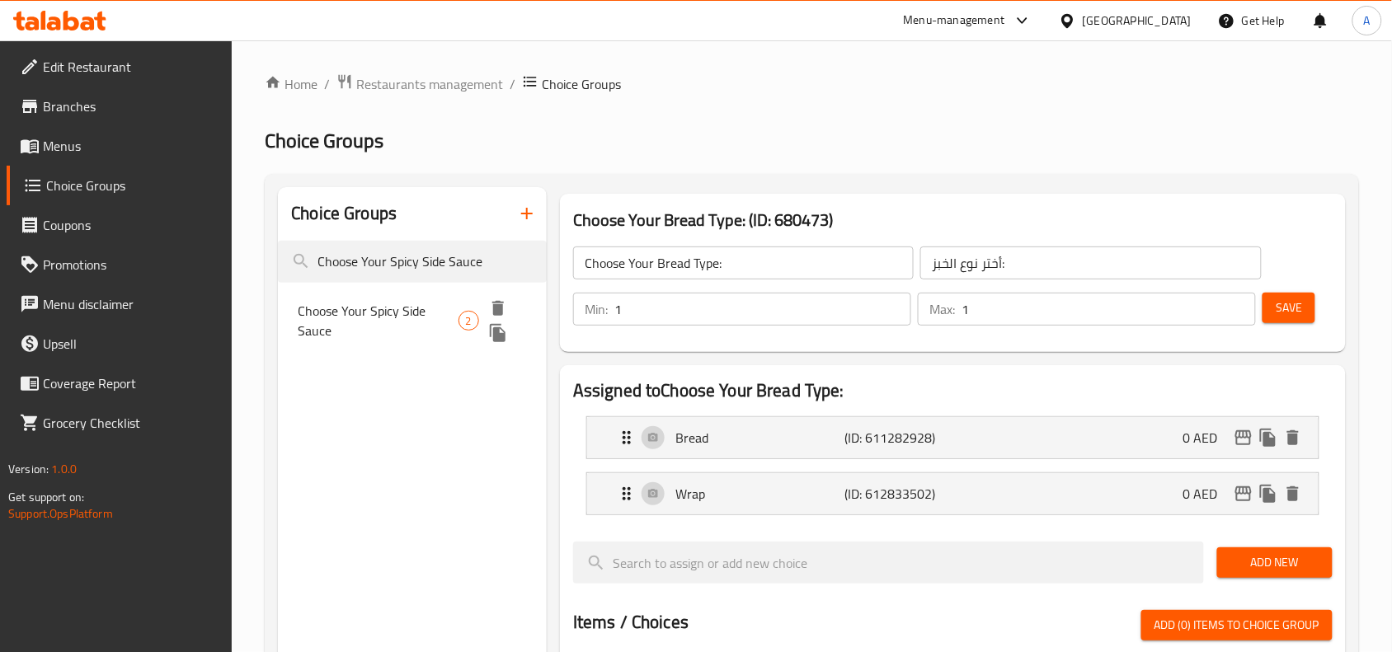
type input "0"
type input "2"
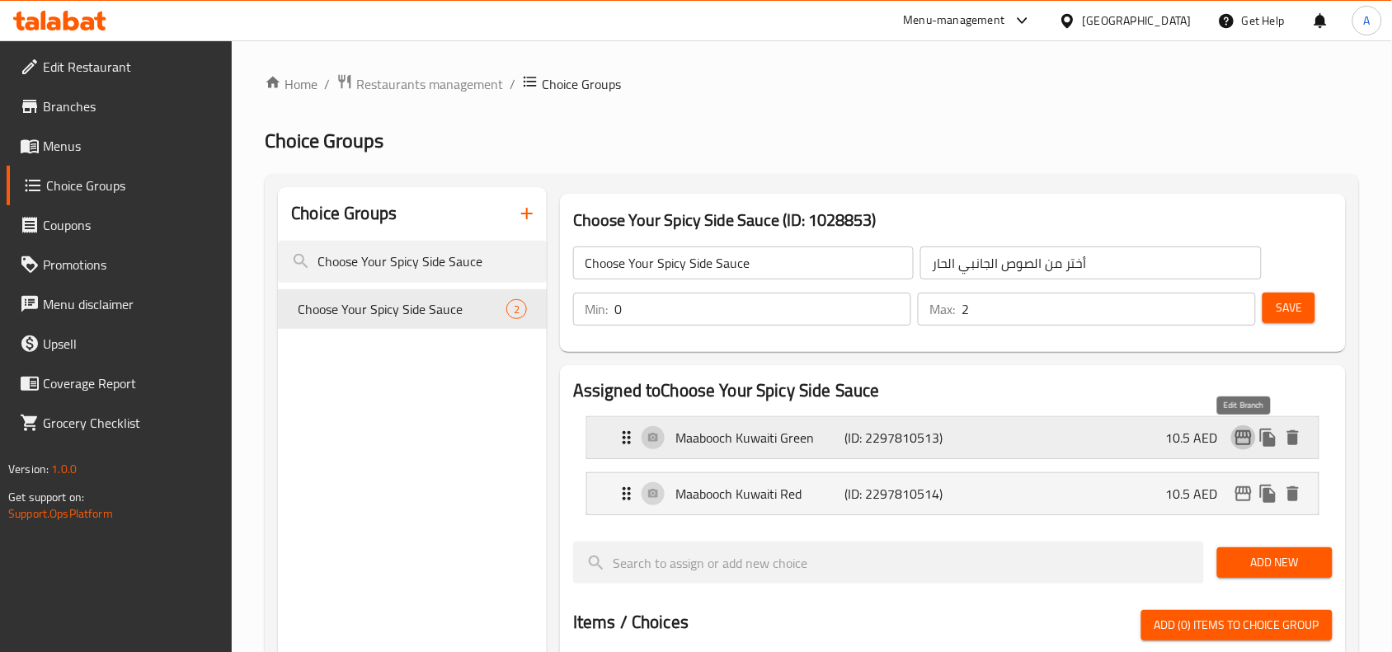
click at [1234, 446] on icon "edit" at bounding box center [1243, 438] width 20 height 20
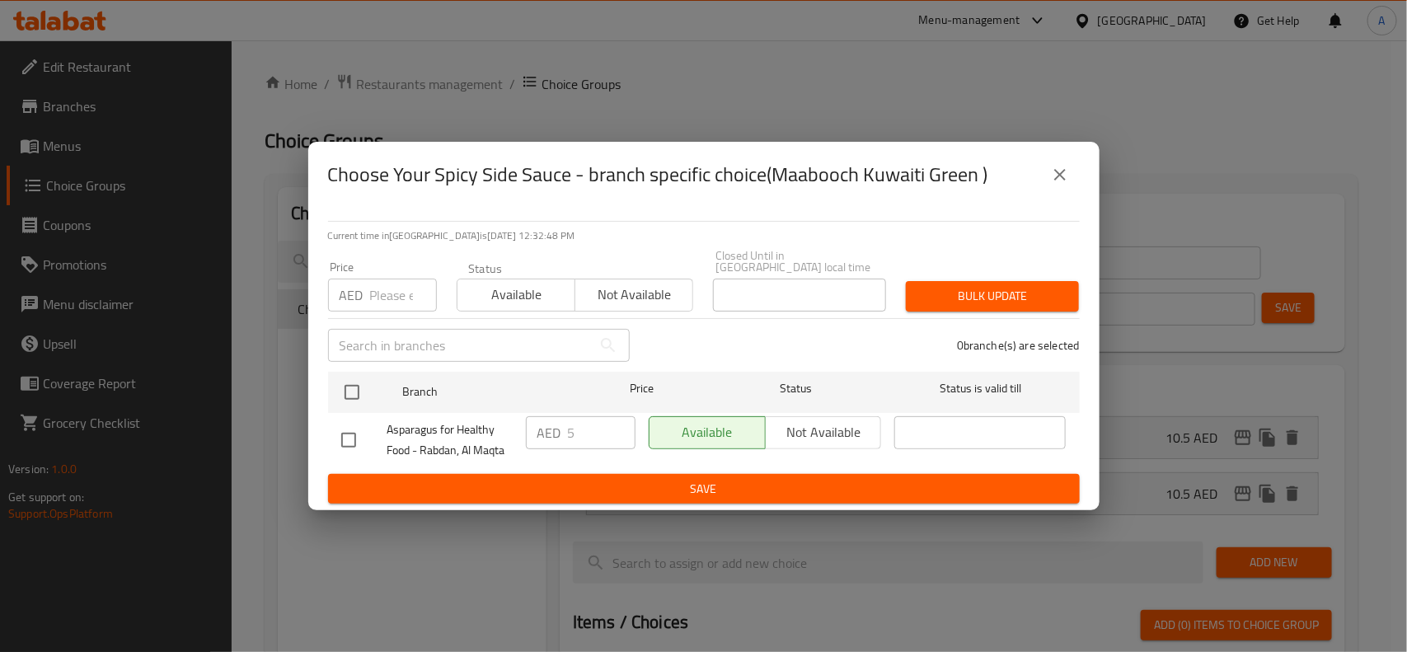
click at [1054, 175] on icon "close" at bounding box center [1060, 175] width 20 height 20
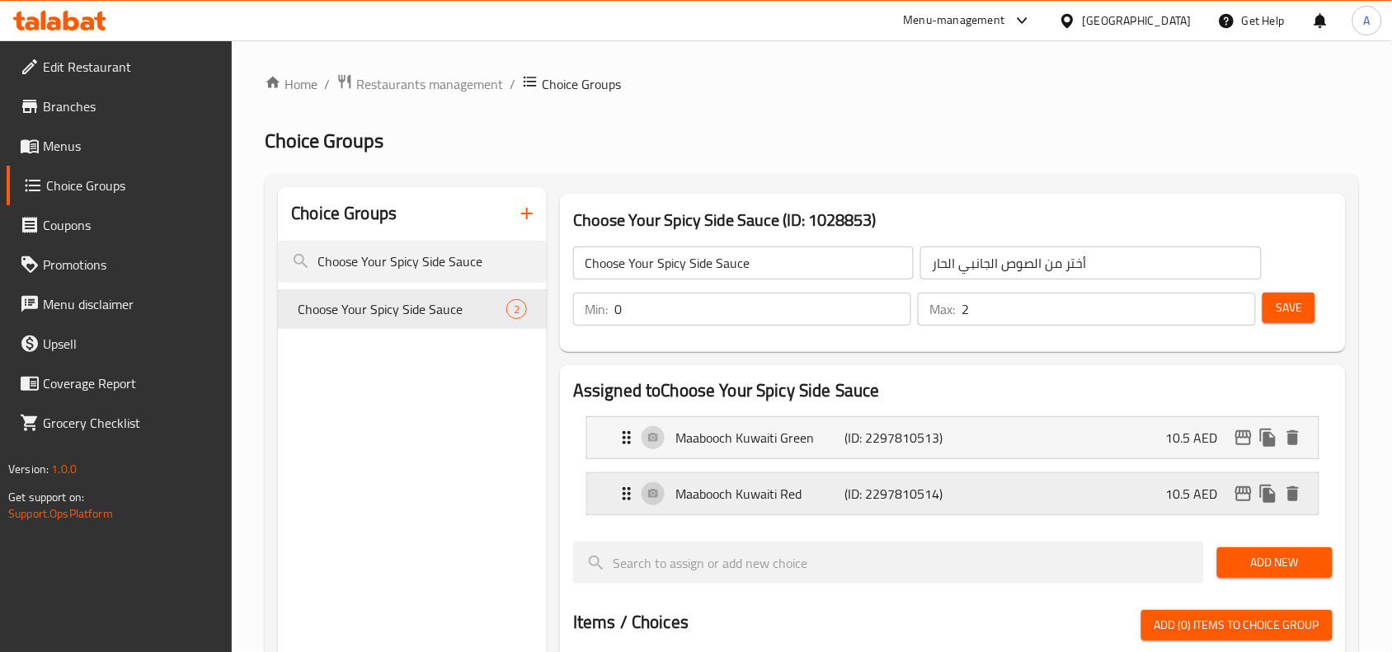
click at [1242, 484] on icon "edit" at bounding box center [1243, 494] width 20 height 20
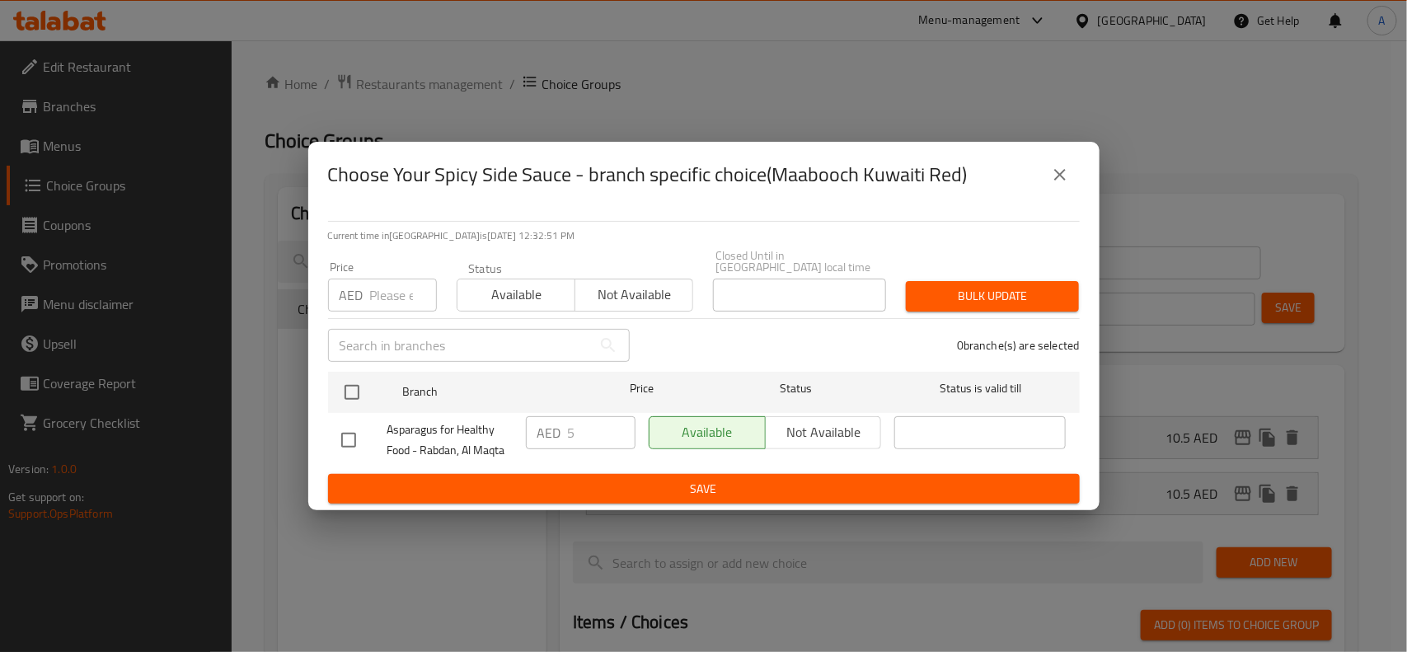
click at [1055, 173] on icon "close" at bounding box center [1060, 175] width 20 height 20
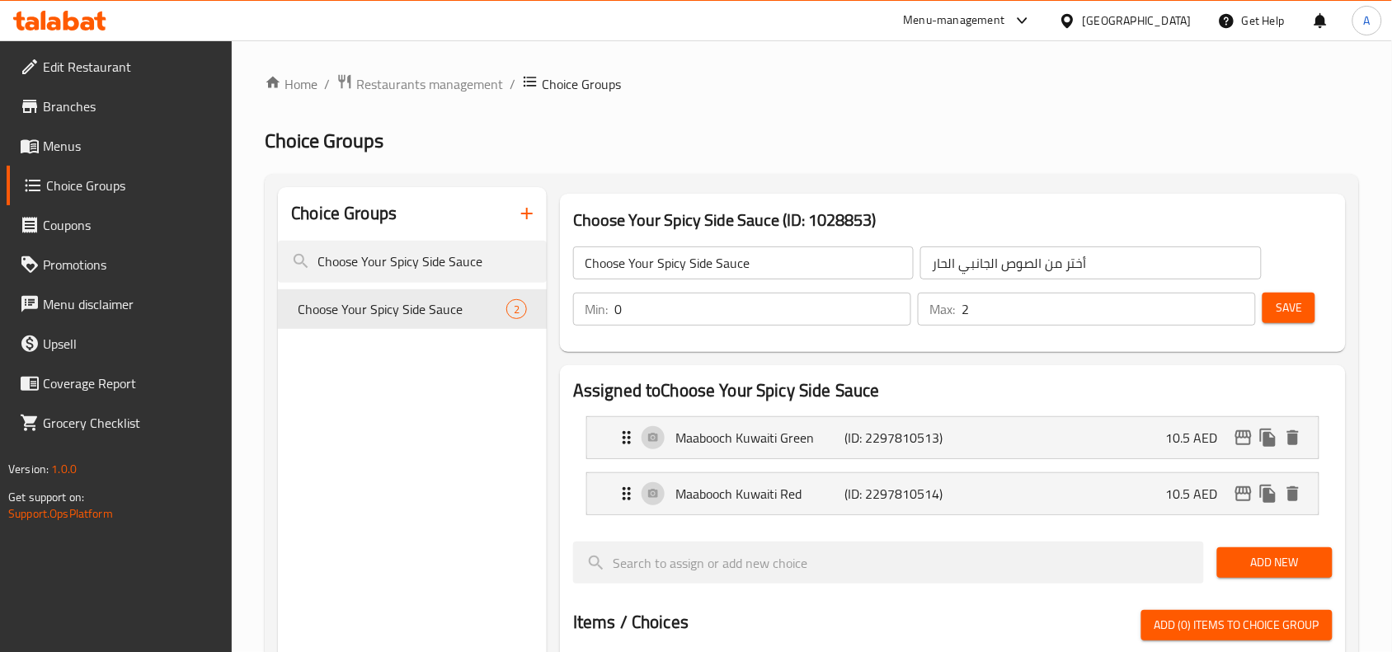
click at [99, 148] on span "Menus" at bounding box center [131, 146] width 176 height 20
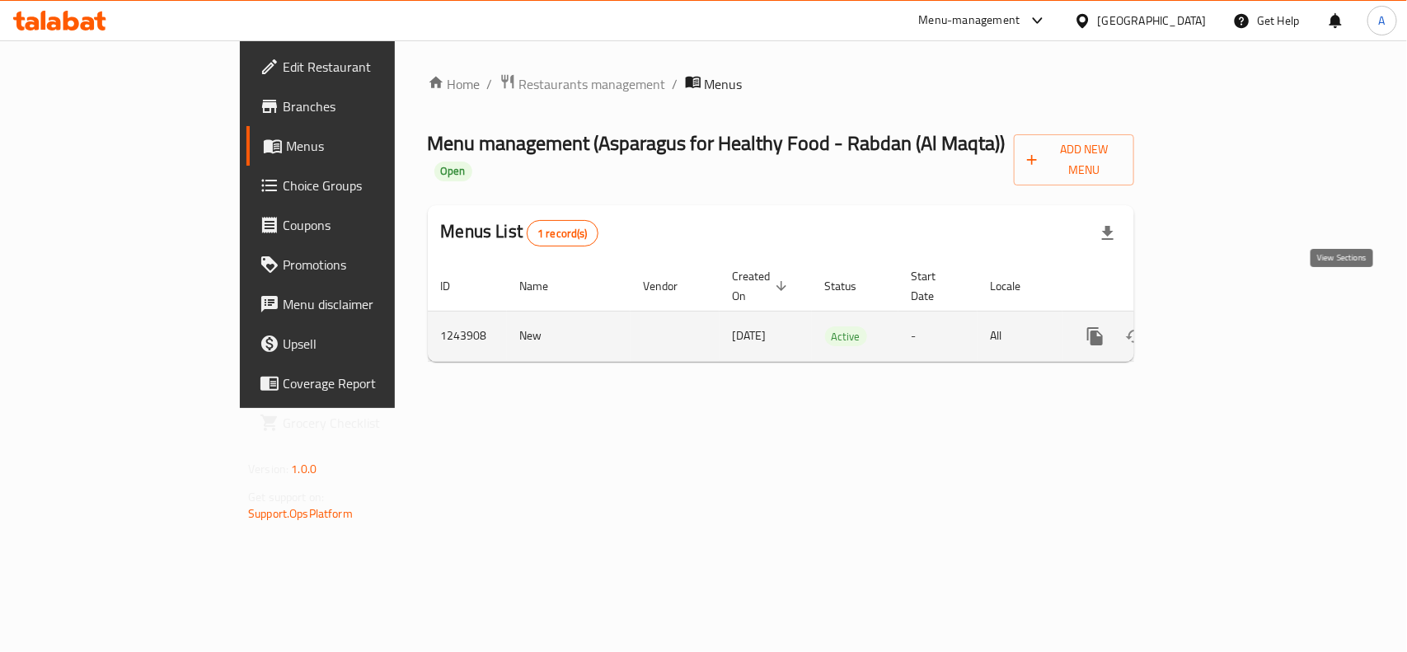
click at [1224, 326] on icon "enhanced table" at bounding box center [1214, 336] width 20 height 20
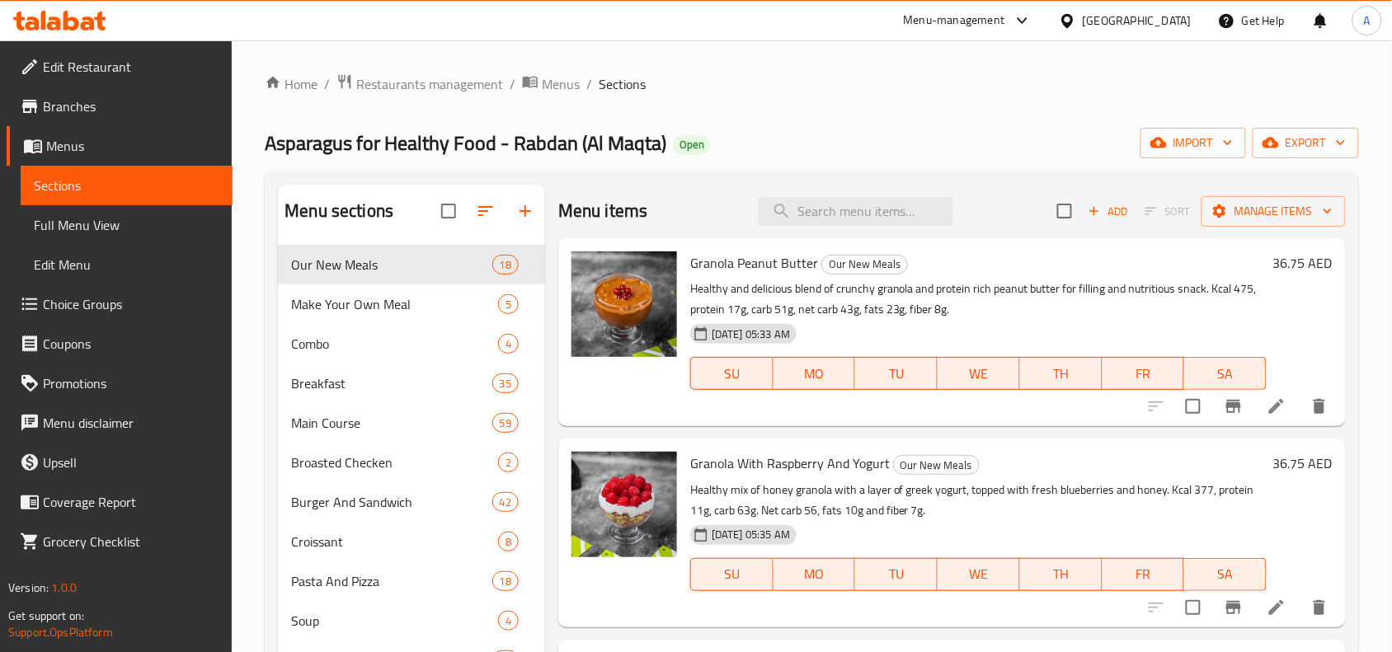
click at [107, 217] on span "Full Menu View" at bounding box center [126, 225] width 185 height 20
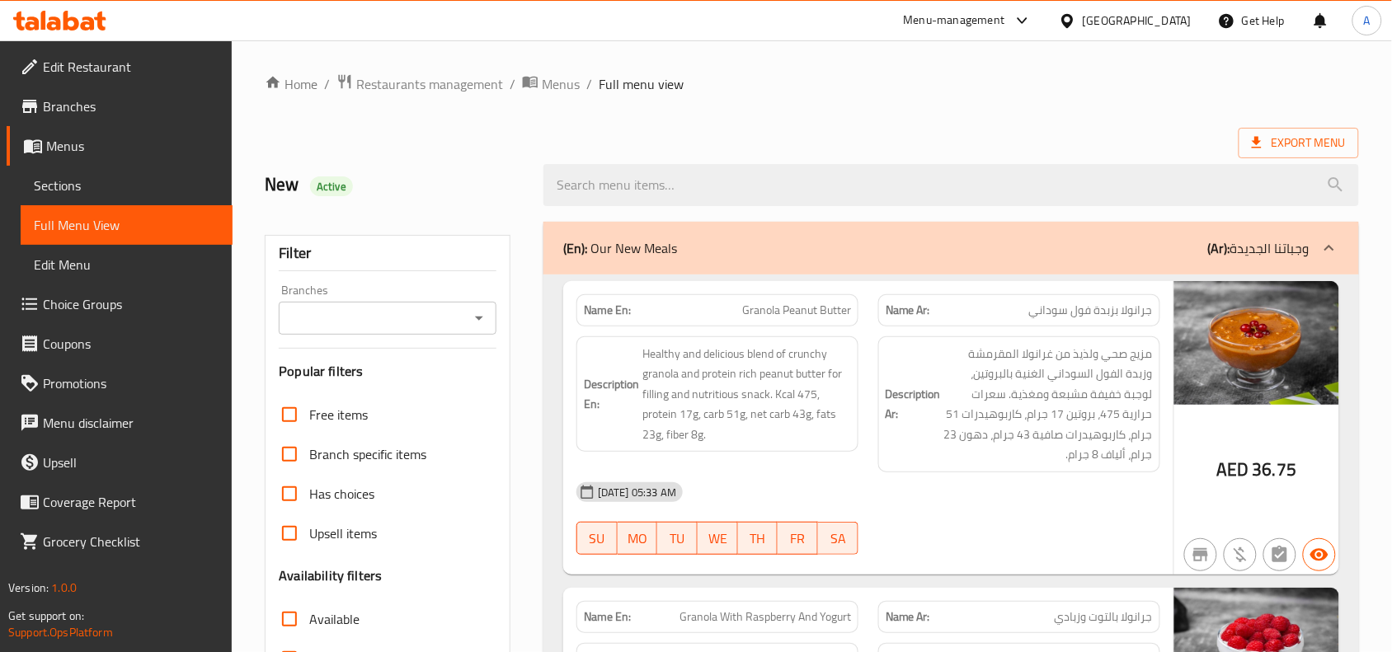
click at [472, 323] on icon "Open" at bounding box center [479, 318] width 20 height 20
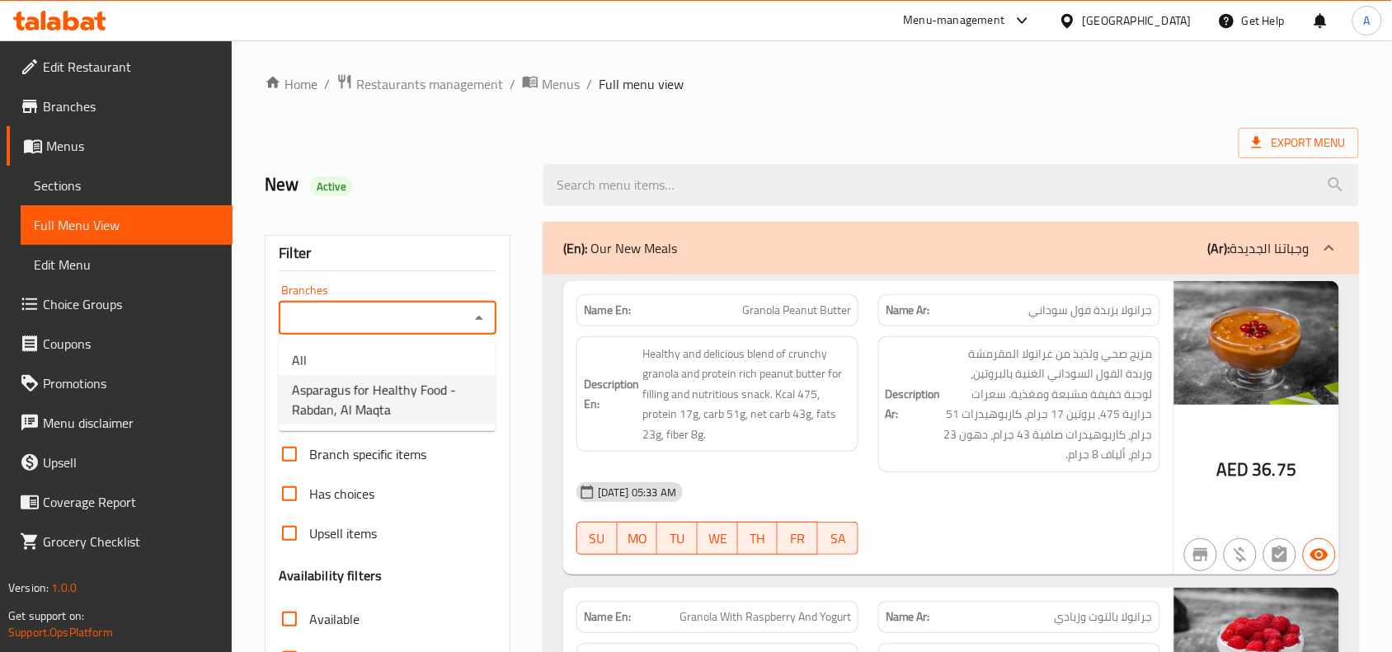
click at [386, 412] on span "Asparagus for Healthy Food - Rabdan, Al Maqta" at bounding box center [387, 400] width 190 height 40
type input "Asparagus for Healthy Food - Rabdan, Al Maqta"
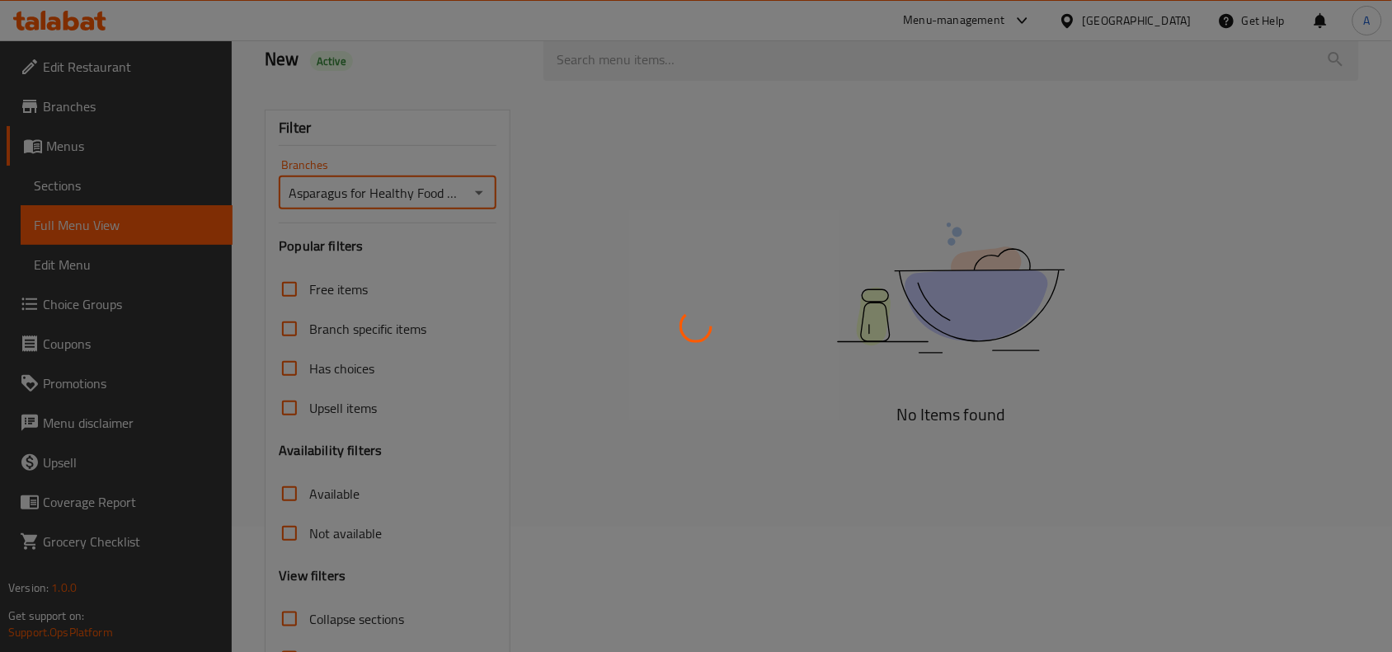
scroll to position [225, 0]
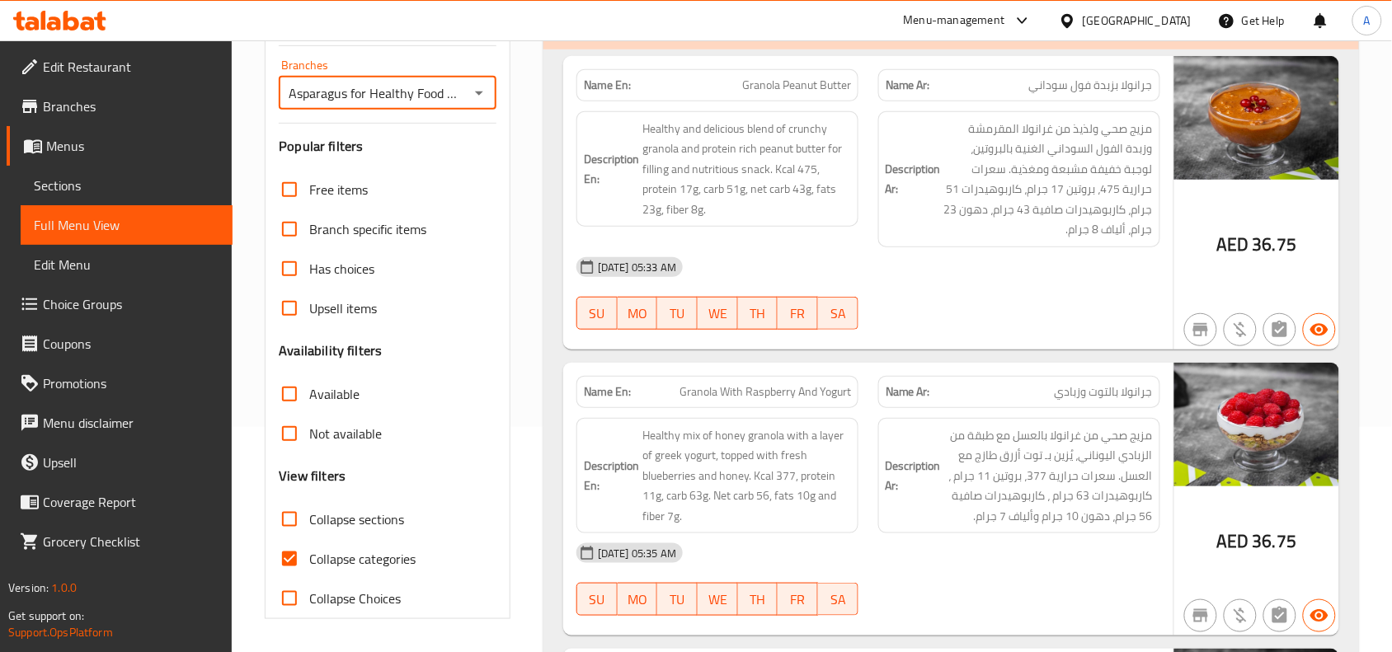
click at [289, 554] on input "Collapse categories" at bounding box center [290, 559] width 40 height 40
checkbox input "false"
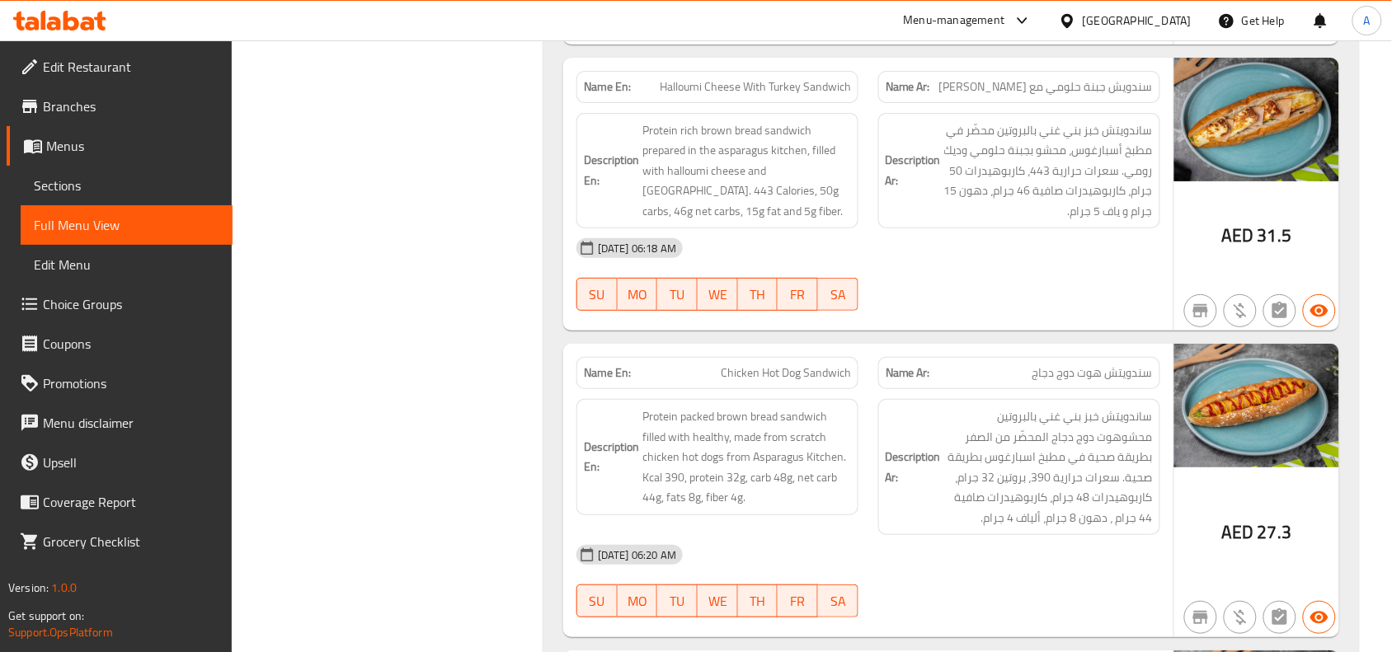
scroll to position [0, 0]
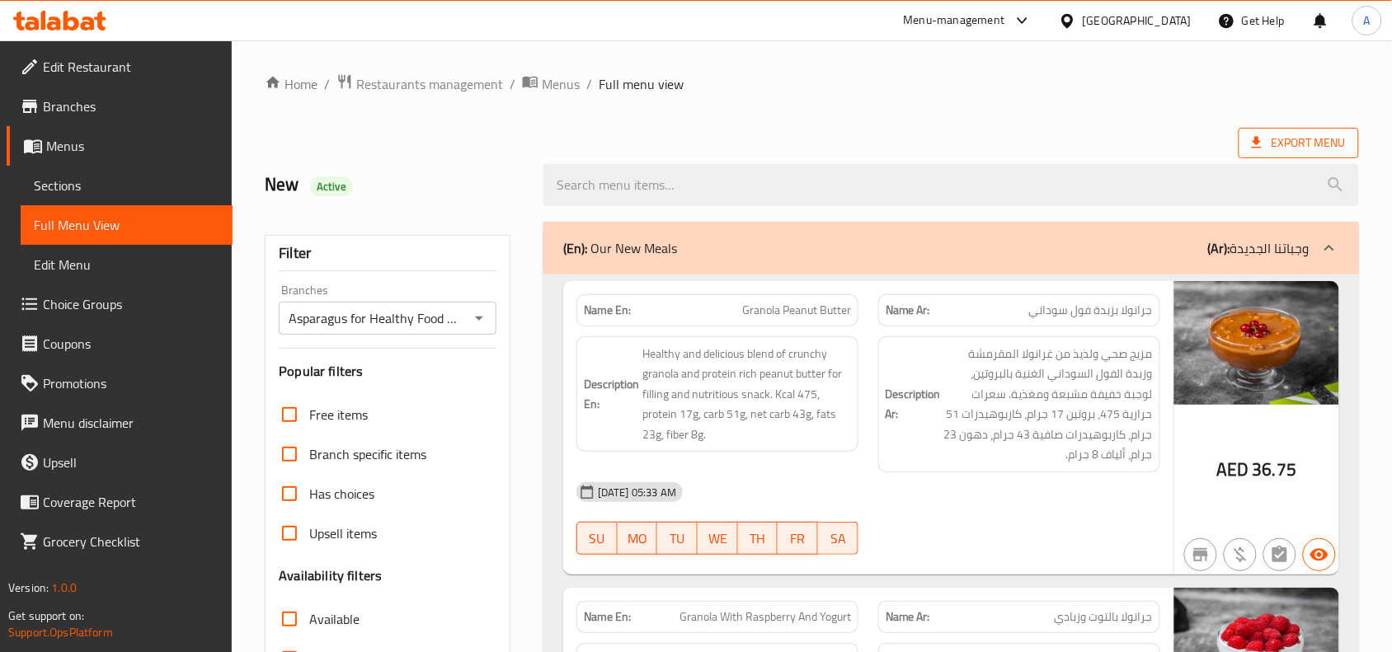
click at [1308, 153] on span "Export Menu" at bounding box center [1298, 143] width 94 height 21
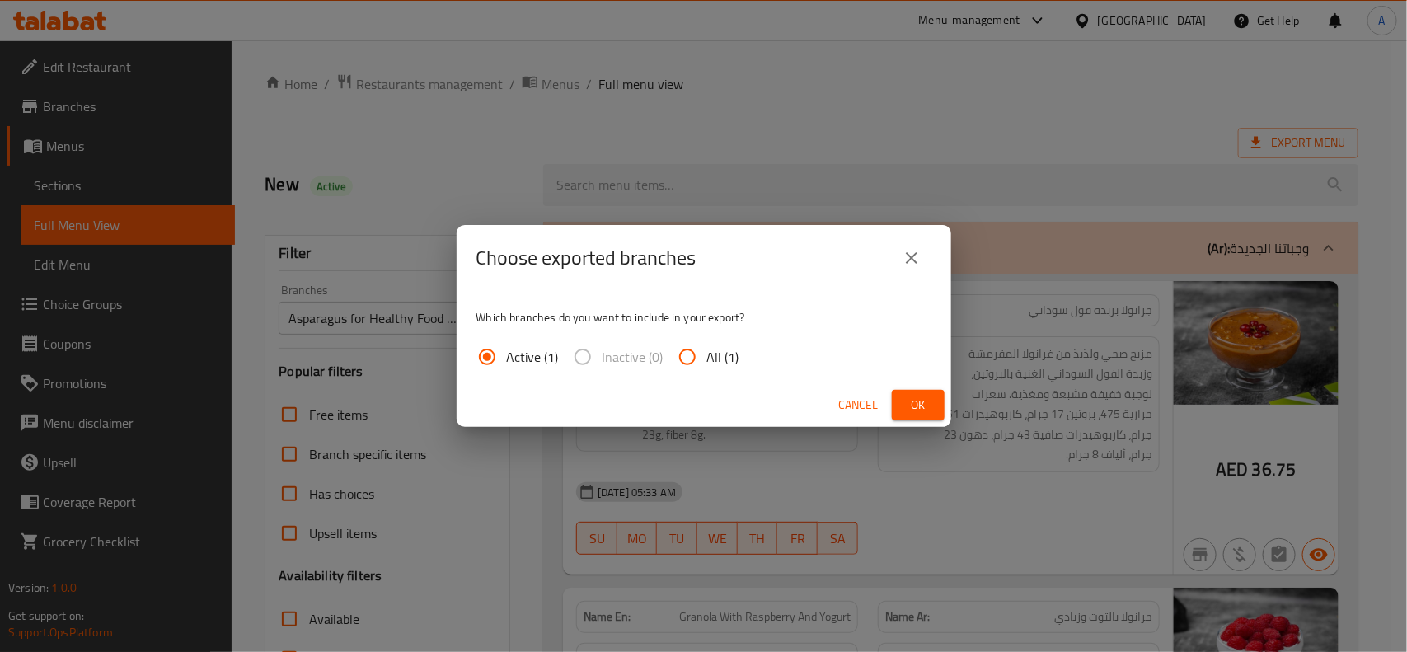
click at [691, 356] on input "All (1)" at bounding box center [688, 357] width 40 height 40
radio input "true"
click at [948, 406] on div "Cancel Ok" at bounding box center [704, 405] width 495 height 44
click at [928, 408] on span "Ok" at bounding box center [918, 405] width 26 height 21
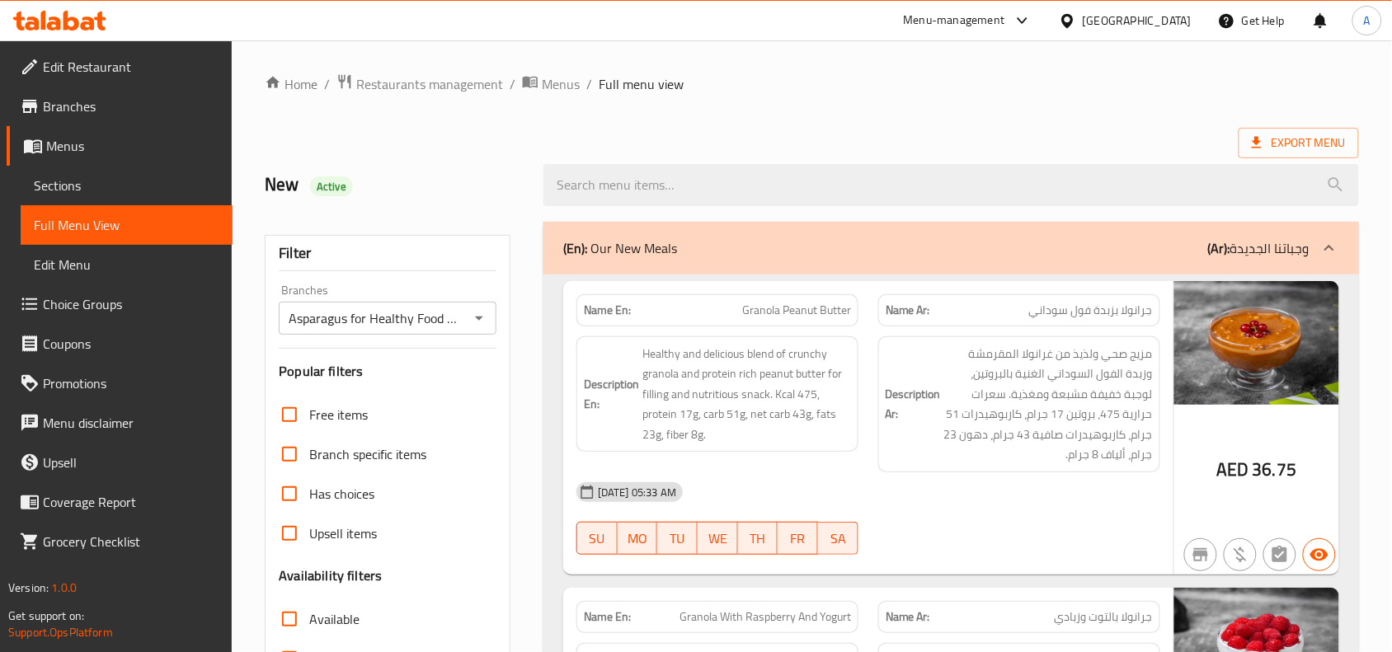
click at [1274, 87] on ol "Home / Restaurants management / Menus / Full menu view" at bounding box center [812, 83] width 1094 height 21
click at [421, 87] on span "Restaurants management" at bounding box center [429, 84] width 147 height 20
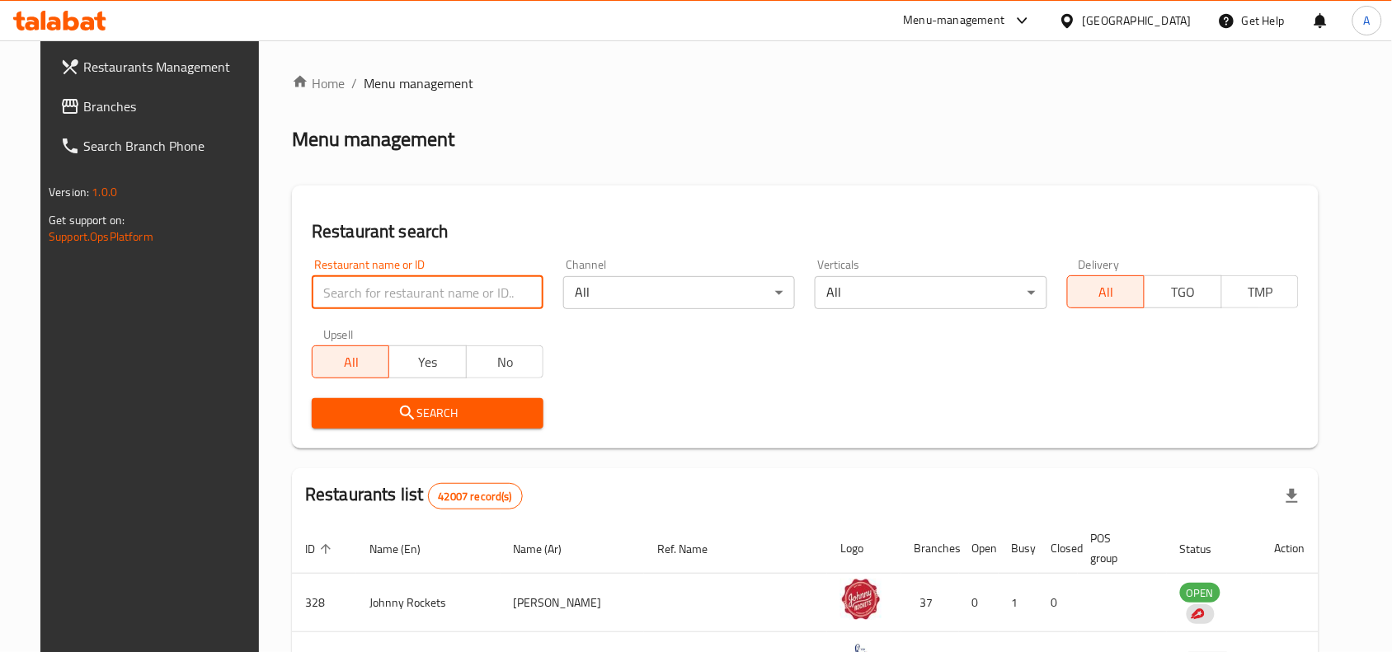
click at [397, 294] on input "search" at bounding box center [428, 292] width 232 height 33
paste input "690400"
type input "690400"
click button "Search" at bounding box center [428, 413] width 232 height 31
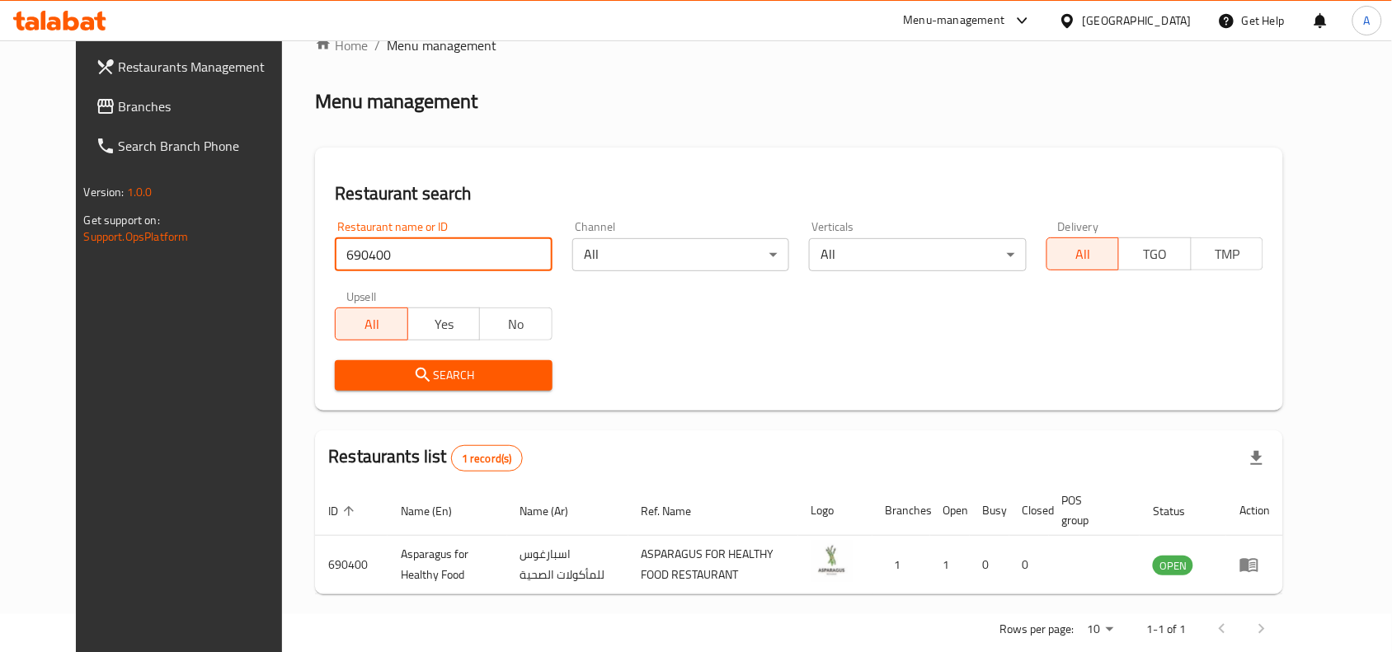
scroll to position [70, 0]
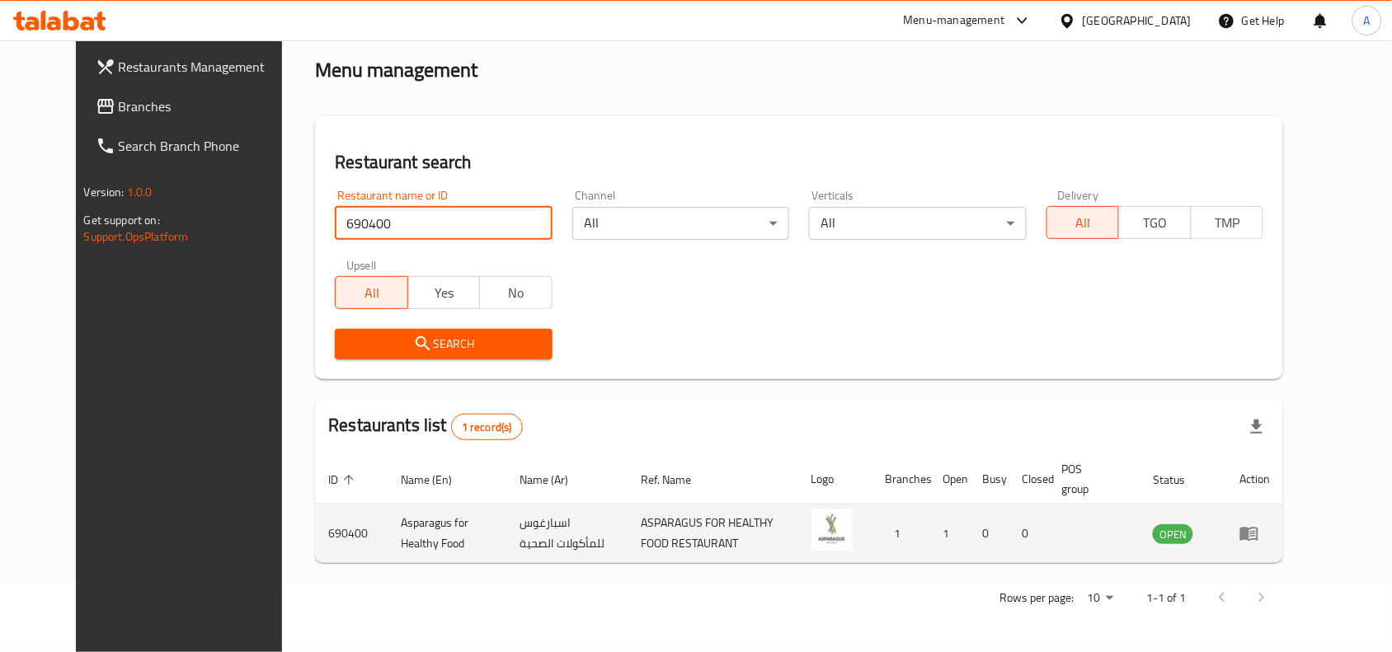
click at [1259, 533] on icon "enhanced table" at bounding box center [1249, 533] width 20 height 20
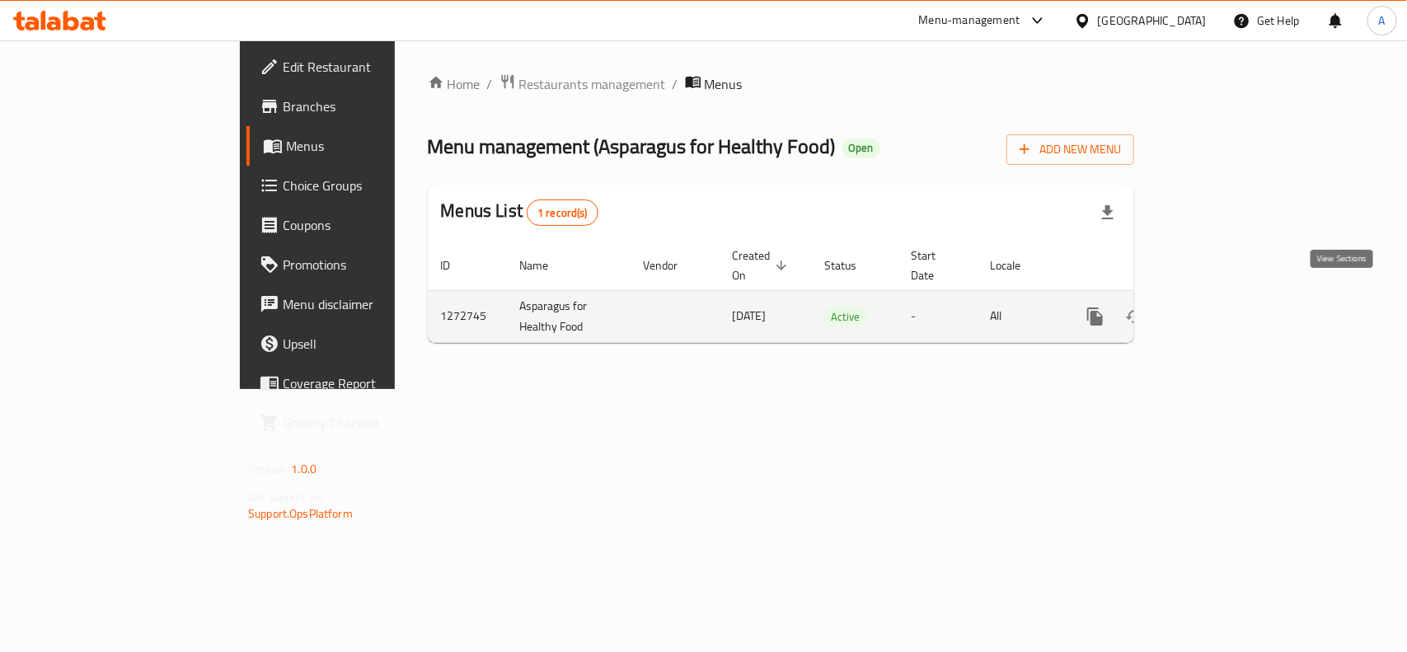
click at [1224, 307] on icon "enhanced table" at bounding box center [1214, 317] width 20 height 20
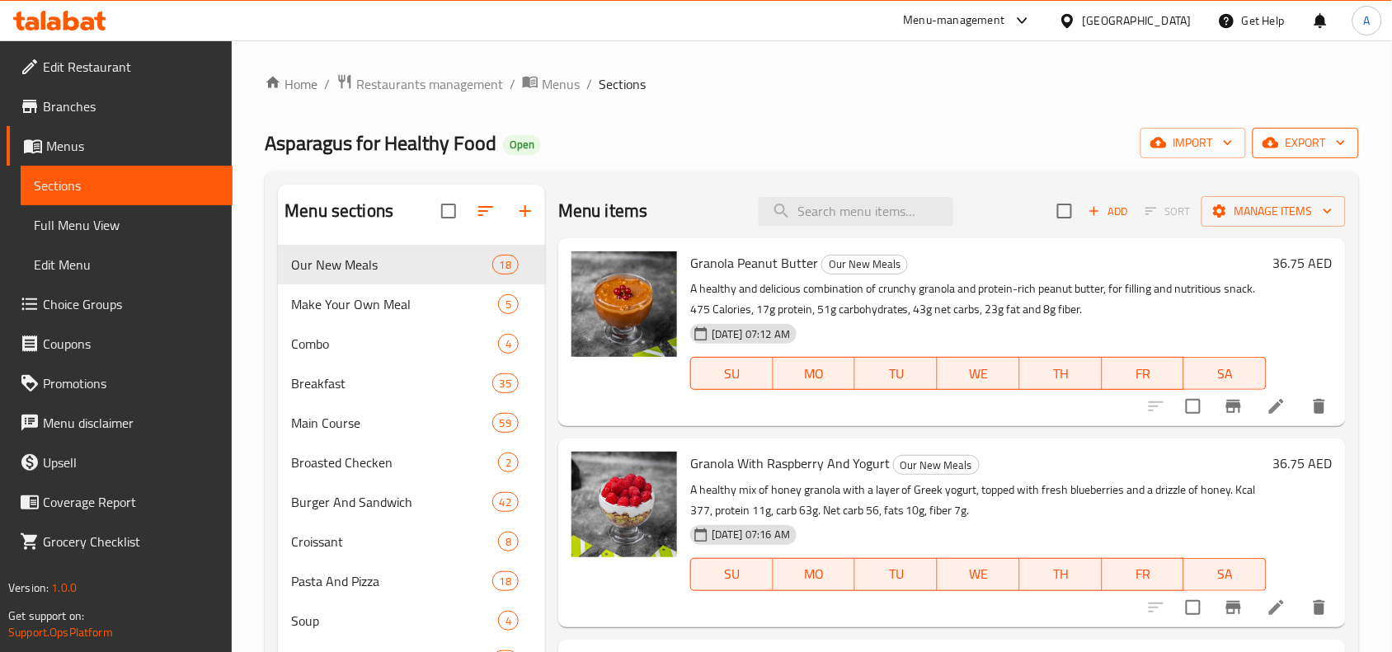
click at [1322, 158] on button "export" at bounding box center [1305, 143] width 106 height 31
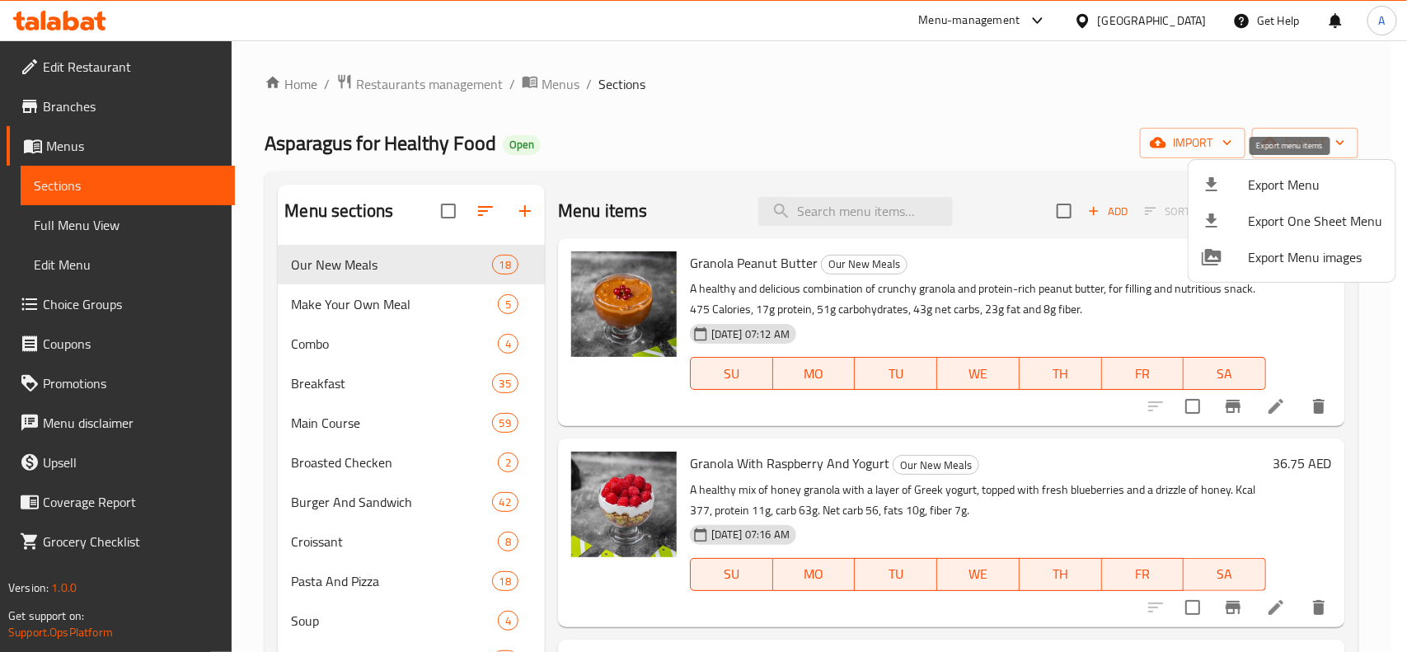
click at [1288, 182] on span "Export Menu" at bounding box center [1315, 185] width 134 height 20
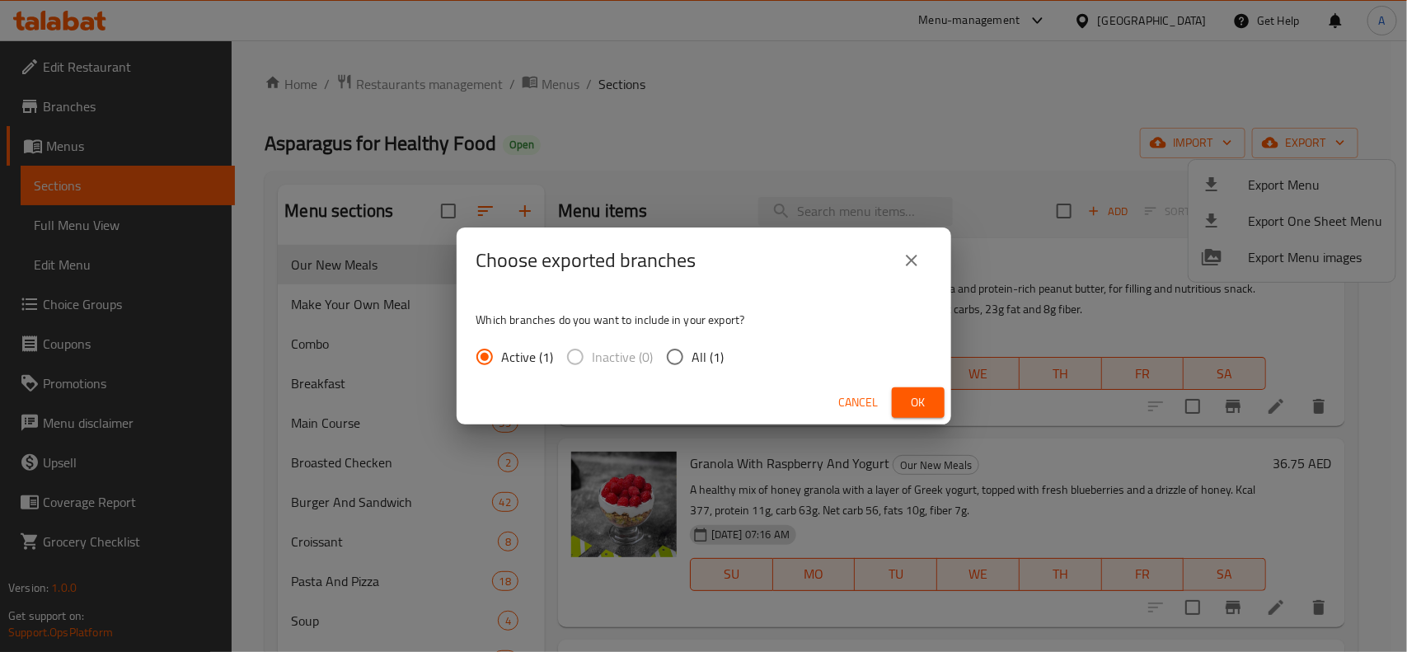
click at [669, 364] on input "All (1)" at bounding box center [675, 357] width 35 height 35
radio input "true"
click at [892, 406] on button "Ok" at bounding box center [918, 402] width 53 height 31
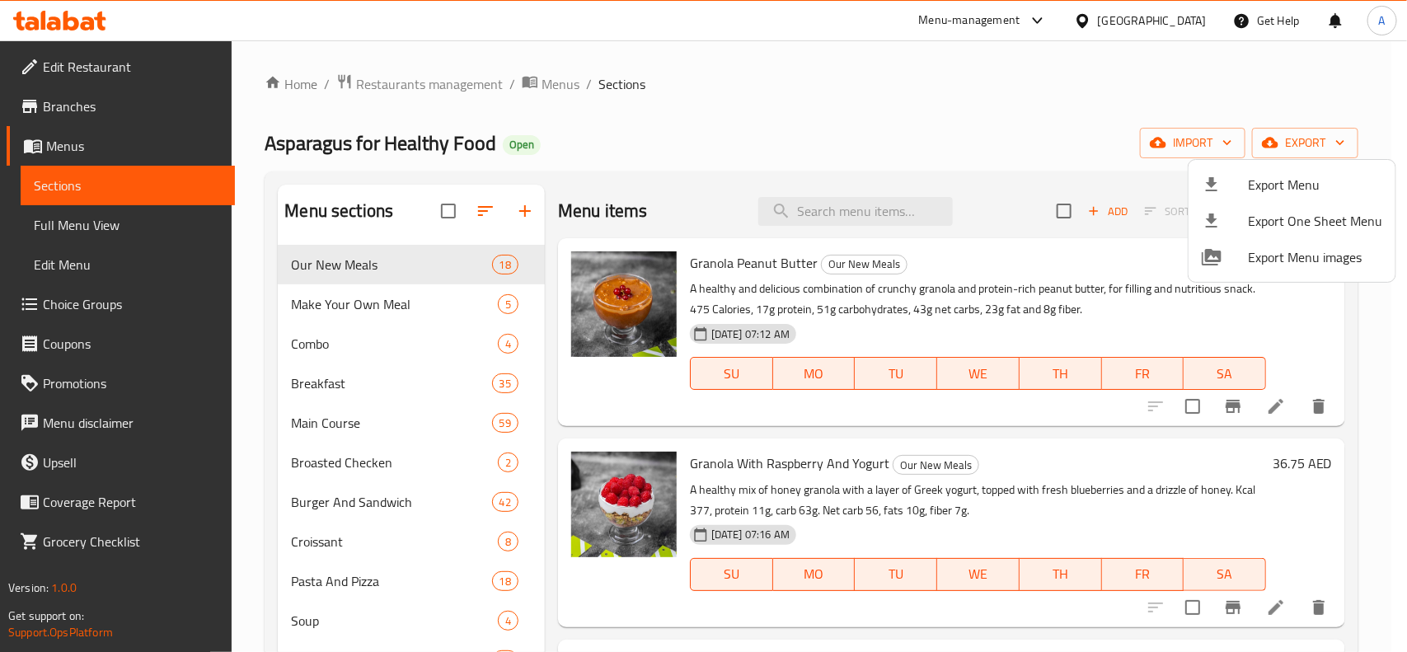
click at [1293, 84] on div at bounding box center [703, 326] width 1407 height 652
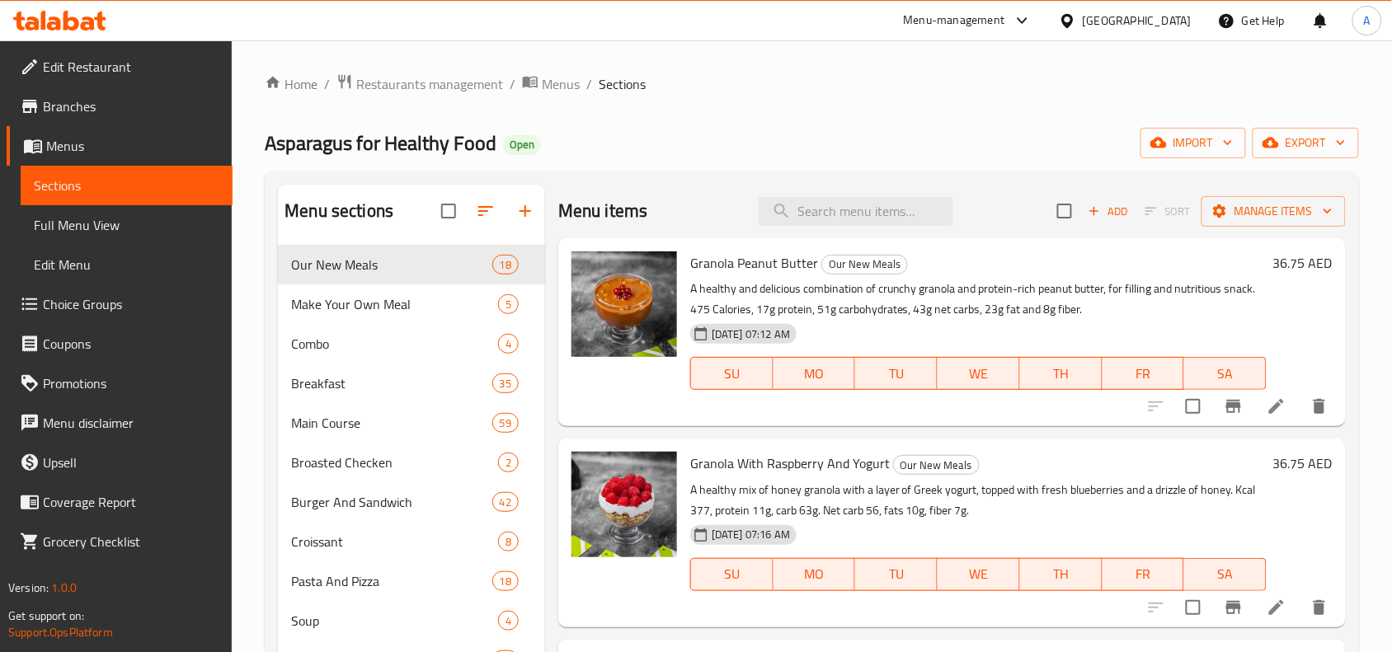
click at [126, 295] on span "Choice Groups" at bounding box center [131, 304] width 176 height 20
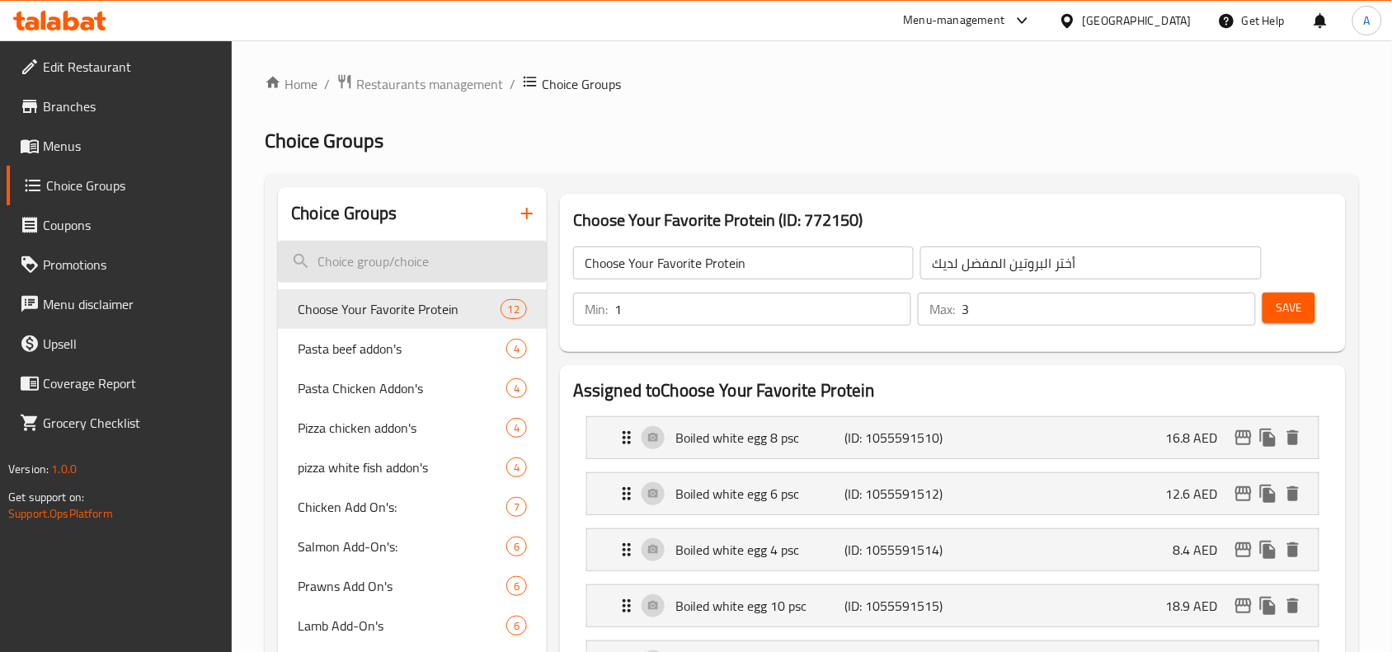
click at [400, 277] on input "search" at bounding box center [412, 262] width 269 height 42
paste input "Choose Your Spicy Side Sauce)"
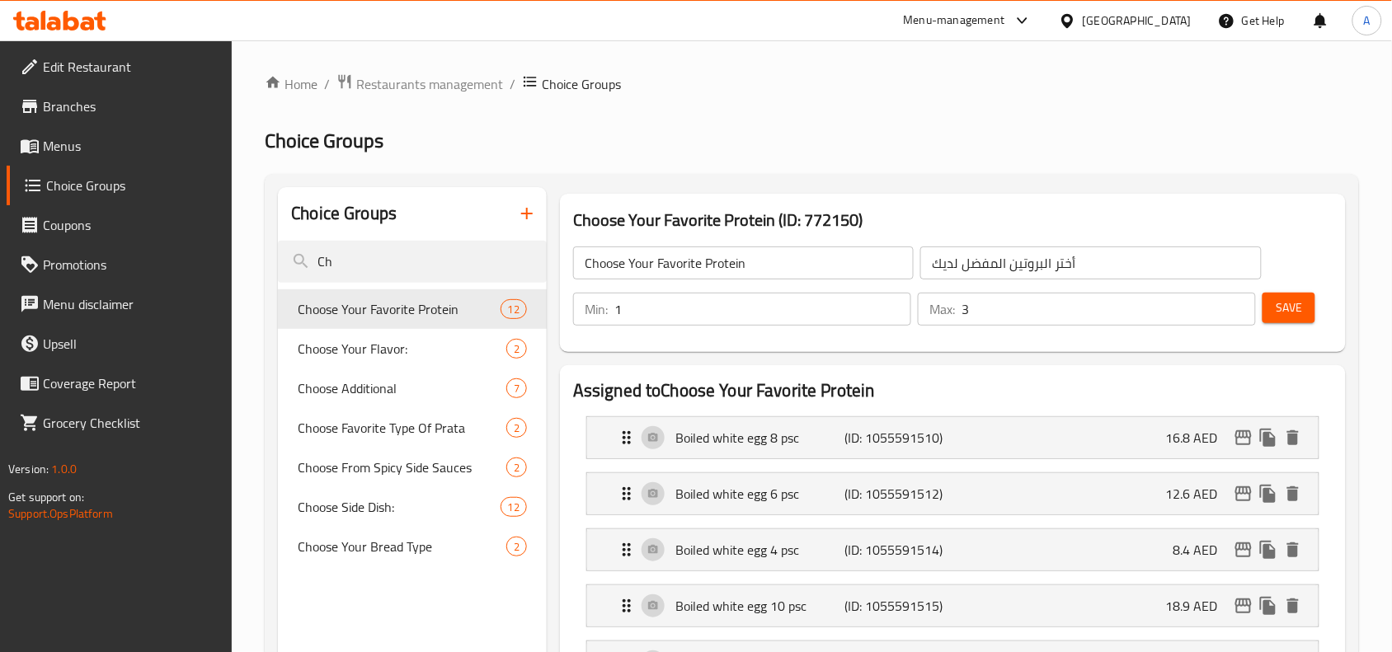
type input "C"
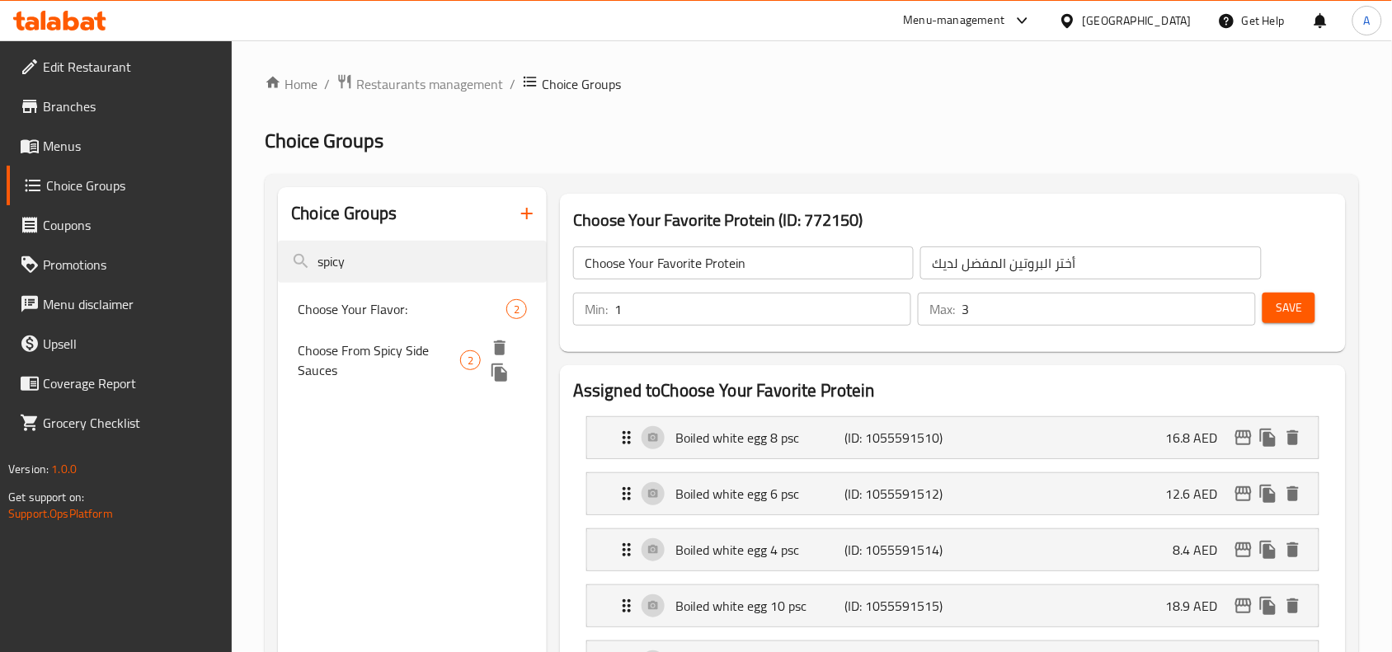
type input "spicy"
click at [451, 349] on span "Choose From Spicy Side Sauces" at bounding box center [379, 360] width 162 height 40
type input "Choose From Spicy Side Sauces"
type input "أختر من صوص جانبي حار"
type input "0"
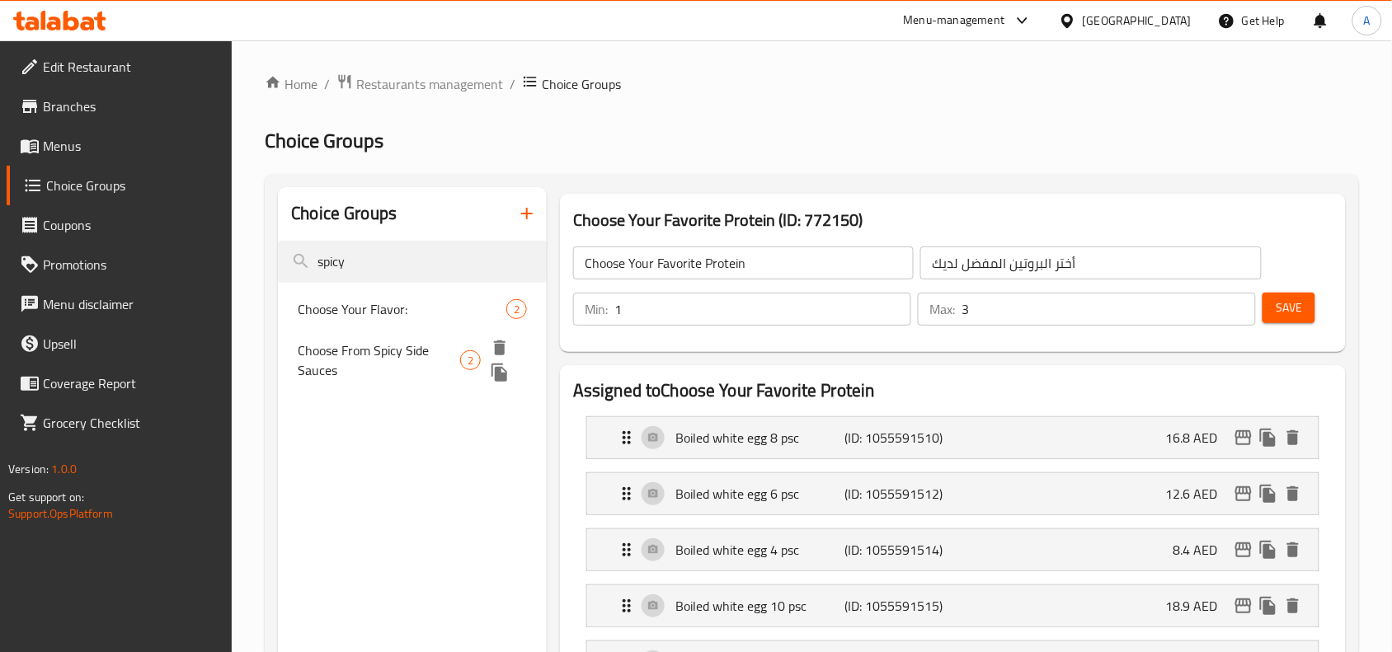
type input "2"
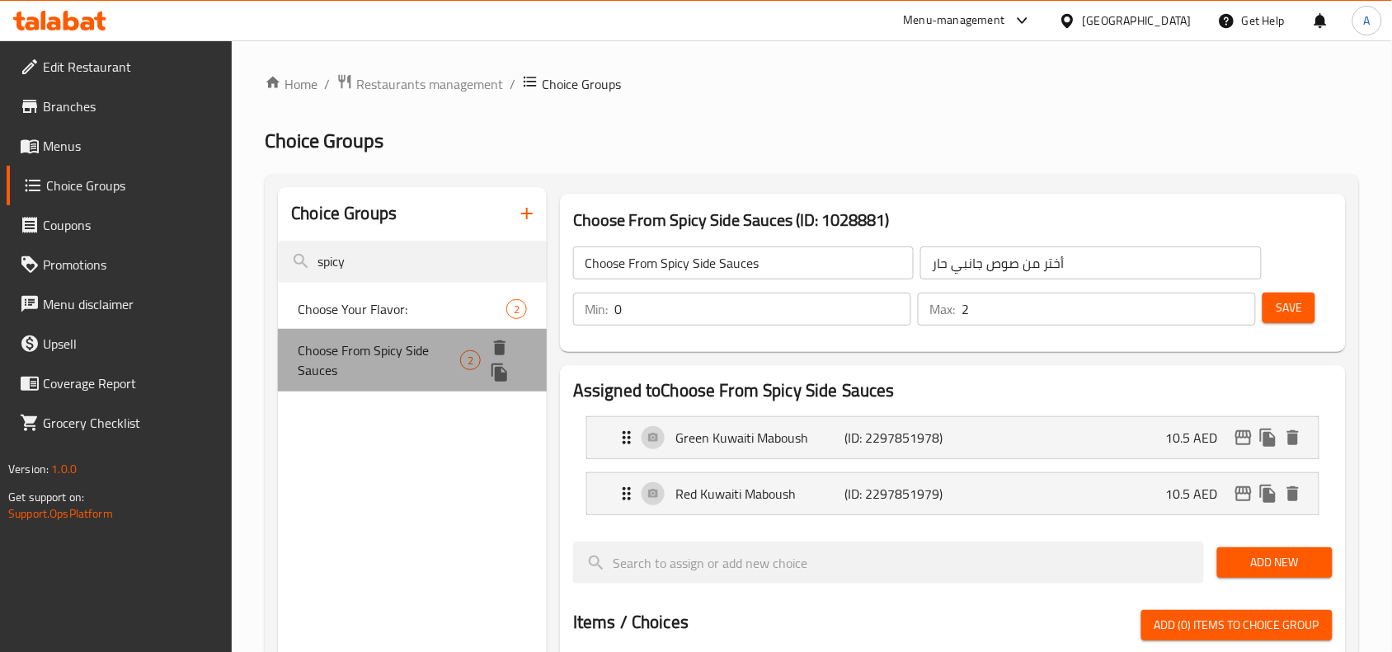
click at [451, 349] on span "Choose From Spicy Side Sauces" at bounding box center [379, 360] width 162 height 40
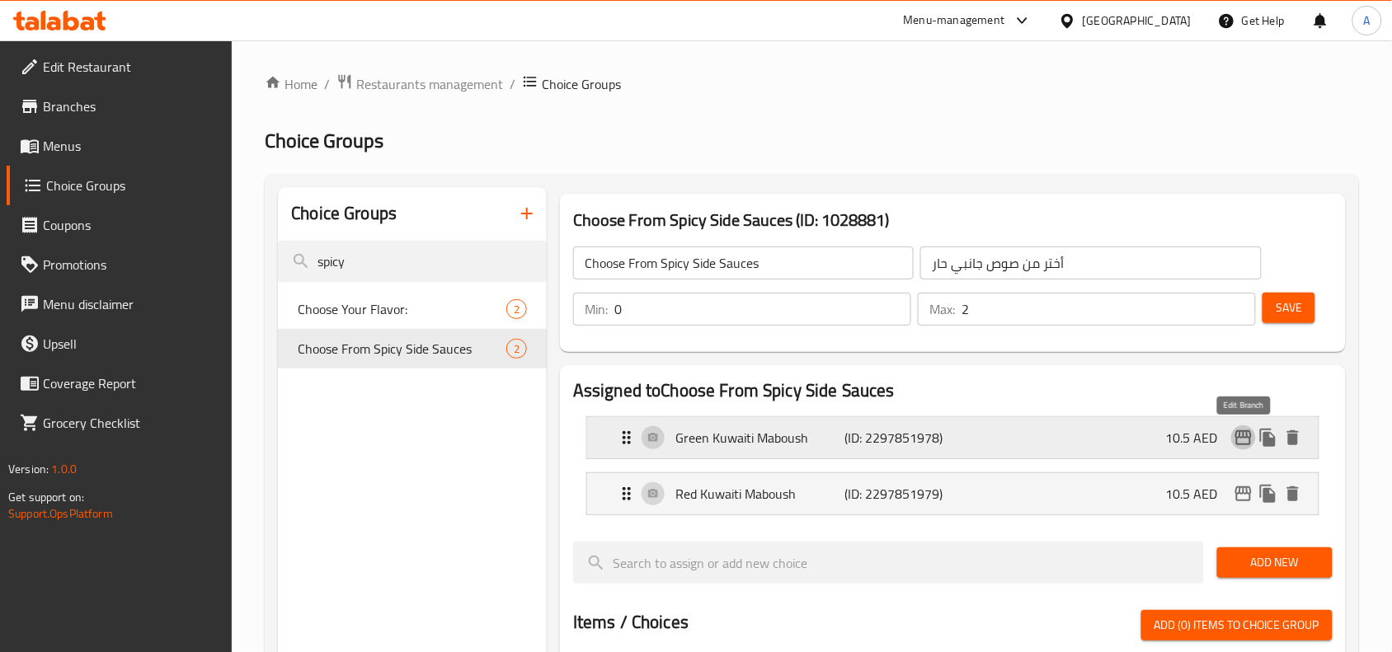
click at [1238, 439] on icon "edit" at bounding box center [1243, 438] width 20 height 20
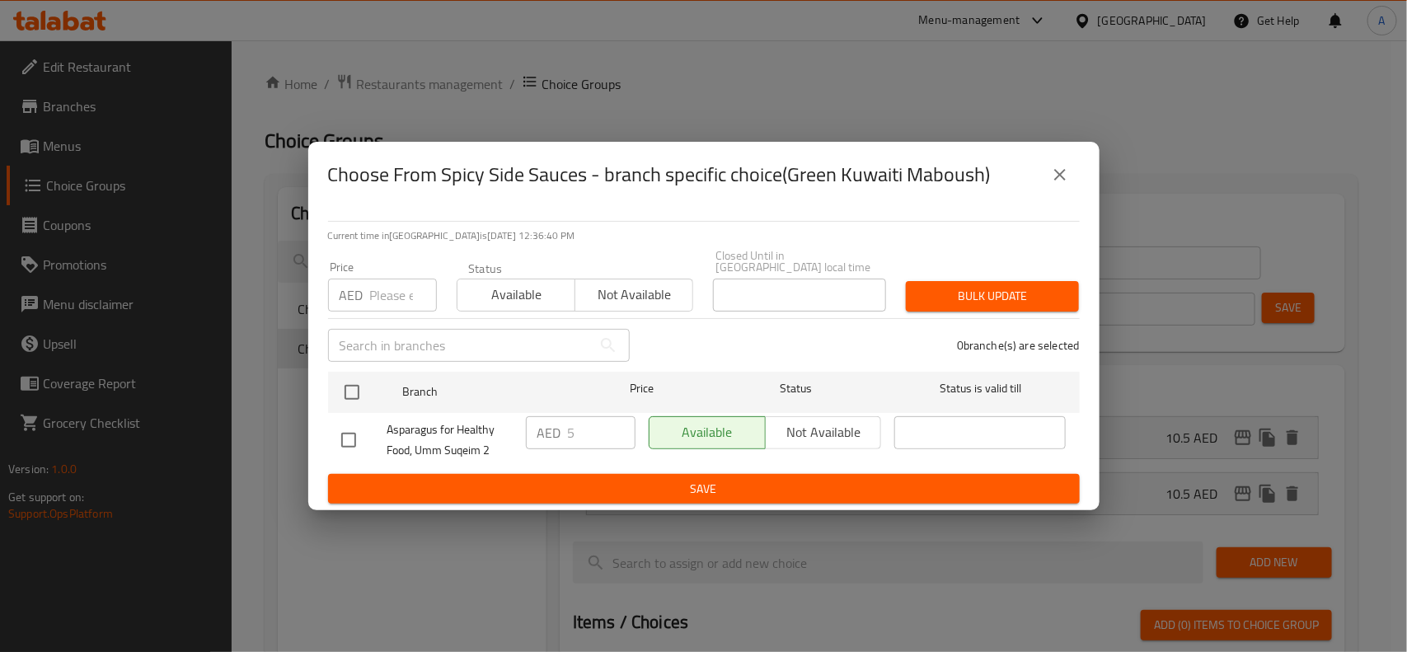
click at [1053, 167] on icon "close" at bounding box center [1060, 175] width 20 height 20
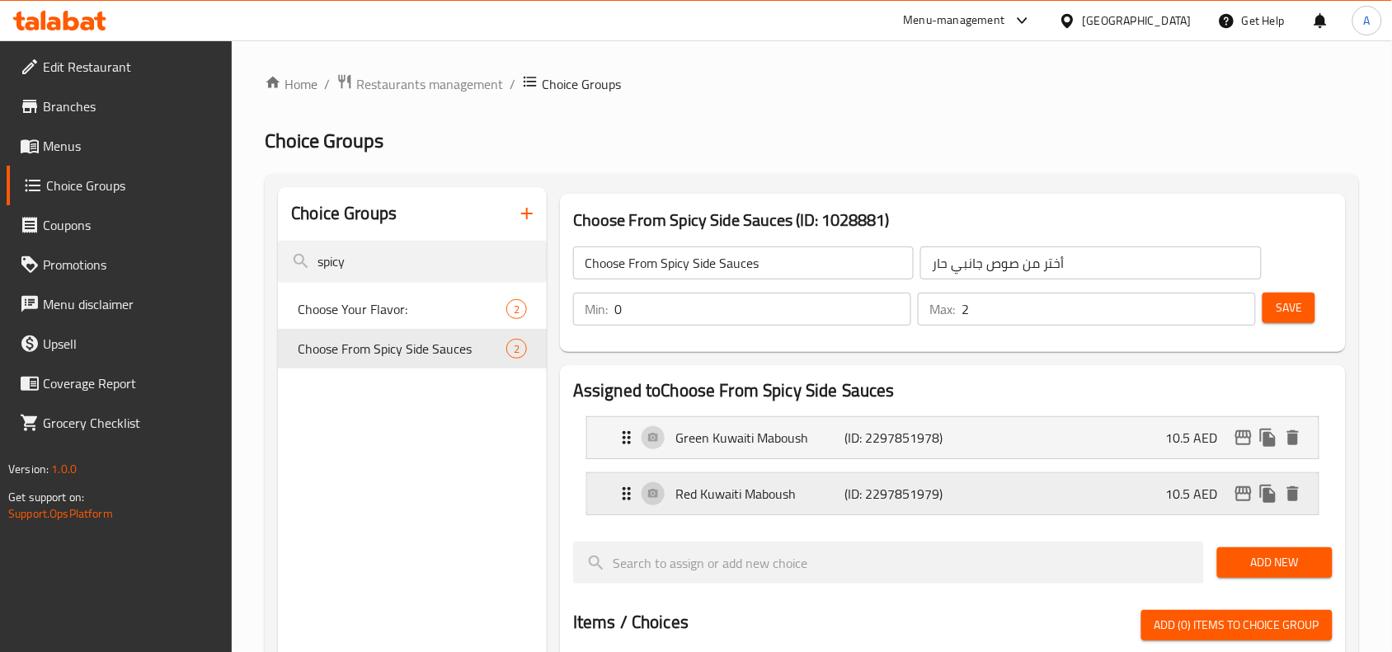
click at [1243, 491] on icon "edit" at bounding box center [1243, 493] width 16 height 15
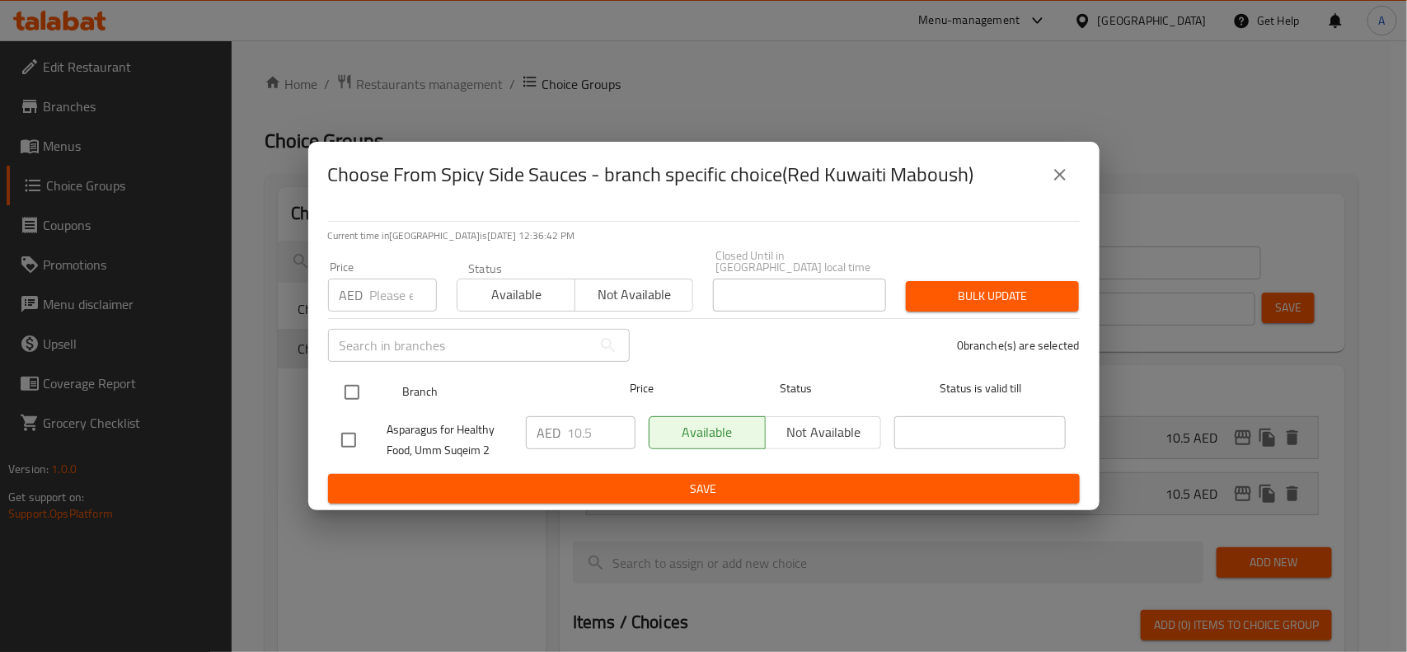
click at [351, 398] on input "checkbox" at bounding box center [352, 392] width 35 height 35
checkbox input "true"
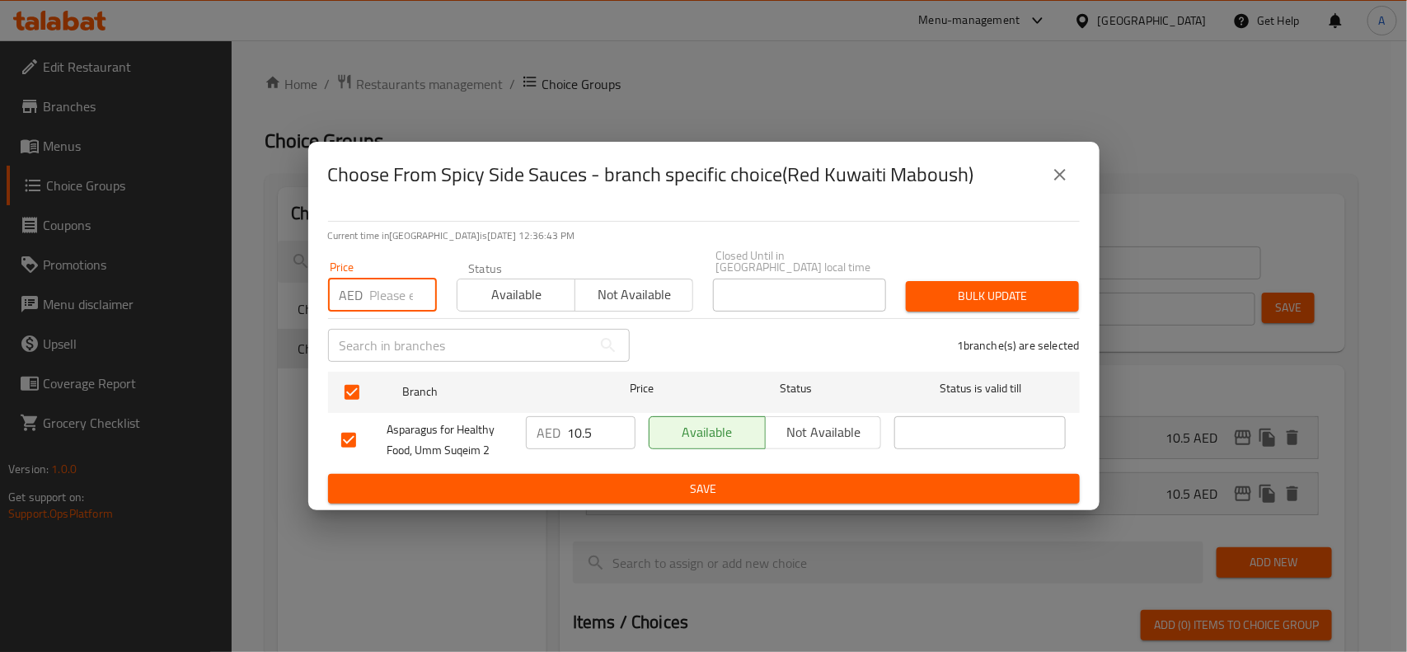
click at [380, 305] on input "number" at bounding box center [403, 295] width 67 height 33
type input "5"
click at [1016, 282] on button "Bulk update" at bounding box center [992, 296] width 173 height 31
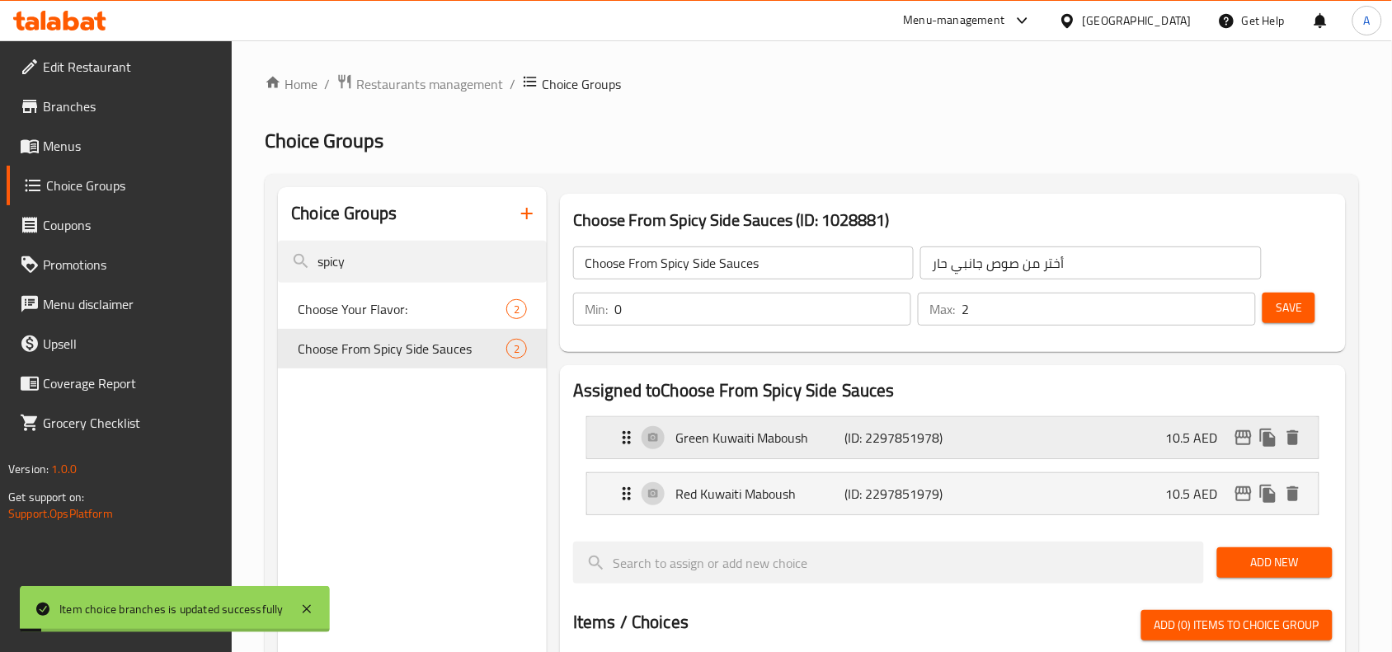
click at [1233, 435] on icon "edit" at bounding box center [1243, 438] width 20 height 20
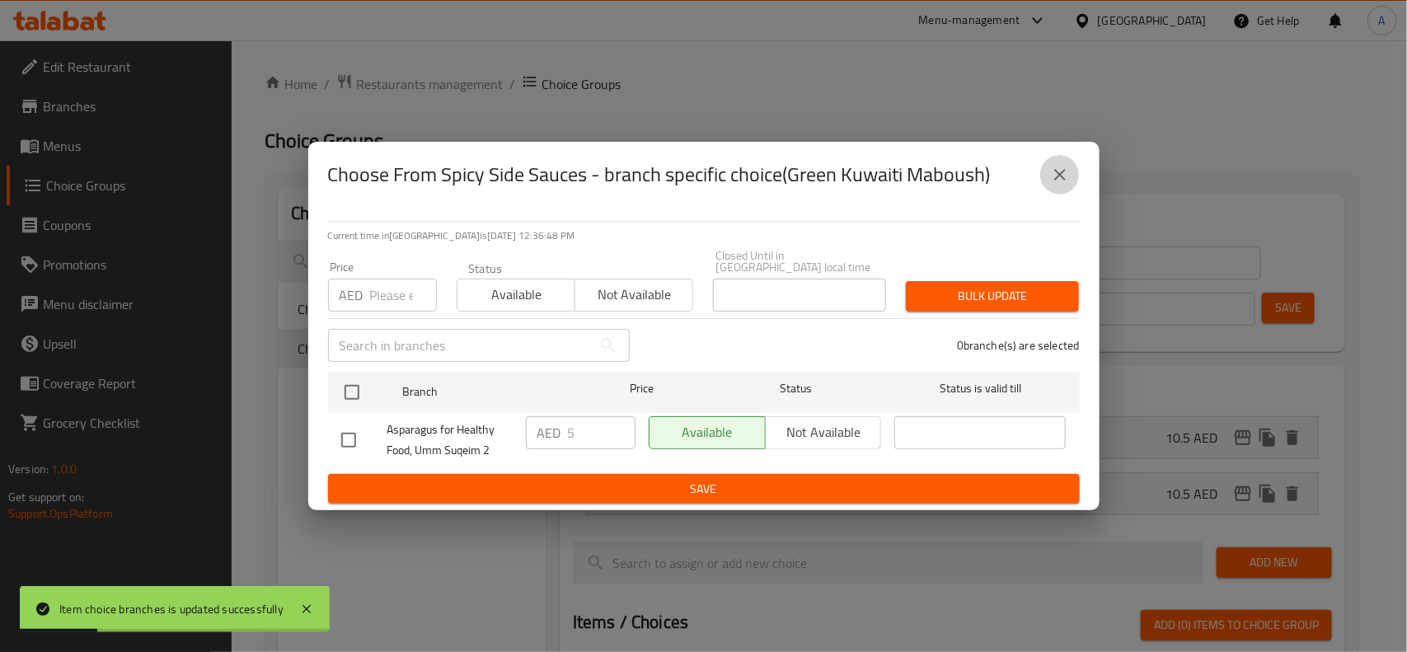
drag, startPoint x: 1058, startPoint y: 177, endPoint x: 1060, endPoint y: 188, distance: 11.0
click at [1057, 177] on icon "close" at bounding box center [1060, 175] width 12 height 12
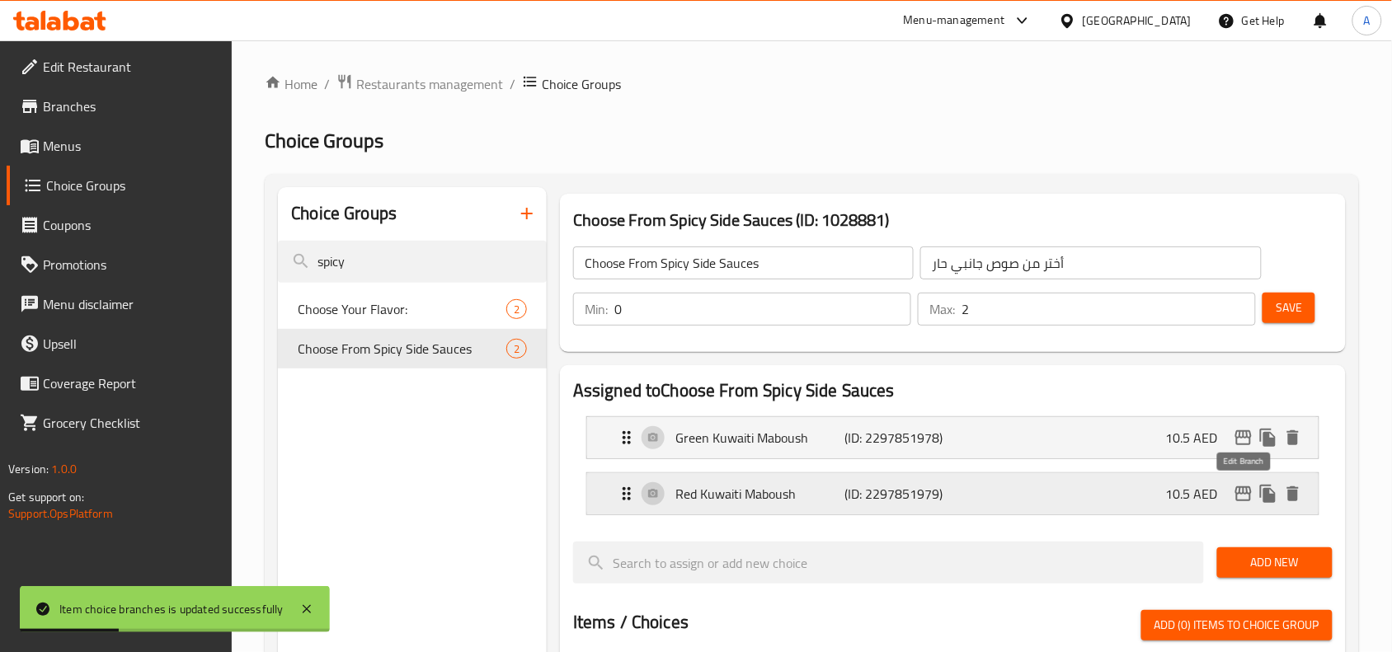
click at [1247, 491] on icon "edit" at bounding box center [1243, 493] width 16 height 15
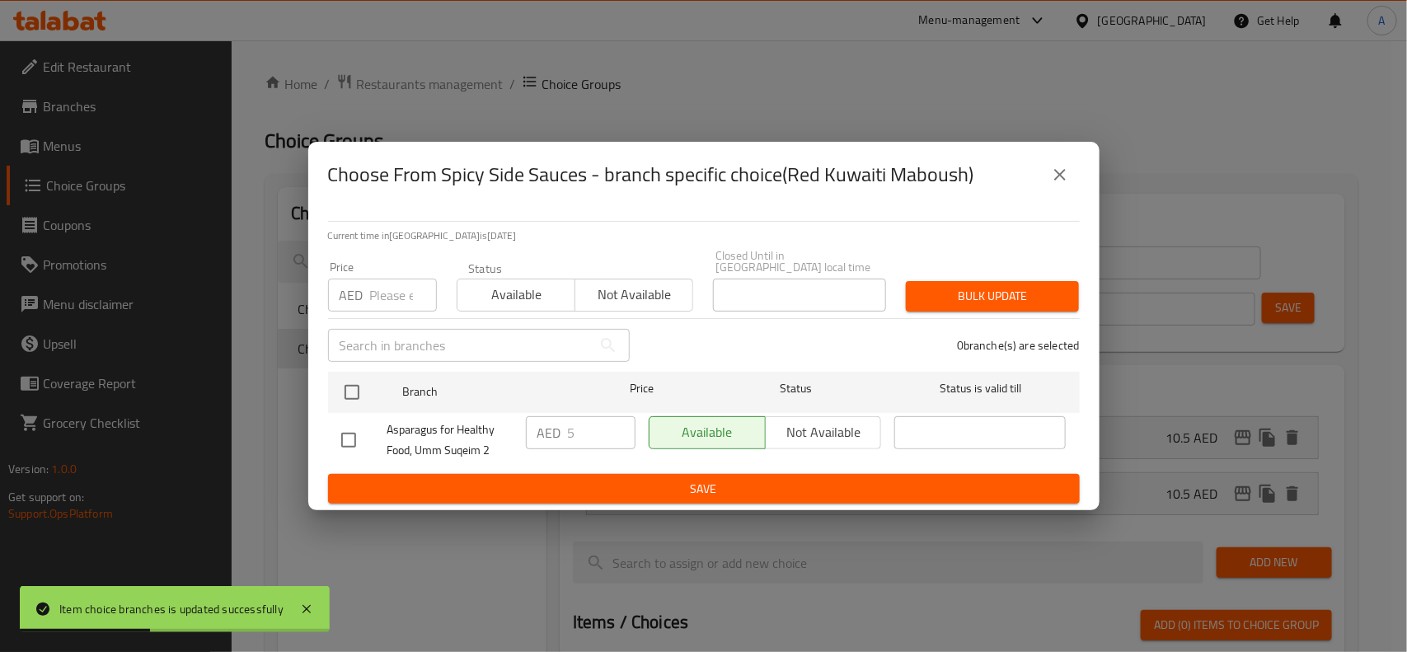
click at [1054, 181] on icon "close" at bounding box center [1060, 175] width 20 height 20
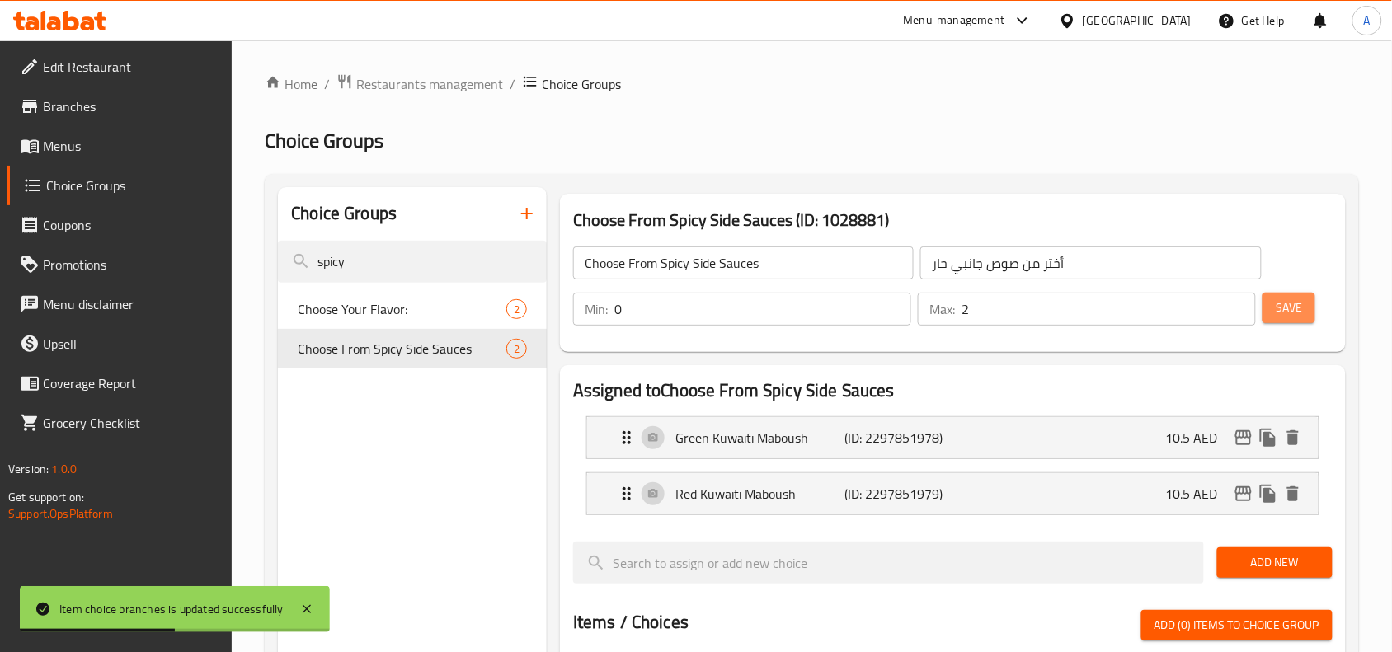
click at [1275, 303] on button "Save" at bounding box center [1288, 308] width 53 height 31
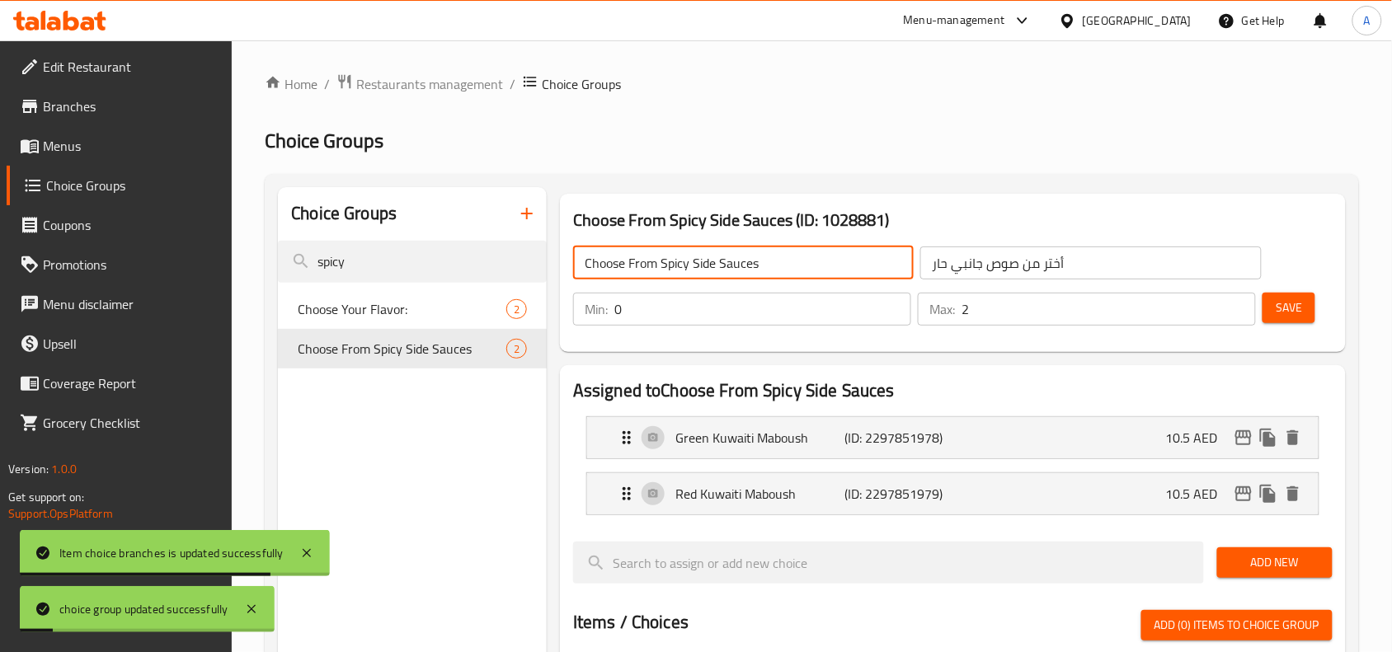
drag, startPoint x: 784, startPoint y: 257, endPoint x: 579, endPoint y: 265, distance: 205.4
click at [579, 265] on input "Choose From Spicy Side Sauces" at bounding box center [743, 262] width 340 height 33
click at [54, 138] on span "Menus" at bounding box center [131, 146] width 176 height 20
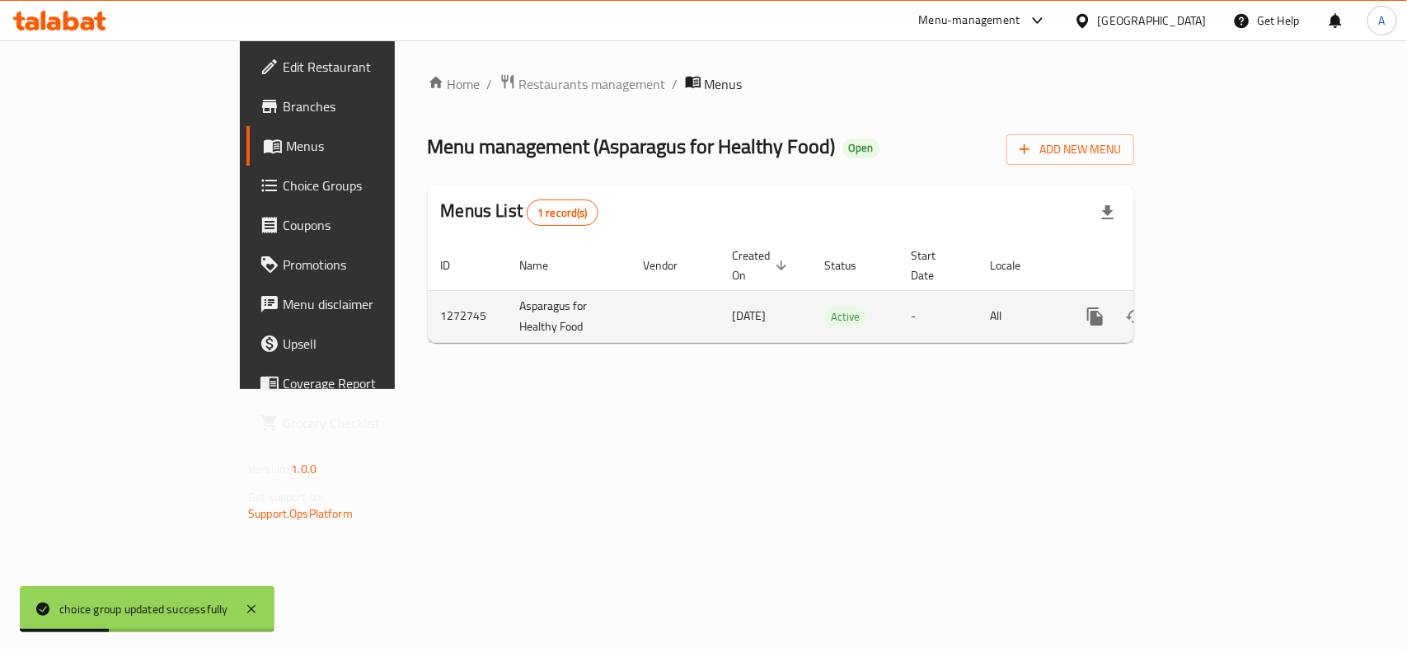
click at [1224, 307] on icon "enhanced table" at bounding box center [1214, 317] width 20 height 20
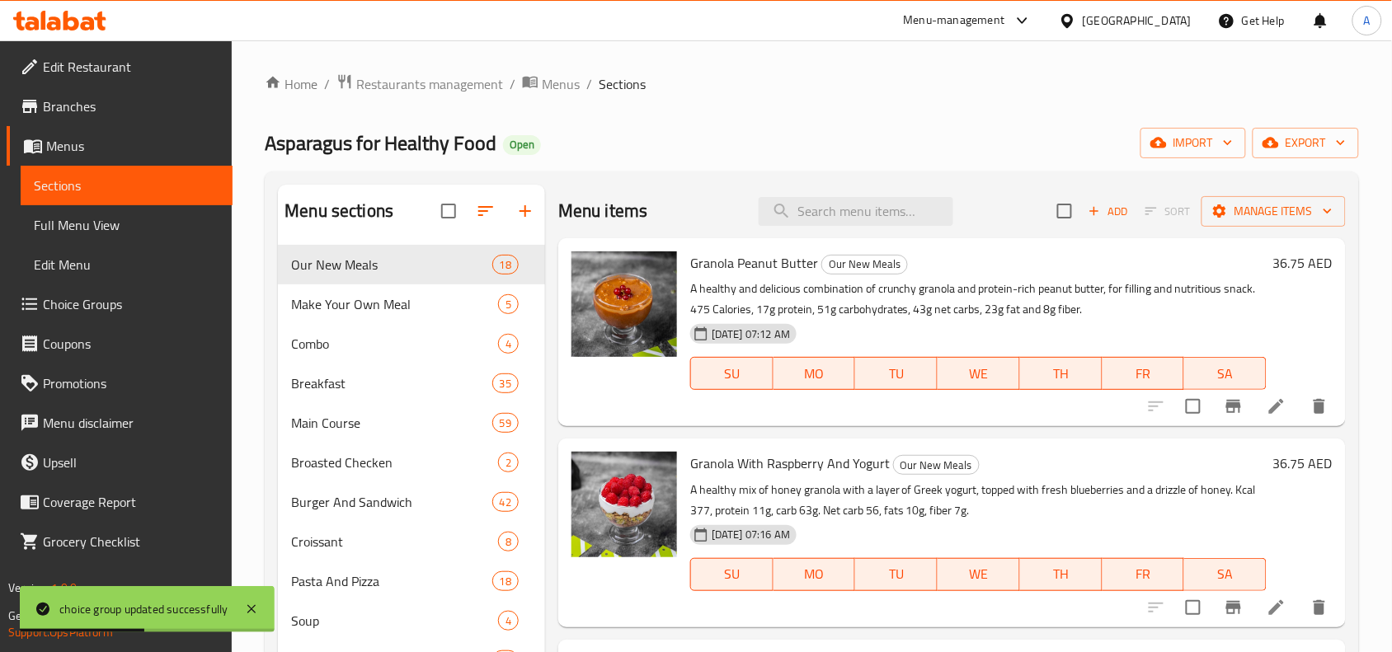
click at [113, 232] on span "Full Menu View" at bounding box center [126, 225] width 185 height 20
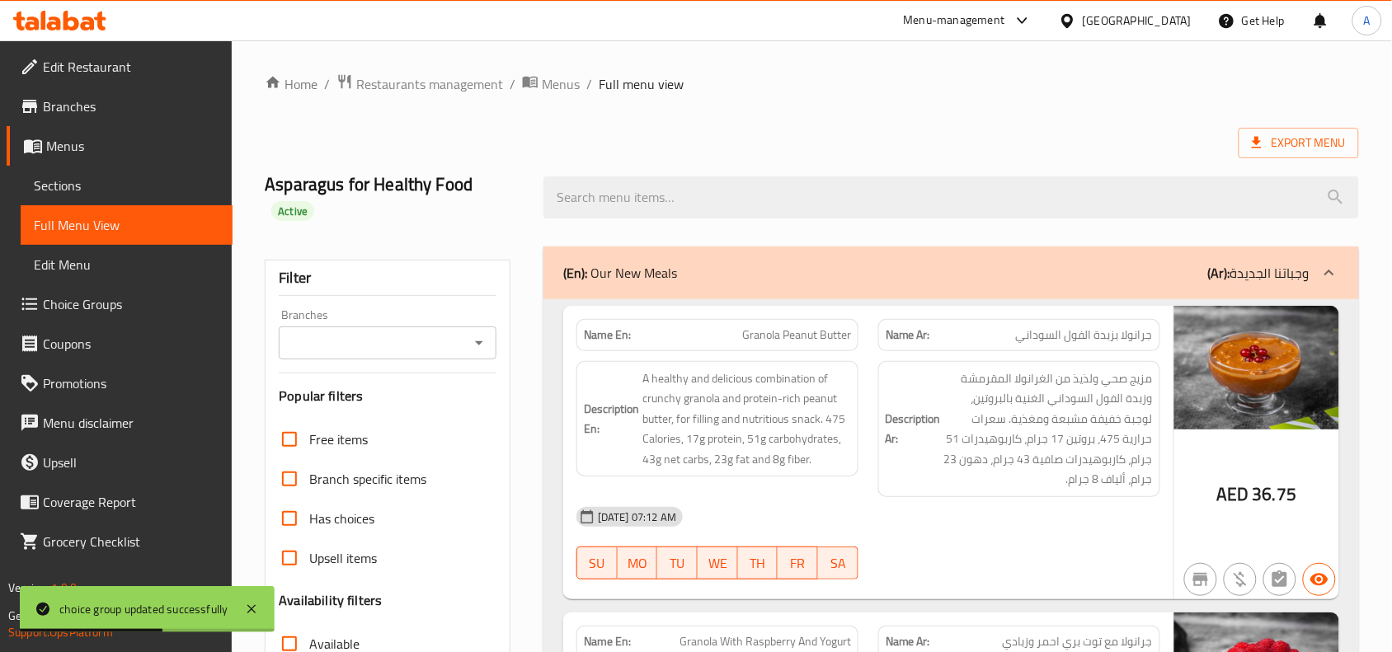
click at [434, 331] on input "Branches" at bounding box center [374, 342] width 181 height 23
click at [386, 385] on span "Asparagus for Healthy Food, Umm Suqeim 2" at bounding box center [387, 400] width 190 height 40
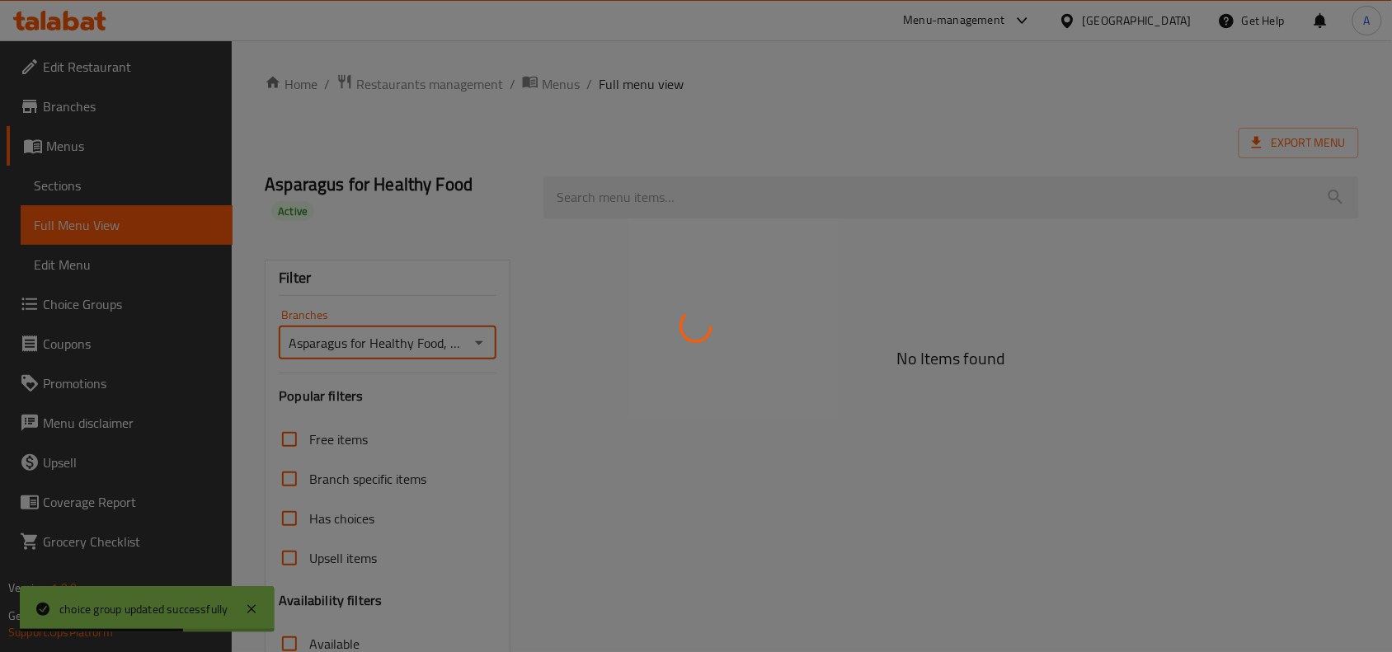
type input "Asparagus for Healthy Food, Umm Suqeim 2"
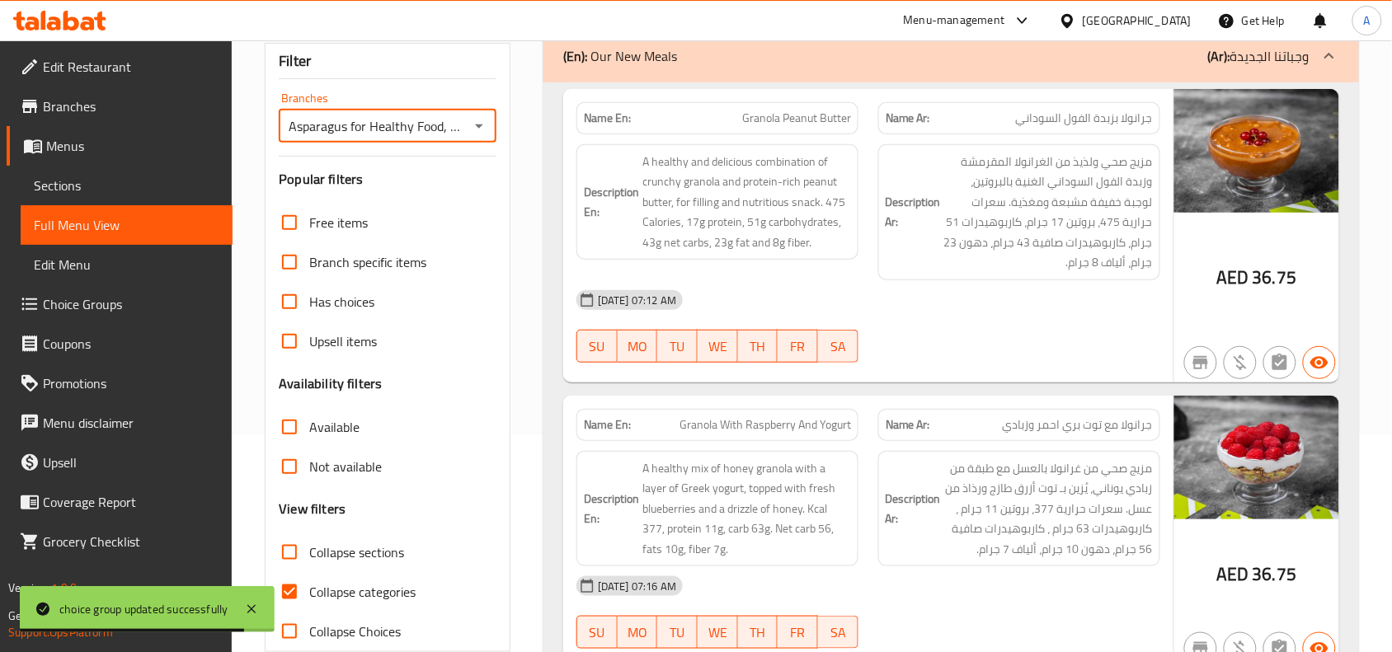
scroll to position [412, 0]
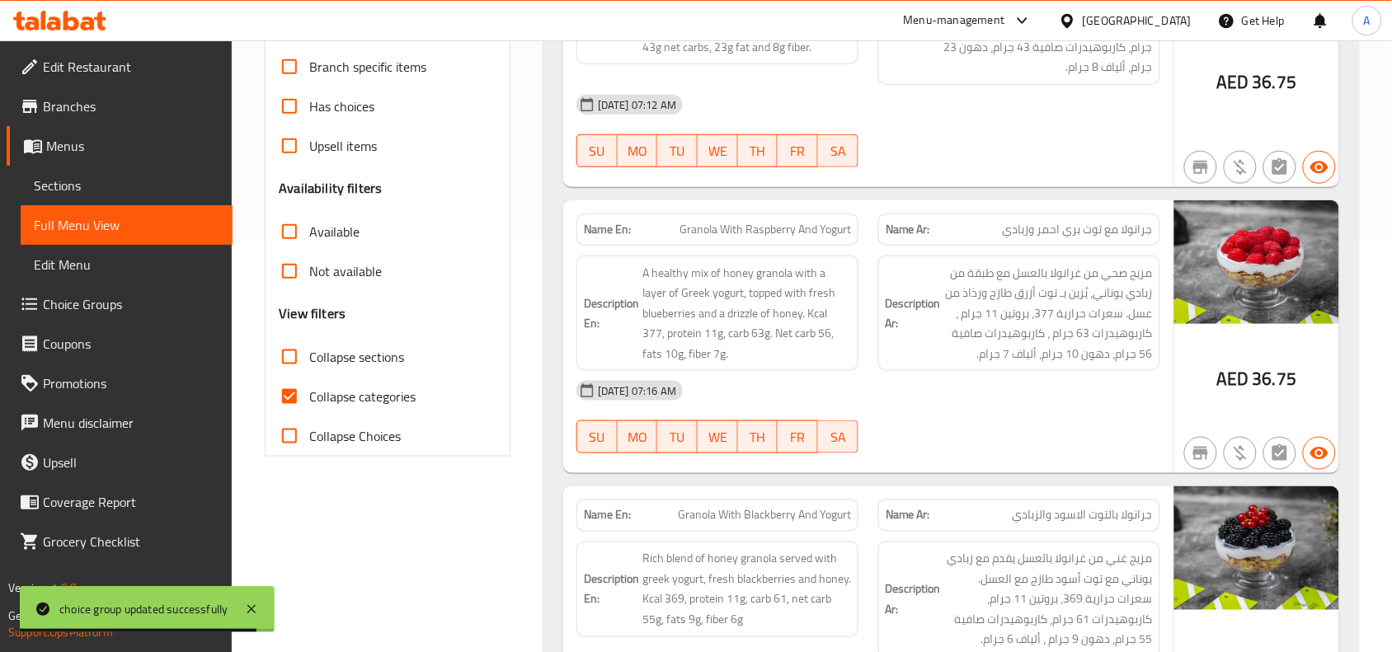
click at [298, 377] on input "Collapse categories" at bounding box center [290, 397] width 40 height 40
checkbox input "false"
click at [556, 31] on div "Menu-management United Arab Emirates Get Help A" at bounding box center [696, 21] width 1392 height 40
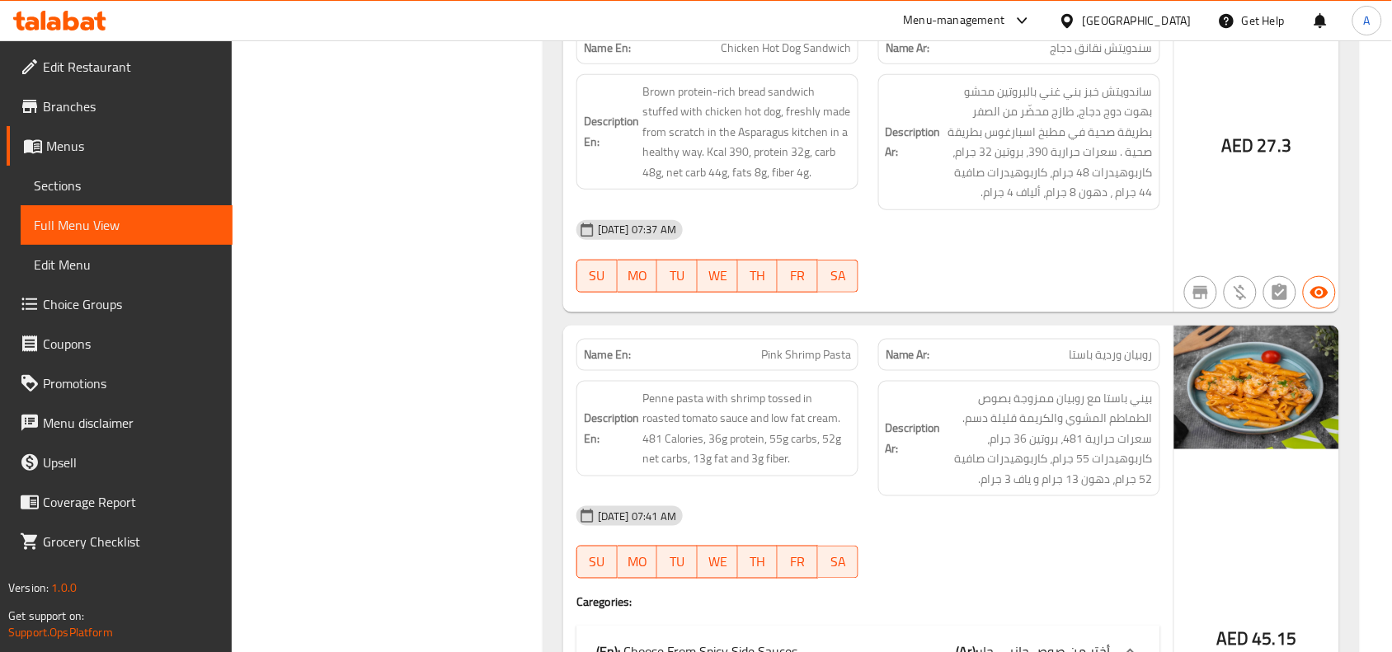
scroll to position [0, 0]
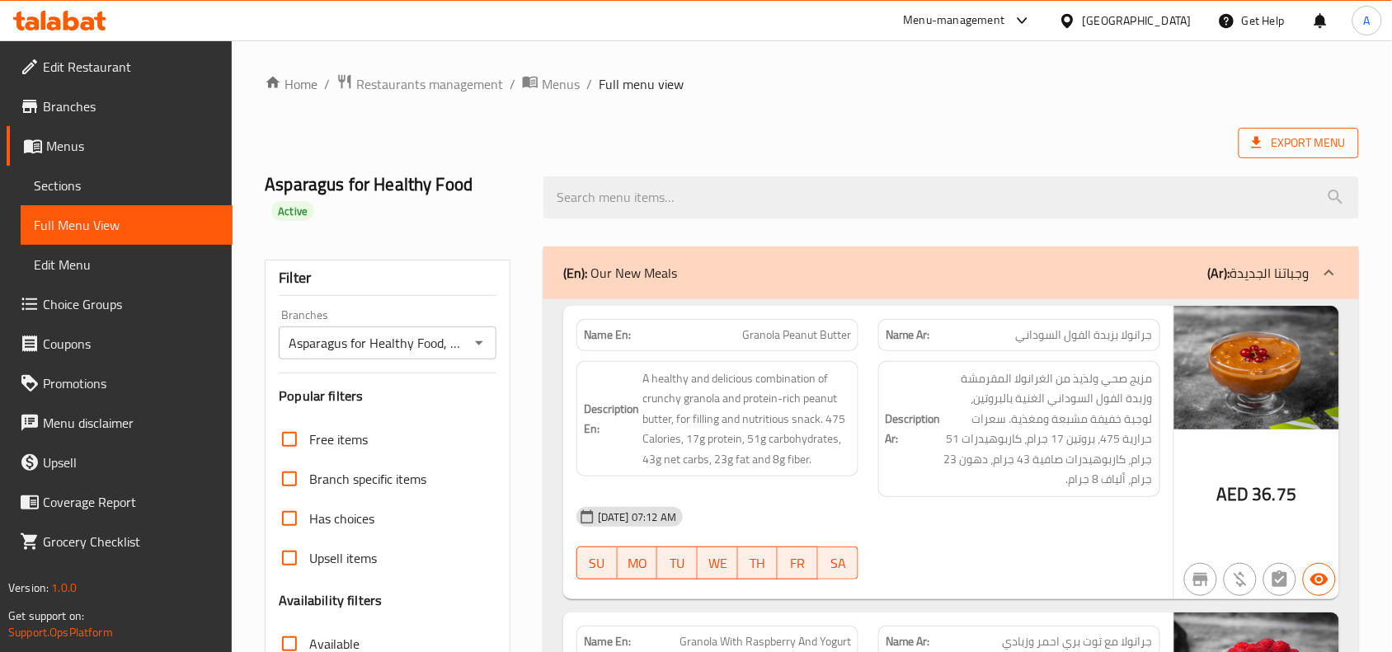
click at [1291, 133] on span "Export Menu" at bounding box center [1298, 143] width 94 height 21
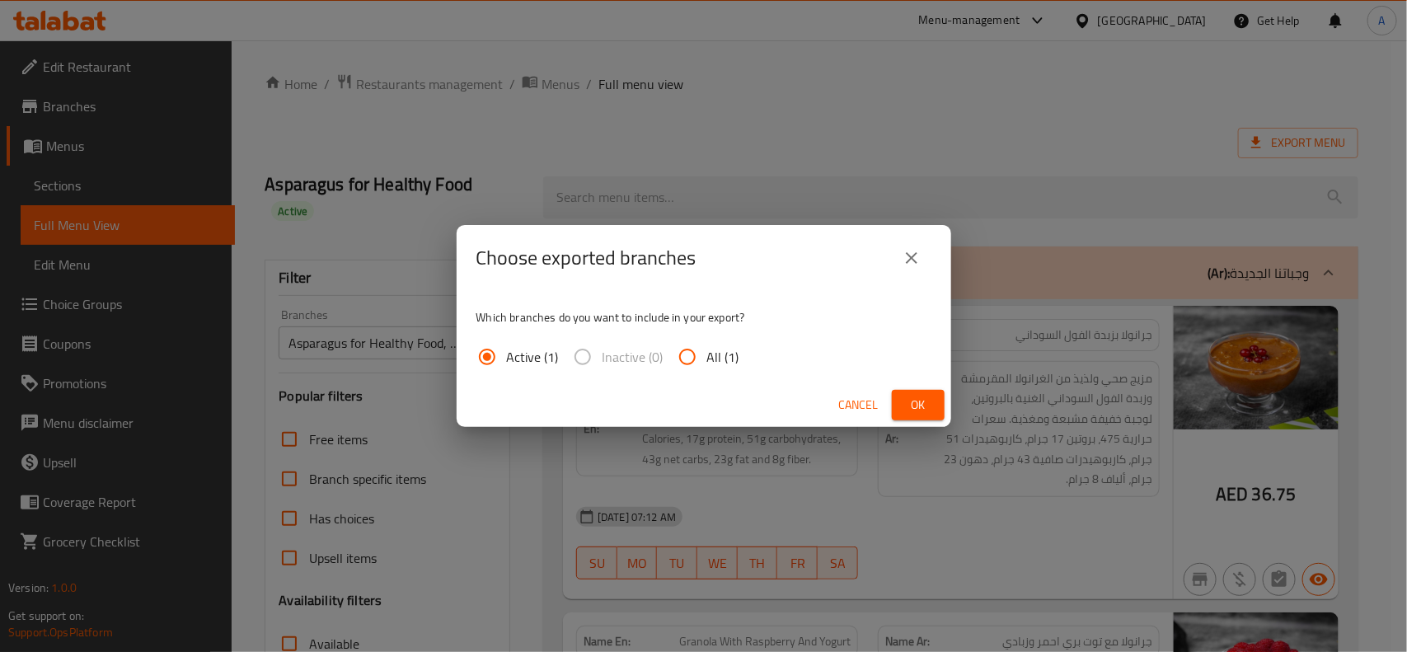
drag, startPoint x: 680, startPoint y: 356, endPoint x: 690, endPoint y: 356, distance: 9.9
click at [682, 356] on input "All (1)" at bounding box center [688, 357] width 40 height 40
radio input "true"
click at [912, 398] on span "Ok" at bounding box center [918, 405] width 26 height 21
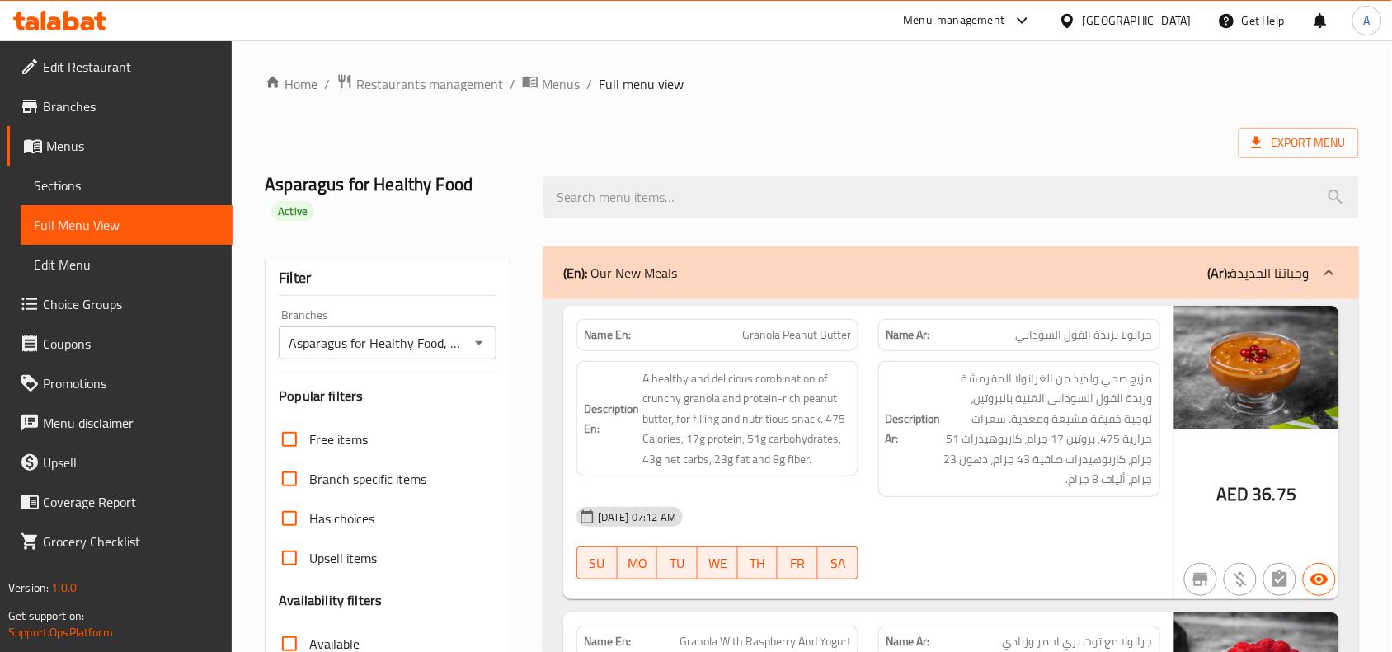
click at [1331, 74] on ol "Home / Restaurants management / Menus / Full menu view" at bounding box center [812, 83] width 1094 height 21
click at [458, 83] on span "Restaurants management" at bounding box center [429, 84] width 147 height 20
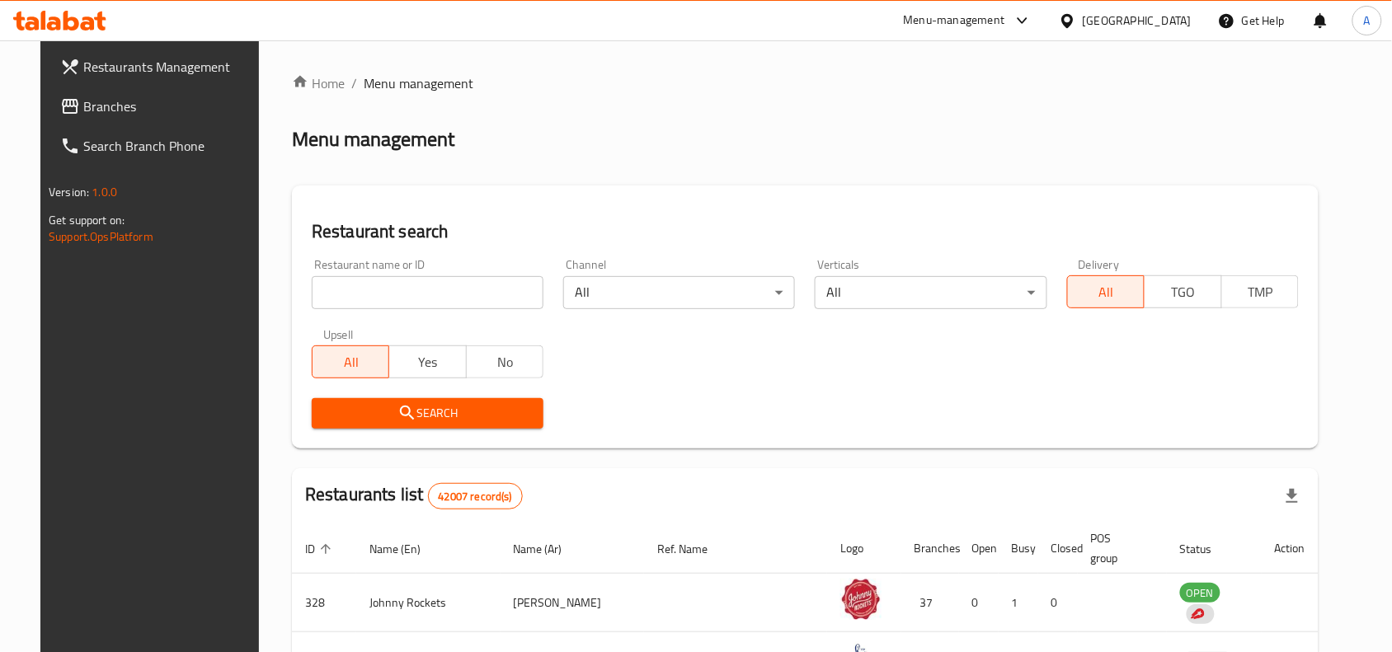
click at [419, 295] on input "search" at bounding box center [428, 292] width 232 height 33
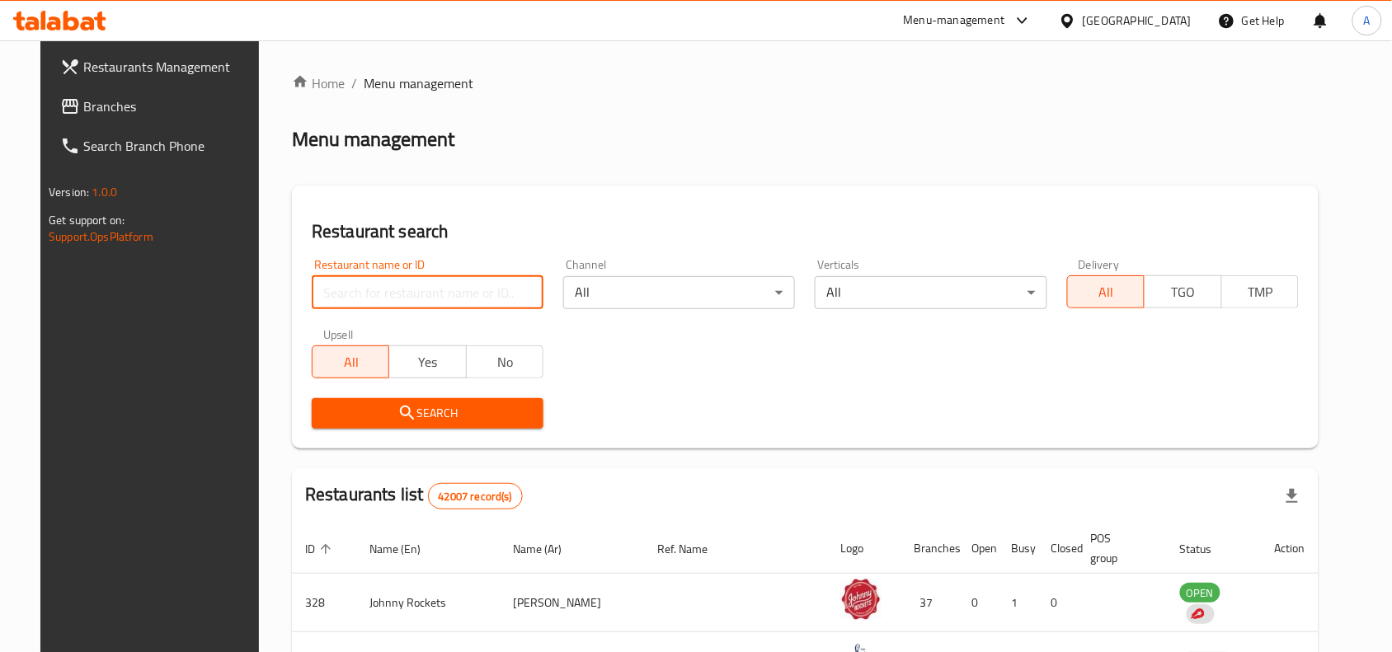
paste input "690566"
type input "690566"
click button "Search" at bounding box center [428, 413] width 232 height 31
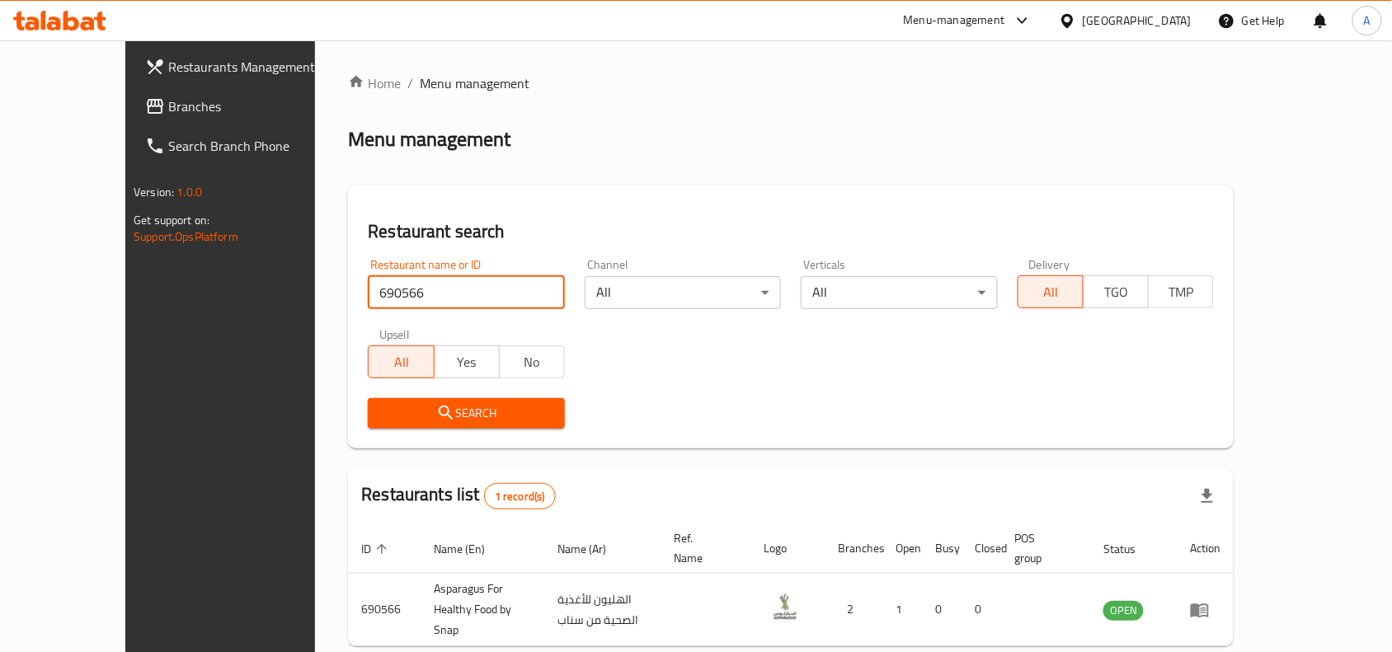
scroll to position [51, 0]
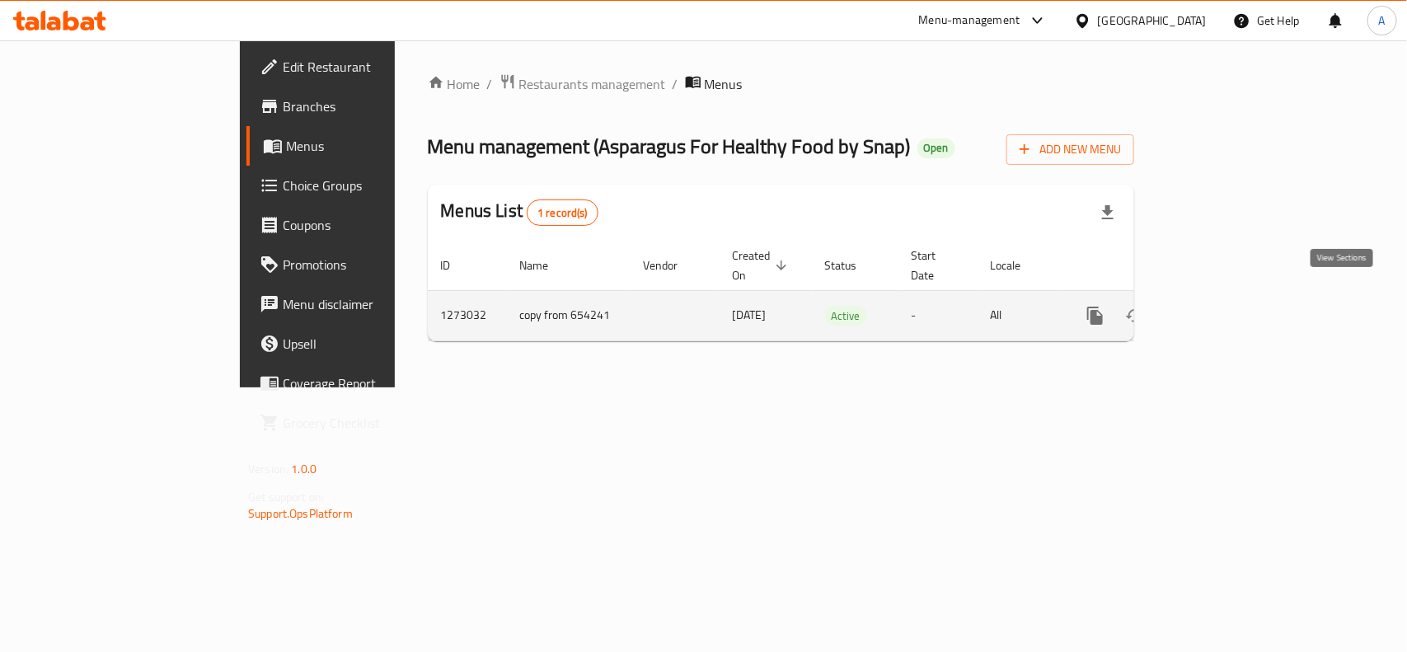
click at [1224, 306] on icon "enhanced table" at bounding box center [1214, 316] width 20 height 20
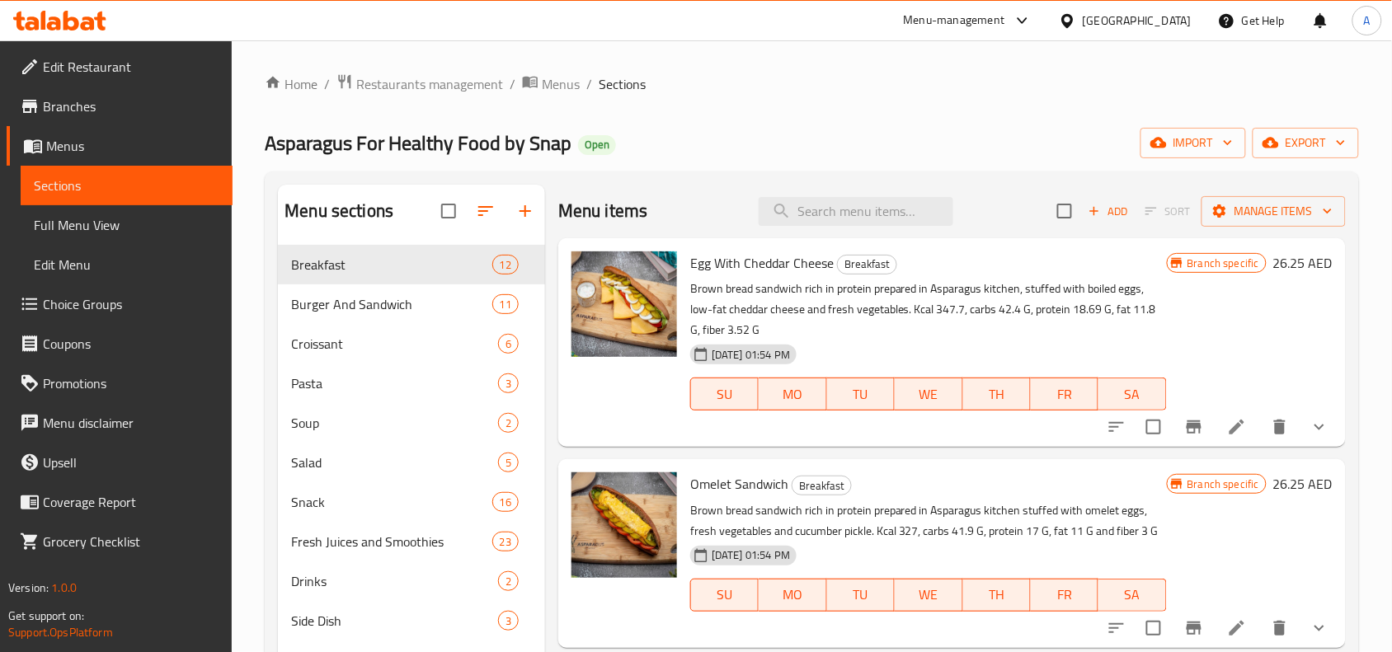
click at [111, 305] on span "Choice Groups" at bounding box center [131, 304] width 176 height 20
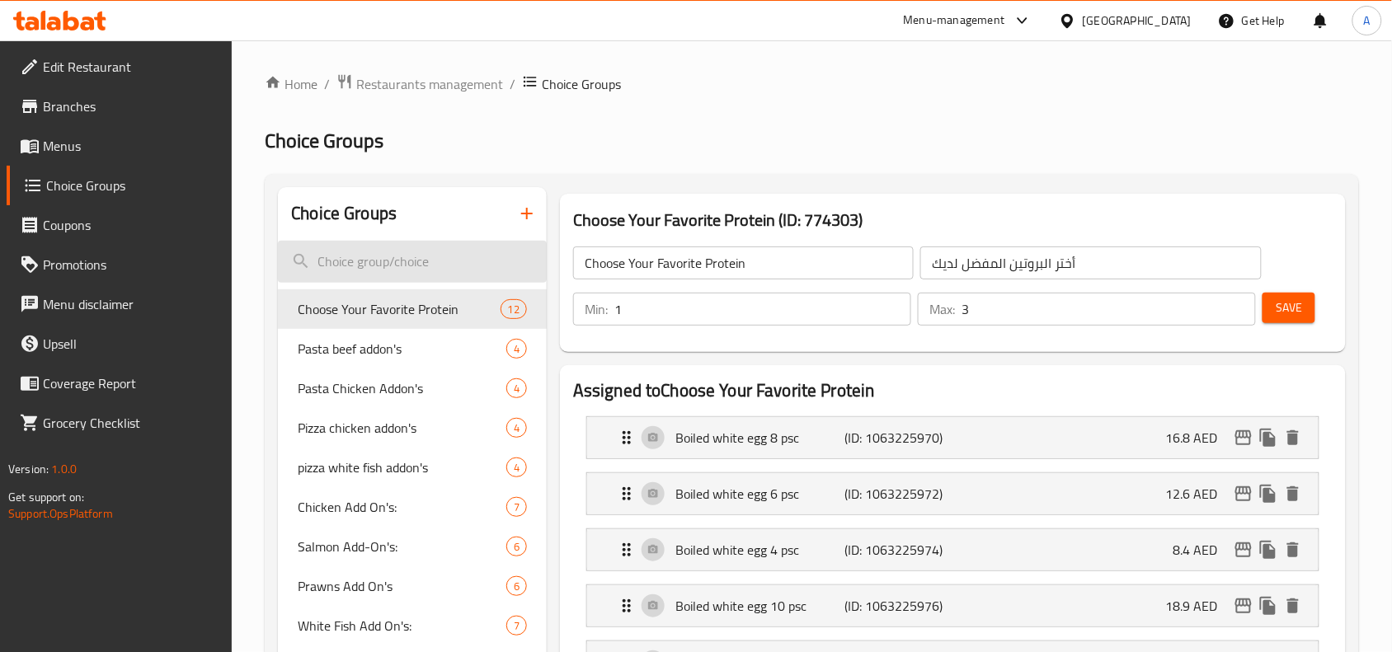
click at [447, 262] on input "search" at bounding box center [412, 262] width 269 height 42
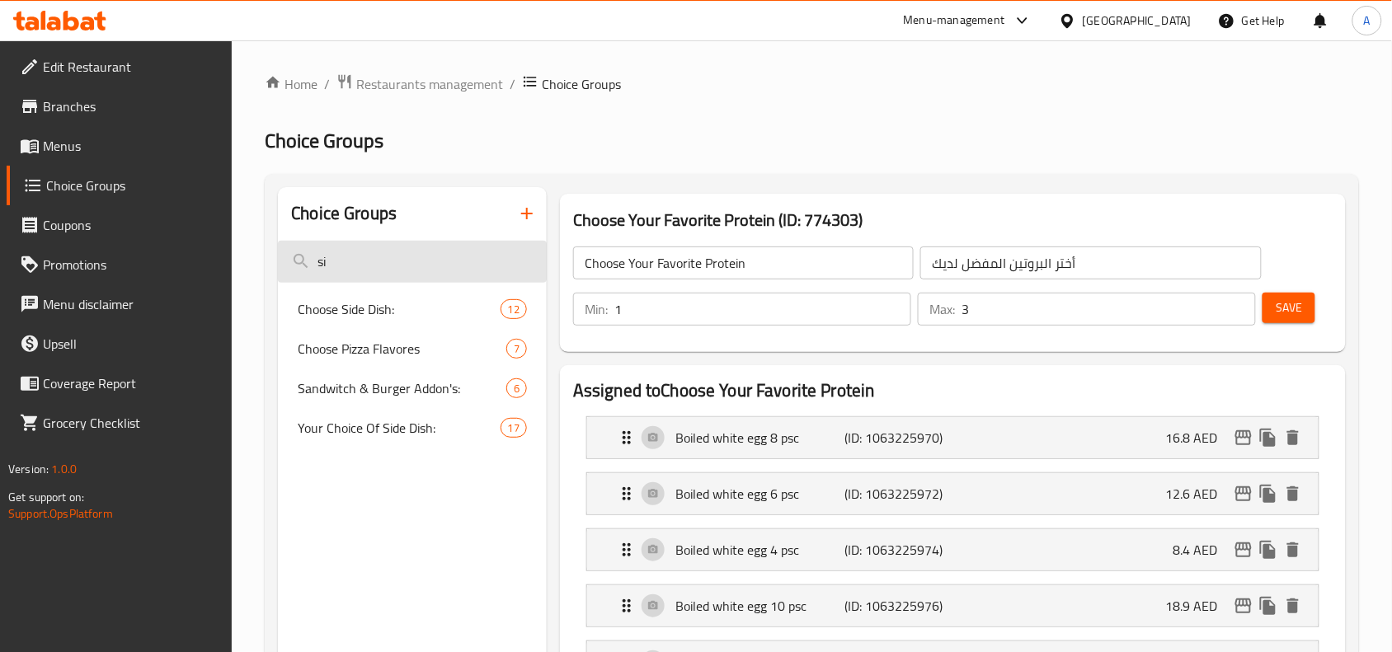
type input "s"
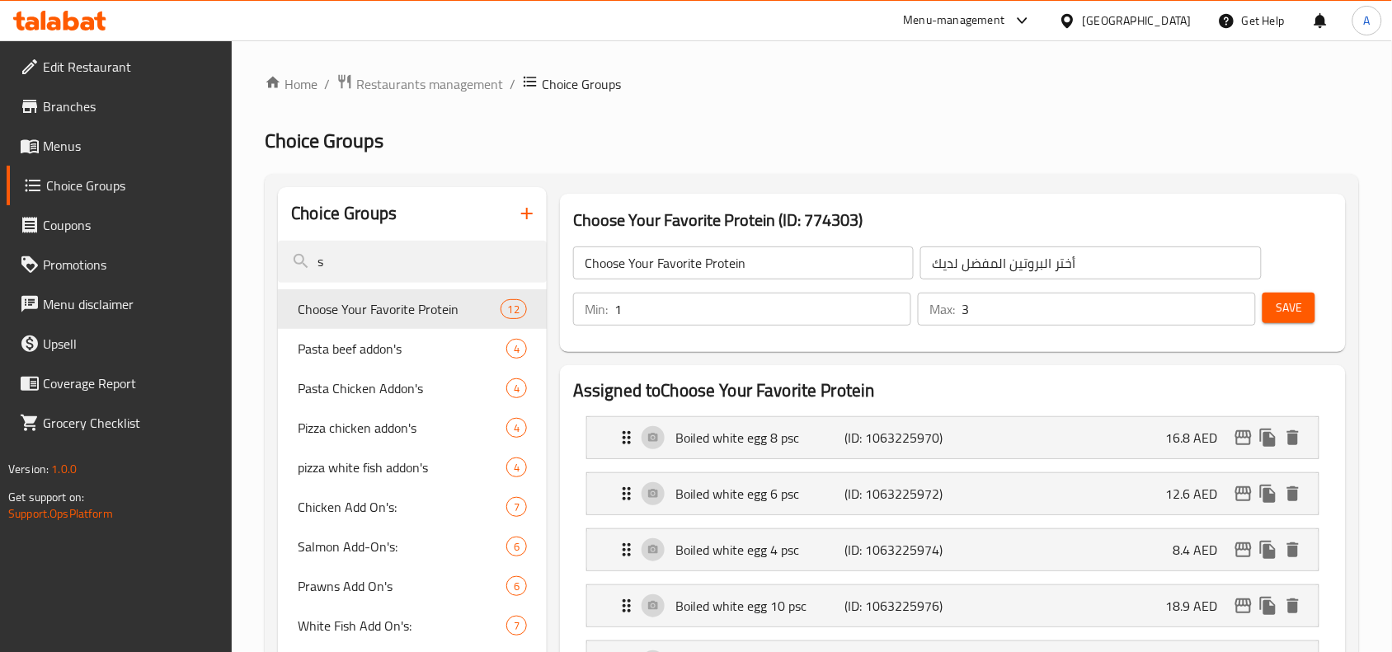
type input "s"
click at [464, 89] on span "Restaurants management" at bounding box center [429, 84] width 147 height 20
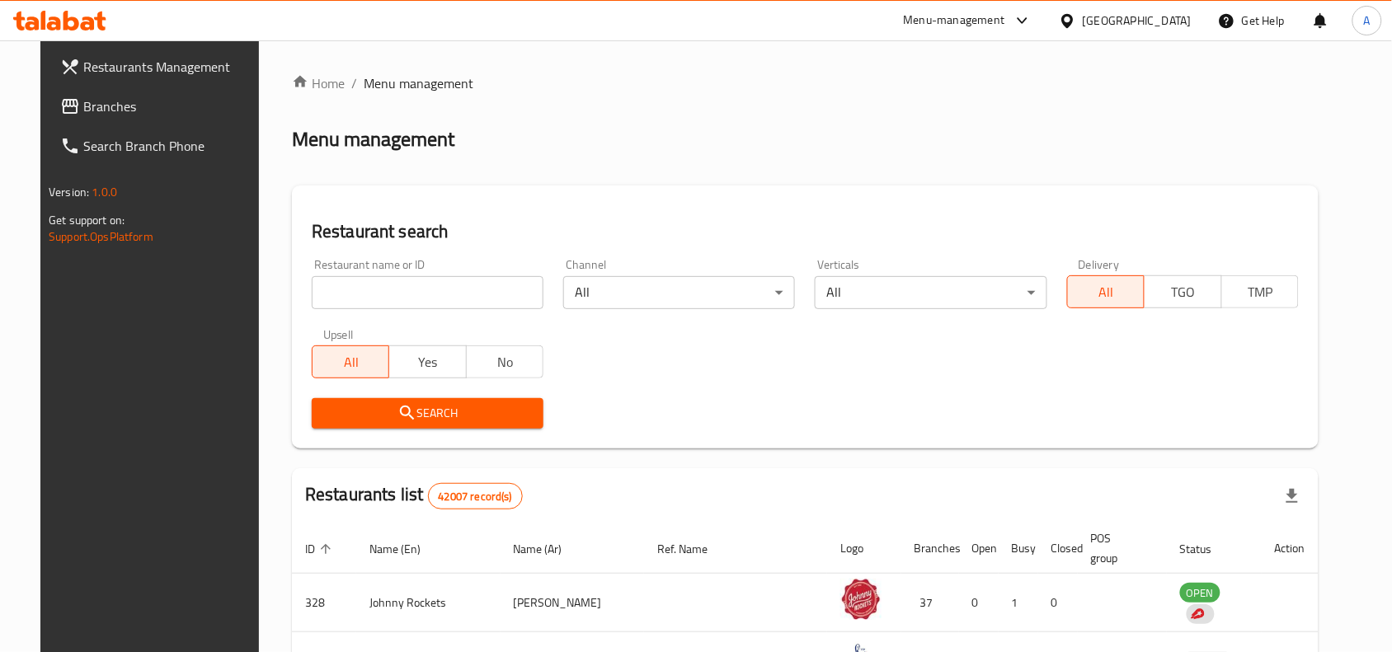
click at [425, 307] on input "search" at bounding box center [428, 292] width 232 height 33
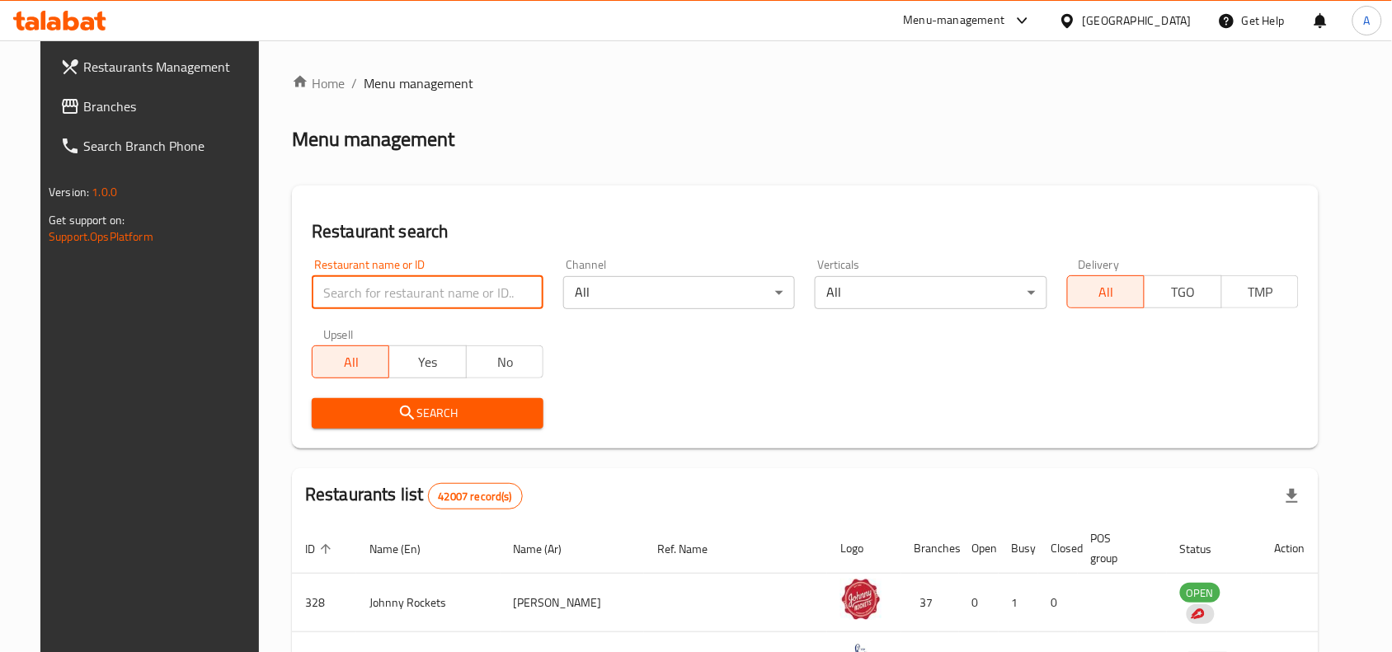
paste input "690566"
type input "690566"
click button "Search" at bounding box center [428, 413] width 232 height 31
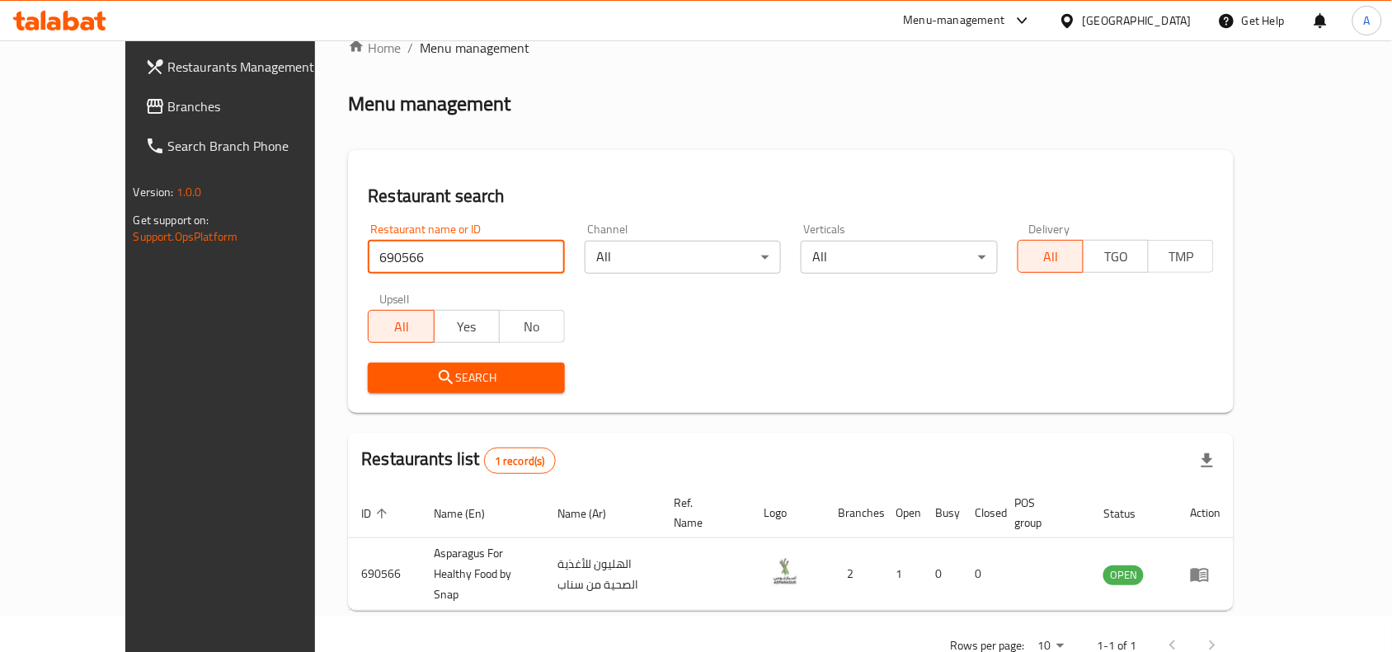
scroll to position [51, 0]
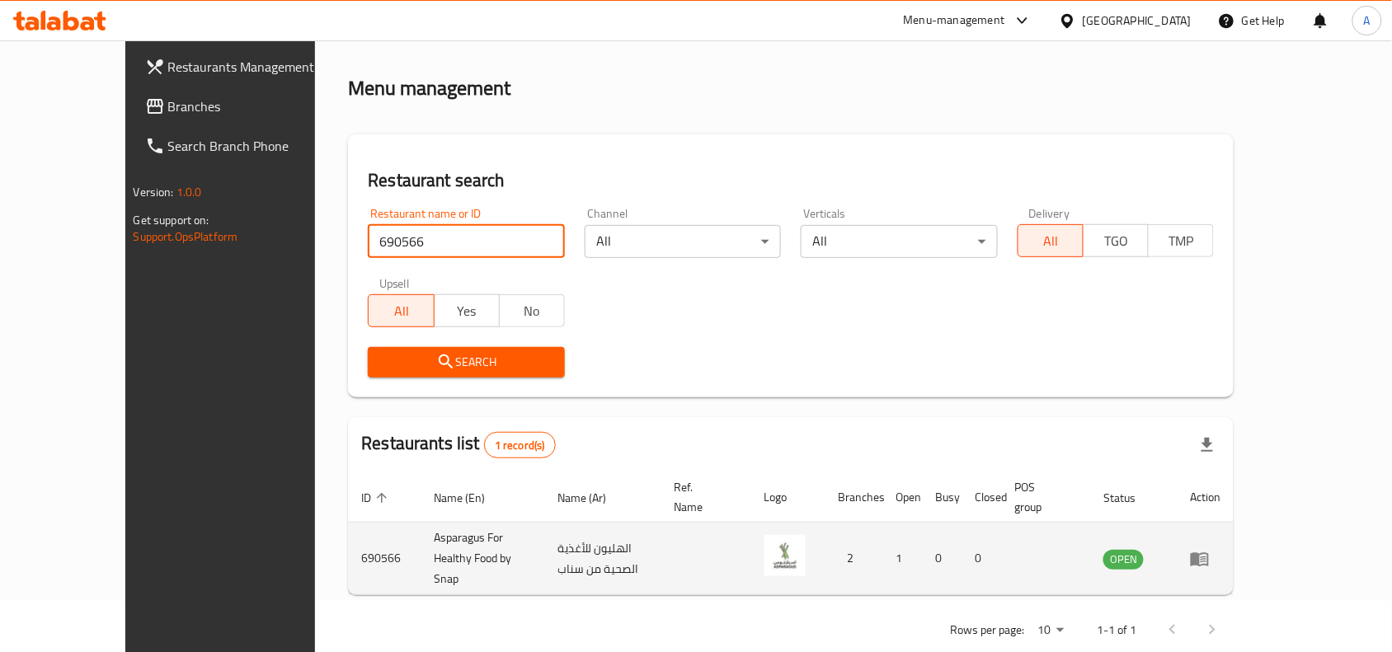
click at [1209, 549] on icon "enhanced table" at bounding box center [1200, 559] width 20 height 20
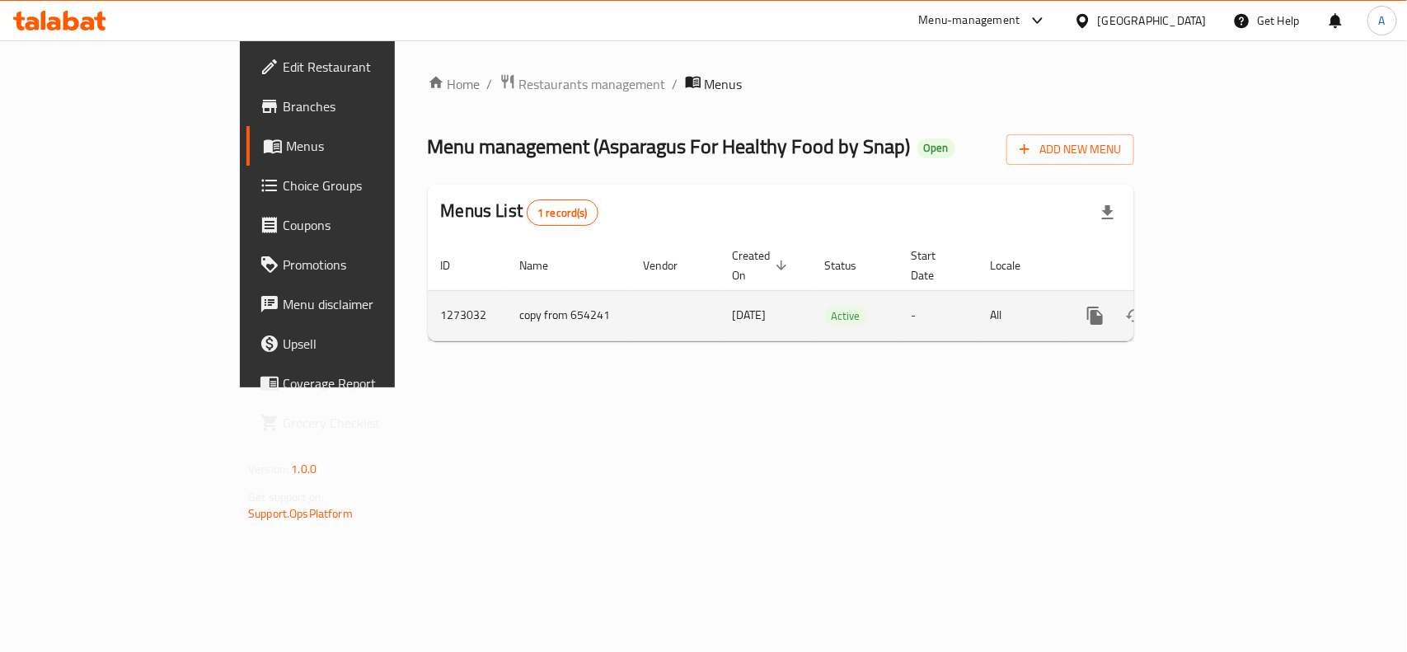
click at [1224, 306] on icon "enhanced table" at bounding box center [1214, 316] width 20 height 20
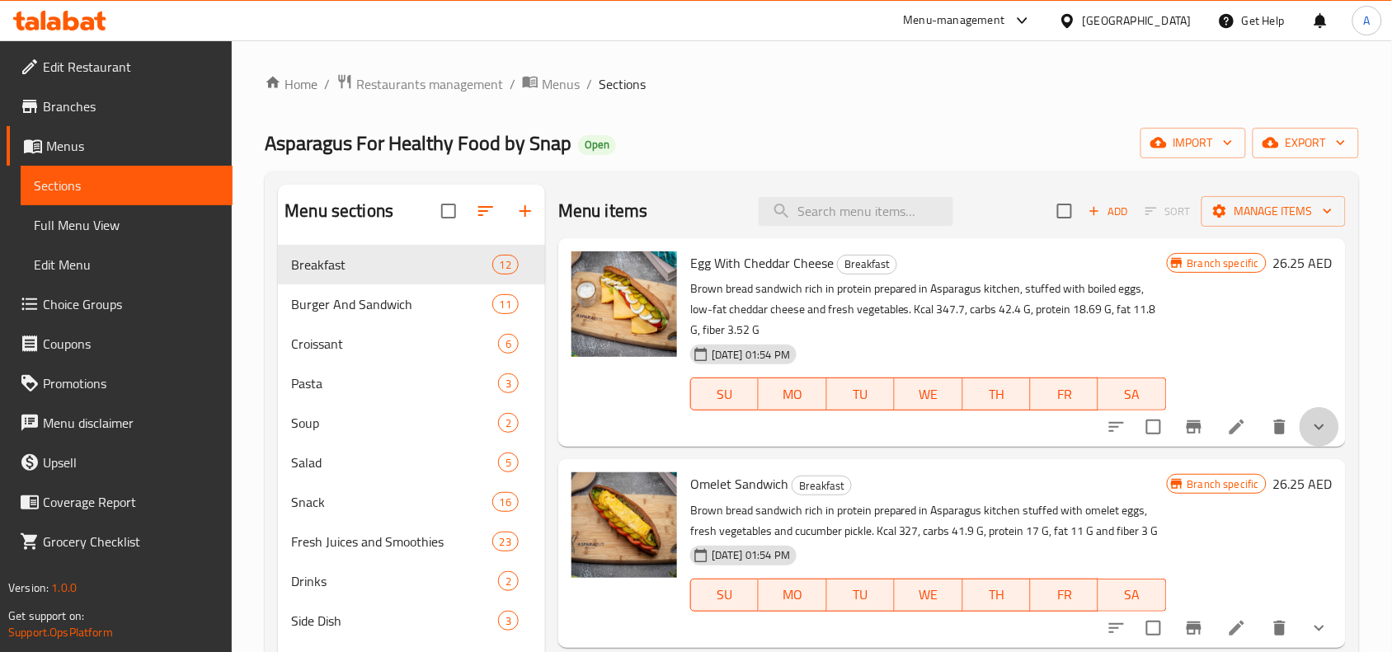
click at [1315, 414] on button "show more" at bounding box center [1319, 427] width 40 height 40
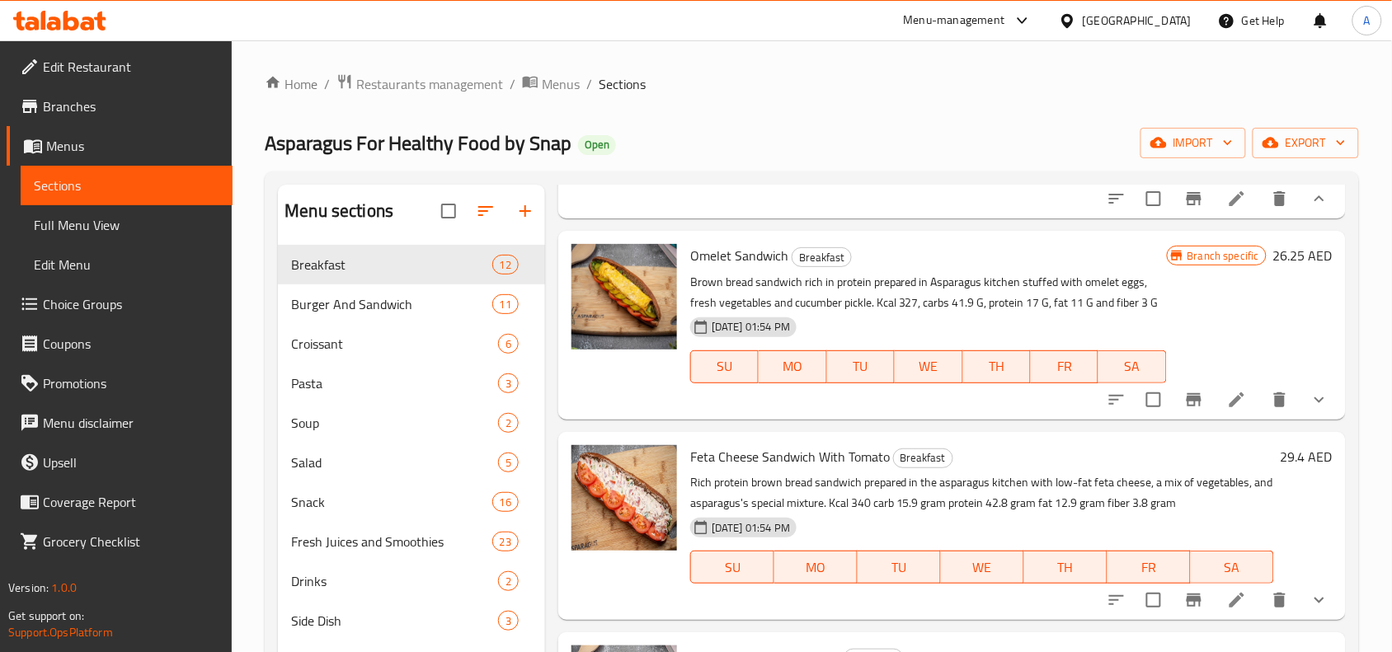
scroll to position [515, 0]
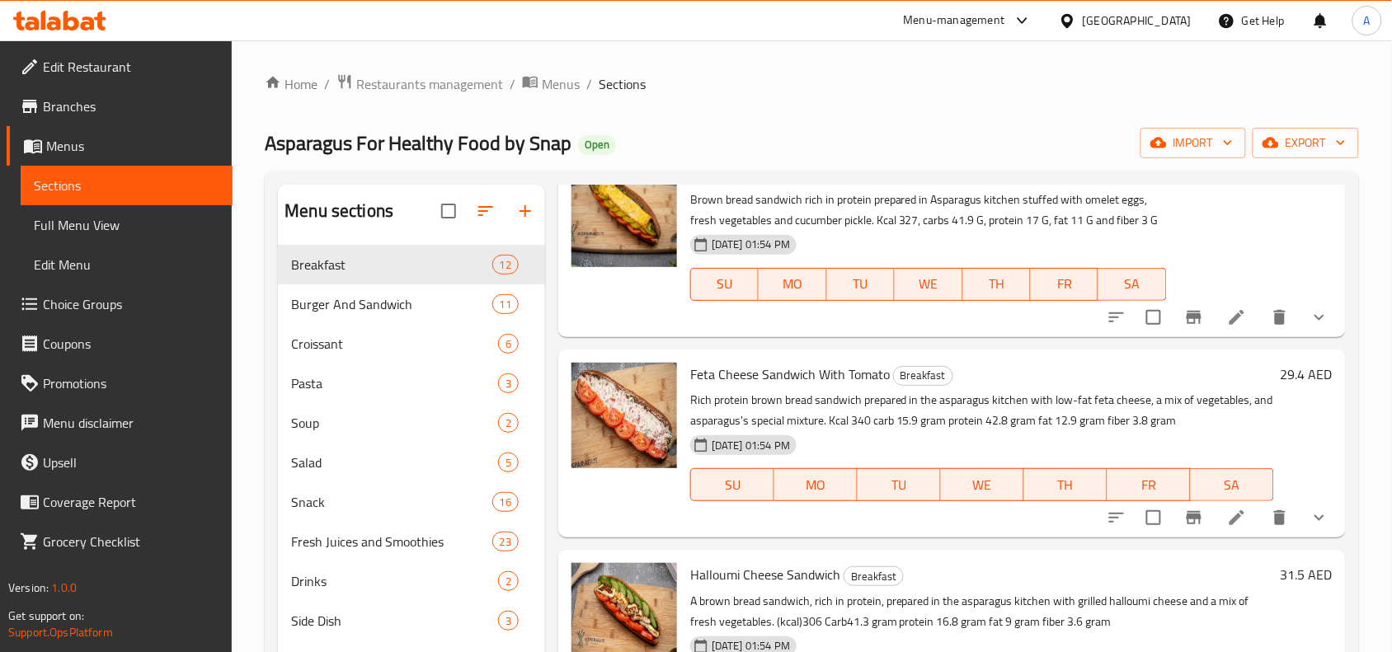
click at [1309, 327] on icon "show more" at bounding box center [1319, 318] width 20 height 20
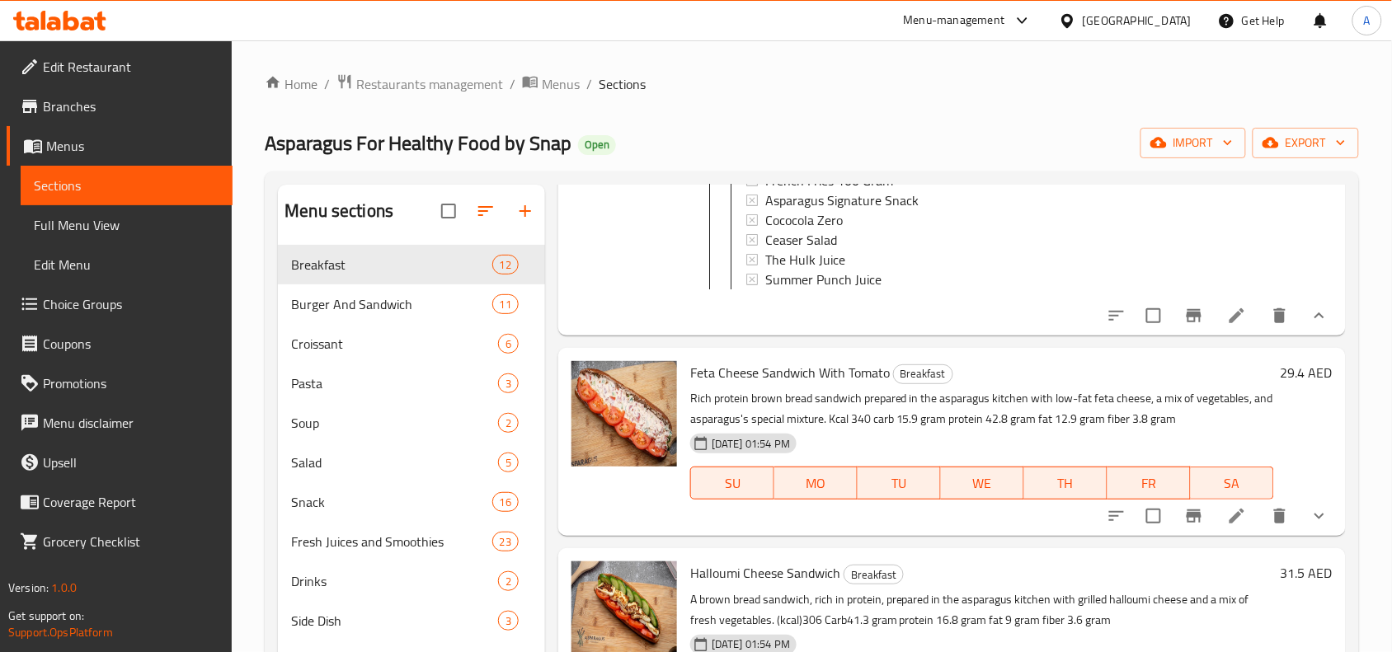
scroll to position [1031, 0]
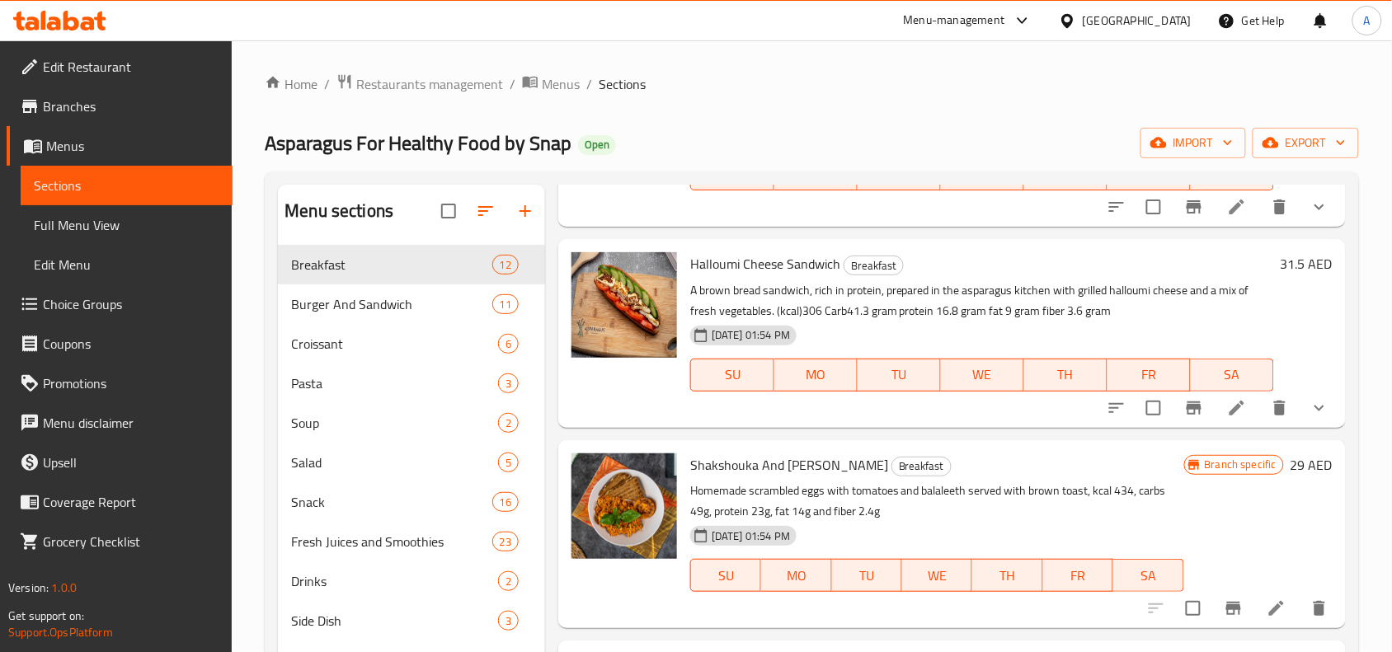
click at [1309, 217] on icon "show more" at bounding box center [1319, 207] width 20 height 20
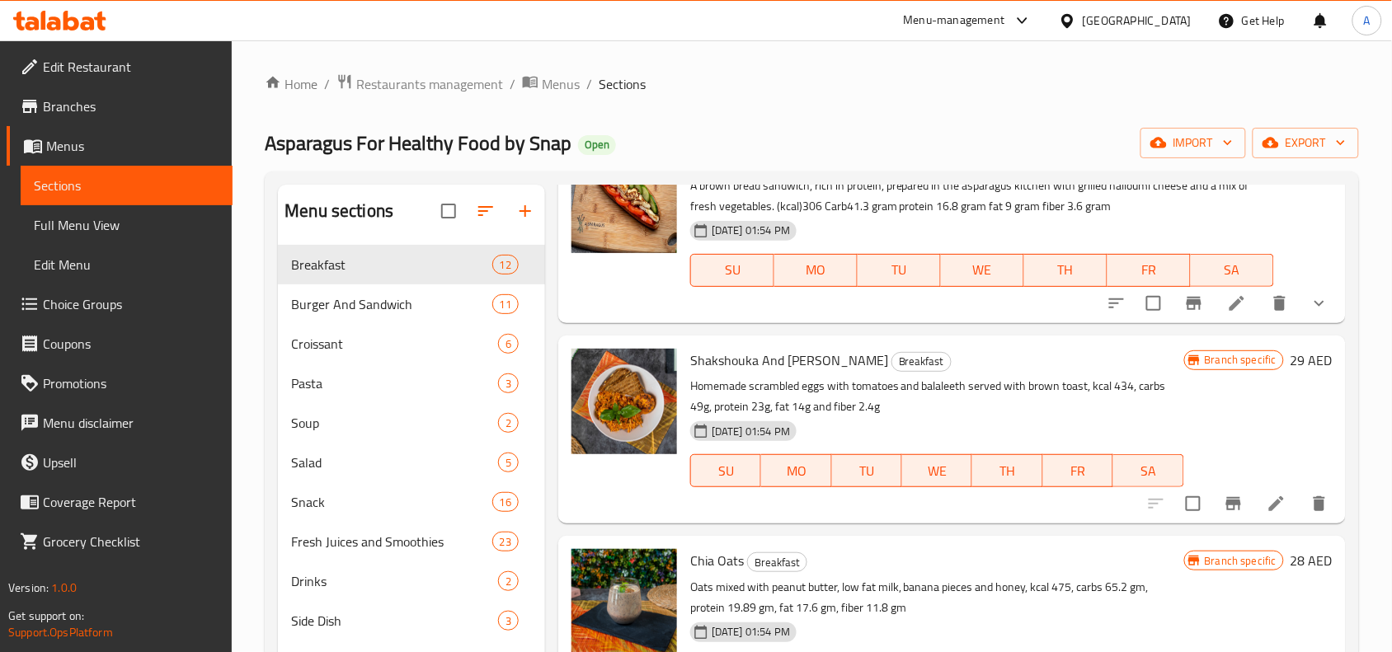
scroll to position [1443, 0]
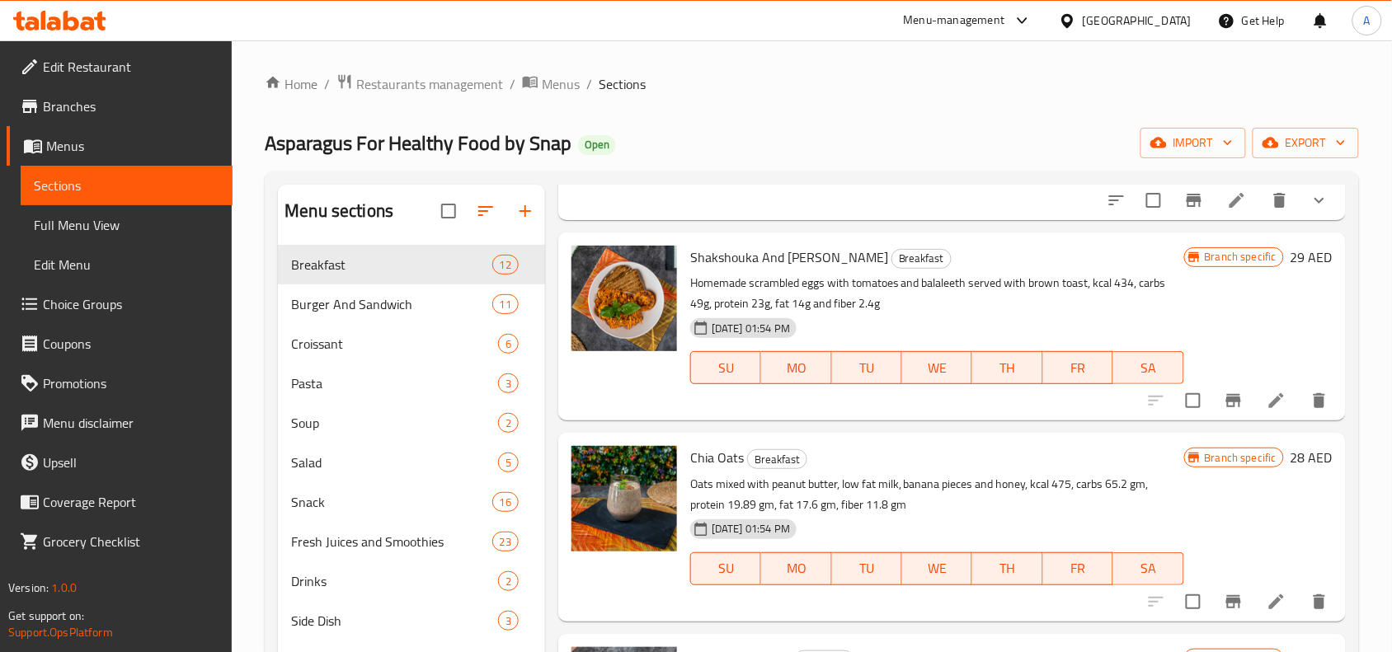
click at [1305, 220] on button "show more" at bounding box center [1319, 201] width 40 height 40
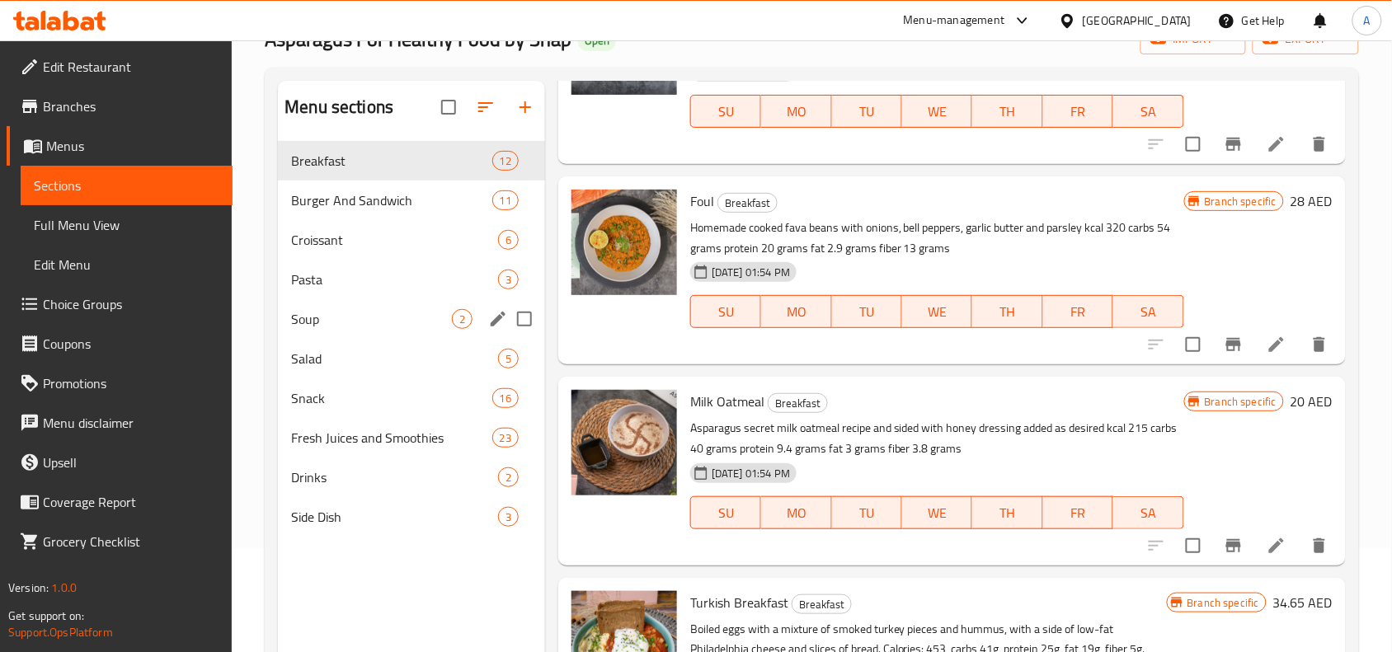
scroll to position [0, 0]
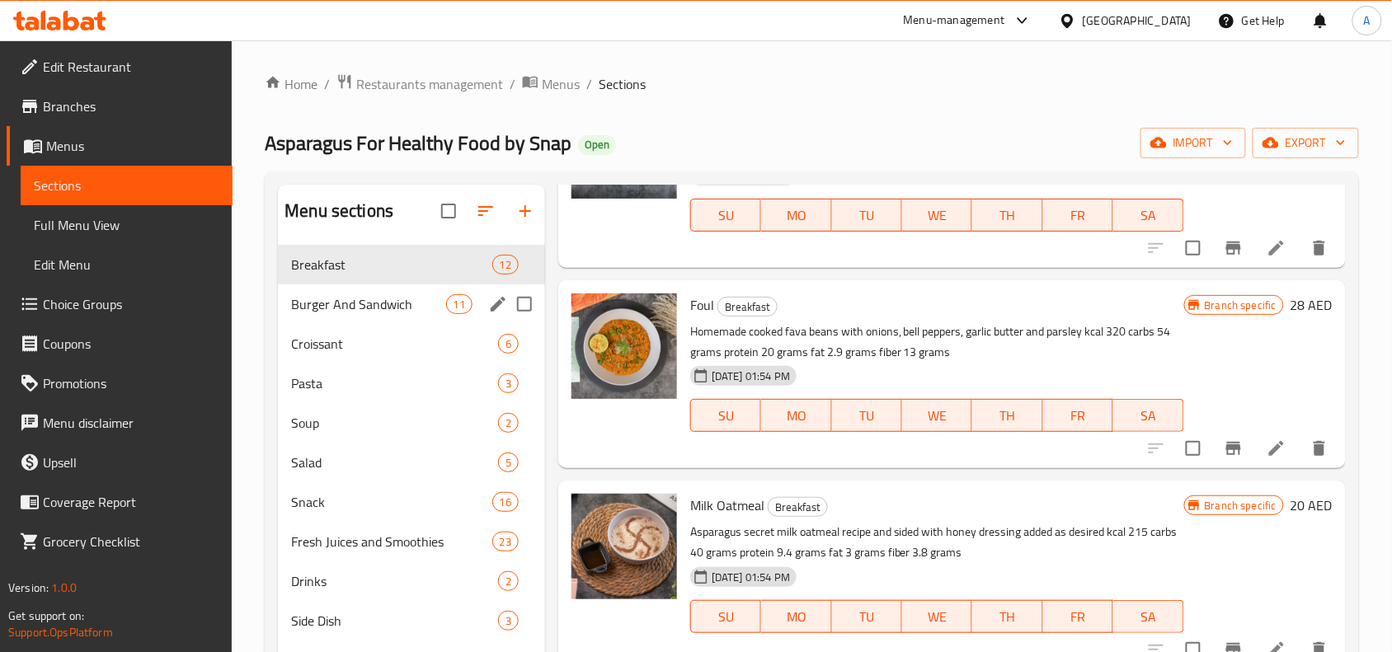
click at [408, 302] on span "Burger And Sandwich" at bounding box center [368, 304] width 154 height 20
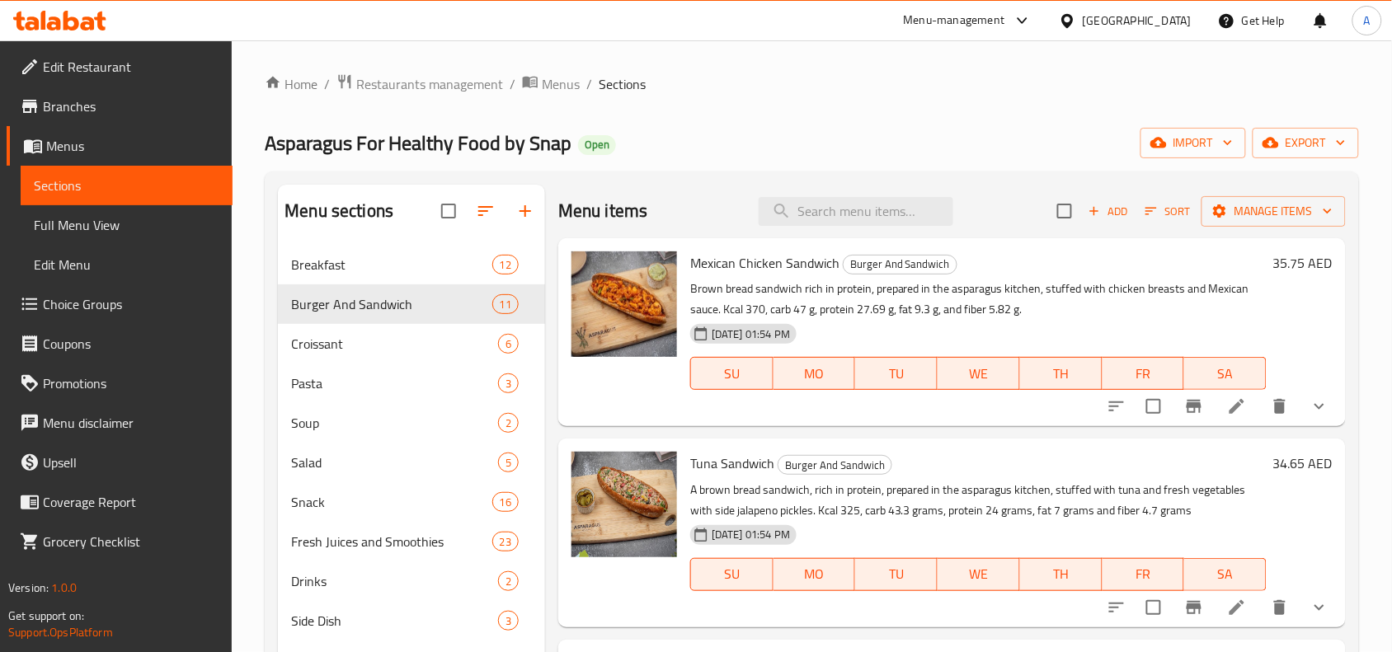
click at [1308, 421] on button "show more" at bounding box center [1319, 407] width 40 height 40
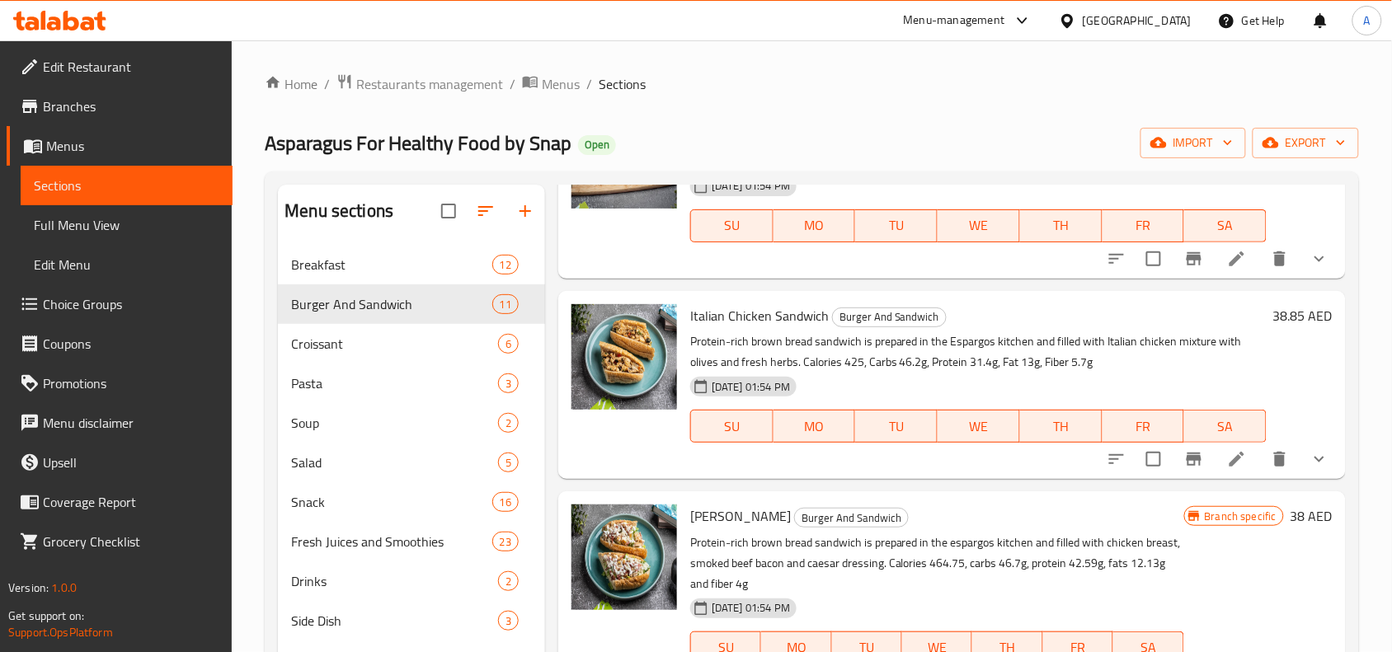
scroll to position [618, 0]
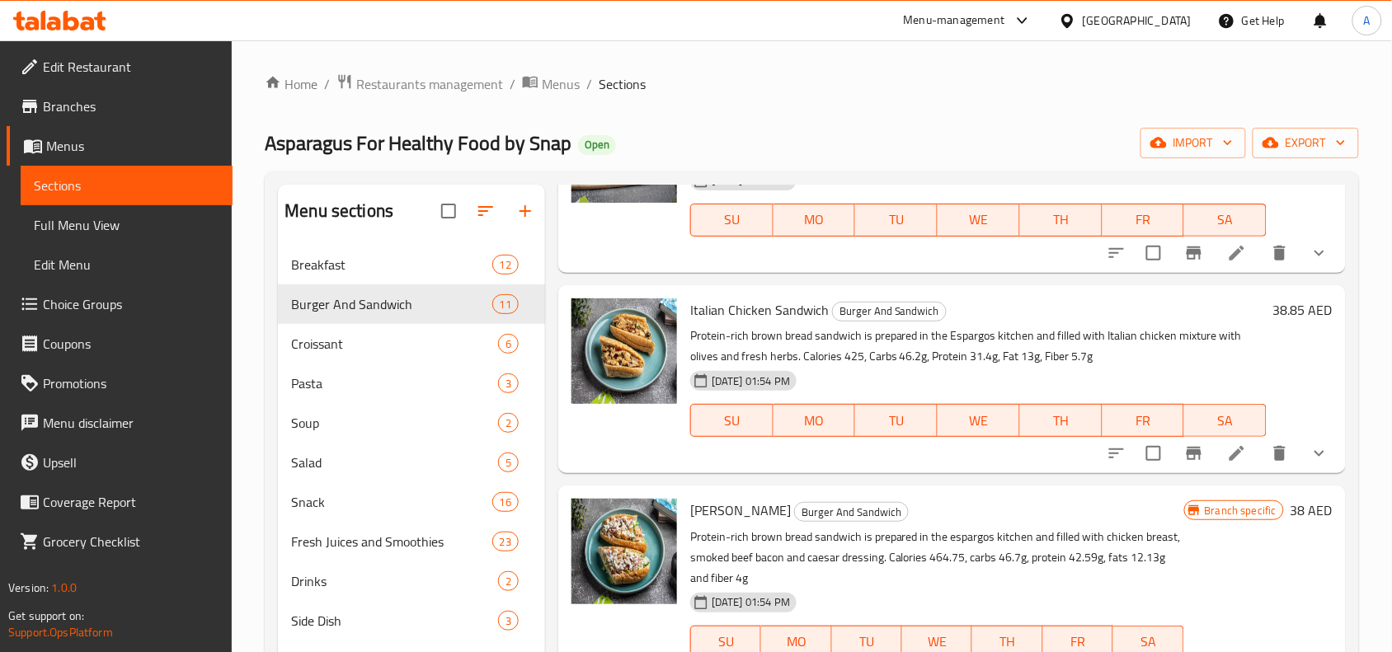
click at [1309, 263] on icon "show more" at bounding box center [1319, 253] width 20 height 20
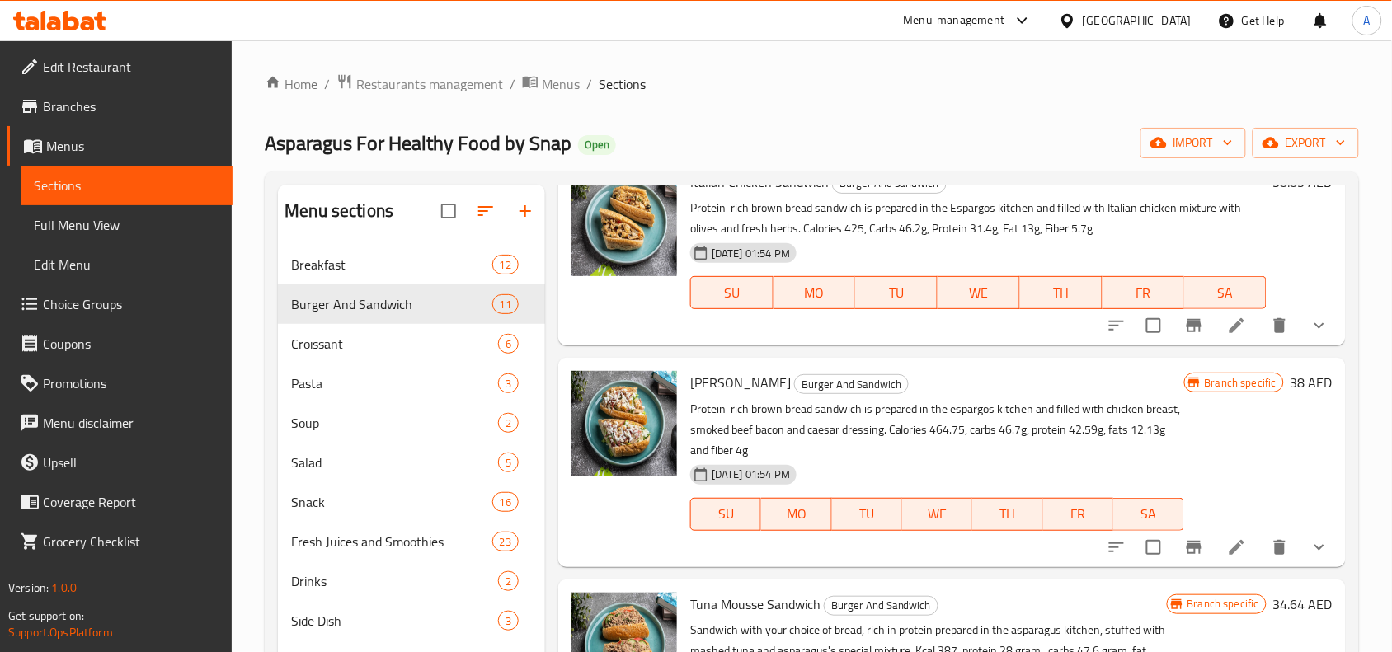
scroll to position [1031, 0]
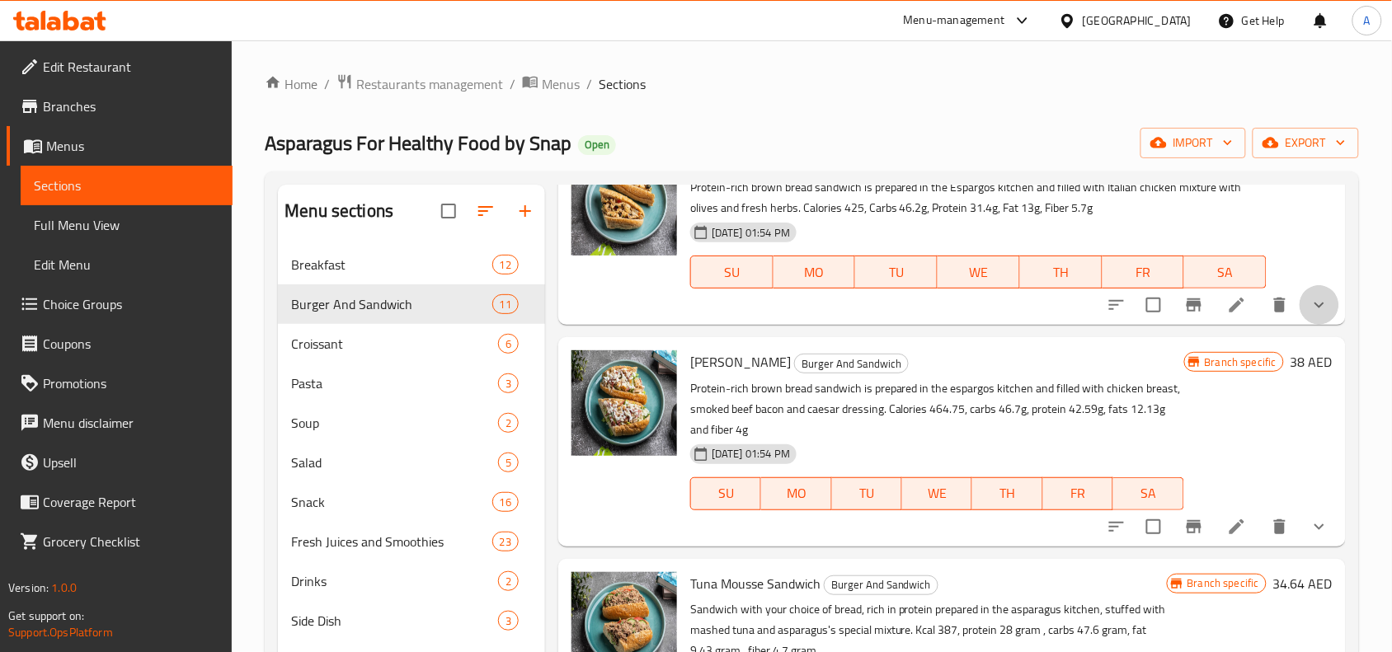
click at [1309, 315] on icon "show more" at bounding box center [1319, 305] width 20 height 20
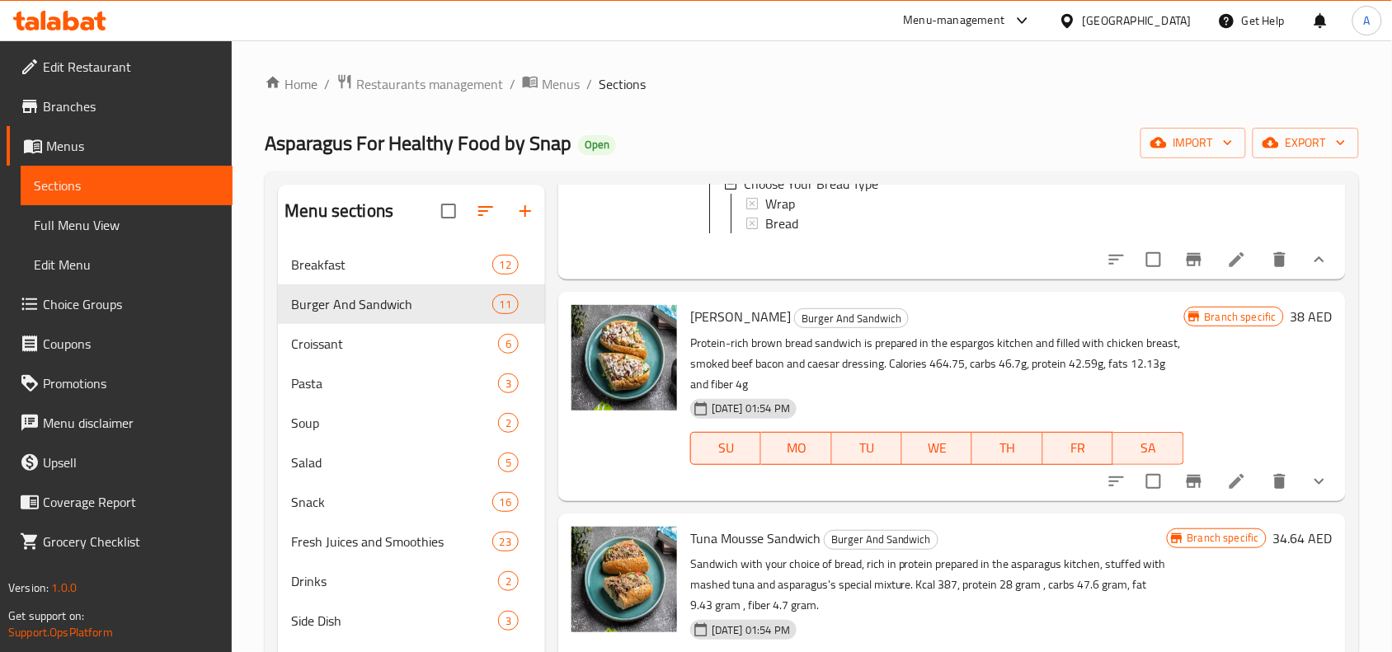
scroll to position [1443, 0]
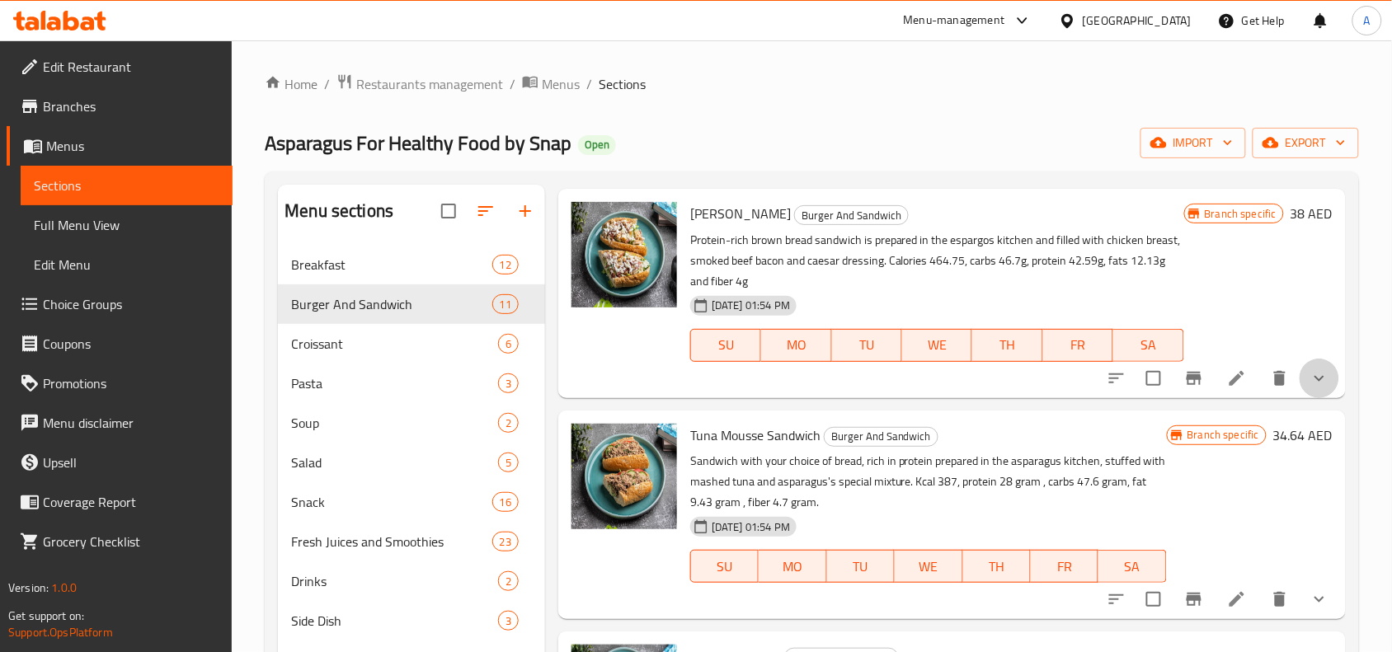
click at [1309, 398] on button "show more" at bounding box center [1319, 379] width 40 height 40
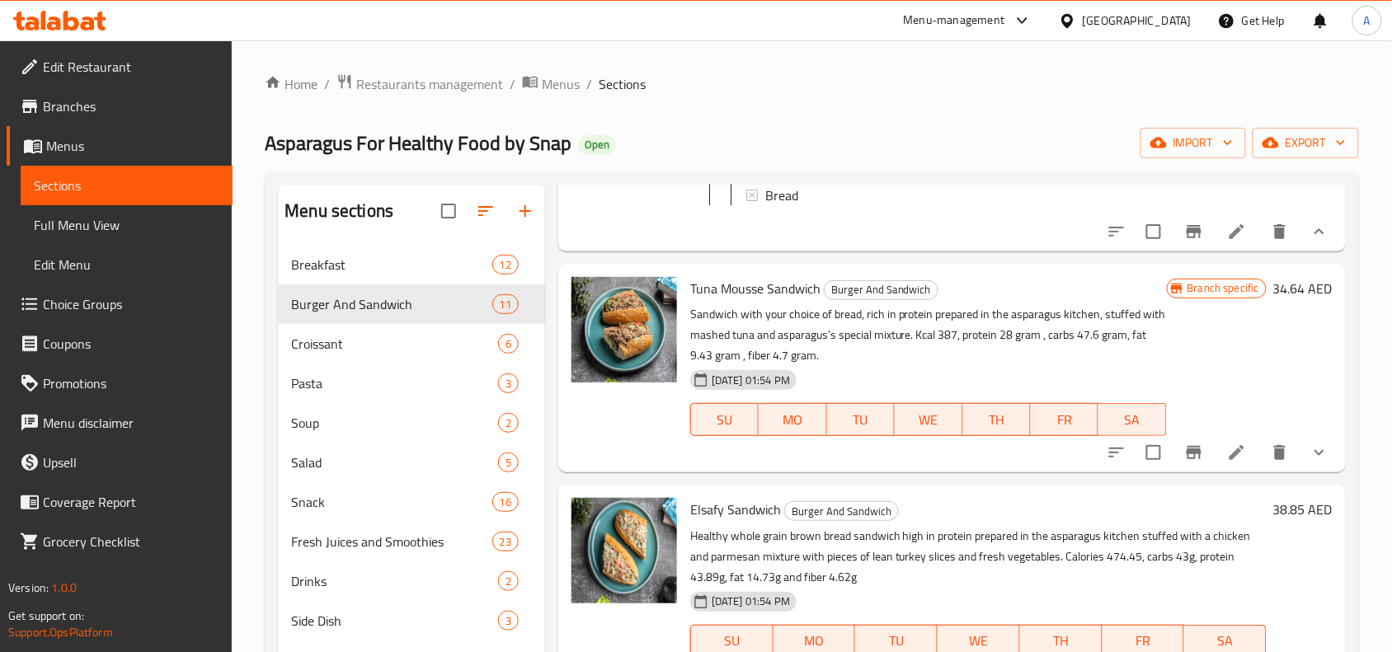
scroll to position [1855, 0]
click at [1314, 454] on icon "show more" at bounding box center [1319, 451] width 10 height 6
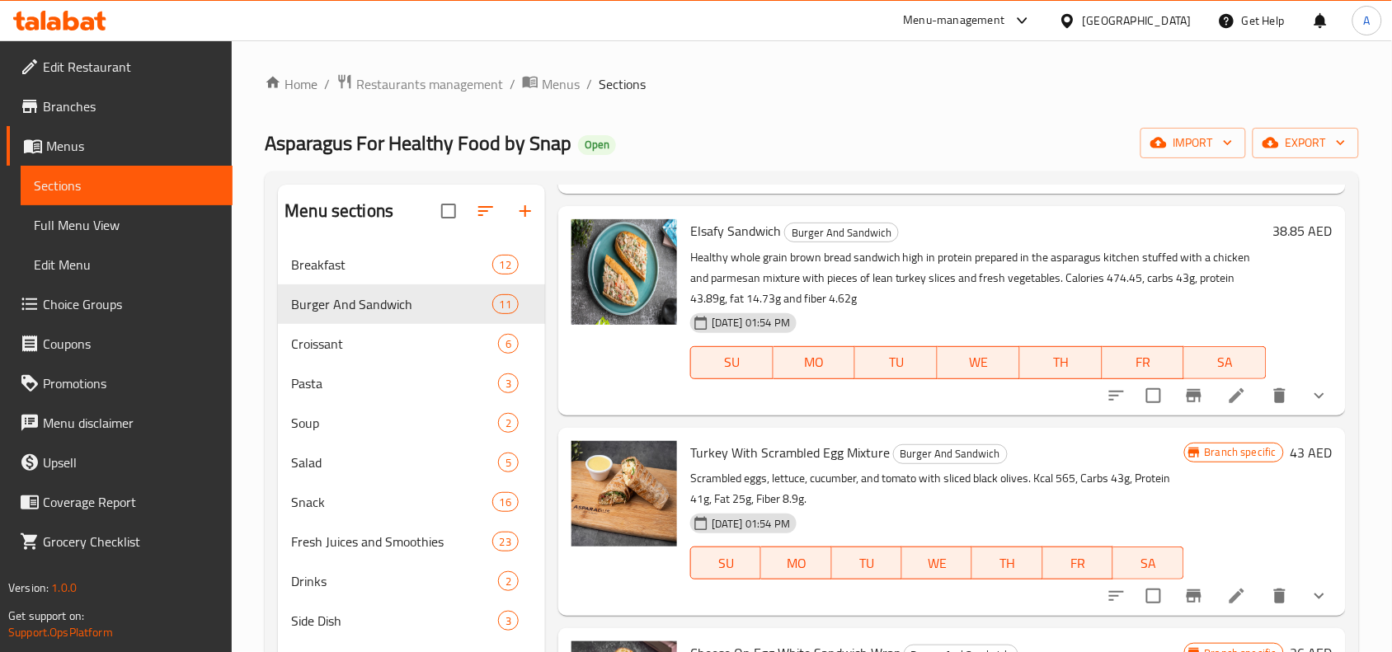
scroll to position [2473, 0]
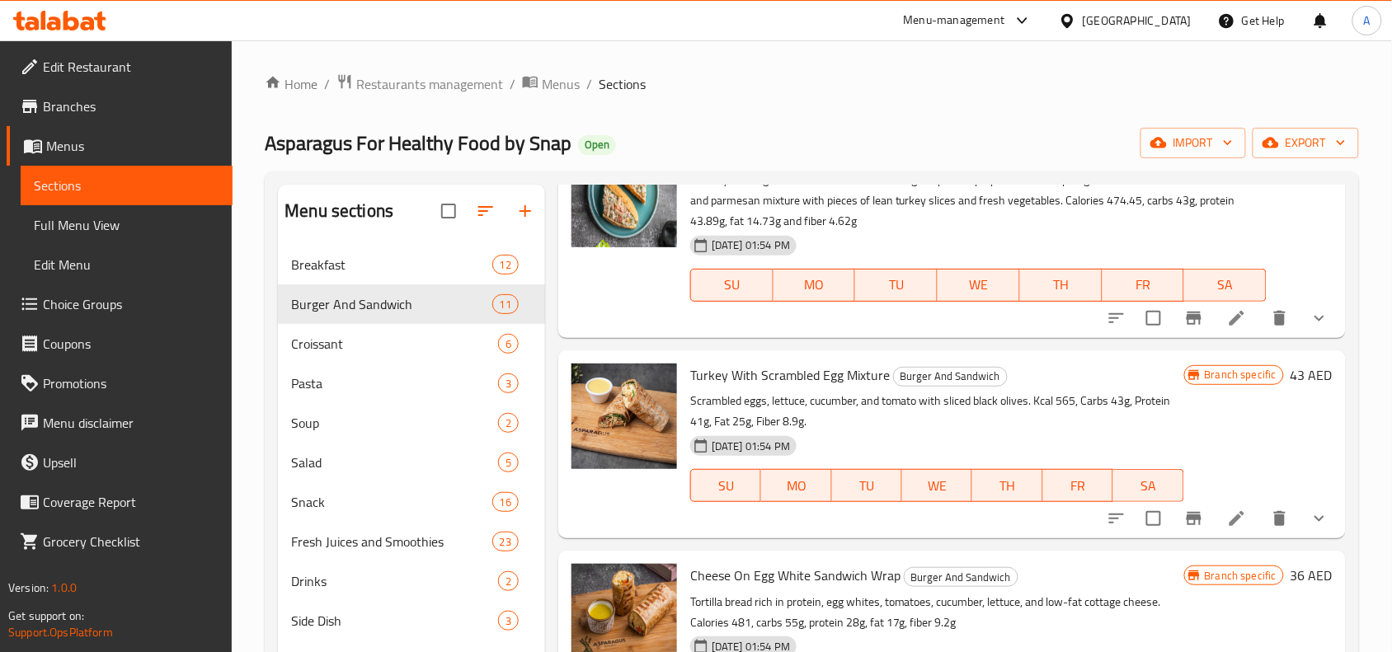
click at [1308, 338] on button "show more" at bounding box center [1319, 318] width 40 height 40
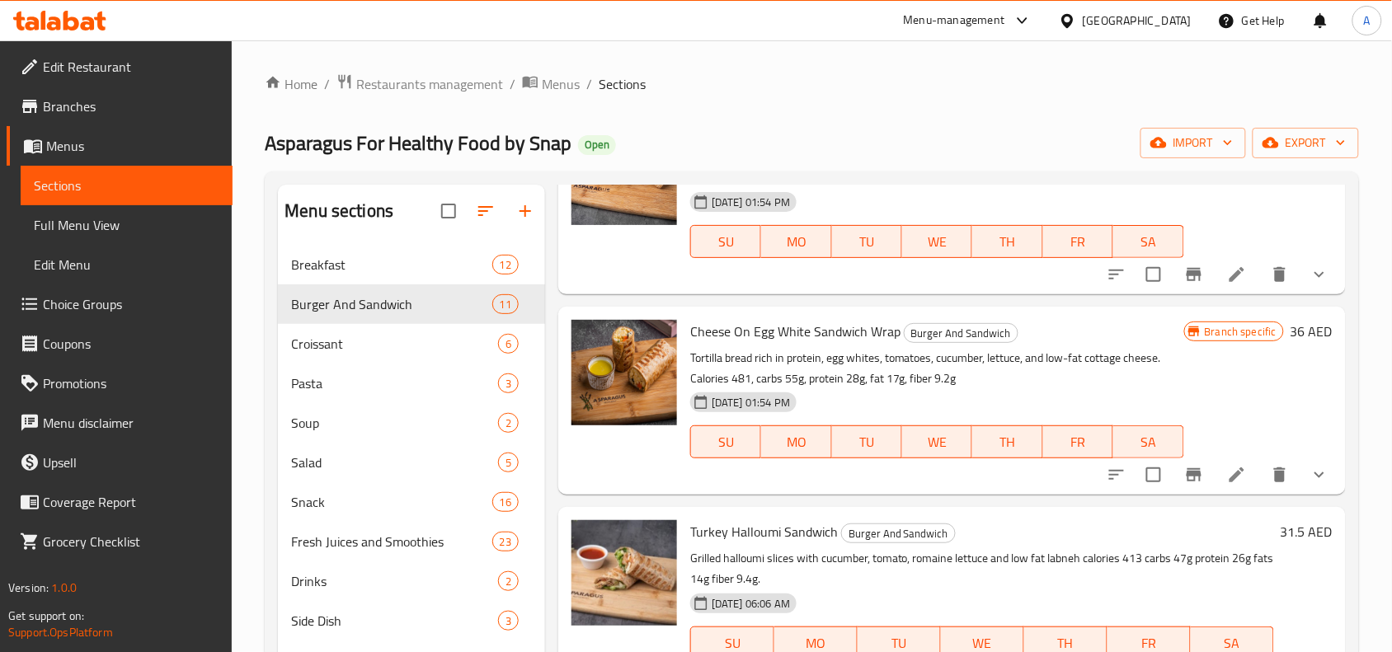
scroll to position [2988, 0]
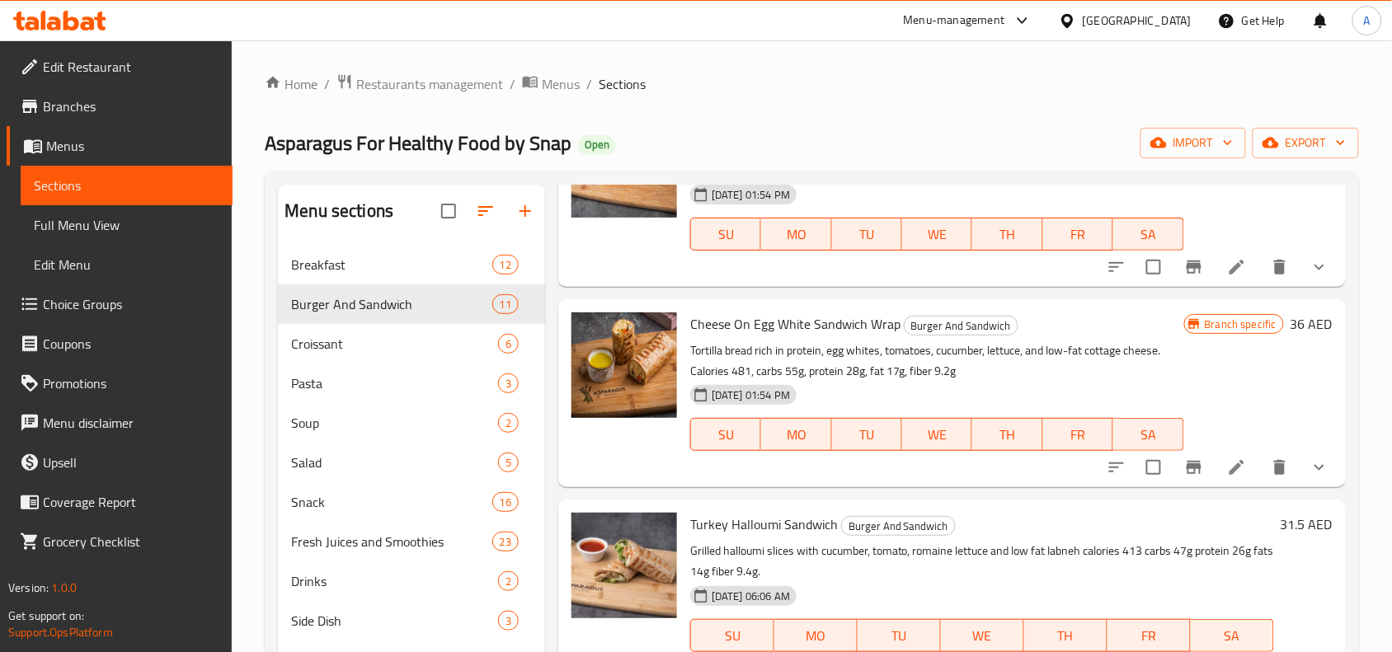
click at [1299, 287] on button "show more" at bounding box center [1319, 267] width 40 height 40
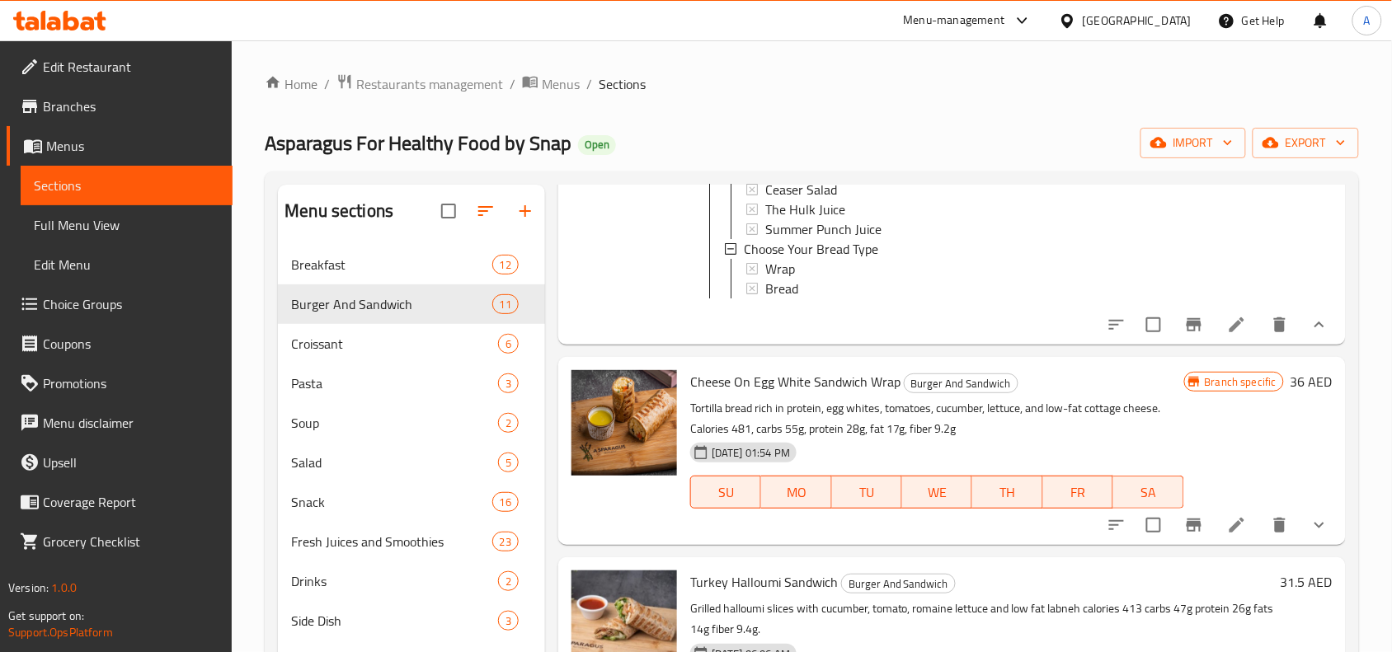
scroll to position [3401, 0]
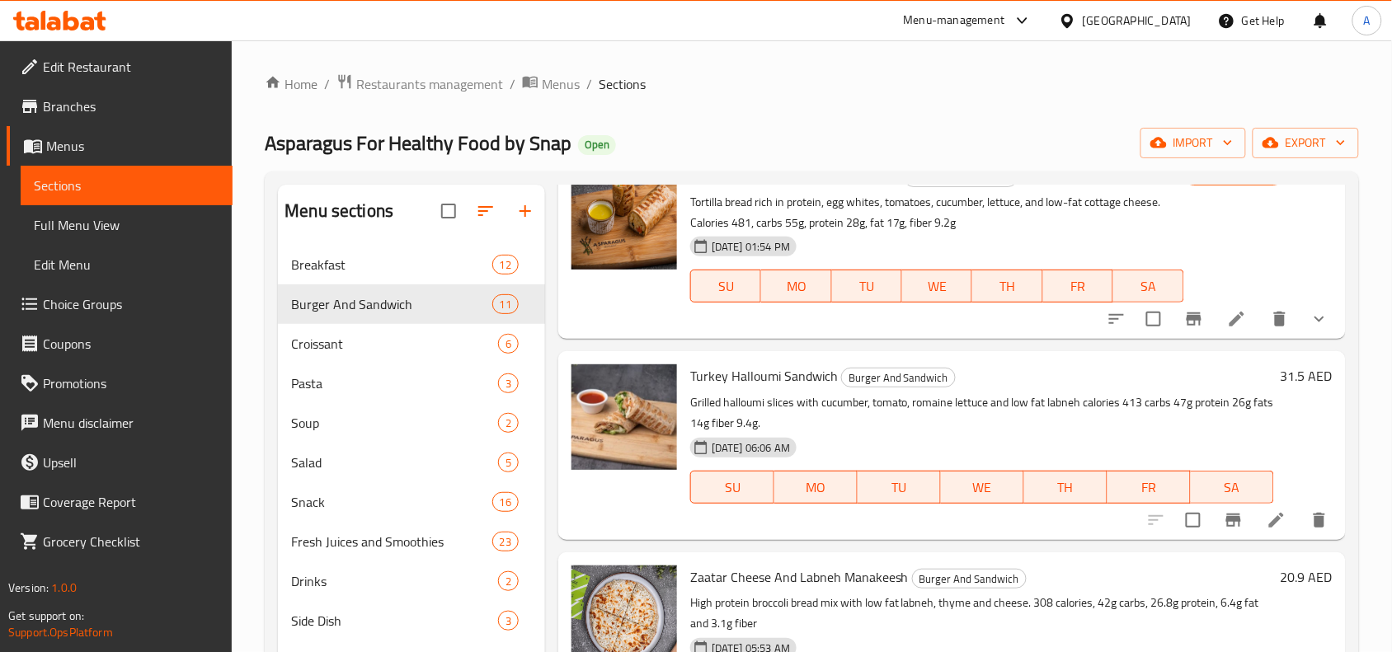
click at [1309, 329] on icon "show more" at bounding box center [1319, 319] width 20 height 20
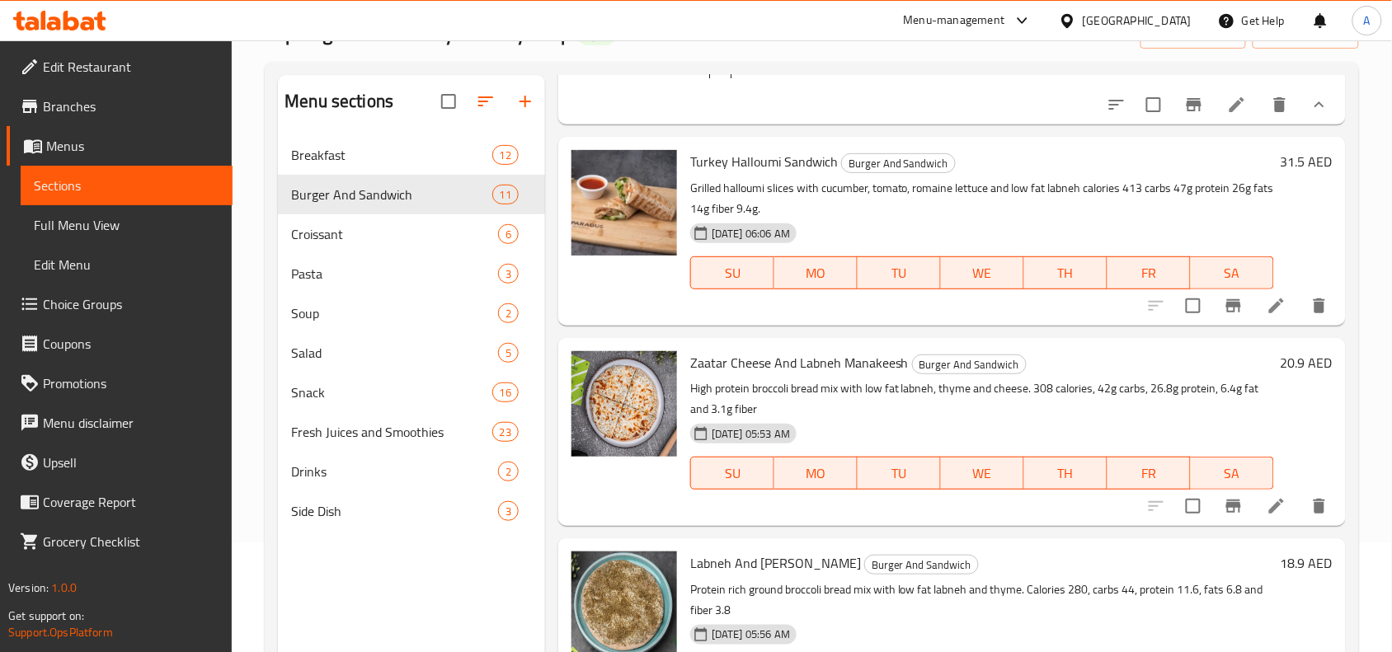
scroll to position [206, 0]
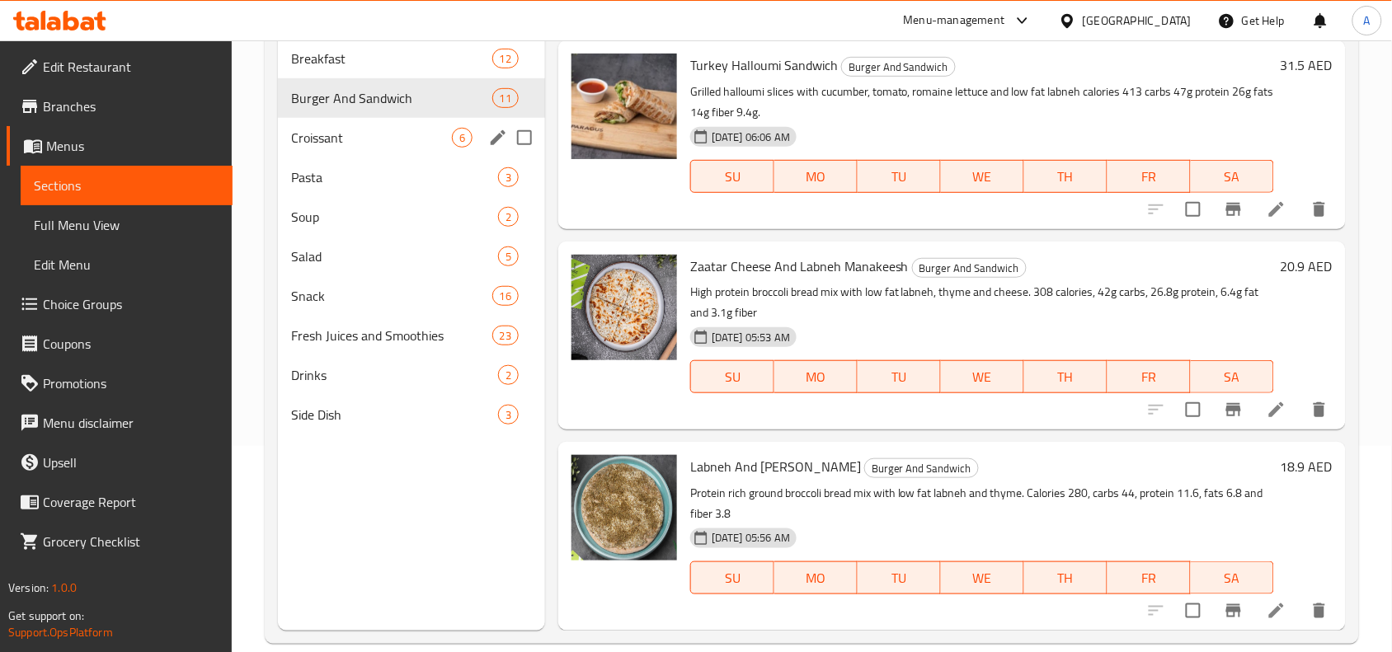
click at [371, 138] on span "Croissant" at bounding box center [371, 138] width 161 height 20
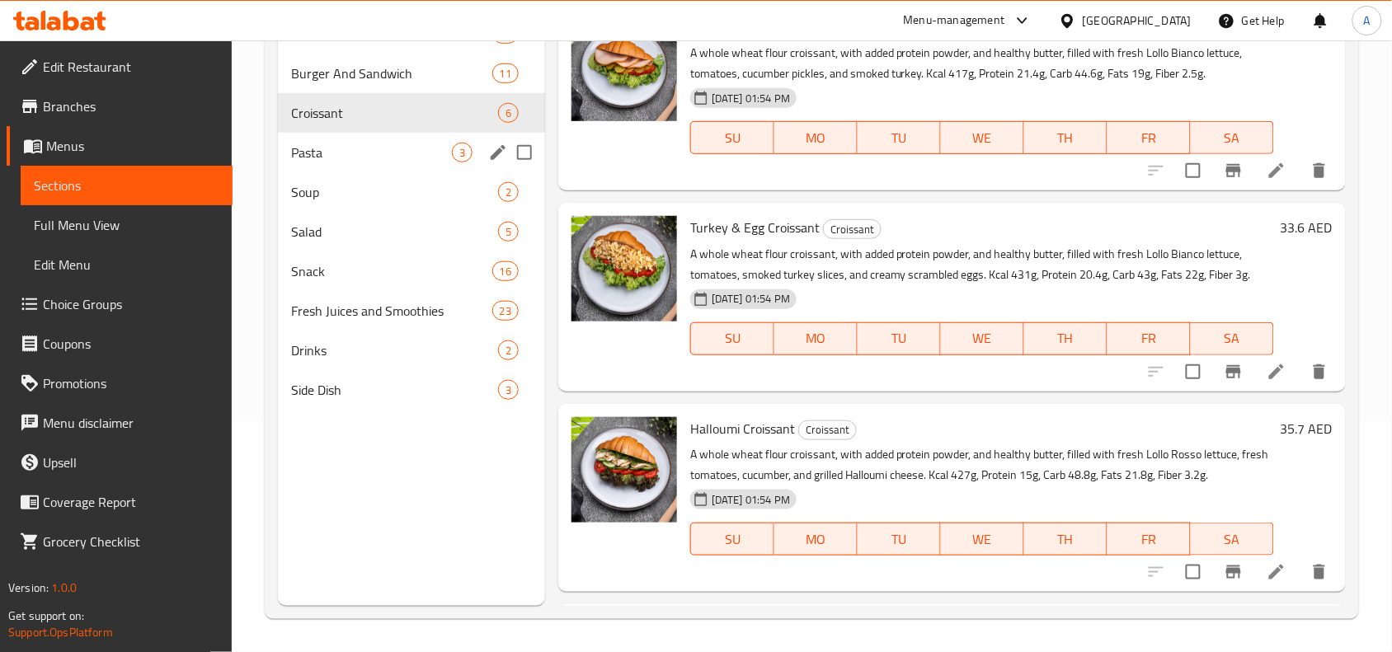
click at [363, 148] on span "Pasta" at bounding box center [371, 153] width 161 height 20
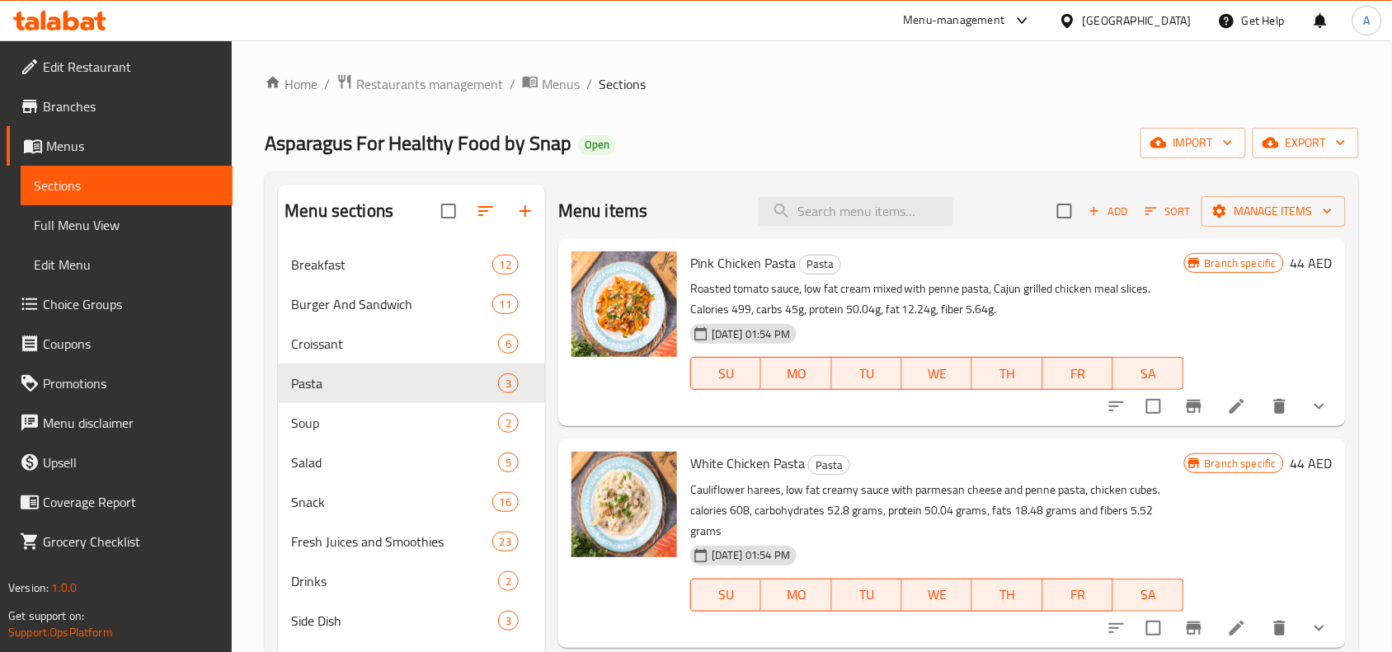
click at [1309, 413] on icon "show more" at bounding box center [1319, 407] width 20 height 20
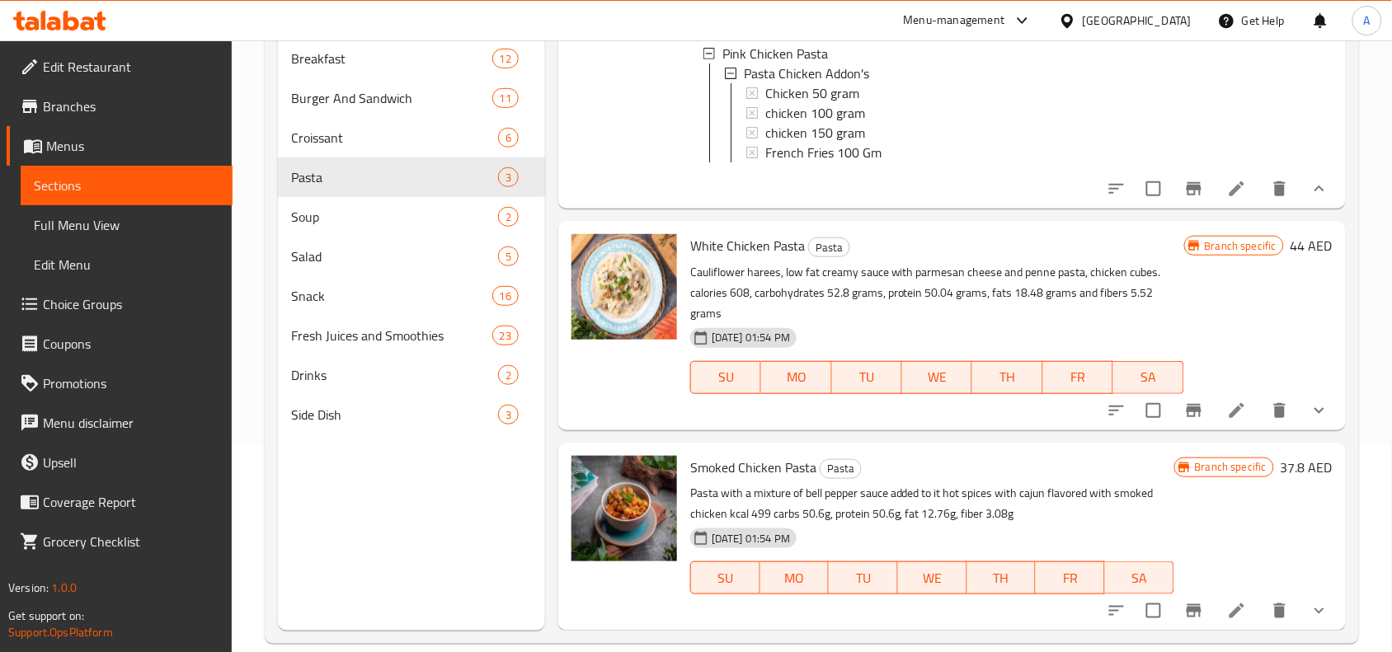
click at [1309, 416] on icon "show more" at bounding box center [1319, 411] width 20 height 20
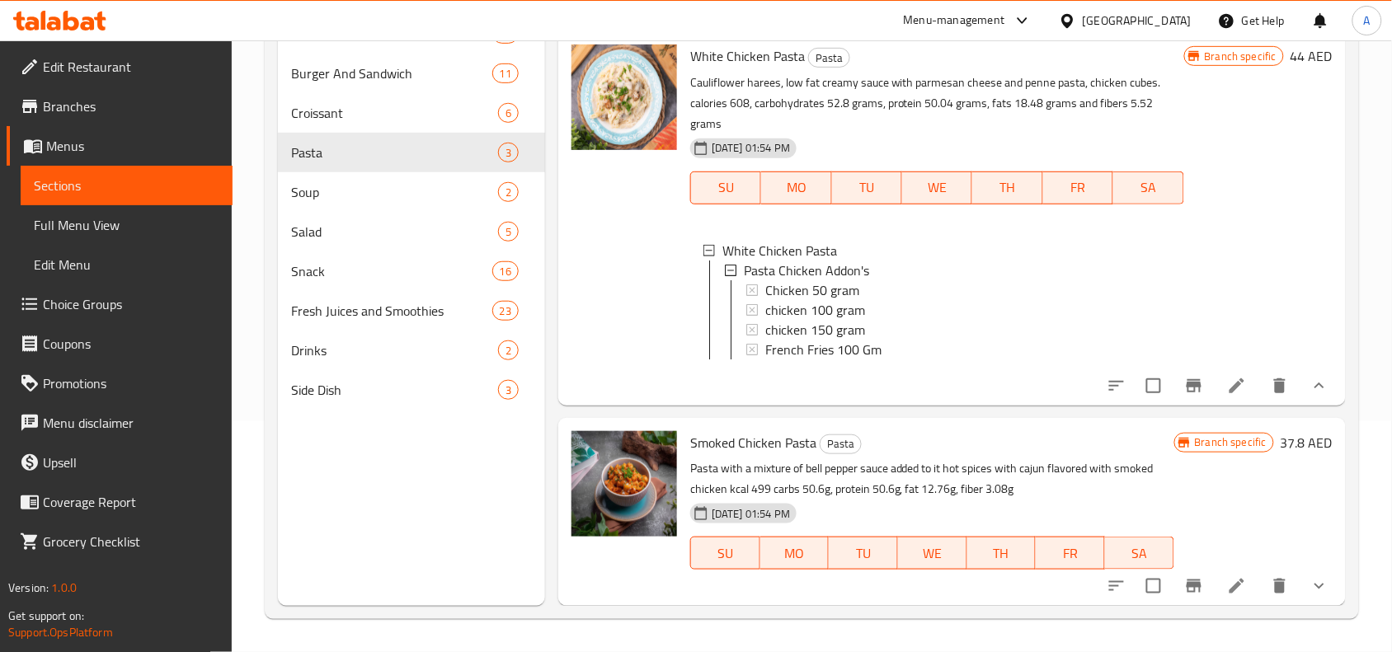
click at [1309, 576] on icon "show more" at bounding box center [1319, 586] width 20 height 20
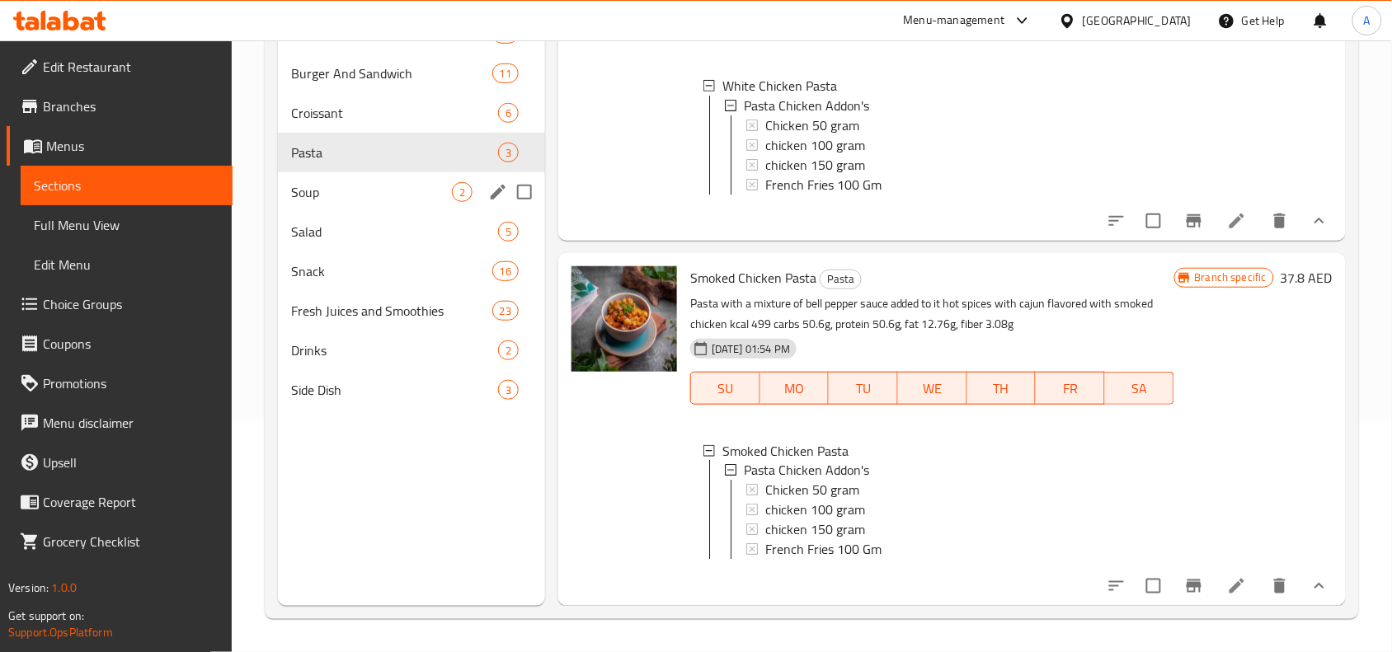
click at [420, 194] on span "Soup" at bounding box center [371, 192] width 161 height 20
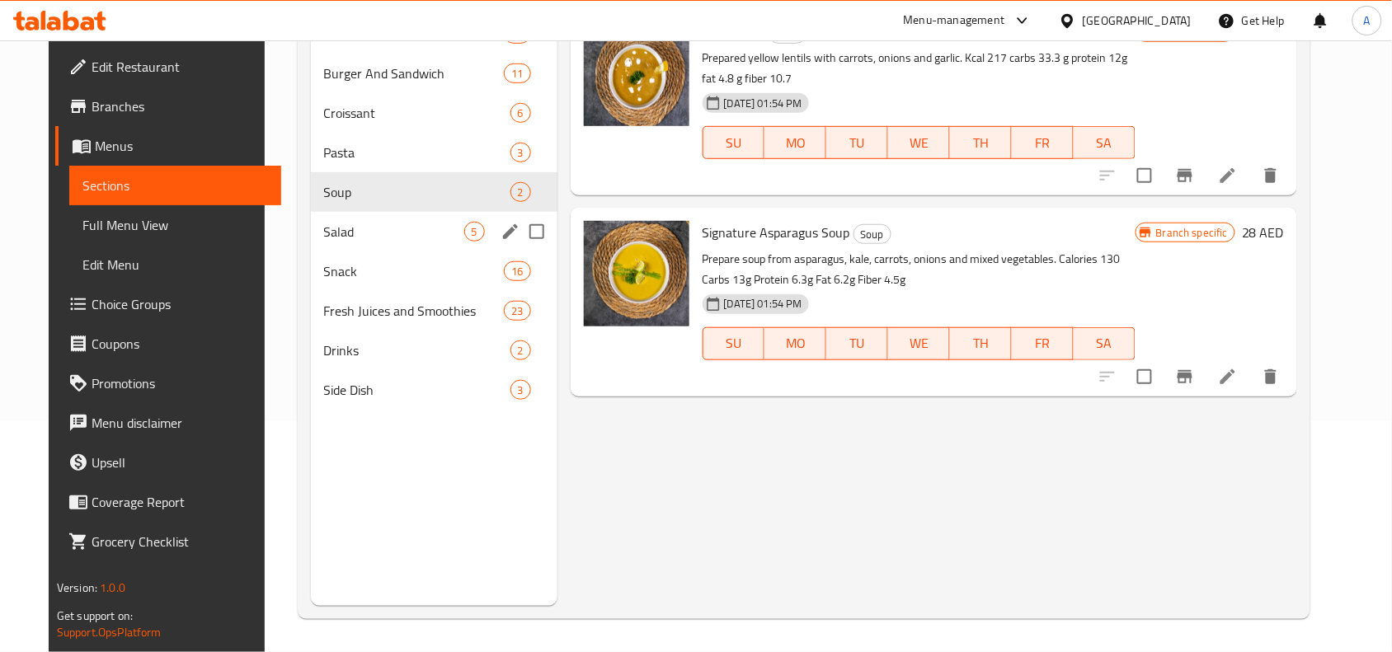
click at [359, 229] on span "Salad" at bounding box center [394, 232] width 140 height 20
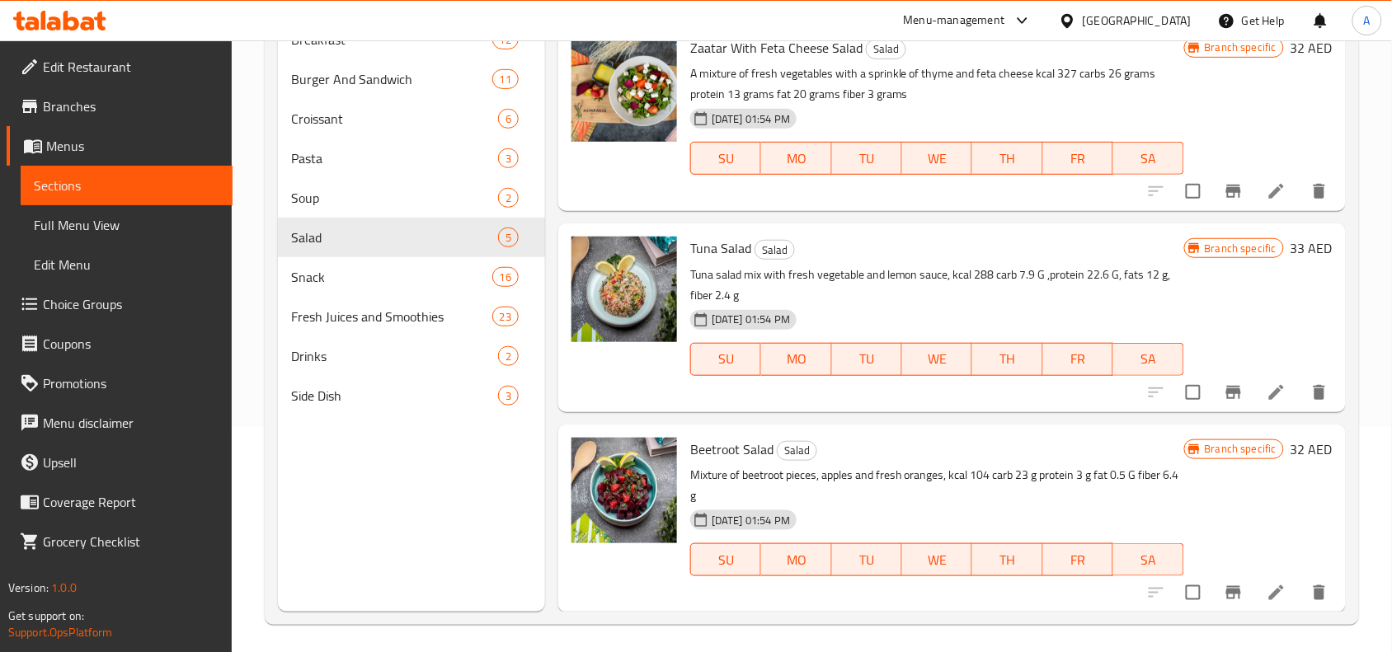
scroll to position [232, 0]
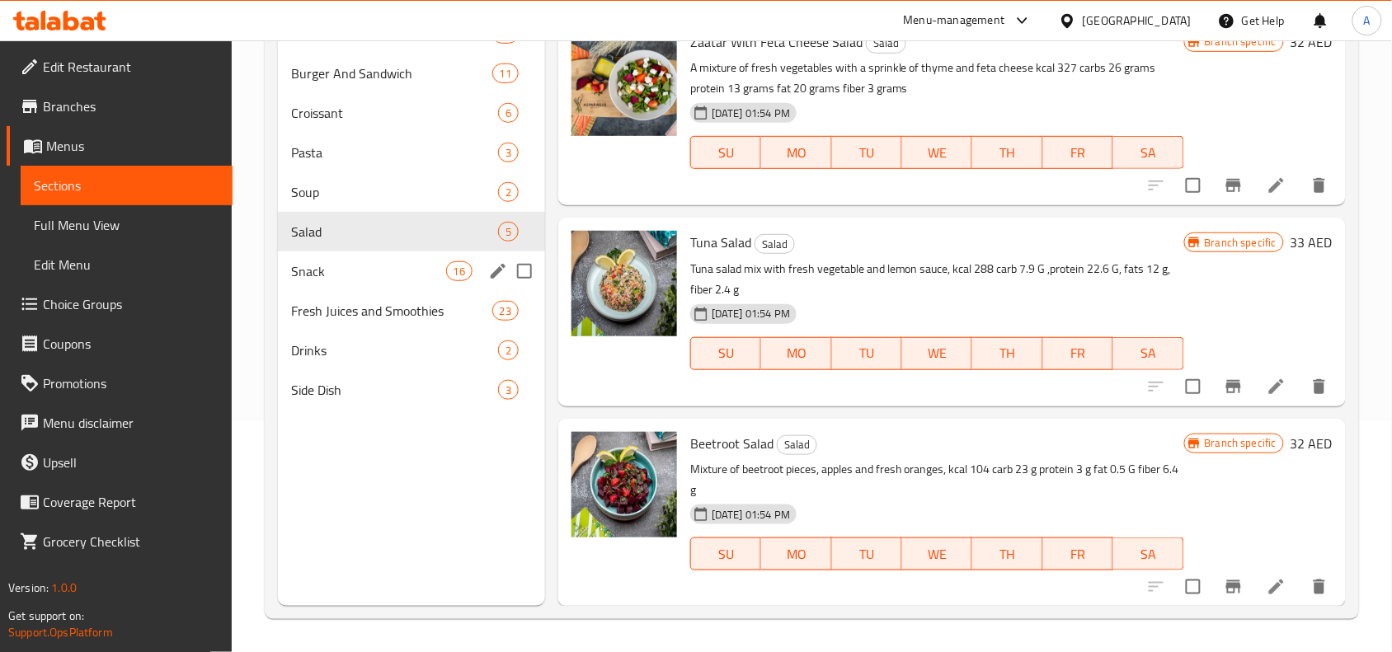
click at [364, 269] on span "Snack" at bounding box center [368, 271] width 154 height 20
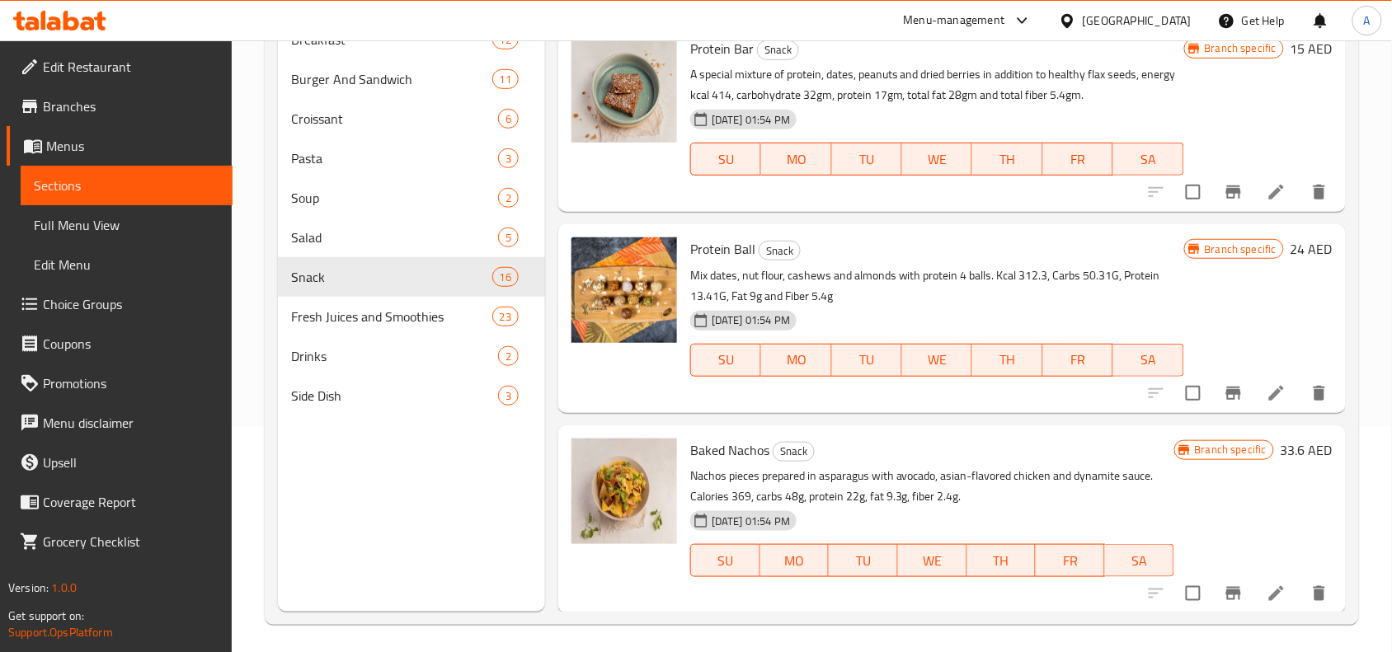
scroll to position [232, 0]
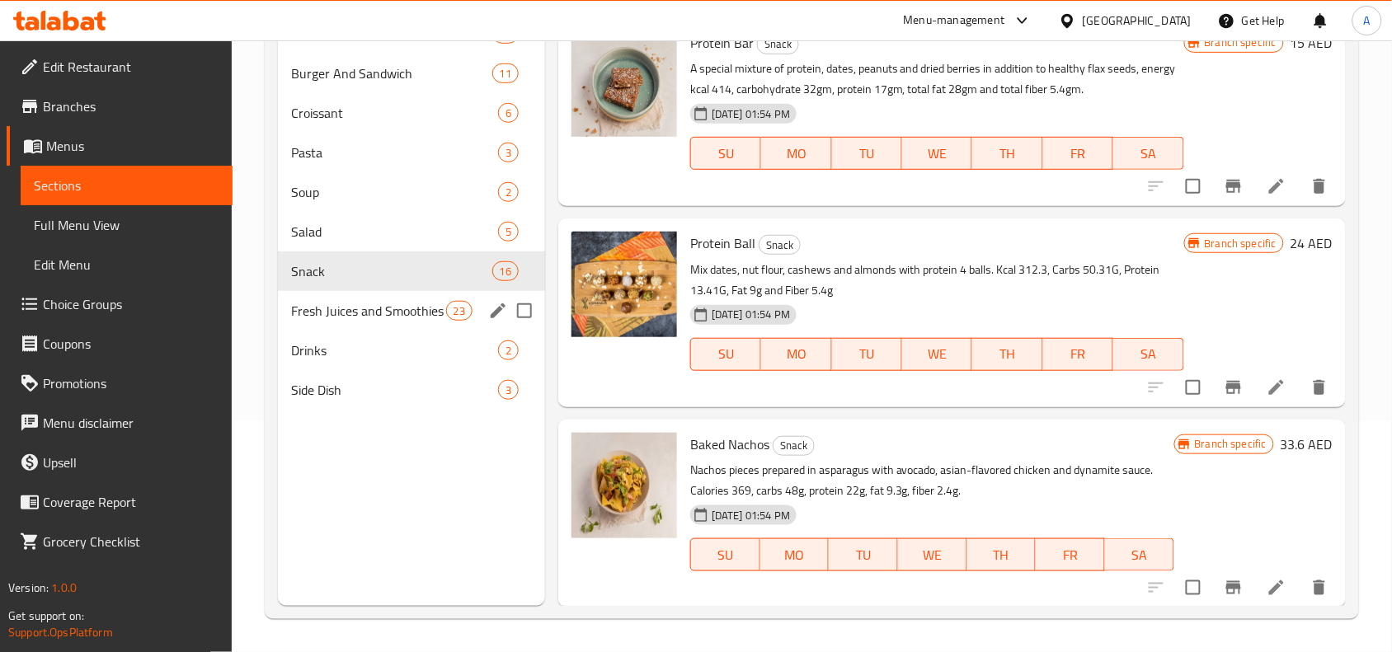
click at [353, 319] on span "Fresh Juices and Smoothies" at bounding box center [368, 311] width 154 height 20
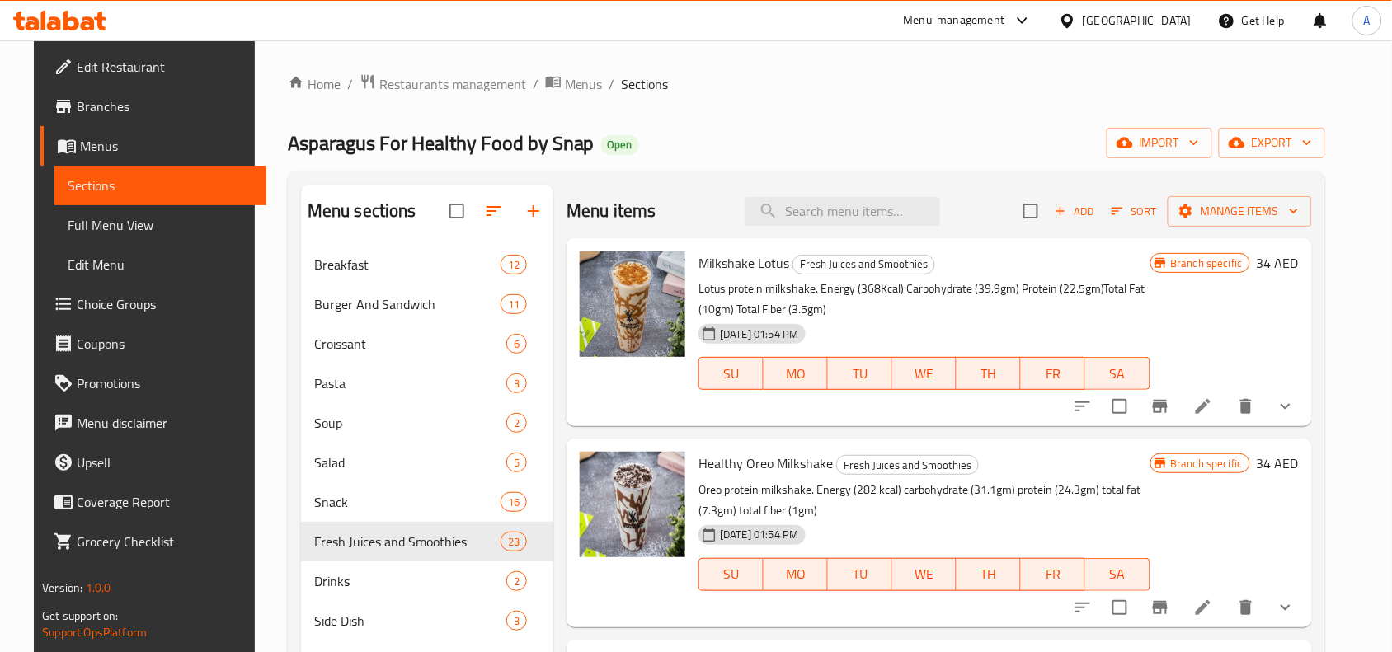
click at [1290, 405] on icon "show more" at bounding box center [1285, 407] width 10 height 6
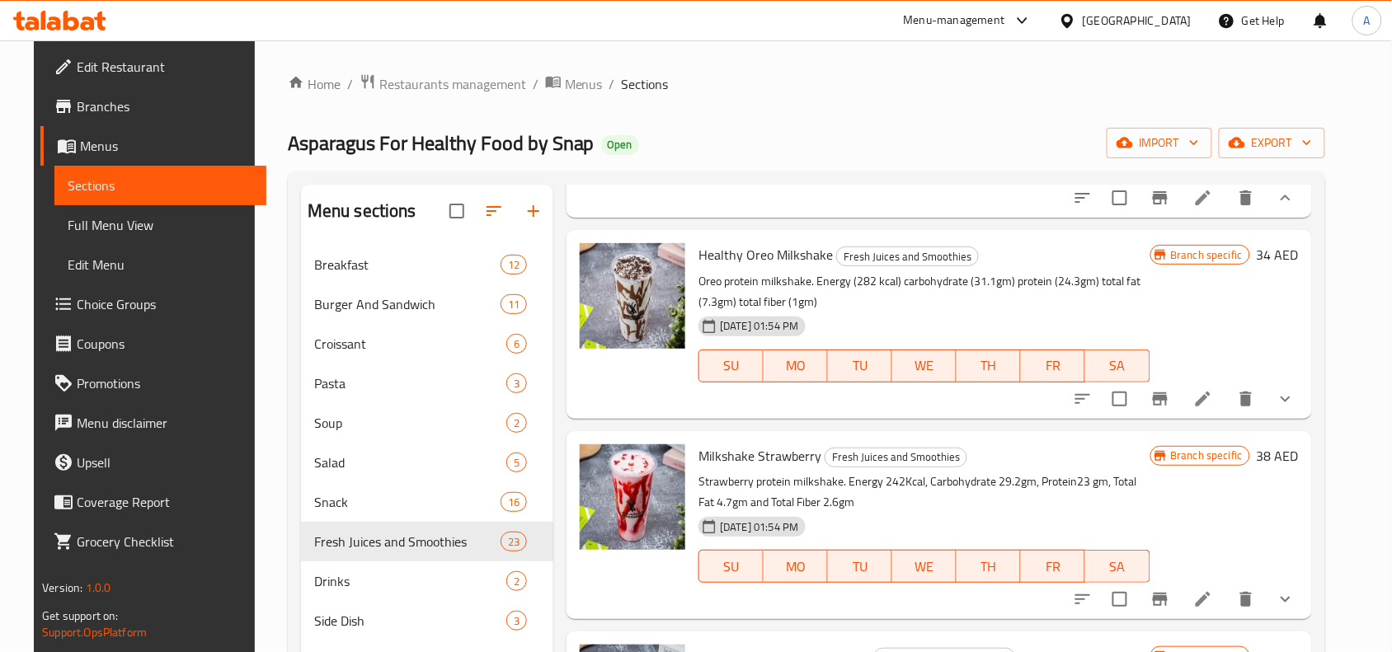
scroll to position [412, 0]
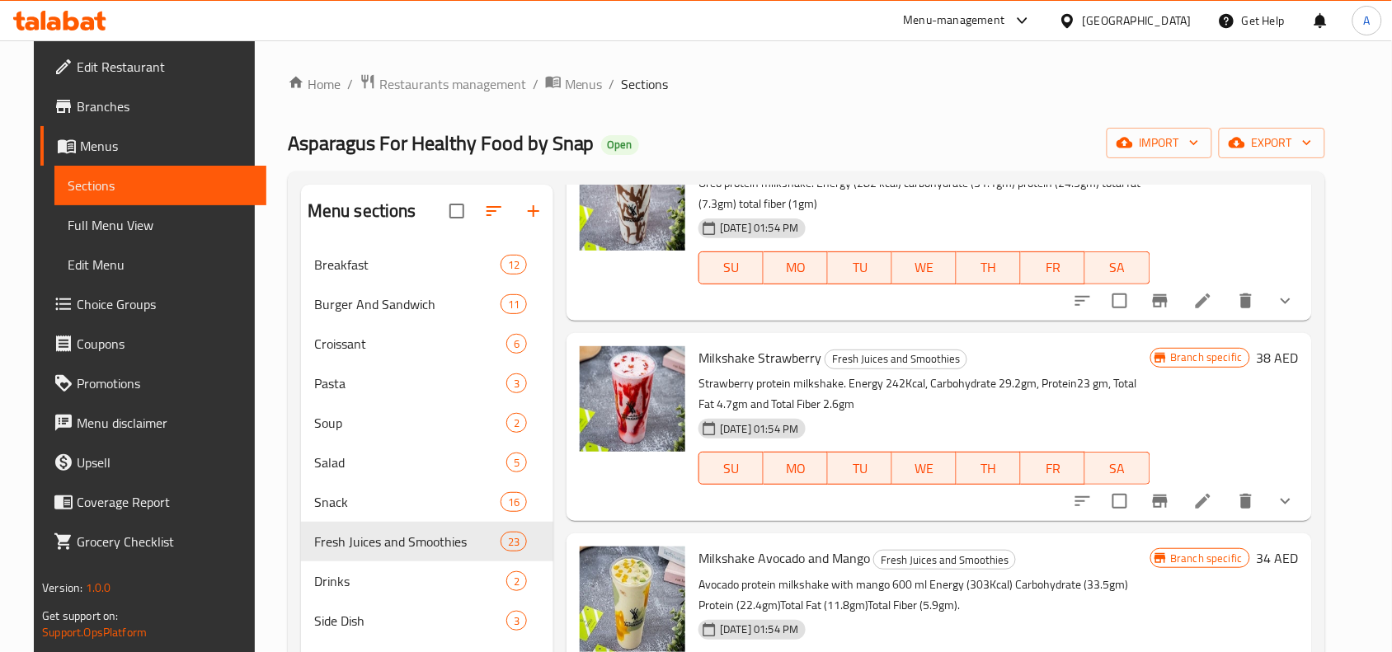
click at [1295, 311] on icon "show more" at bounding box center [1285, 301] width 20 height 20
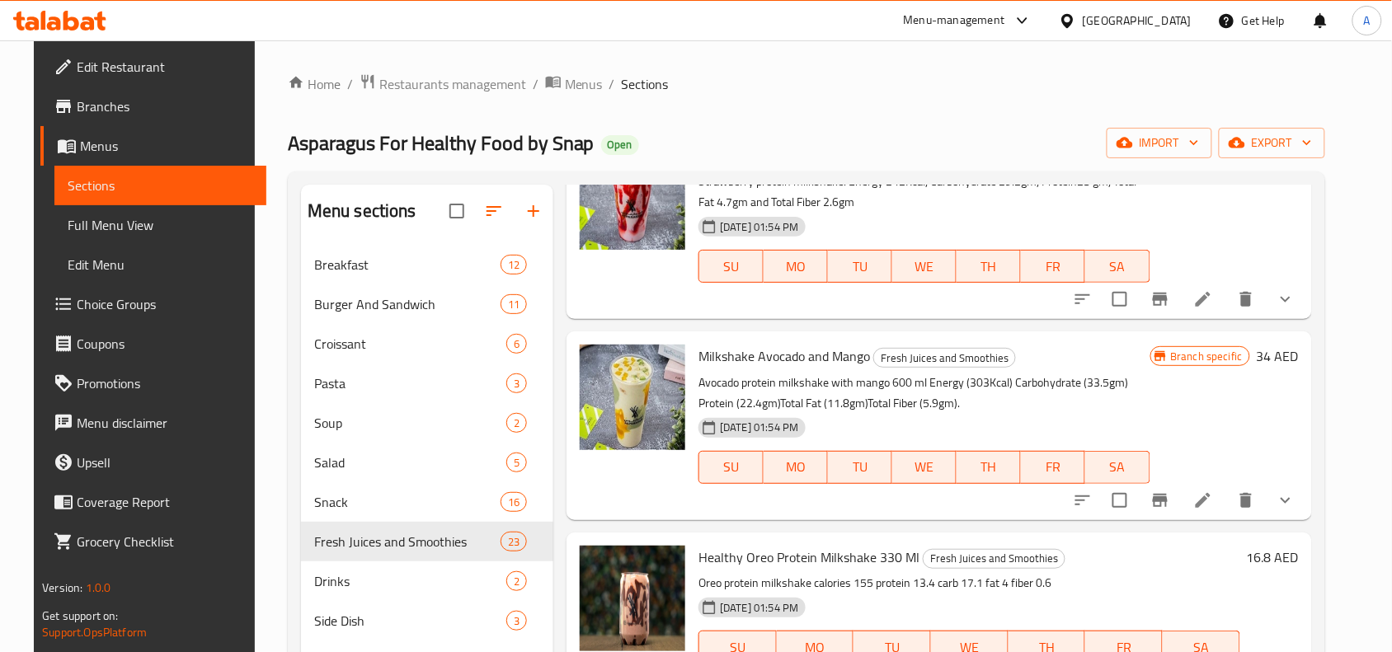
scroll to position [721, 0]
click at [1295, 308] on icon "show more" at bounding box center [1285, 298] width 20 height 20
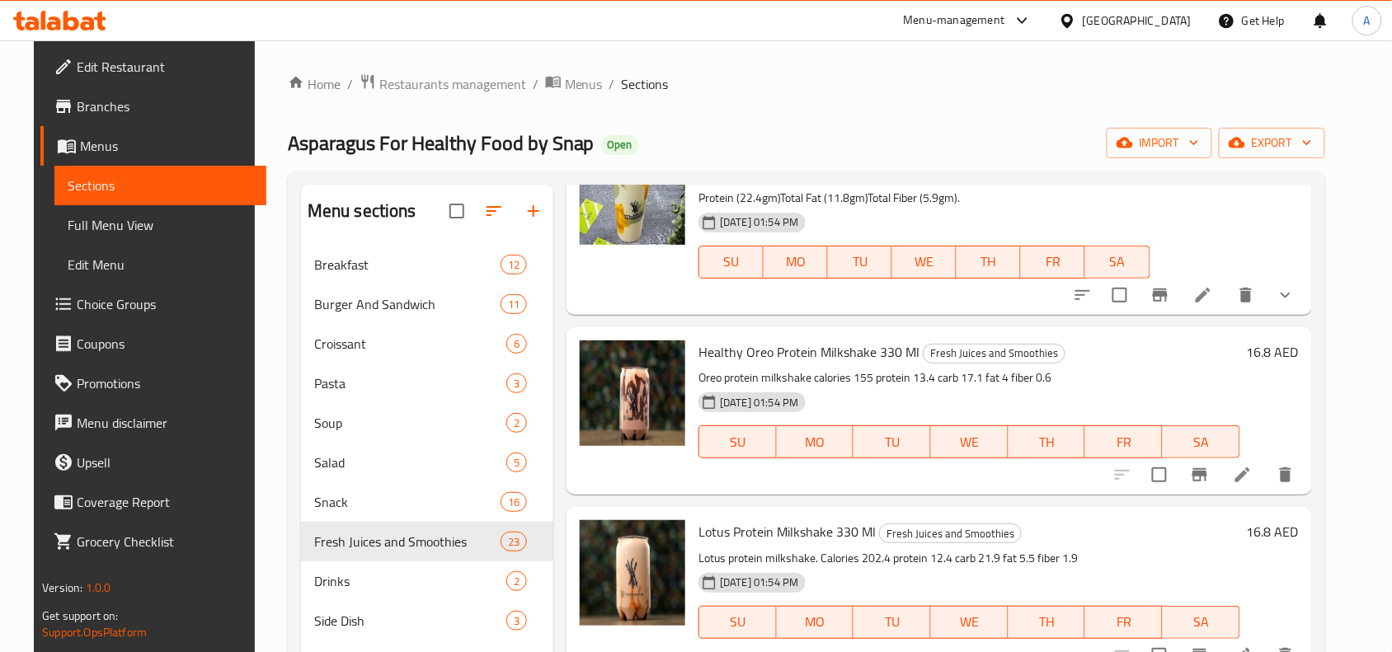
scroll to position [1134, 0]
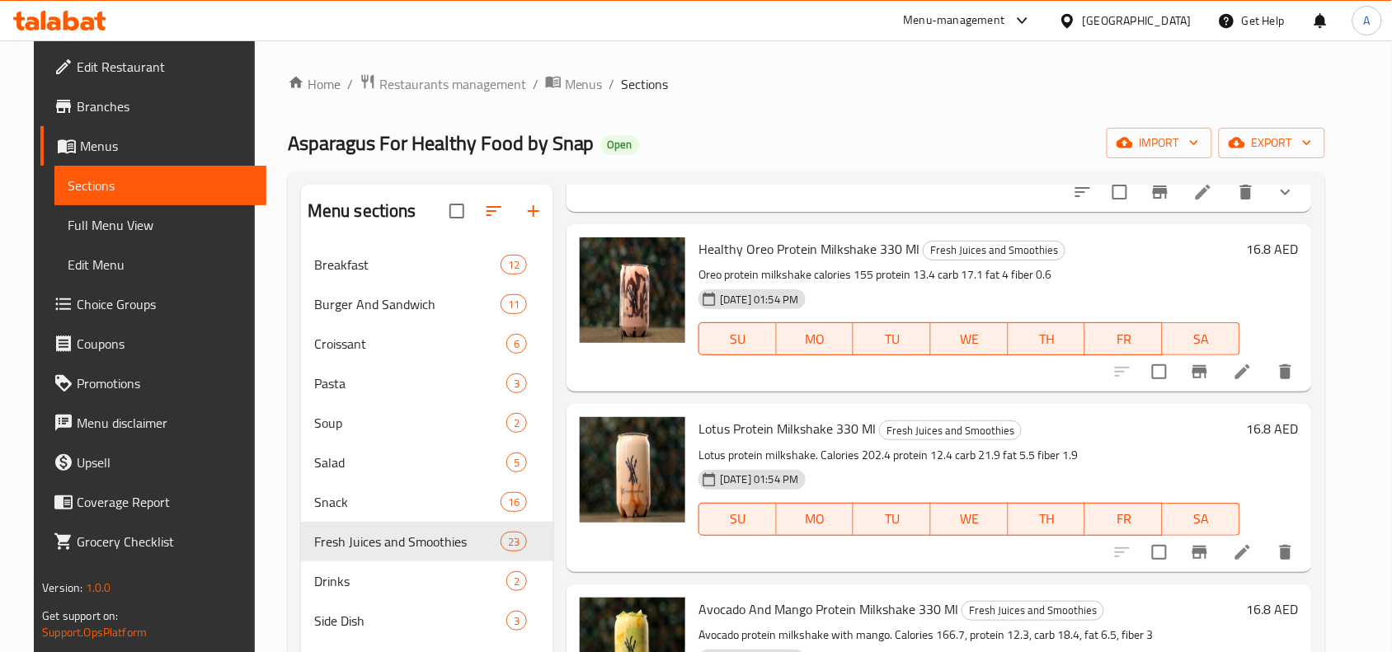
click at [1290, 195] on icon "show more" at bounding box center [1285, 192] width 10 height 6
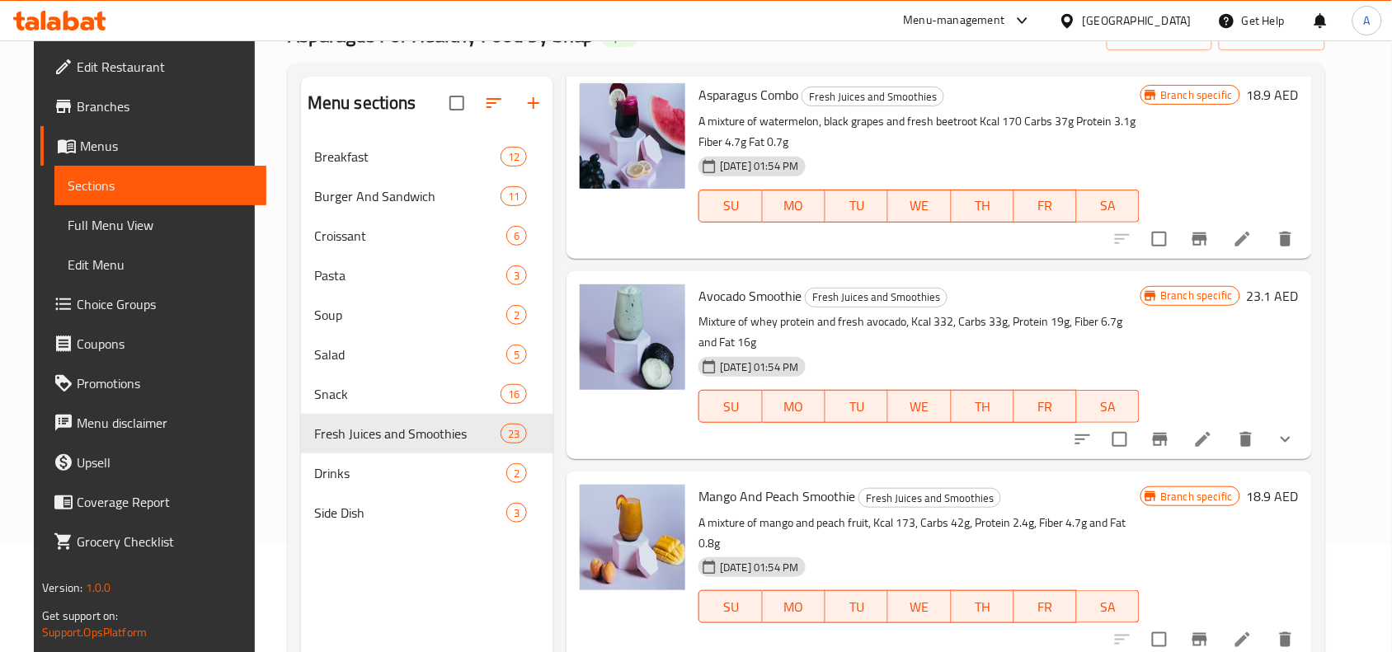
scroll to position [206, 0]
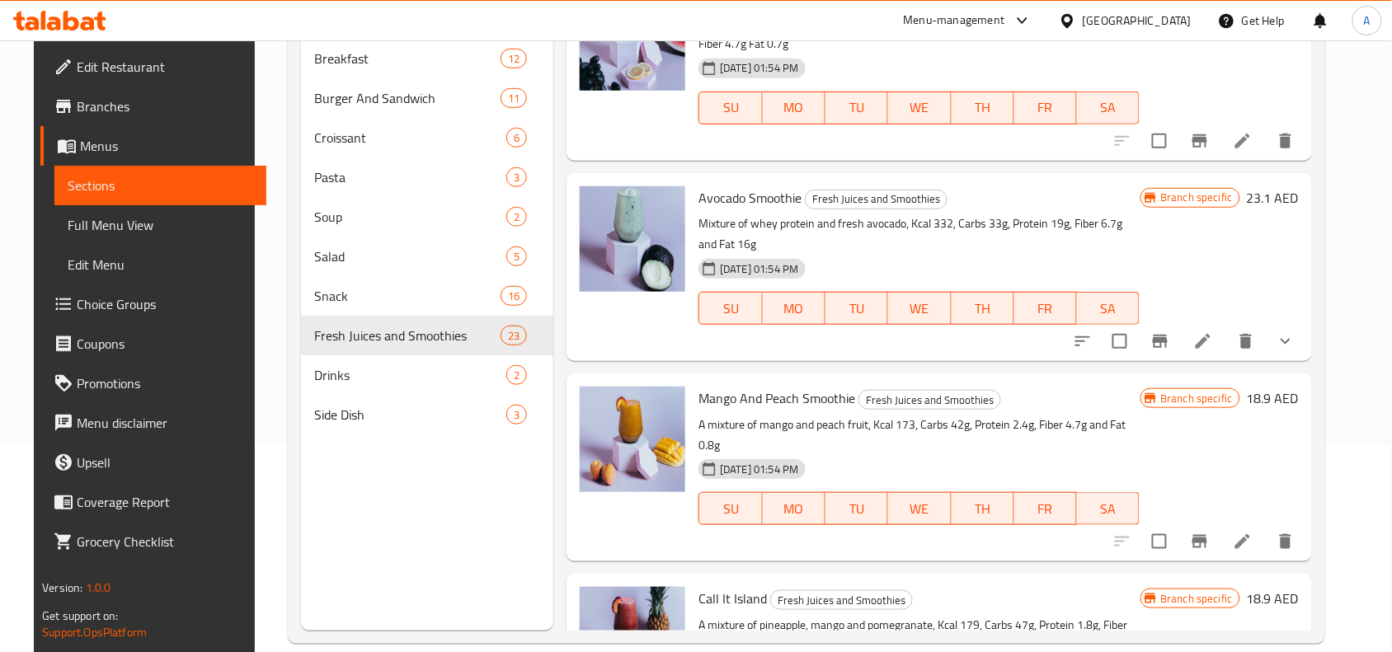
click at [1295, 351] on icon "show more" at bounding box center [1285, 341] width 20 height 20
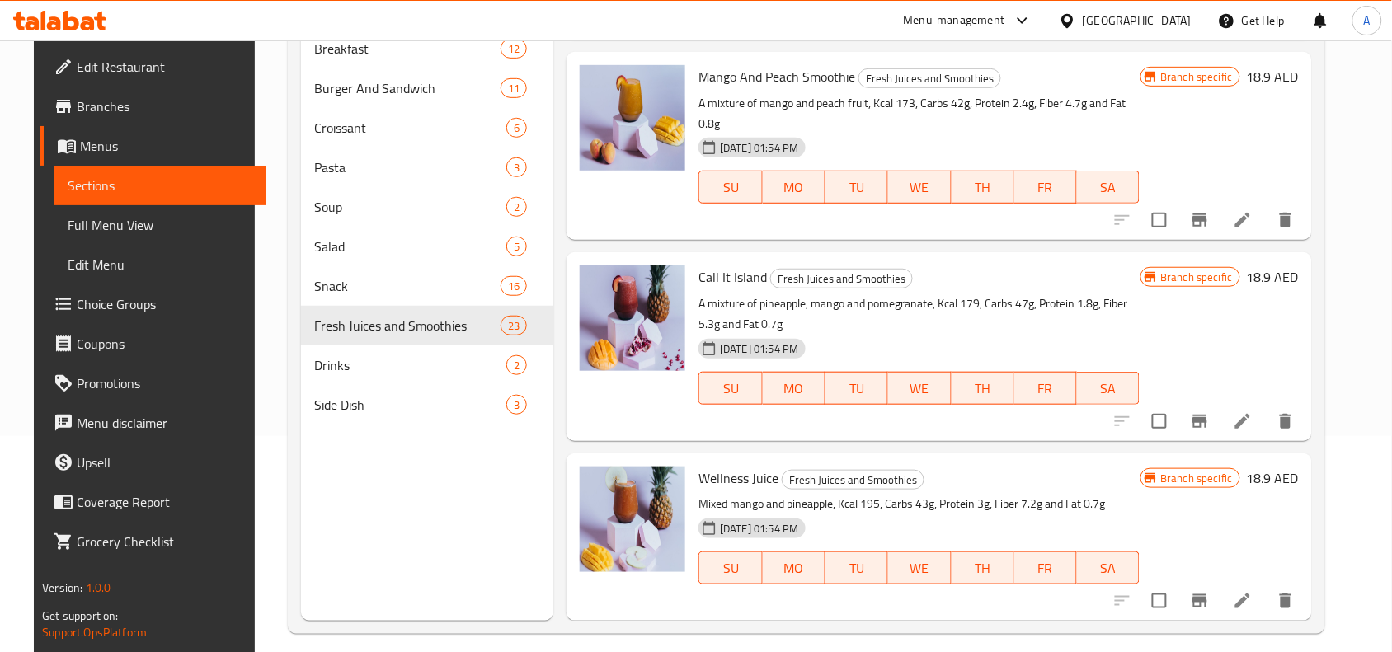
scroll to position [232, 0]
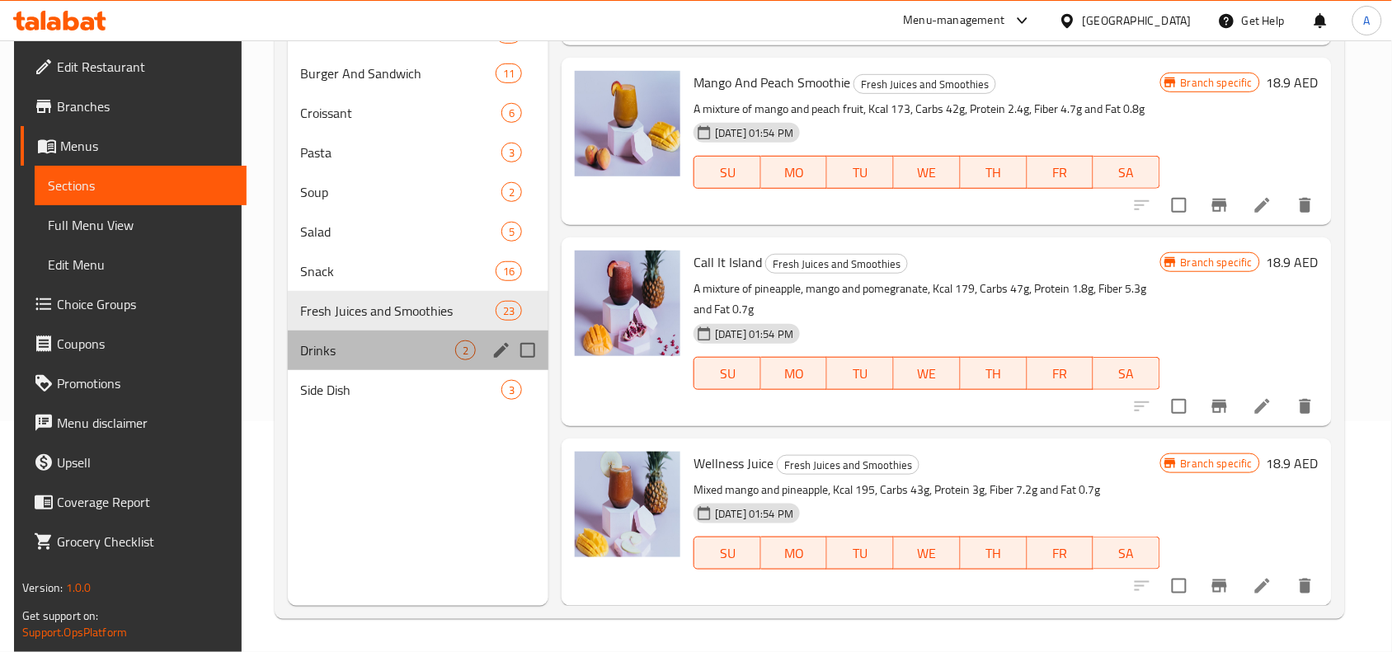
click at [443, 364] on div "Drinks 2" at bounding box center [418, 351] width 261 height 40
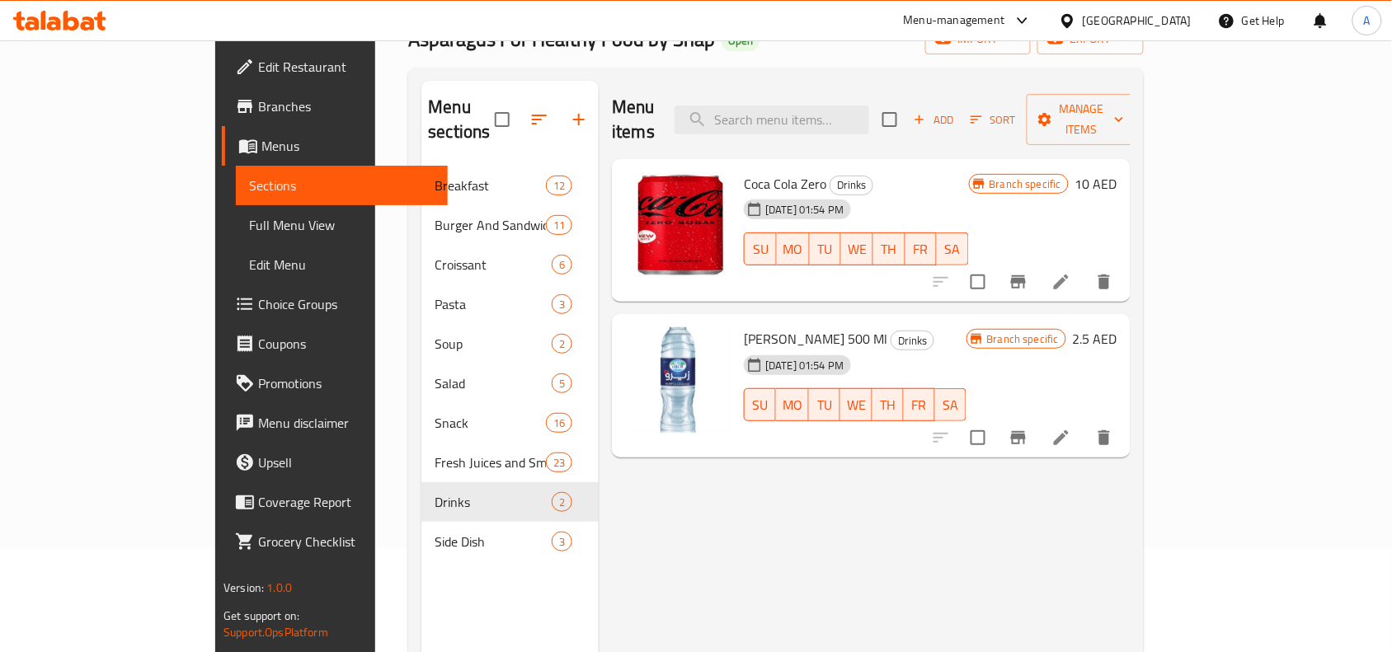
scroll to position [232, 0]
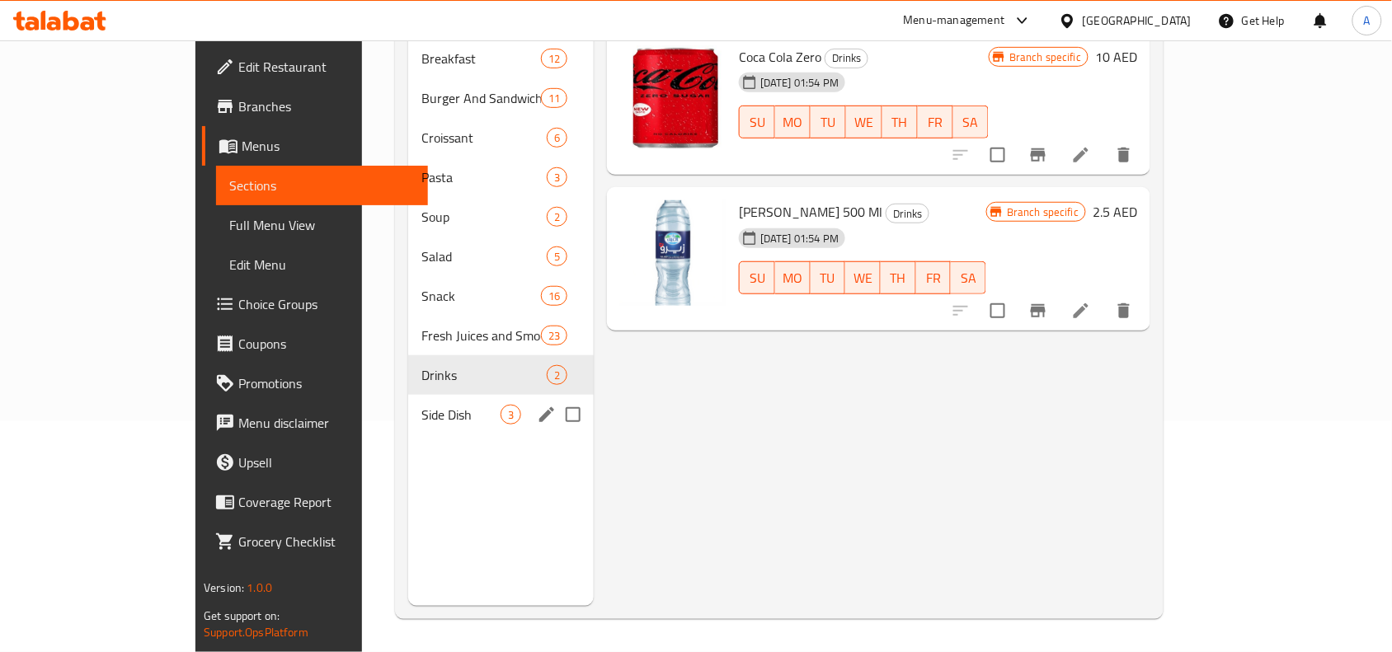
click at [444, 405] on span "Side Dish" at bounding box center [460, 415] width 79 height 20
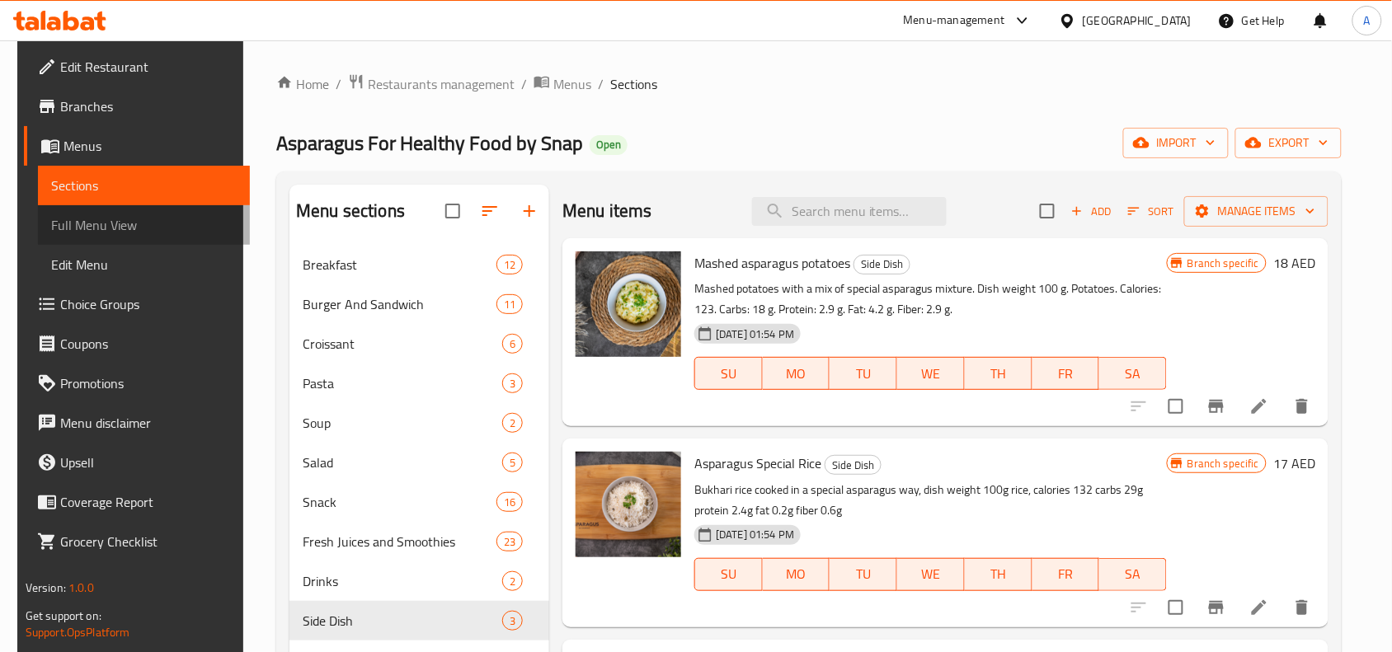
click at [124, 227] on span "Full Menu View" at bounding box center [143, 225] width 185 height 20
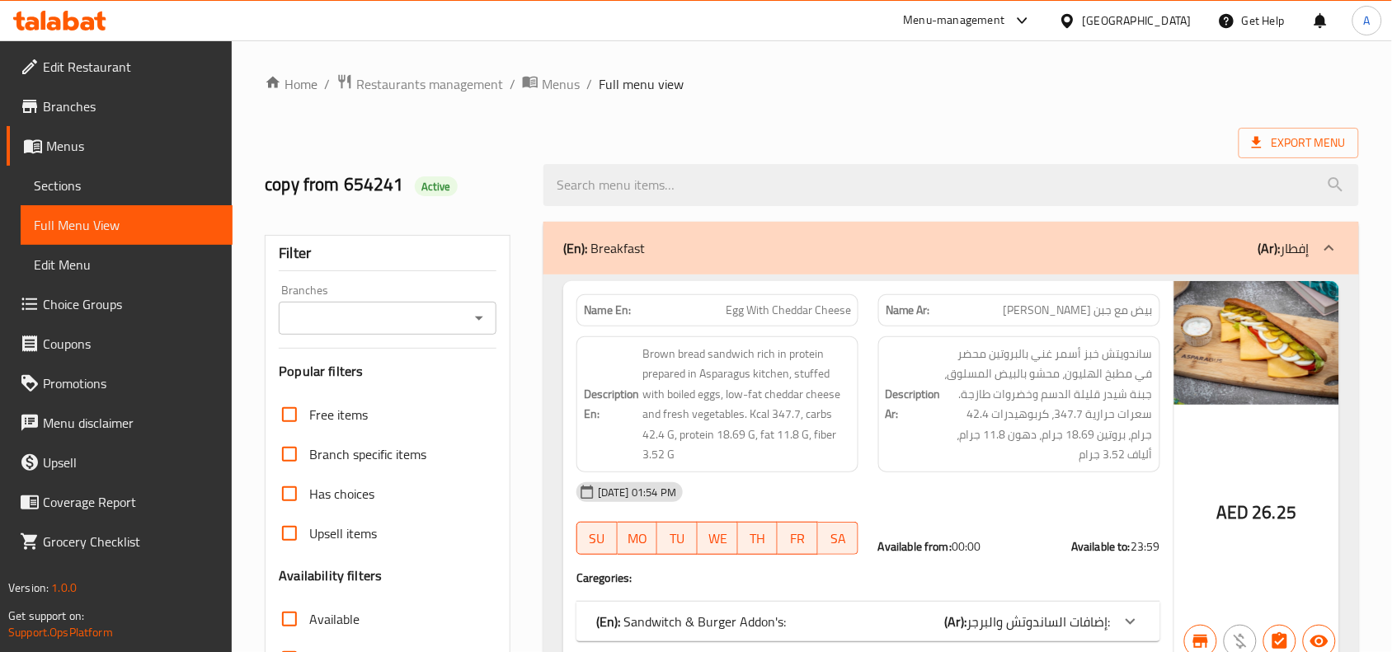
click at [476, 301] on div "Branches Branches" at bounding box center [388, 309] width 218 height 50
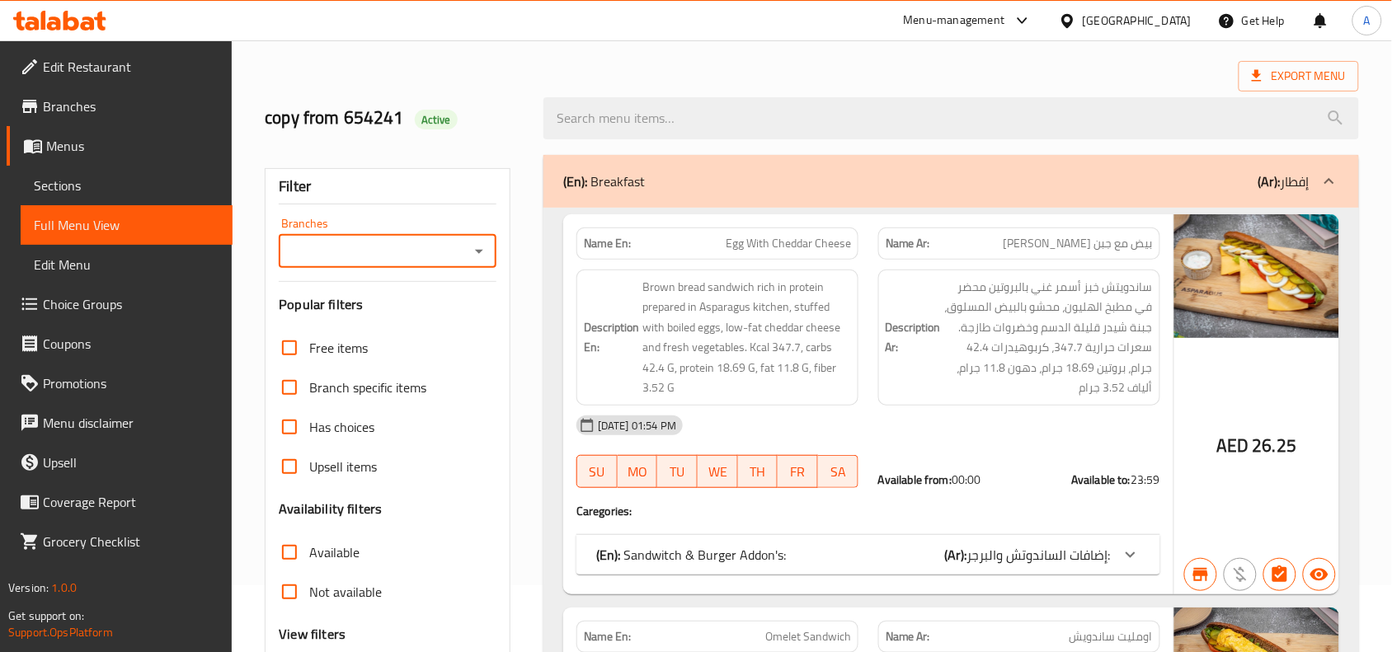
scroll to position [103, 0]
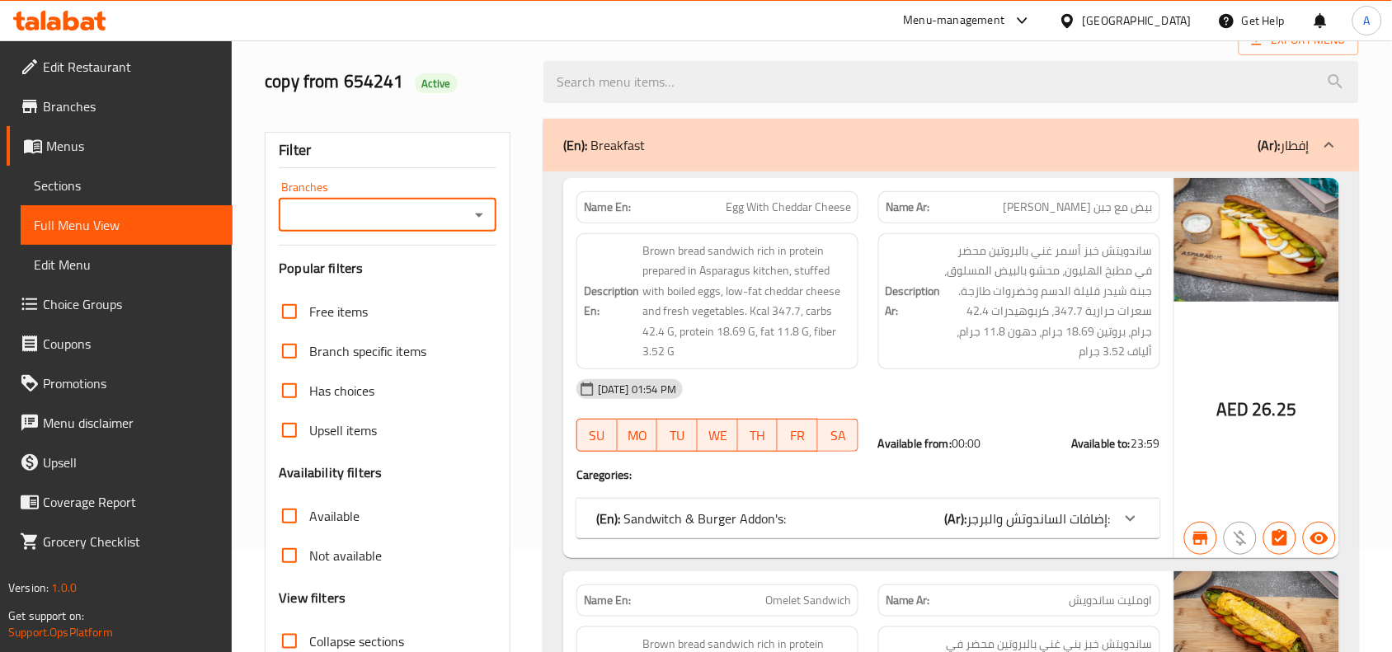
click at [468, 227] on div at bounding box center [477, 215] width 21 height 23
click at [477, 217] on icon "Open" at bounding box center [479, 215] width 20 height 20
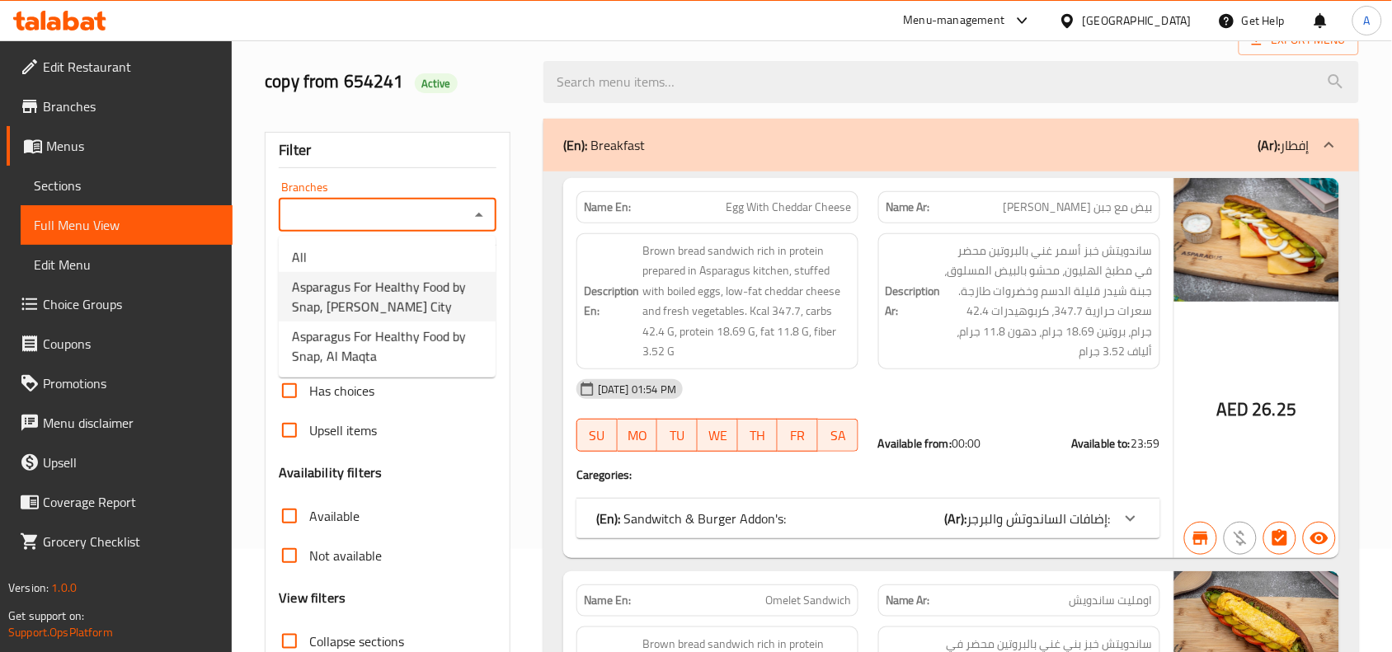
click at [418, 289] on span "Asparagus For Healthy Food by Snap, [PERSON_NAME] City" at bounding box center [387, 297] width 190 height 40
type input "Asparagus For Healthy Food by Snap, [PERSON_NAME] City"
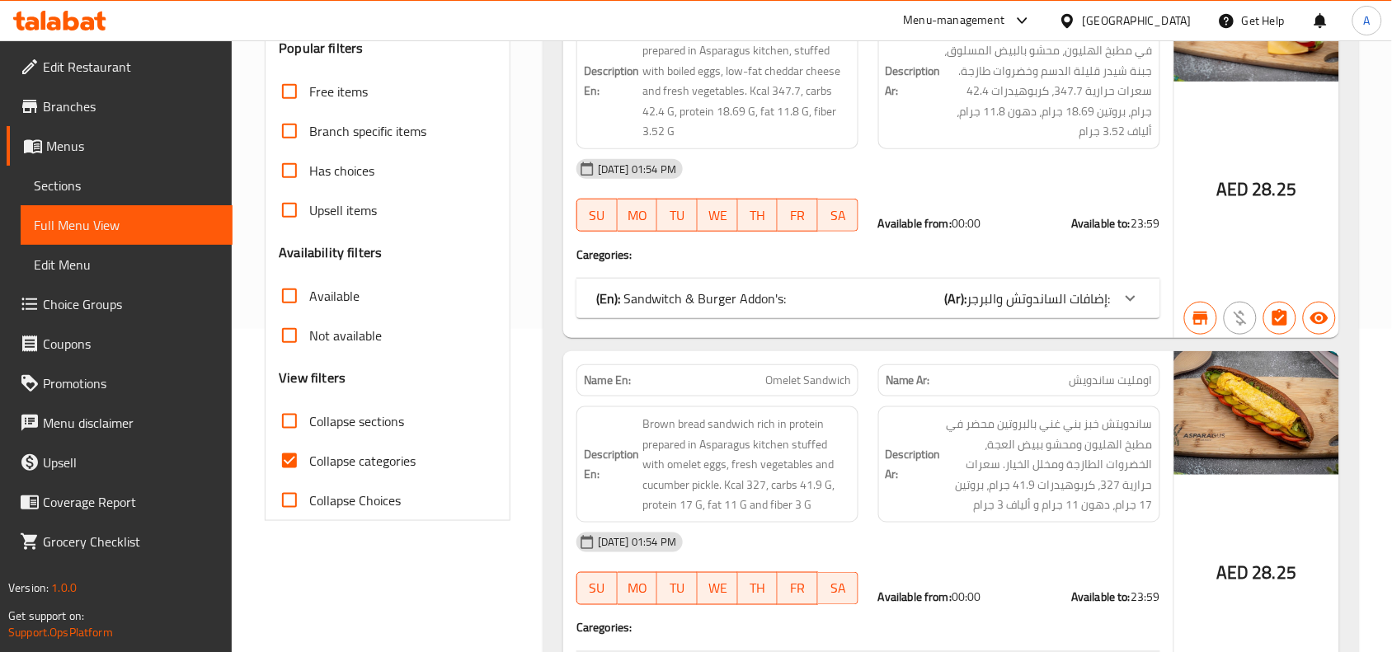
scroll to position [328, 0]
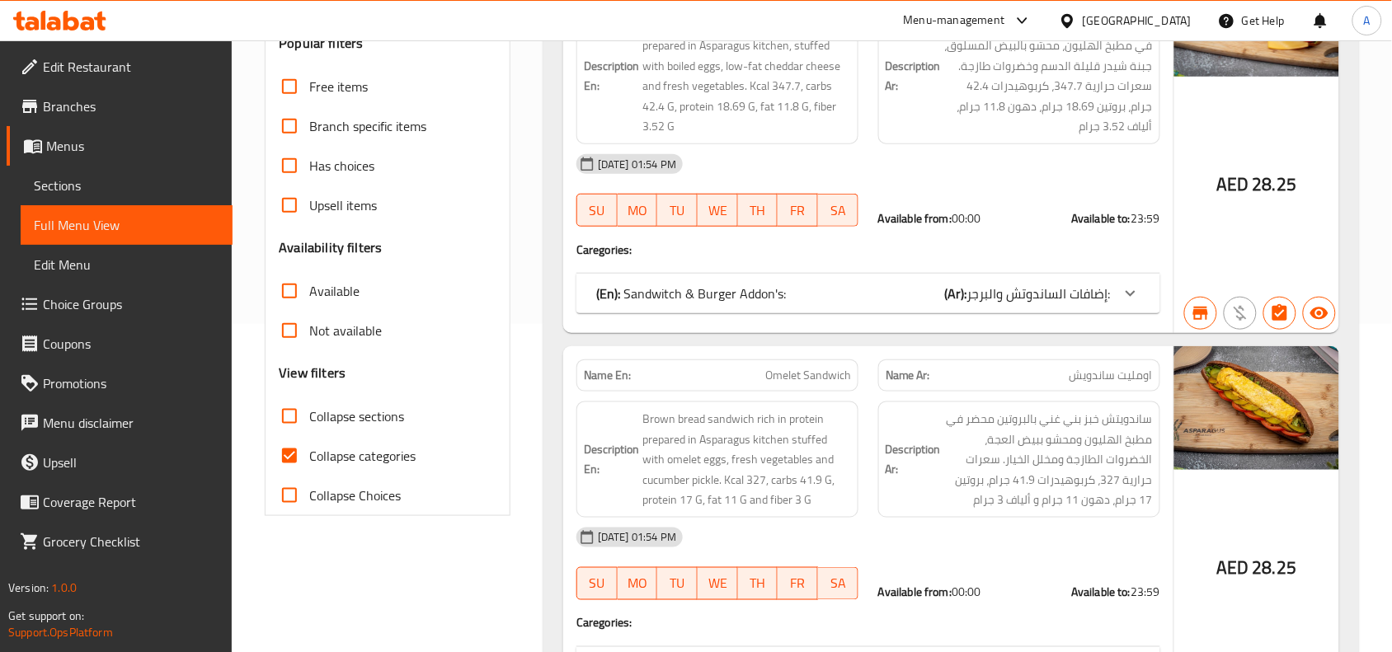
click at [283, 455] on input "Collapse categories" at bounding box center [290, 456] width 40 height 40
checkbox input "false"
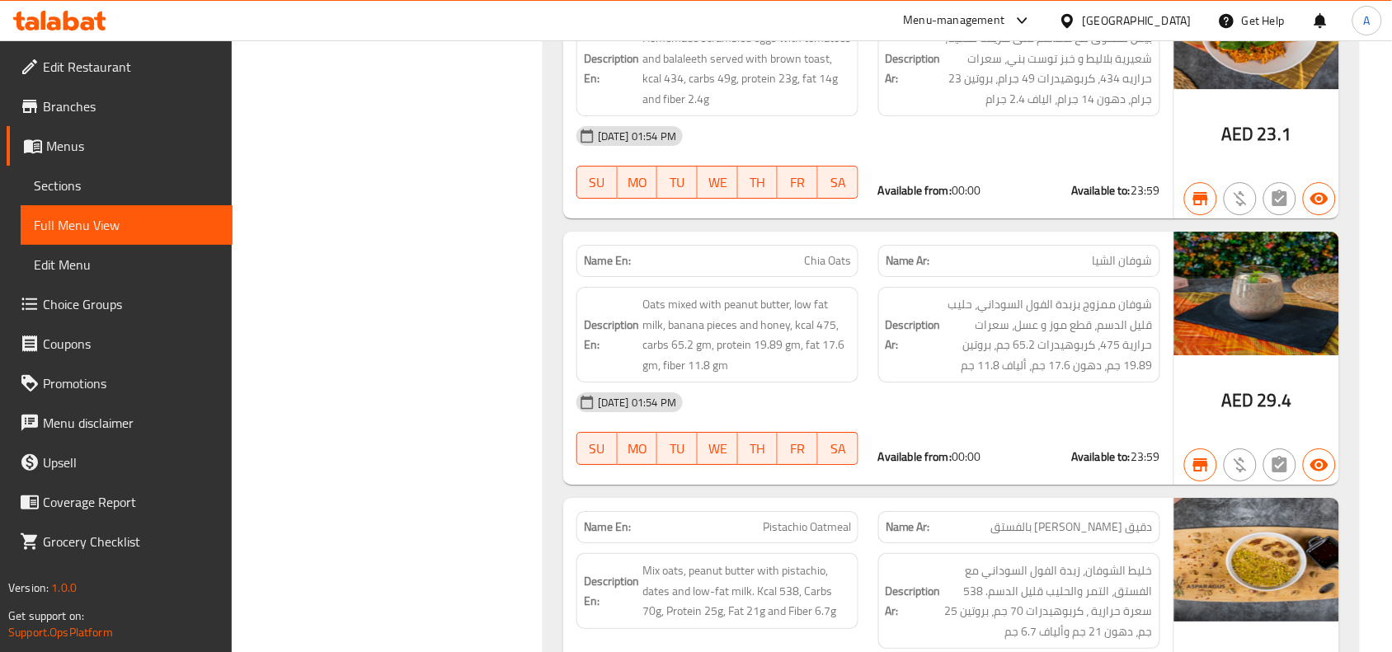
scroll to position [0, 0]
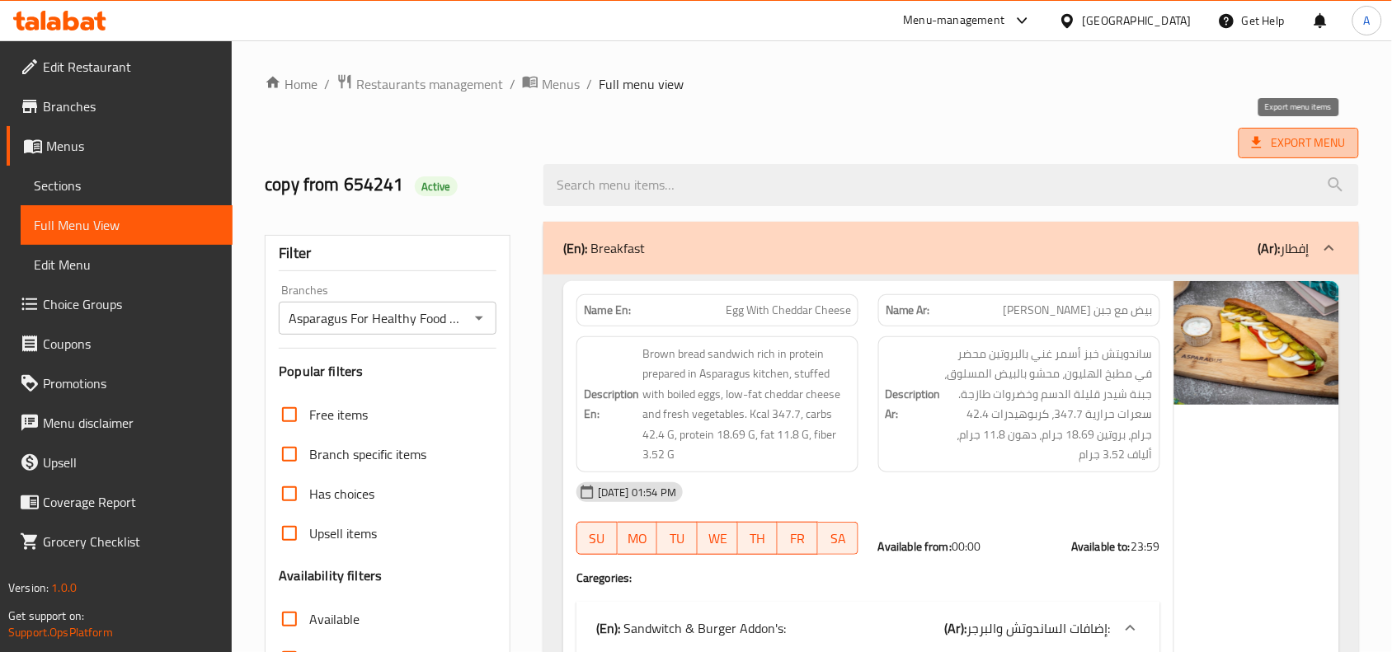
click at [1275, 134] on span "Export Menu" at bounding box center [1298, 143] width 94 height 21
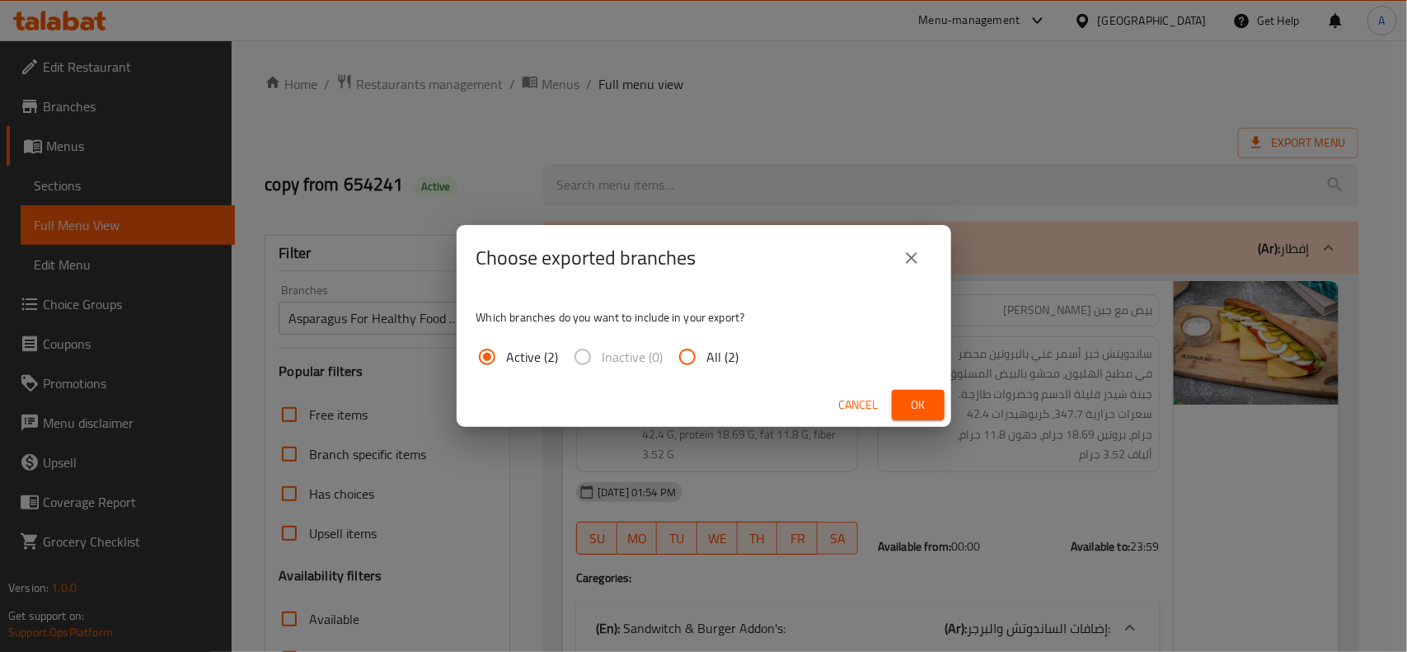
click at [697, 361] on input "All (2)" at bounding box center [688, 357] width 40 height 40
radio input "true"
click at [919, 401] on span "Ok" at bounding box center [918, 405] width 26 height 21
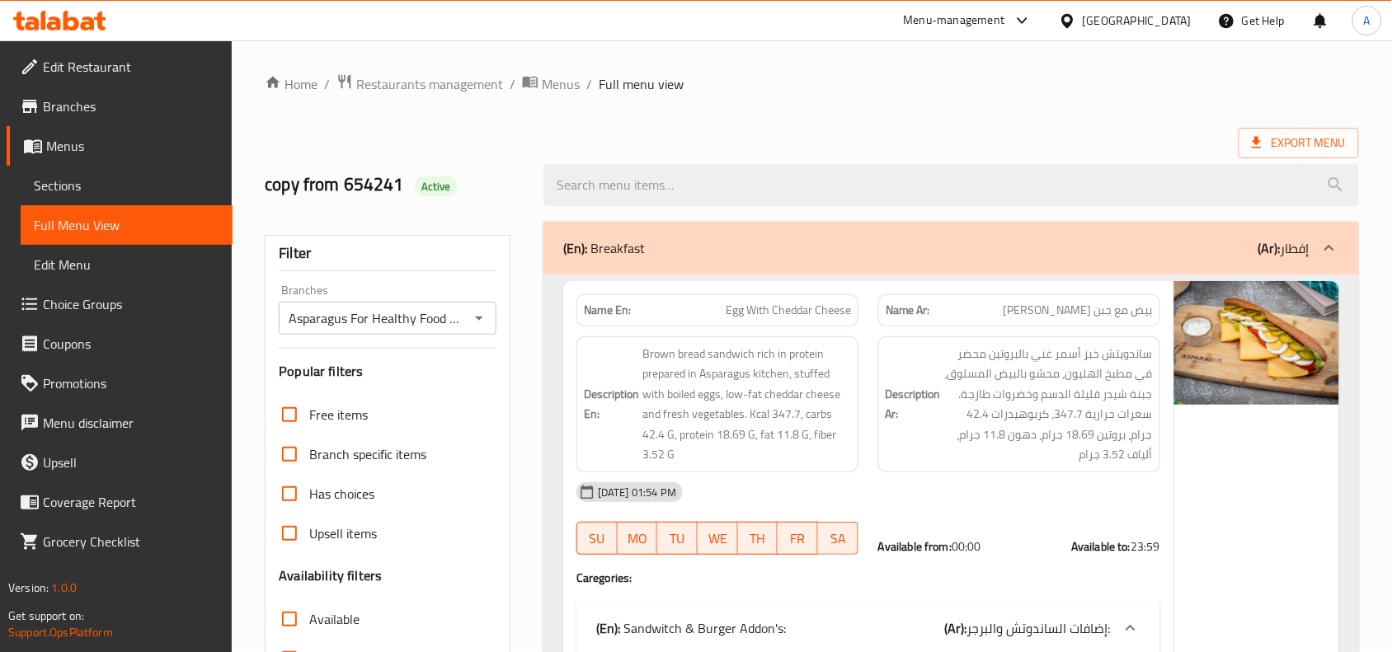
click at [475, 88] on span "Restaurants management" at bounding box center [429, 84] width 147 height 20
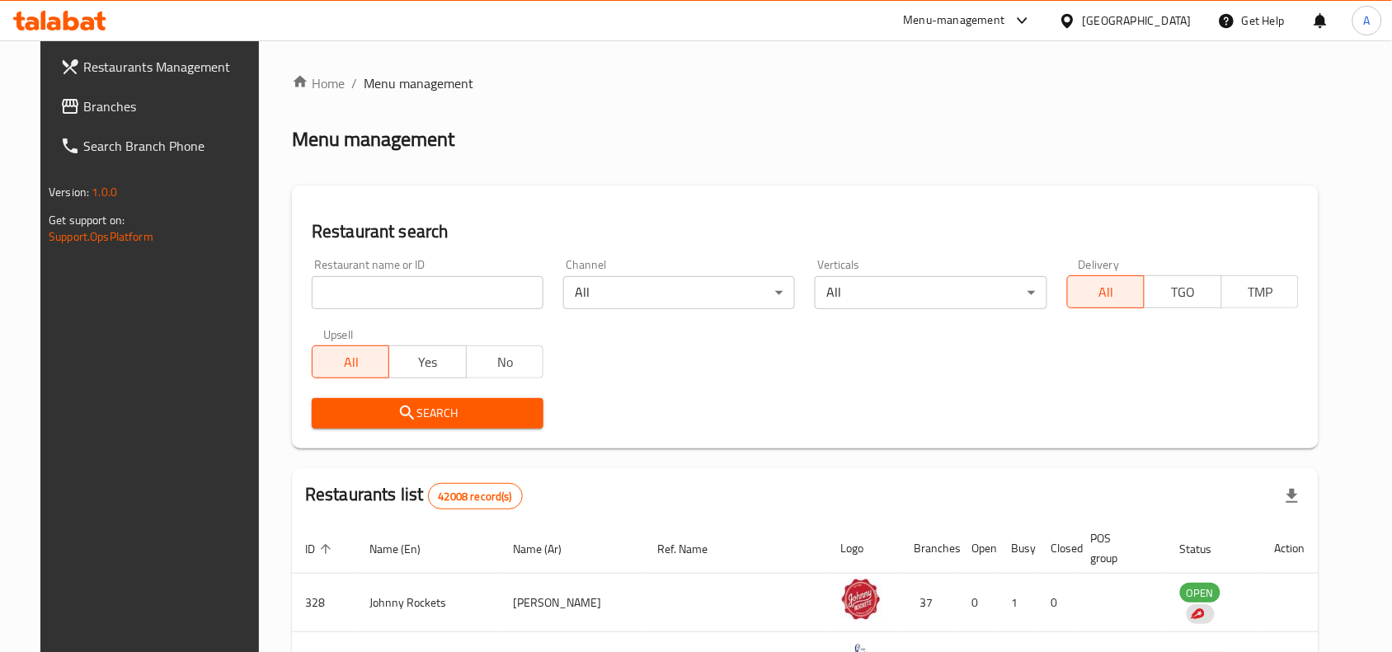
click at [955, 27] on div "Menu-management" at bounding box center [954, 21] width 101 height 20
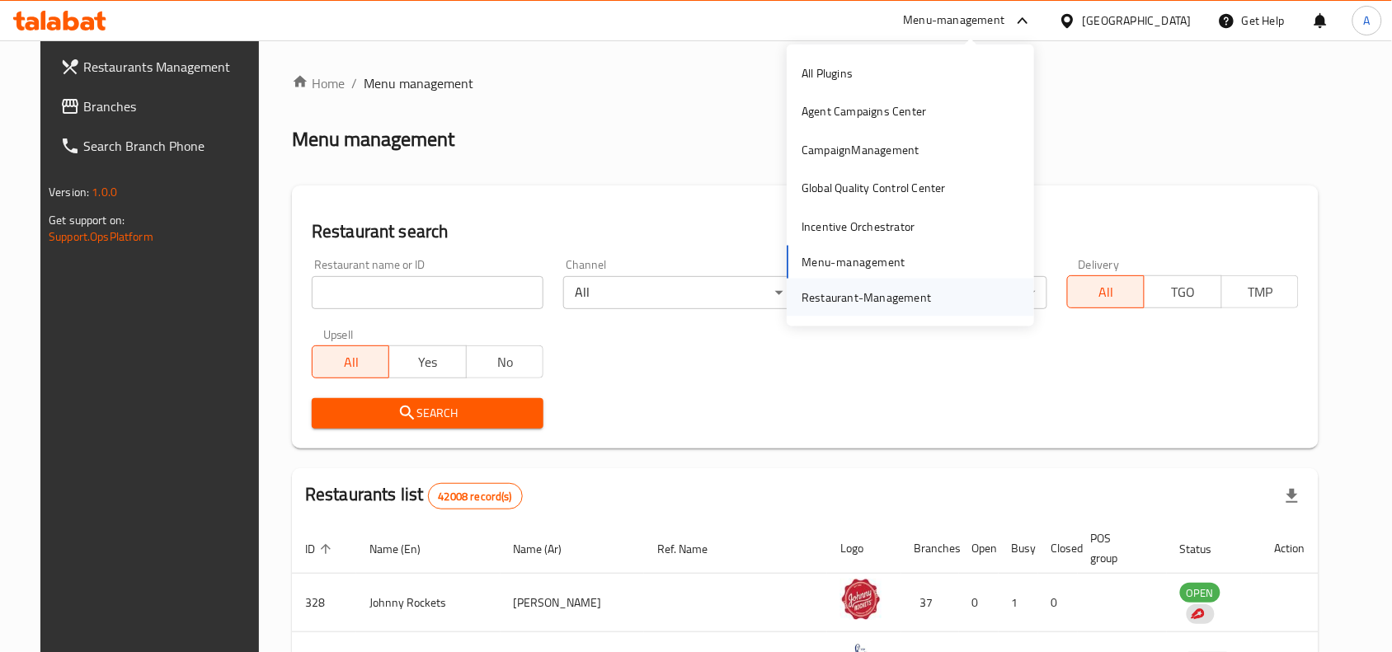
click at [843, 293] on div "Restaurant-Management" at bounding box center [865, 298] width 129 height 18
